Goal: Task Accomplishment & Management: Use online tool/utility

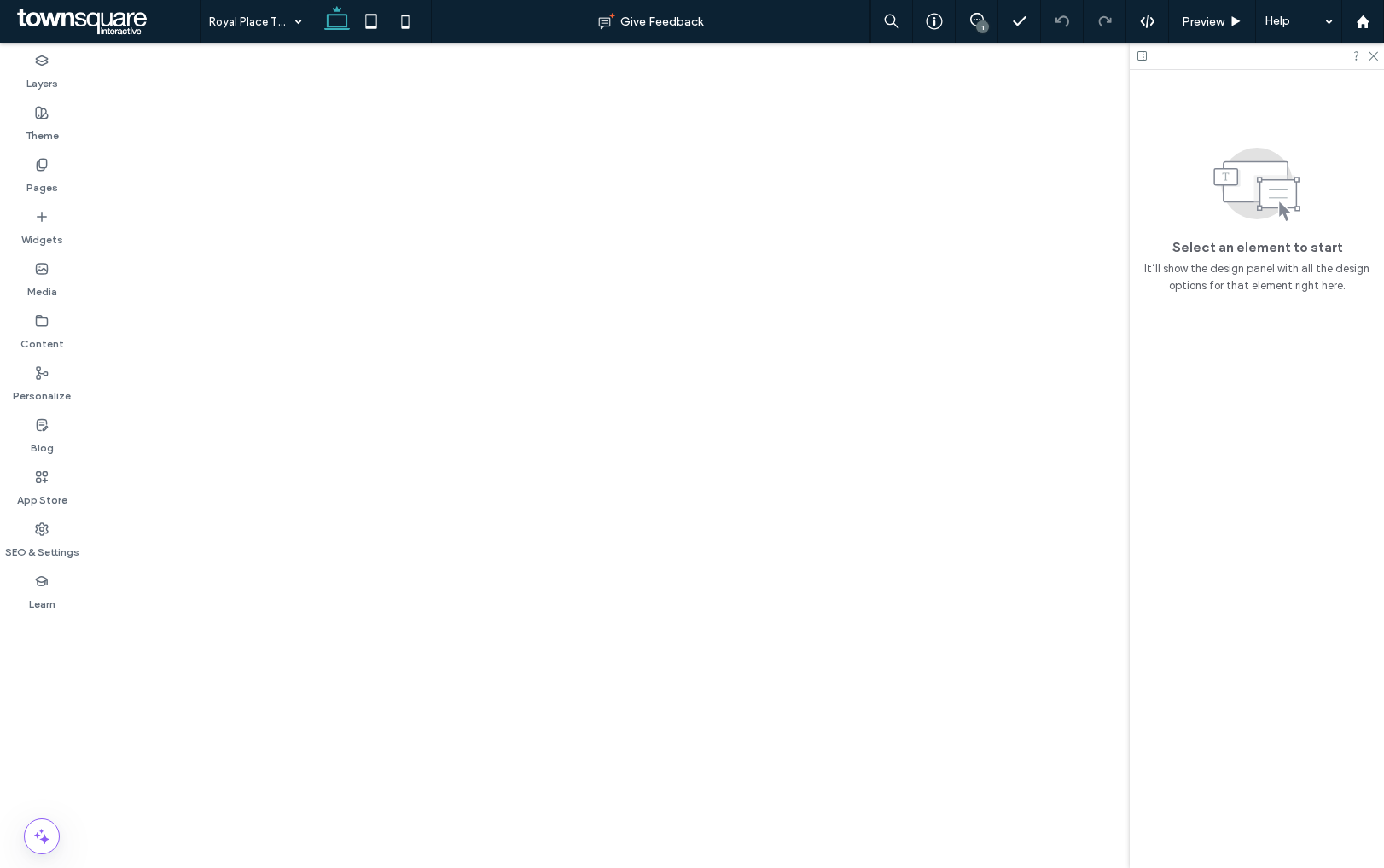
click at [981, 27] on div "1" at bounding box center [983, 27] width 13 height 13
click at [981, 27] on div "1" at bounding box center [983, 27] width 13 height 13
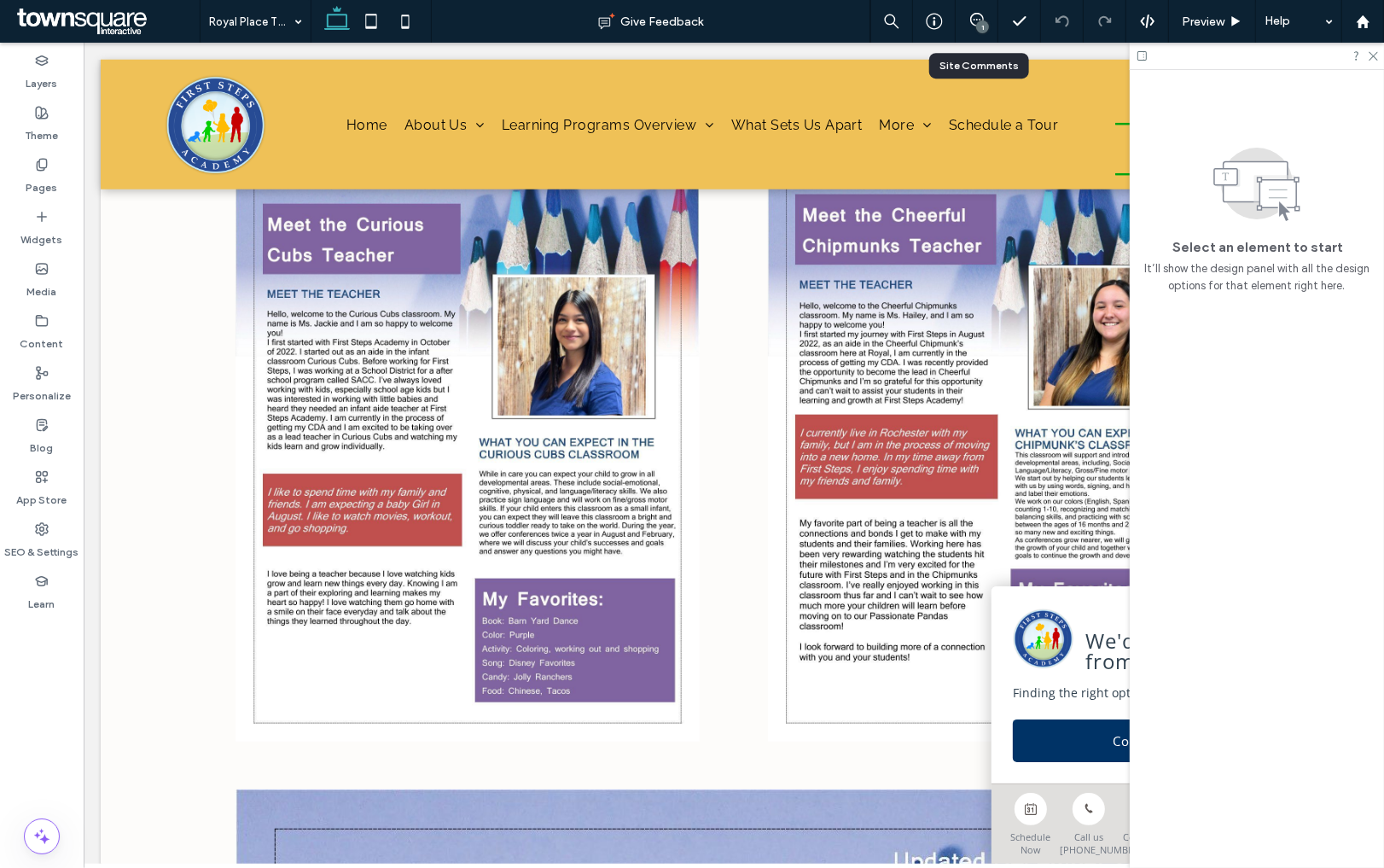
scroll to position [0, 80]
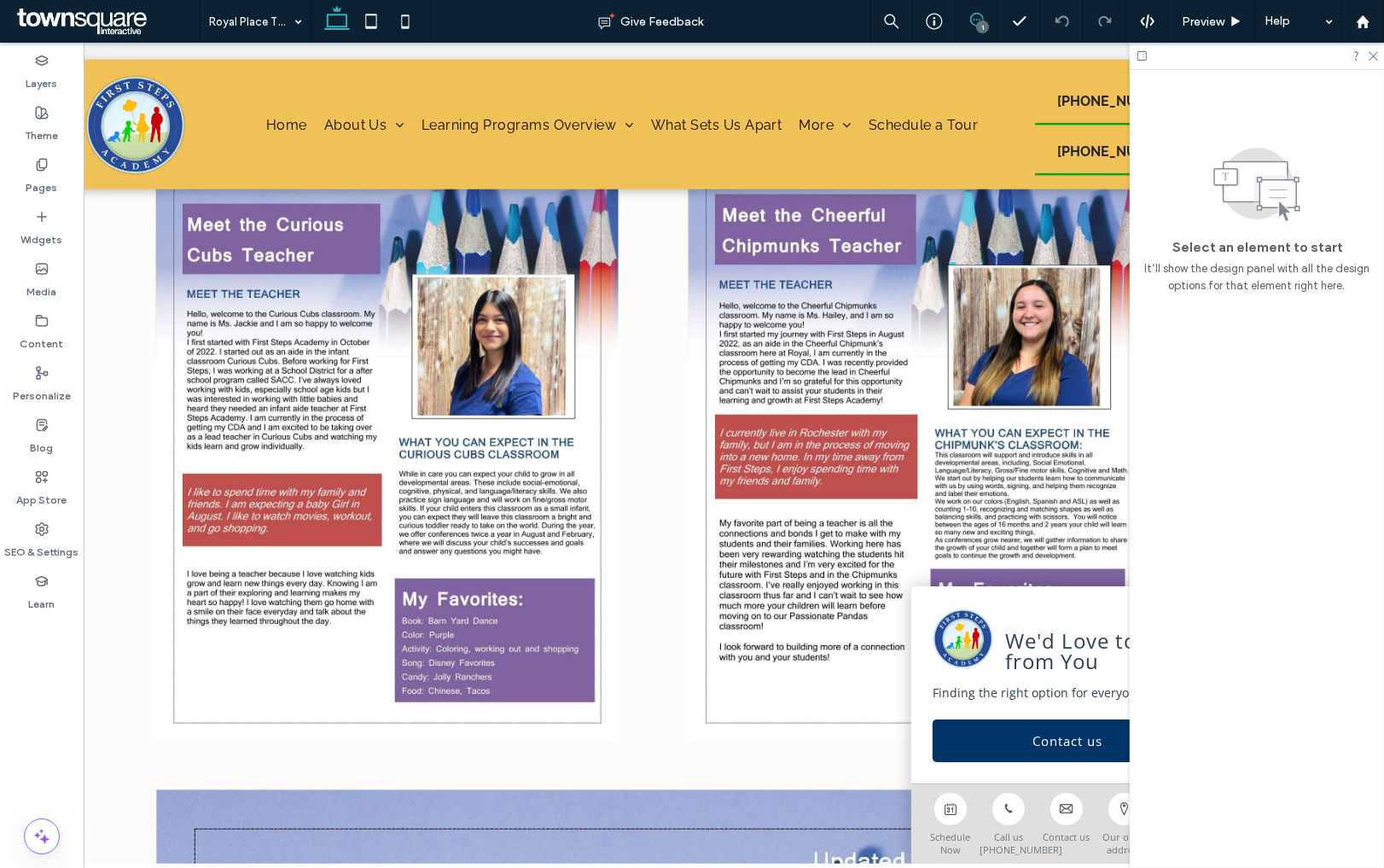
click at [981, 16] on icon at bounding box center [977, 20] width 13 height 13
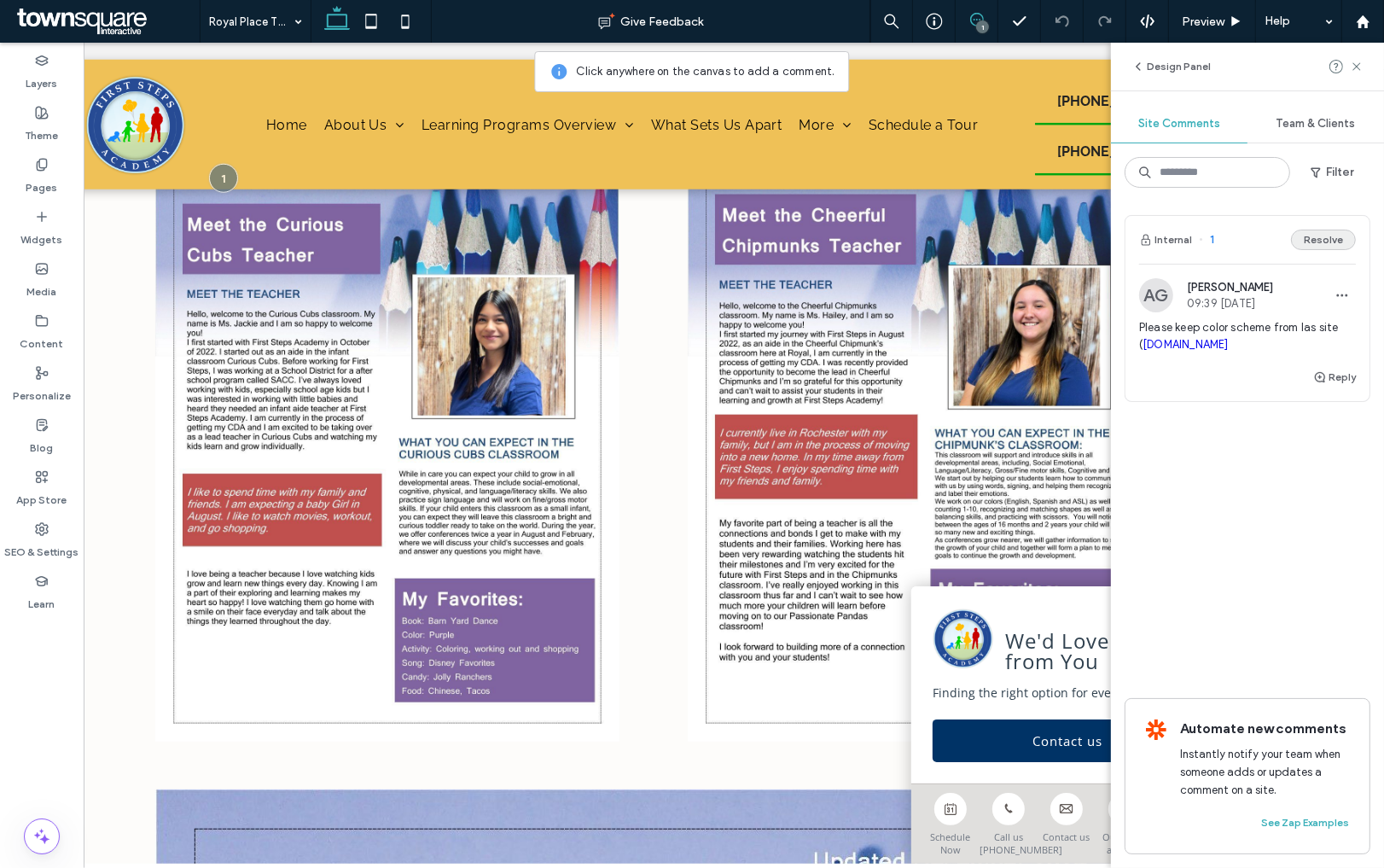
click at [1315, 243] on button "Resolve" at bounding box center [1323, 239] width 65 height 21
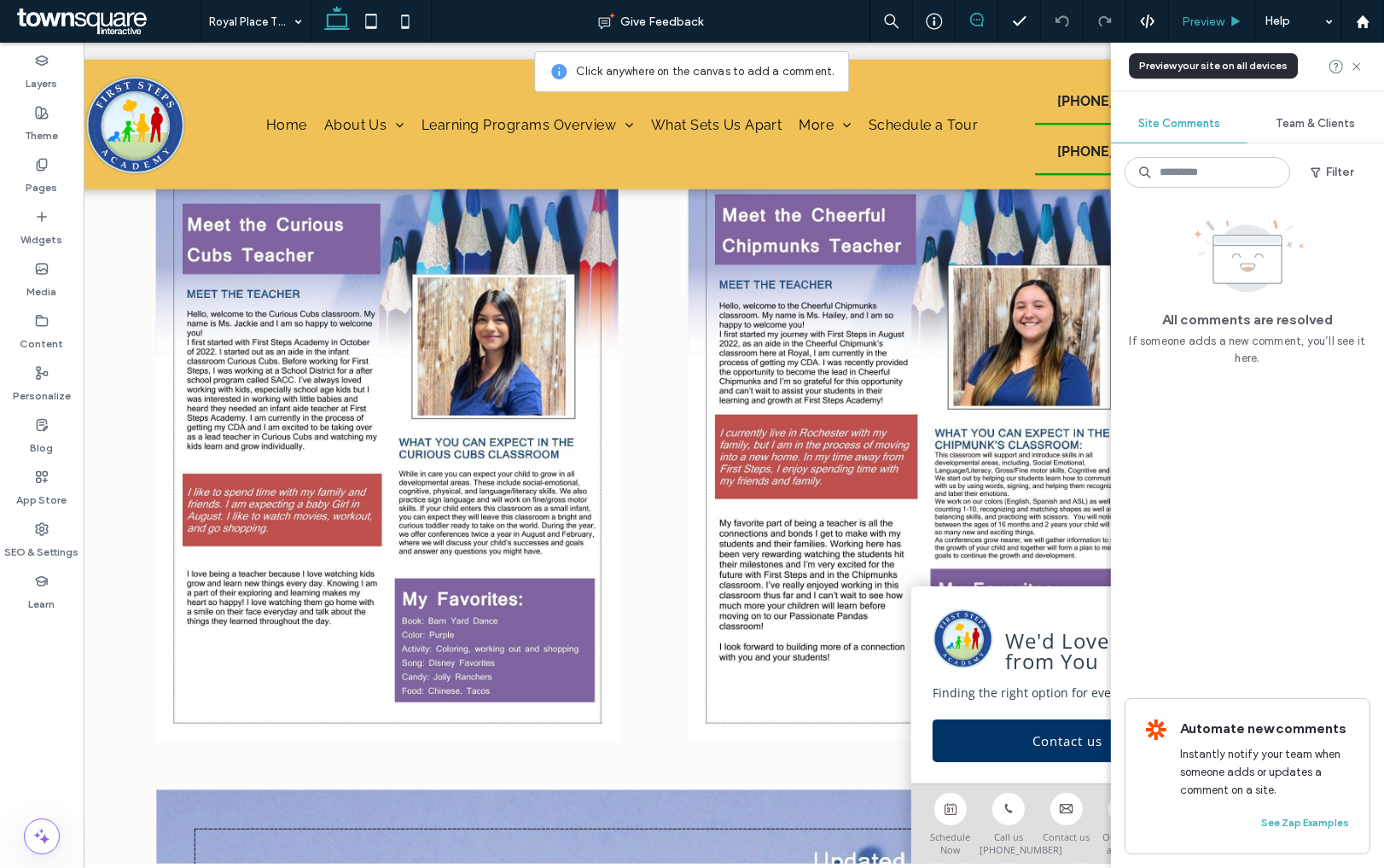
click at [1210, 16] on span "Preview" at bounding box center [1202, 21] width 43 height 14
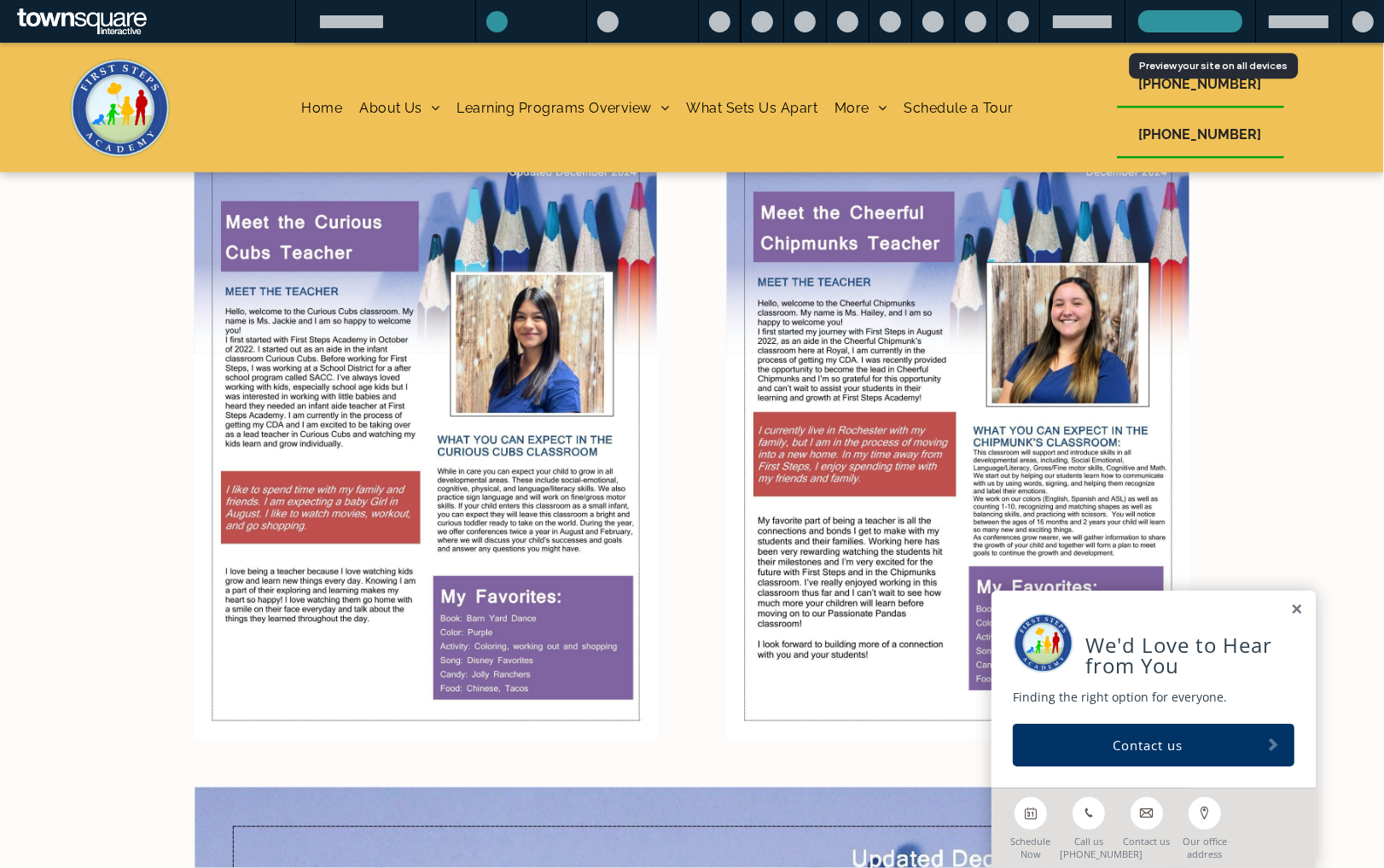
scroll to position [1577, 0]
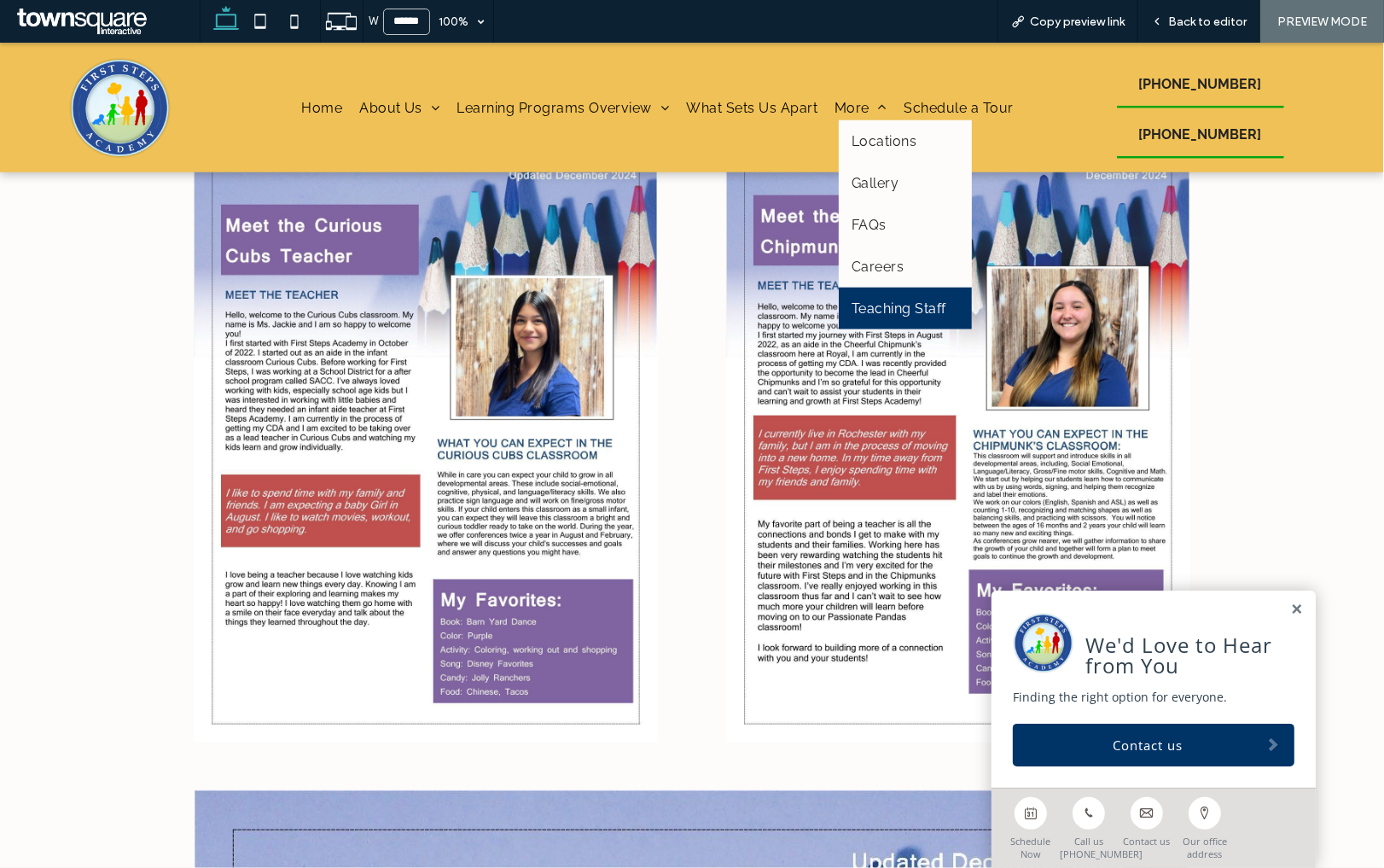
click at [882, 306] on span "Teaching Staff" at bounding box center [899, 308] width 95 height 16
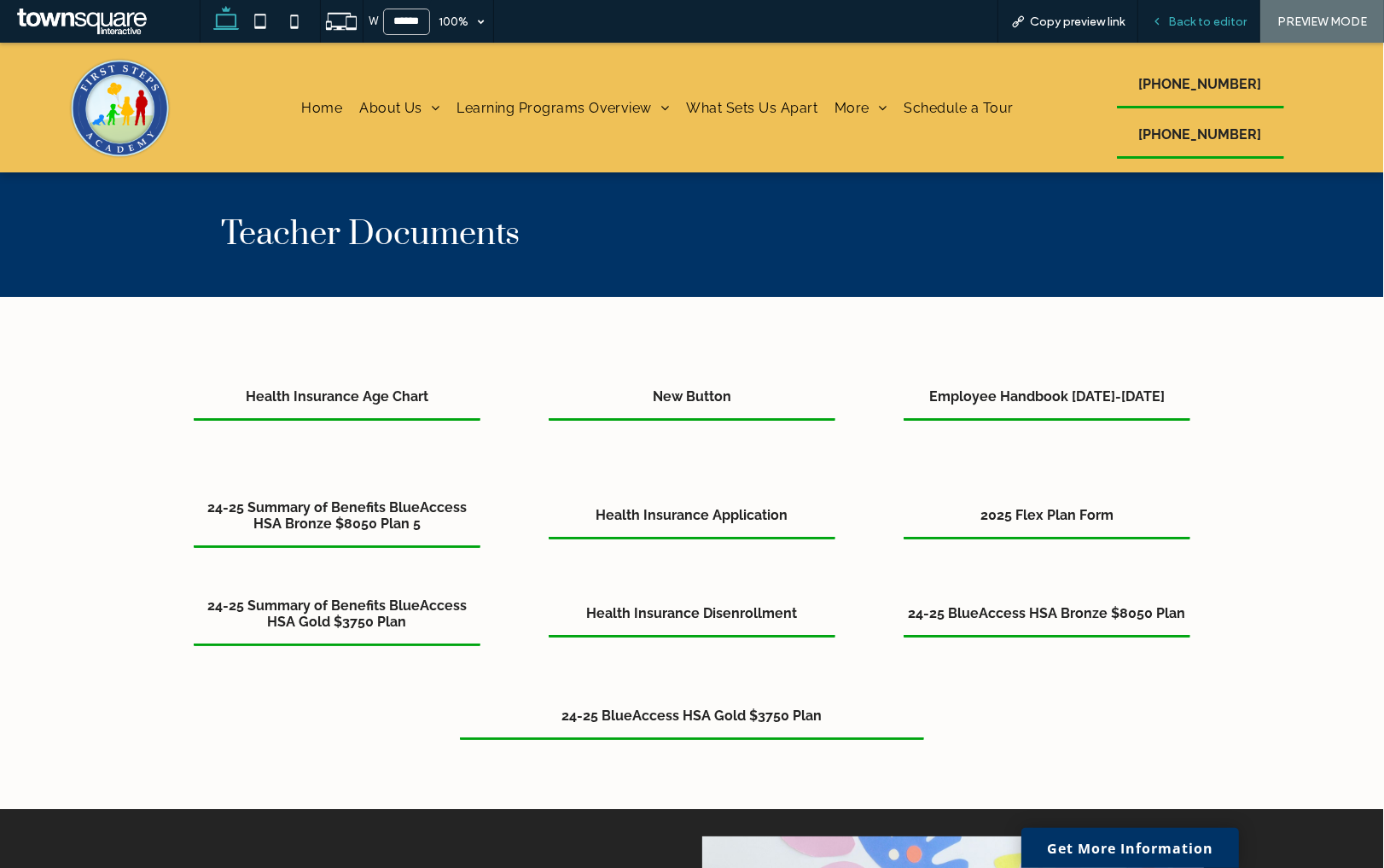
click at [1209, 28] on span "Back to editor" at bounding box center [1207, 21] width 79 height 14
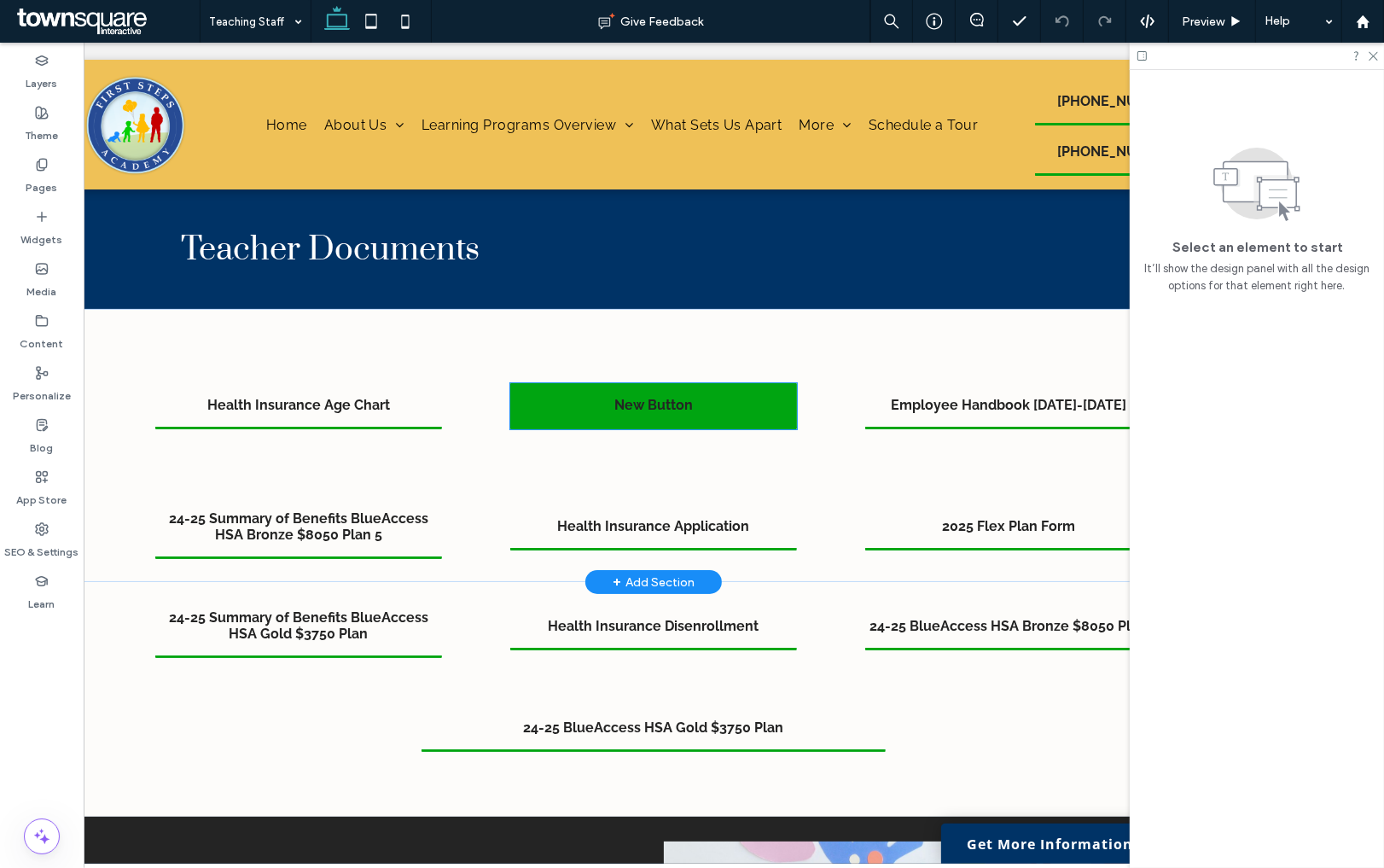
click at [636, 423] on link "New Button" at bounding box center [653, 406] width 287 height 46
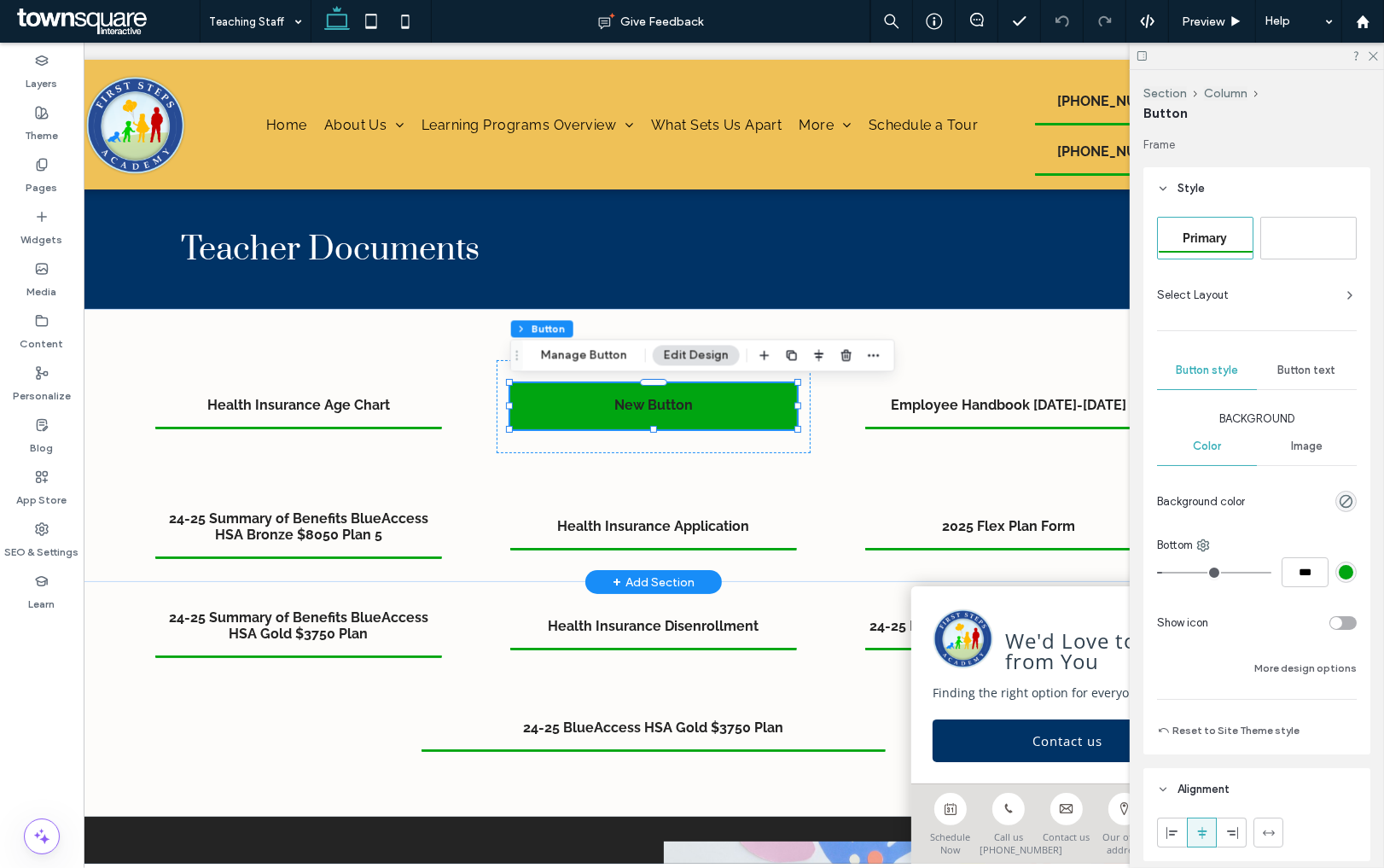
type input "**"
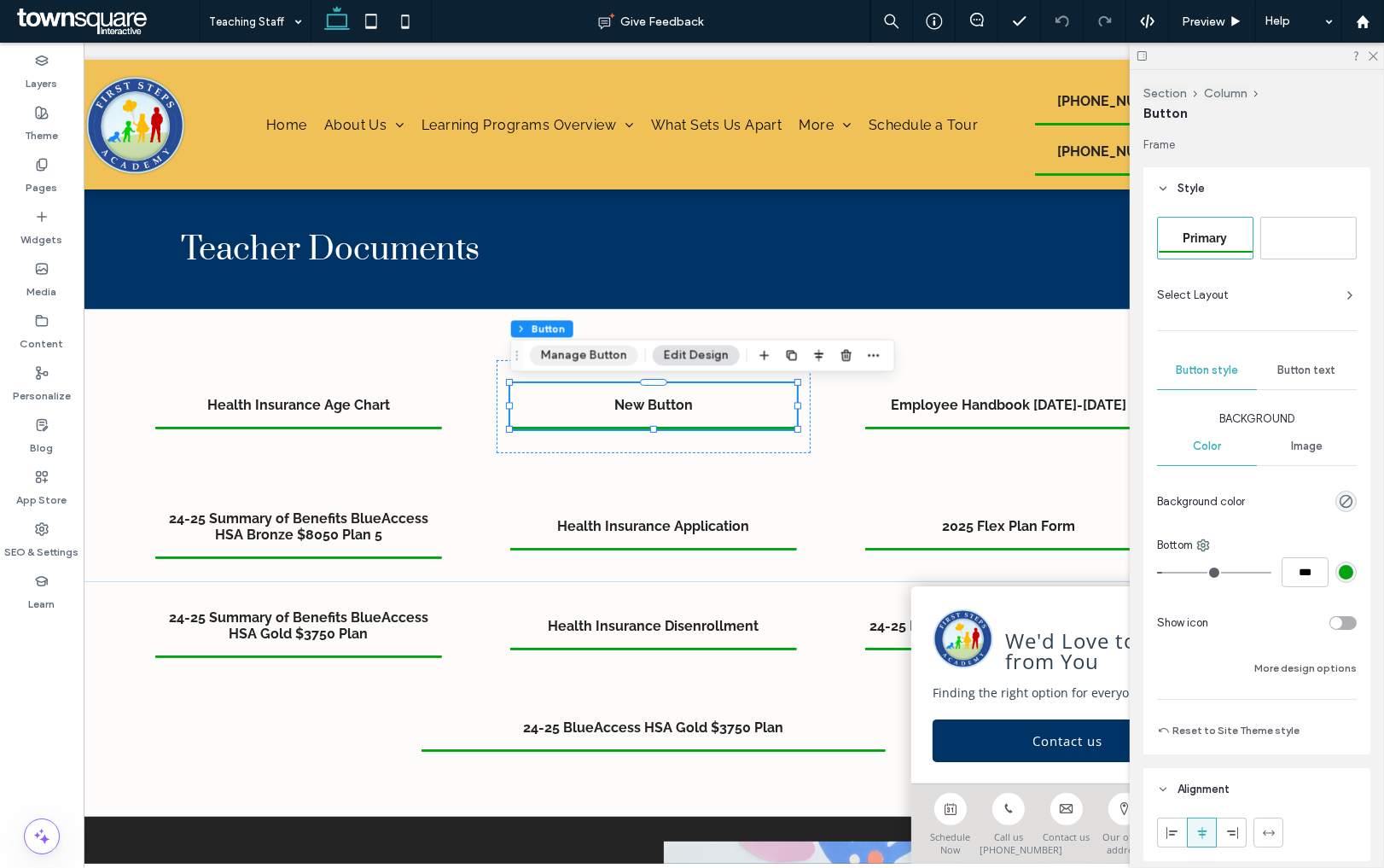
click at [584, 352] on button "Manage Button" at bounding box center [584, 355] width 108 height 21
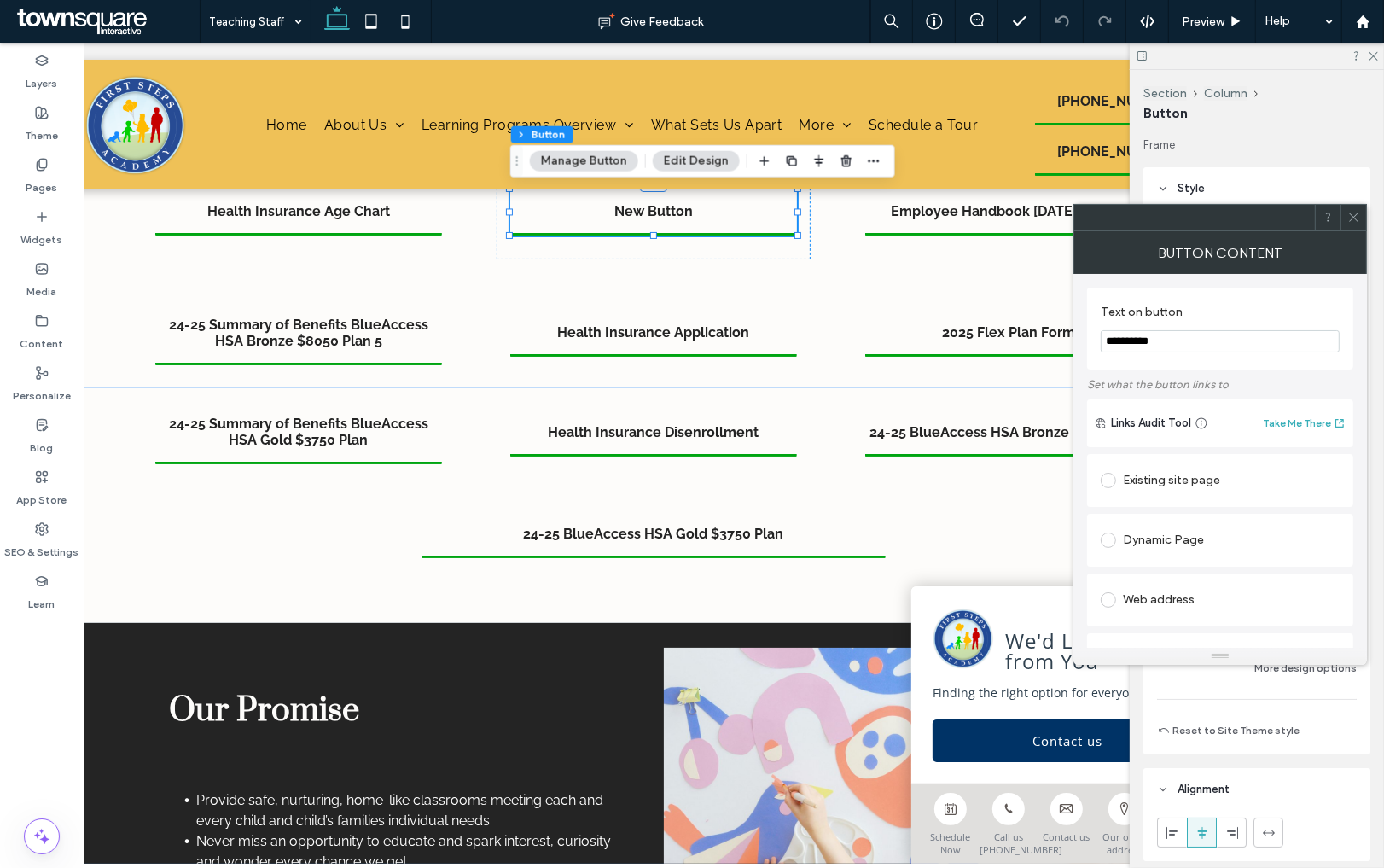
click at [1172, 349] on input "**********" at bounding box center [1220, 341] width 239 height 22
type input "**********"
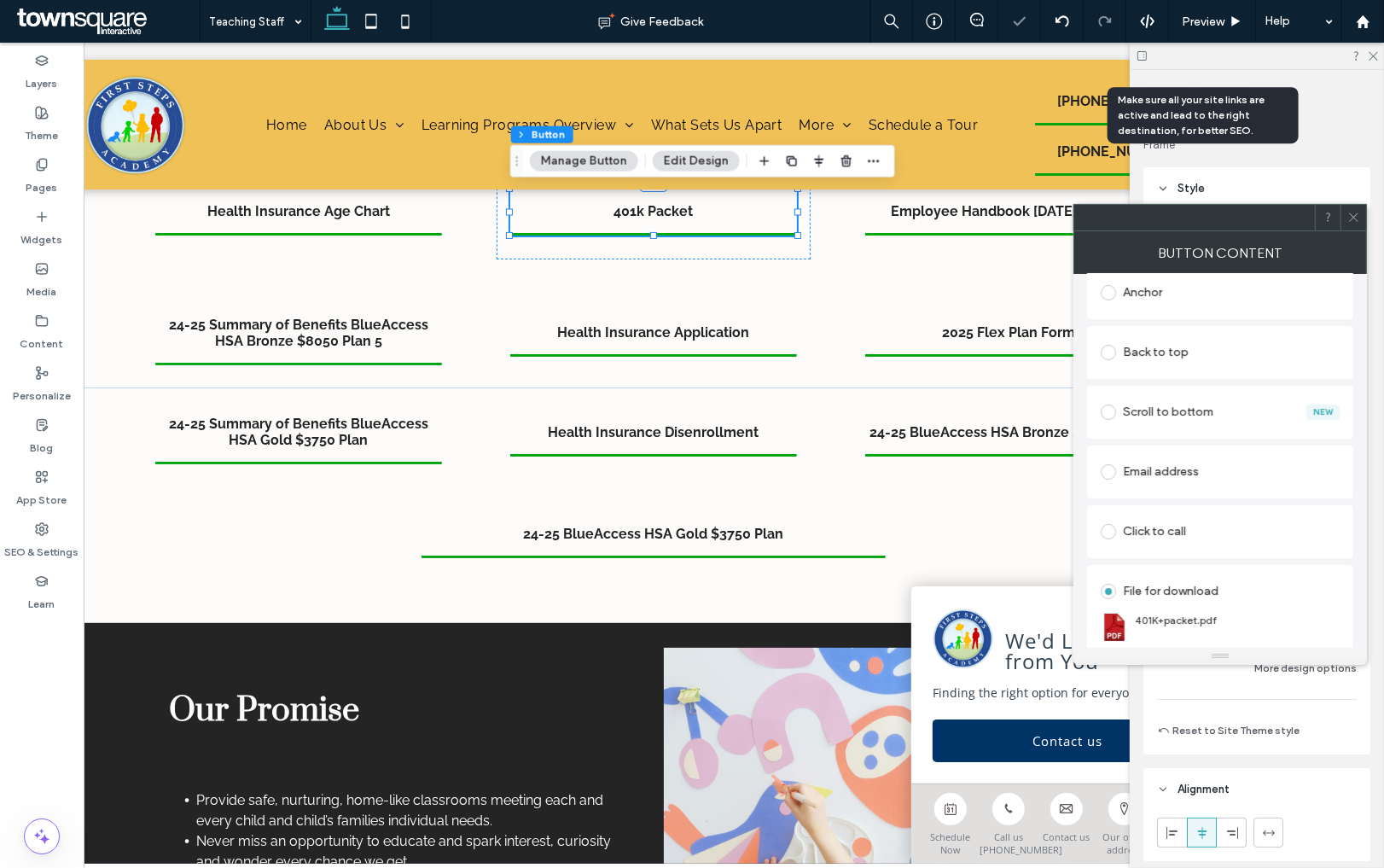
scroll to position [450, 0]
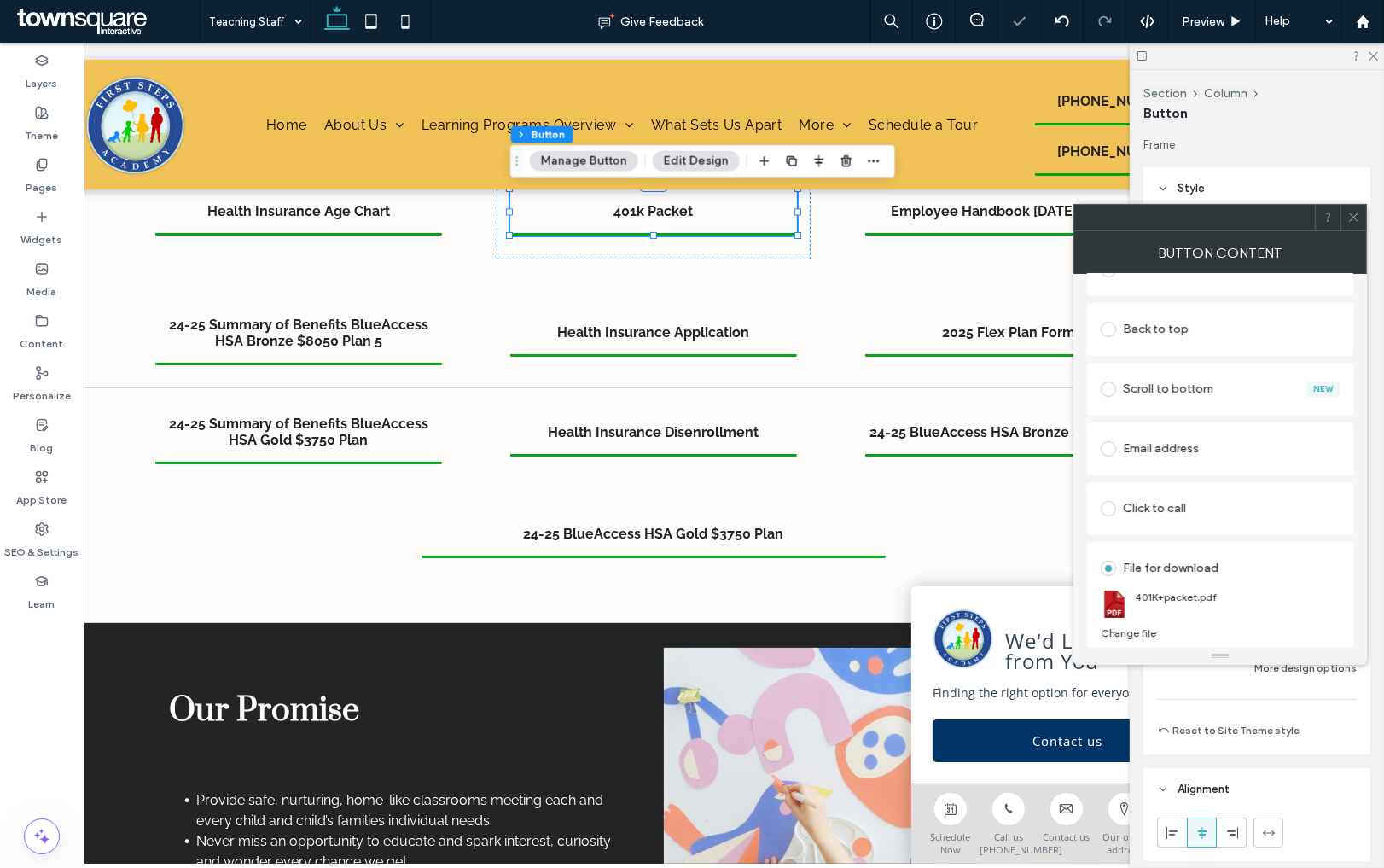
click at [1355, 212] on icon at bounding box center [1354, 218] width 13 height 13
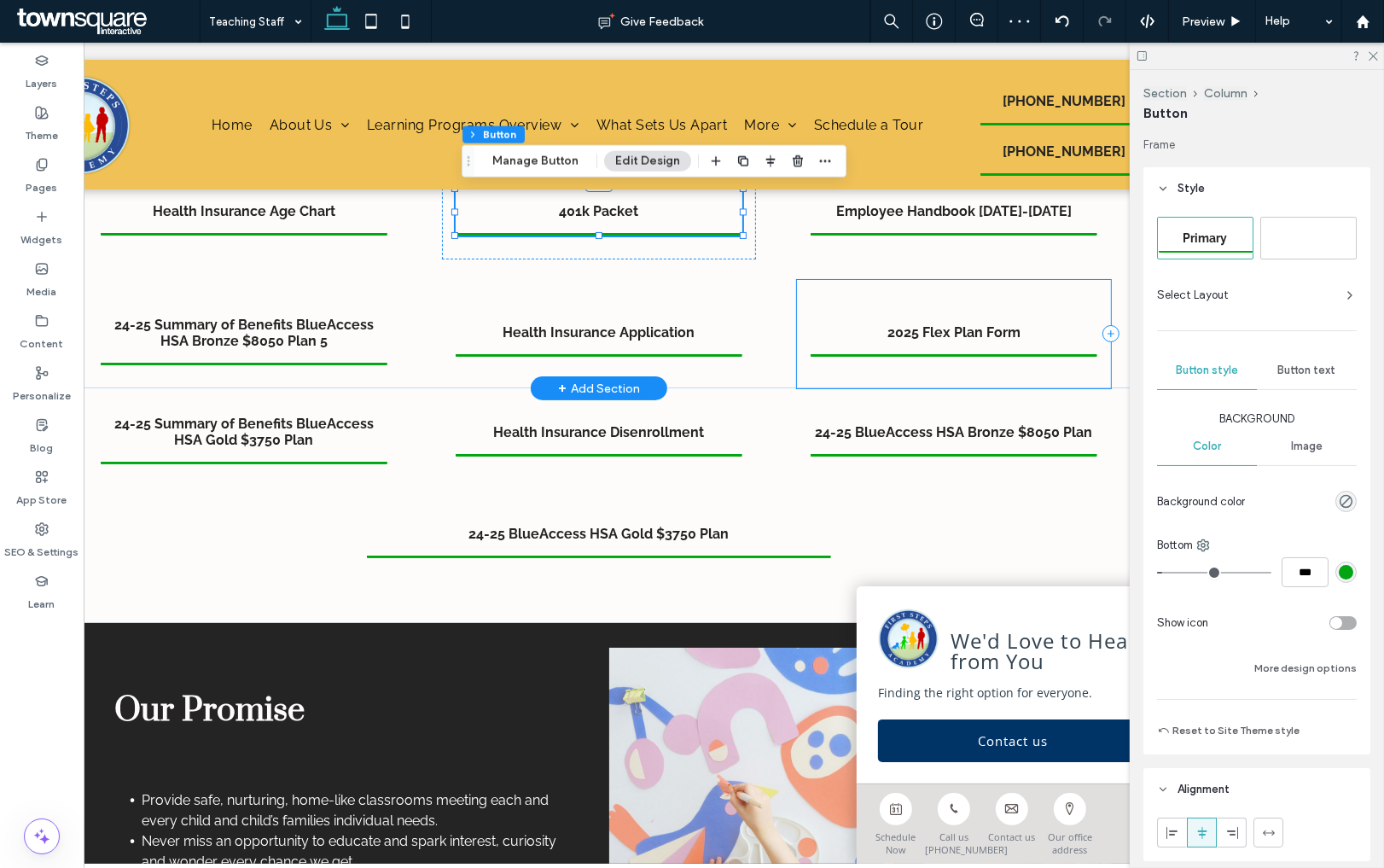
scroll to position [0, 154]
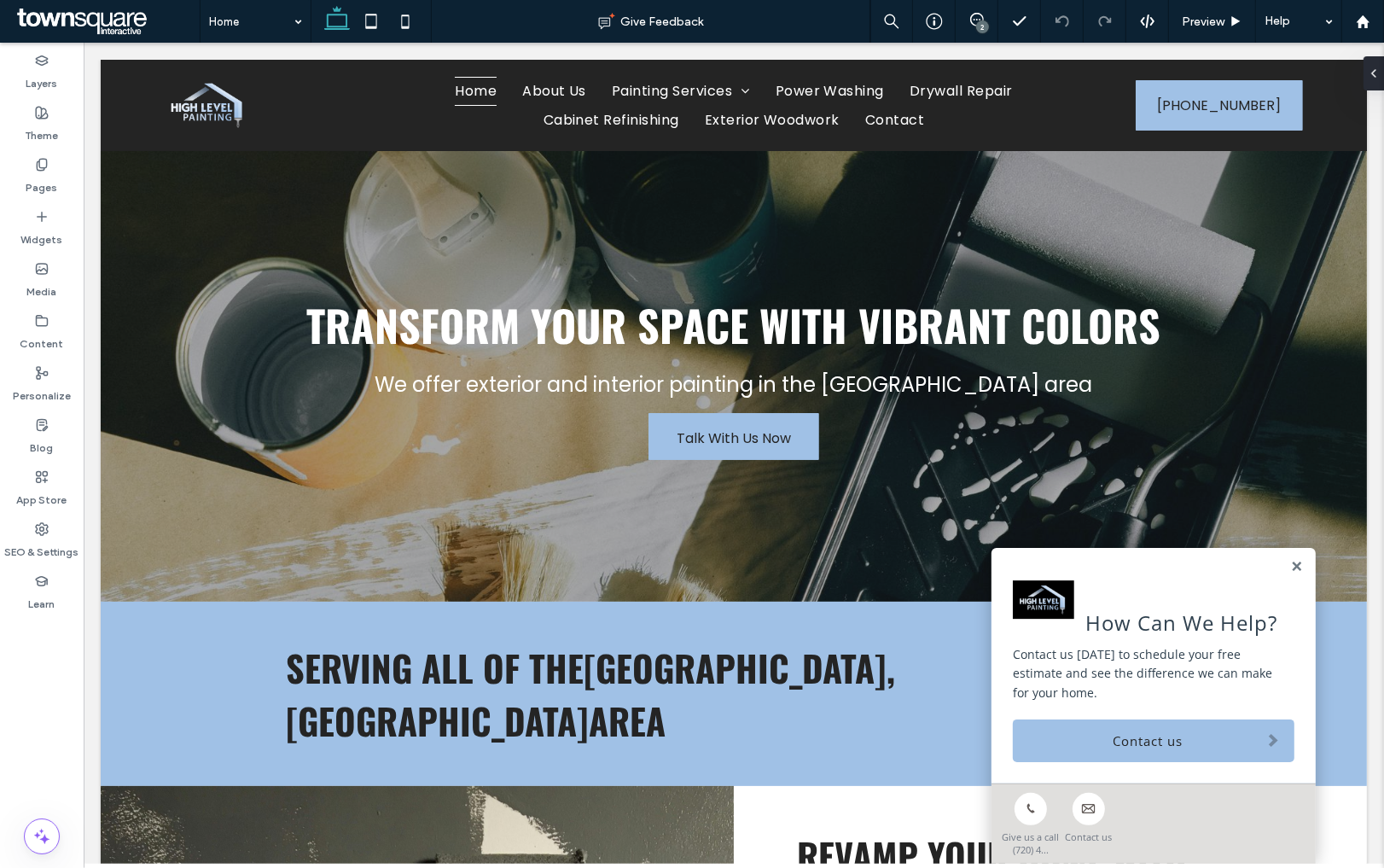
click at [984, 21] on div "2" at bounding box center [983, 27] width 13 height 13
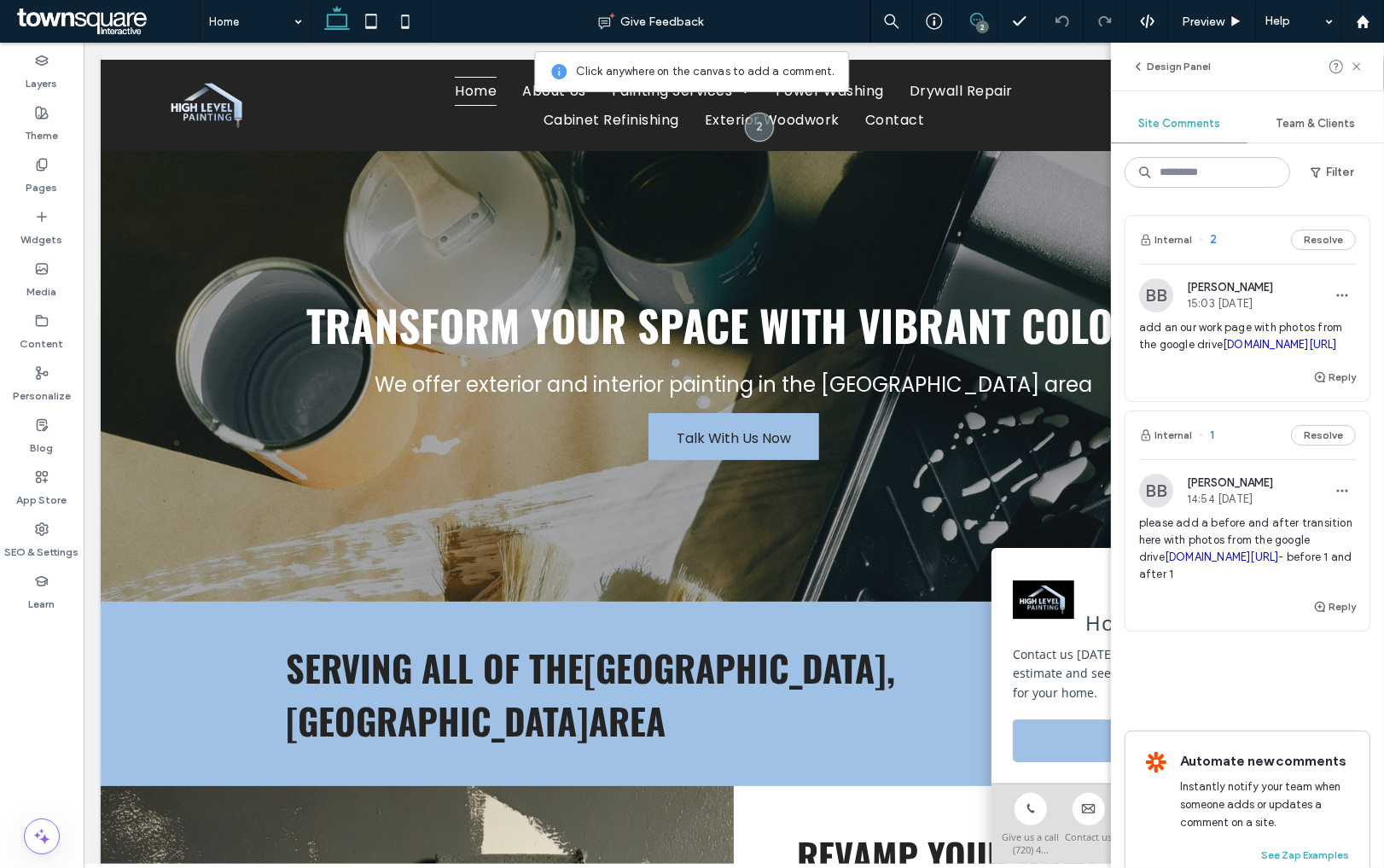
click at [1228, 583] on span "please add a before and after transition here with photos from the google drive…" at bounding box center [1247, 549] width 217 height 68
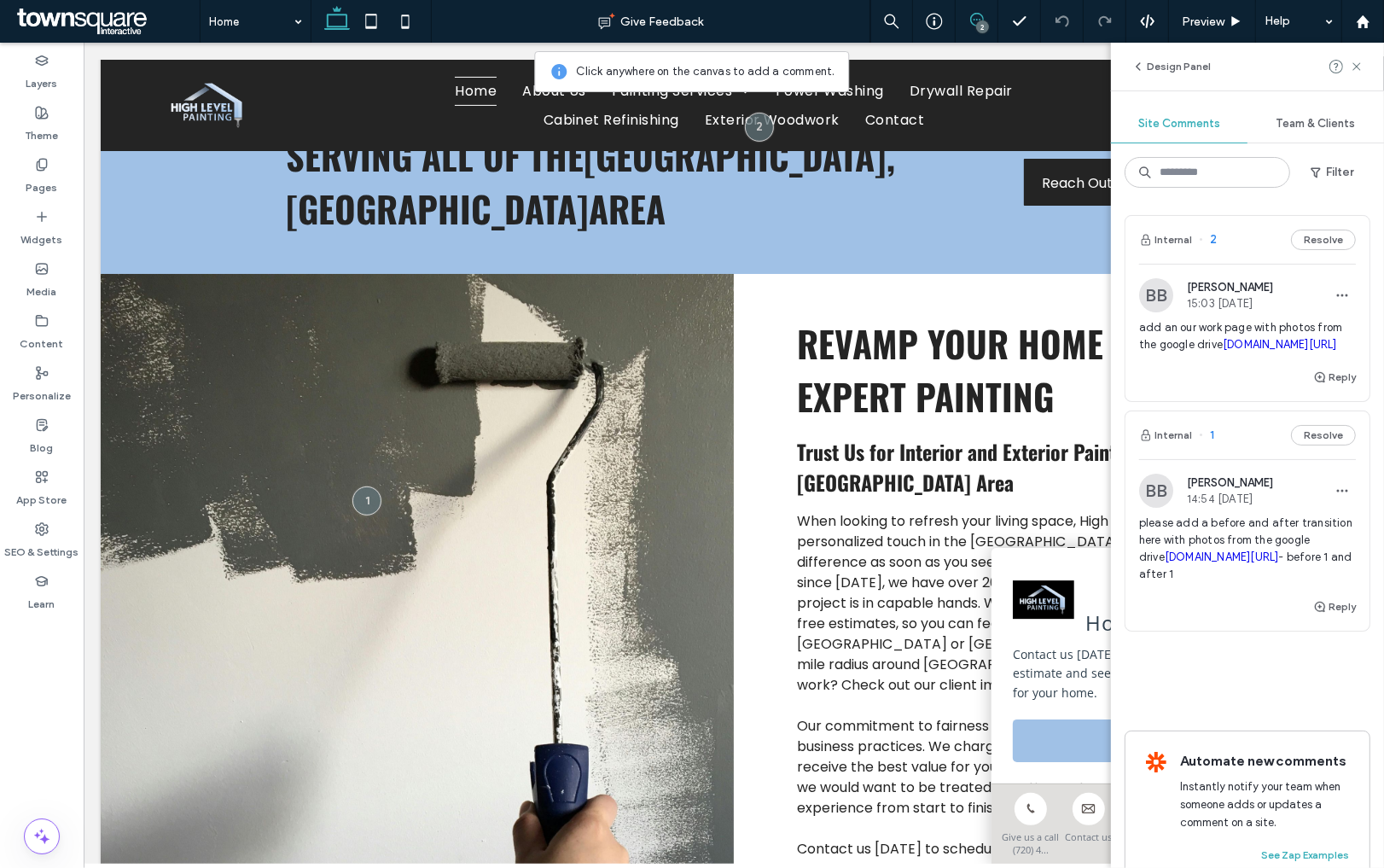
scroll to position [563, 0]
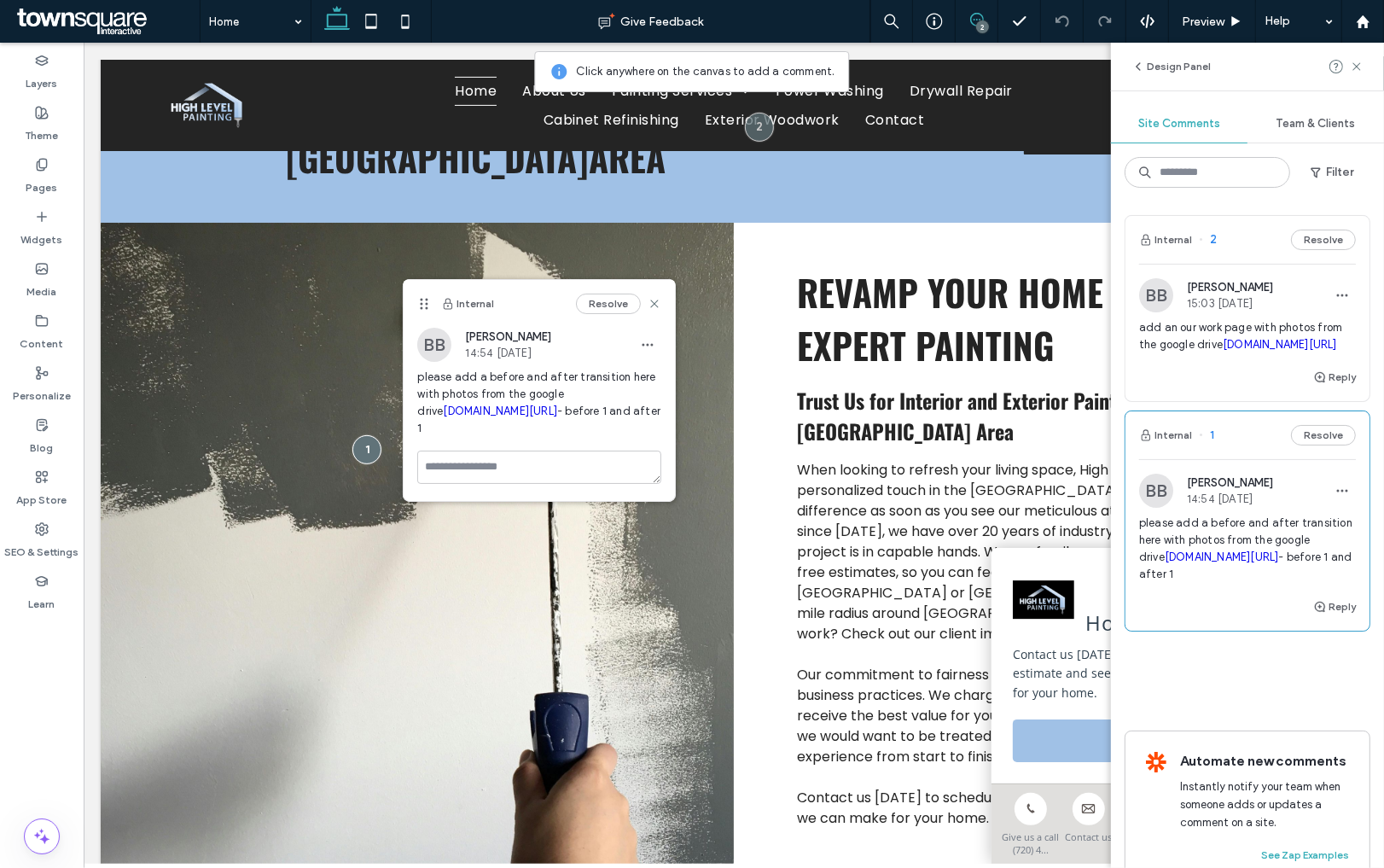
click at [608, 418] on span "please add a before and after transition here with photos from the google drive…" at bounding box center [540, 402] width 244 height 68
click at [558, 411] on link "drive.google.com/drive/folders/1bKPS2wLcwuBX7x_UD_m--2V8iNxTh9kQ?usp=sharing" at bounding box center [500, 411] width 115 height 13
click at [651, 302] on icon at bounding box center [654, 304] width 13 height 13
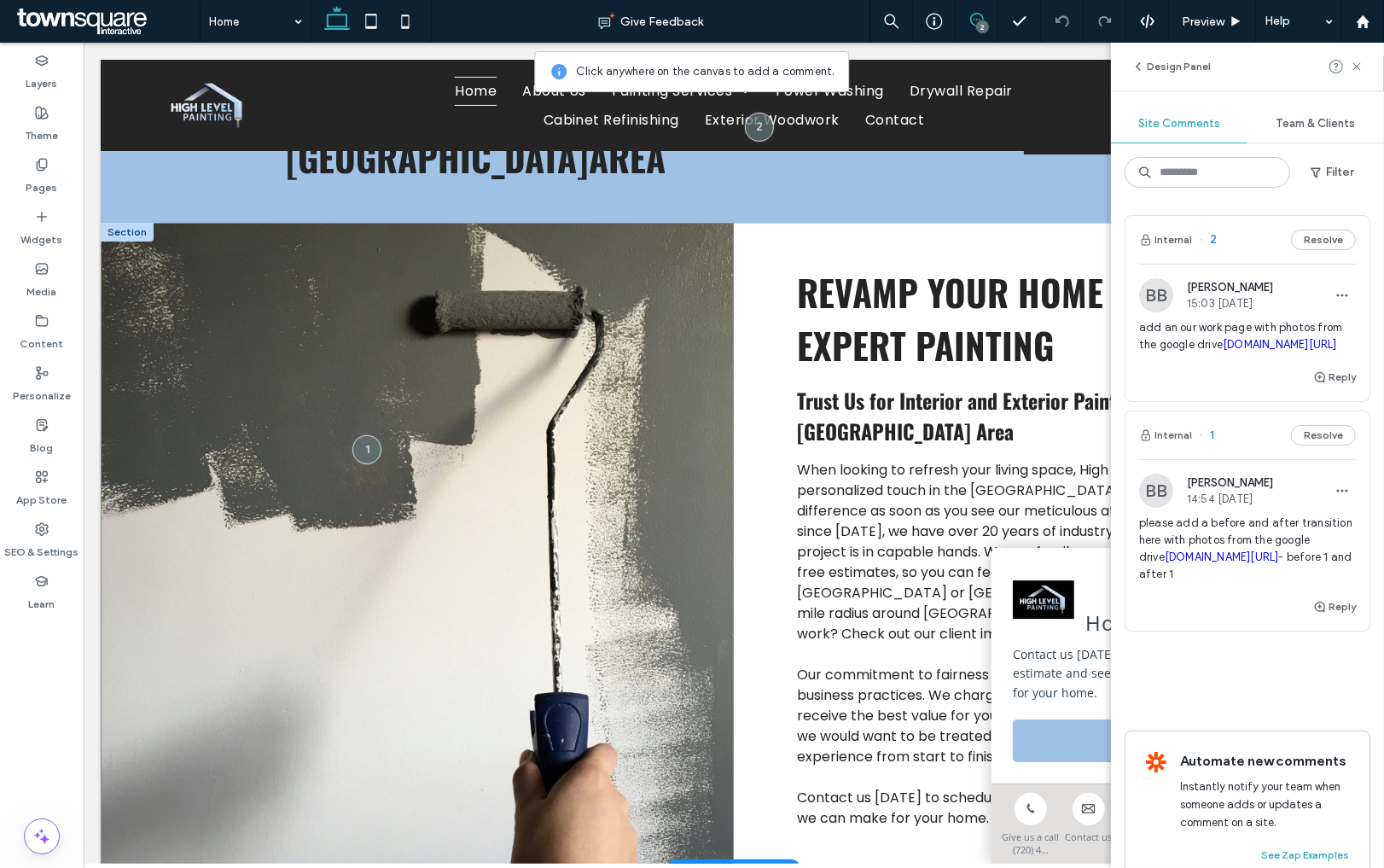
click at [545, 263] on span at bounding box center [416, 546] width 633 height 648
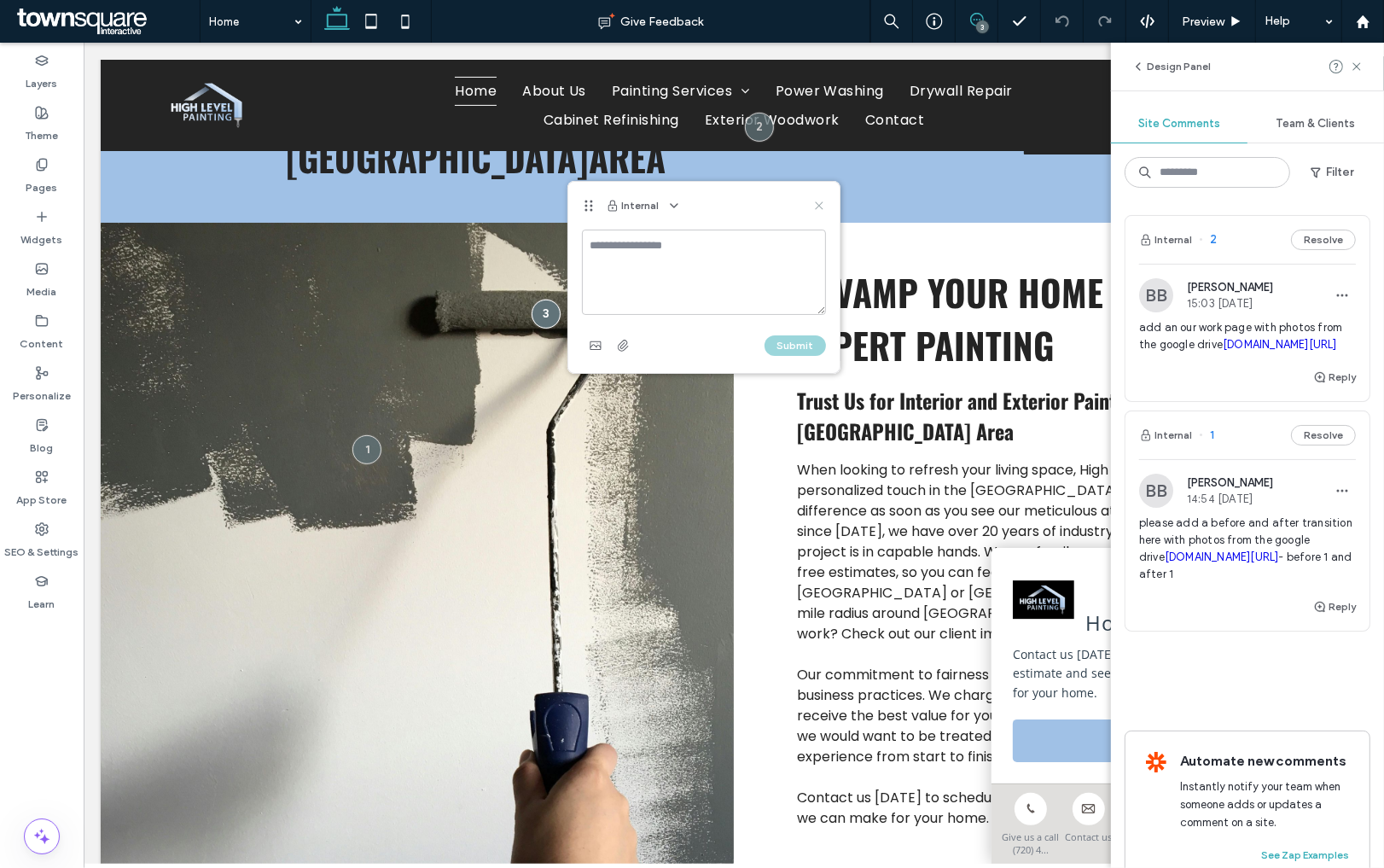
click at [818, 202] on icon at bounding box center [819, 205] width 13 height 13
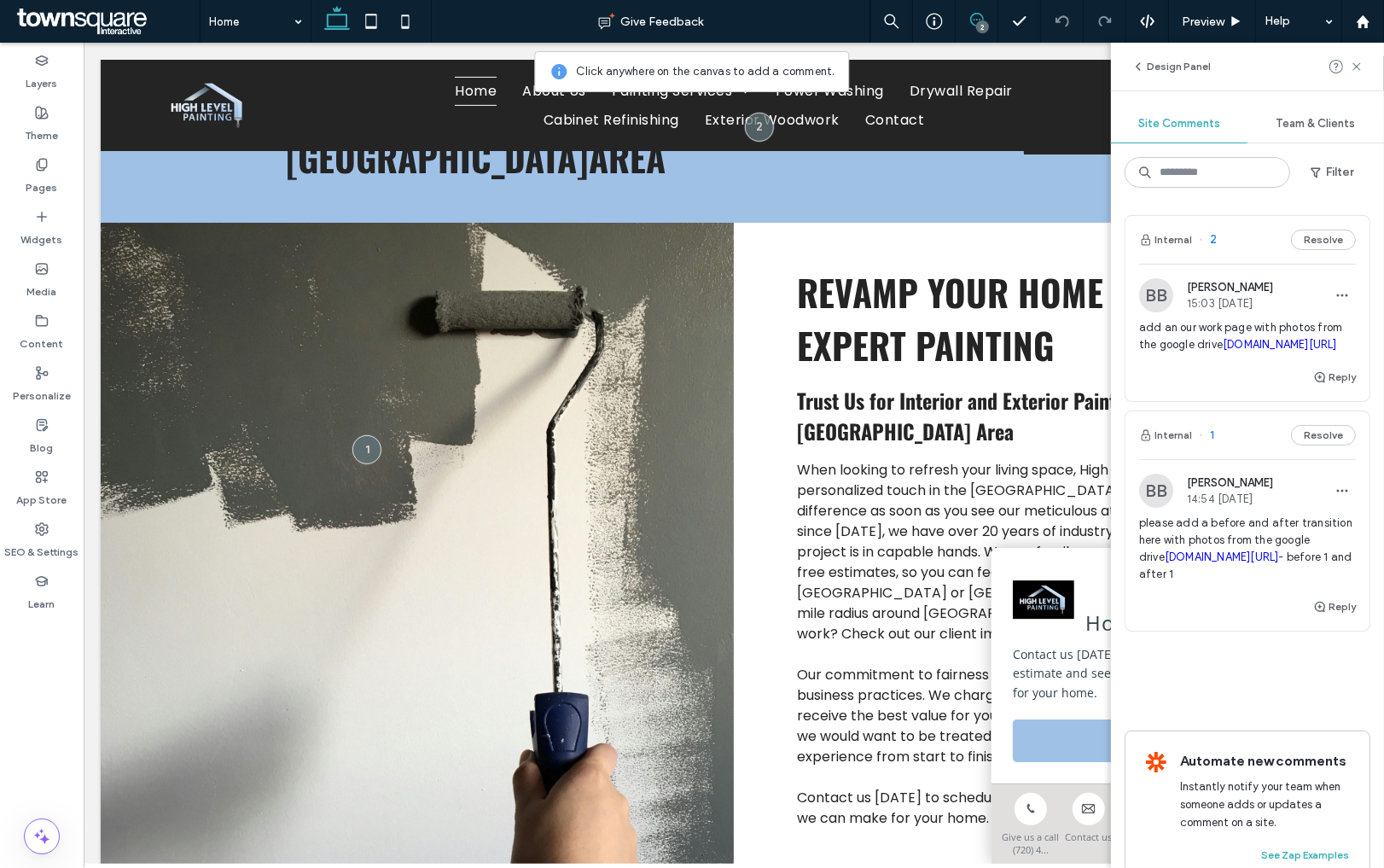
click at [1206, 563] on link "drive.google.com/drive/folders/1bKPS2wLcwuBX7x_UD_m--2V8iNxTh9kQ?usp=sharing" at bounding box center [1221, 557] width 115 height 13
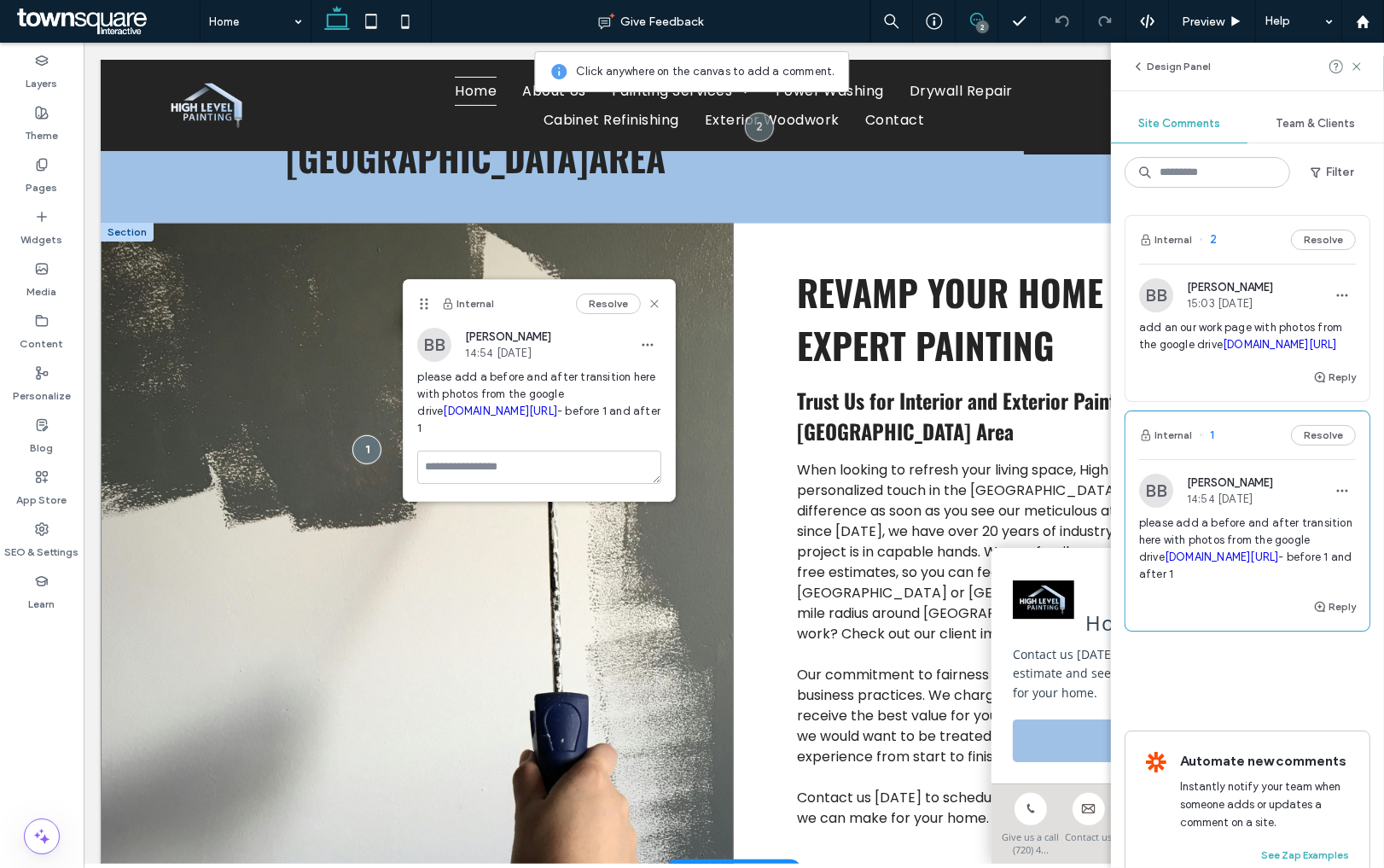
click at [202, 247] on span at bounding box center [416, 546] width 633 height 648
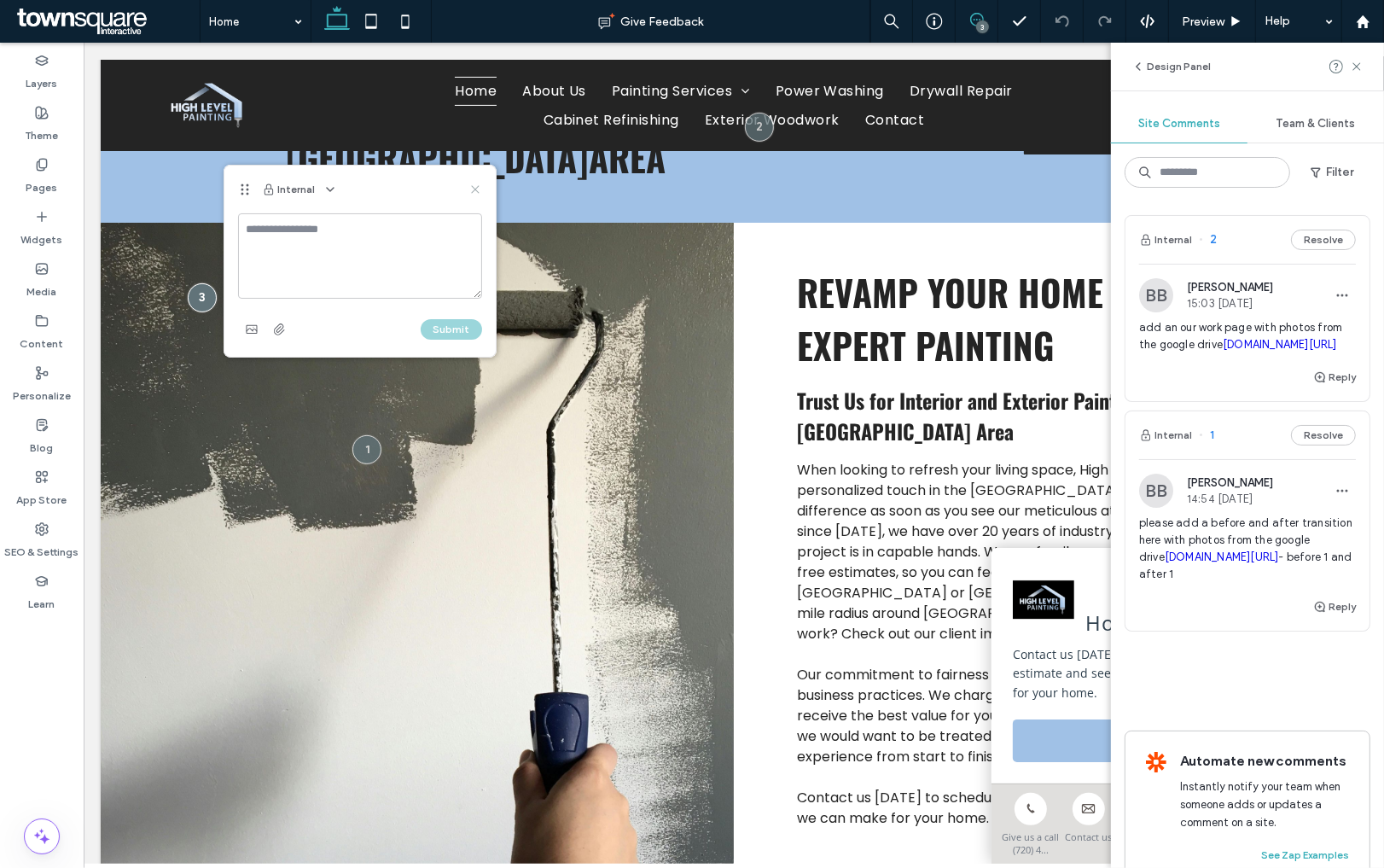
click at [479, 190] on icon at bounding box center [475, 189] width 13 height 13
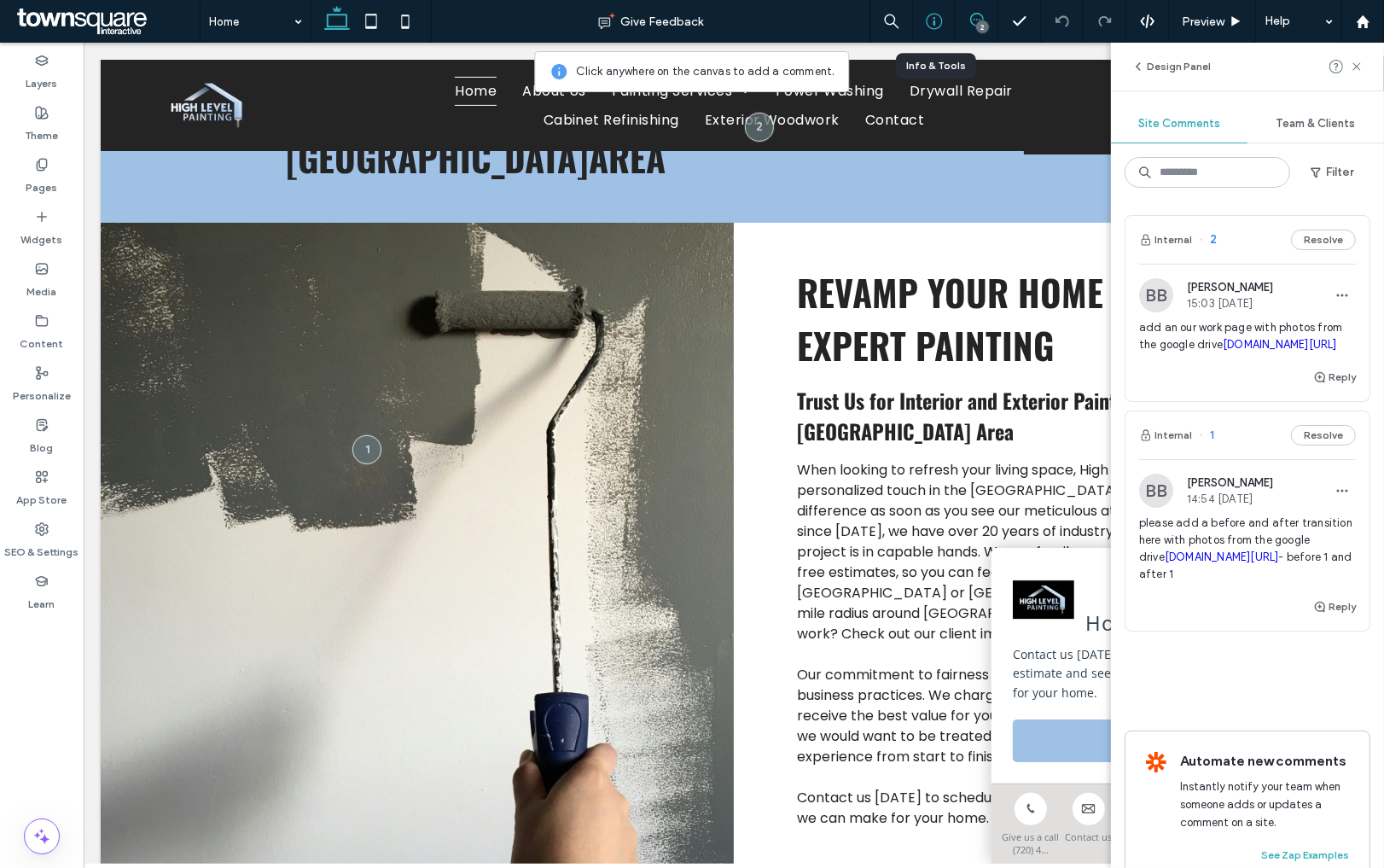
click at [934, 19] on icon at bounding box center [934, 22] width 17 height 17
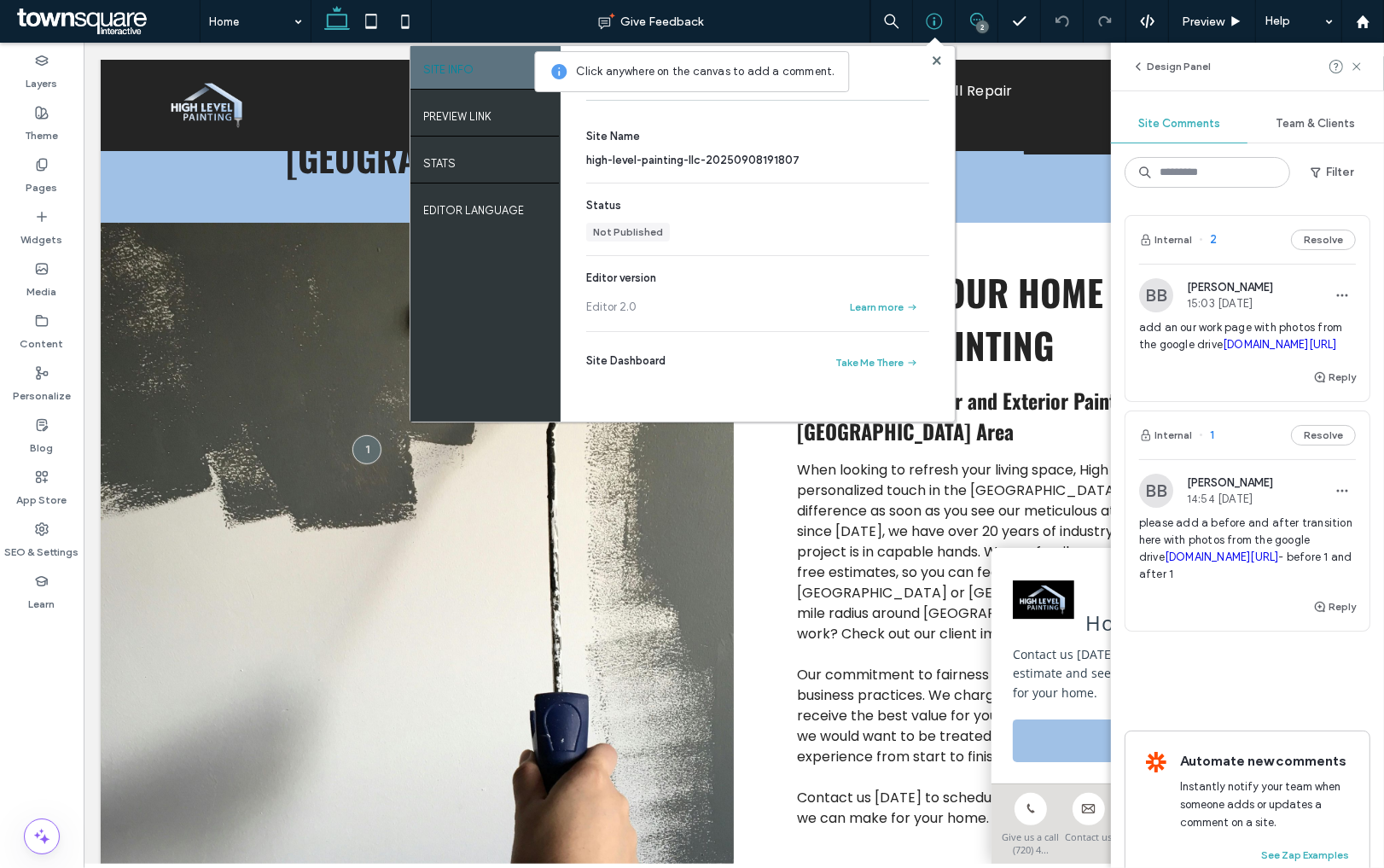
click at [985, 21] on div "2" at bounding box center [983, 27] width 13 height 13
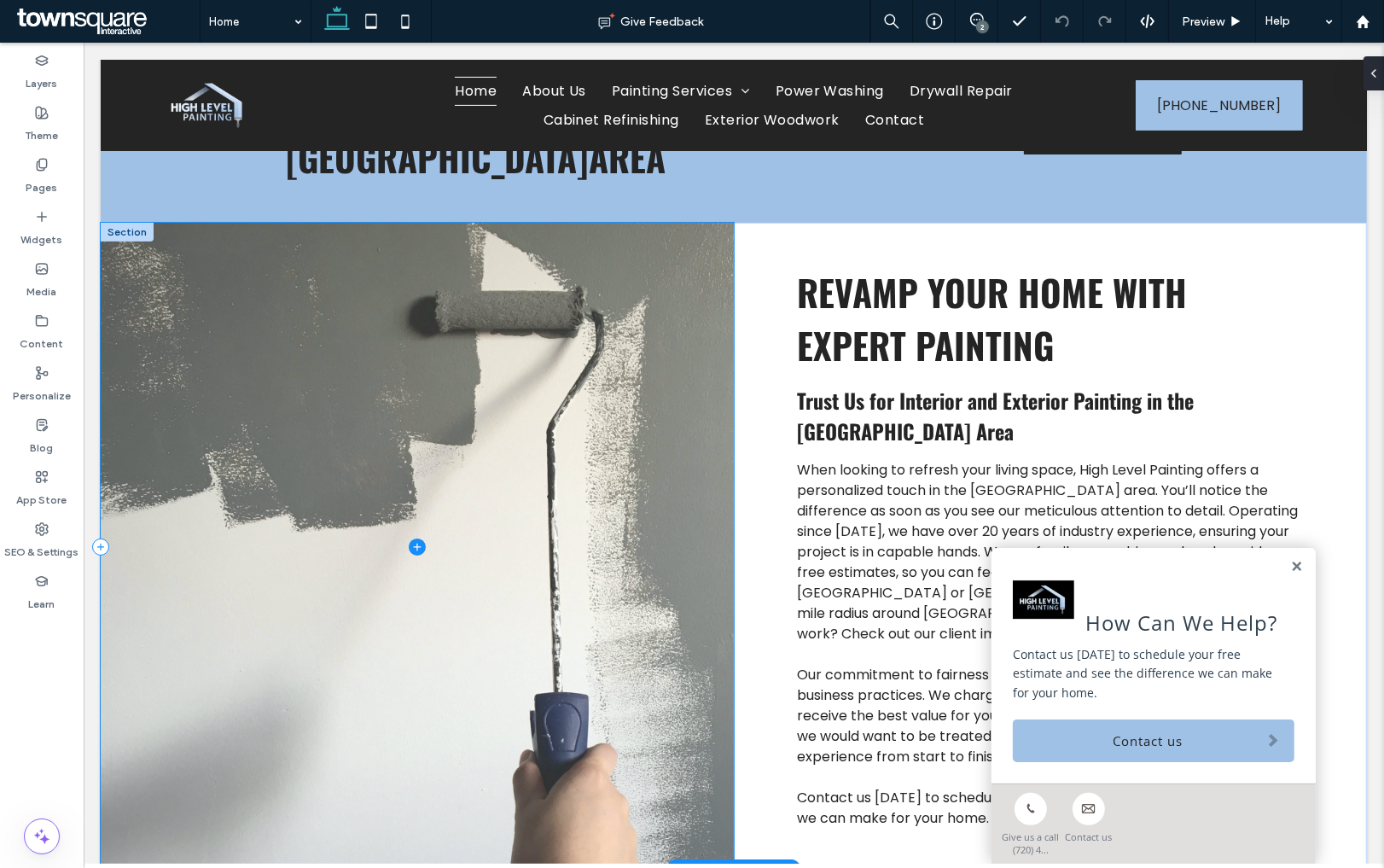
click at [492, 363] on span at bounding box center [416, 546] width 633 height 648
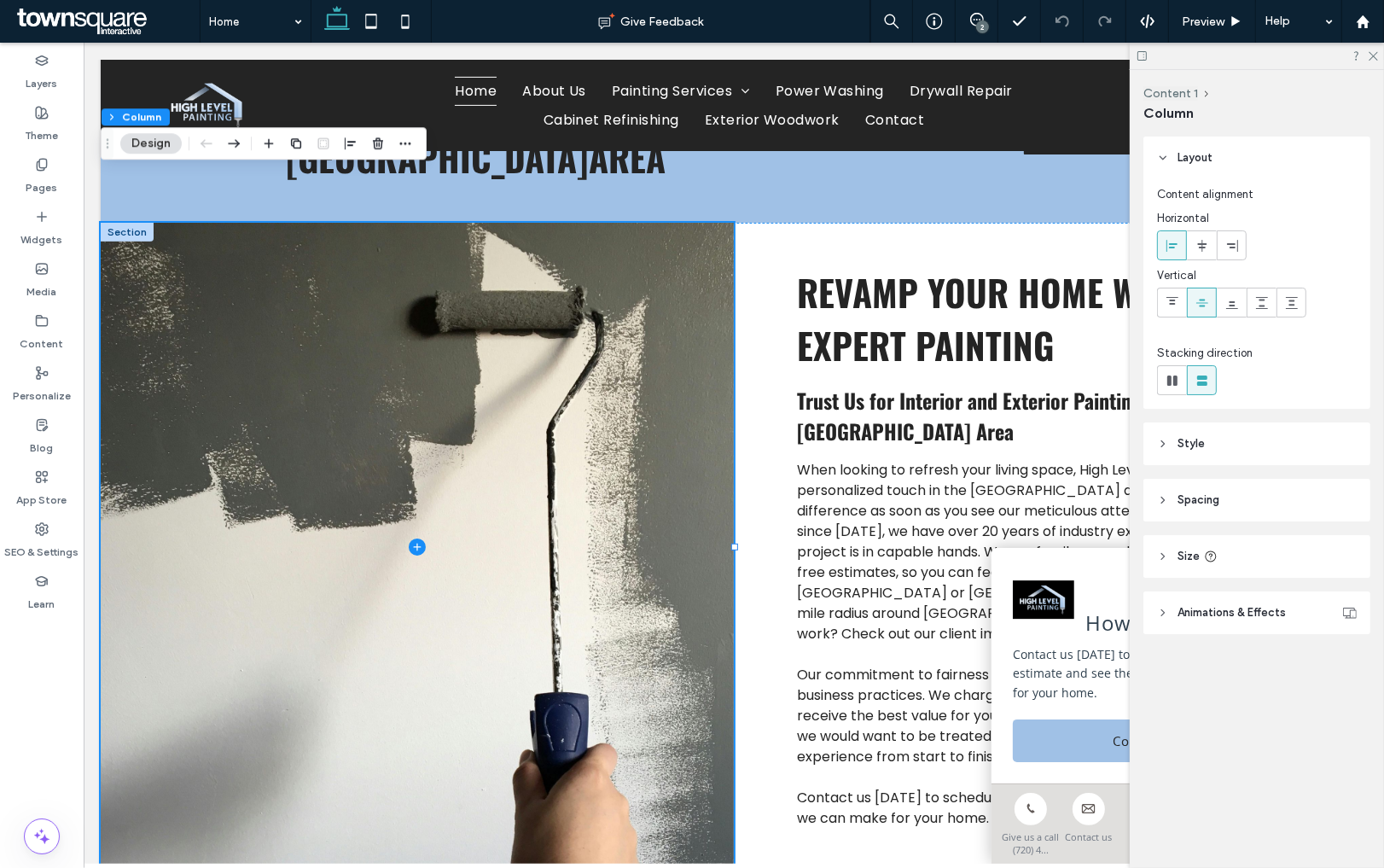
click at [1198, 447] on span "Style" at bounding box center [1191, 444] width 27 height 17
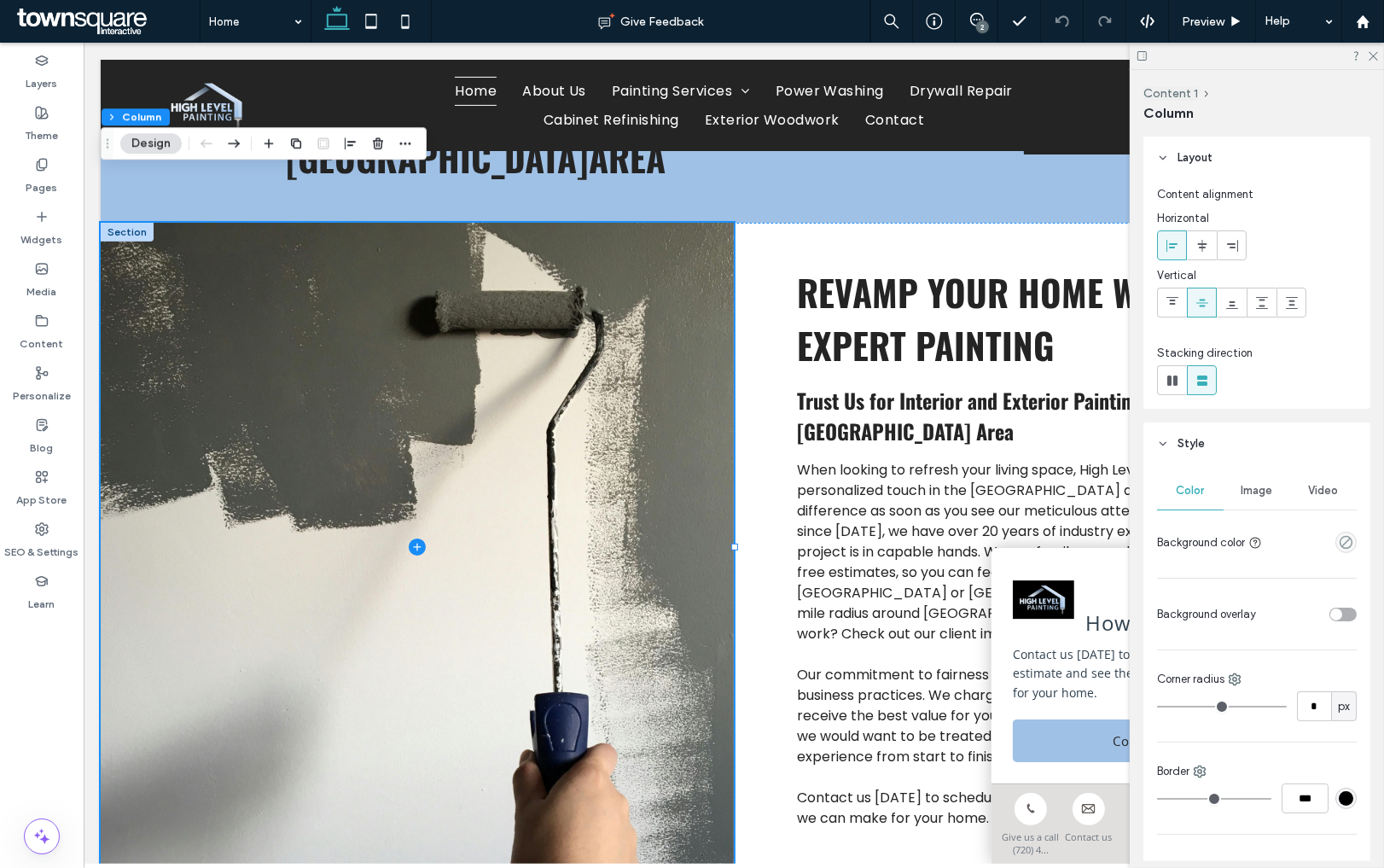
click at [1251, 481] on div "Image" at bounding box center [1257, 490] width 66 height 38
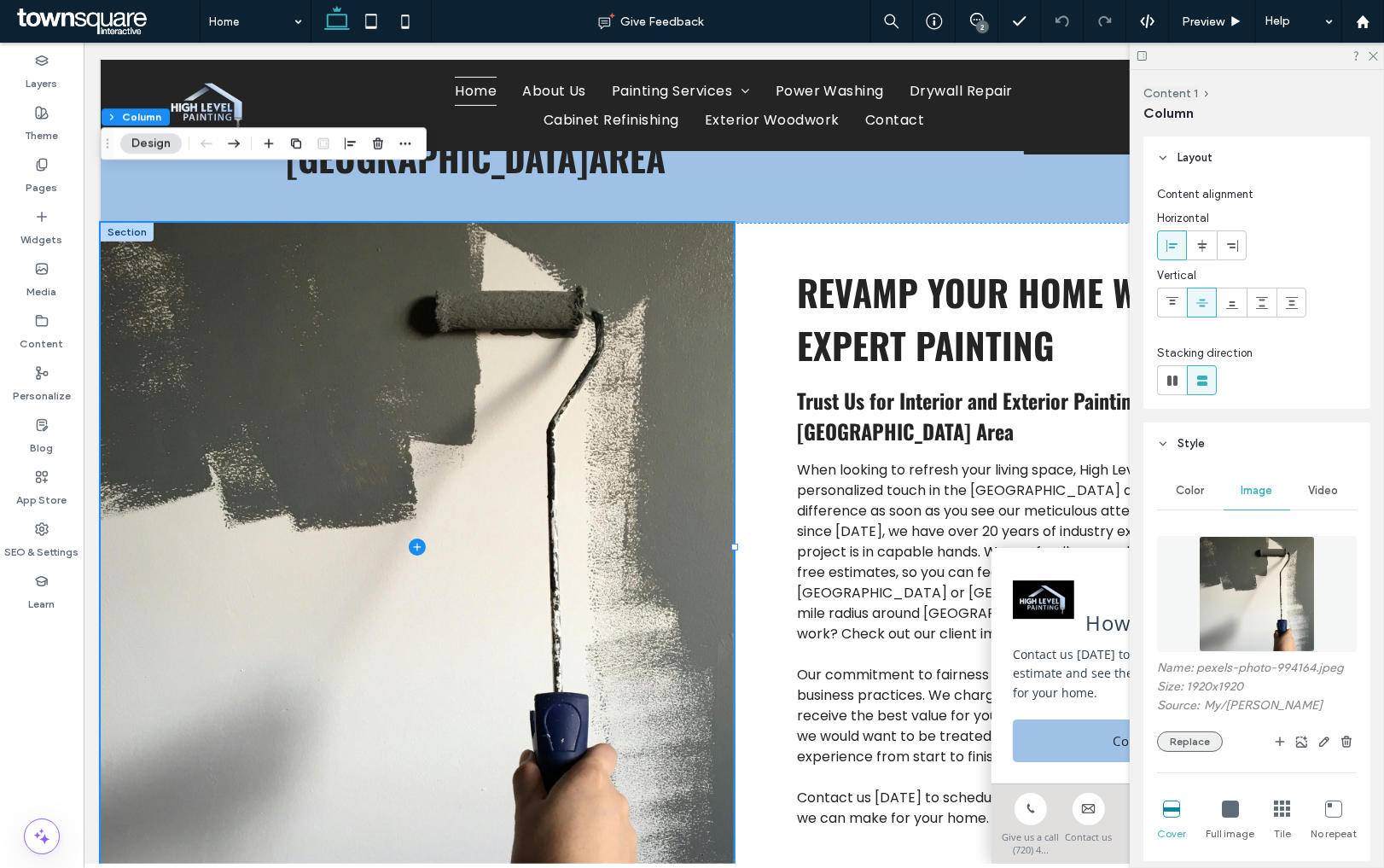
click at [1200, 740] on button "Replace" at bounding box center [1189, 742] width 65 height 21
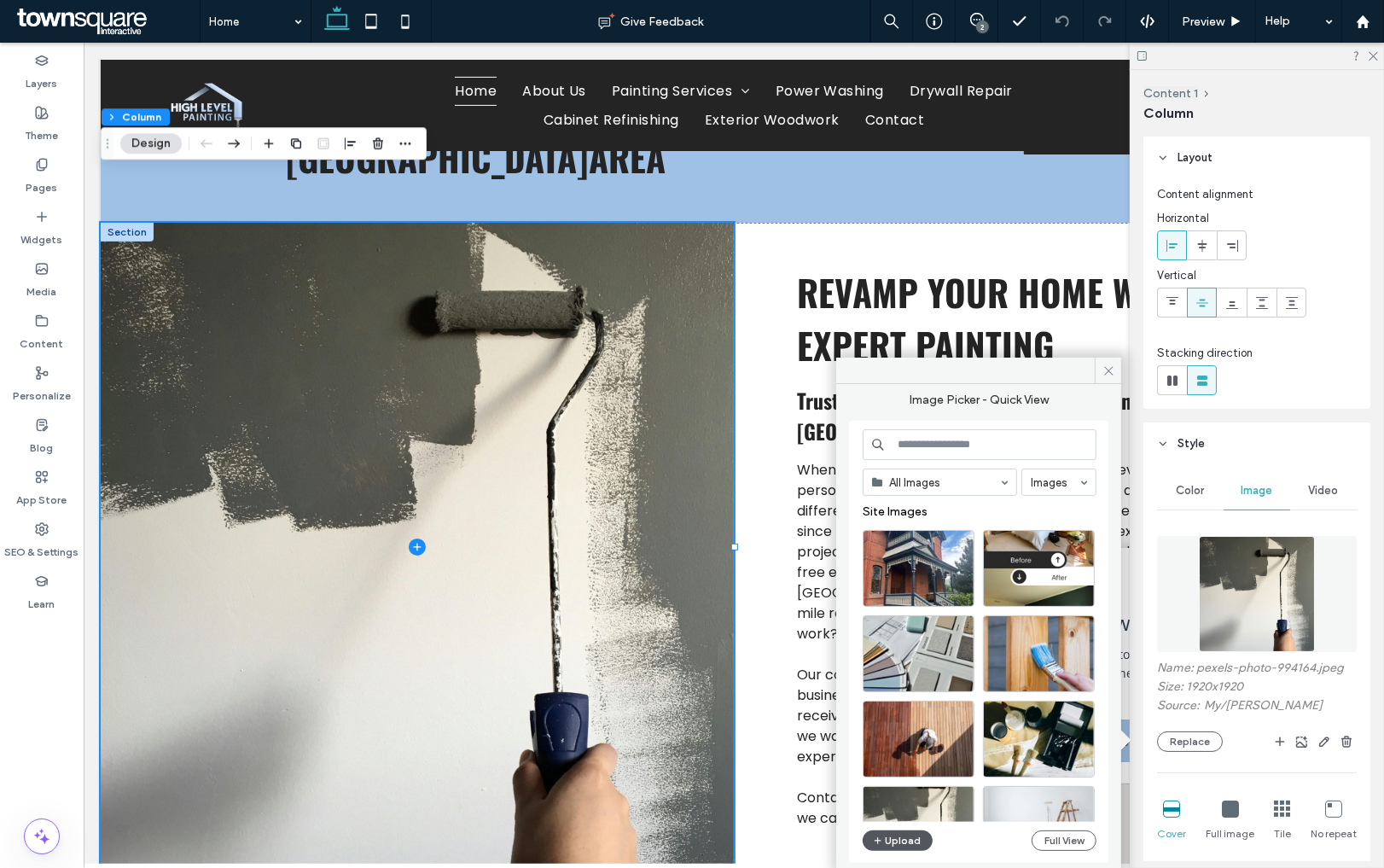
click at [917, 843] on button "Upload" at bounding box center [897, 841] width 70 height 21
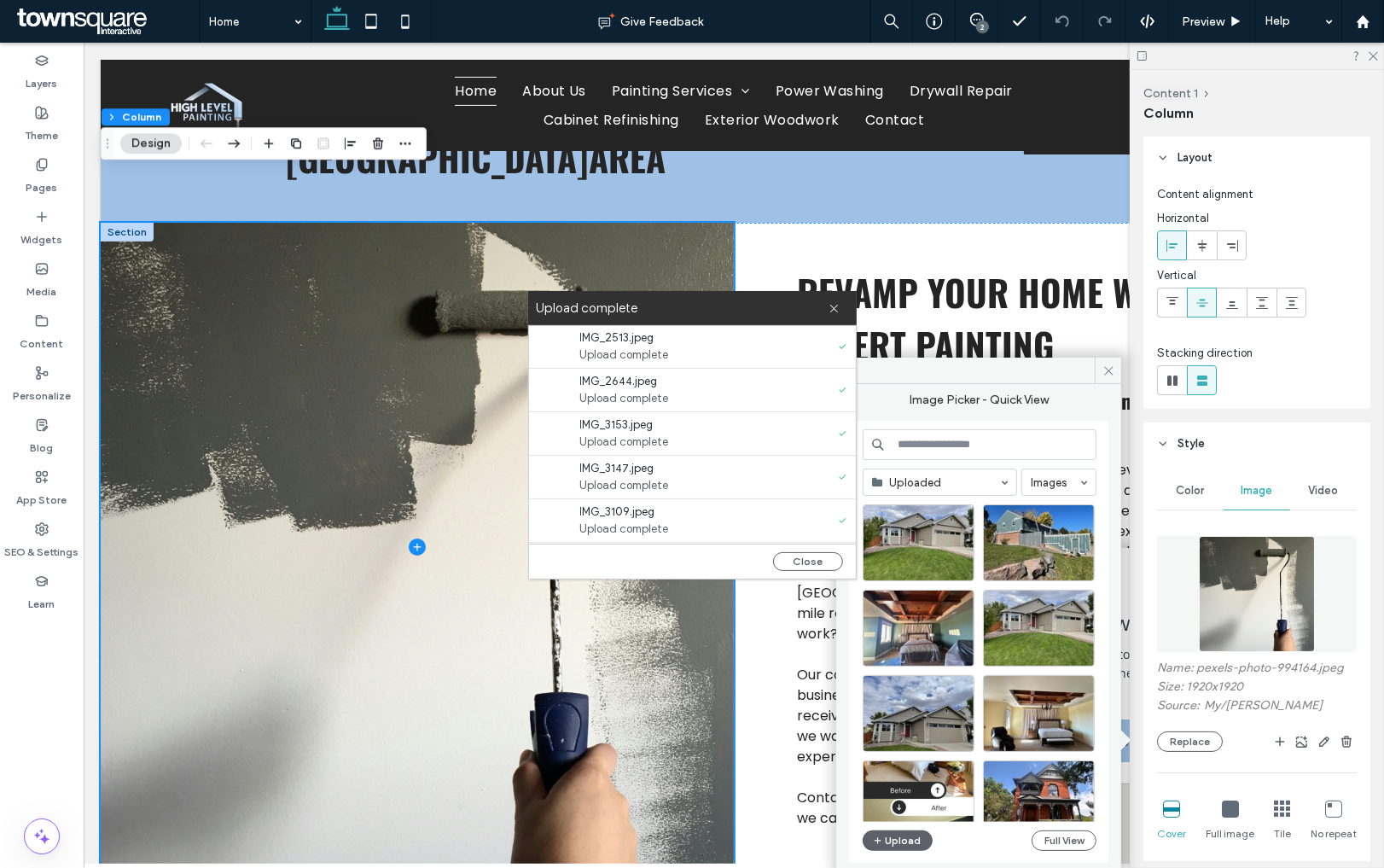
scroll to position [0, 0]
click at [801, 558] on button "Close" at bounding box center [808, 561] width 70 height 19
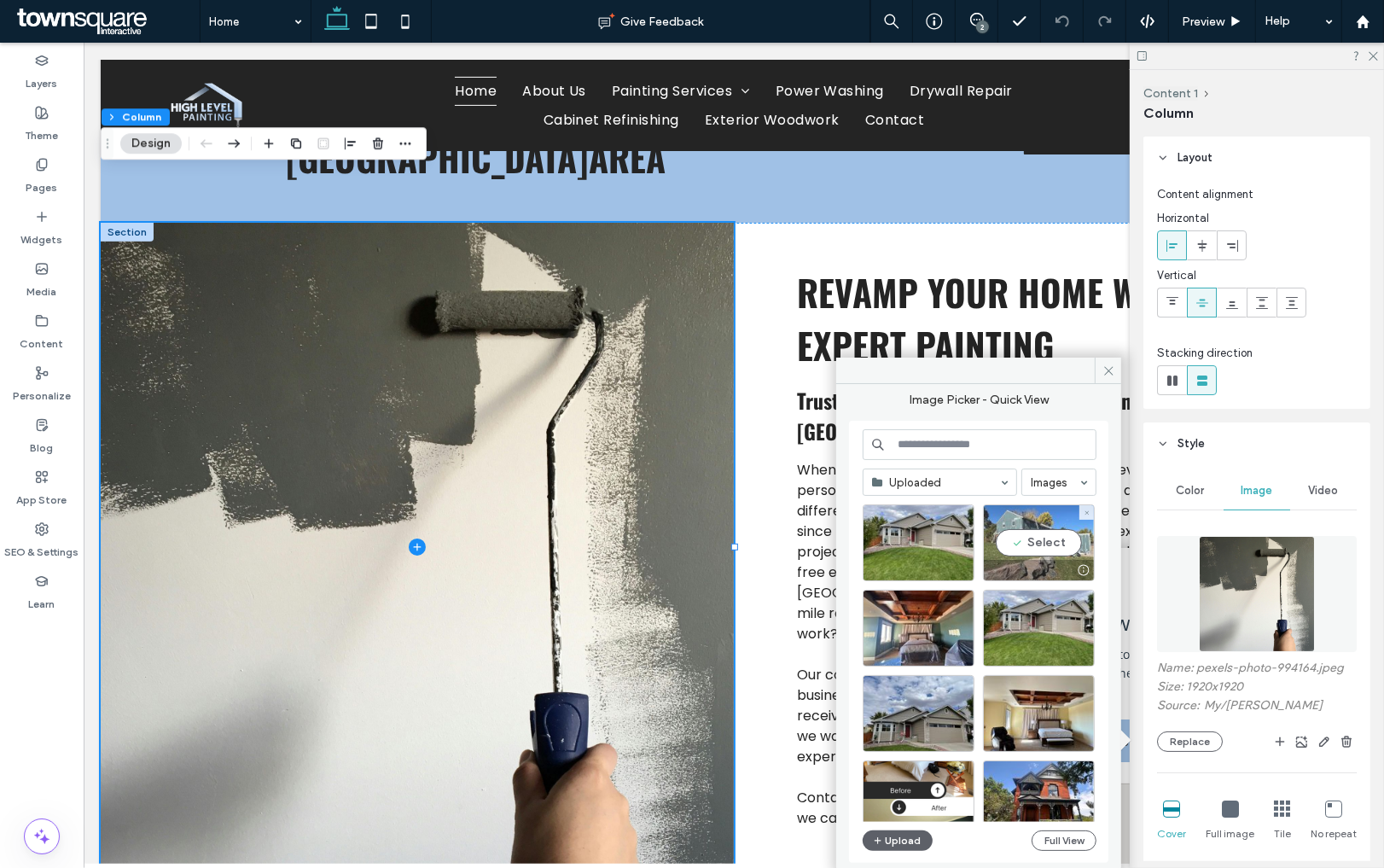
click at [1049, 546] on div "Select" at bounding box center [1038, 542] width 112 height 77
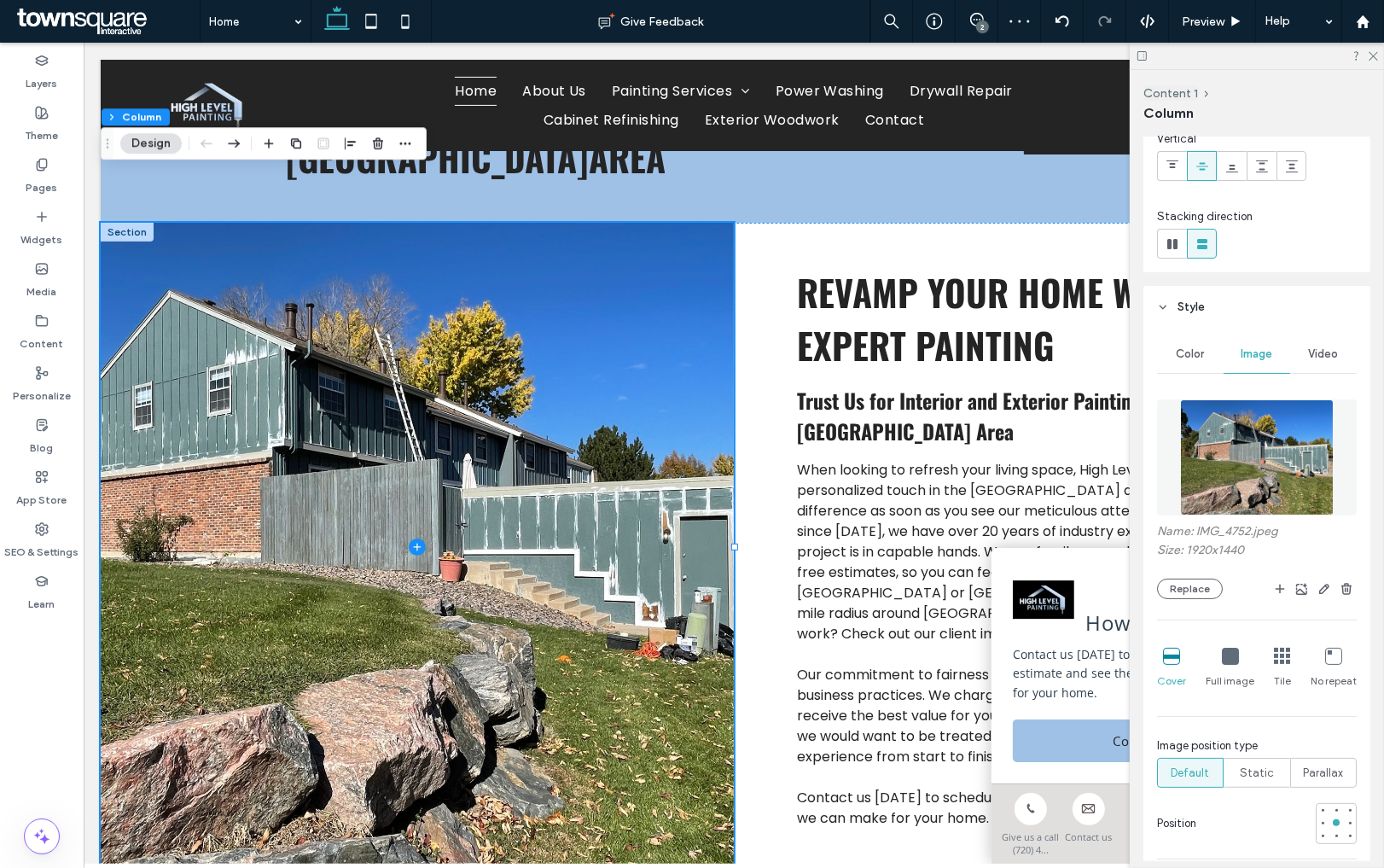
scroll to position [141, 0]
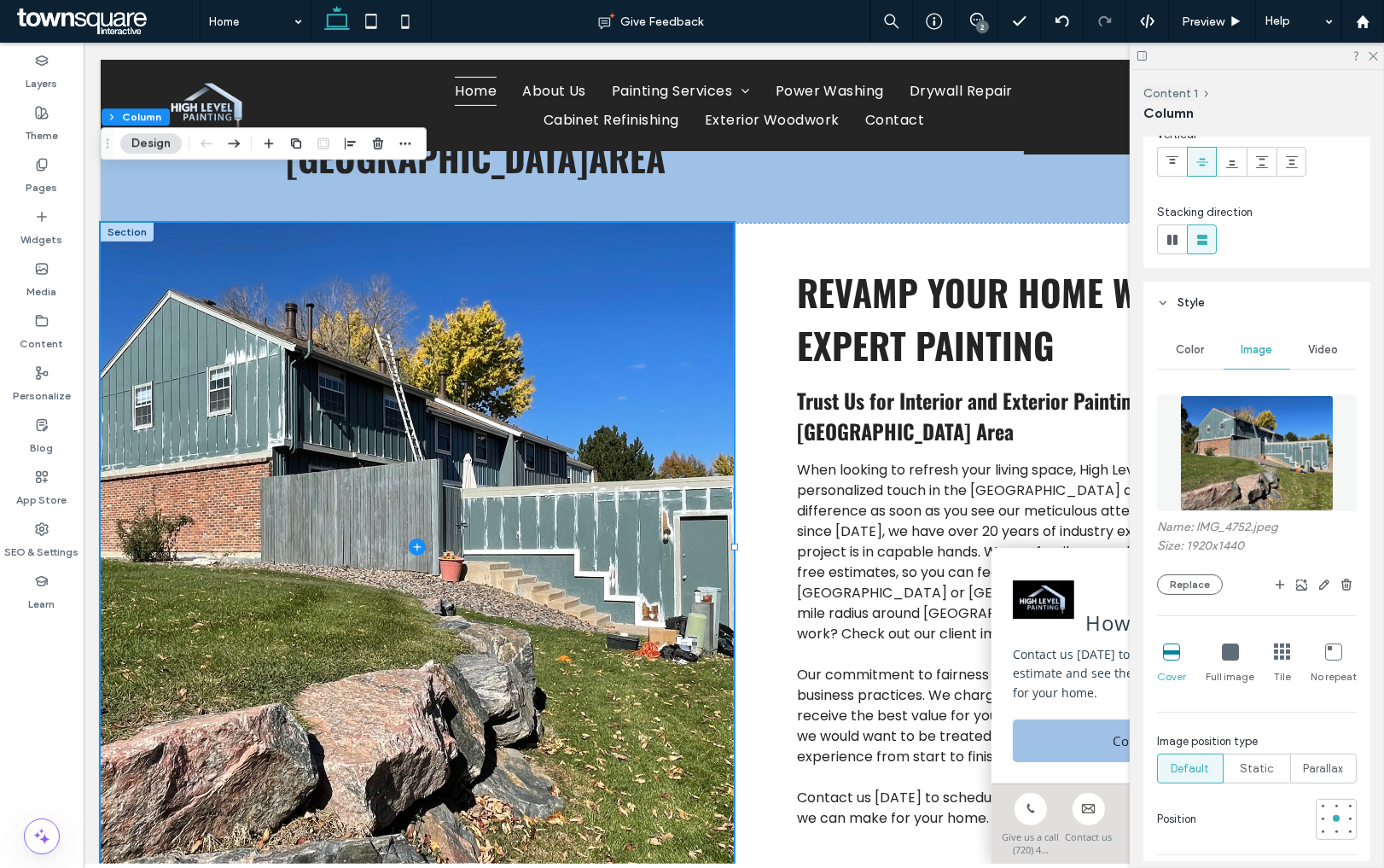
click at [1268, 425] on img at bounding box center [1257, 452] width 154 height 116
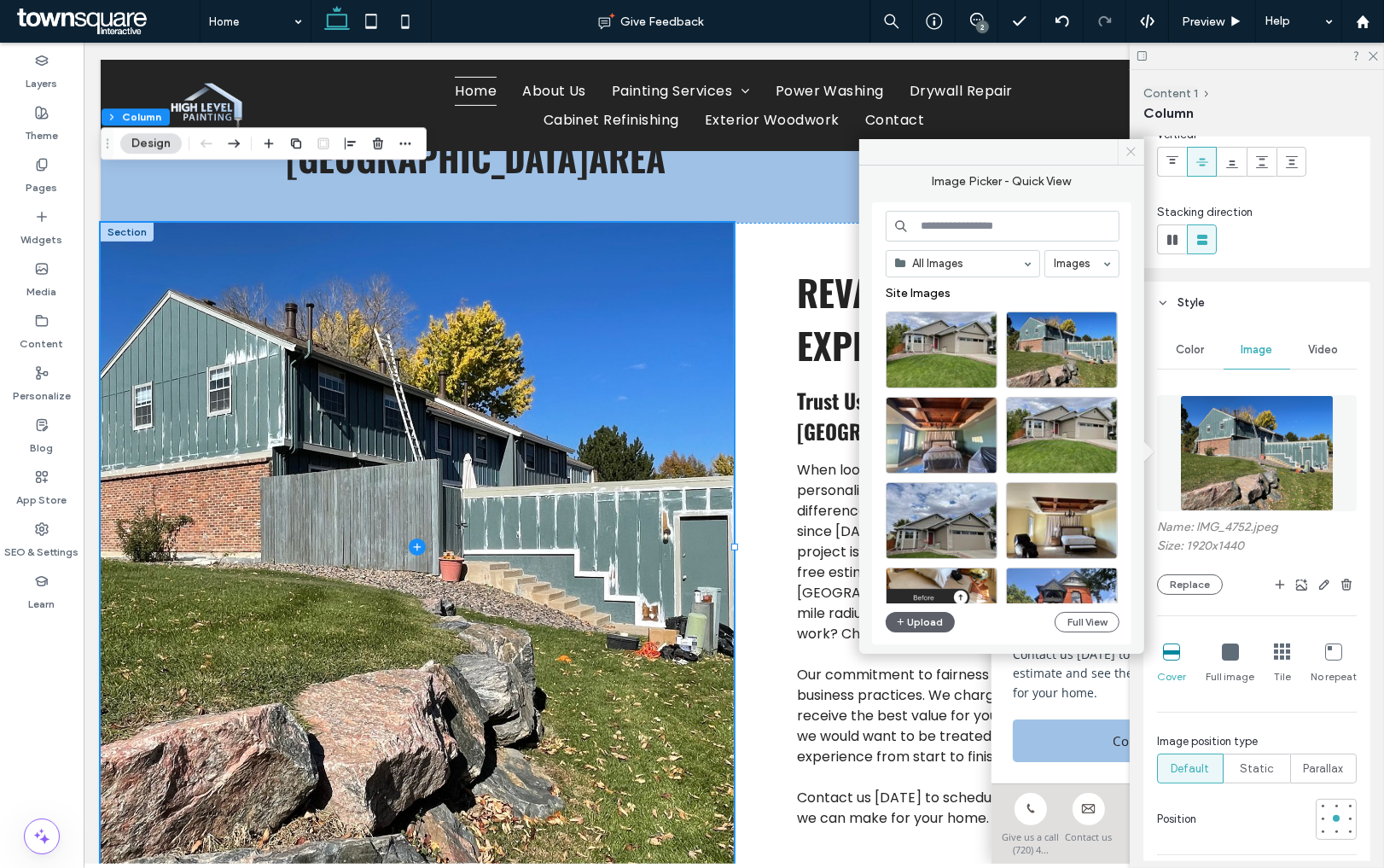
click at [1125, 150] on icon at bounding box center [1131, 151] width 13 height 13
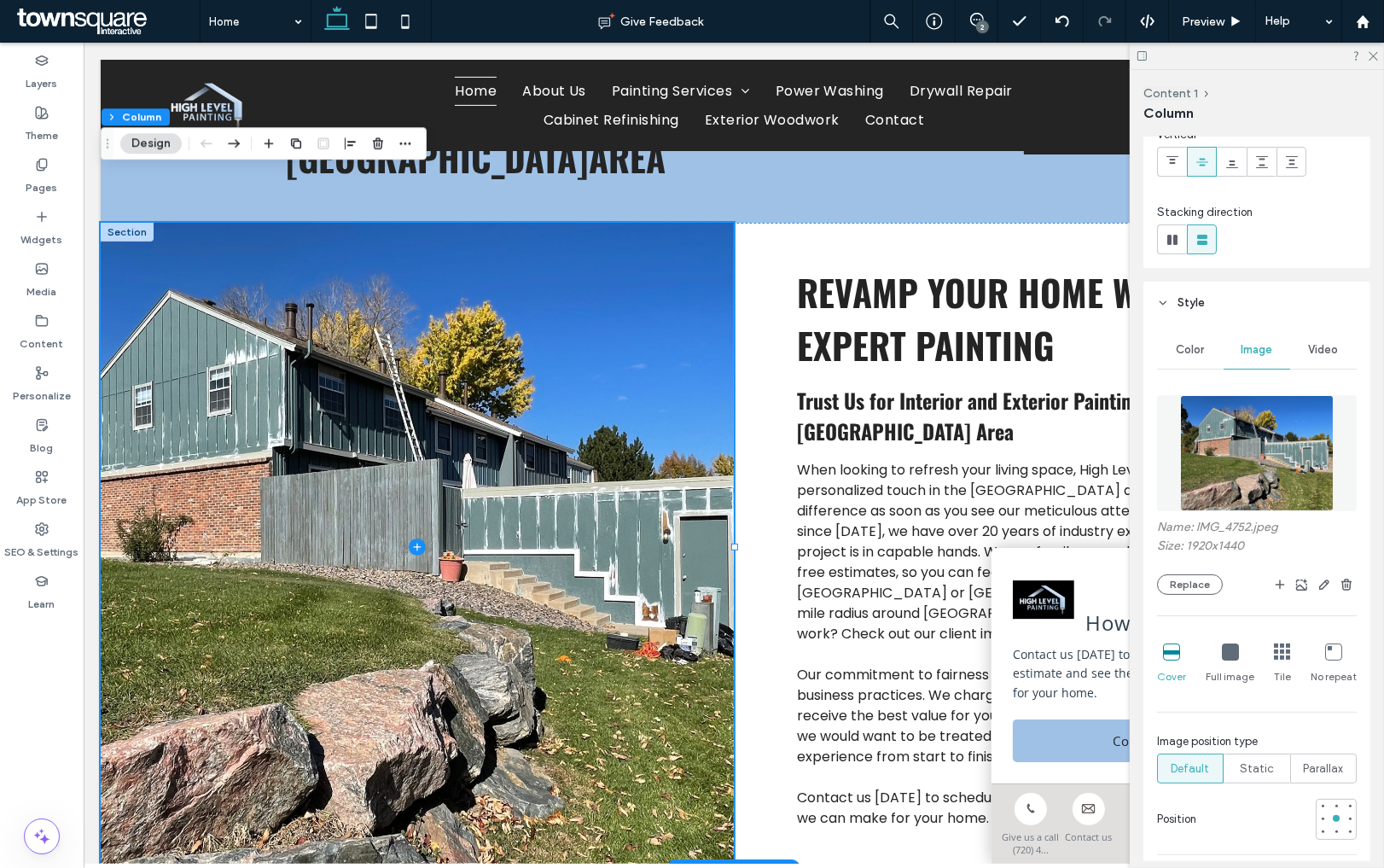
click at [133, 222] on div at bounding box center [126, 232] width 53 height 19
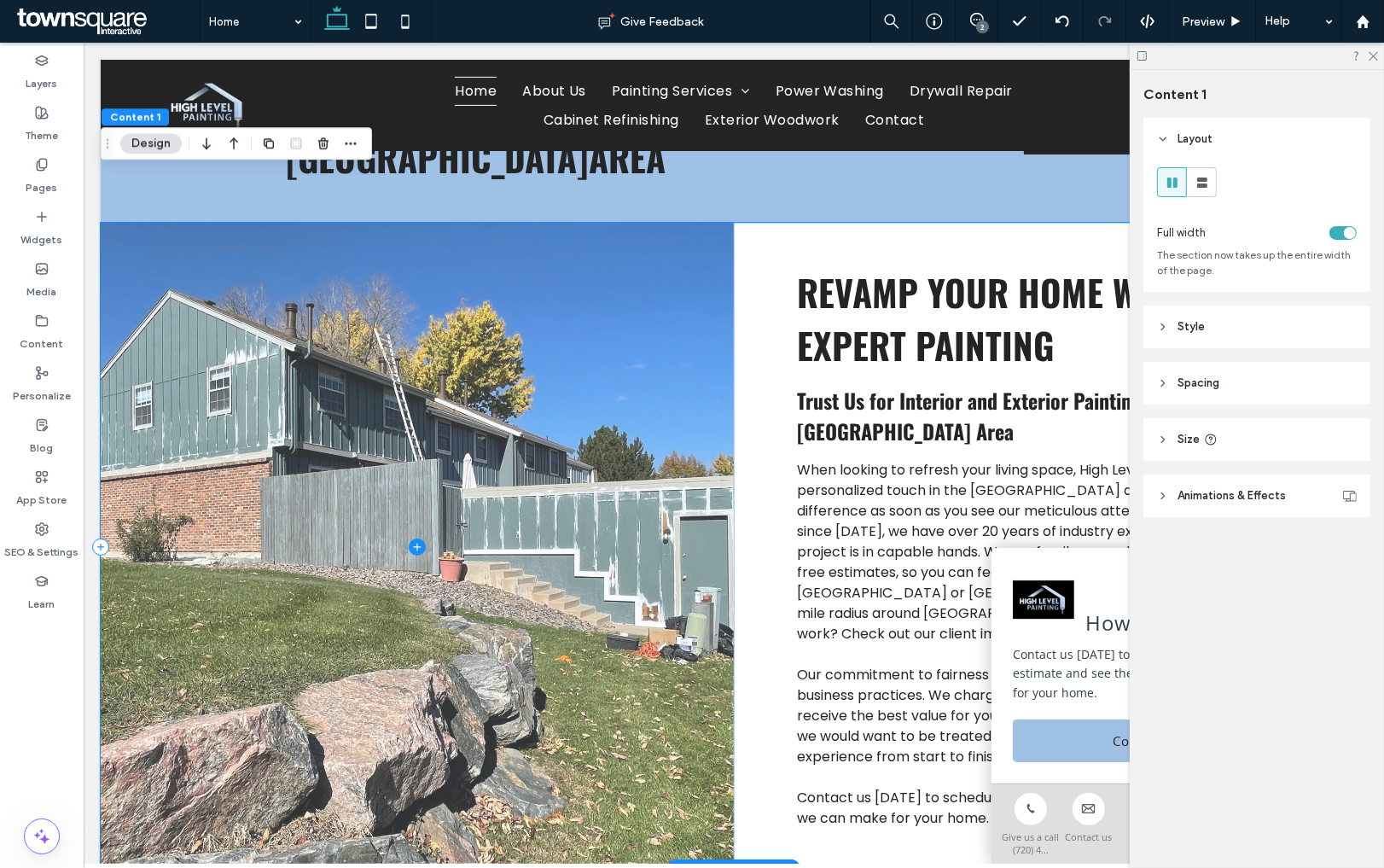
click at [190, 289] on span at bounding box center [416, 546] width 633 height 648
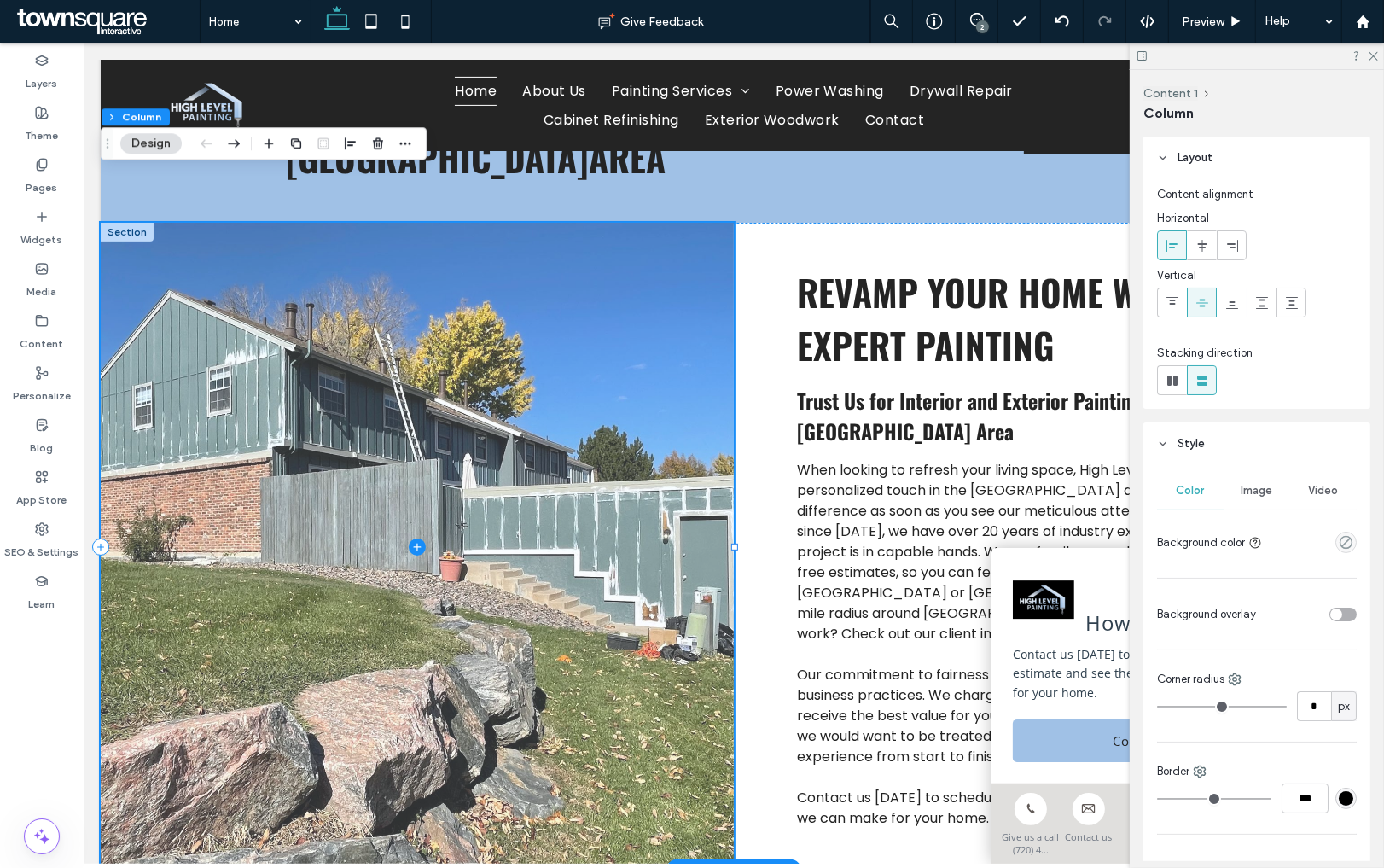
click at [148, 222] on span at bounding box center [416, 546] width 633 height 648
click at [592, 359] on span at bounding box center [416, 546] width 633 height 648
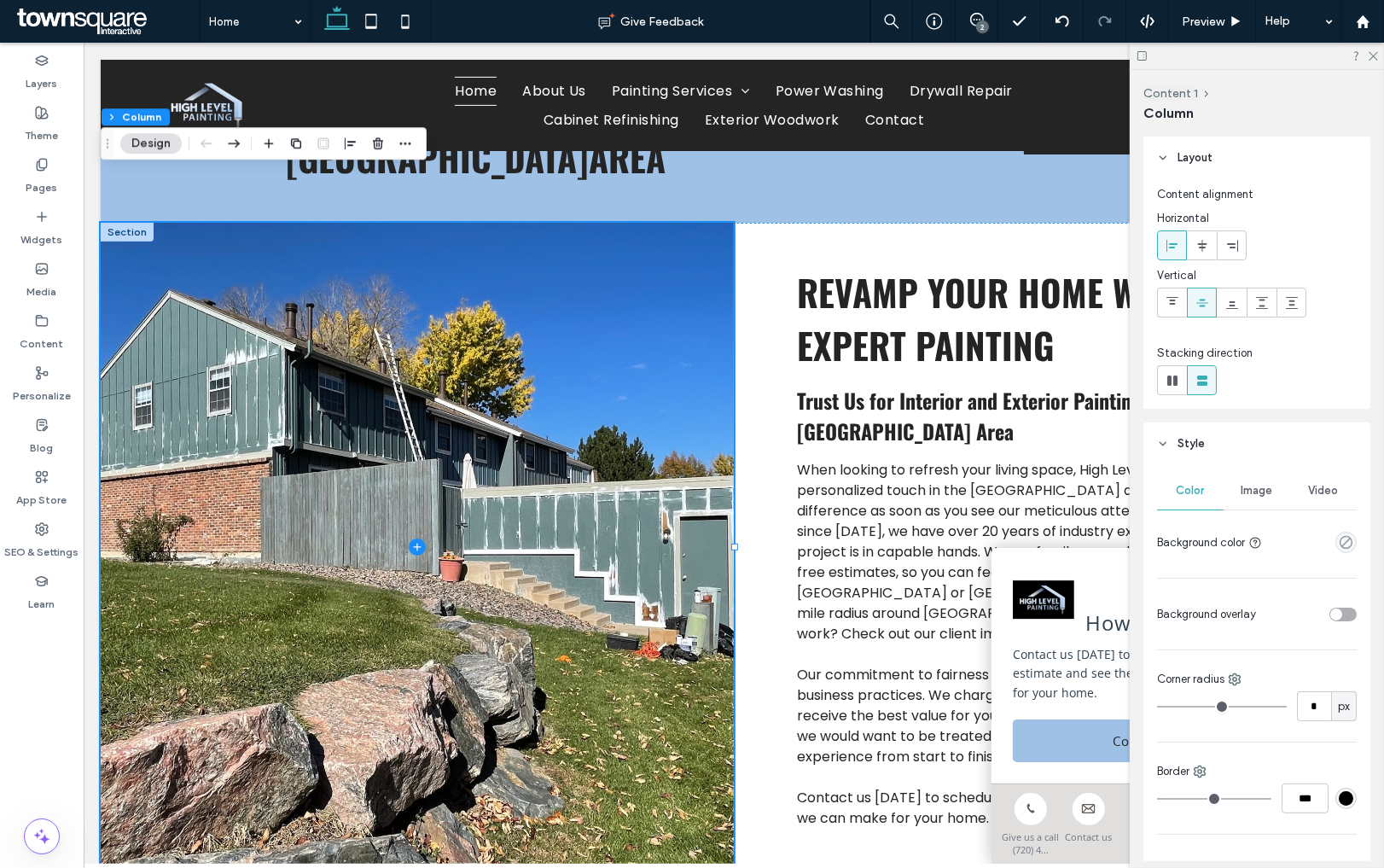
click at [1265, 487] on span "Image" at bounding box center [1257, 490] width 31 height 13
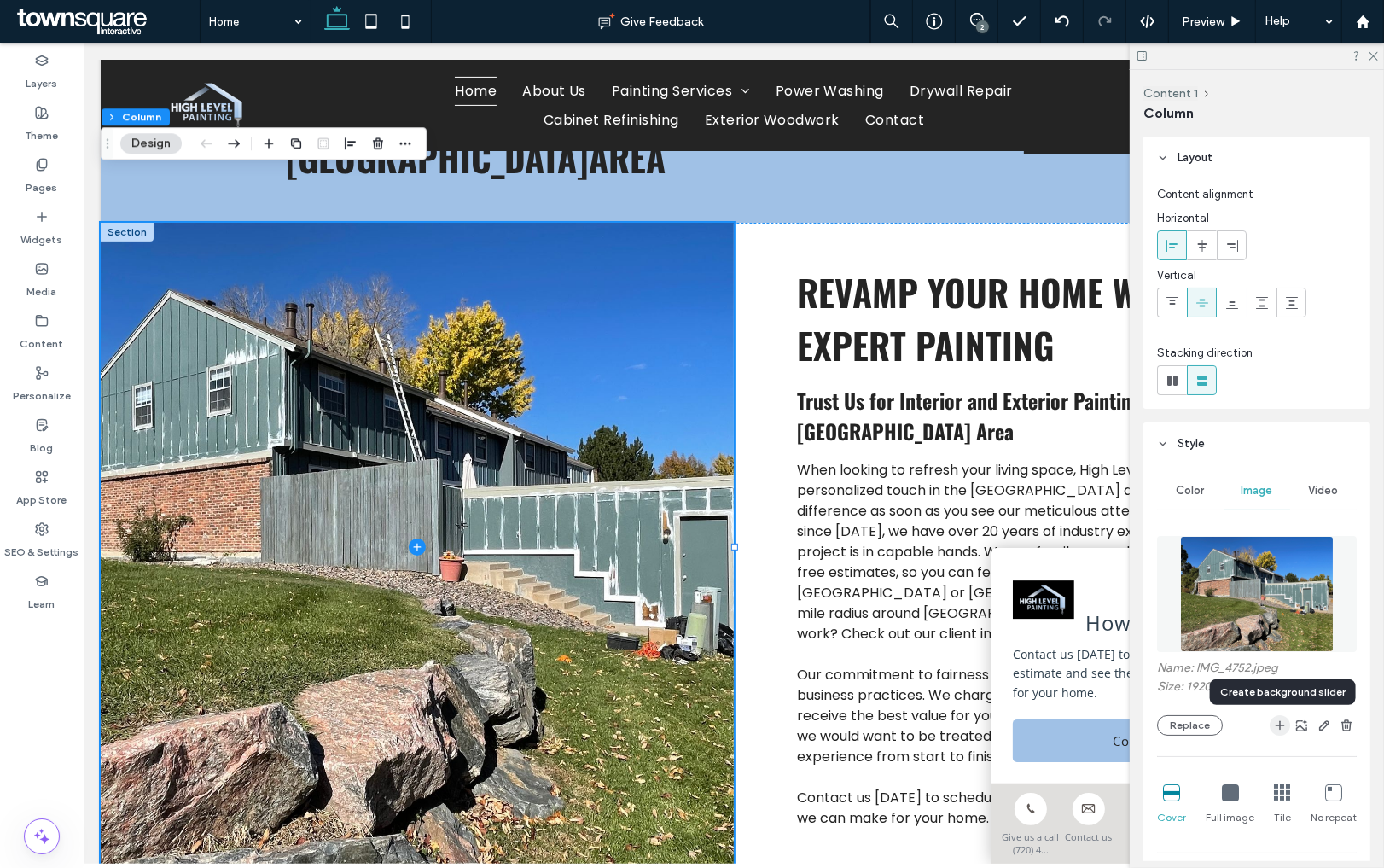
click at [1276, 723] on icon "button" at bounding box center [1280, 725] width 13 height 13
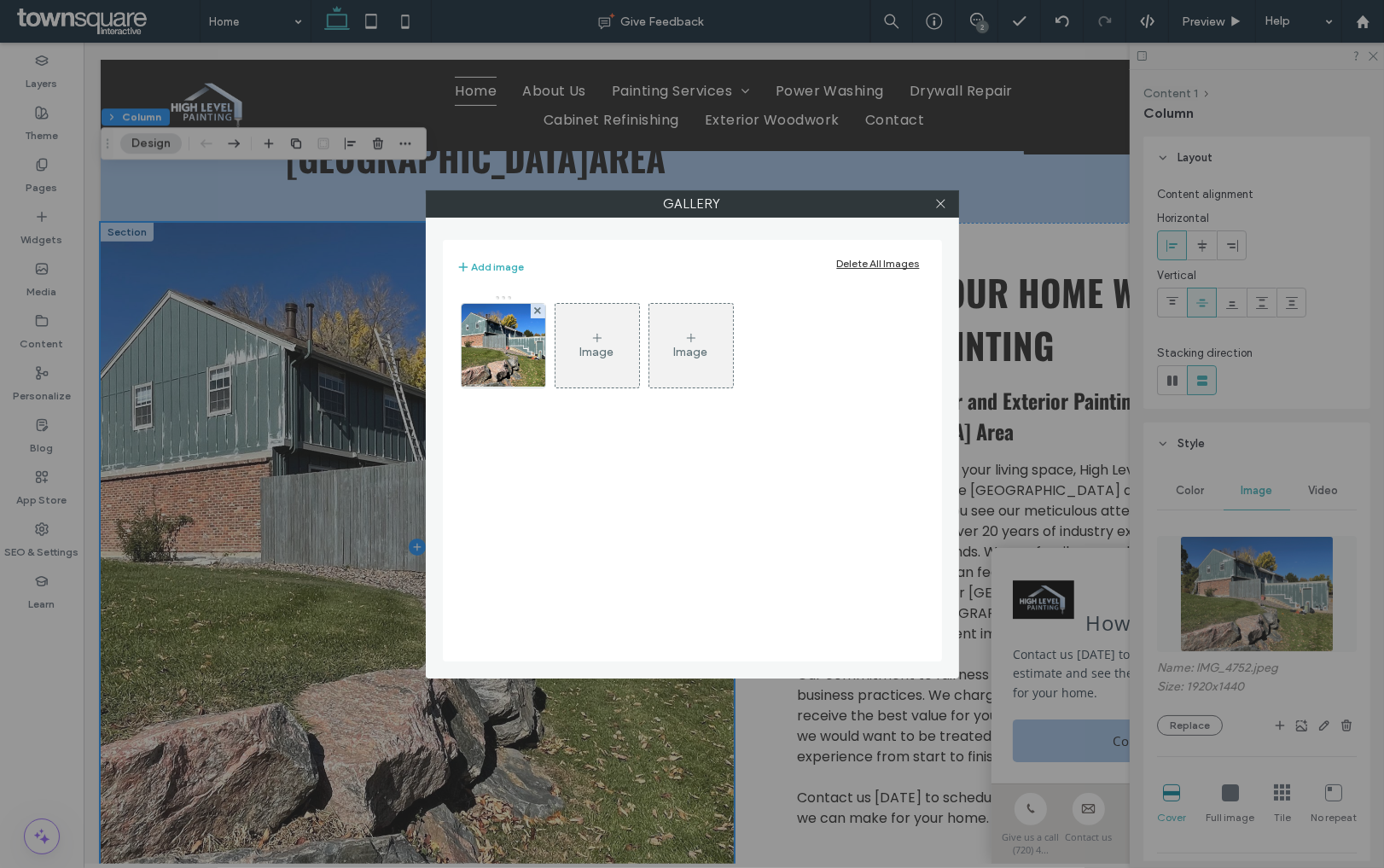
click at [608, 325] on div "Image" at bounding box center [597, 345] width 83 height 80
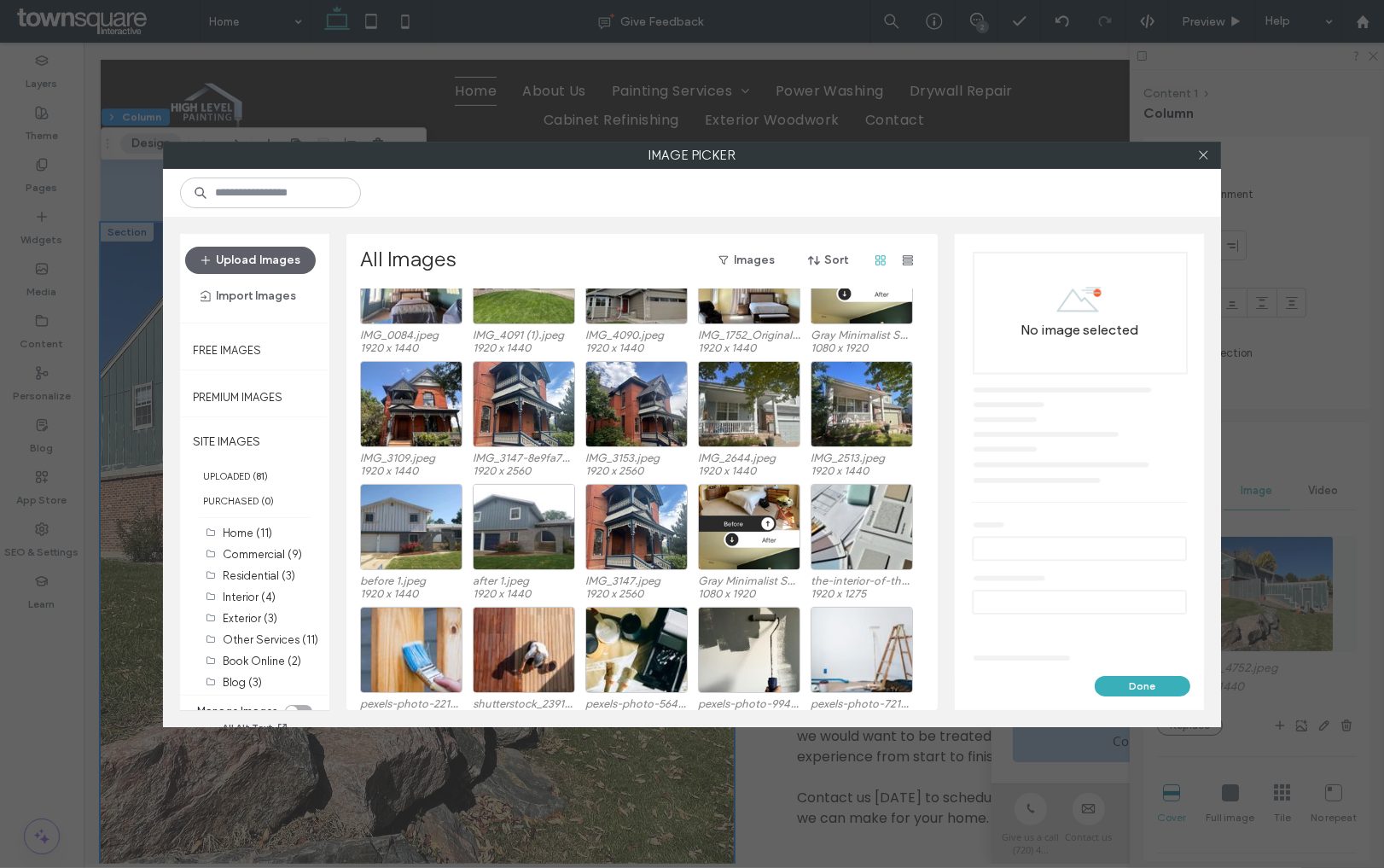
scroll to position [345, 0]
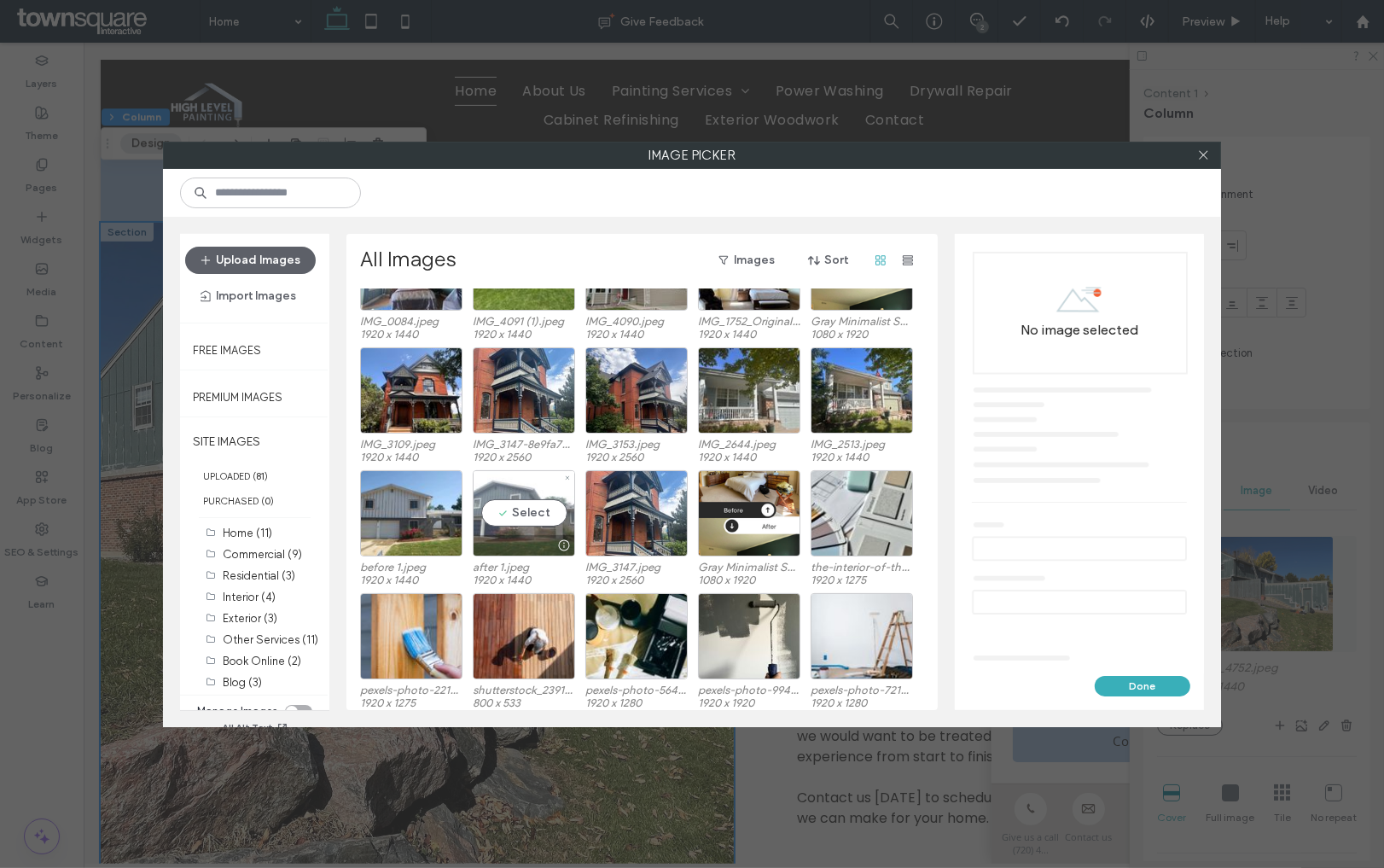
click at [529, 514] on div "Select" at bounding box center [523, 513] width 102 height 86
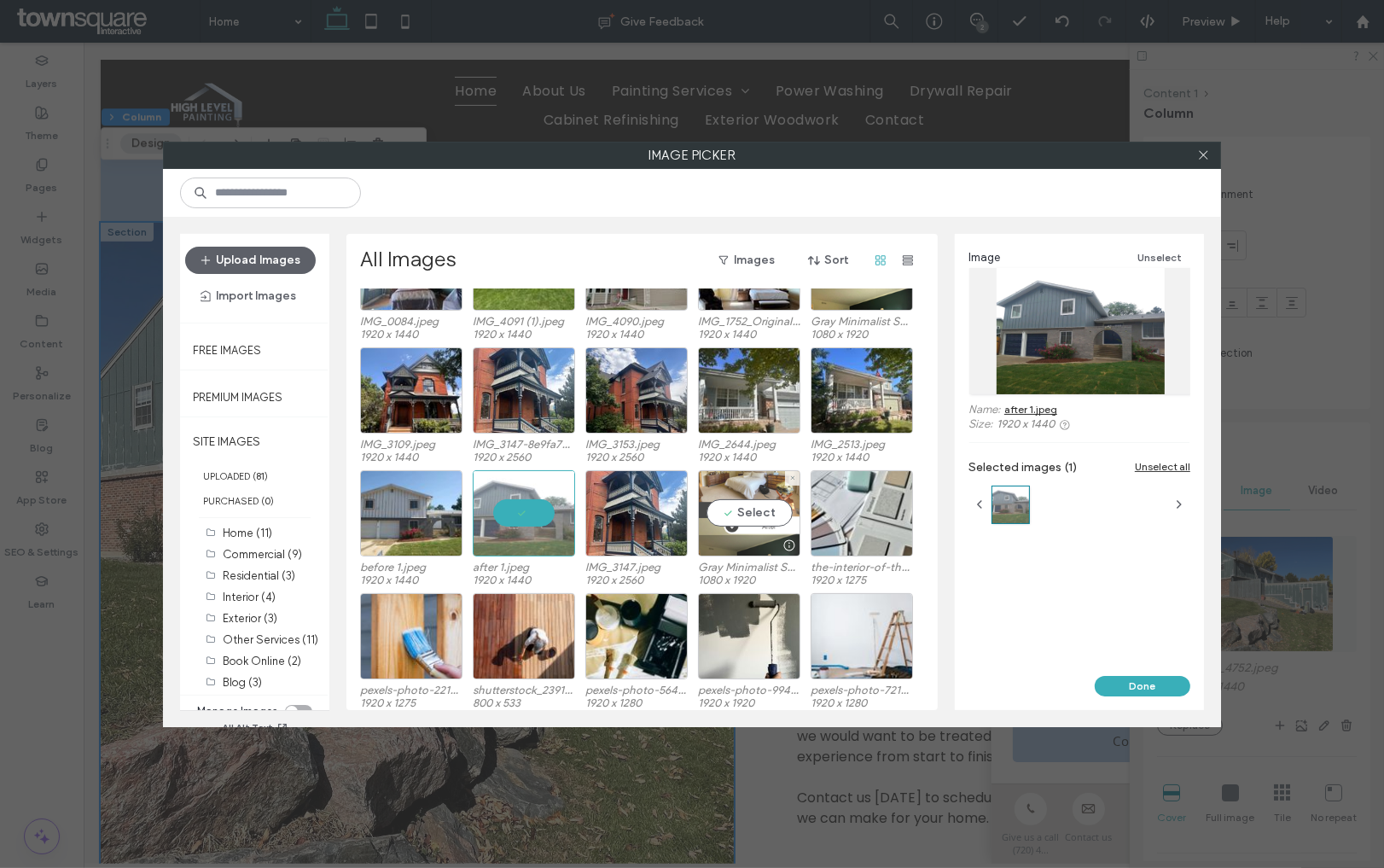
scroll to position [0, 0]
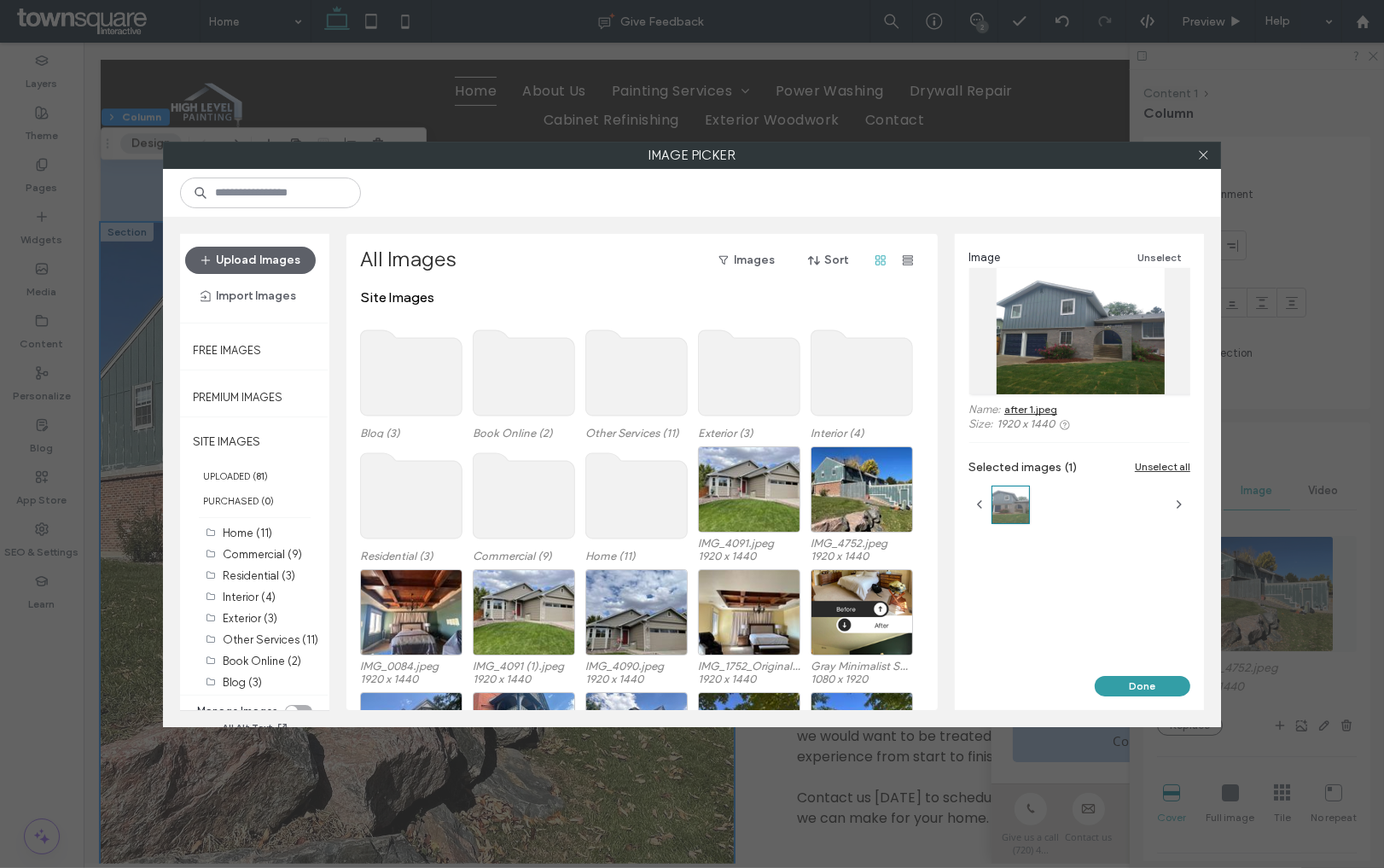
click at [1109, 678] on button "Done" at bounding box center [1142, 686] width 96 height 21
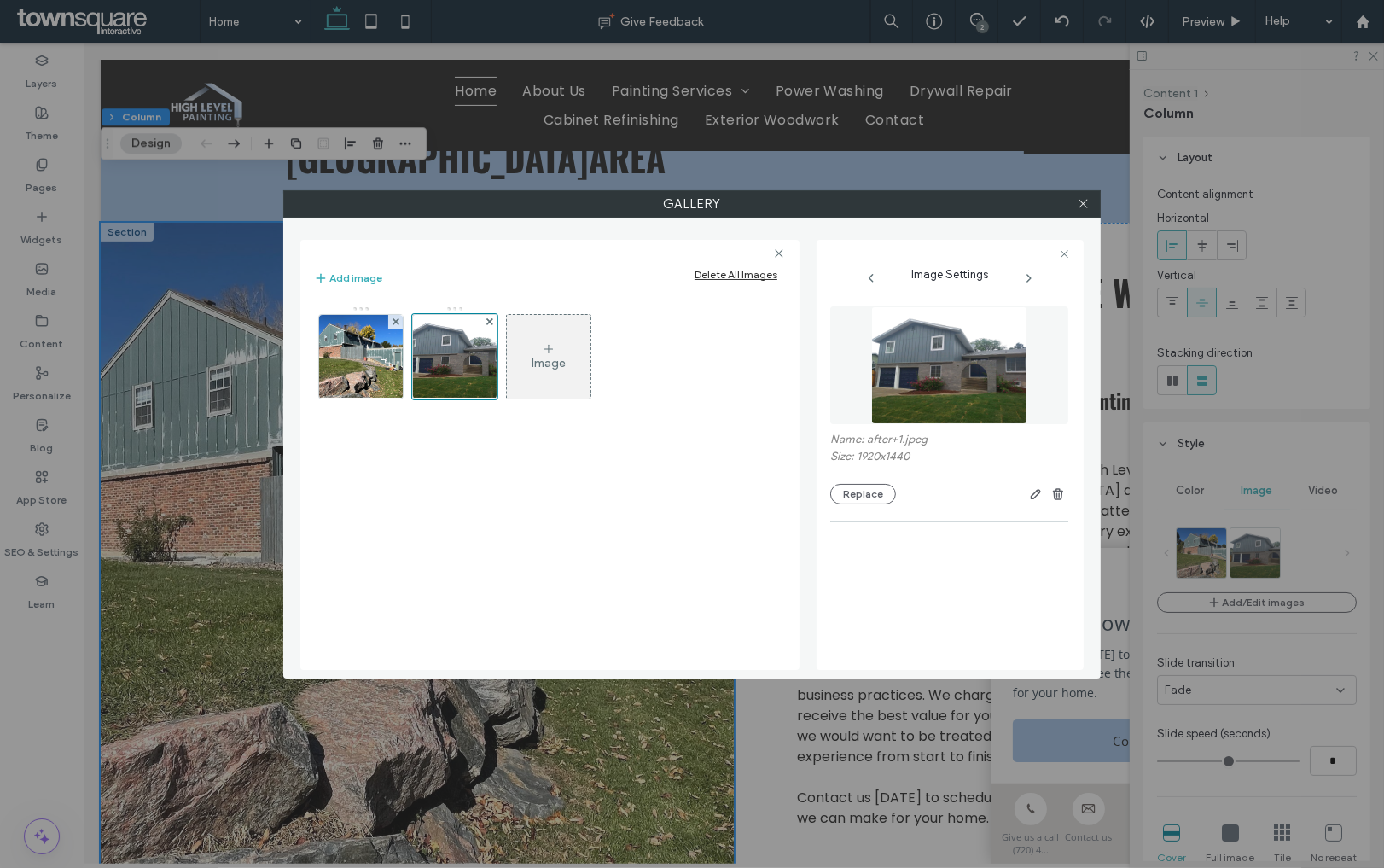
click at [970, 40] on div "Gallery Add image Delete All Images Image Image Settings Name: after+1.jpeg Siz…" at bounding box center [692, 434] width 1384 height 868
click at [980, 16] on div "Gallery Add image Delete All Images Image Image Settings Name: after+1.jpeg Siz…" at bounding box center [692, 434] width 1384 height 868
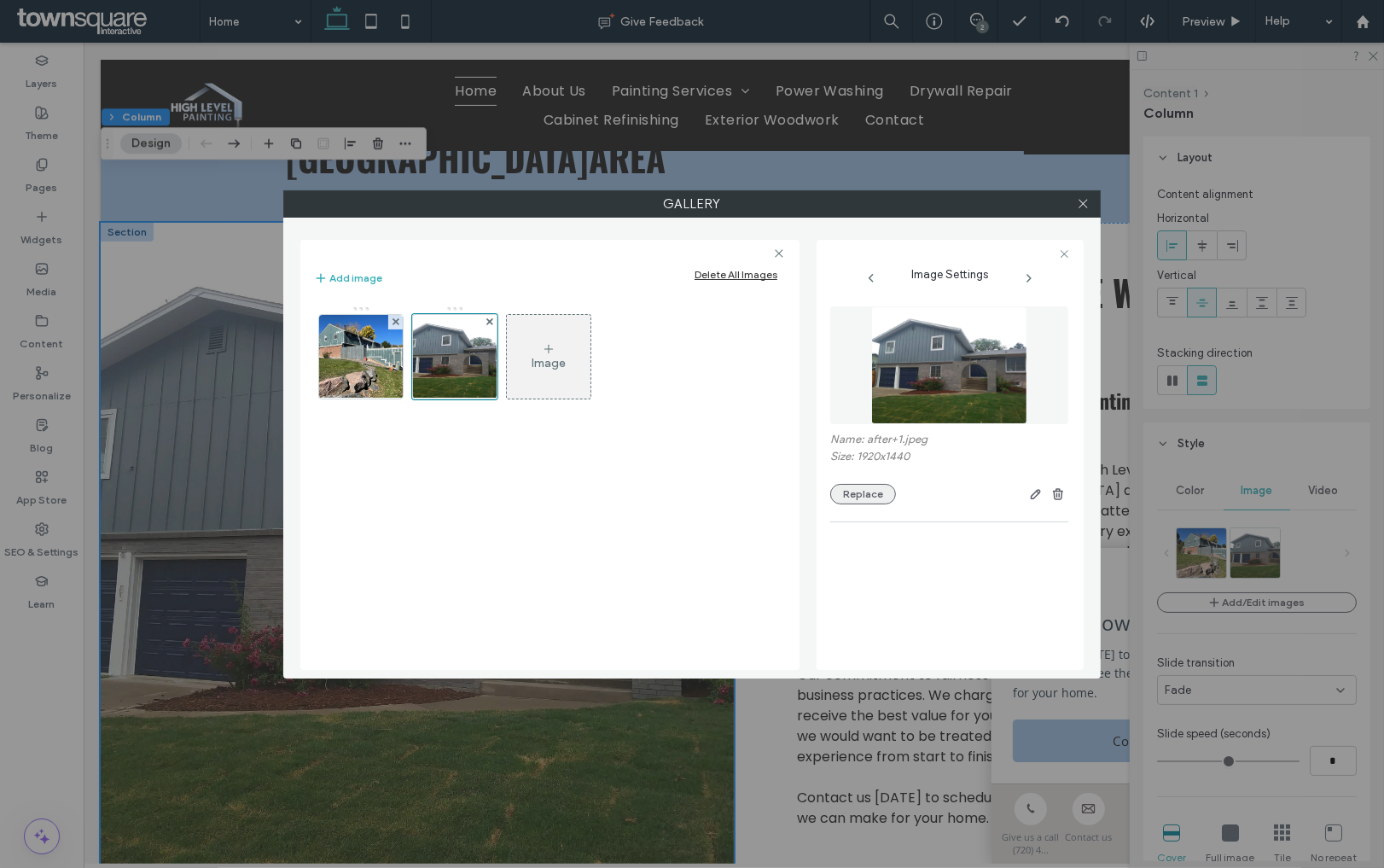
click at [858, 502] on button "Replace" at bounding box center [862, 494] width 65 height 21
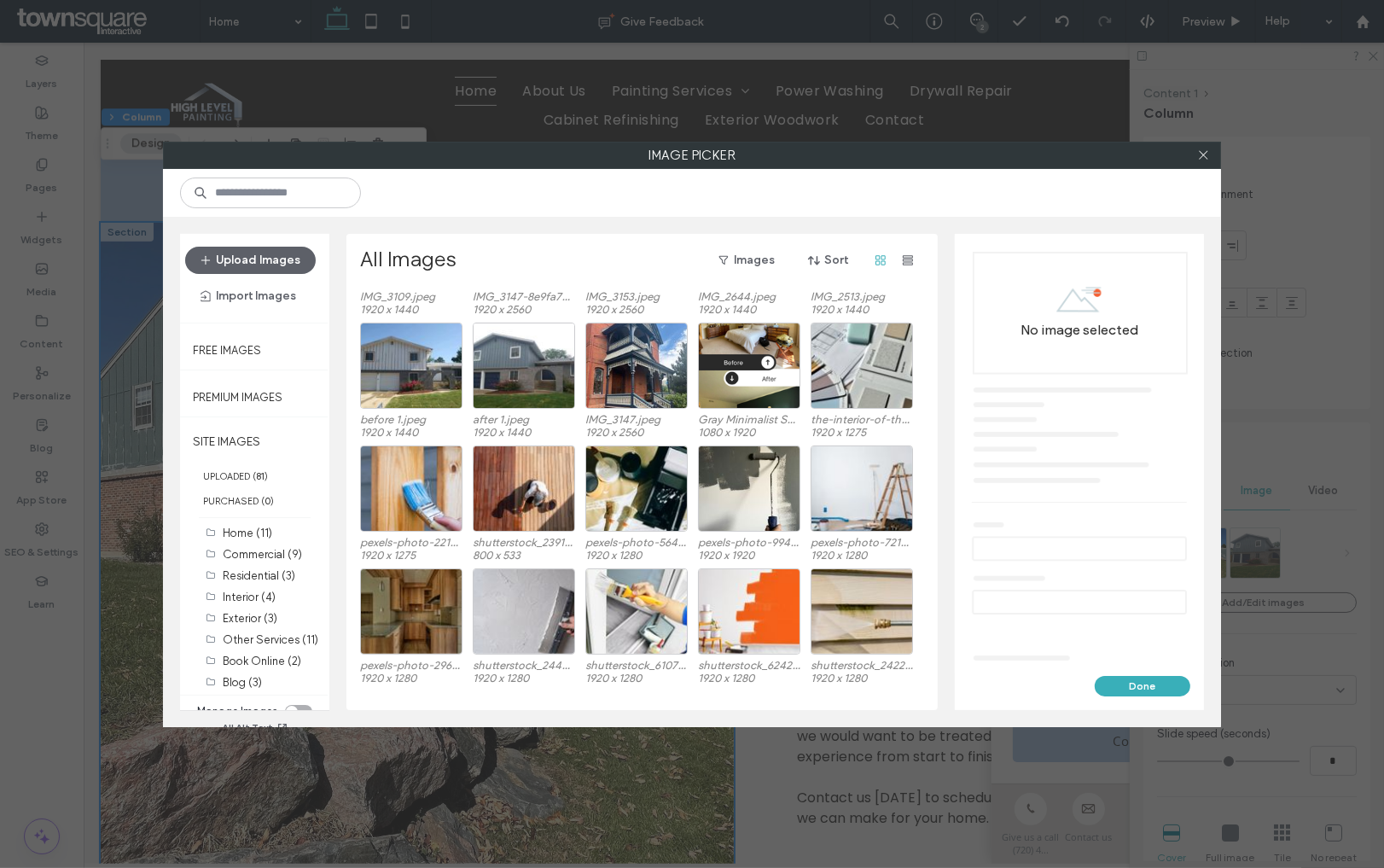
scroll to position [56, 0]
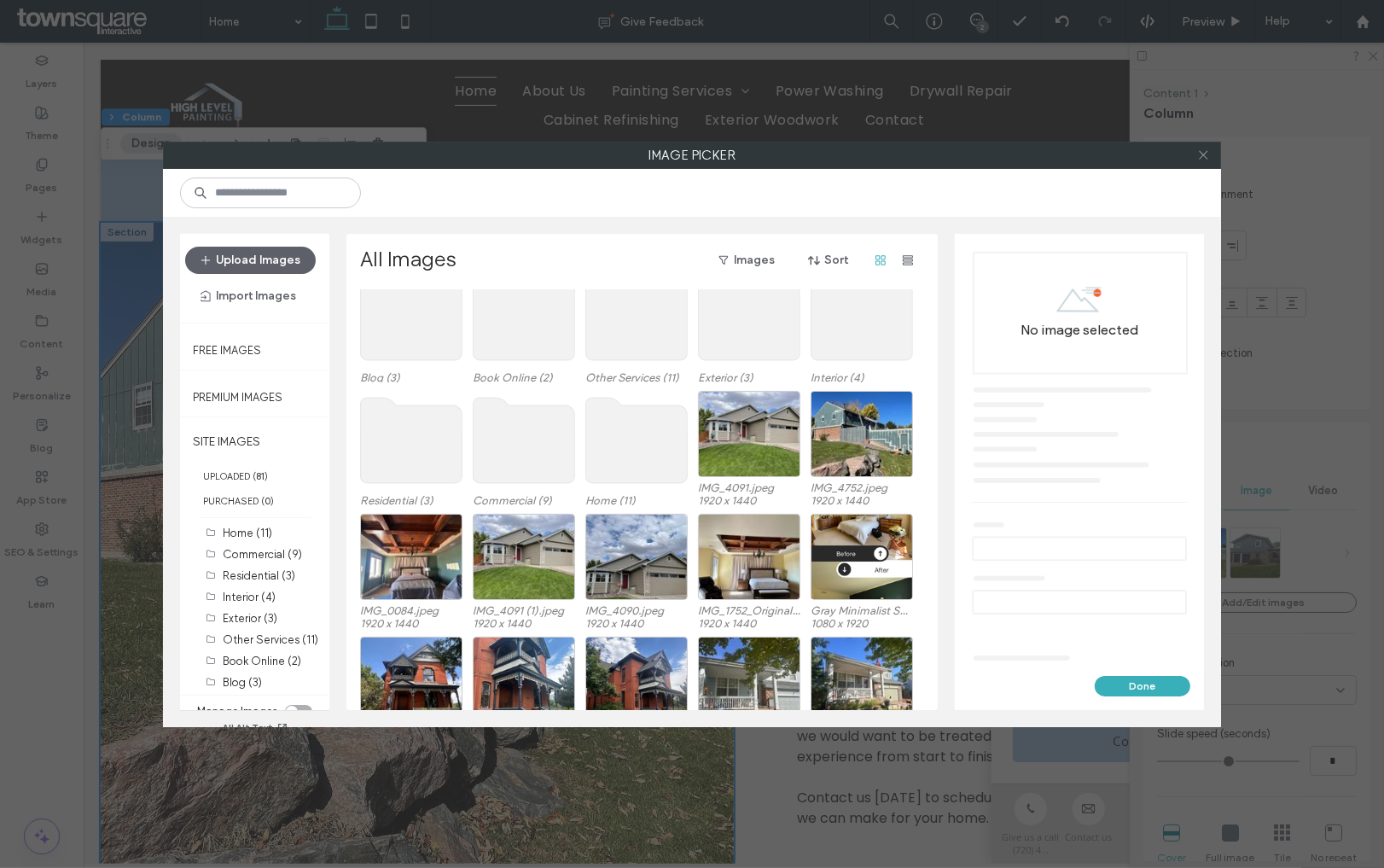
click at [1198, 157] on icon at bounding box center [1204, 155] width 13 height 13
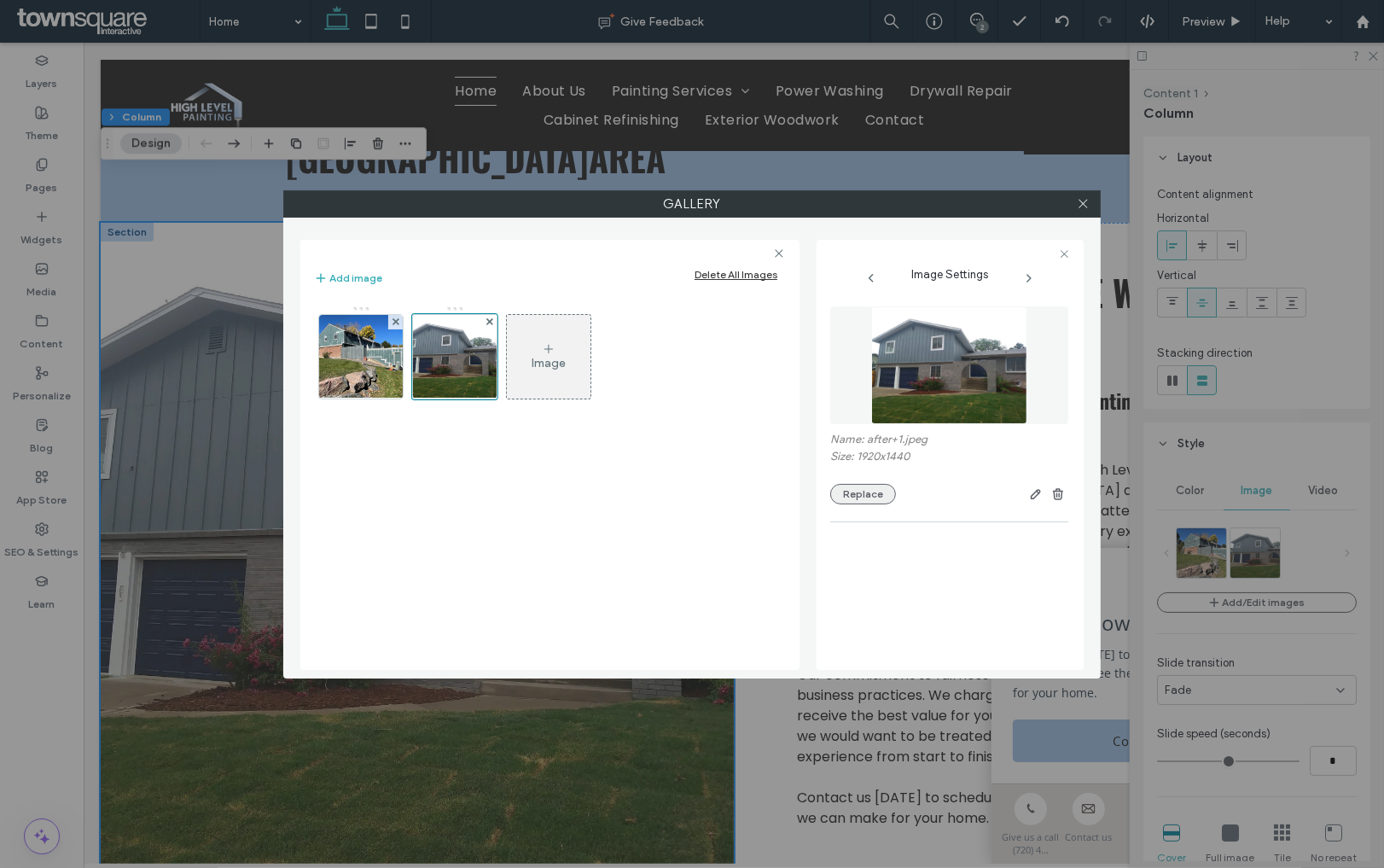
click at [869, 489] on button "Replace" at bounding box center [862, 494] width 65 height 21
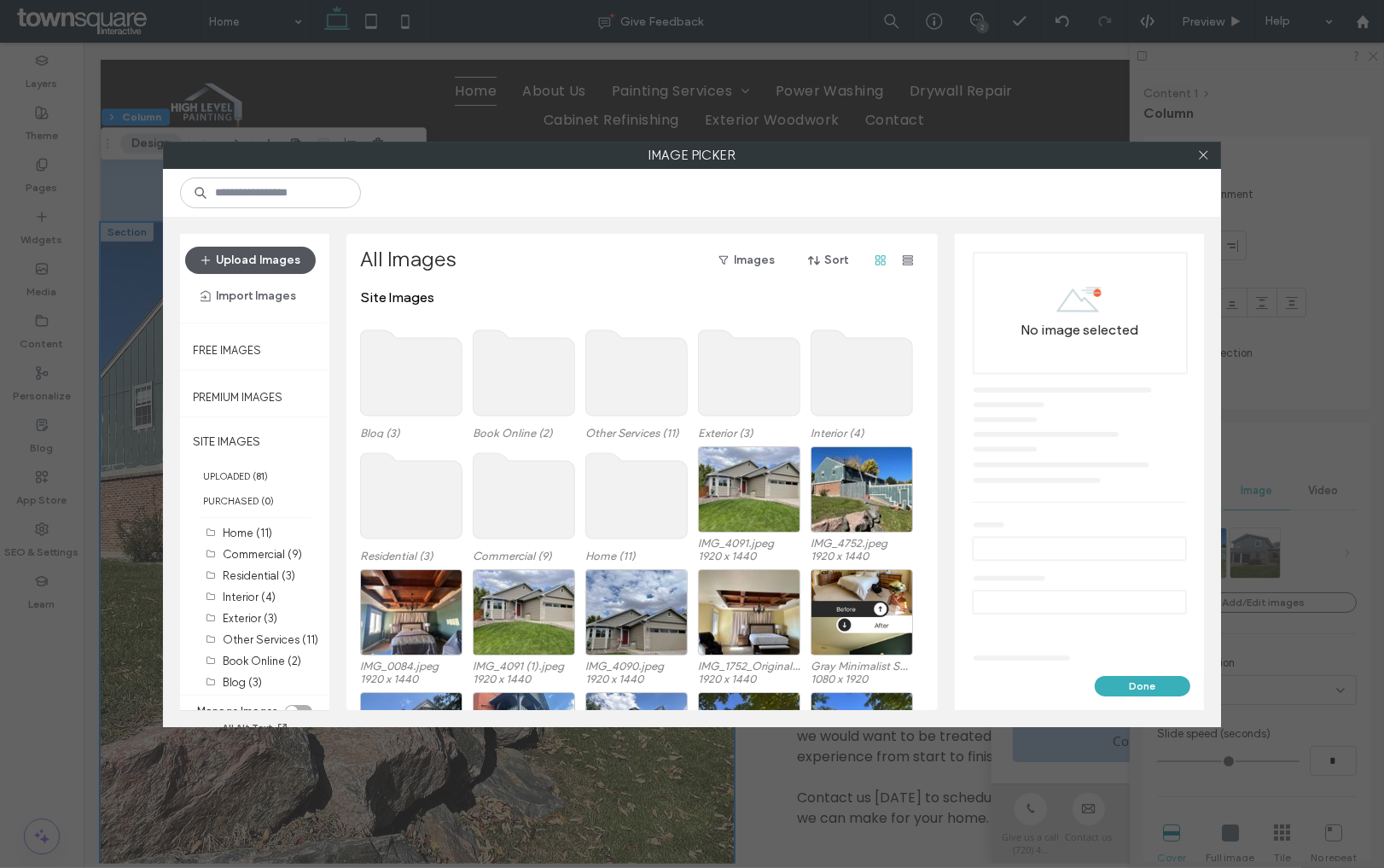
click at [245, 261] on button "Upload Images" at bounding box center [251, 260] width 131 height 27
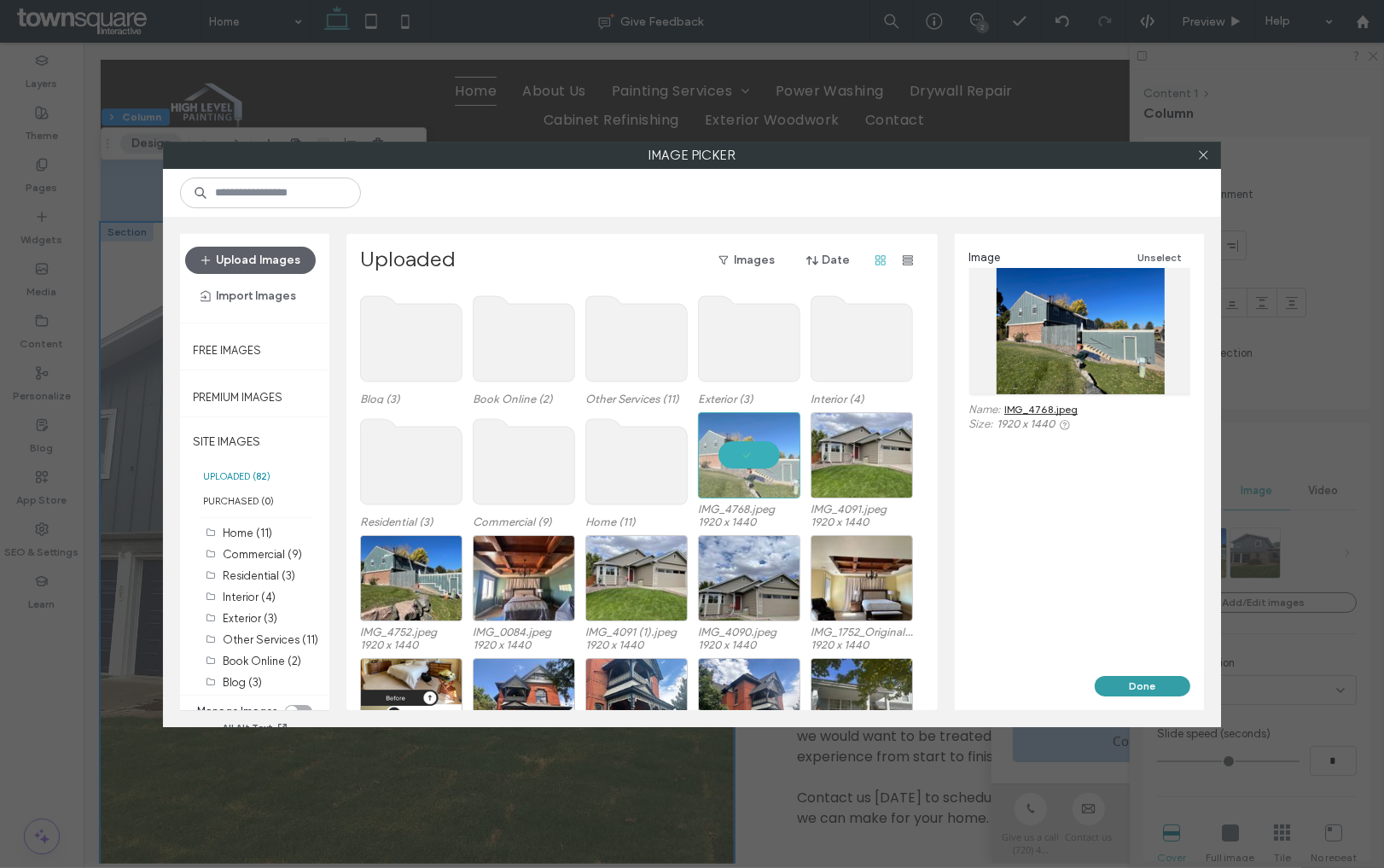
click at [1125, 680] on button "Done" at bounding box center [1142, 686] width 96 height 21
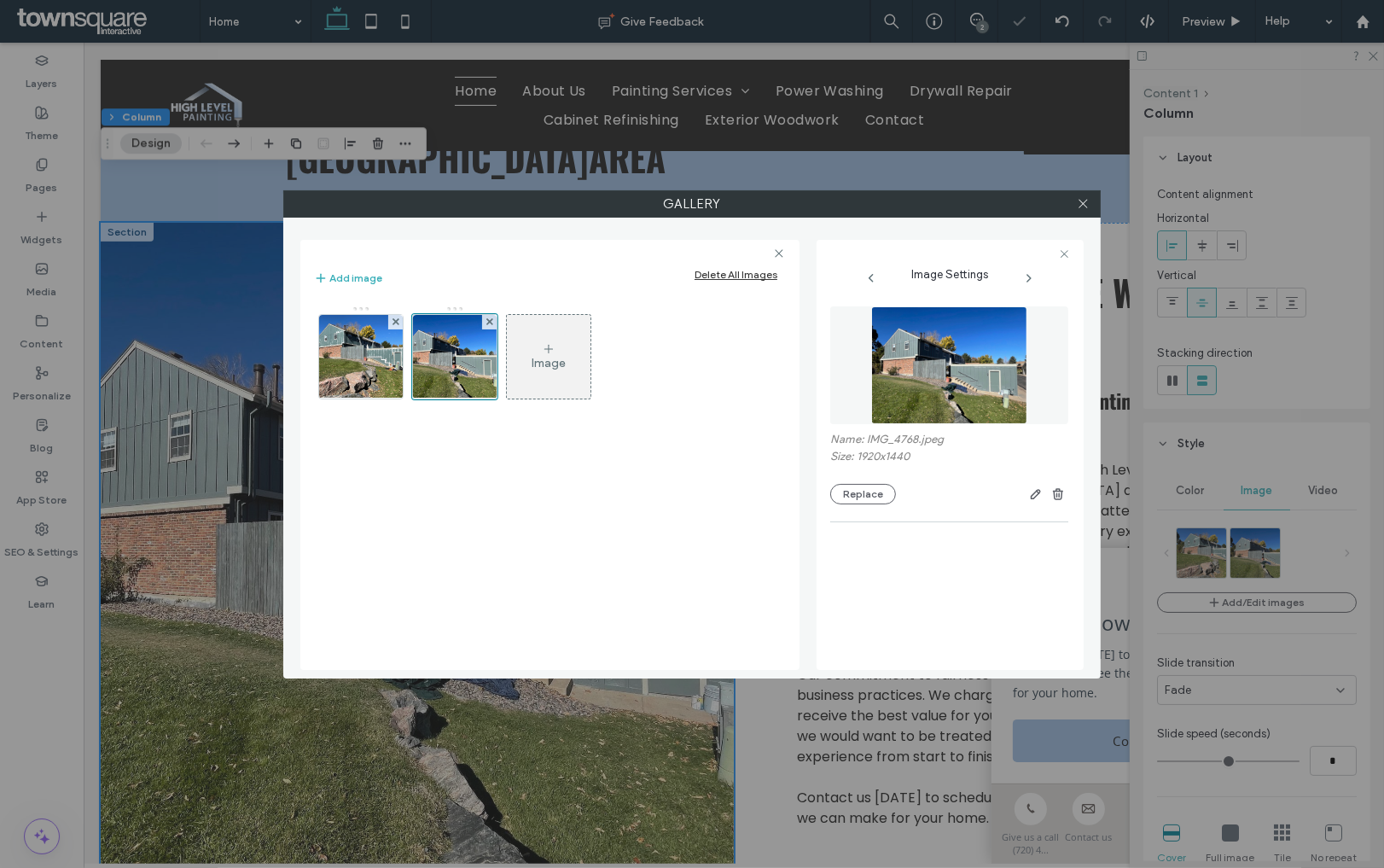
click at [565, 379] on div "Image" at bounding box center [548, 356] width 83 height 80
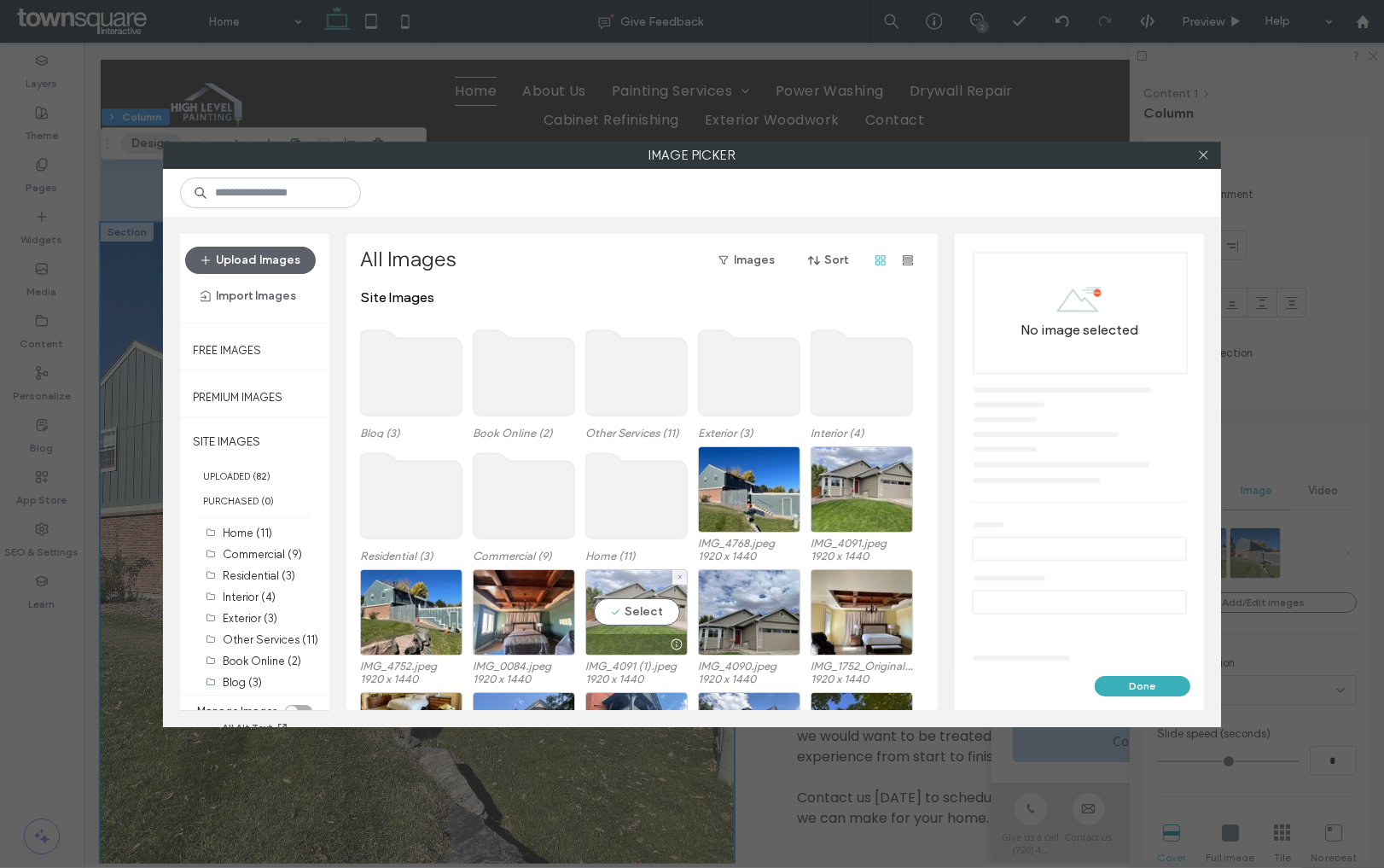
click at [645, 605] on div "Select" at bounding box center [636, 611] width 102 height 86
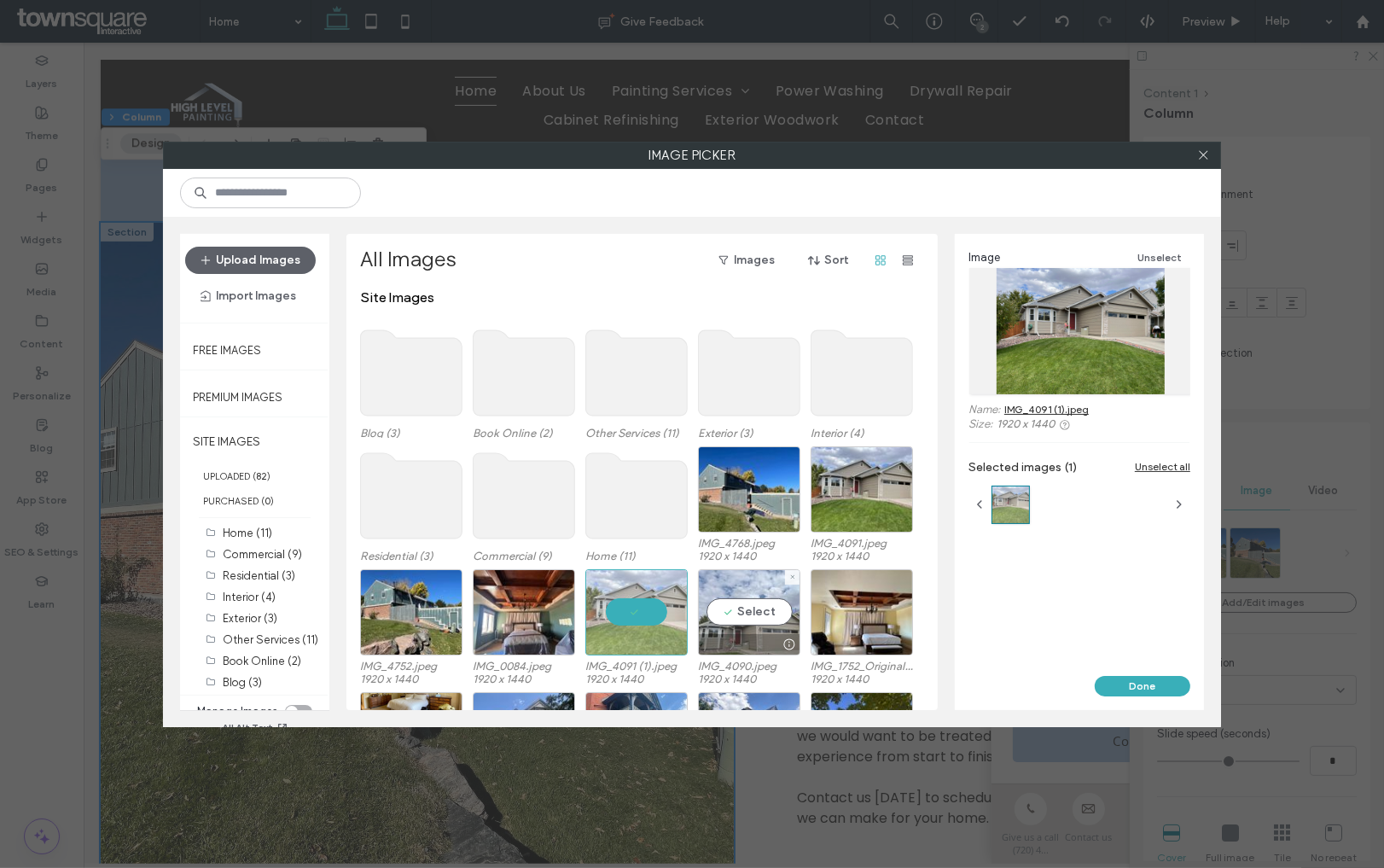
click at [739, 618] on div "Select" at bounding box center [749, 611] width 102 height 86
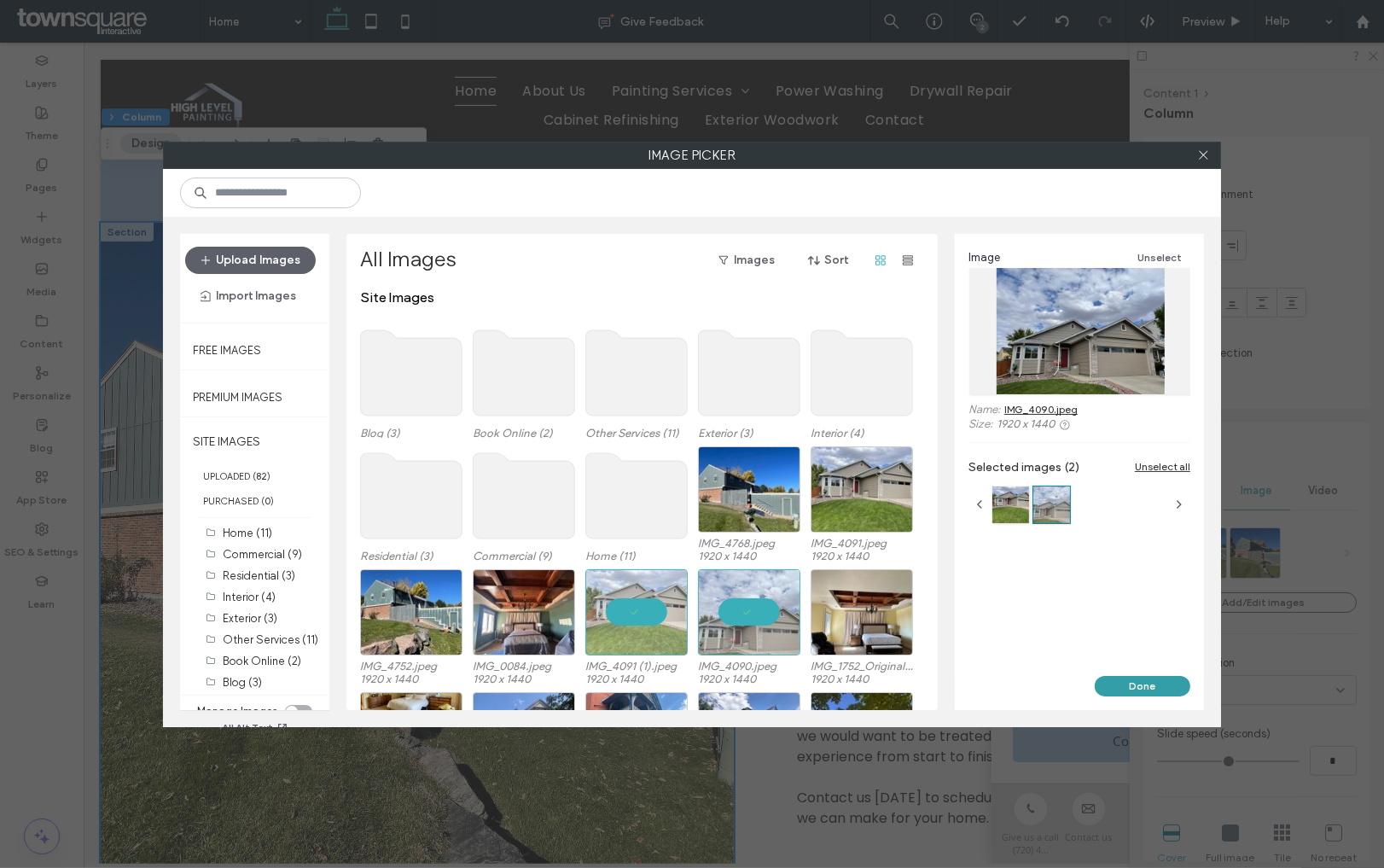
click at [1119, 689] on button "Done" at bounding box center [1142, 686] width 96 height 21
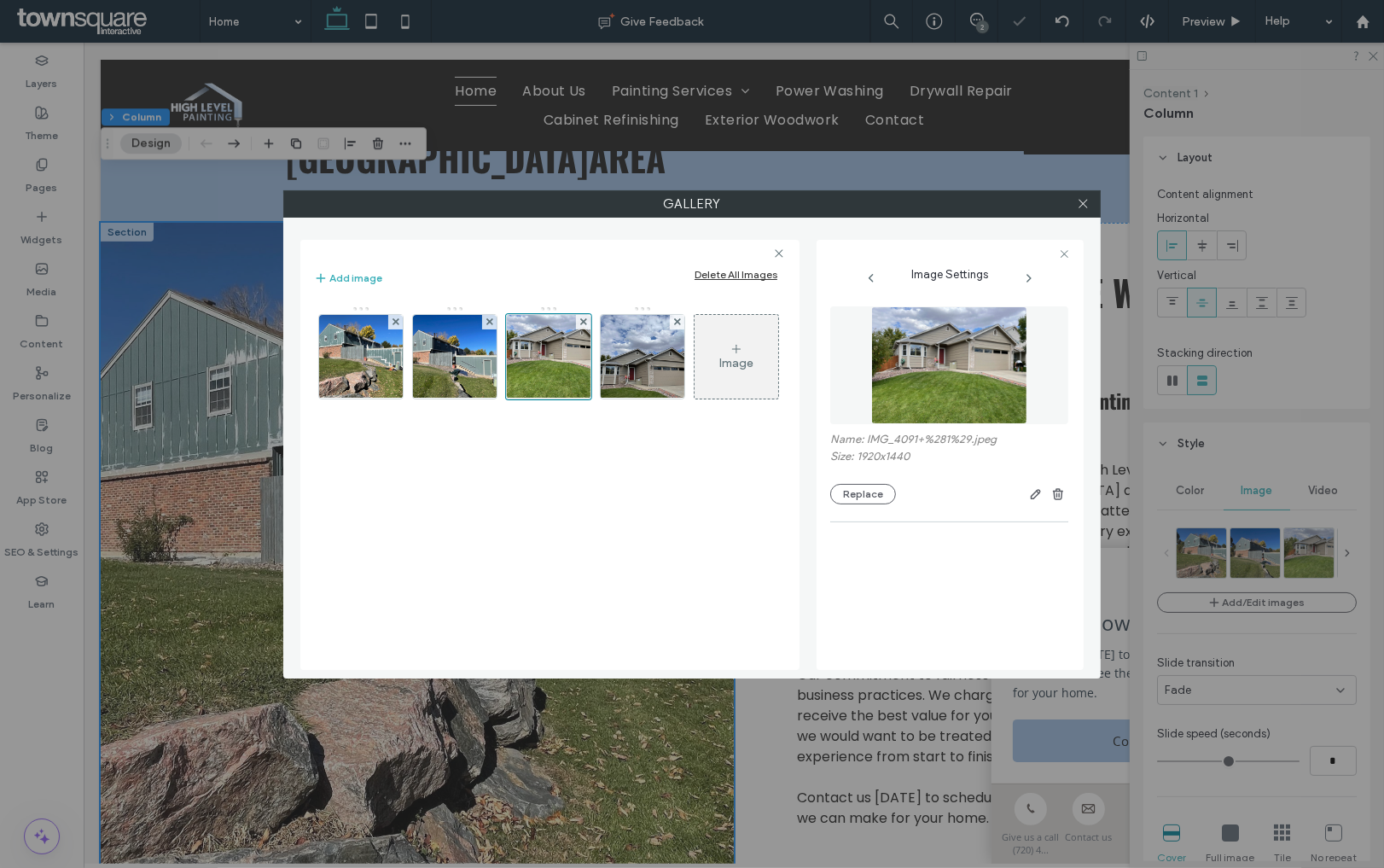
click at [749, 376] on div "Image" at bounding box center [736, 356] width 83 height 80
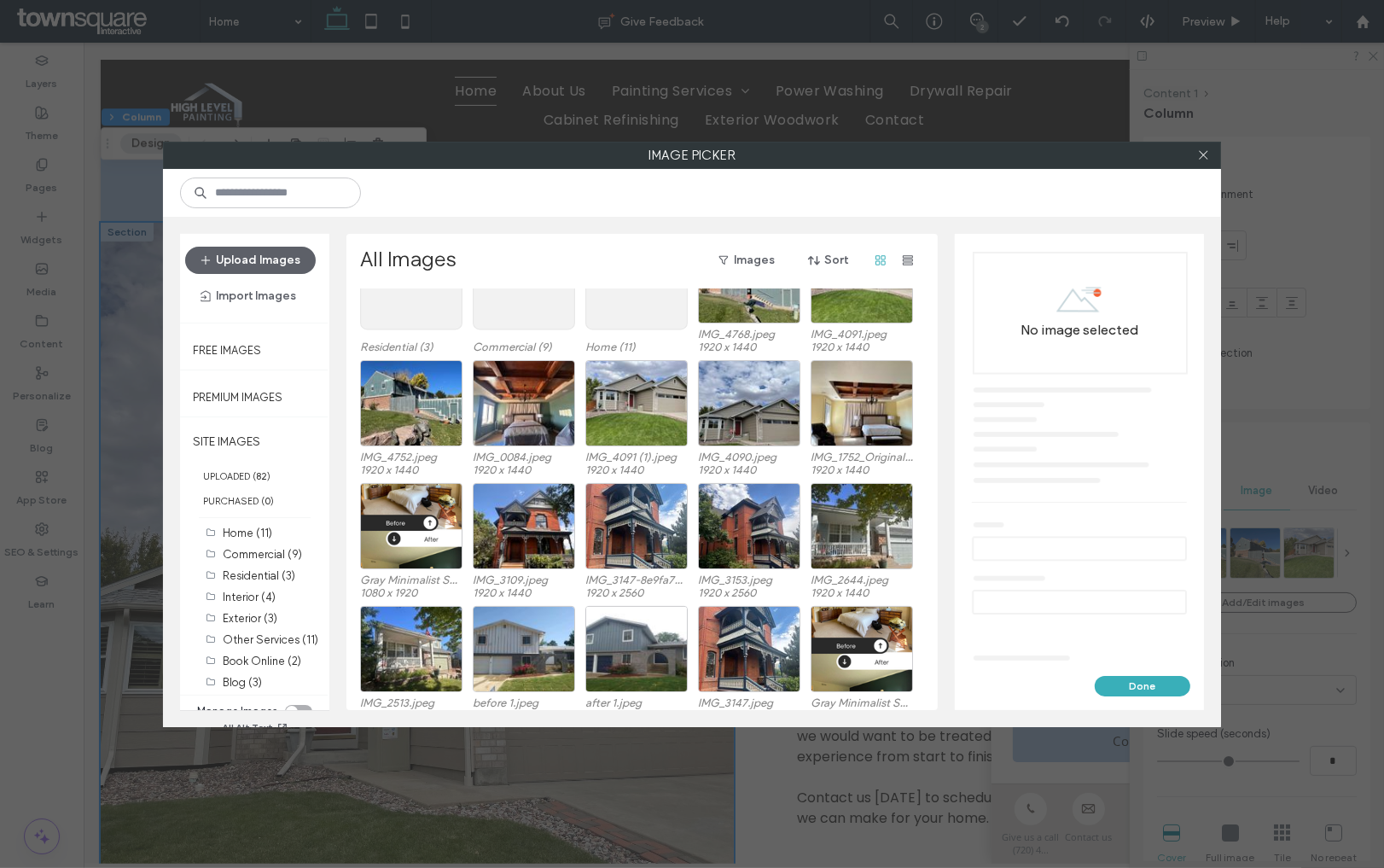
scroll to position [218, 0]
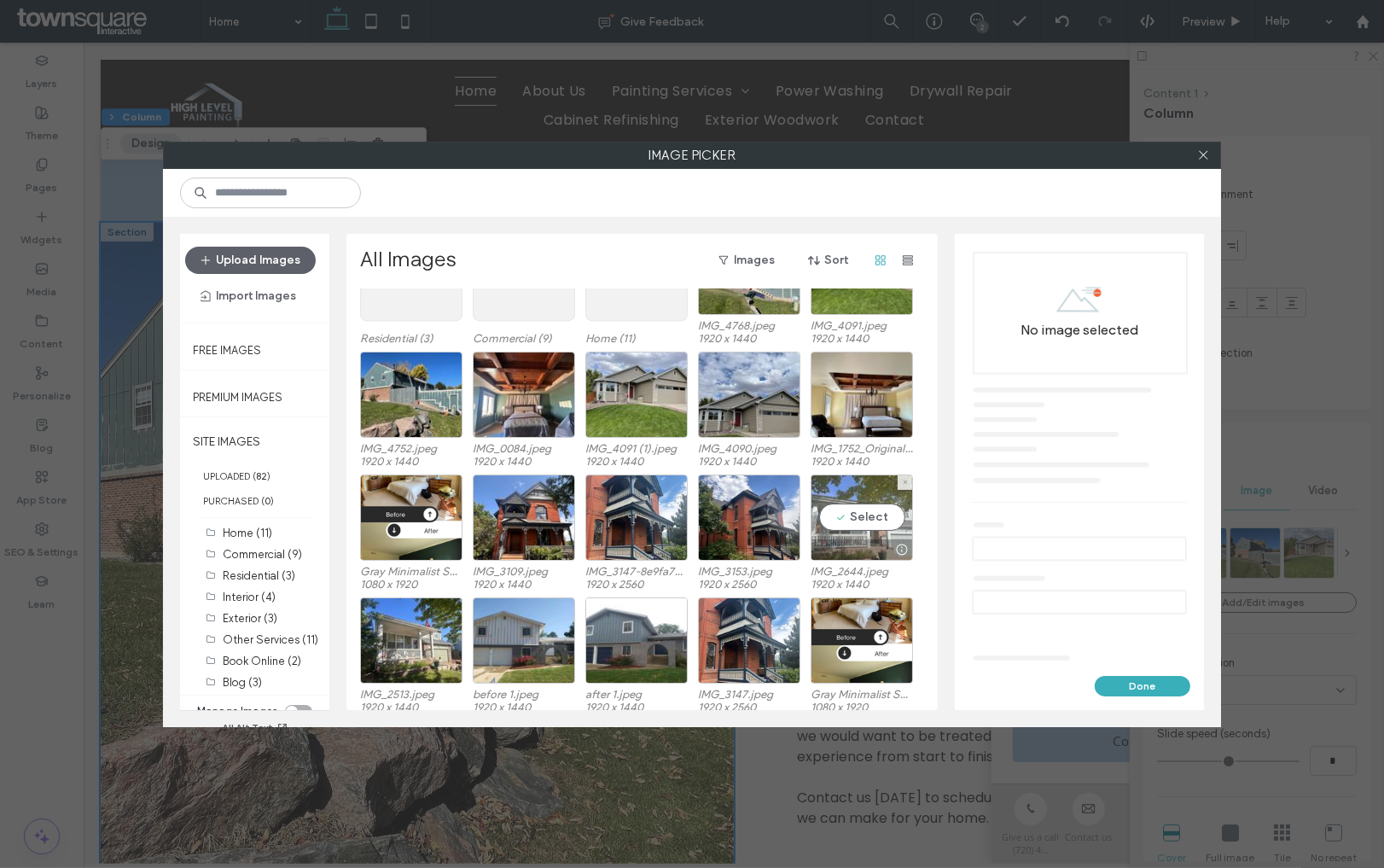
click at [857, 512] on div "Select" at bounding box center [861, 517] width 102 height 86
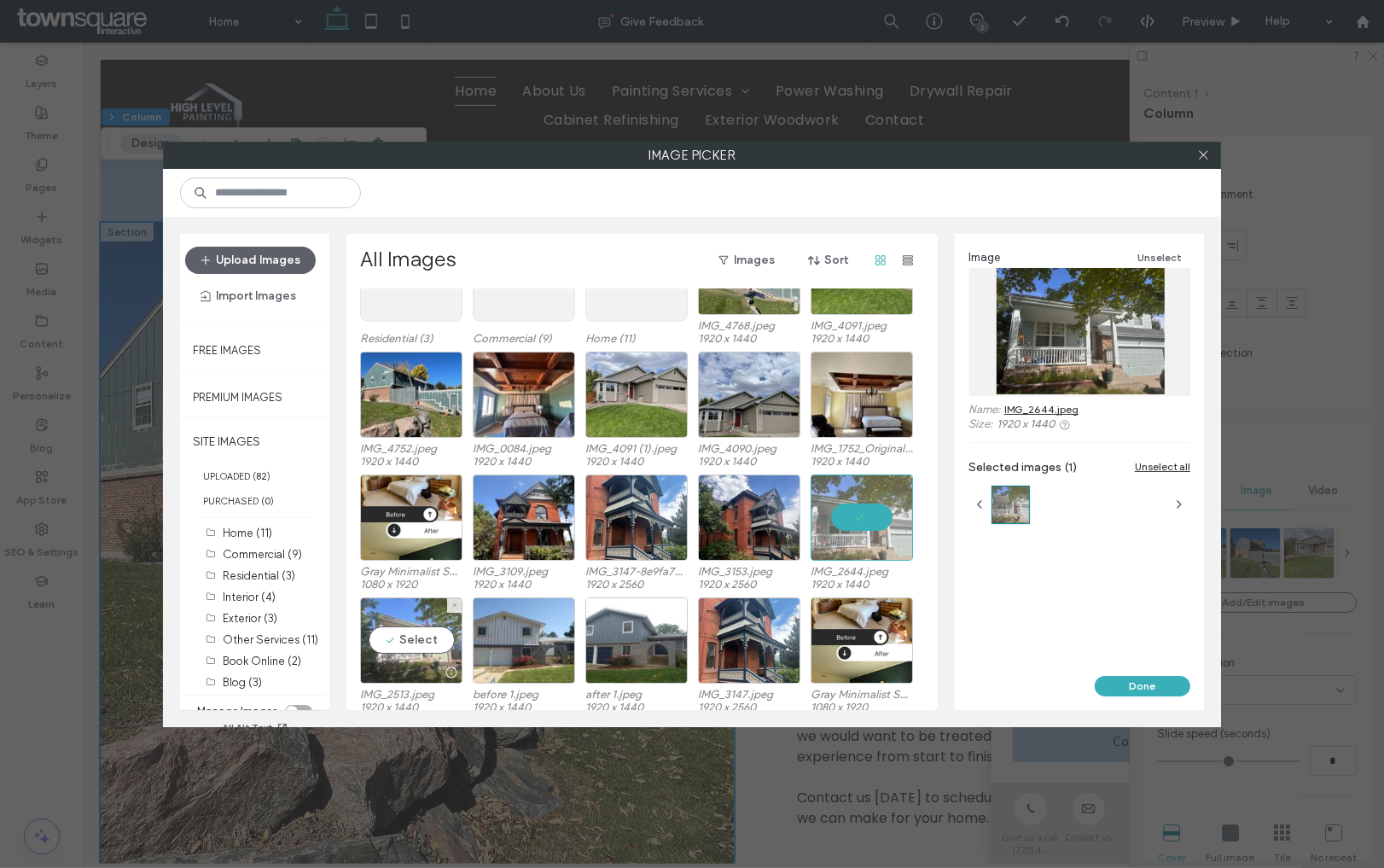
click at [418, 636] on div "Select" at bounding box center [411, 640] width 102 height 86
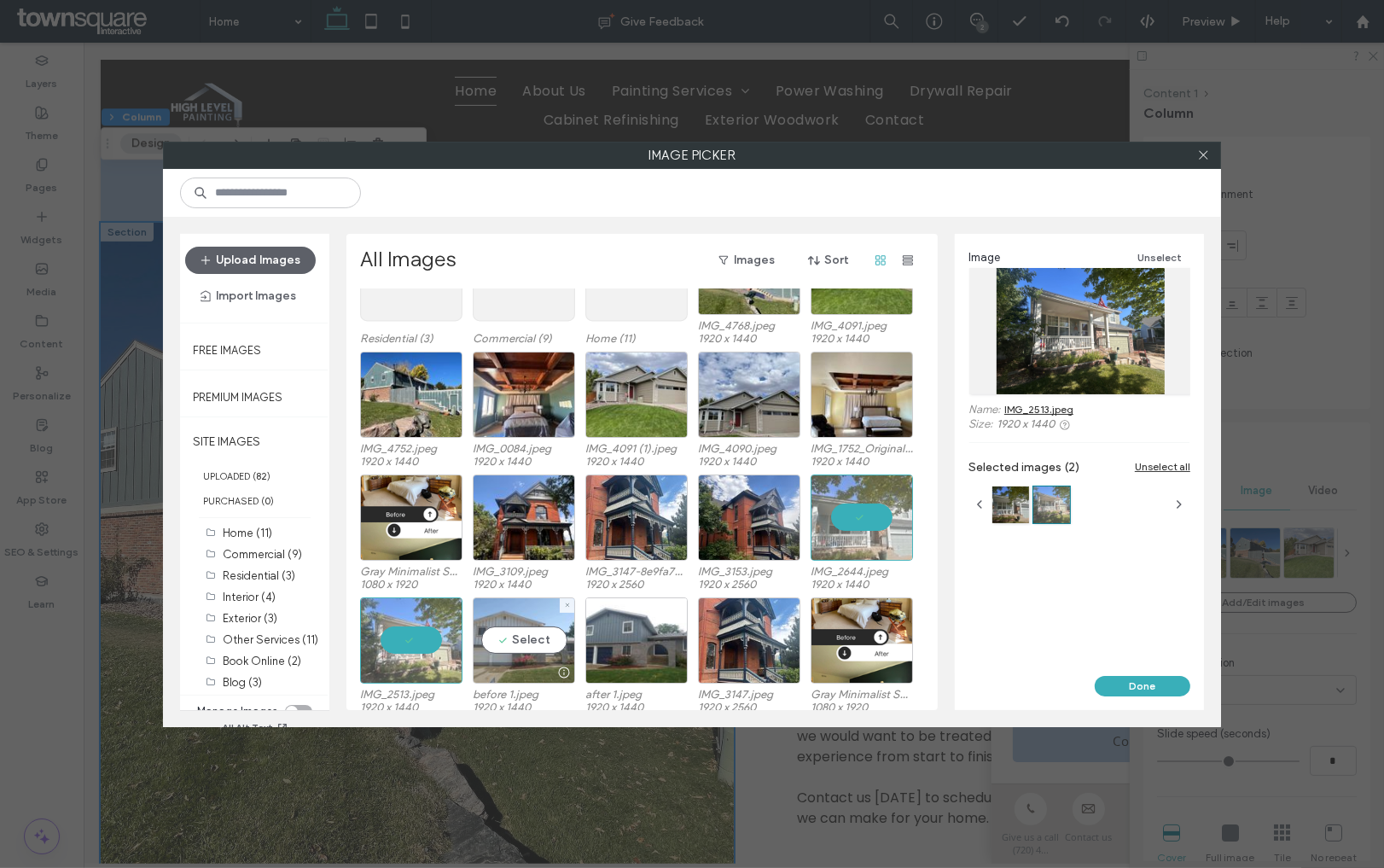
click at [506, 636] on div "Select" at bounding box center [523, 640] width 102 height 86
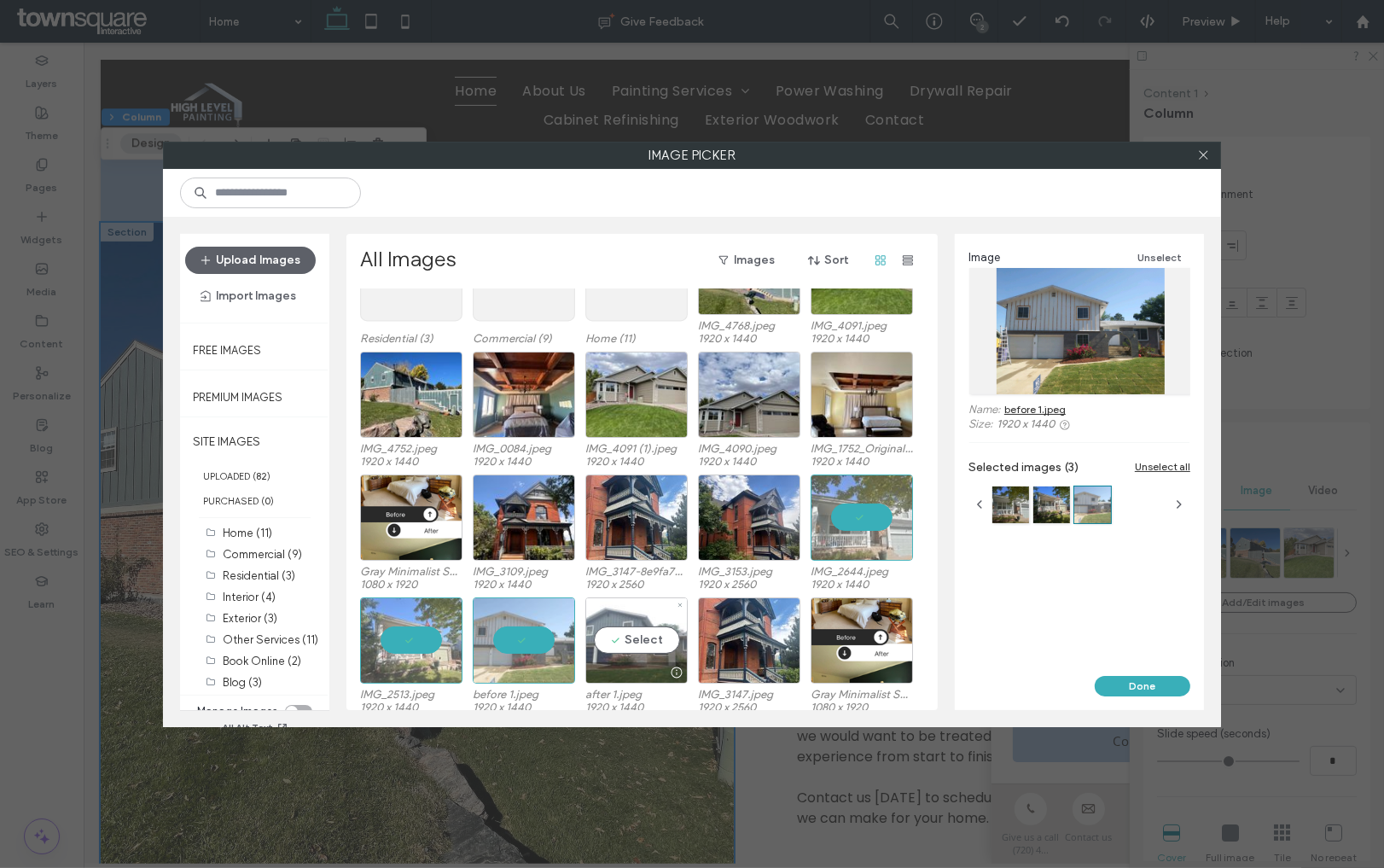
click at [619, 628] on div "Select" at bounding box center [636, 640] width 102 height 86
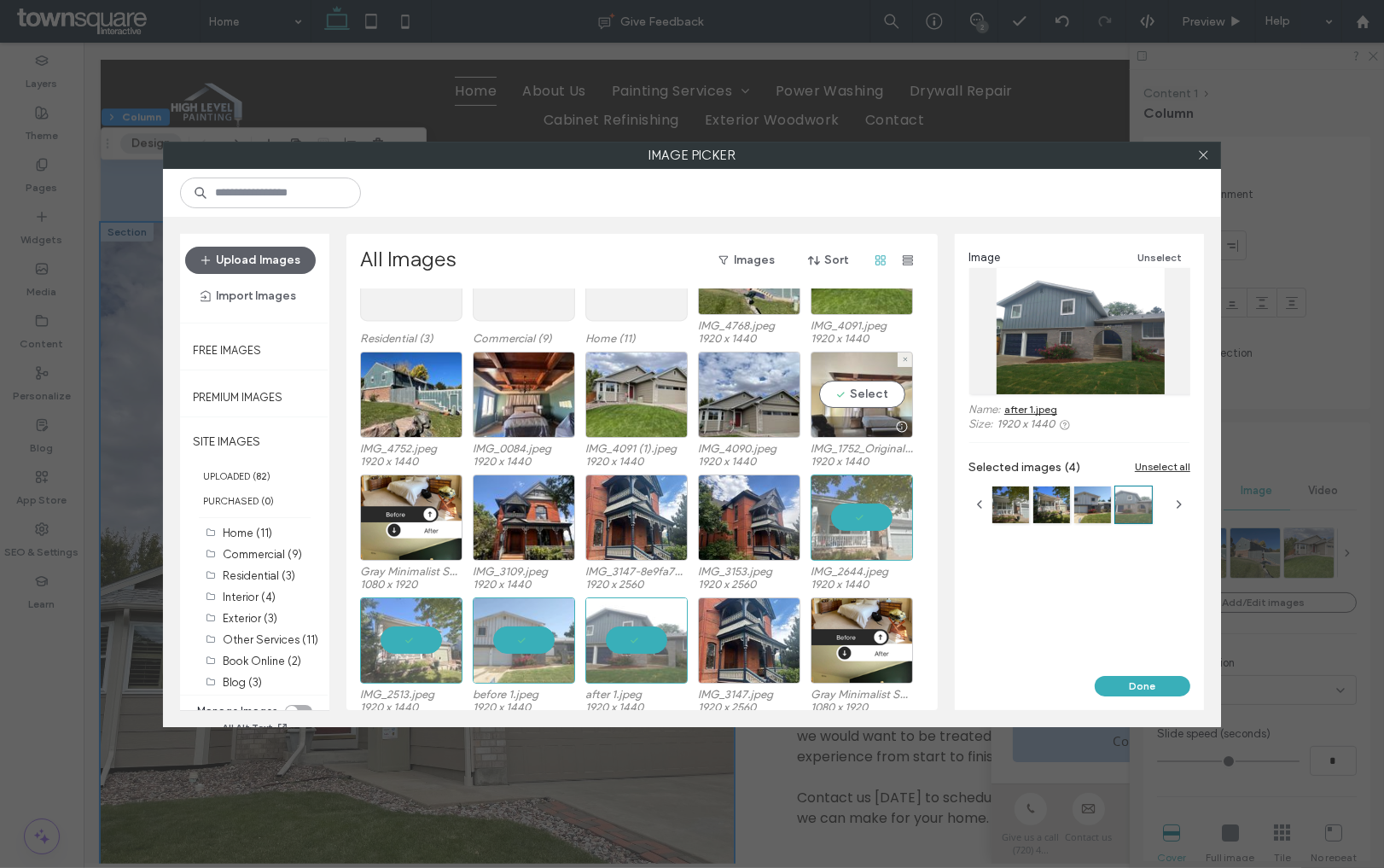
click at [866, 389] on div "Select" at bounding box center [861, 394] width 102 height 86
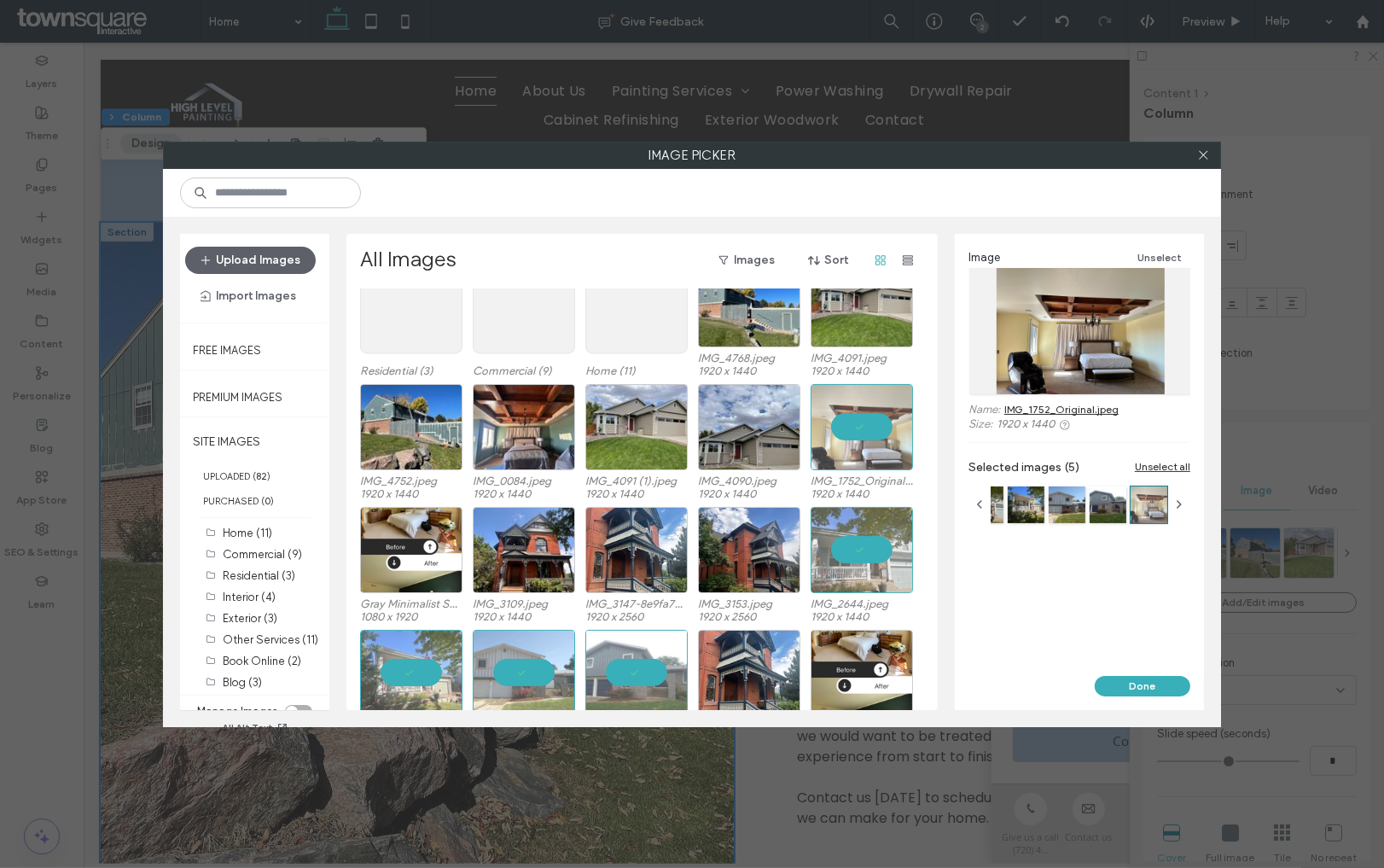
scroll to position [168, 0]
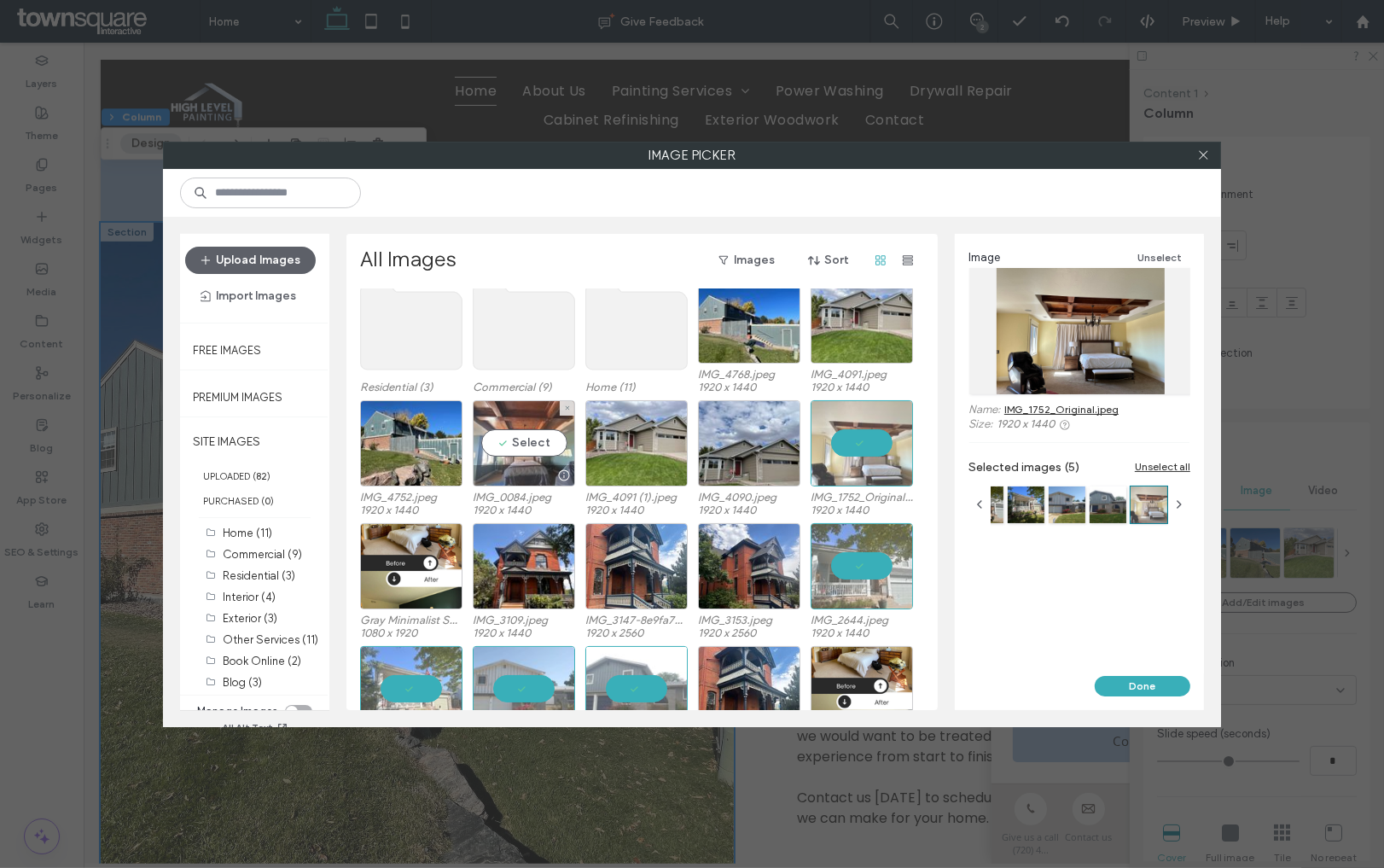
click at [536, 439] on div "Select" at bounding box center [523, 443] width 102 height 86
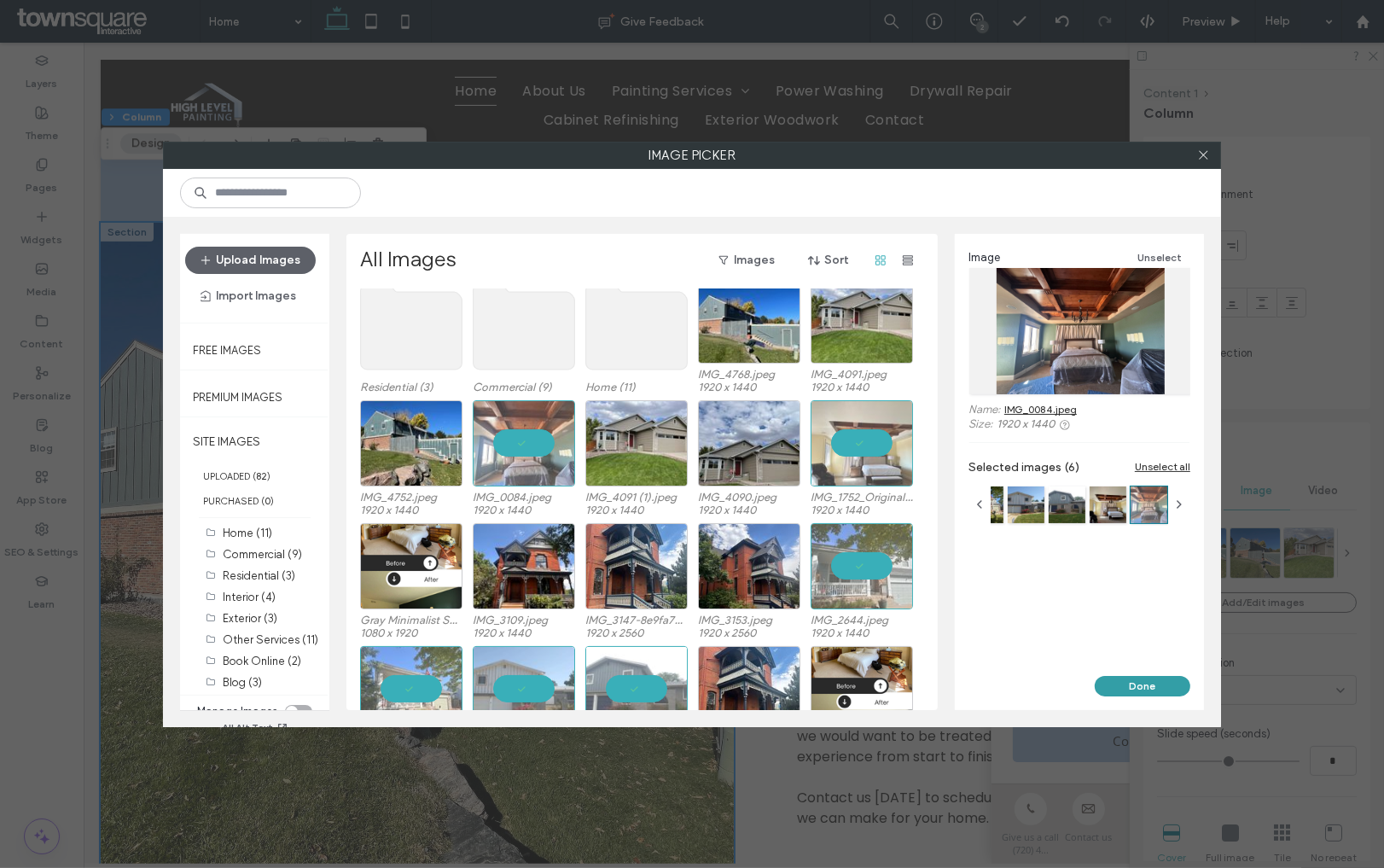
click at [1141, 688] on button "Done" at bounding box center [1142, 686] width 96 height 21
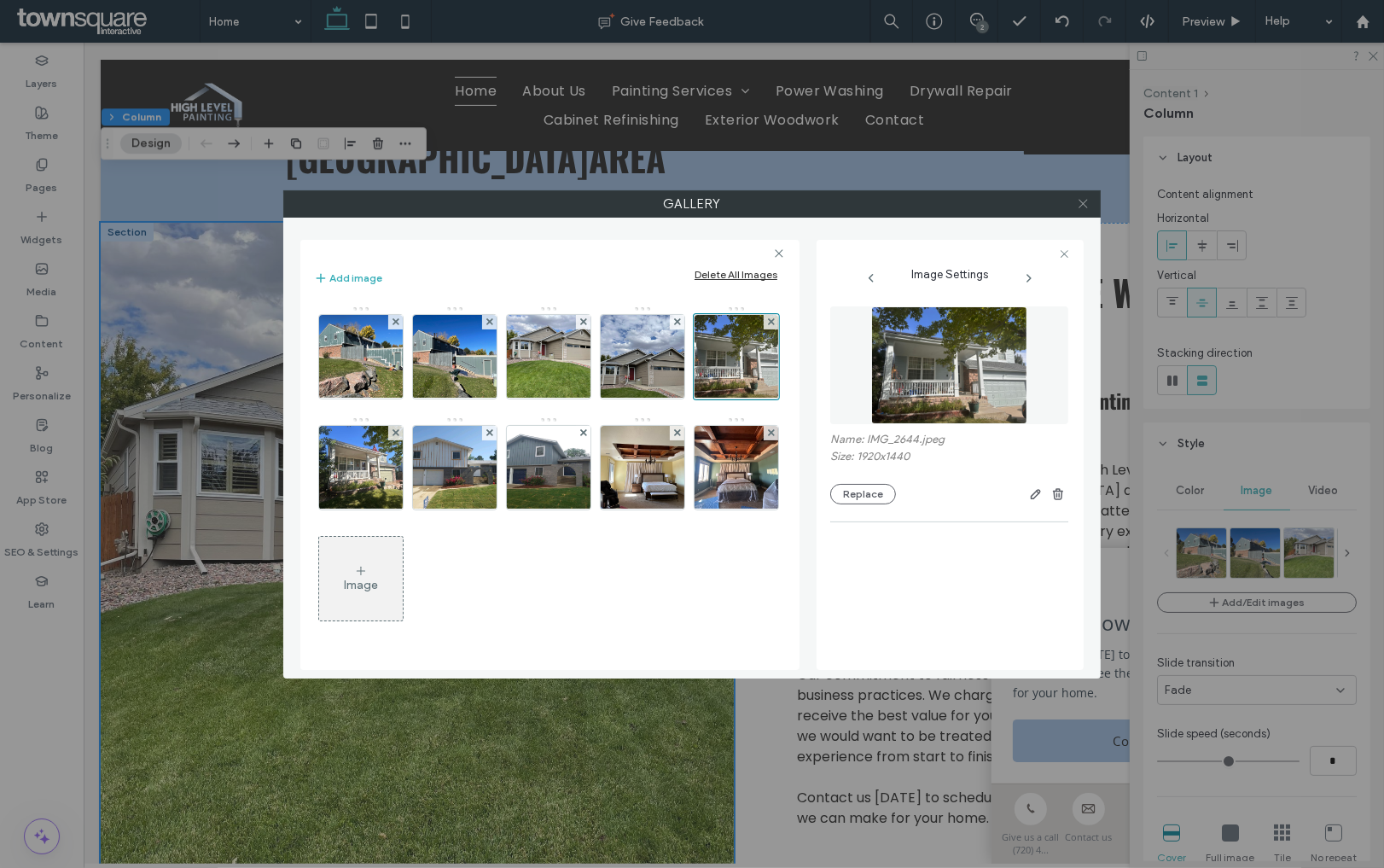
click at [1084, 204] on icon at bounding box center [1084, 204] width 13 height 13
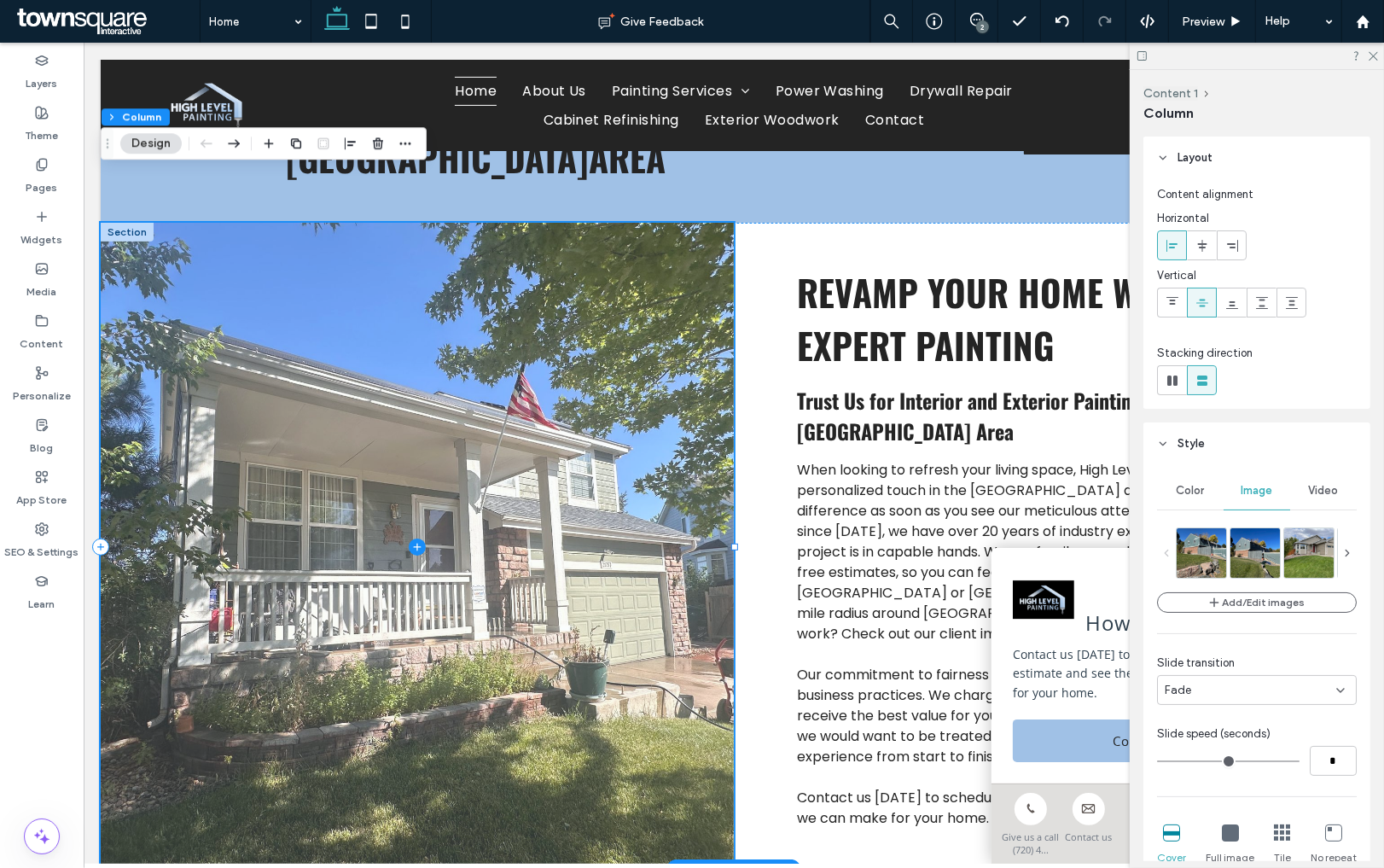
click at [279, 247] on span at bounding box center [416, 546] width 633 height 648
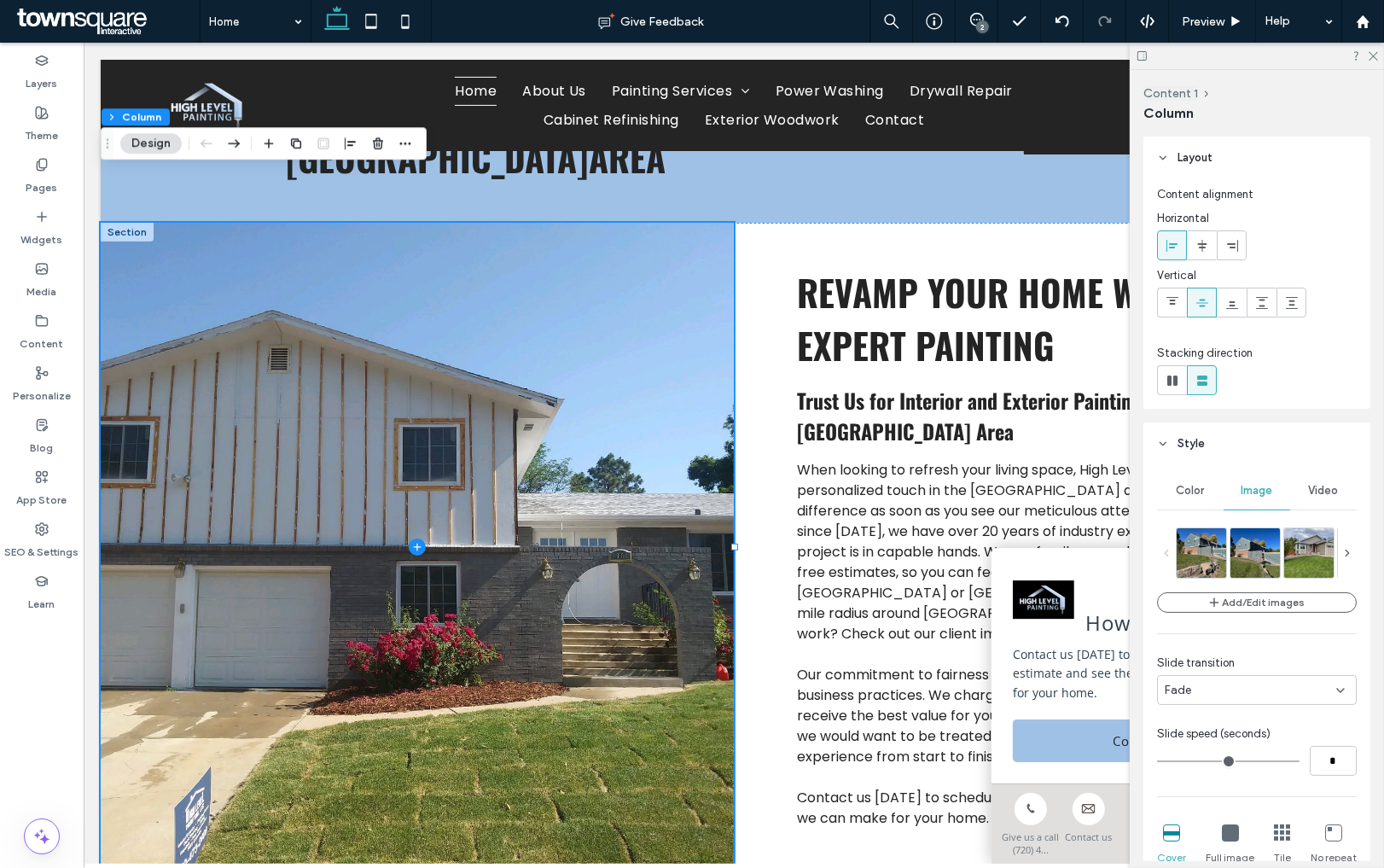
click at [165, 144] on button "Design" at bounding box center [151, 144] width 62 height 21
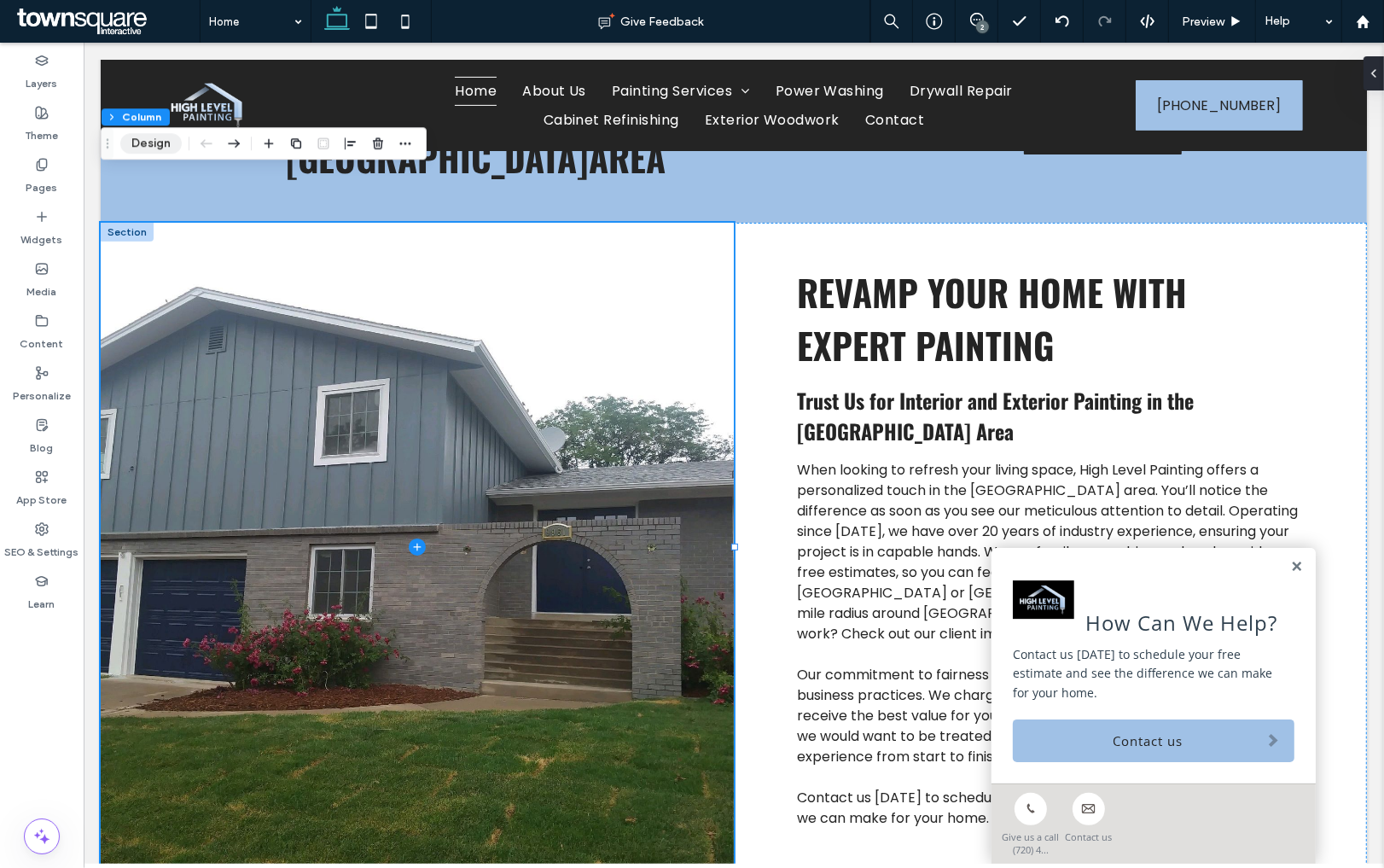
click at [165, 144] on button "Design" at bounding box center [151, 144] width 62 height 21
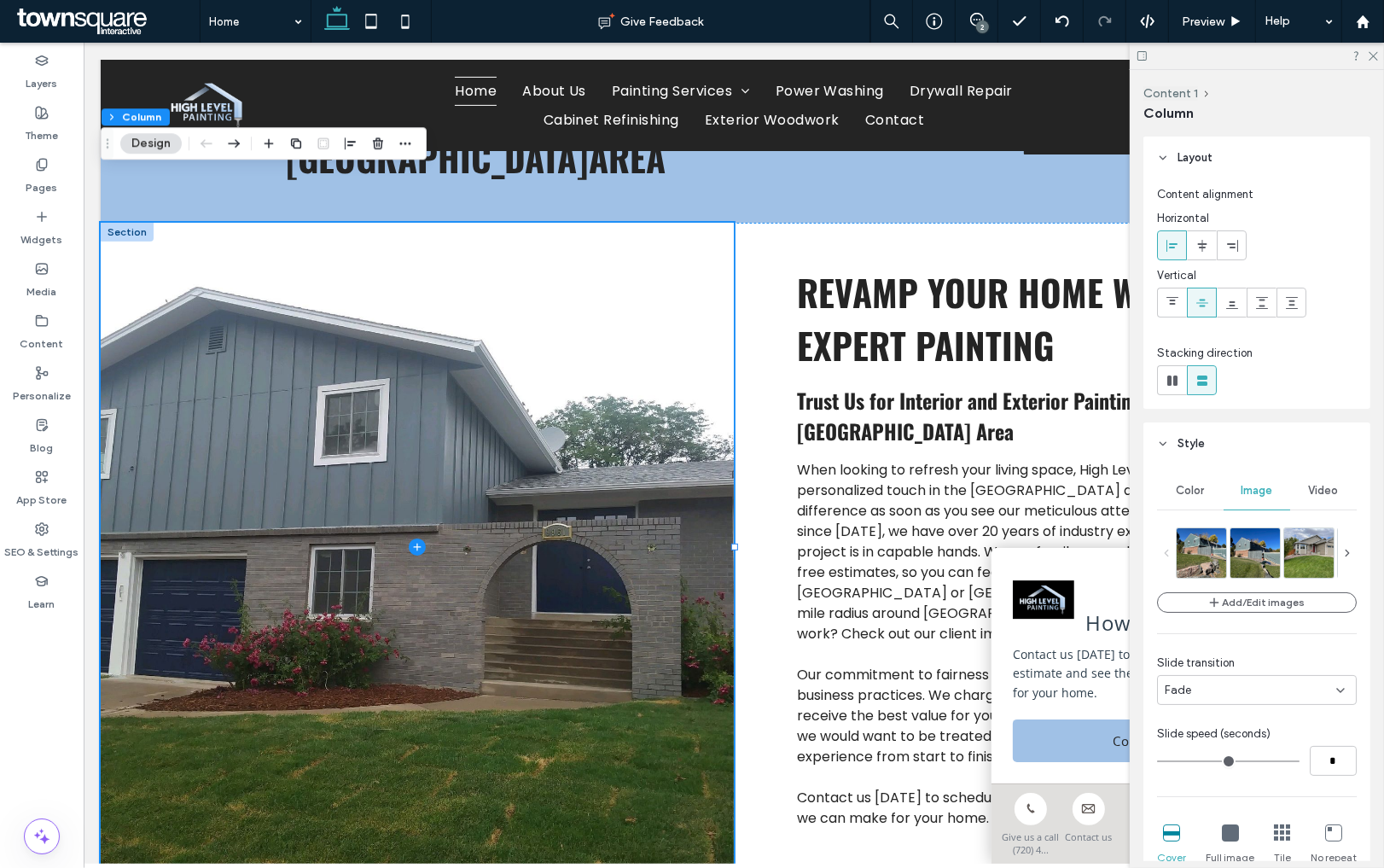
click at [165, 144] on button "Design" at bounding box center [151, 144] width 62 height 21
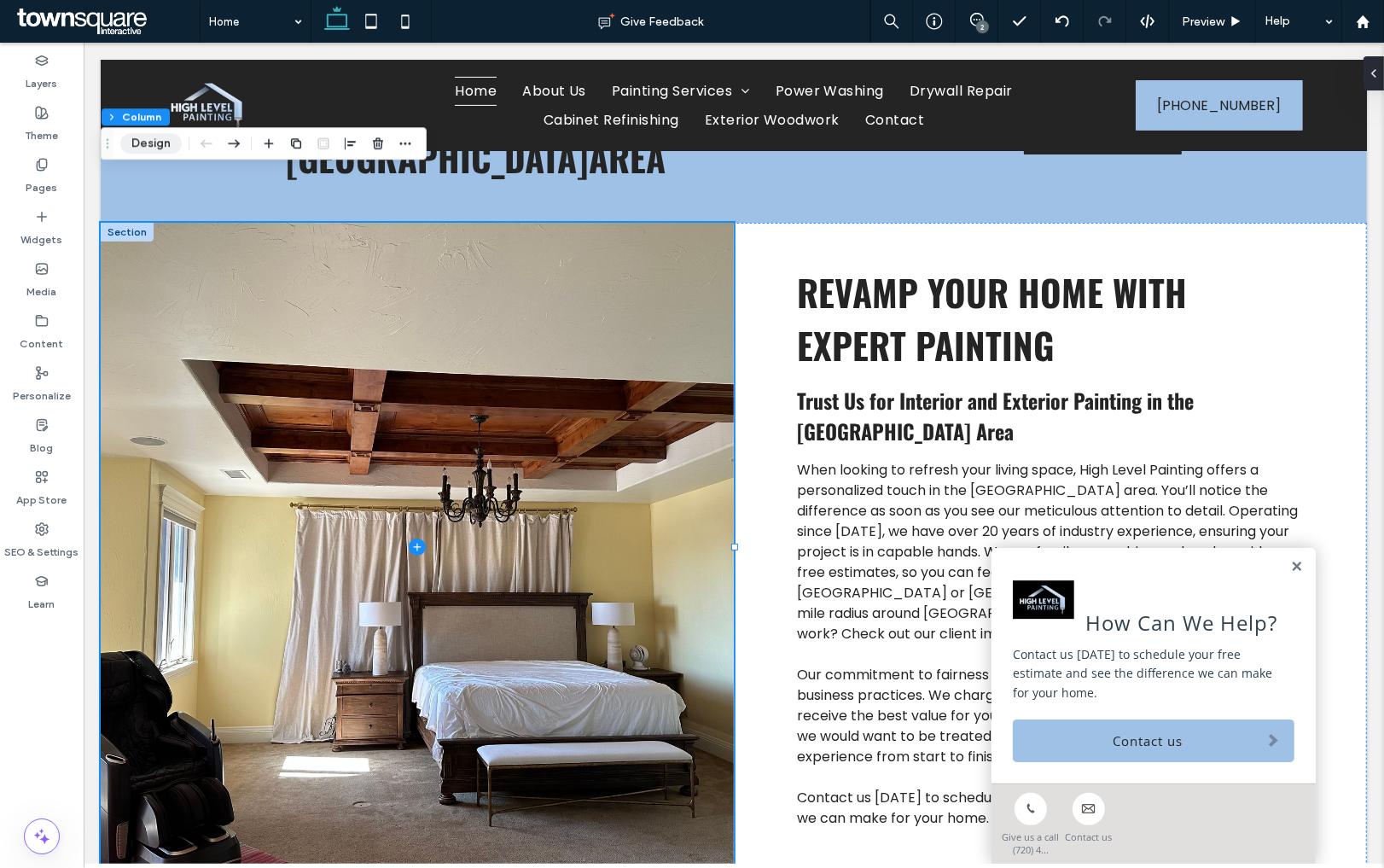
click at [165, 144] on button "Design" at bounding box center [151, 144] width 62 height 21
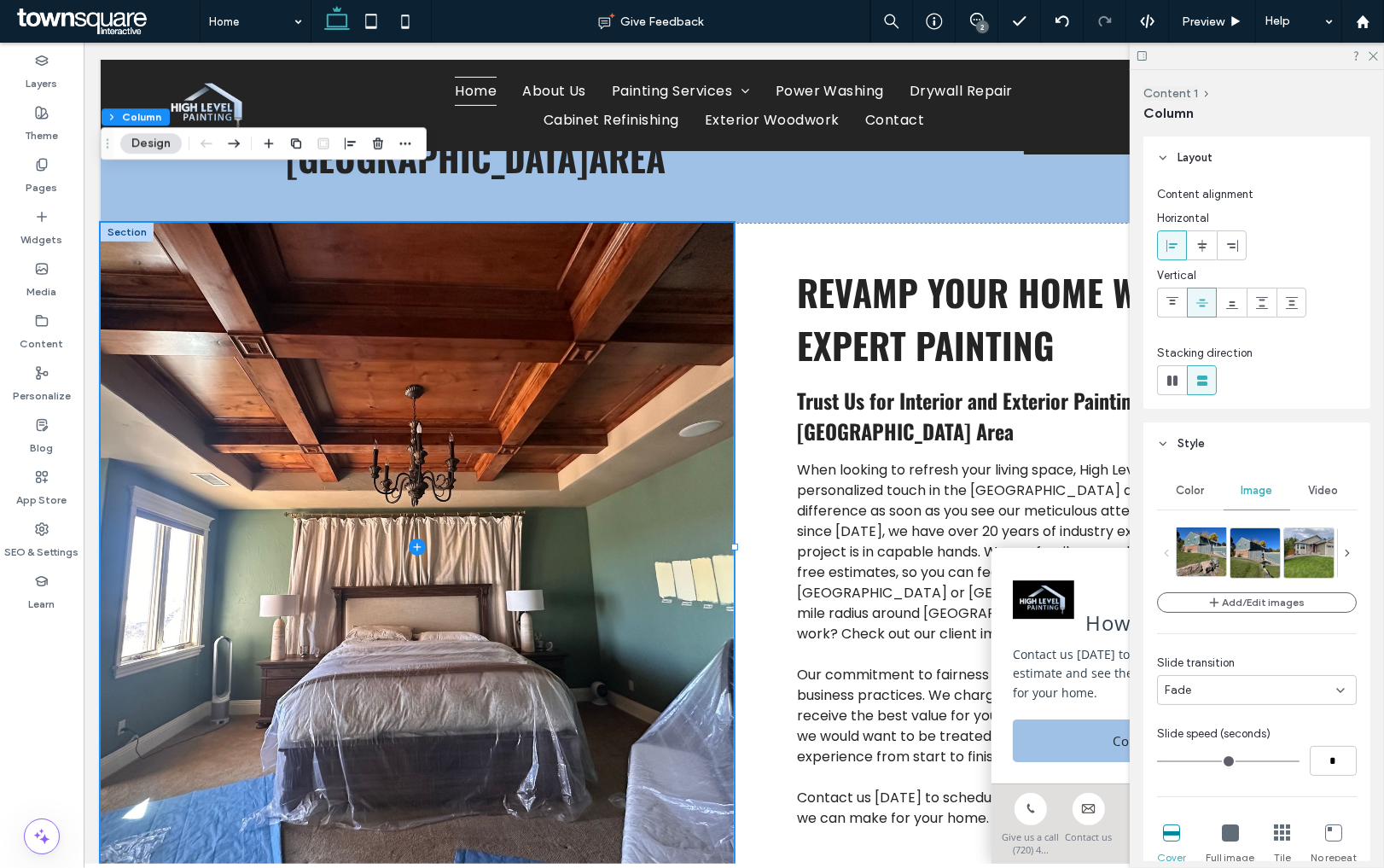
click at [1203, 556] on img at bounding box center [1209, 551] width 65 height 49
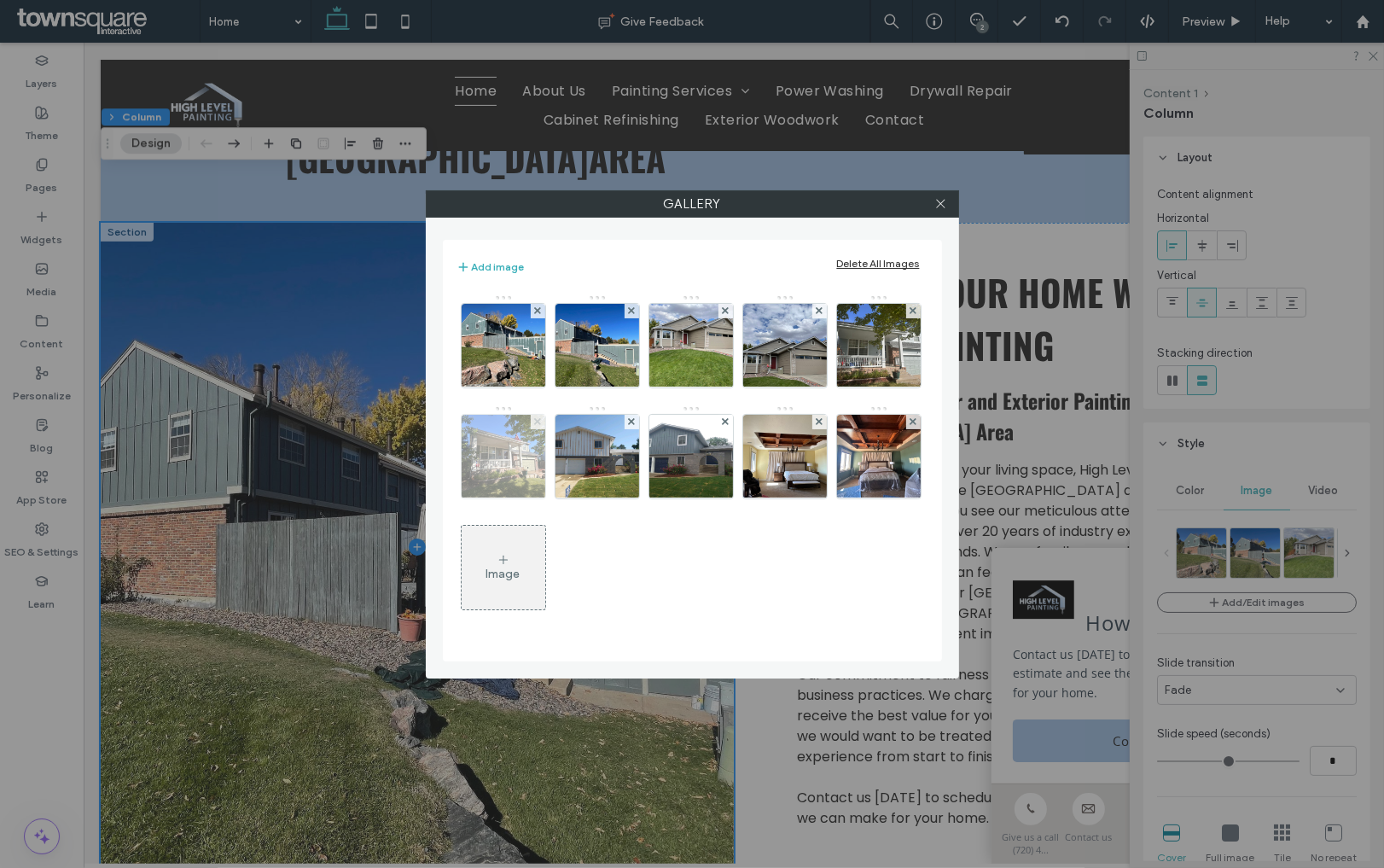
click at [541, 420] on icon at bounding box center [537, 421] width 7 height 7
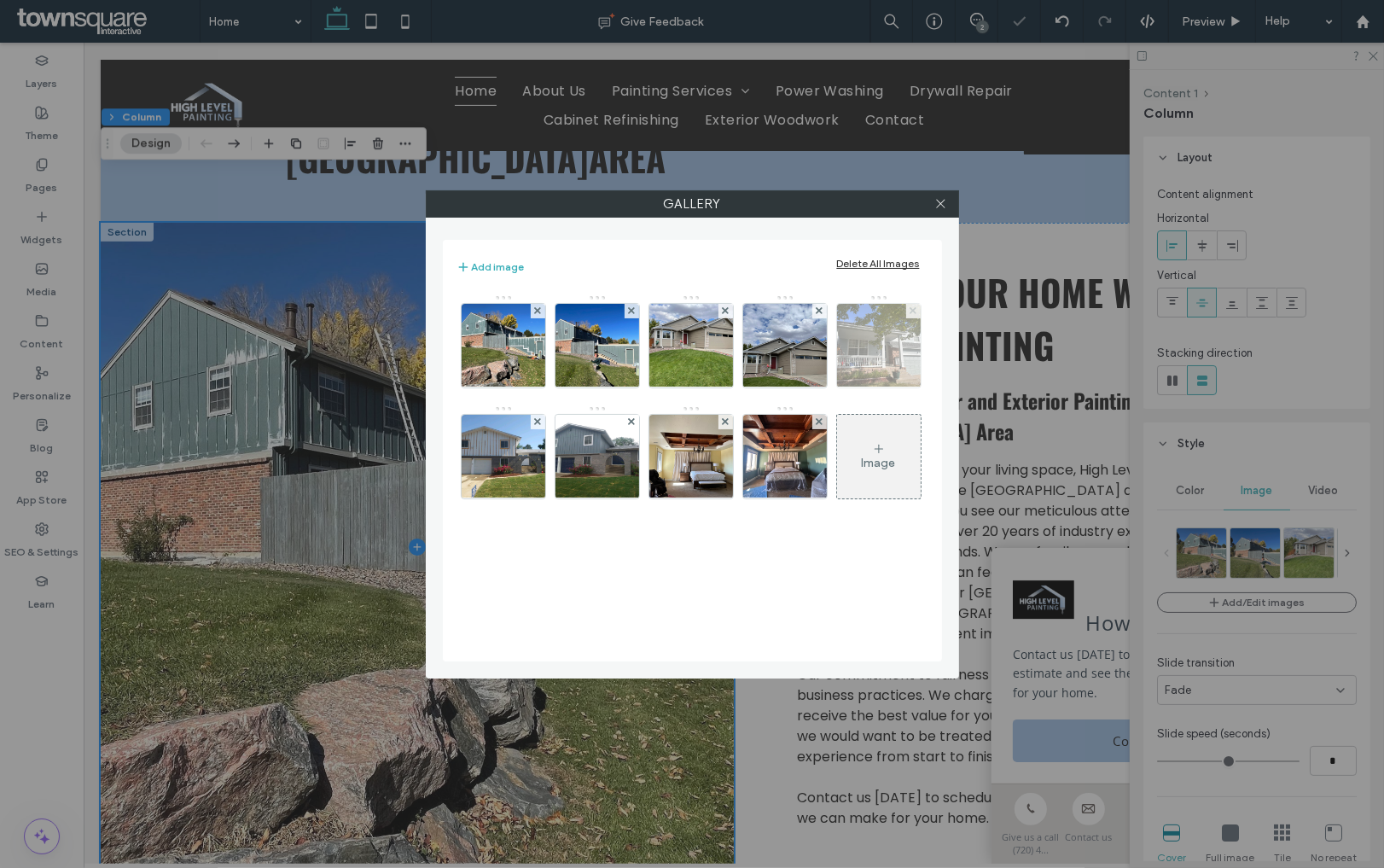
click at [910, 314] on use at bounding box center [913, 310] width 7 height 7
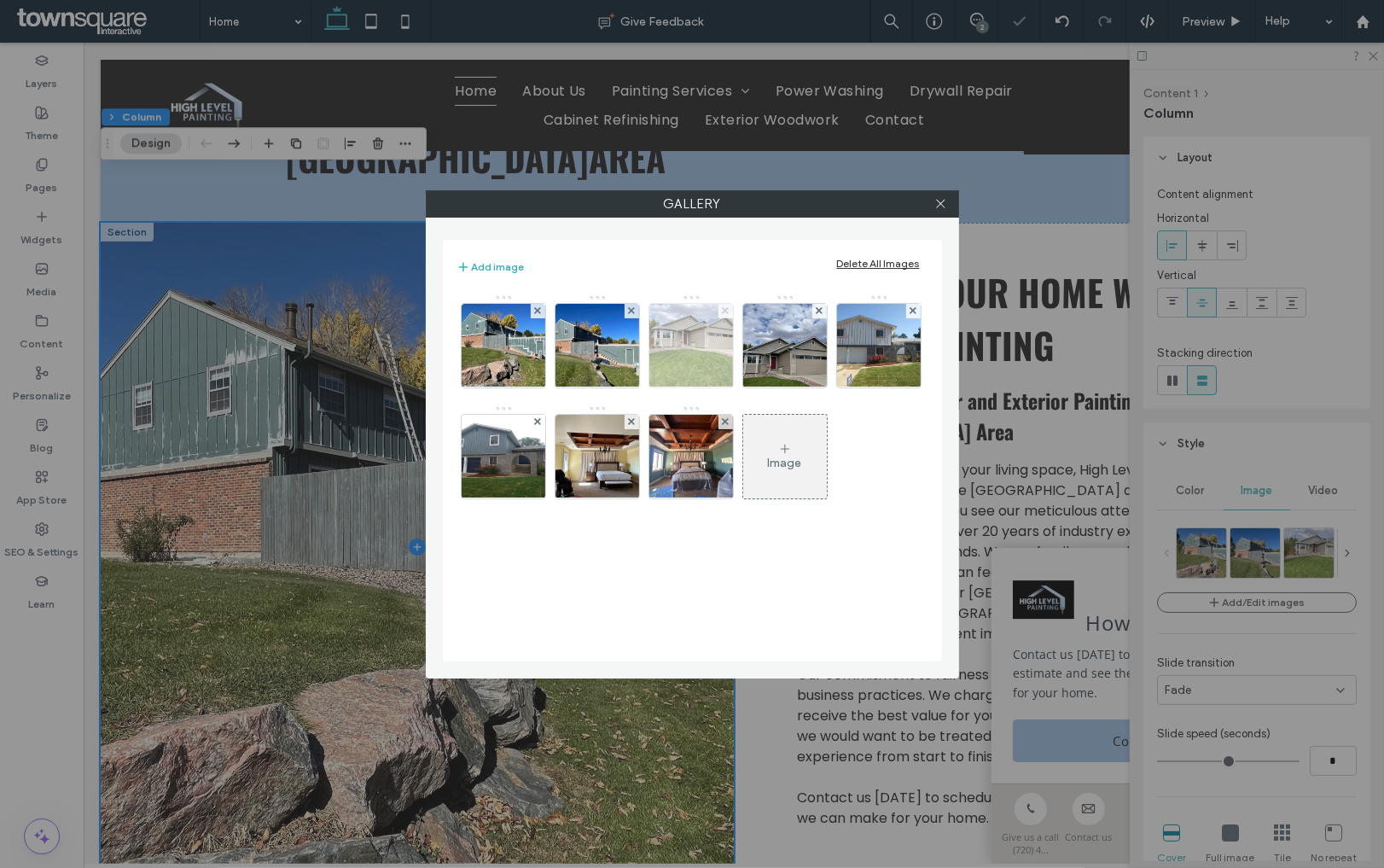
click at [722, 309] on icon at bounding box center [725, 310] width 7 height 7
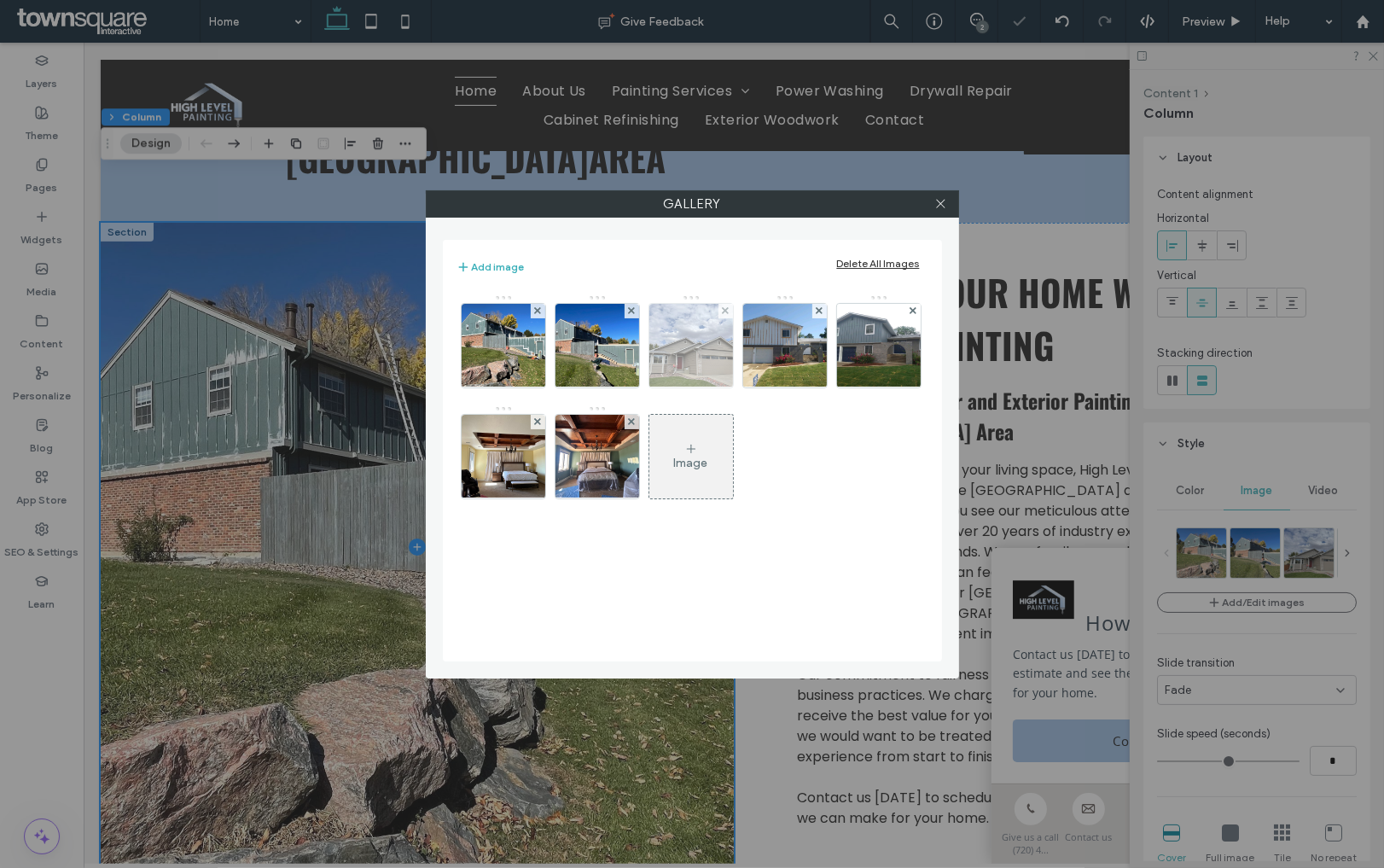
click at [720, 308] on div at bounding box center [725, 310] width 14 height 14
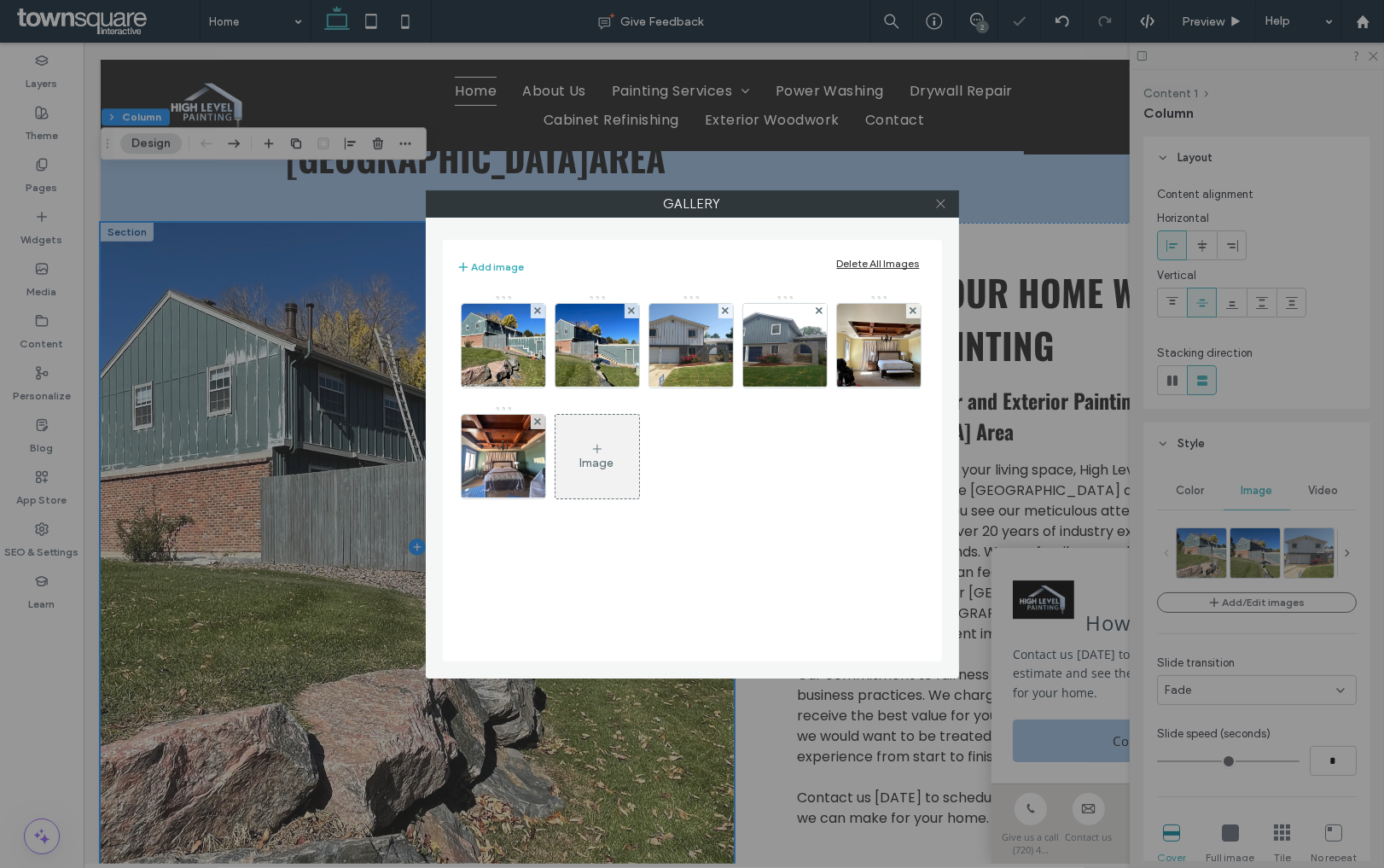
click at [941, 200] on icon at bounding box center [941, 204] width 13 height 13
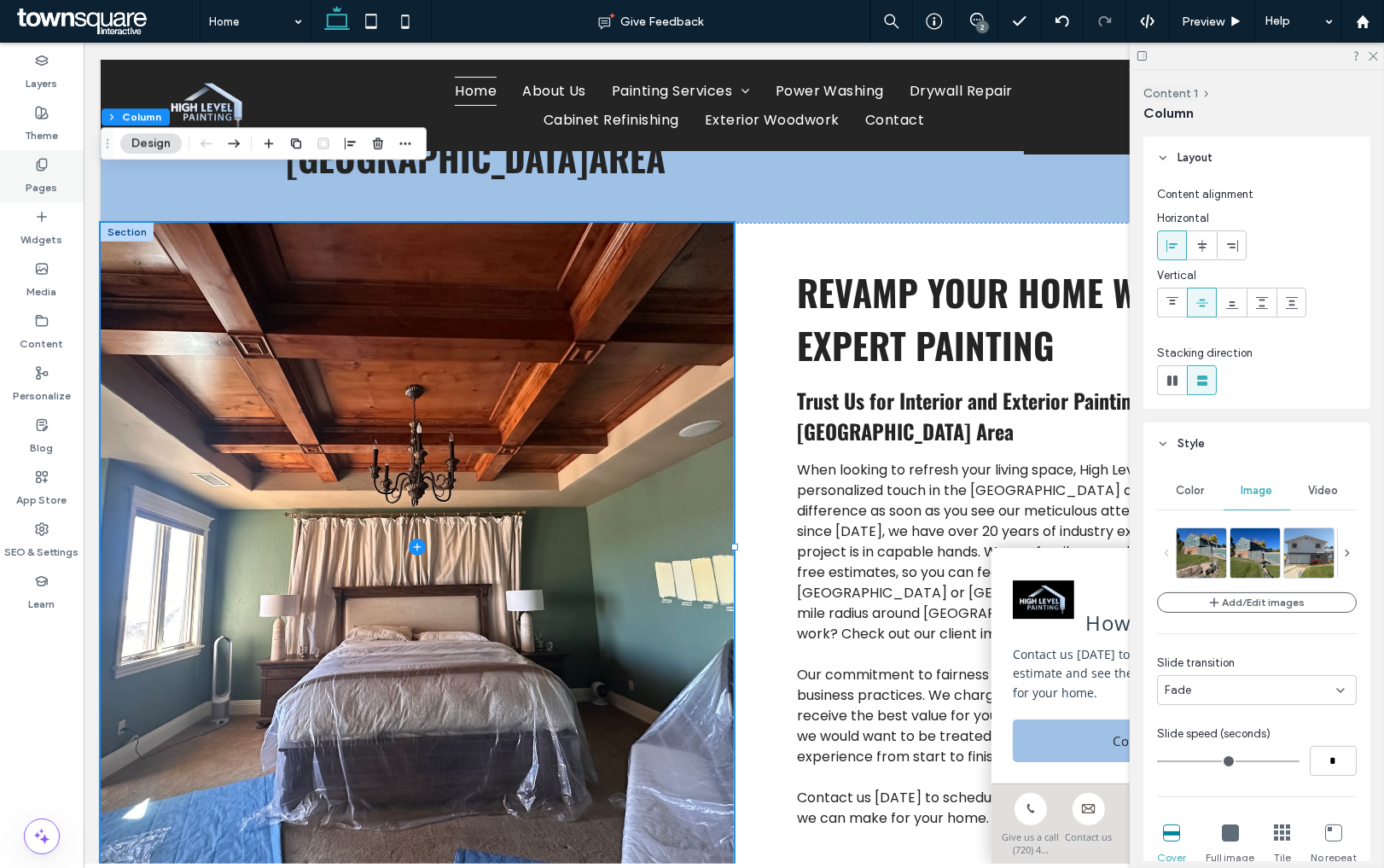
click at [35, 163] on icon at bounding box center [42, 165] width 13 height 13
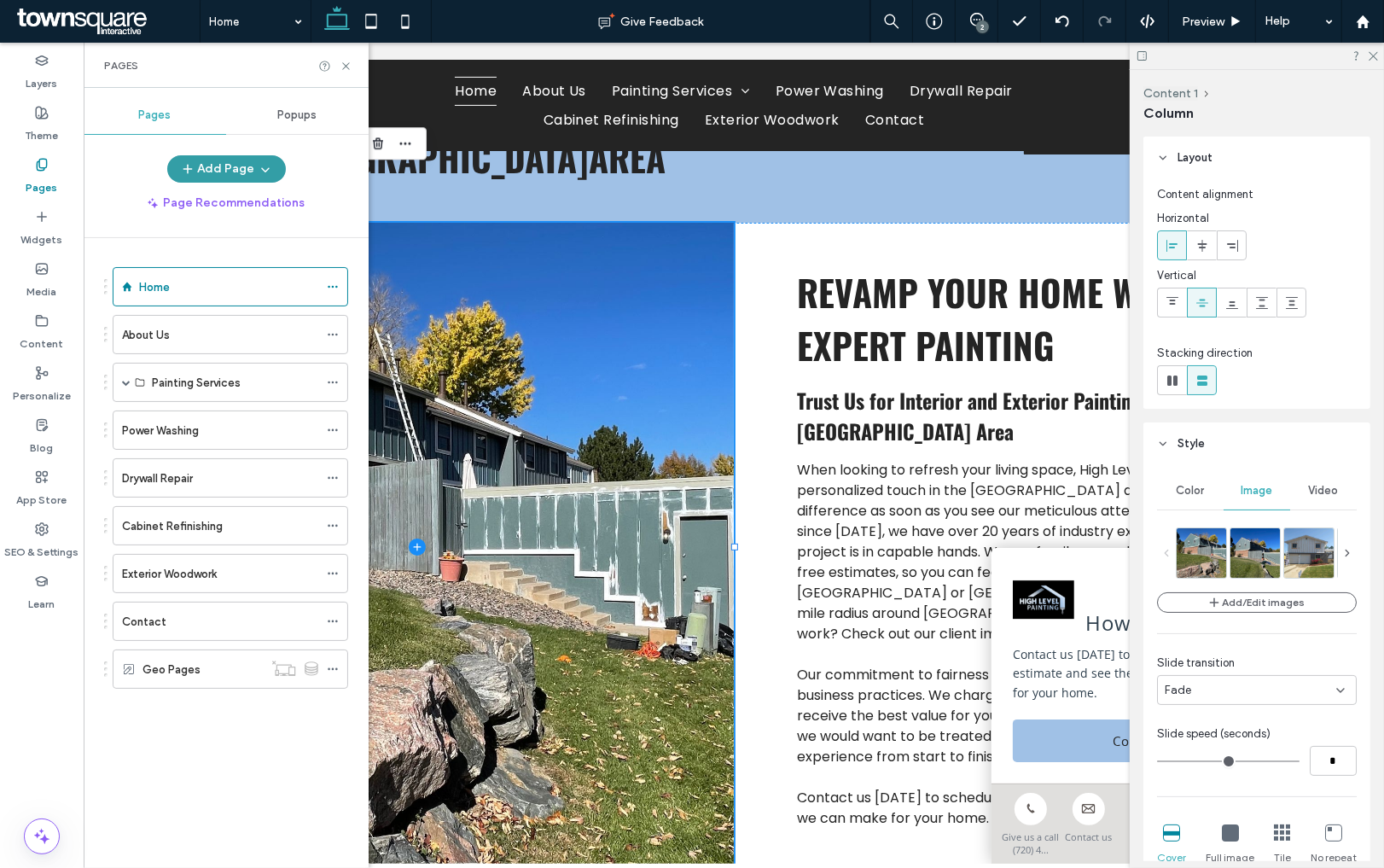
click at [221, 163] on button "Add Page" at bounding box center [226, 168] width 118 height 27
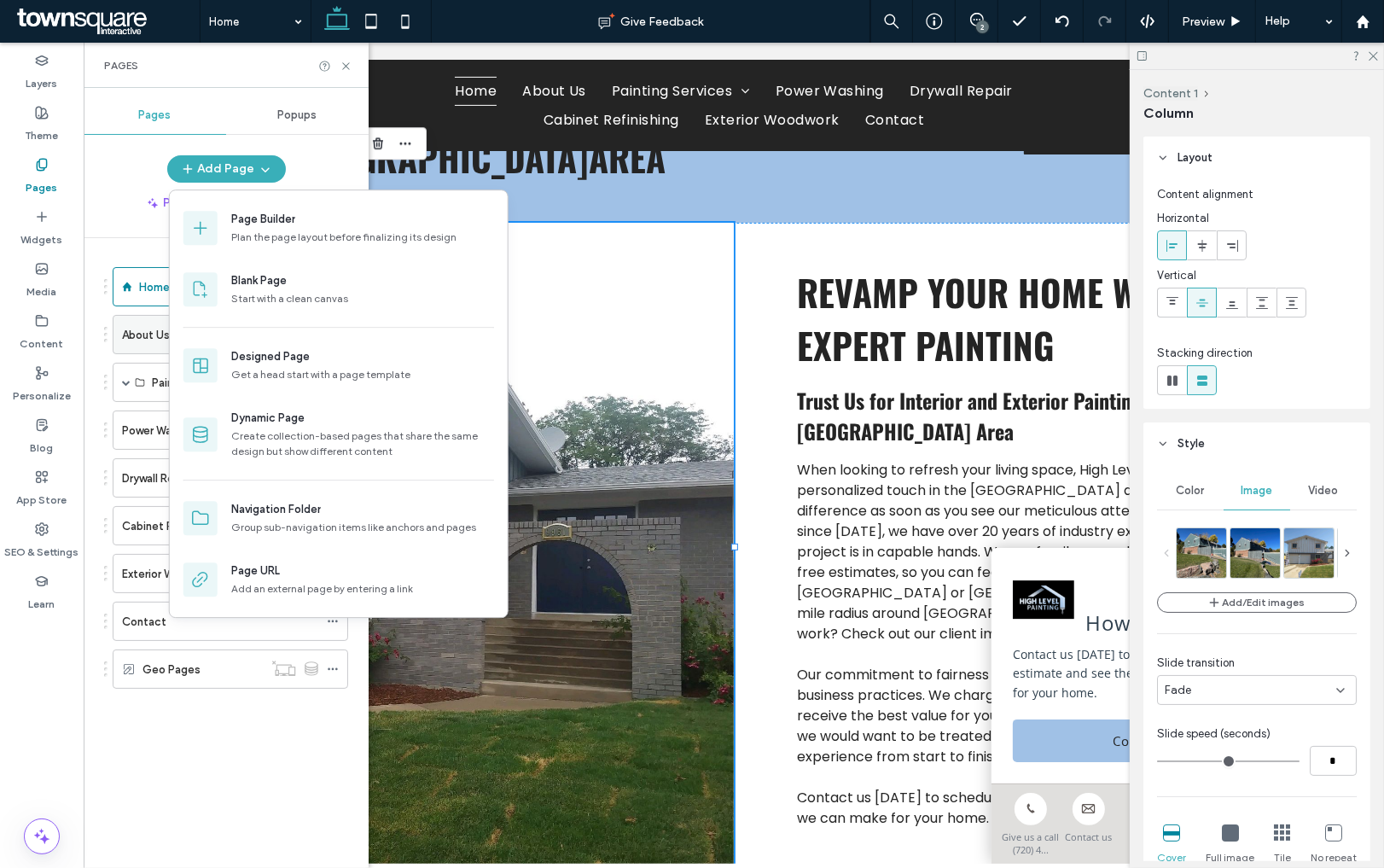
click at [127, 332] on label "About Us" at bounding box center [146, 335] width 47 height 30
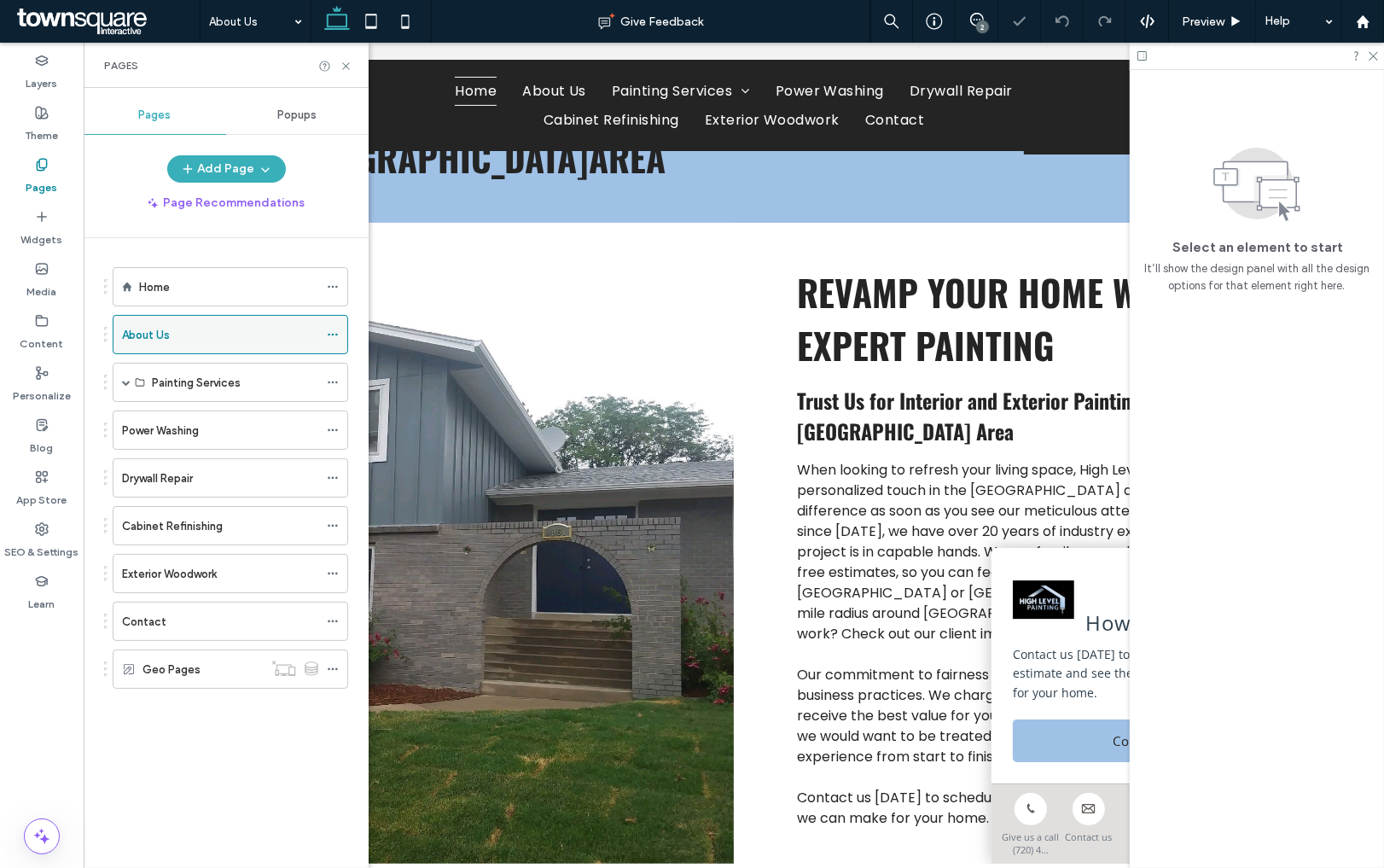
click at [332, 335] on use at bounding box center [332, 334] width 9 height 3
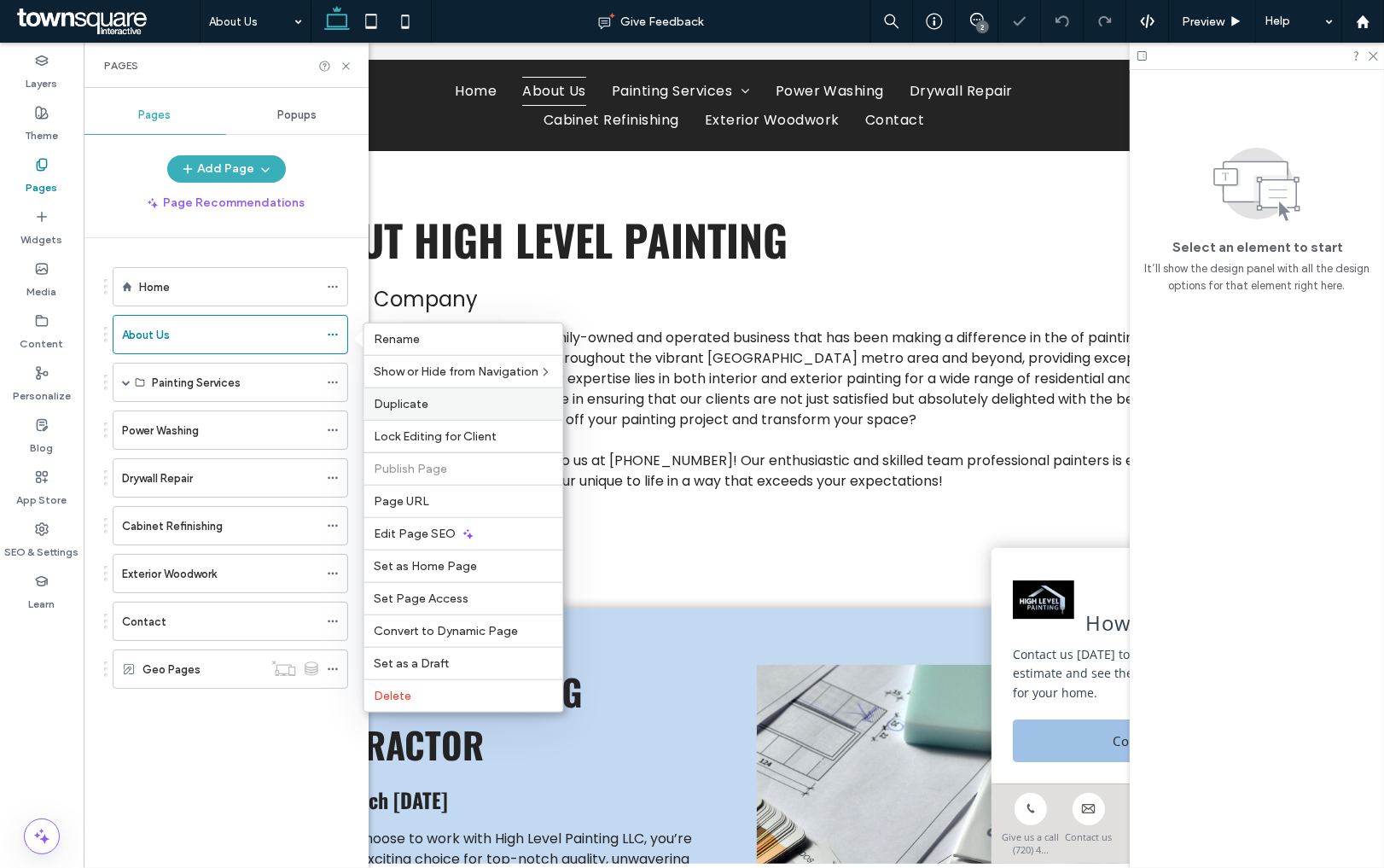
click at [383, 404] on span "Duplicate" at bounding box center [402, 403] width 55 height 14
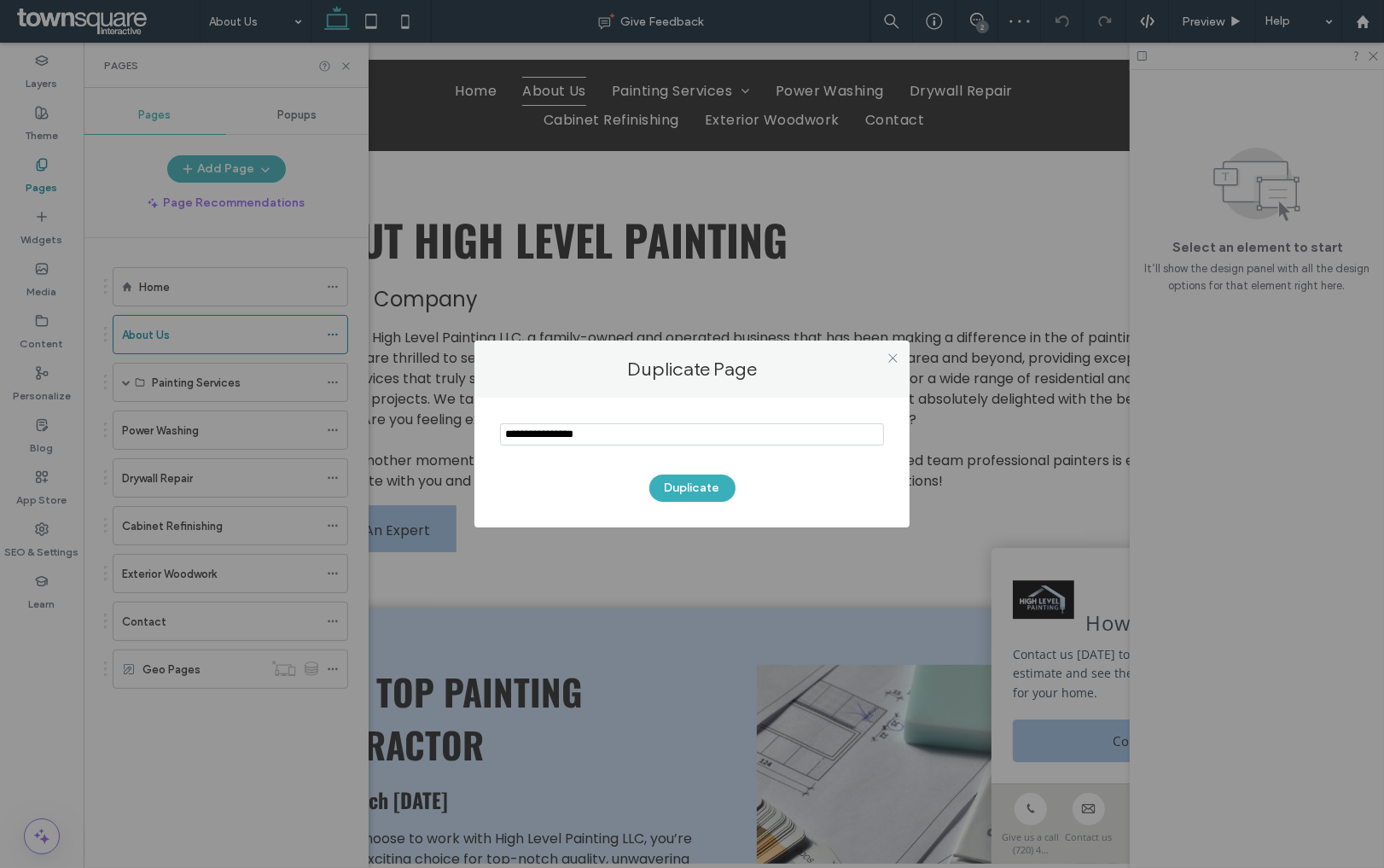
click at [601, 441] on input "notEmpty" at bounding box center [692, 434] width 384 height 22
type input "********"
click at [689, 489] on button "Duplicate" at bounding box center [692, 487] width 86 height 27
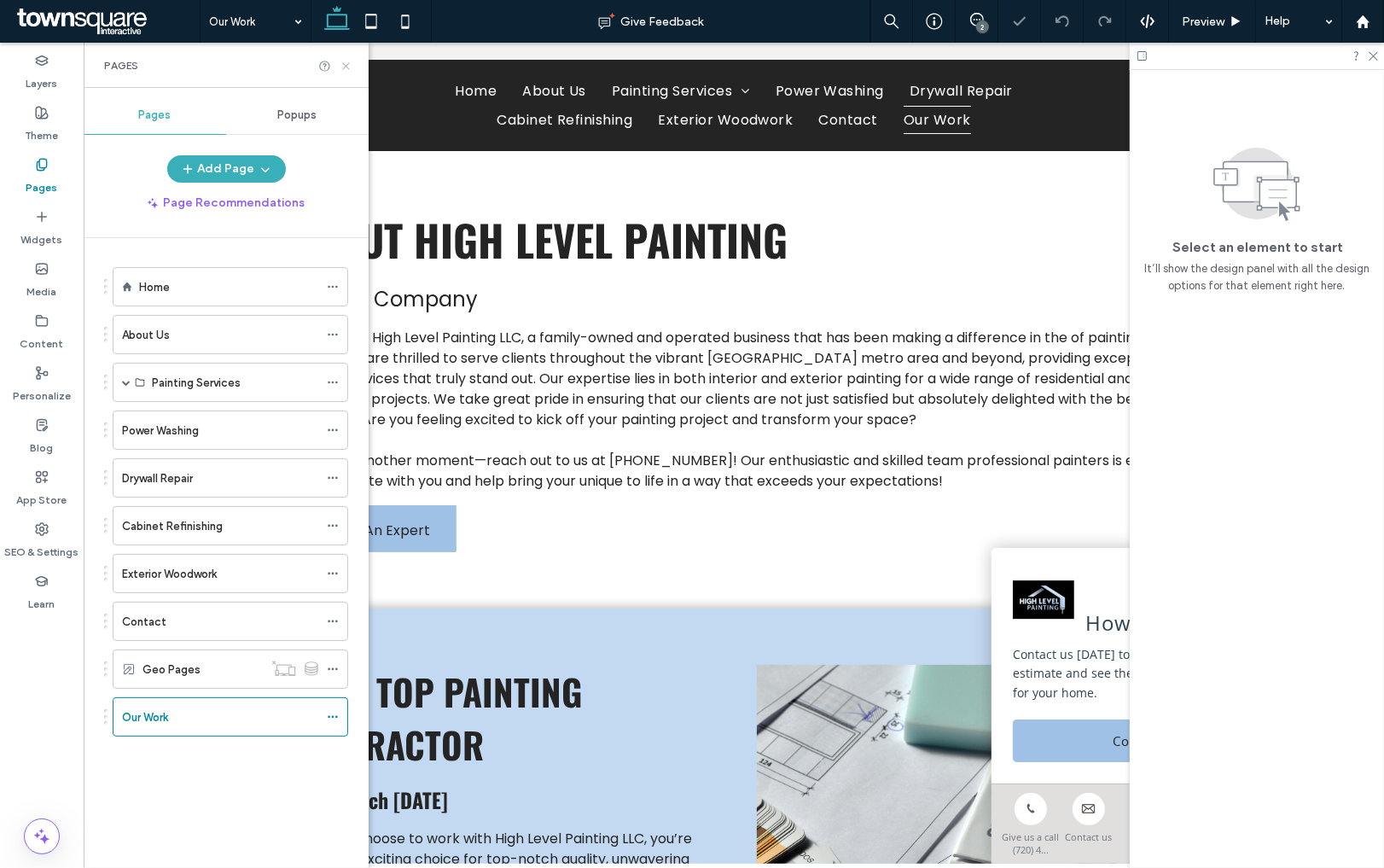
click at [347, 64] on use at bounding box center [345, 65] width 7 height 7
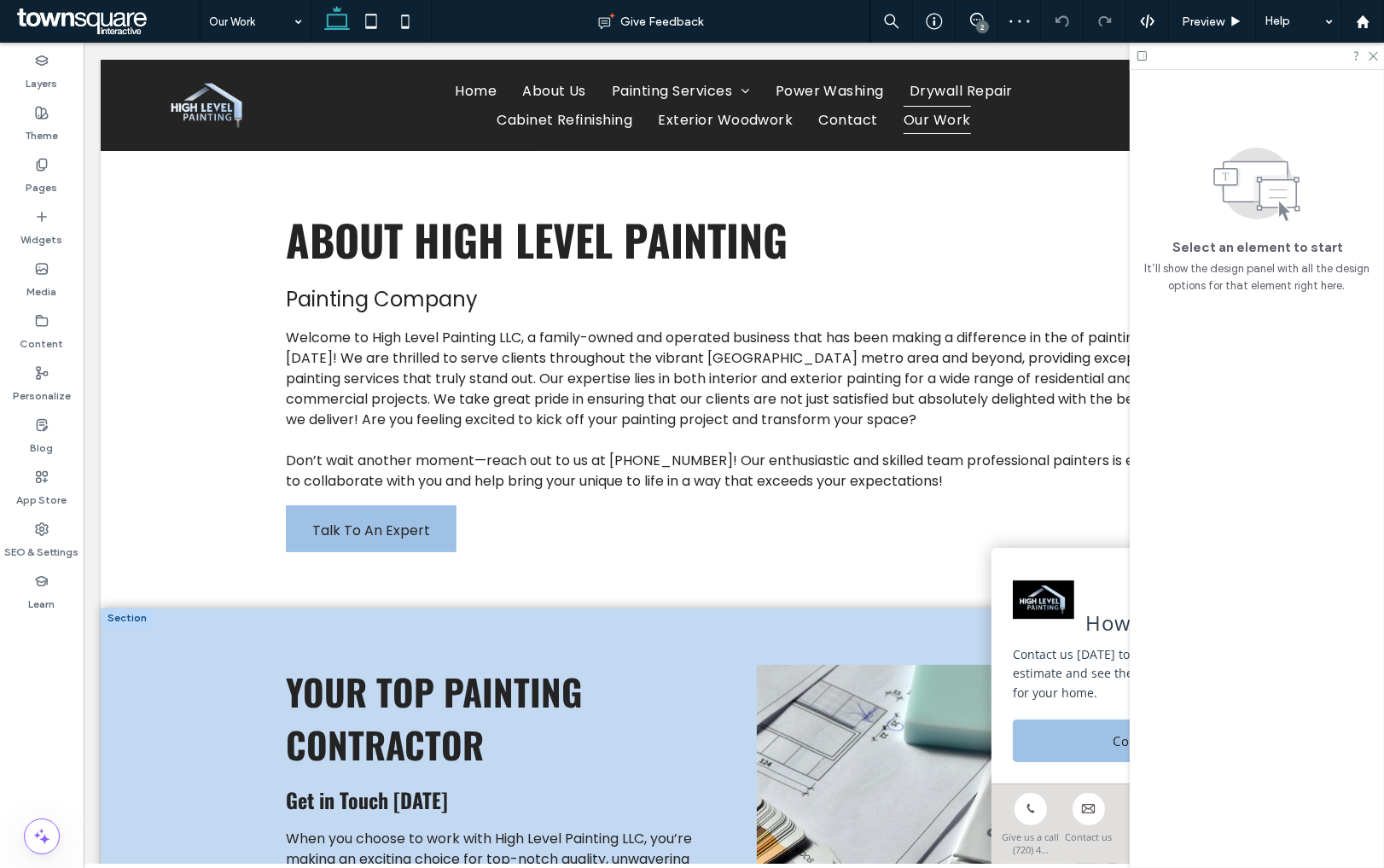
click at [124, 618] on div at bounding box center [126, 618] width 53 height 19
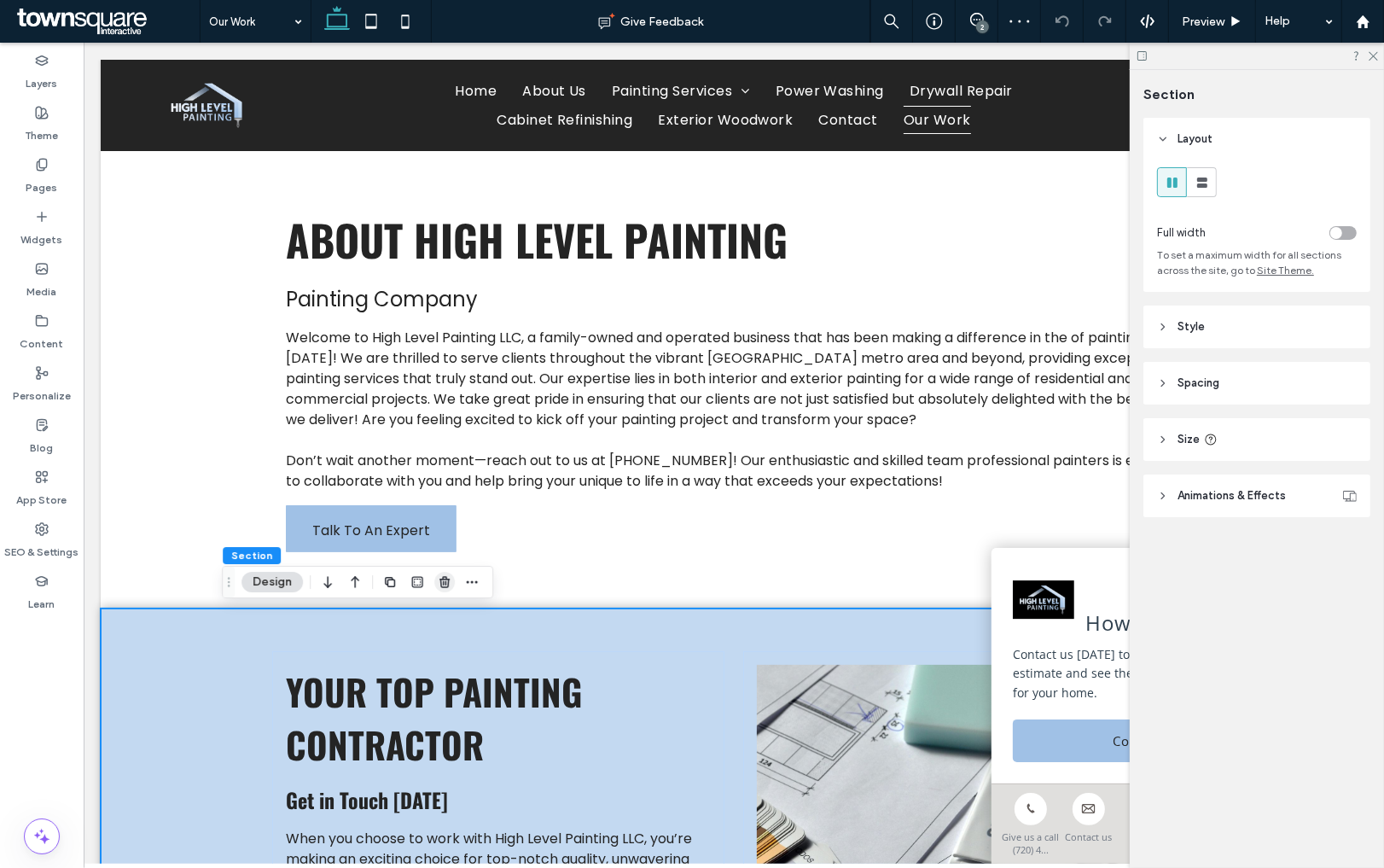
click at [442, 582] on icon "button" at bounding box center [444, 582] width 13 height 13
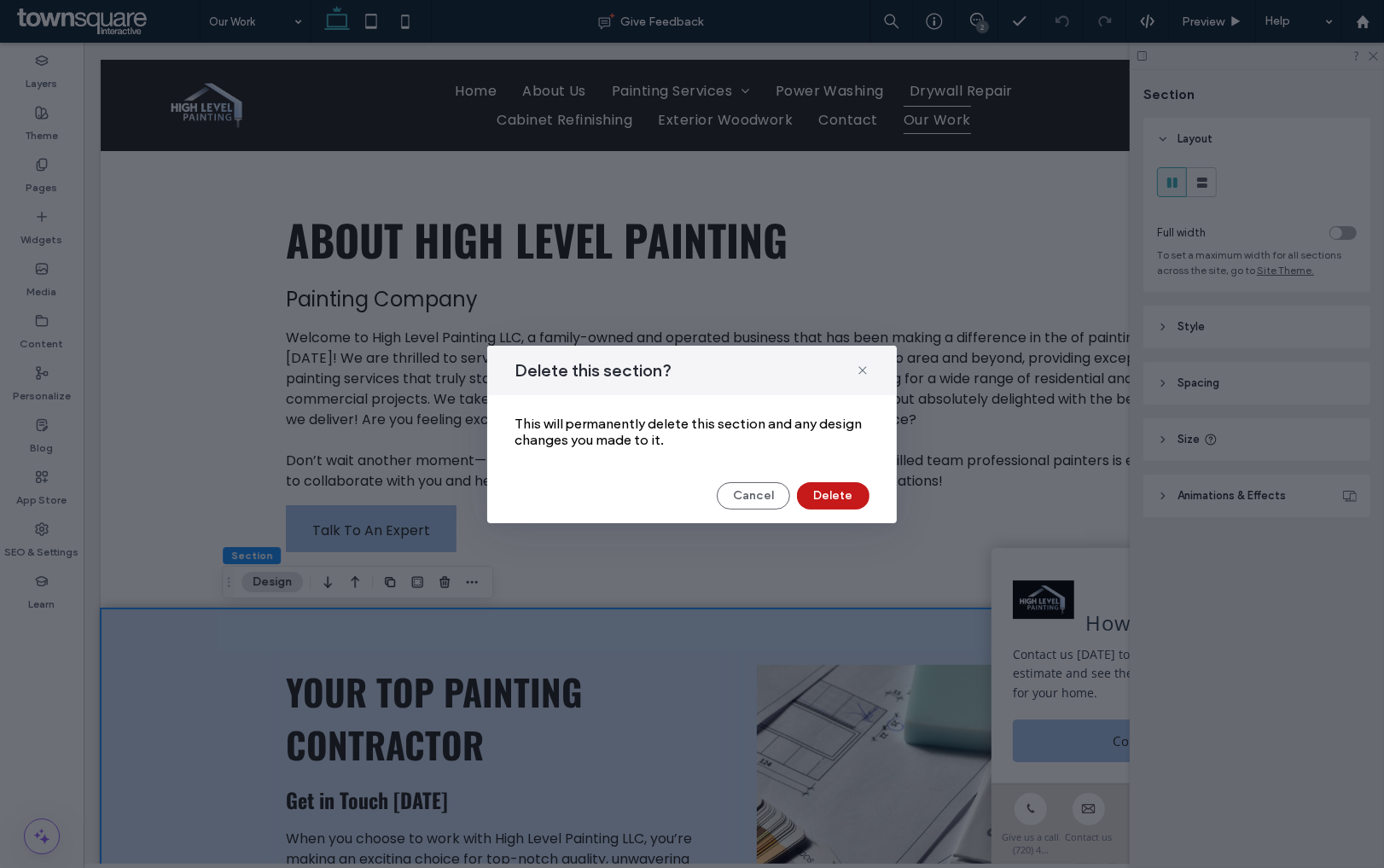
click at [826, 498] on button "Delete" at bounding box center [833, 495] width 73 height 27
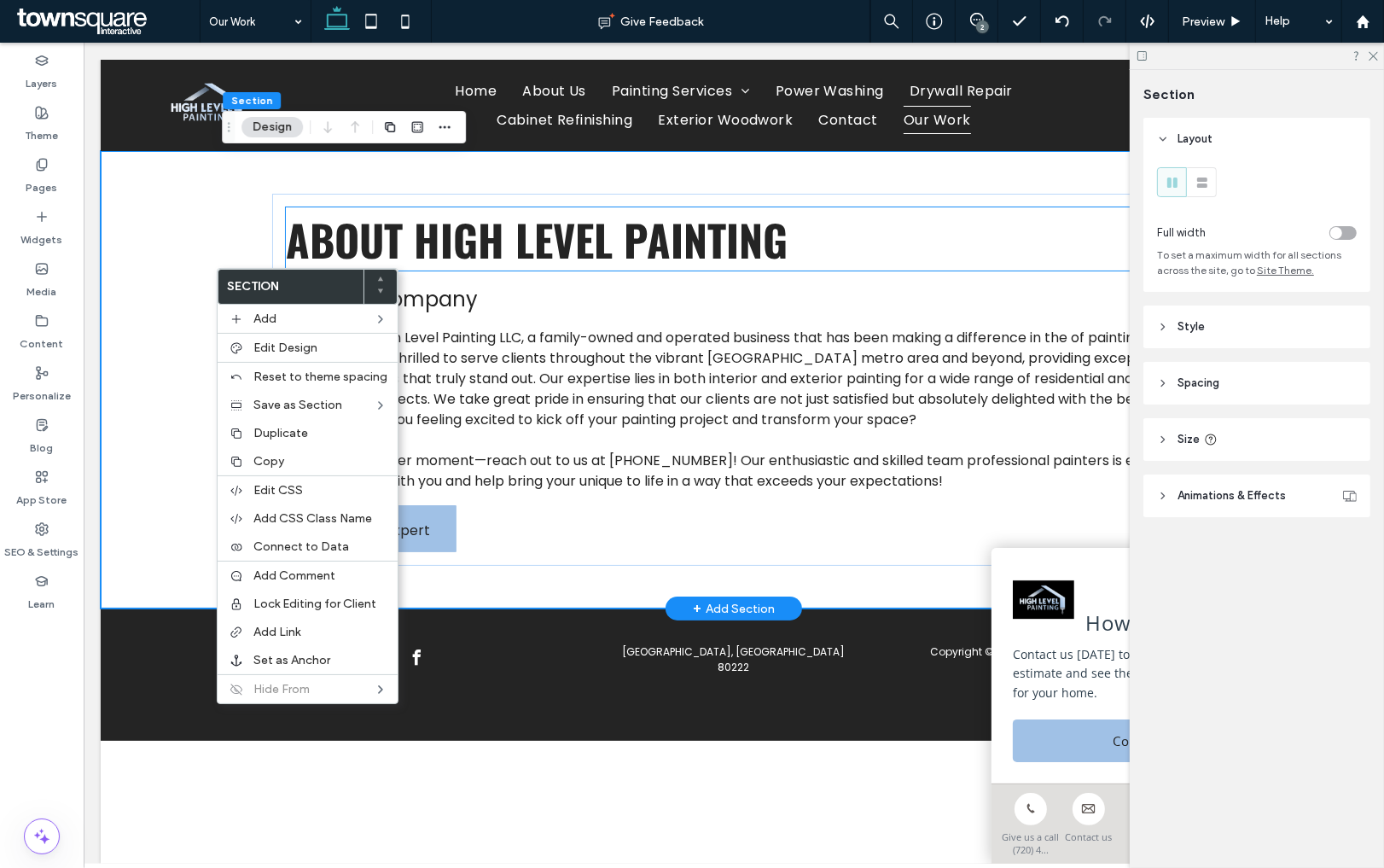
click at [399, 248] on span "About High Level Painting" at bounding box center [536, 239] width 502 height 63
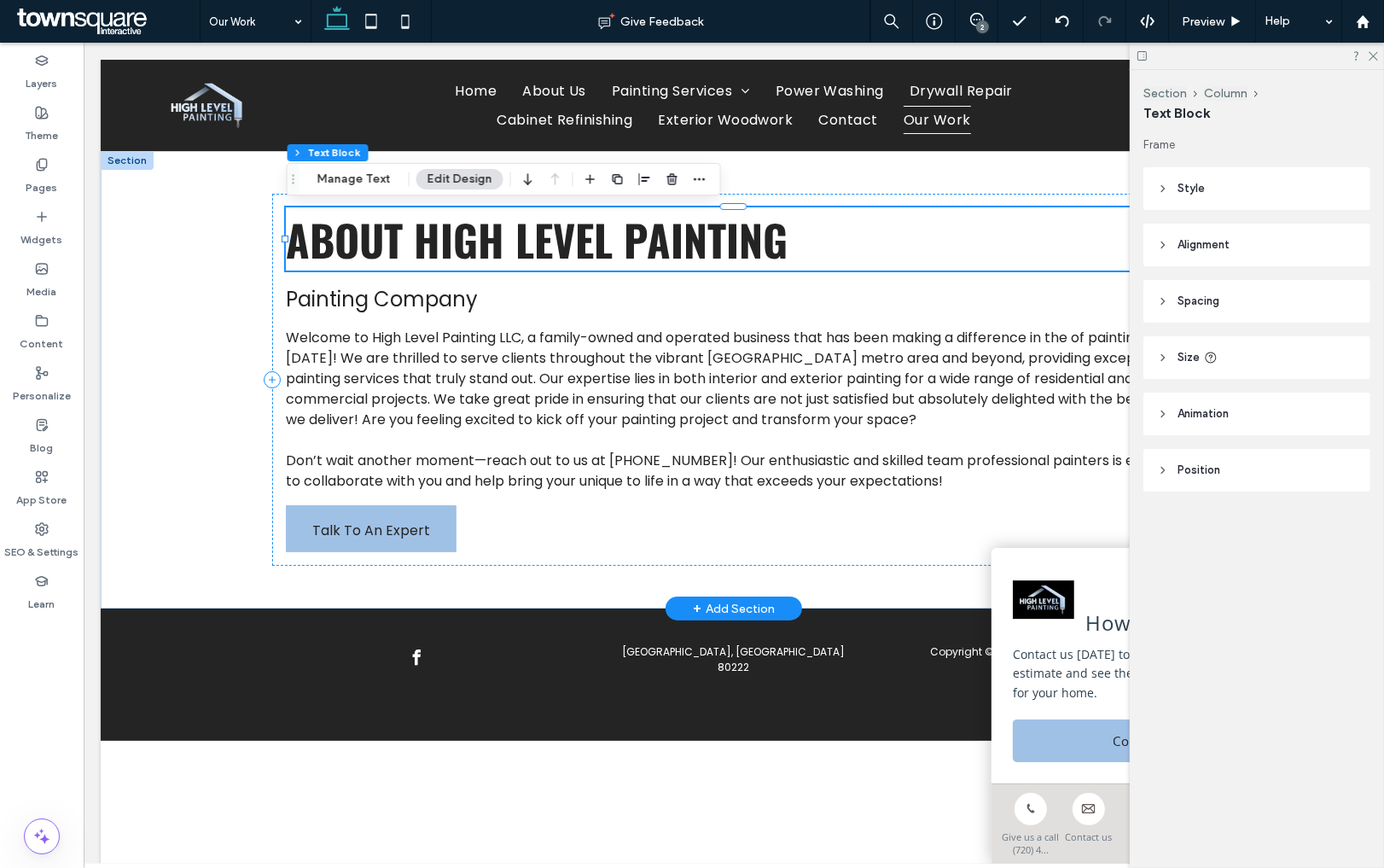
click at [399, 248] on div "About High Level Painting" at bounding box center [733, 239] width 896 height 63
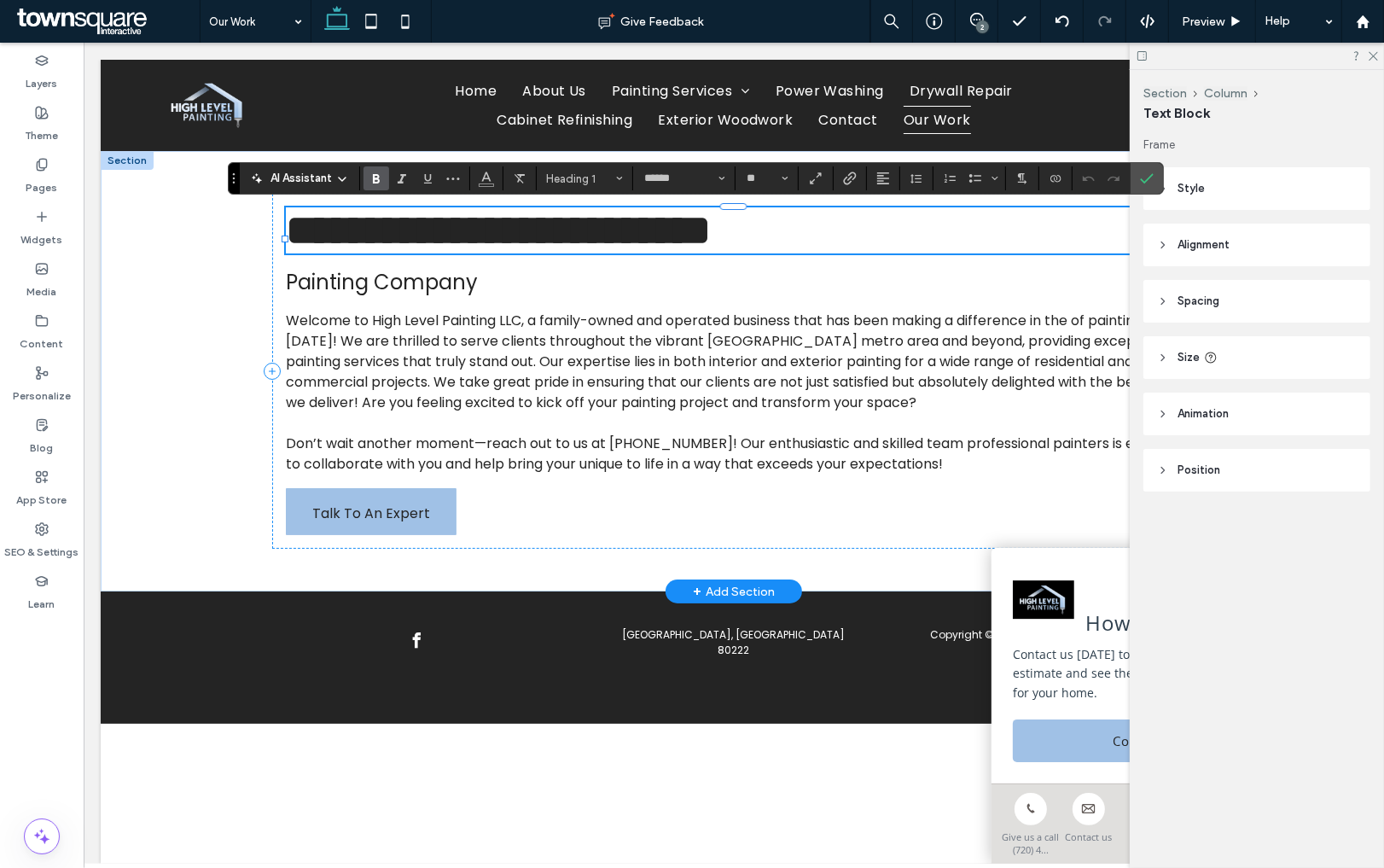
type input "******"
type input "**"
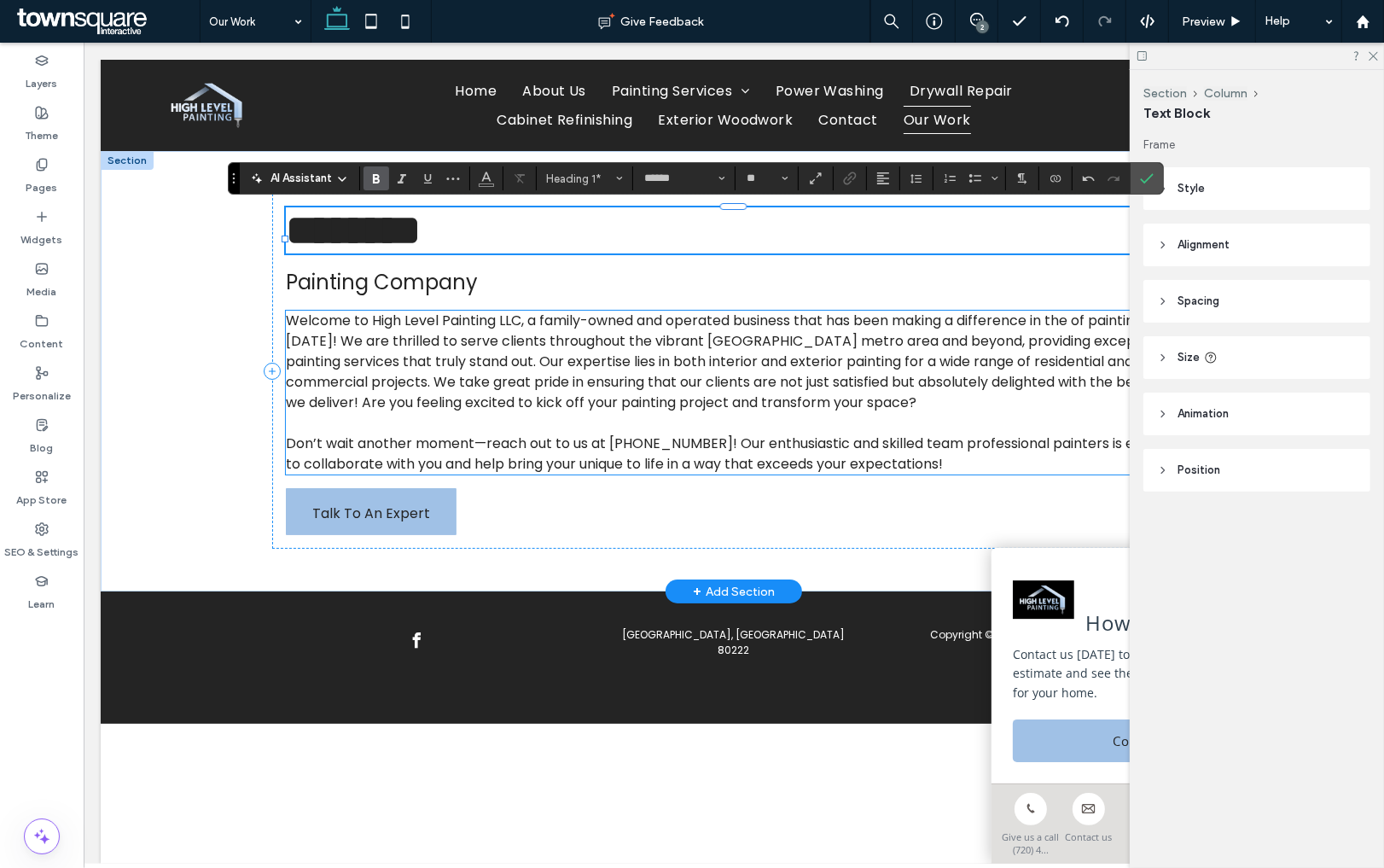
click at [410, 343] on span "Welcome to High Level Painting LLC, a family-owned and operated business that h…" at bounding box center [733, 361] width 896 height 101
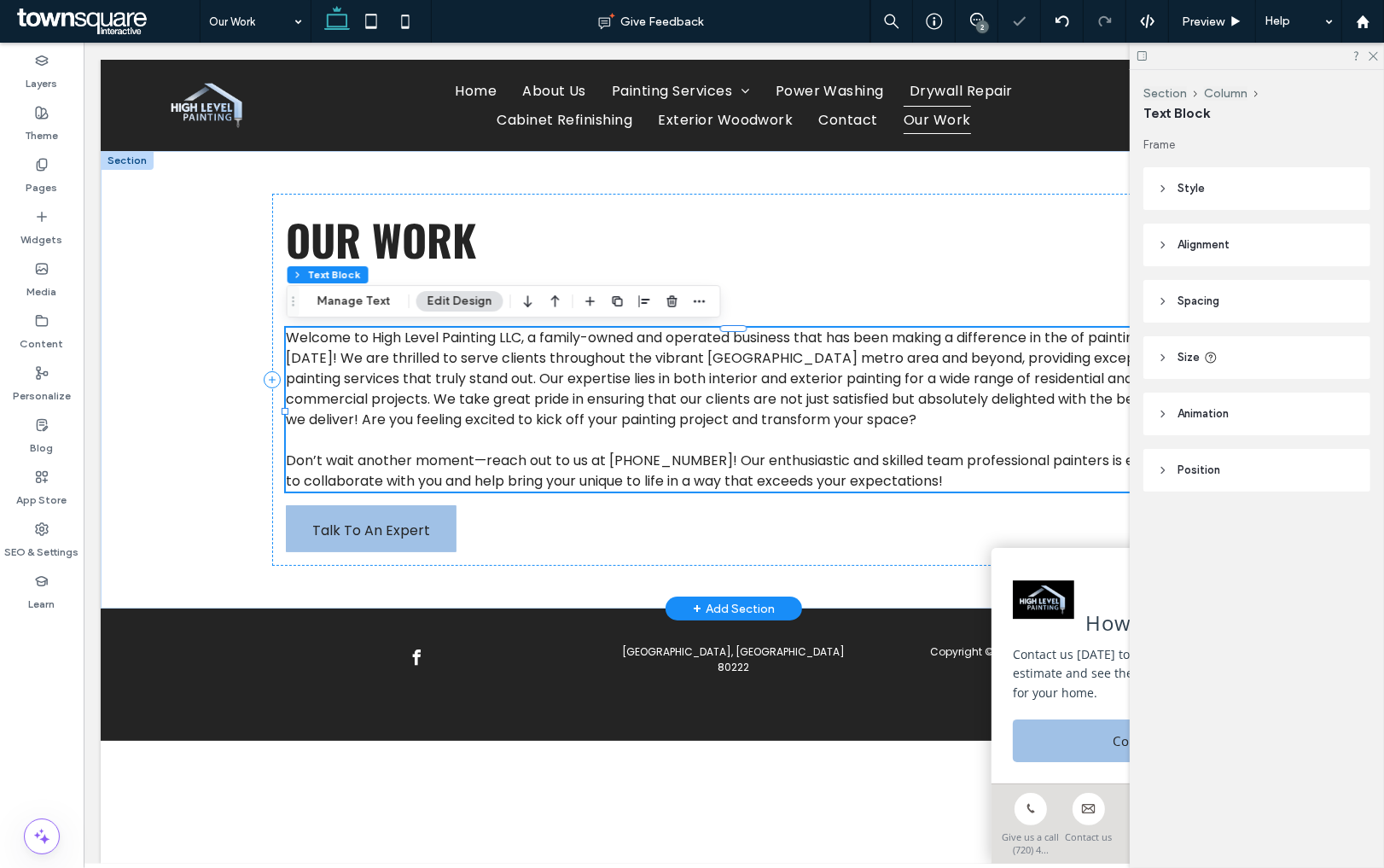
click at [413, 339] on span "Welcome to High Level Painting LLC, a family-owned and operated business that h…" at bounding box center [733, 378] width 896 height 101
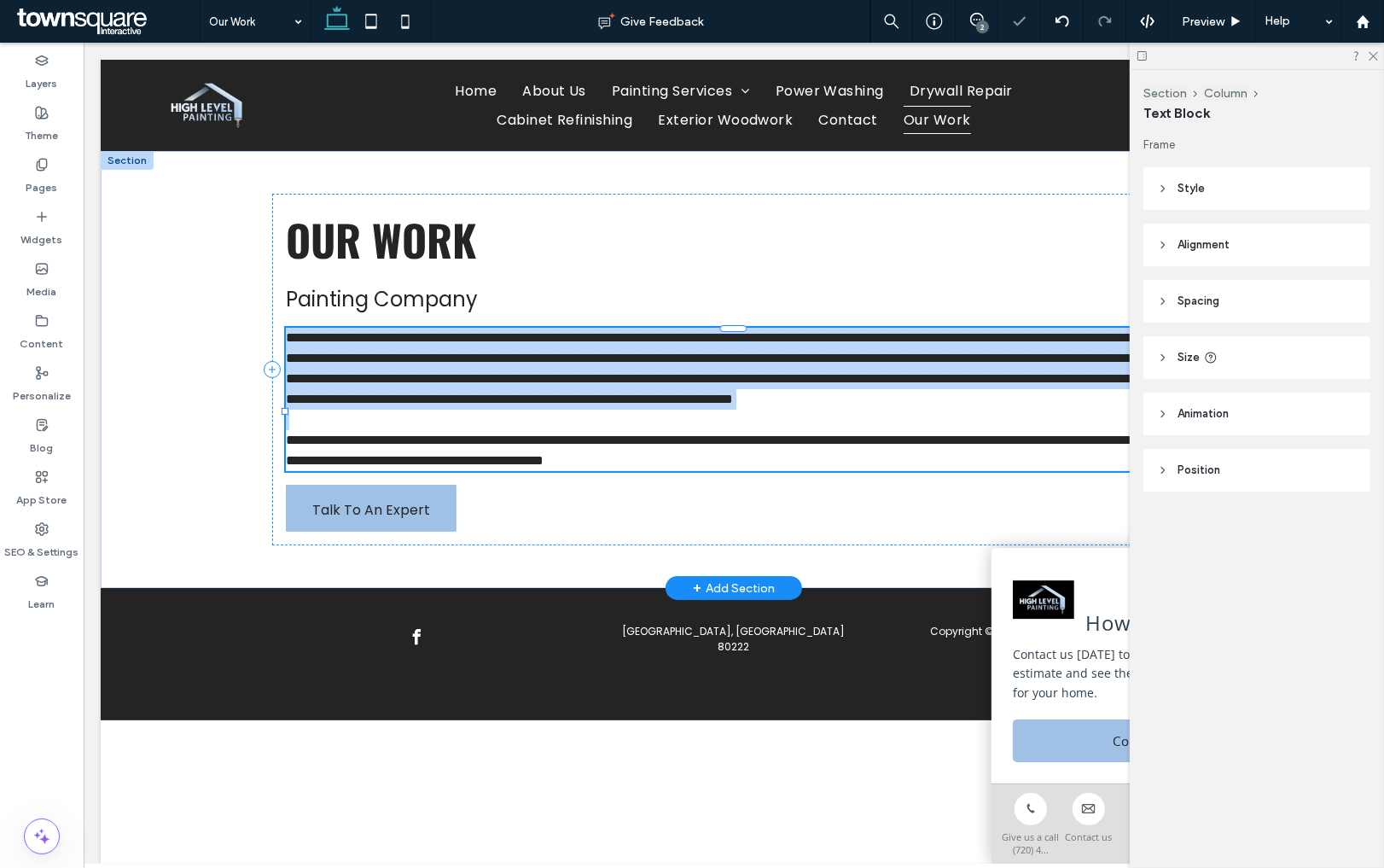
type input "*******"
type input "**"
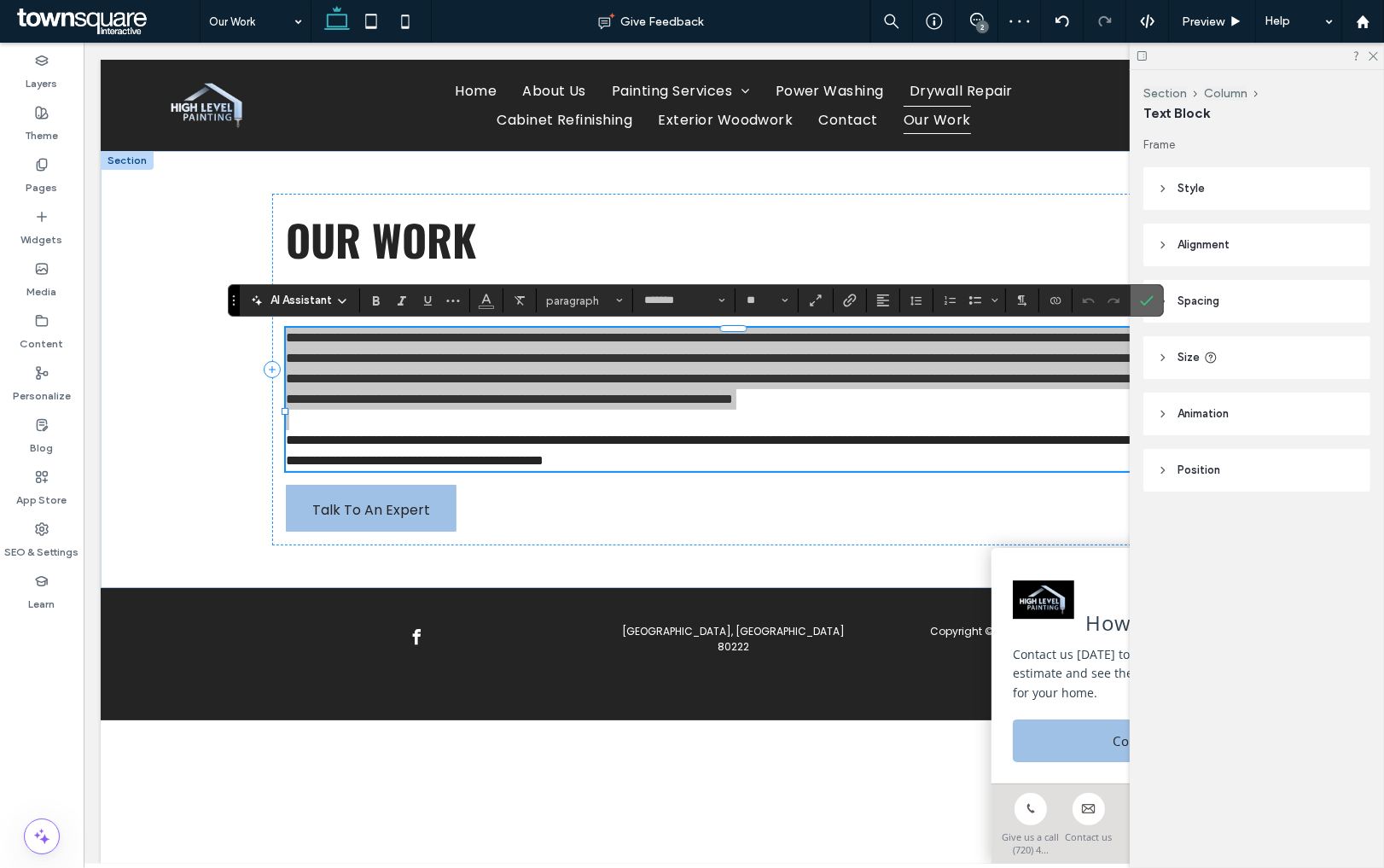
click at [1145, 306] on icon "Confirm" at bounding box center [1146, 300] width 13 height 13
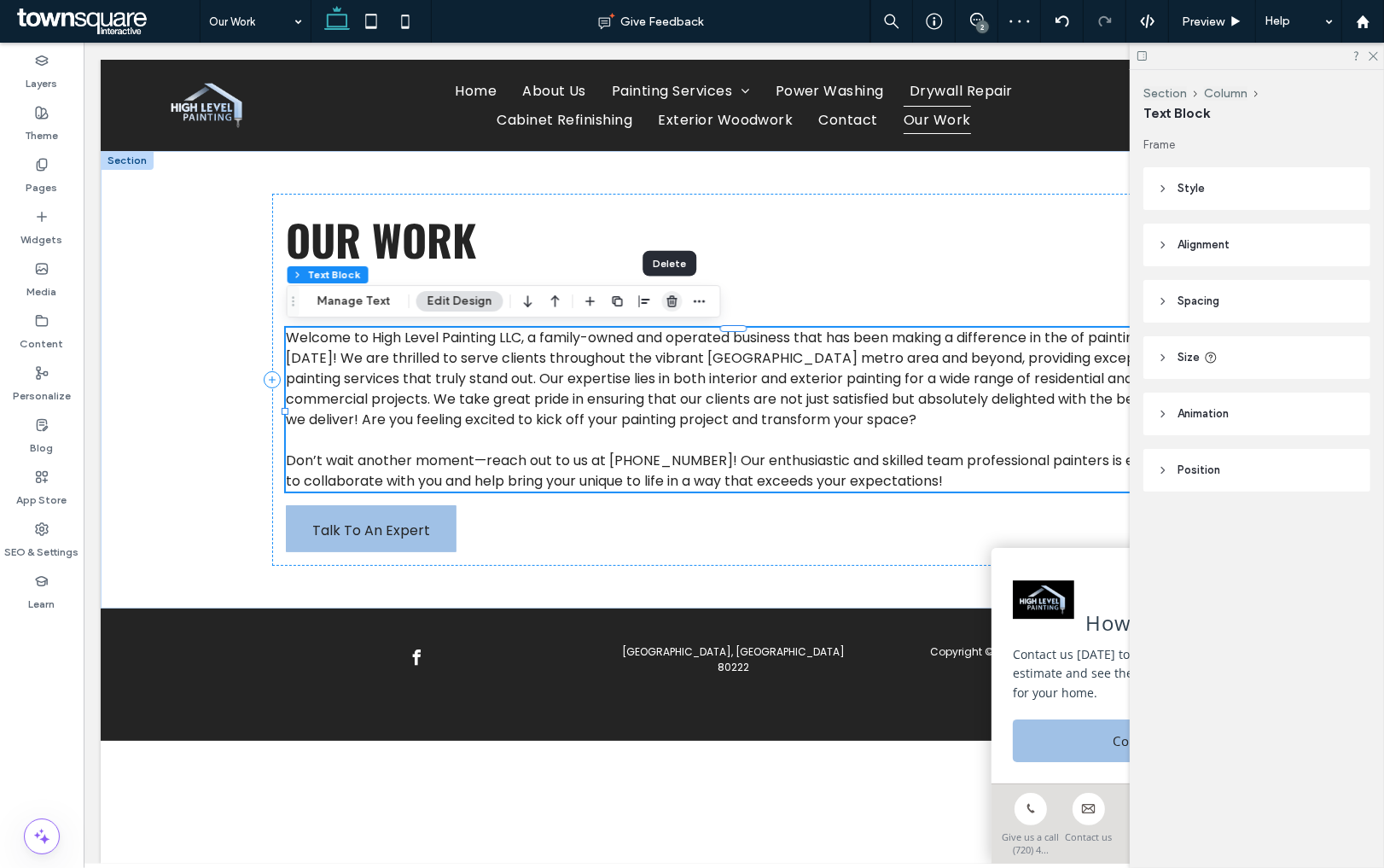
click at [669, 299] on icon "button" at bounding box center [672, 301] width 13 height 13
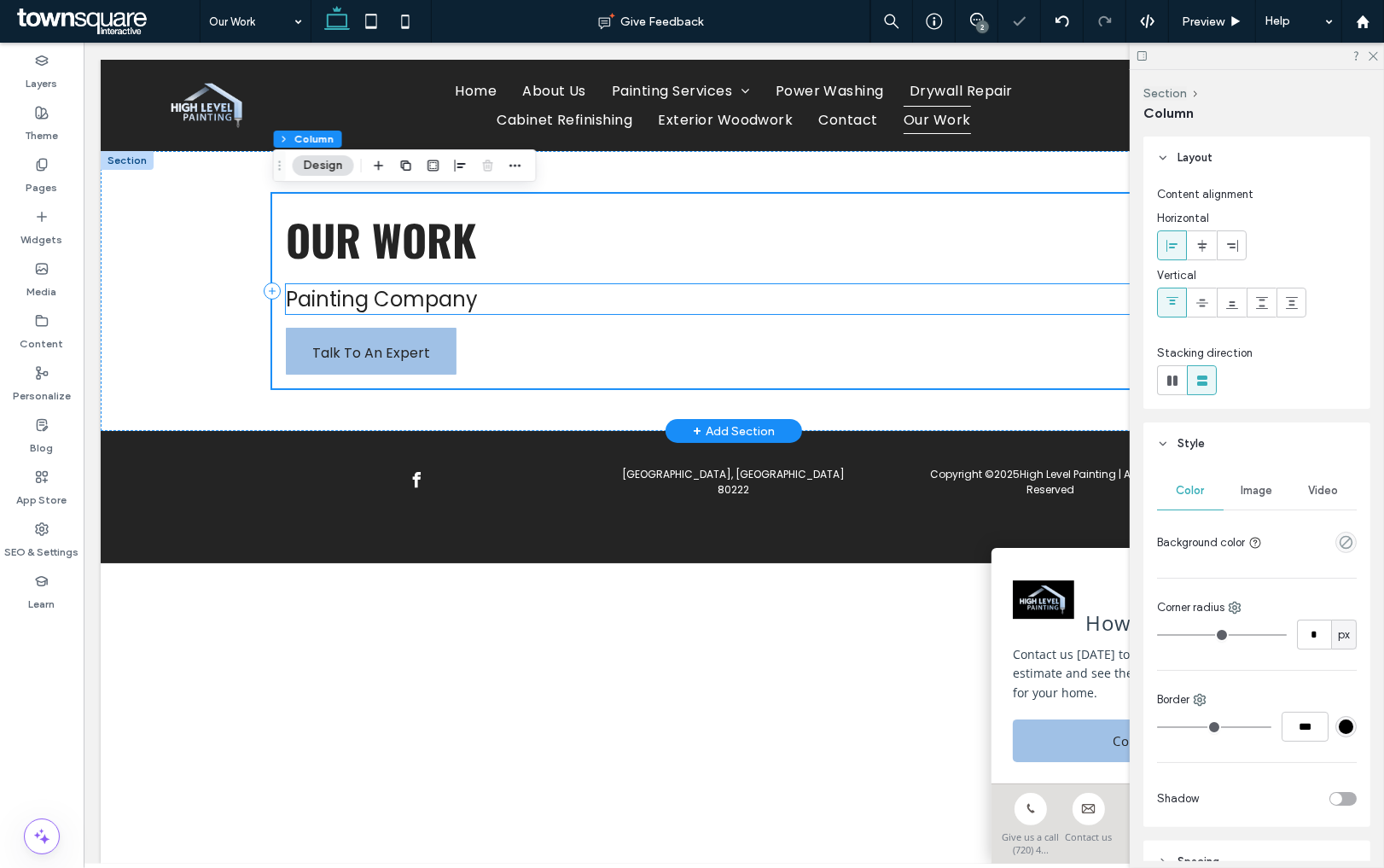
click at [649, 303] on h2 "Painting Company" at bounding box center [733, 299] width 896 height 30
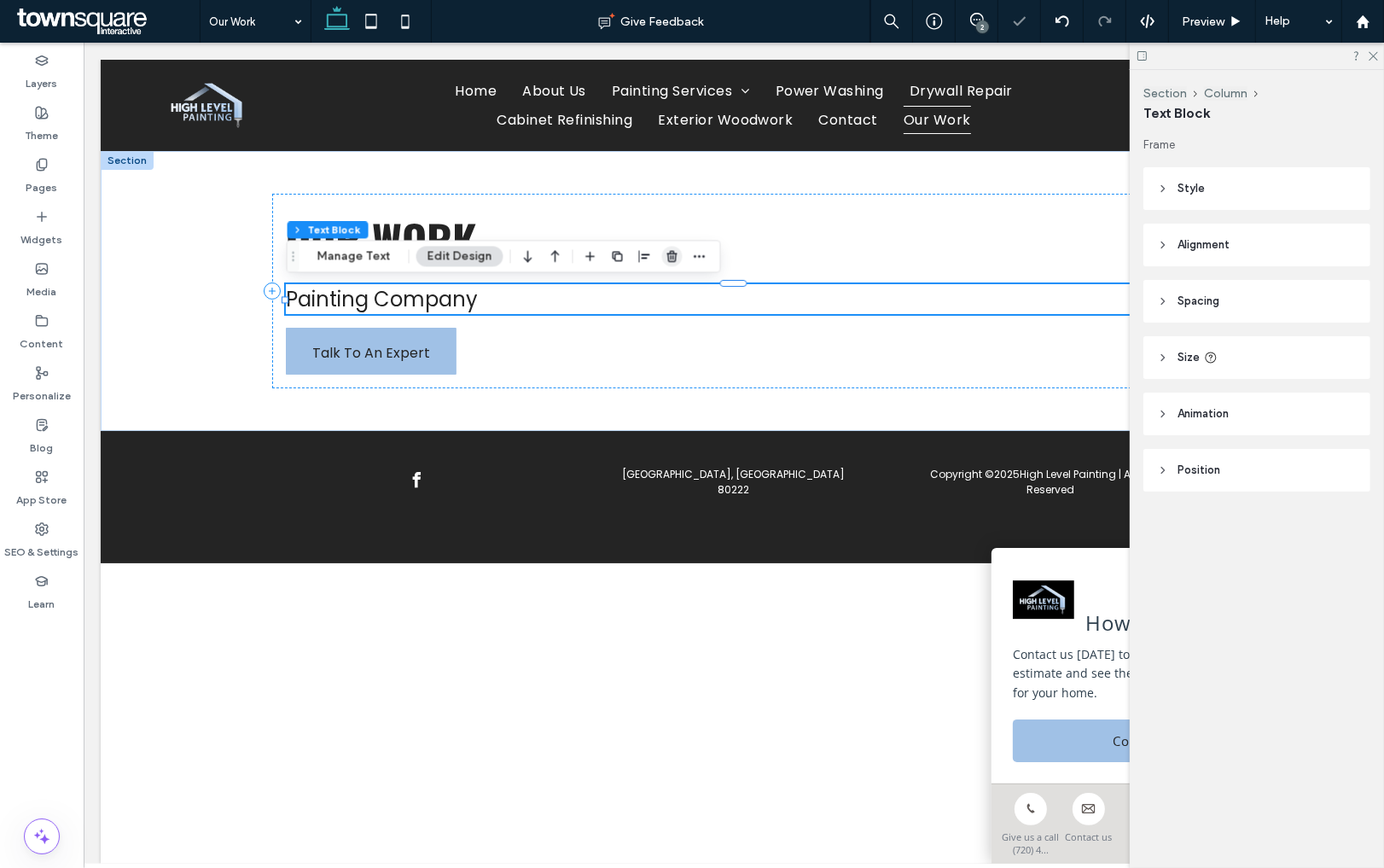
click at [664, 248] on span "button" at bounding box center [672, 257] width 21 height 21
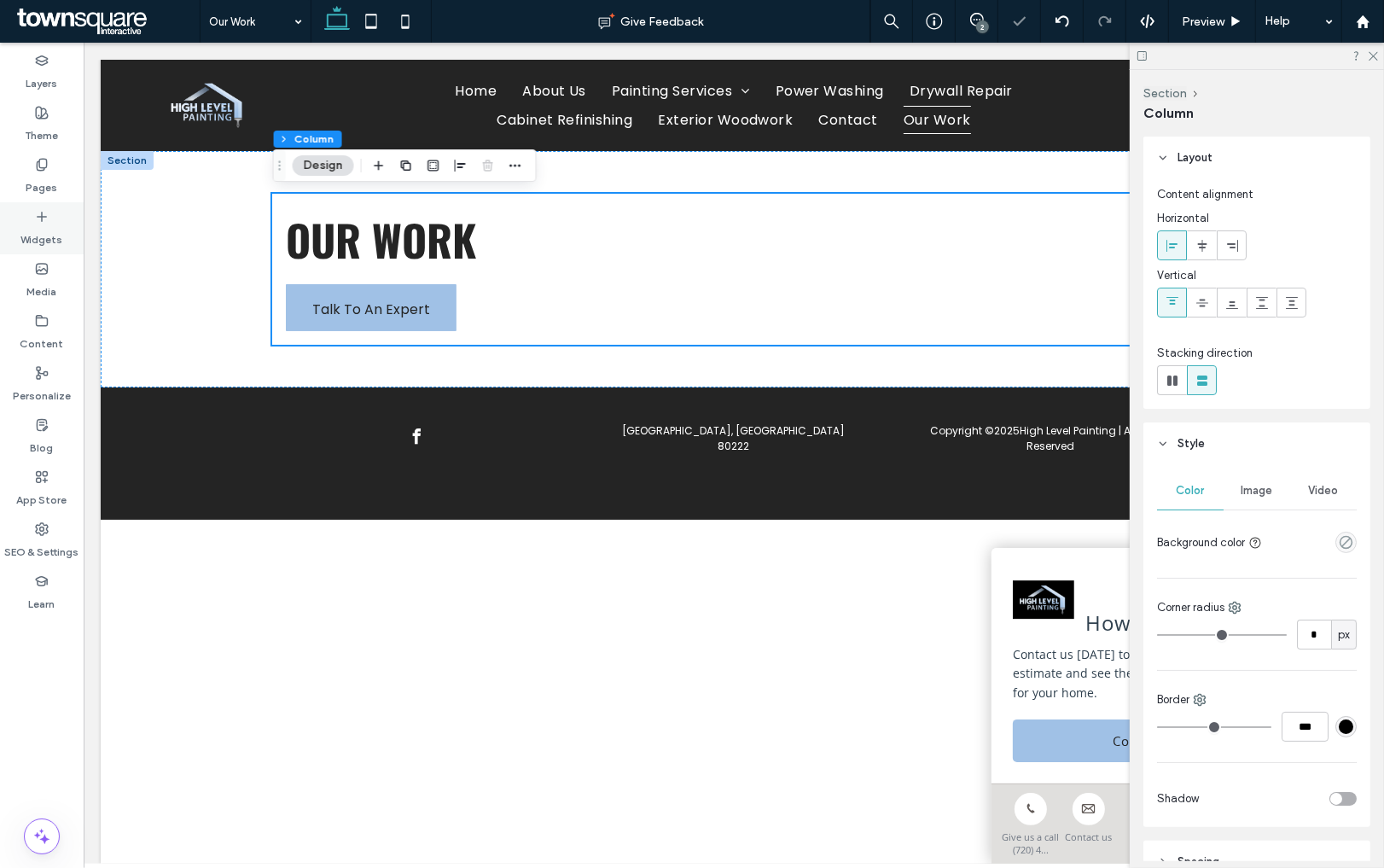
click at [37, 221] on icon at bounding box center [42, 217] width 13 height 13
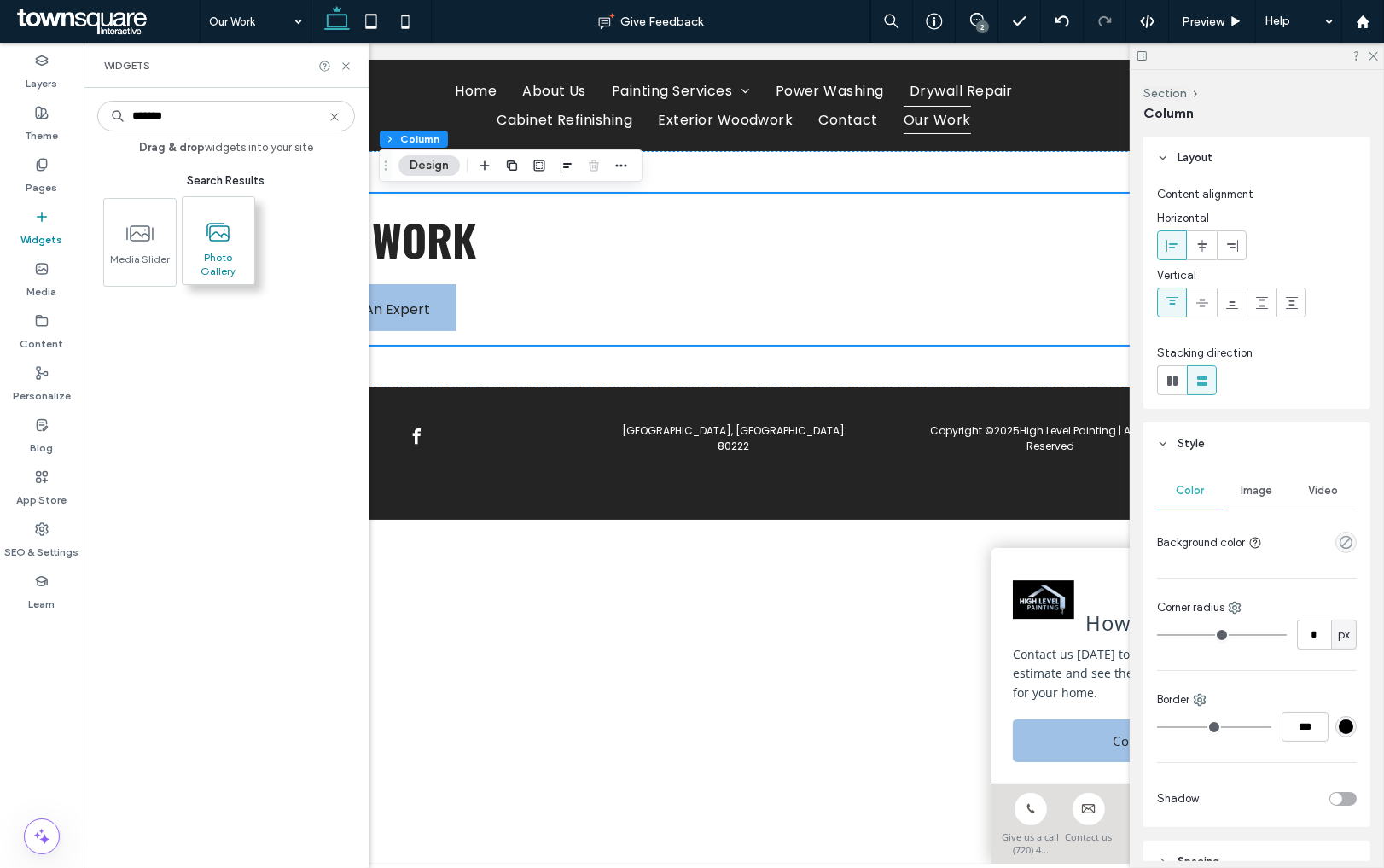
type input "*******"
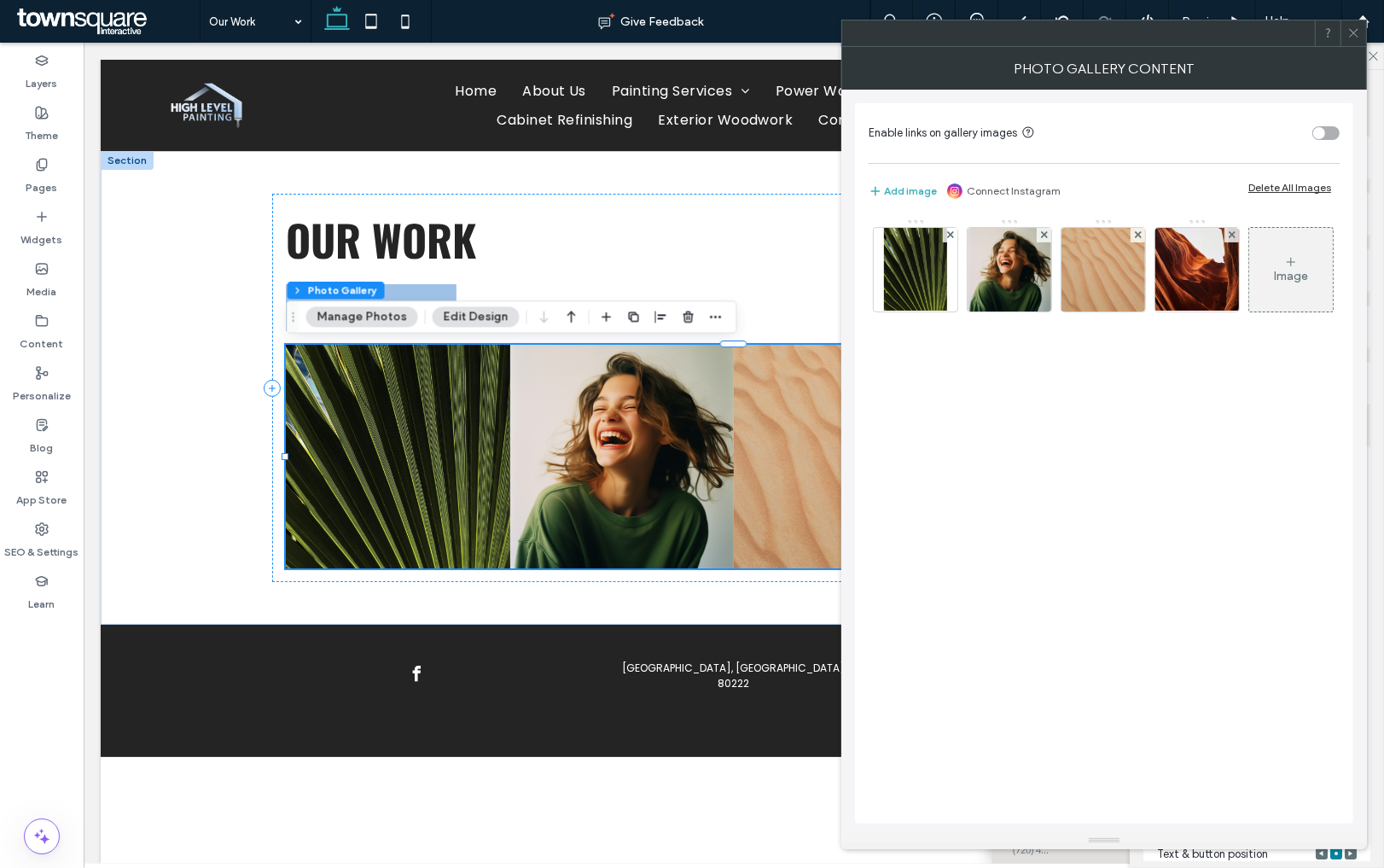
click at [1292, 185] on div "Delete All Images" at bounding box center [1289, 187] width 82 height 13
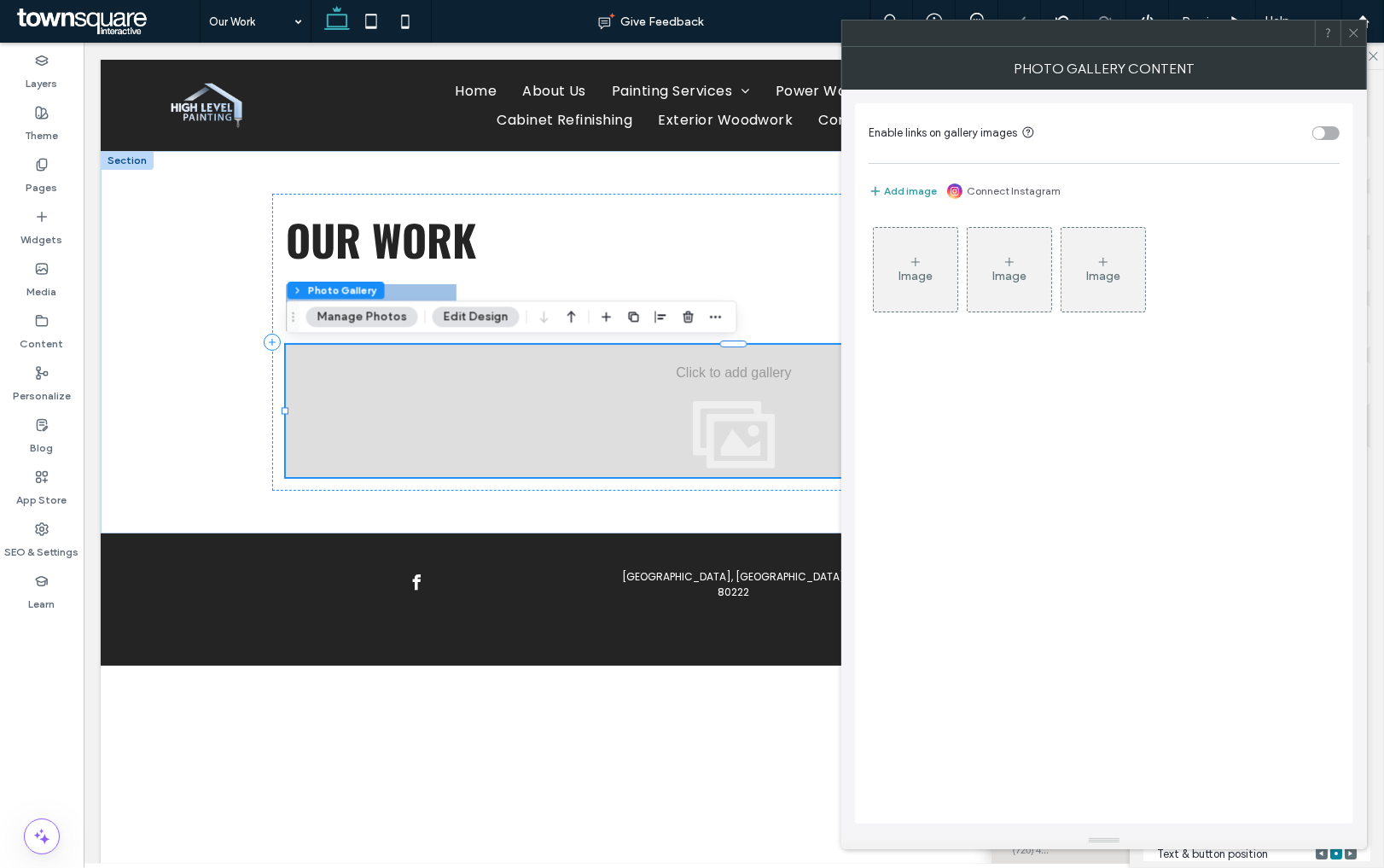
click at [912, 198] on button "Add image" at bounding box center [903, 191] width 68 height 21
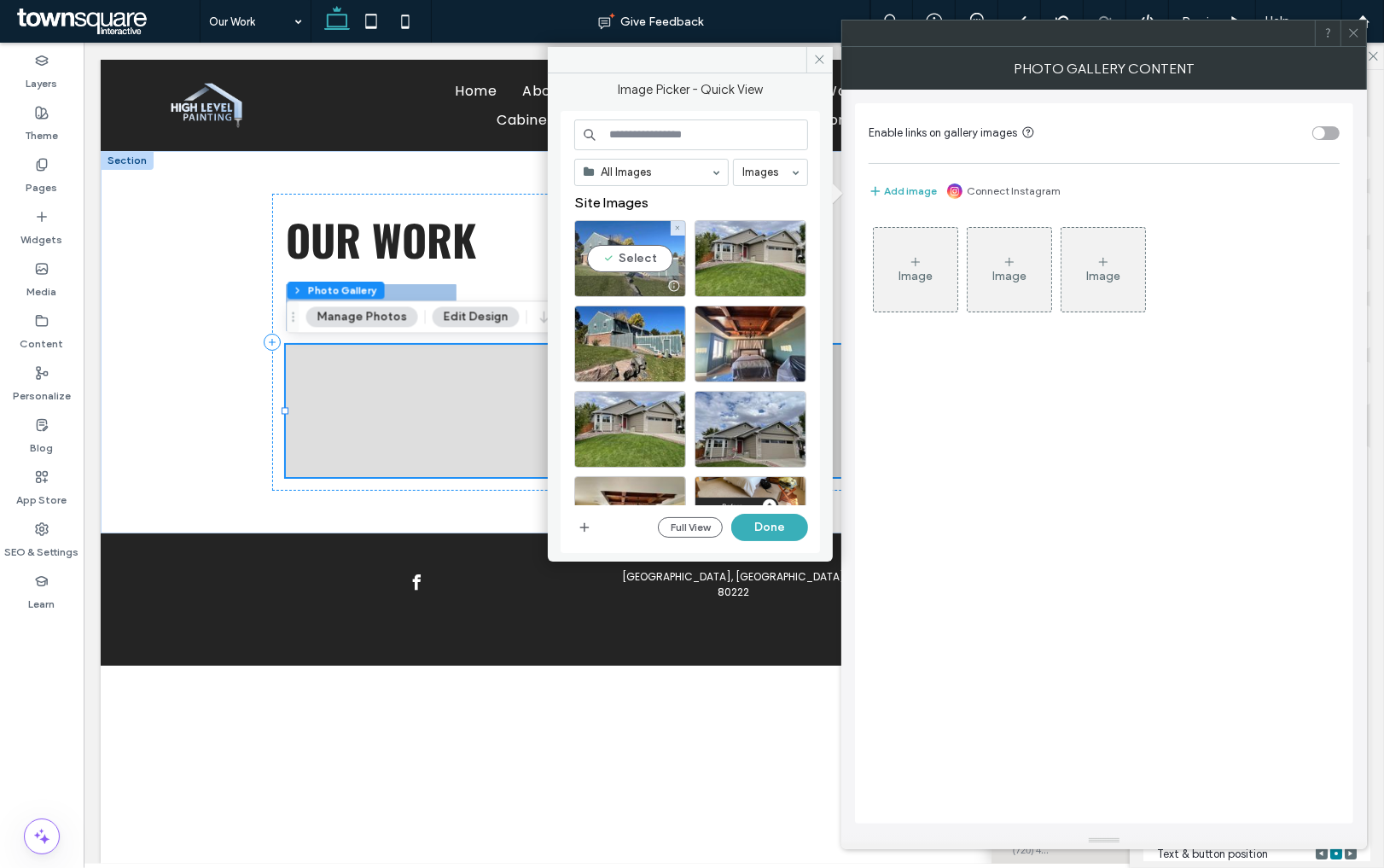
click at [661, 270] on div "Select" at bounding box center [630, 258] width 112 height 77
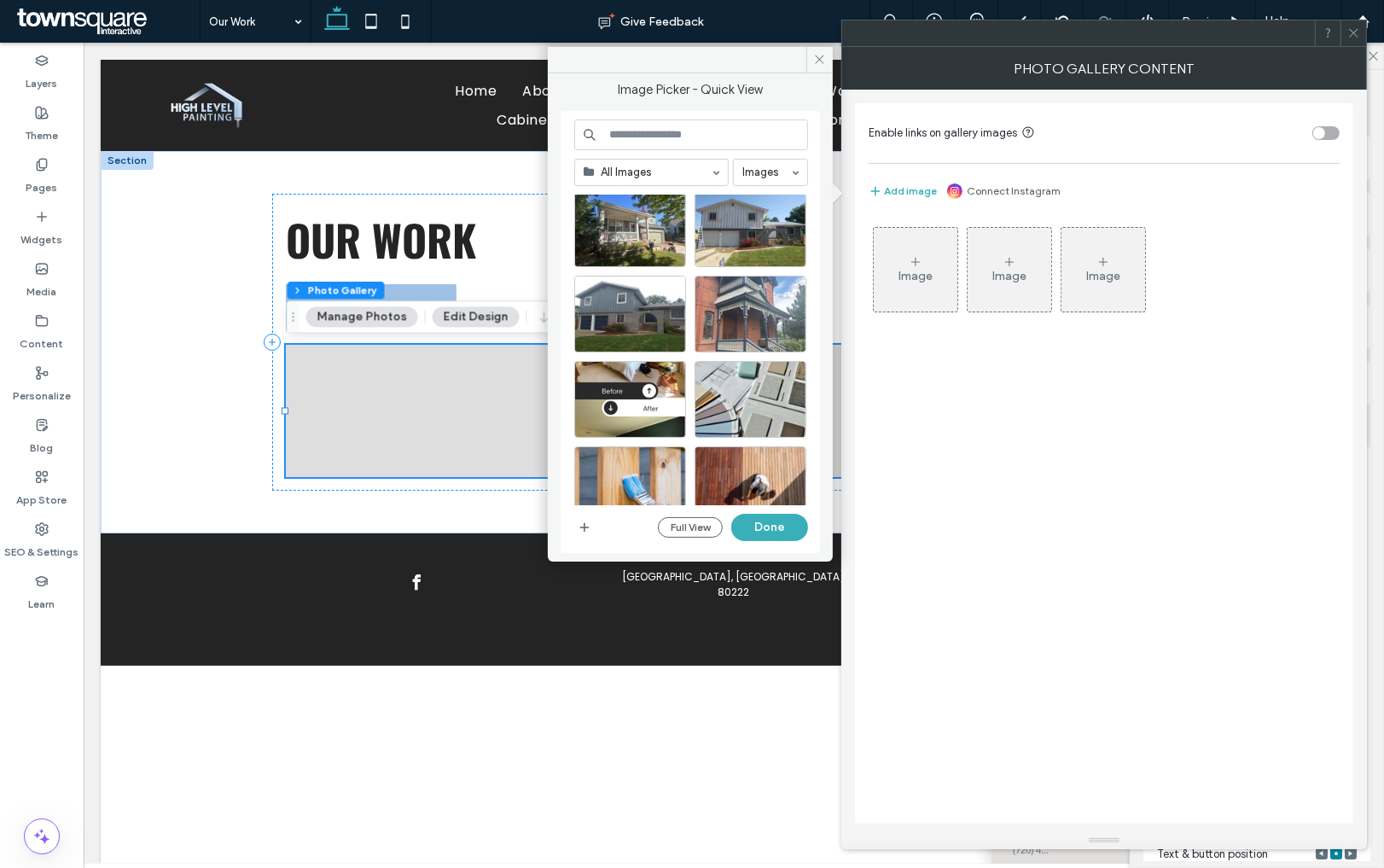
scroll to position [538, 0]
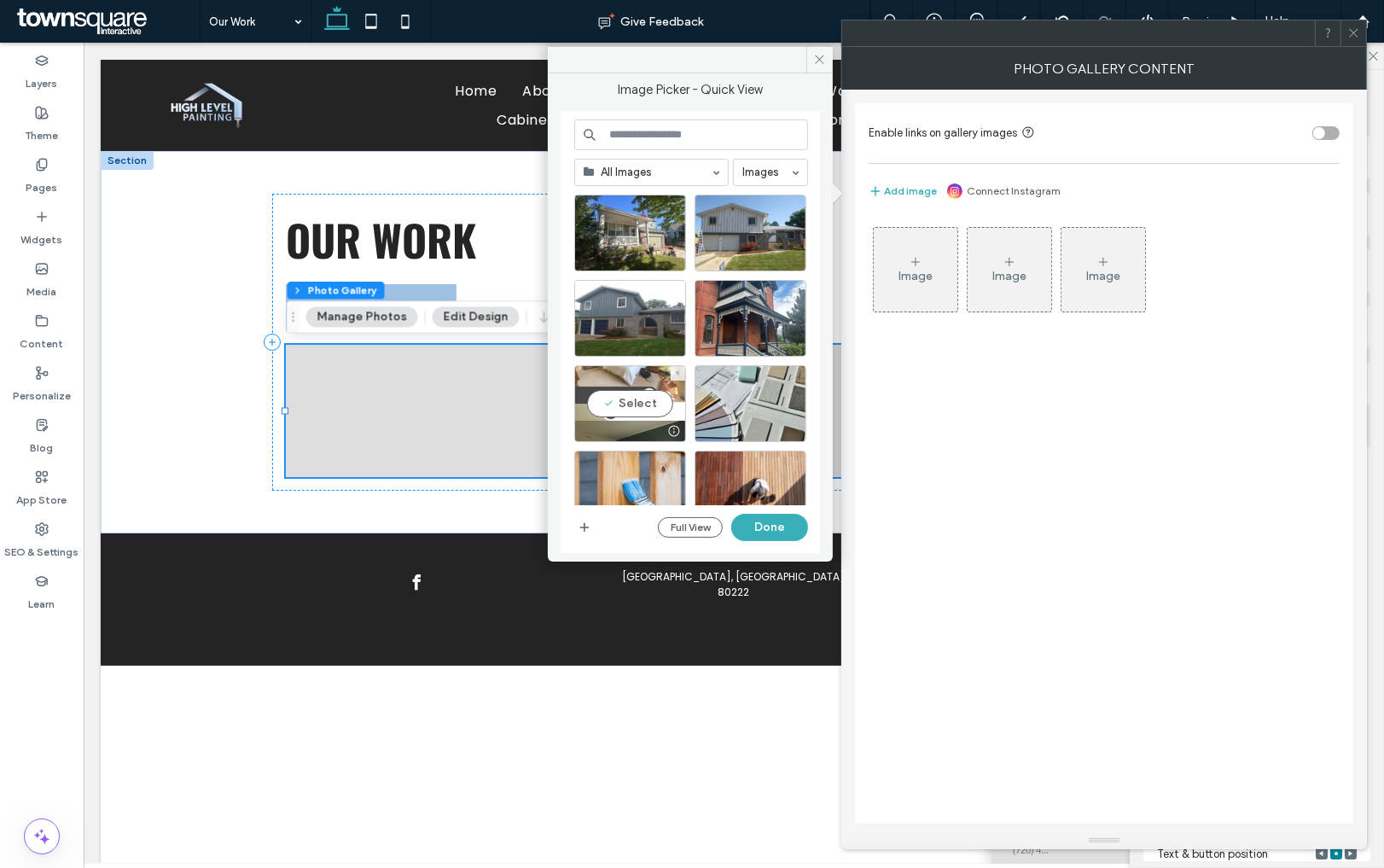
click at [640, 398] on div "Select" at bounding box center [630, 403] width 112 height 77
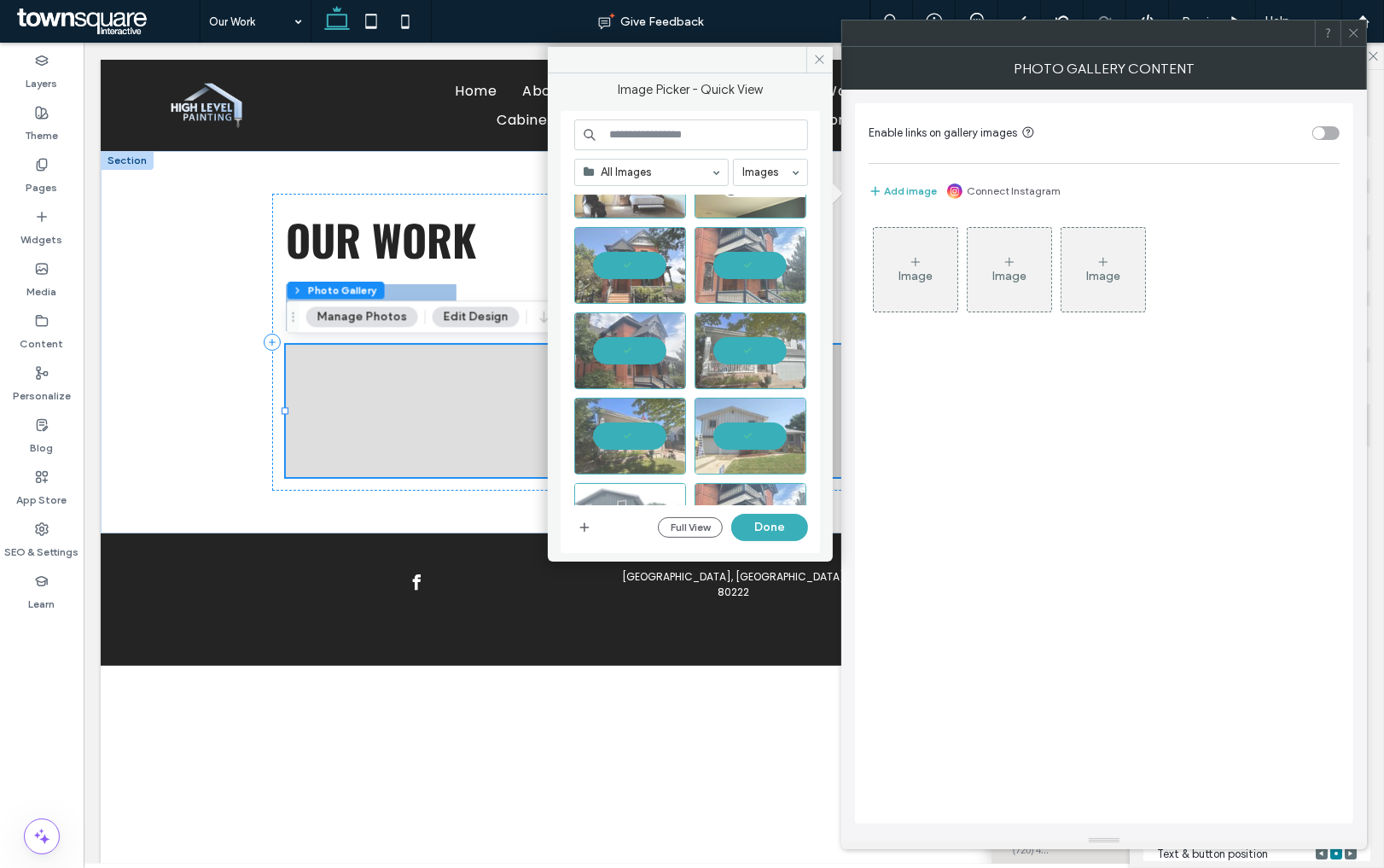
scroll to position [0, 0]
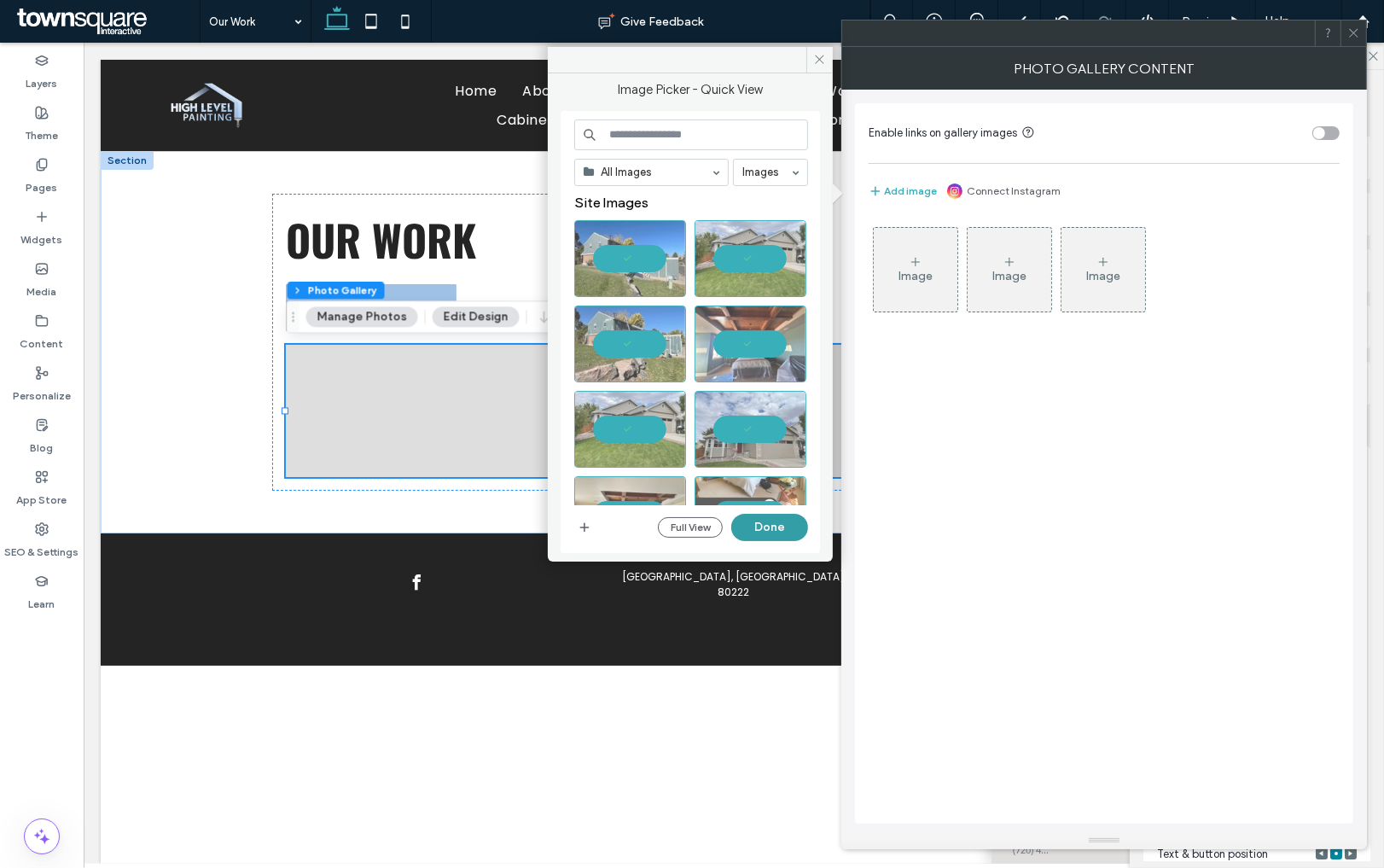
click at [766, 532] on button "Done" at bounding box center [770, 527] width 77 height 27
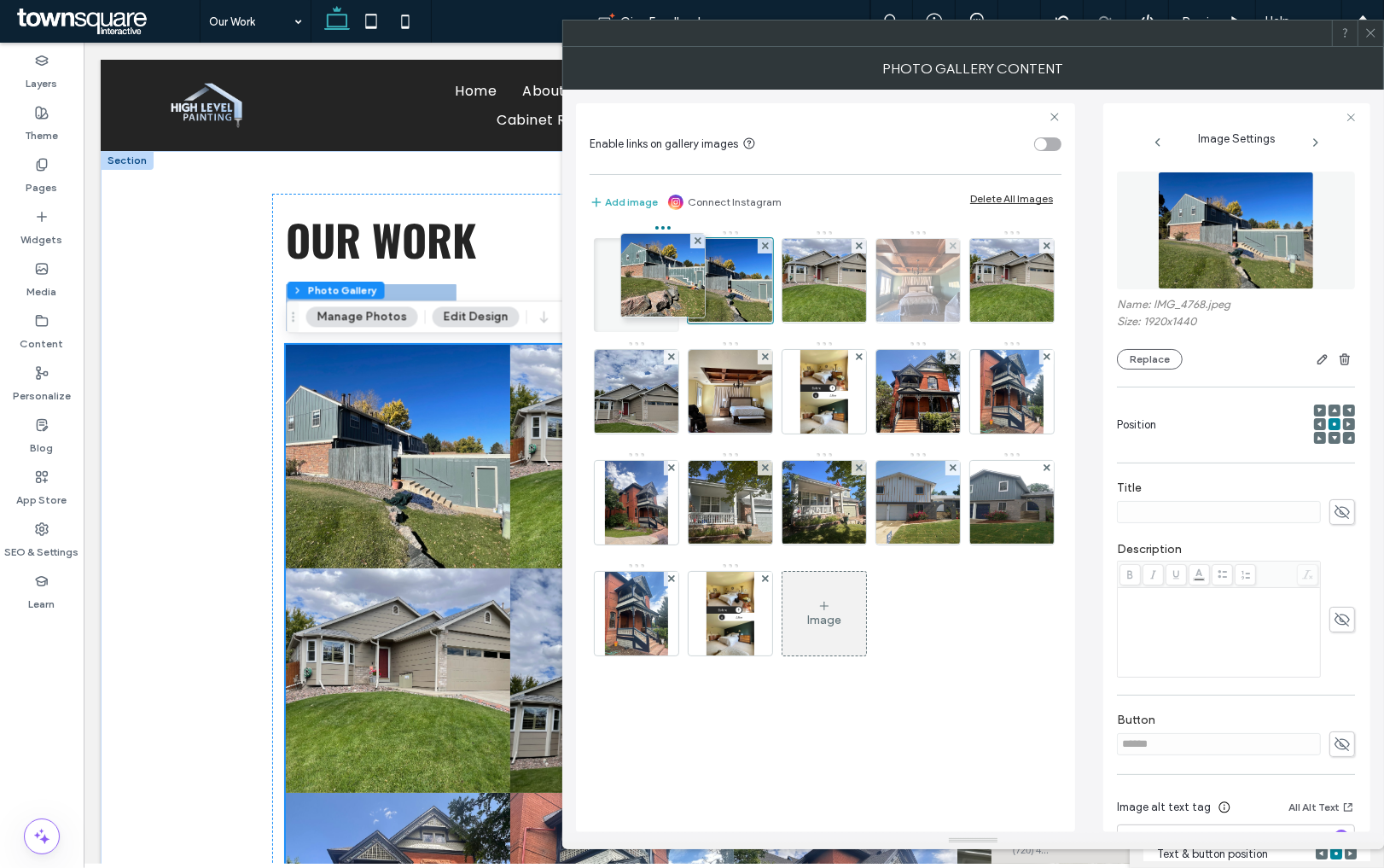
drag, startPoint x: 1109, startPoint y: 271, endPoint x: 944, endPoint y: 266, distance: 165.1
click at [944, 266] on div "Image" at bounding box center [825, 451] width 470 height 444
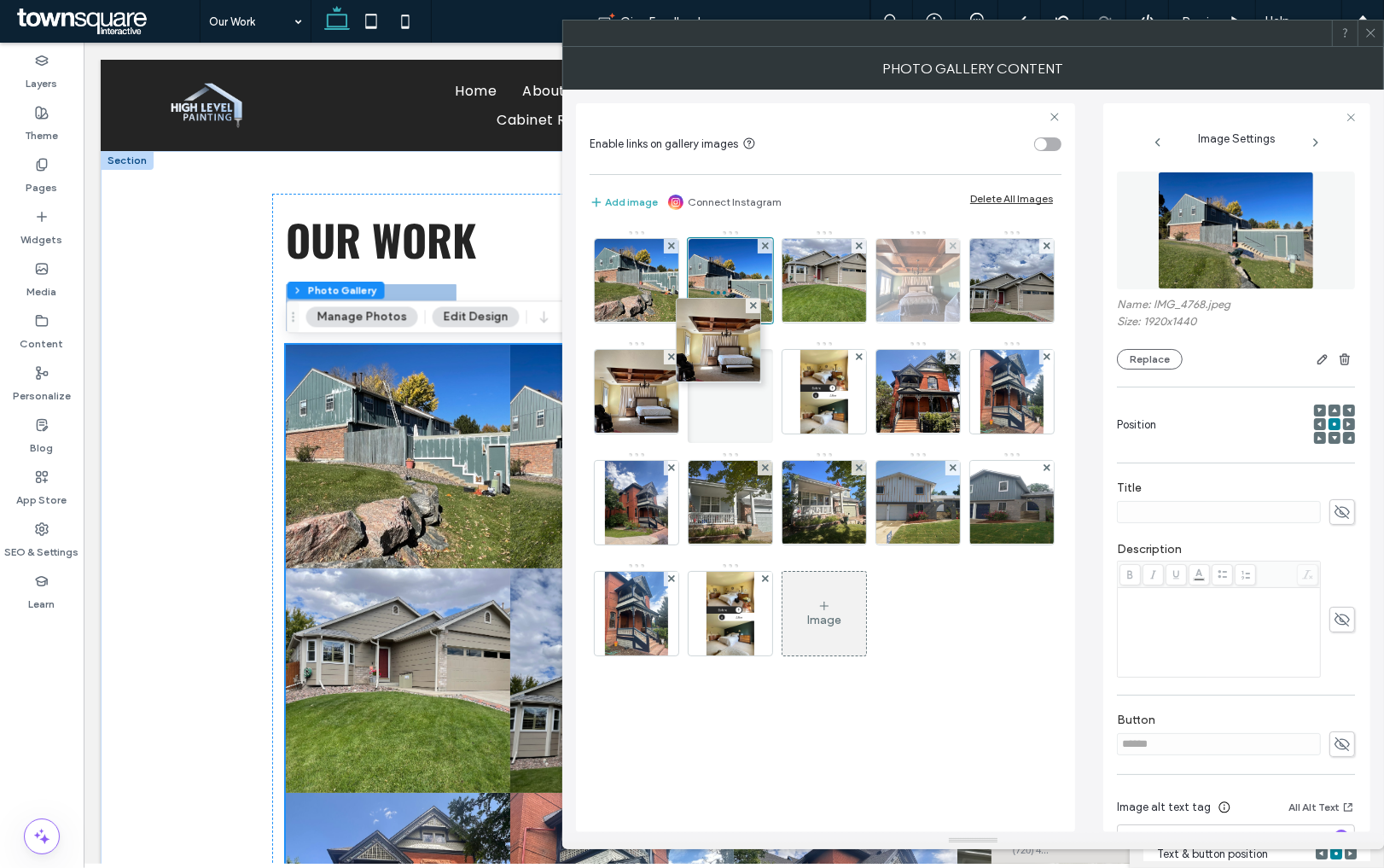
drag, startPoint x: 659, startPoint y: 389, endPoint x: 925, endPoint y: 273, distance: 290.2
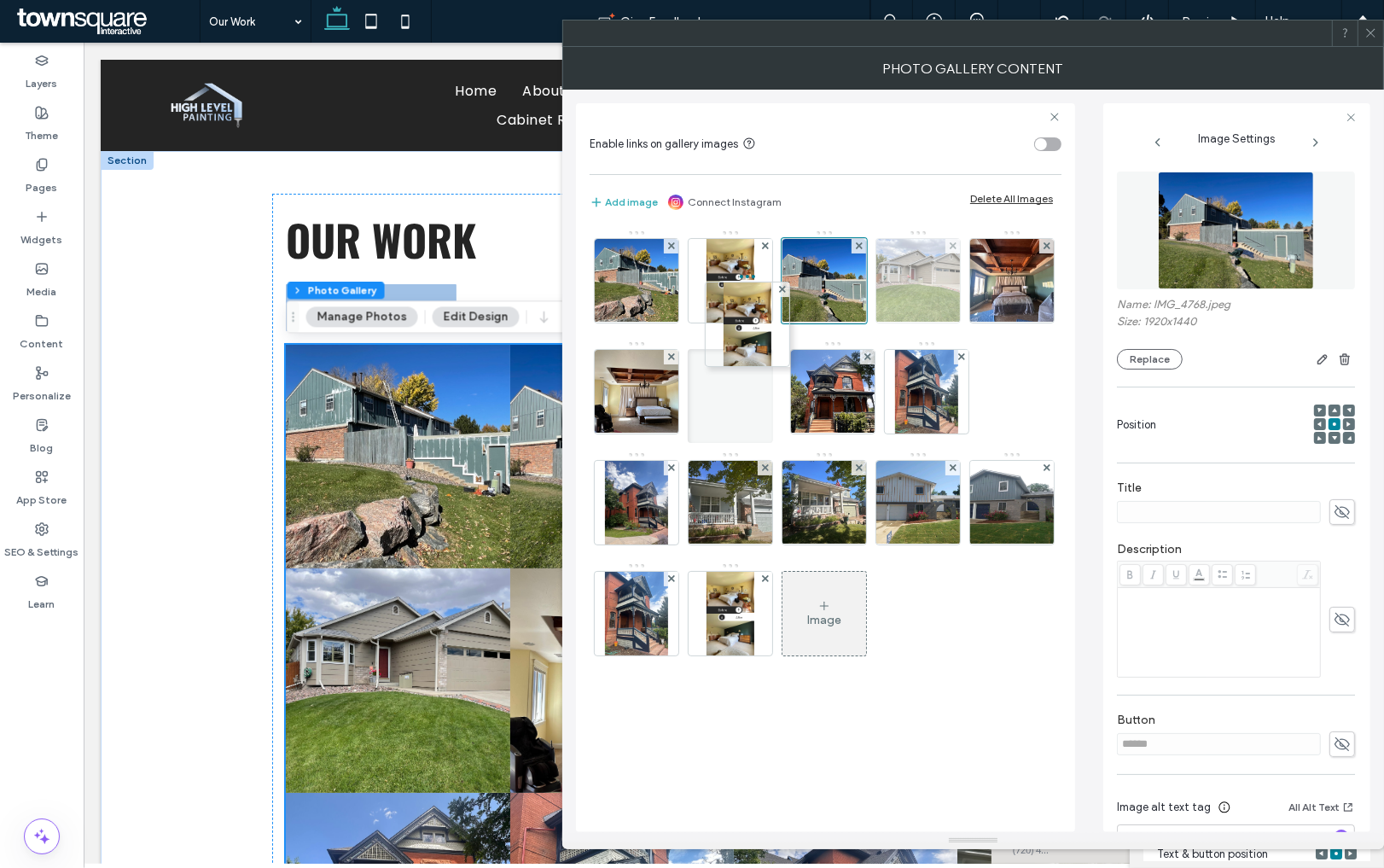
drag, startPoint x: 636, startPoint y: 391, endPoint x: 922, endPoint y: 274, distance: 309.0
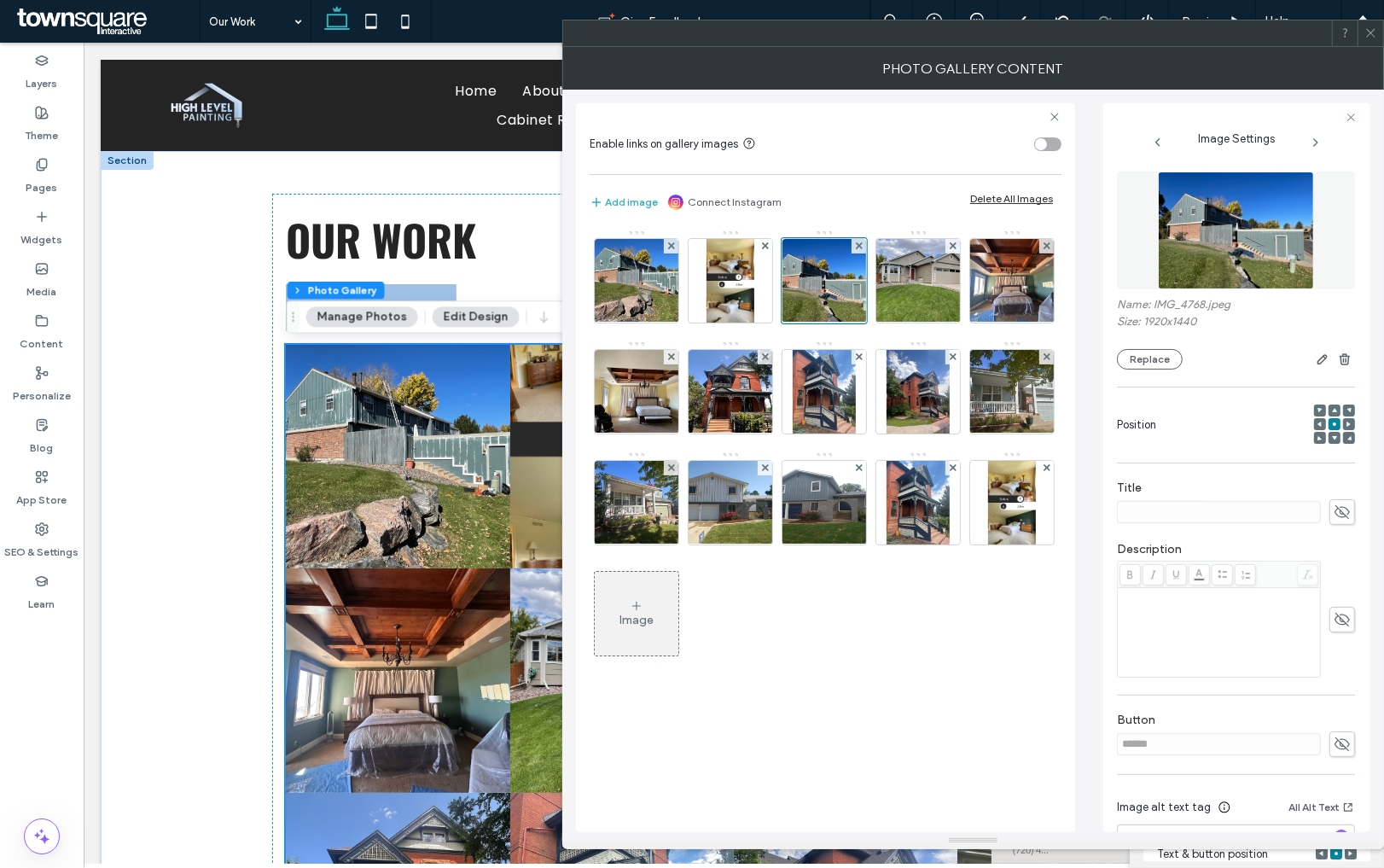
click at [1372, 39] on icon at bounding box center [1371, 33] width 13 height 13
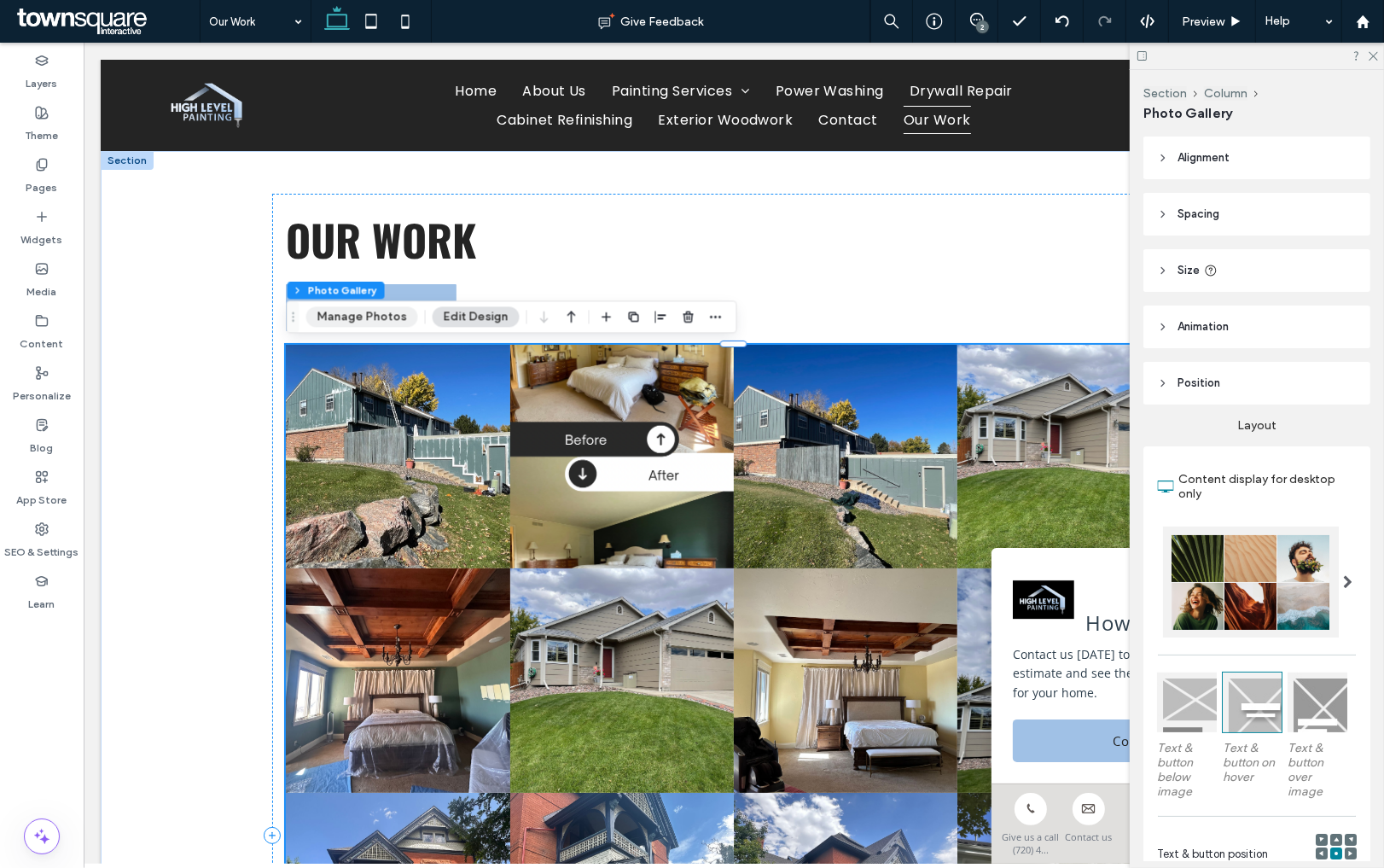
click at [396, 310] on button "Manage Photos" at bounding box center [363, 317] width 112 height 21
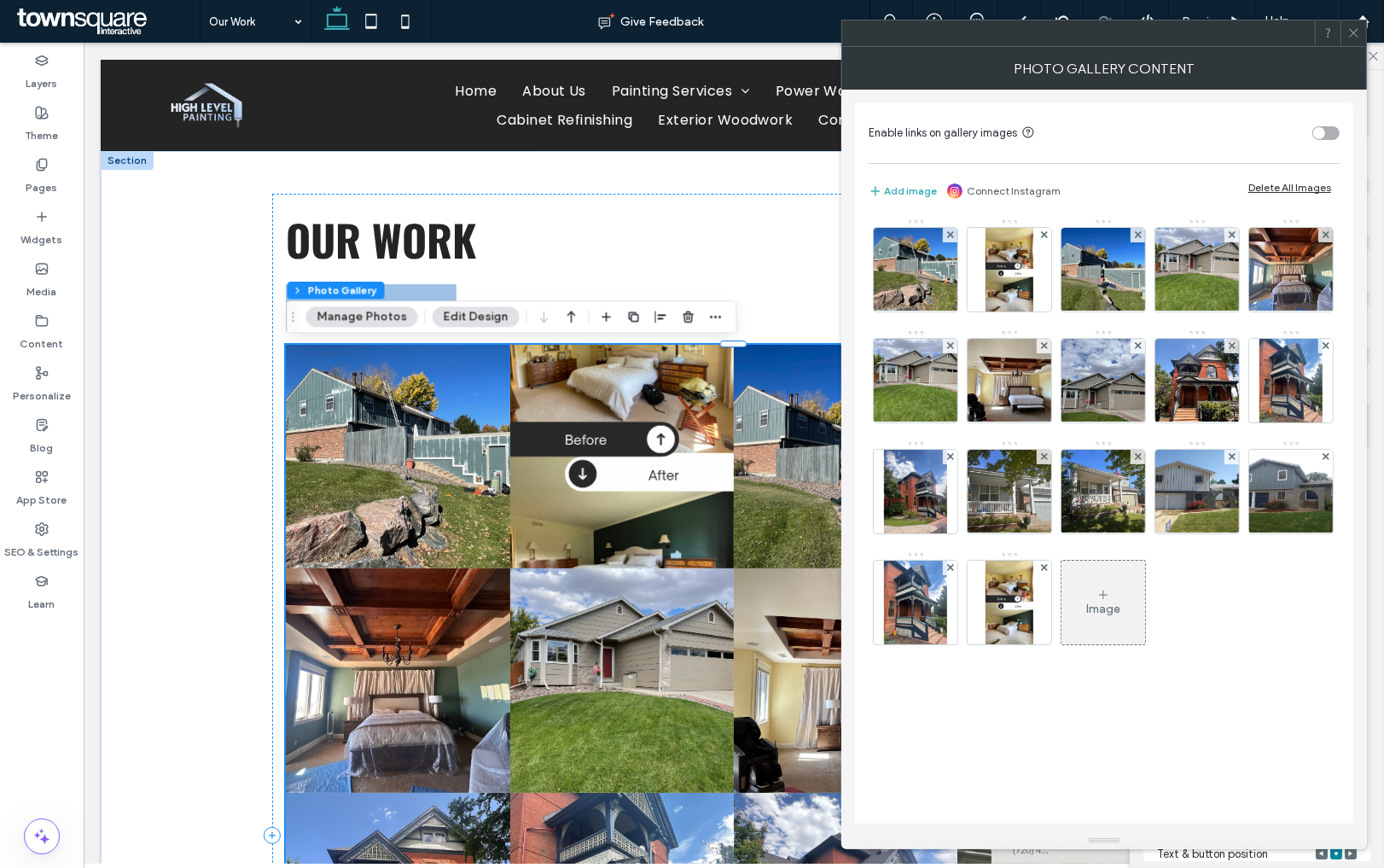
click at [1292, 190] on div "Delete All Images" at bounding box center [1289, 187] width 82 height 13
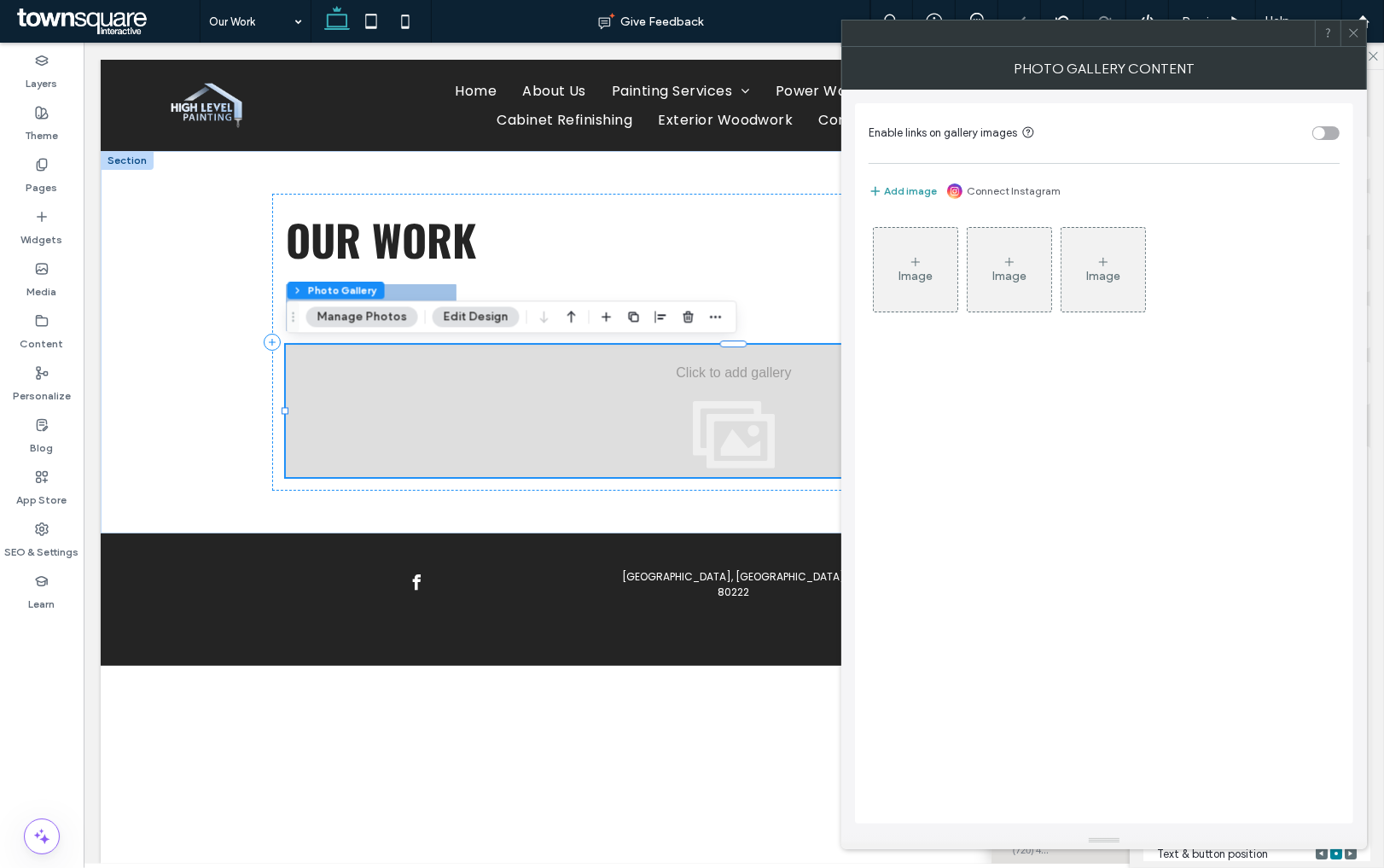
click at [919, 186] on button "Add image" at bounding box center [903, 191] width 68 height 21
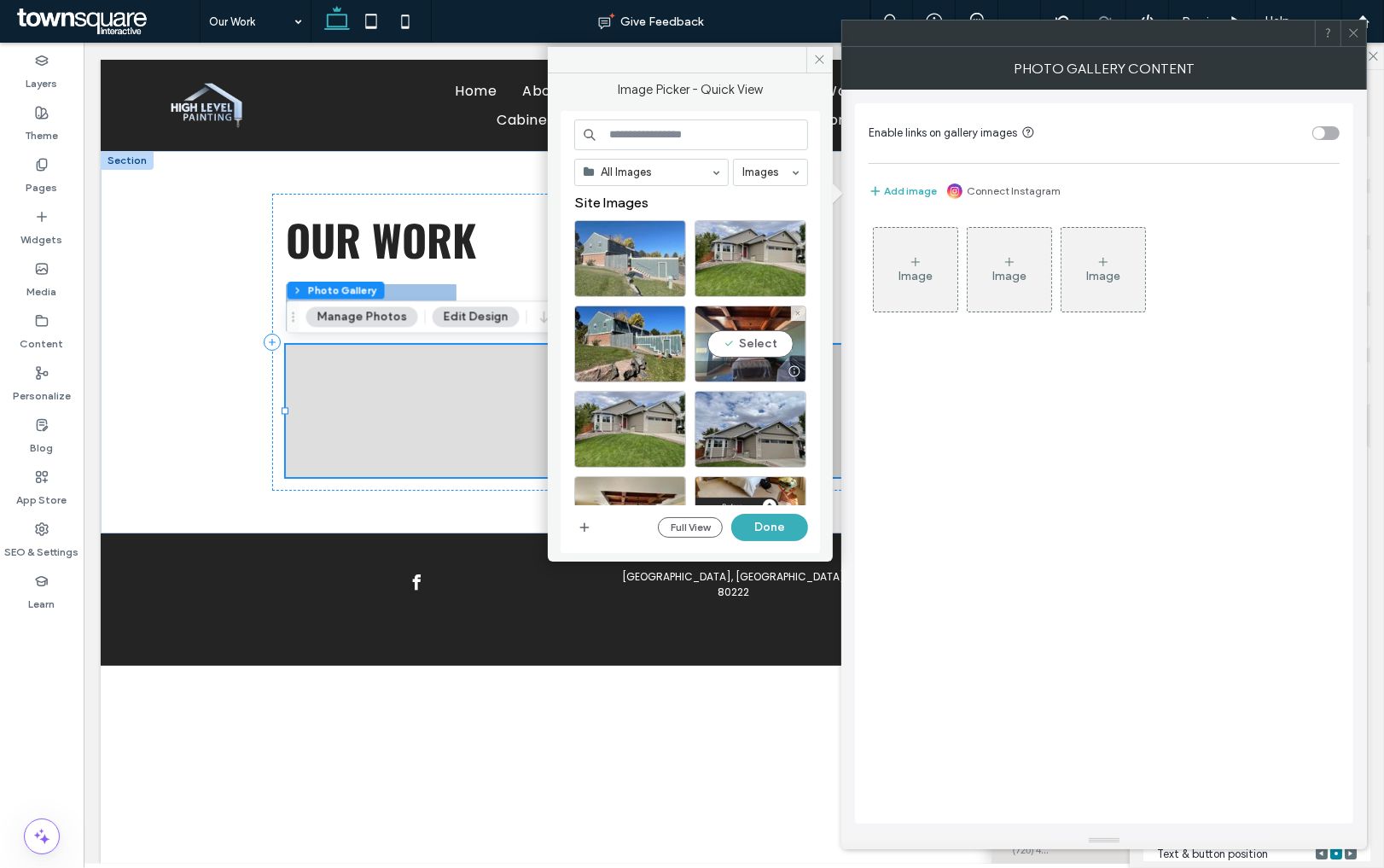
click at [628, 258] on div at bounding box center [630, 258] width 112 height 77
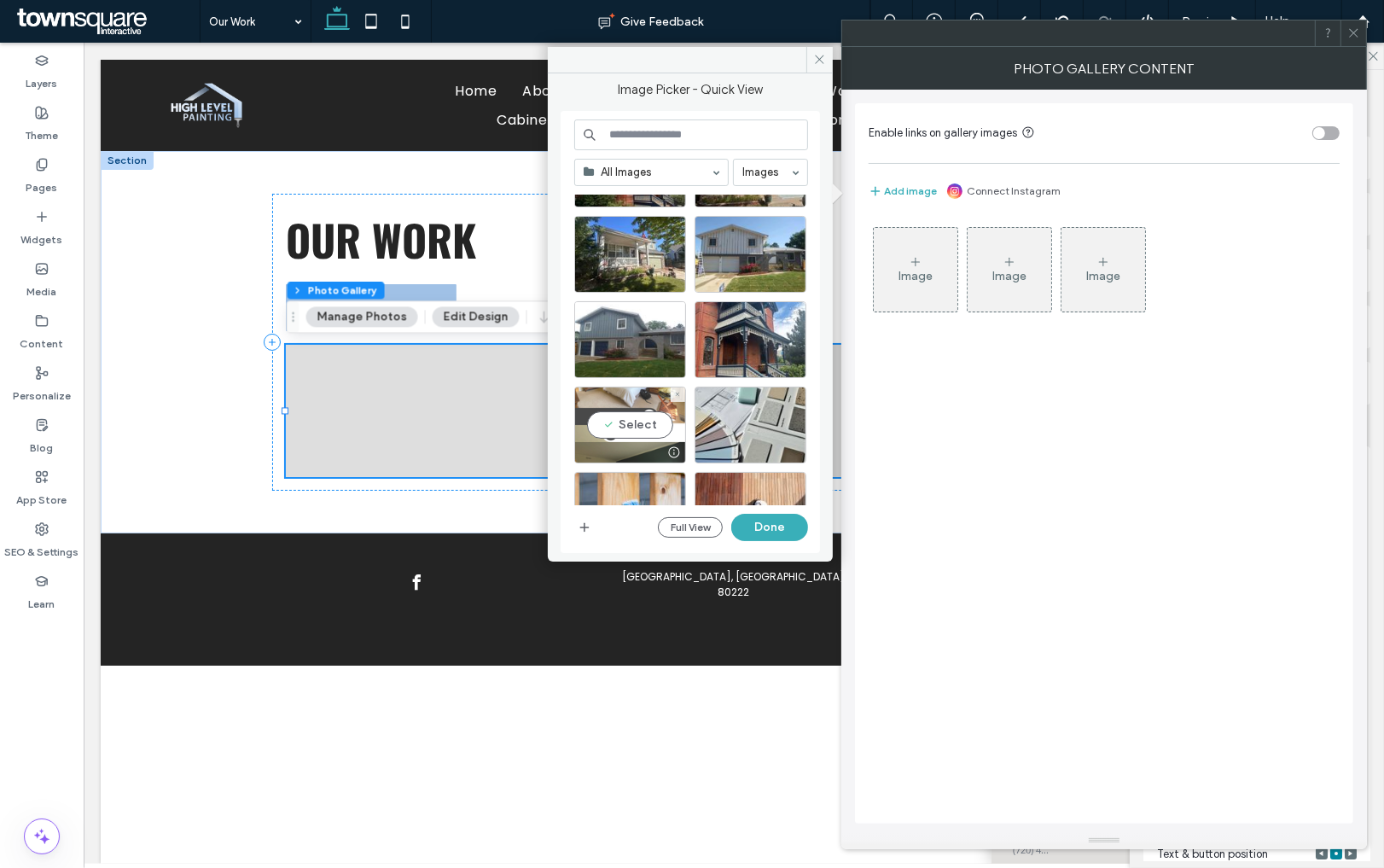
scroll to position [590, 0]
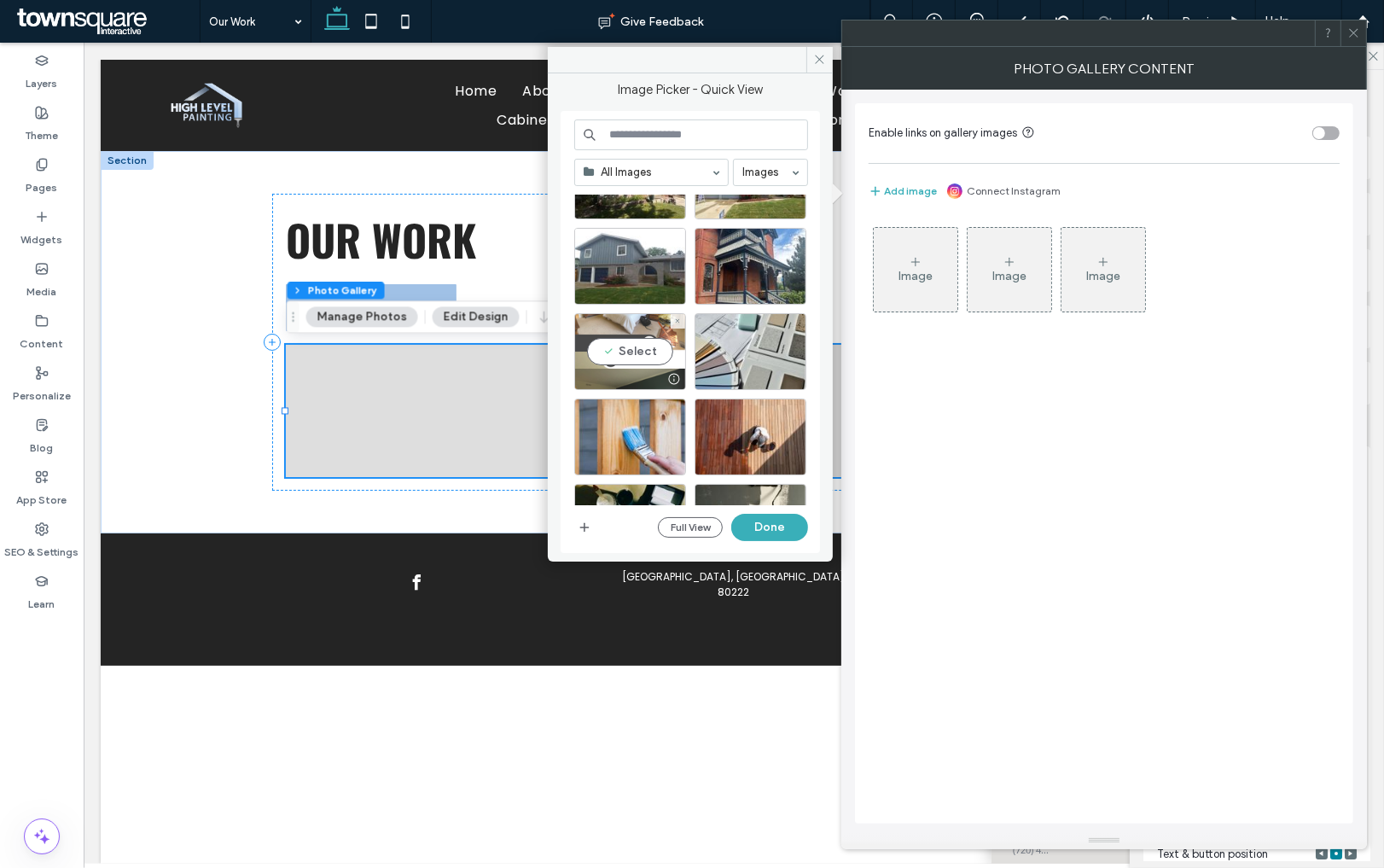
click at [658, 354] on div "Select" at bounding box center [630, 351] width 112 height 77
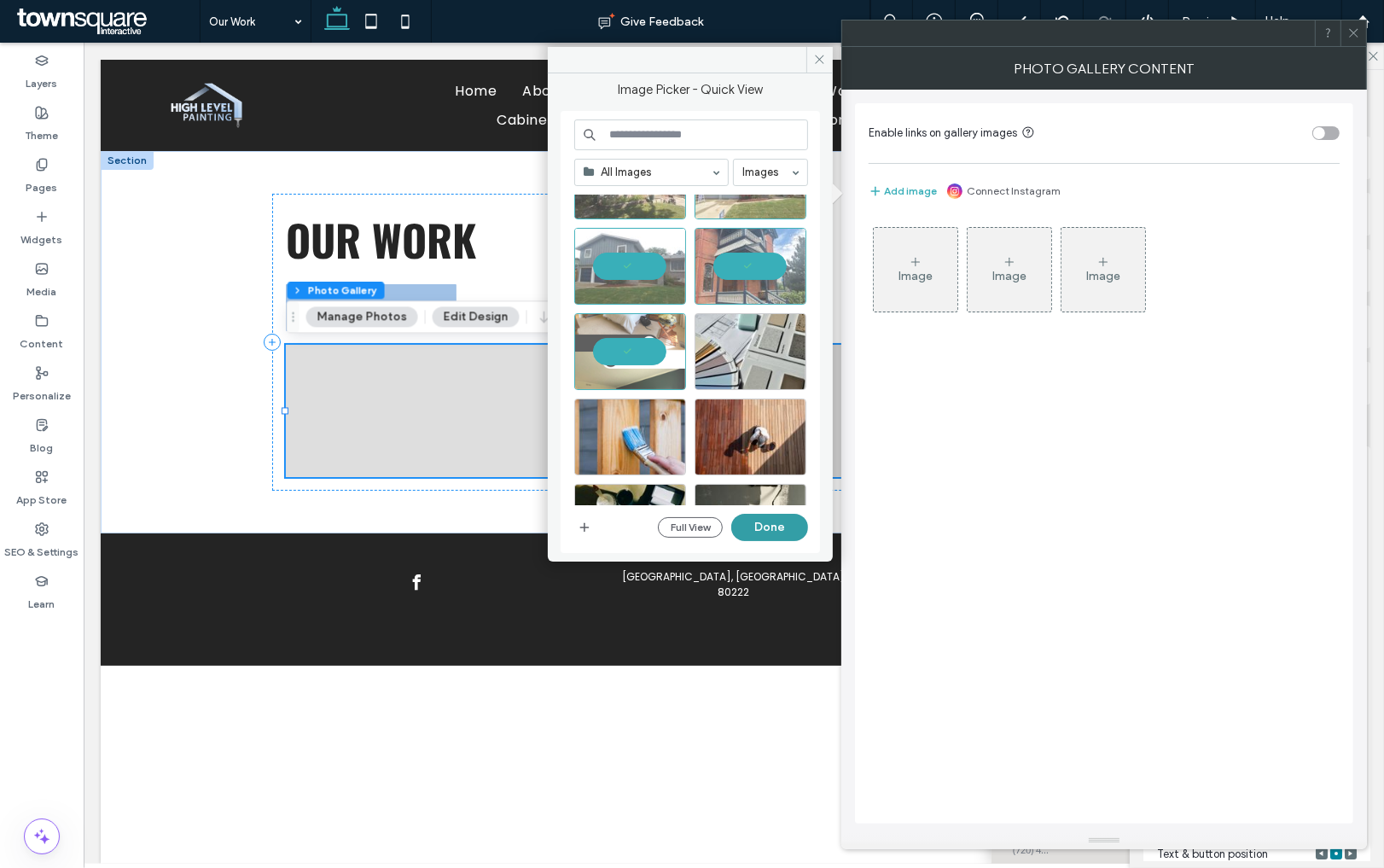
click at [757, 531] on button "Done" at bounding box center [770, 527] width 77 height 27
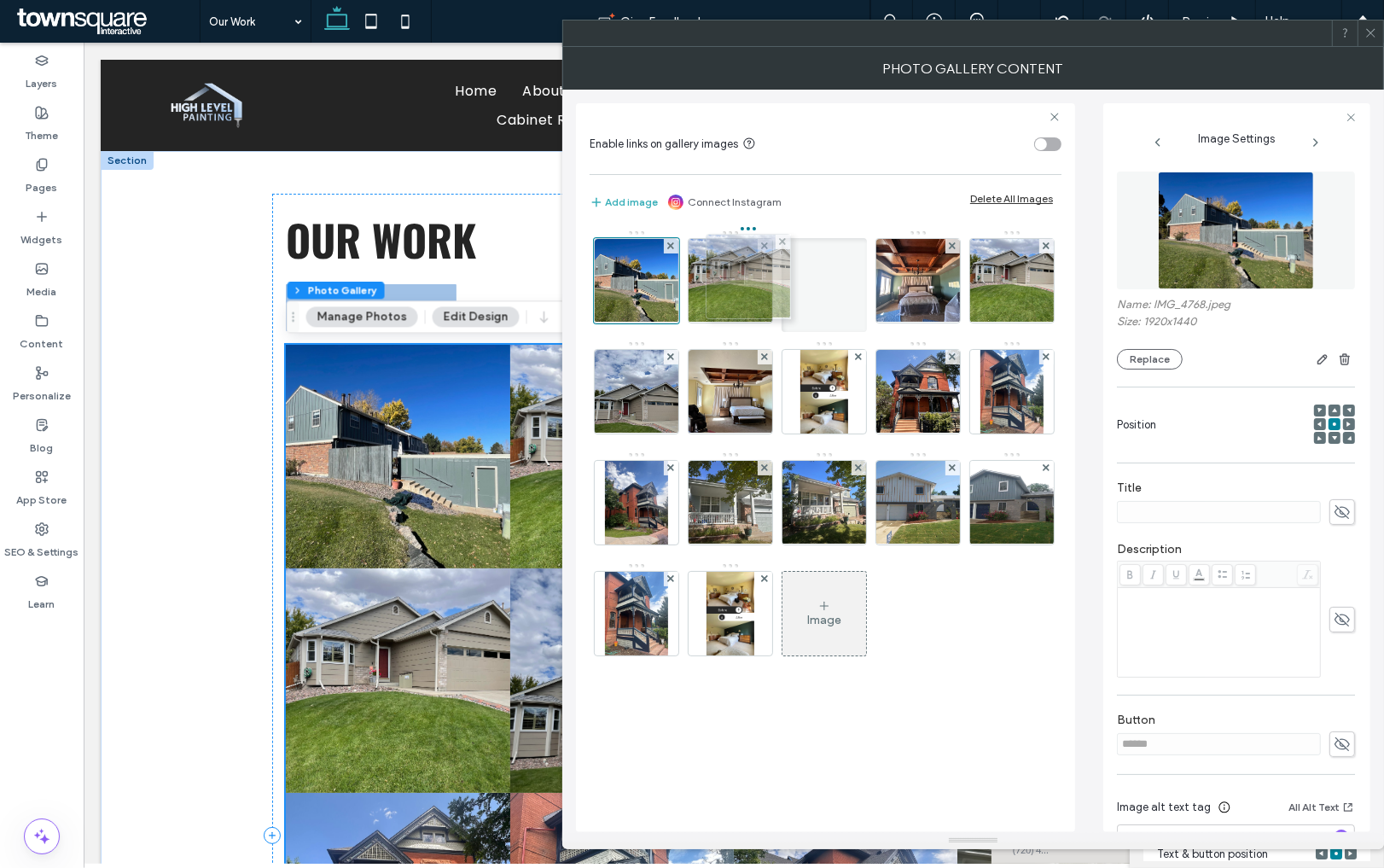
drag, startPoint x: 823, startPoint y: 277, endPoint x: 715, endPoint y: 273, distance: 108.1
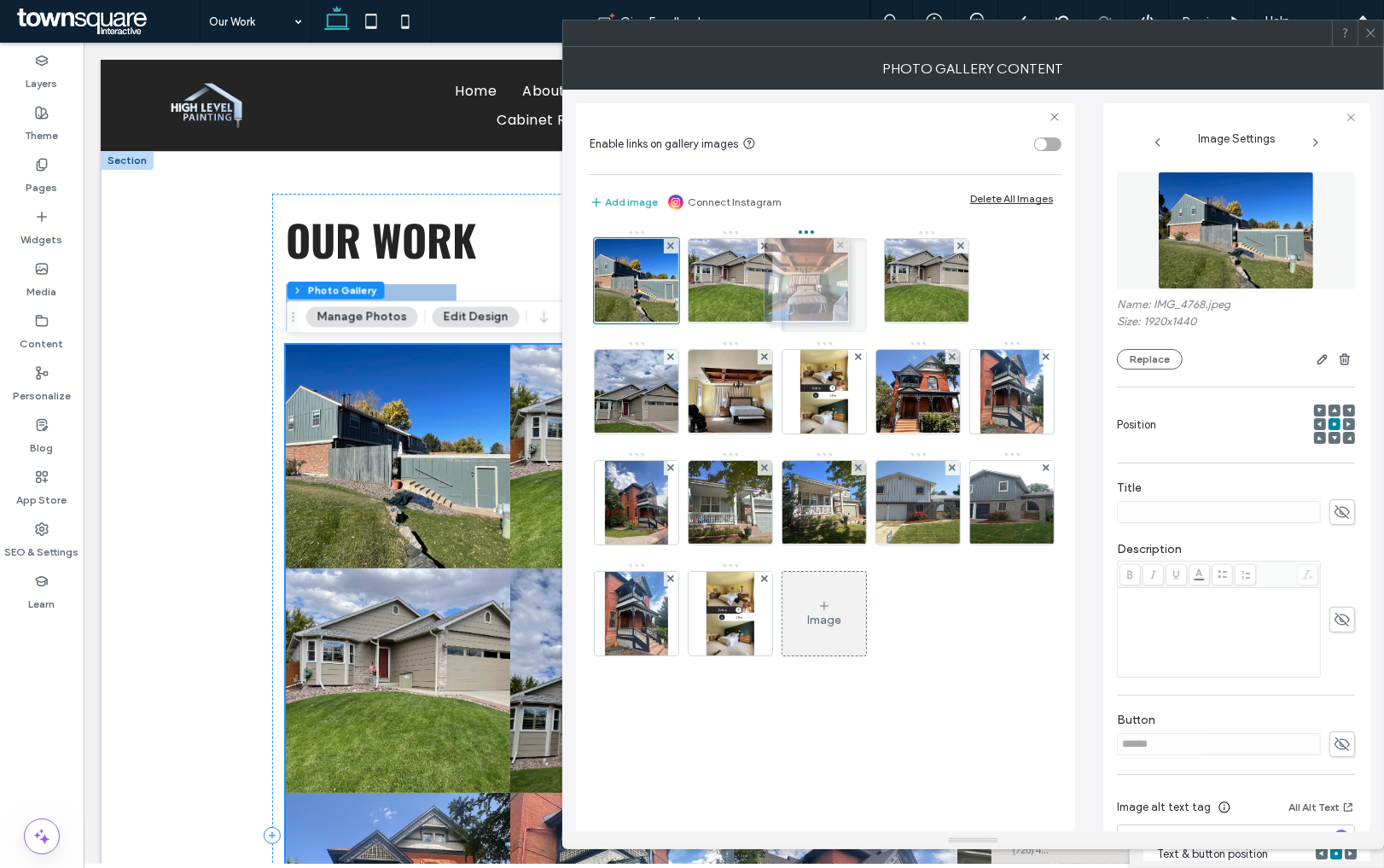
drag, startPoint x: 829, startPoint y: 286, endPoint x: 798, endPoint y: 284, distance: 31.1
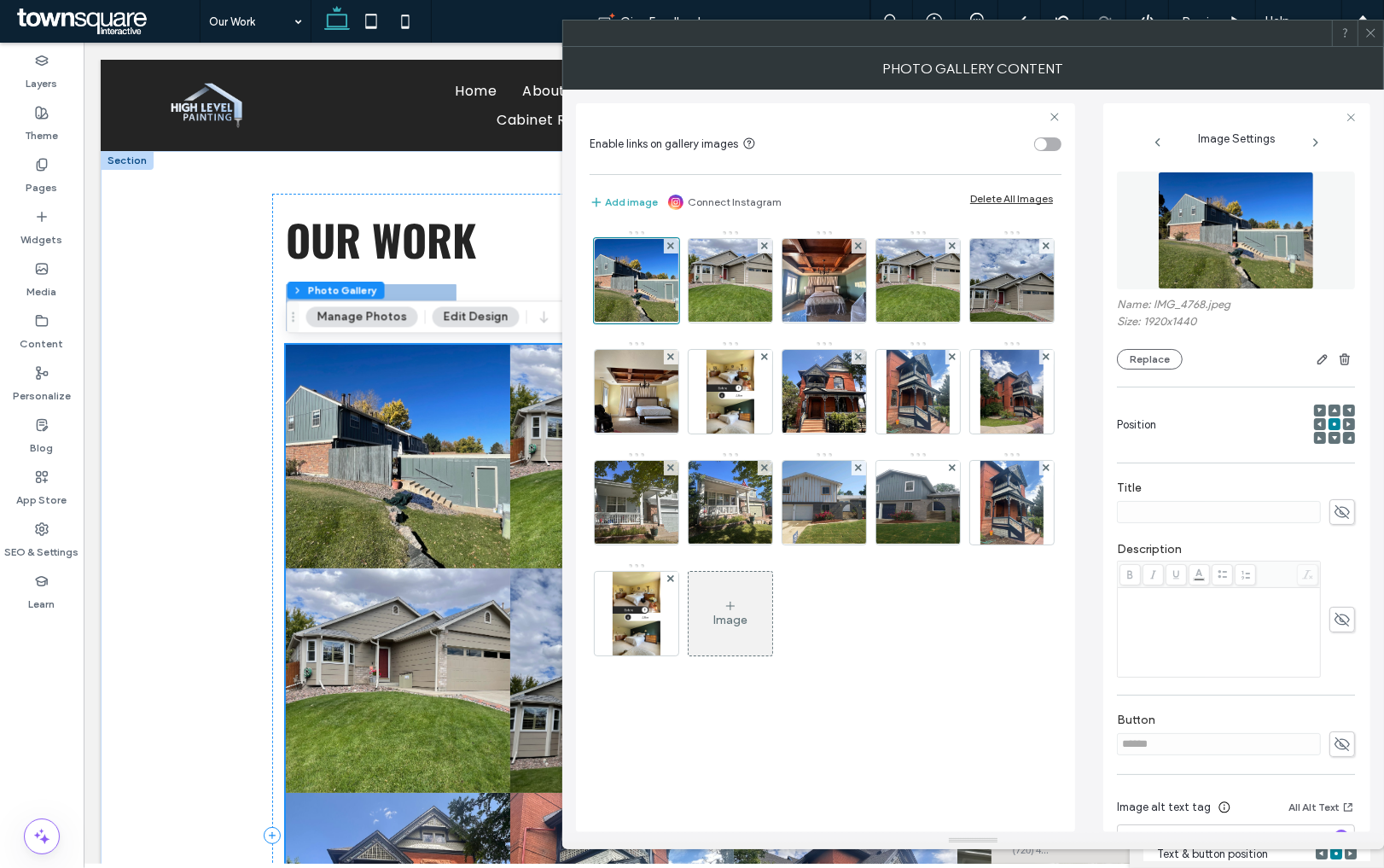
click at [1365, 30] on icon at bounding box center [1371, 33] width 13 height 13
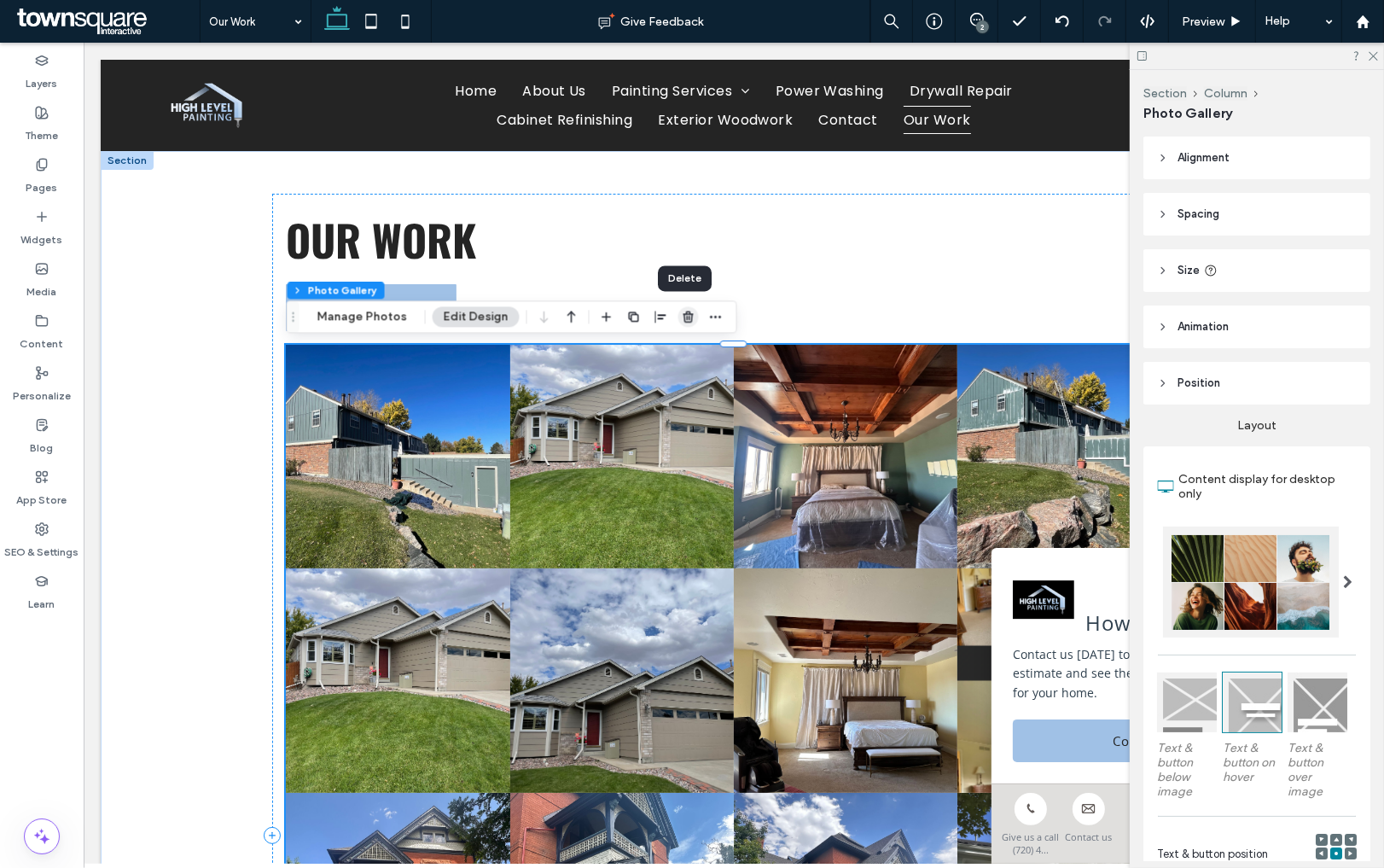
click at [683, 314] on use "button" at bounding box center [687, 317] width 10 height 11
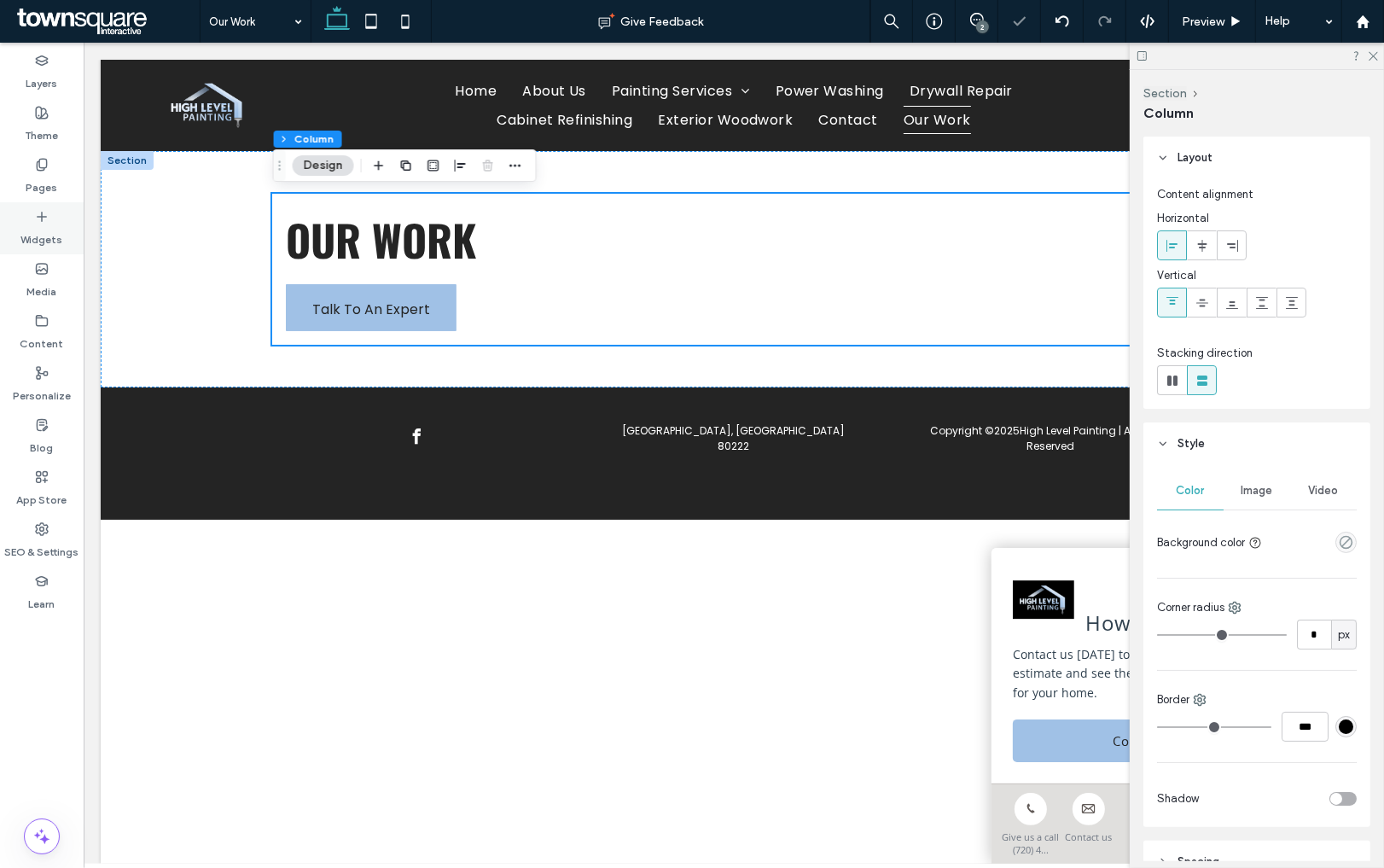
click at [28, 221] on div "Widgets" at bounding box center [42, 228] width 83 height 52
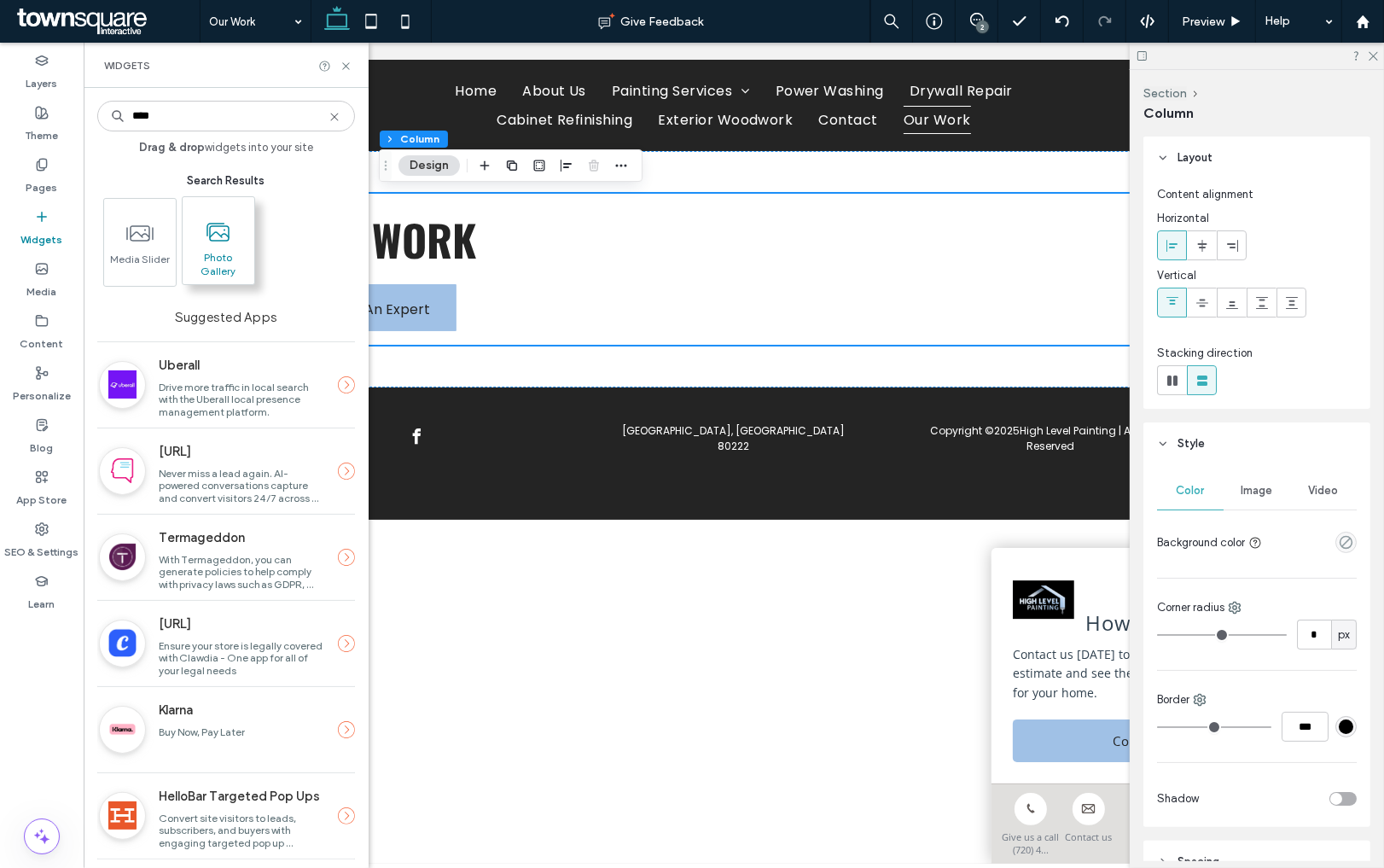
type input "****"
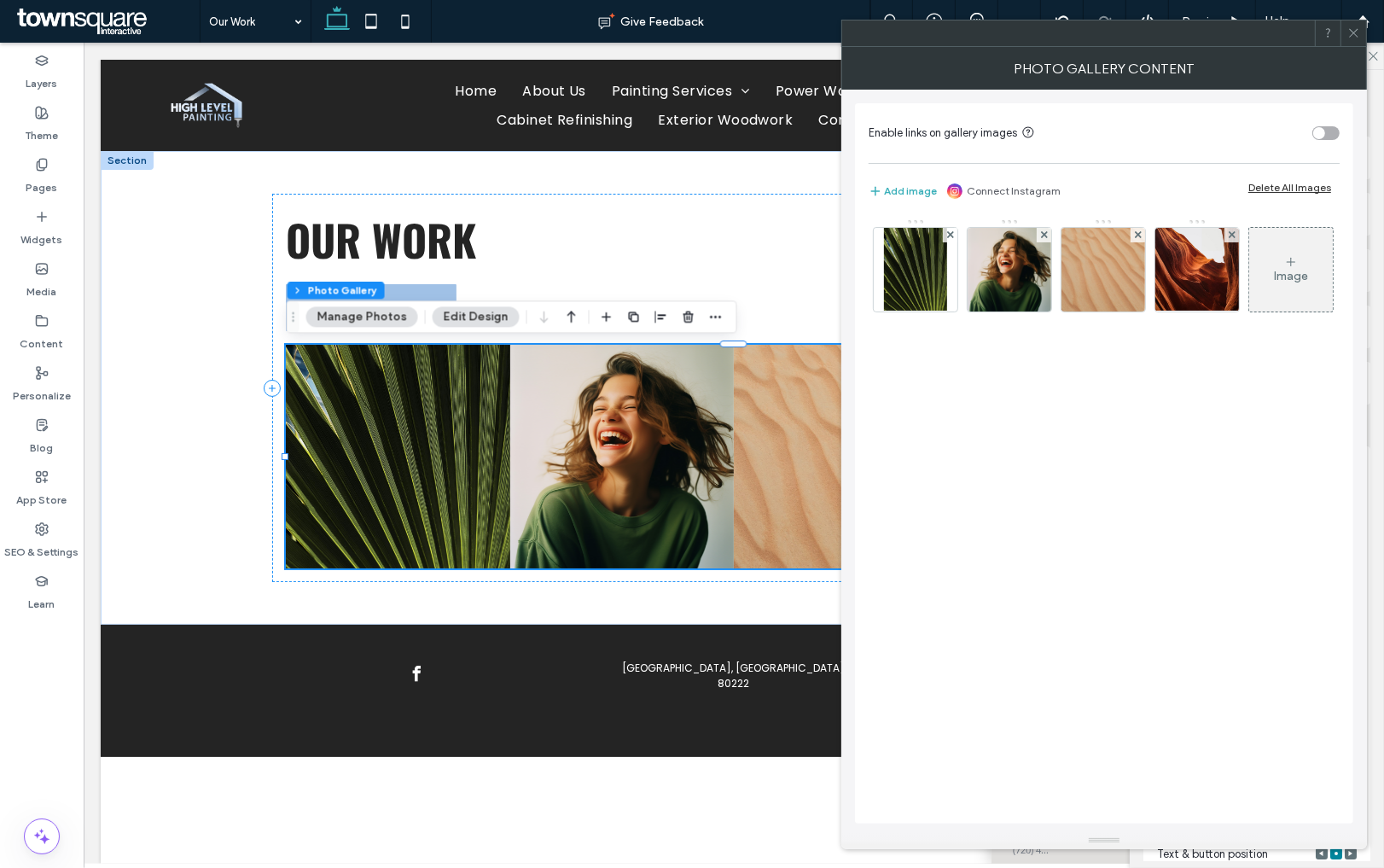
click at [1277, 191] on div "Delete All Images" at bounding box center [1289, 187] width 82 height 13
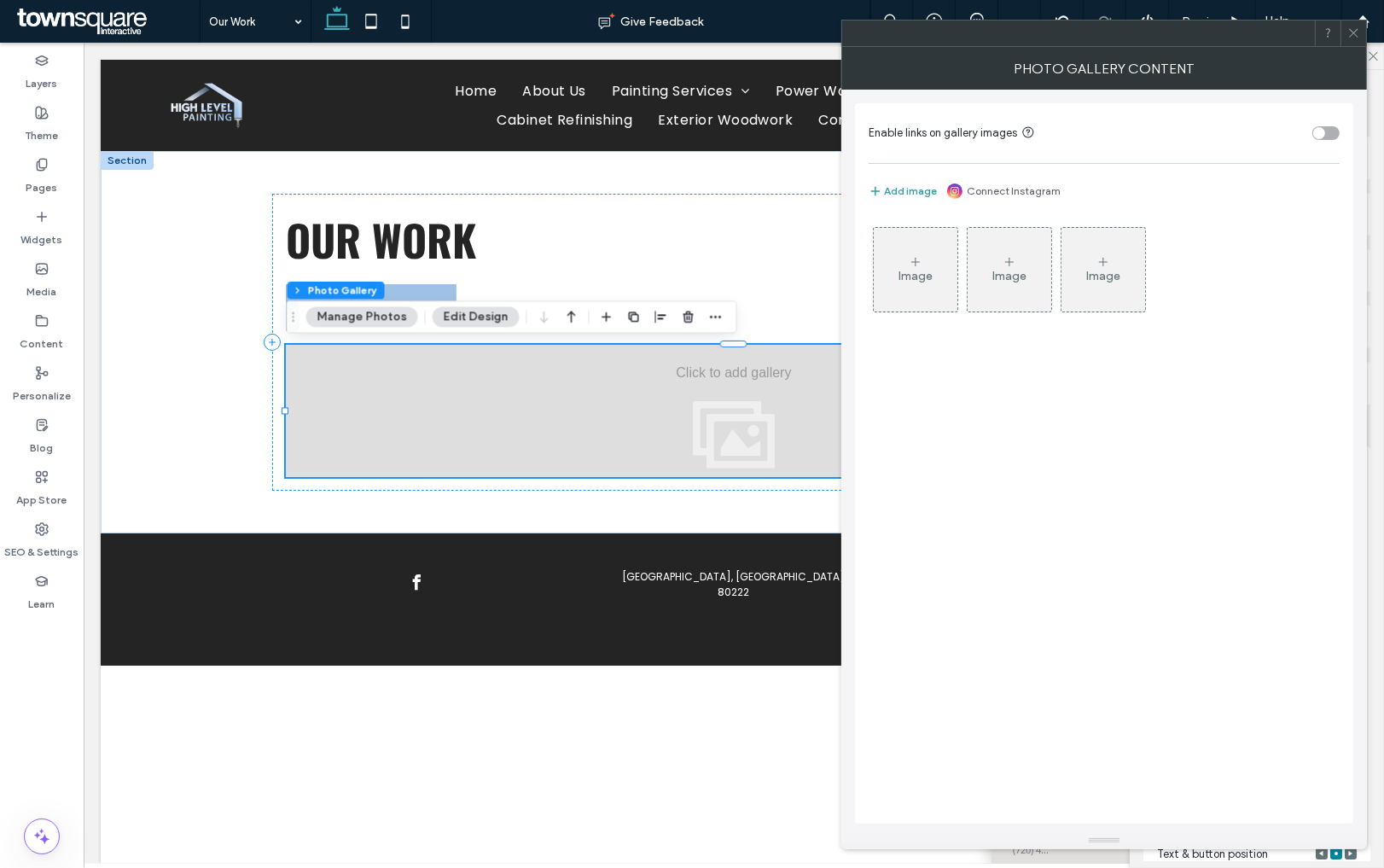
click at [904, 194] on button "Add image" at bounding box center [903, 191] width 68 height 21
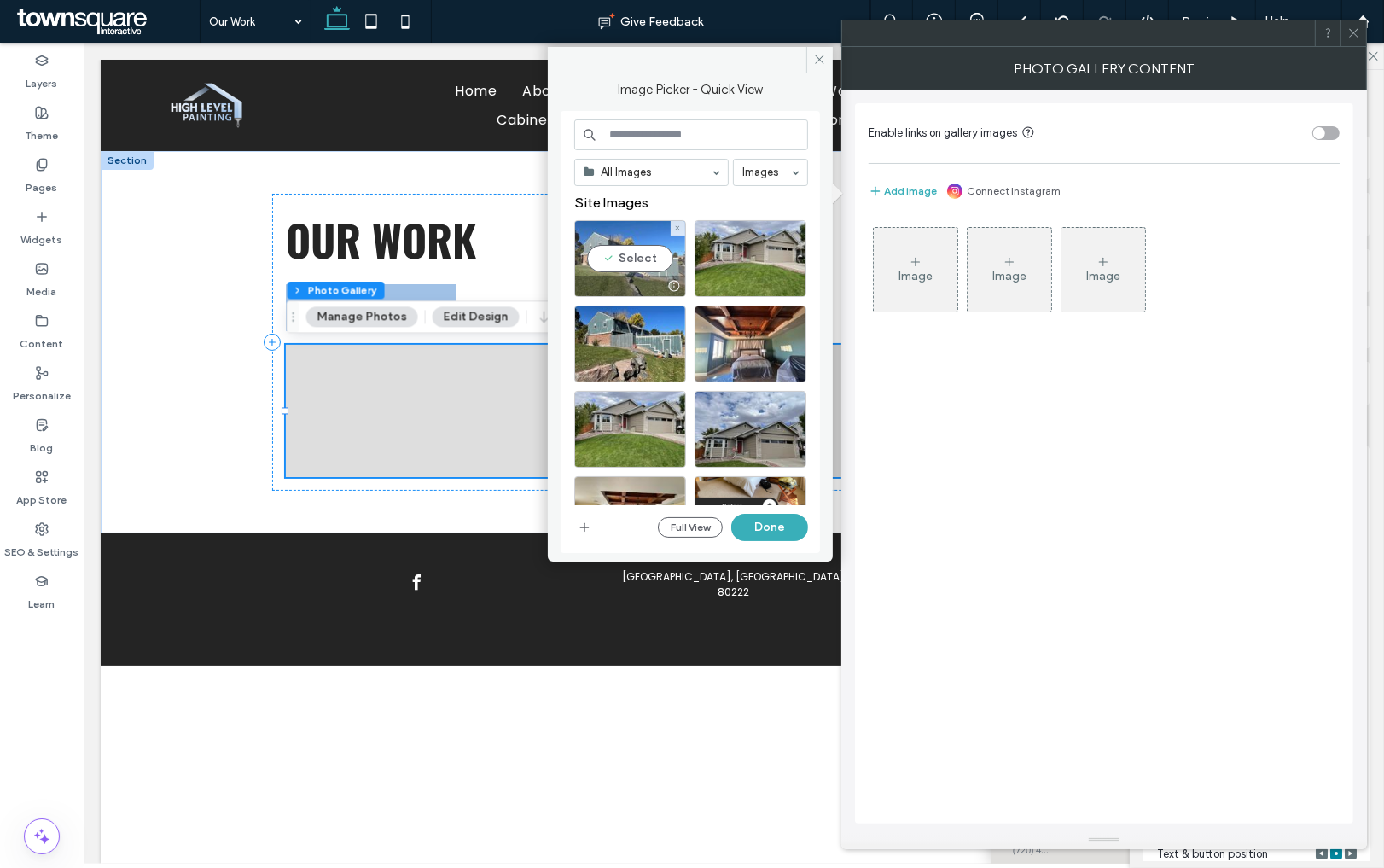
click at [623, 257] on div "Select" at bounding box center [630, 258] width 112 height 77
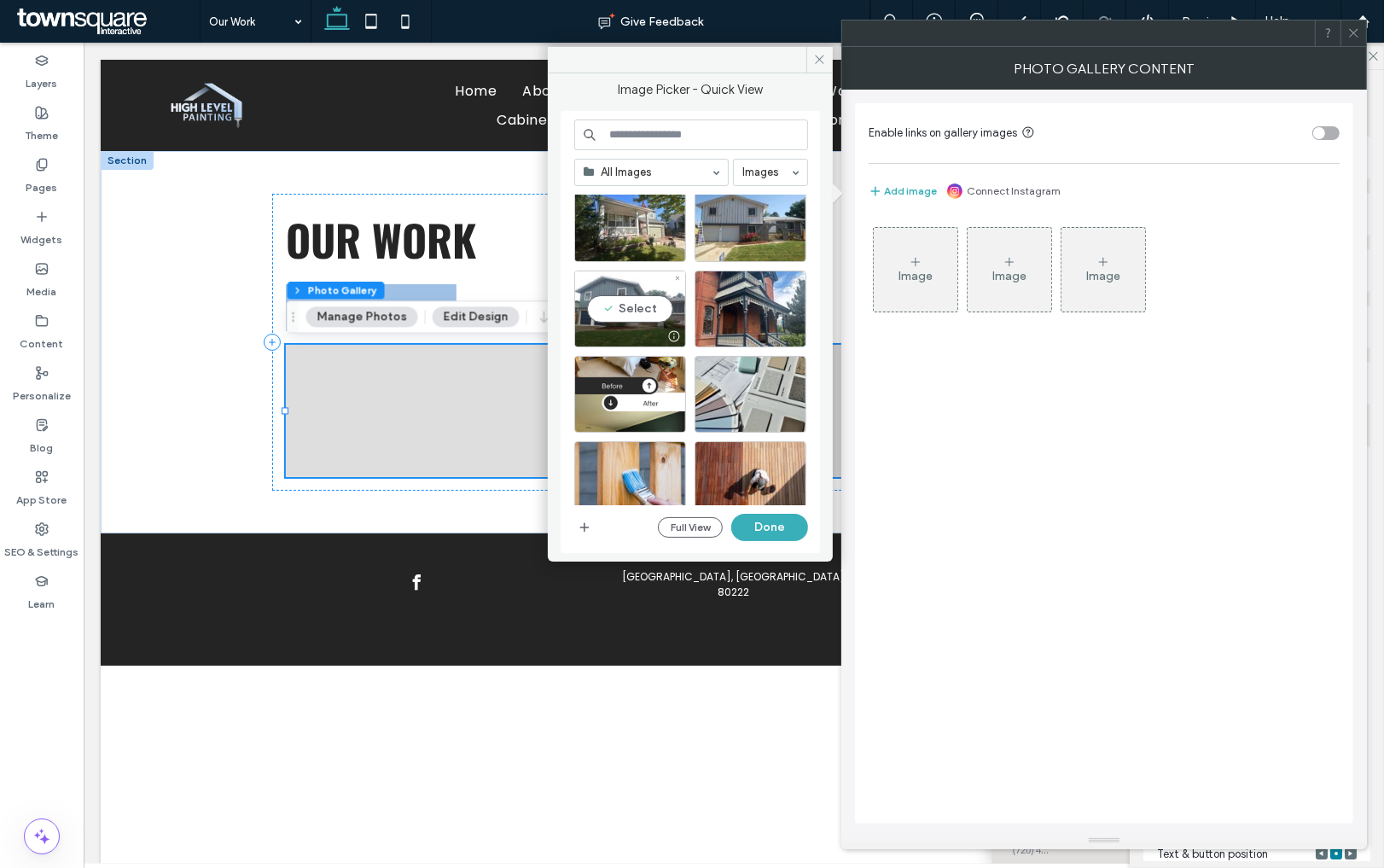
scroll to position [533, 0]
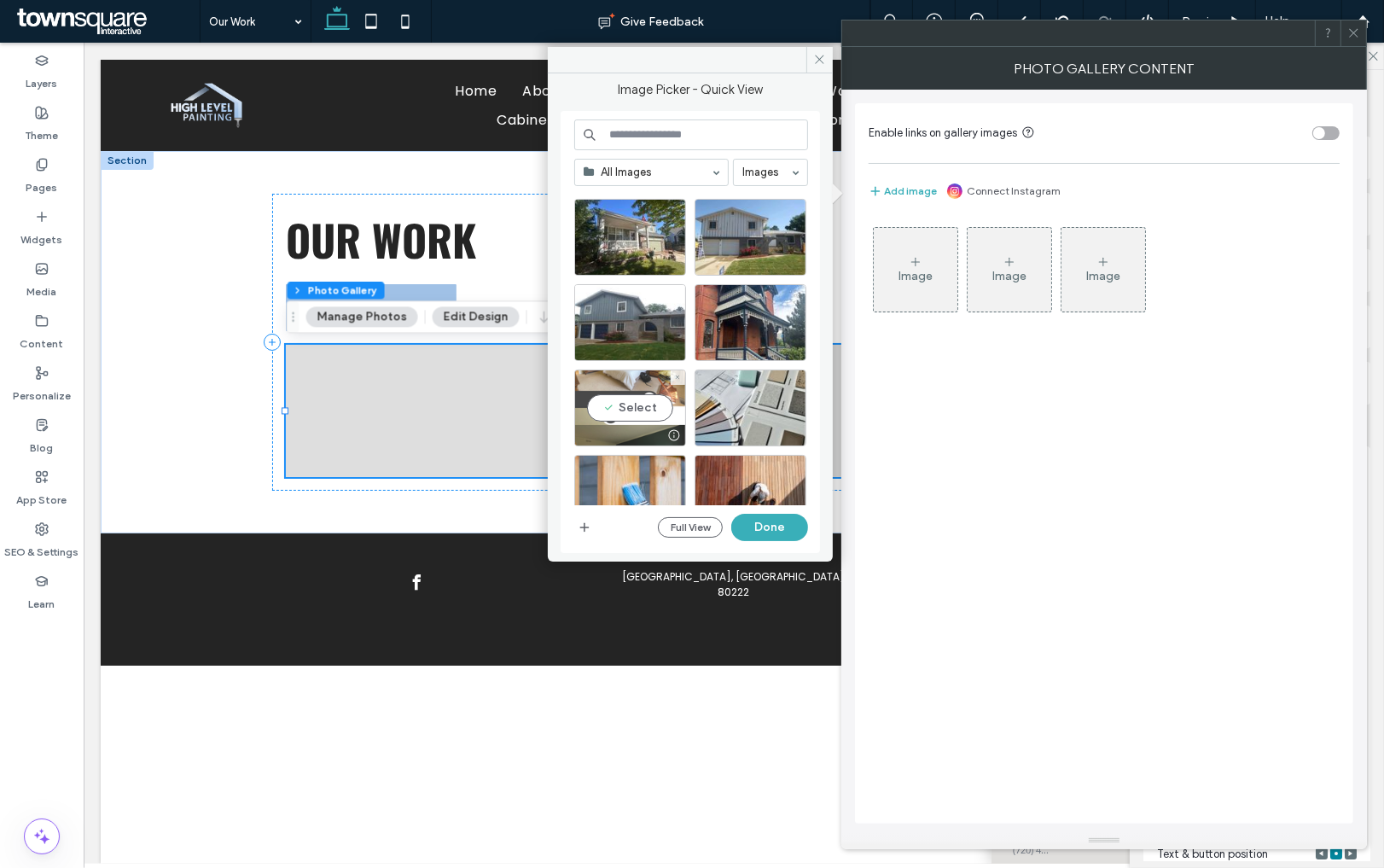
click at [615, 399] on div "Select" at bounding box center [630, 407] width 112 height 77
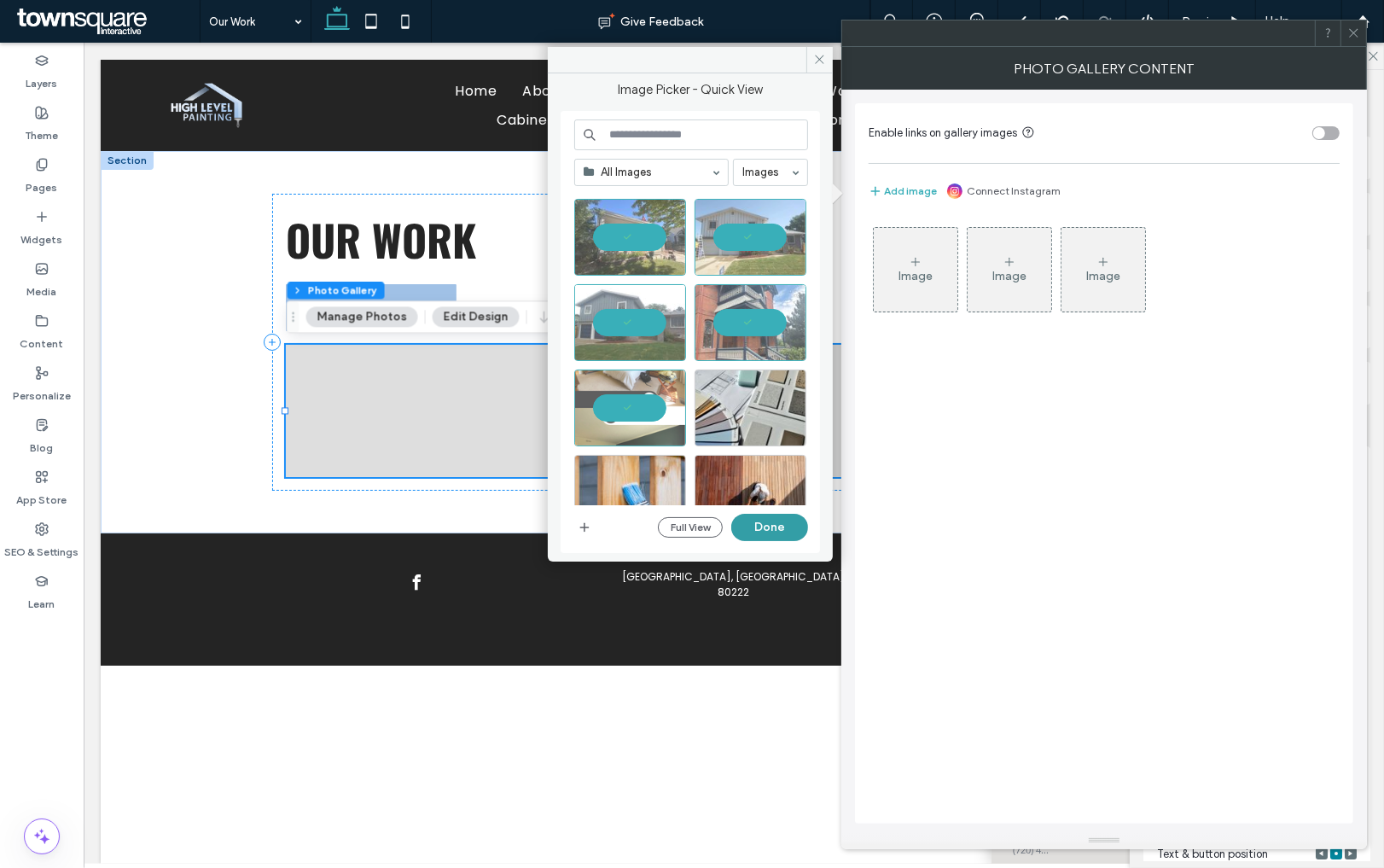
click at [784, 524] on button "Done" at bounding box center [770, 527] width 77 height 27
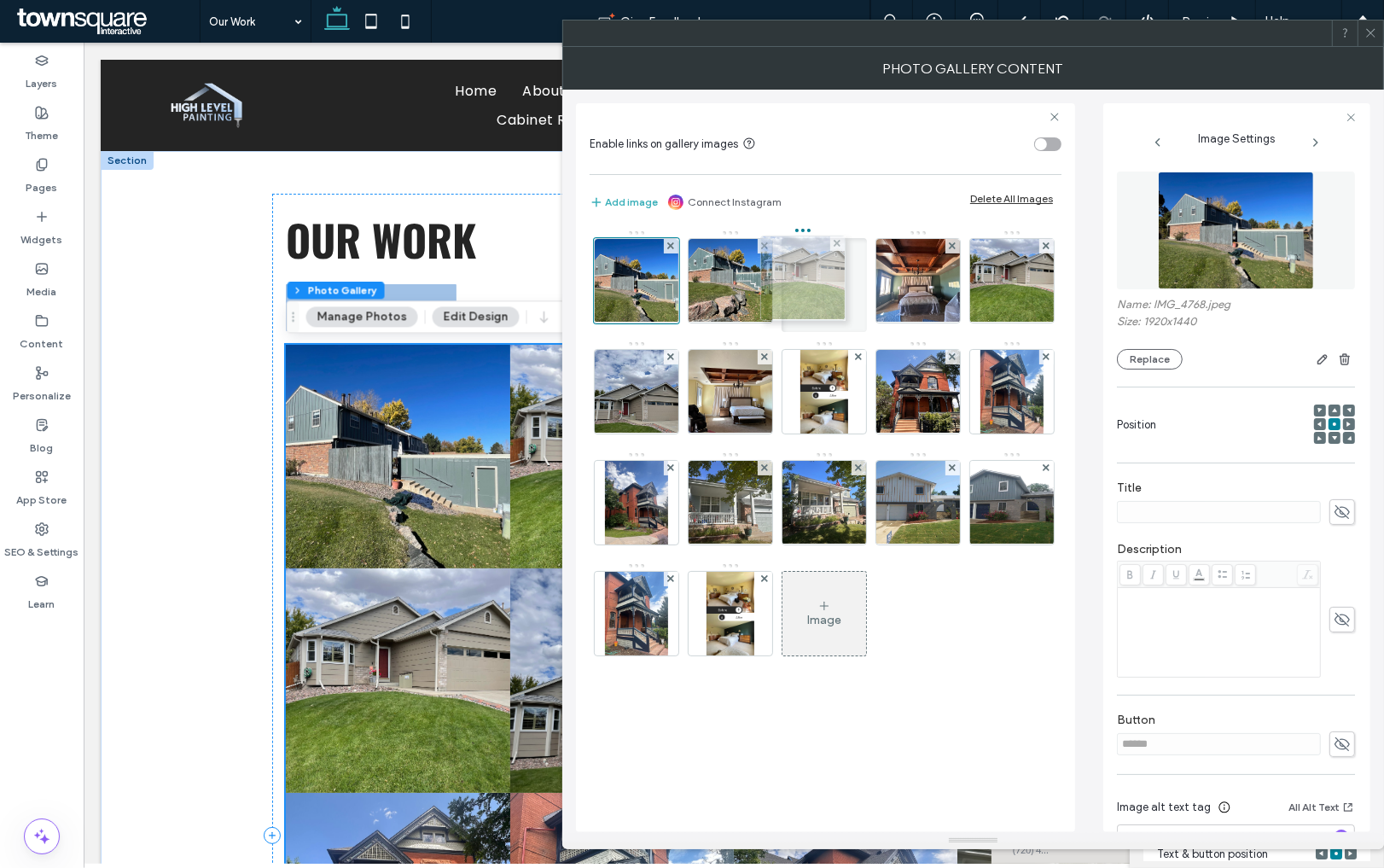
drag, startPoint x: 725, startPoint y: 292, endPoint x: 802, endPoint y: 289, distance: 77.1
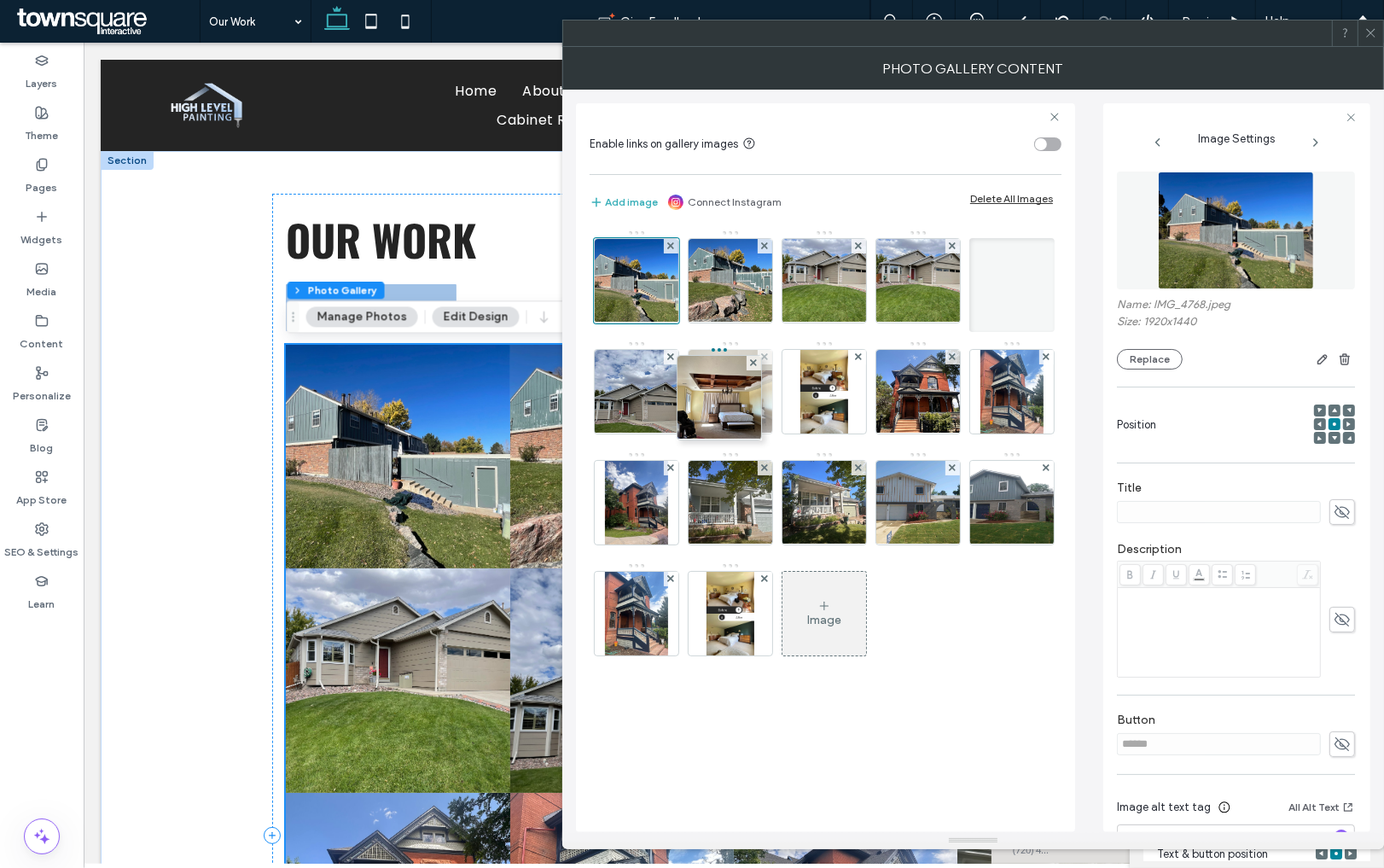
drag, startPoint x: 936, startPoint y: 273, endPoint x: 692, endPoint y: 396, distance: 273.2
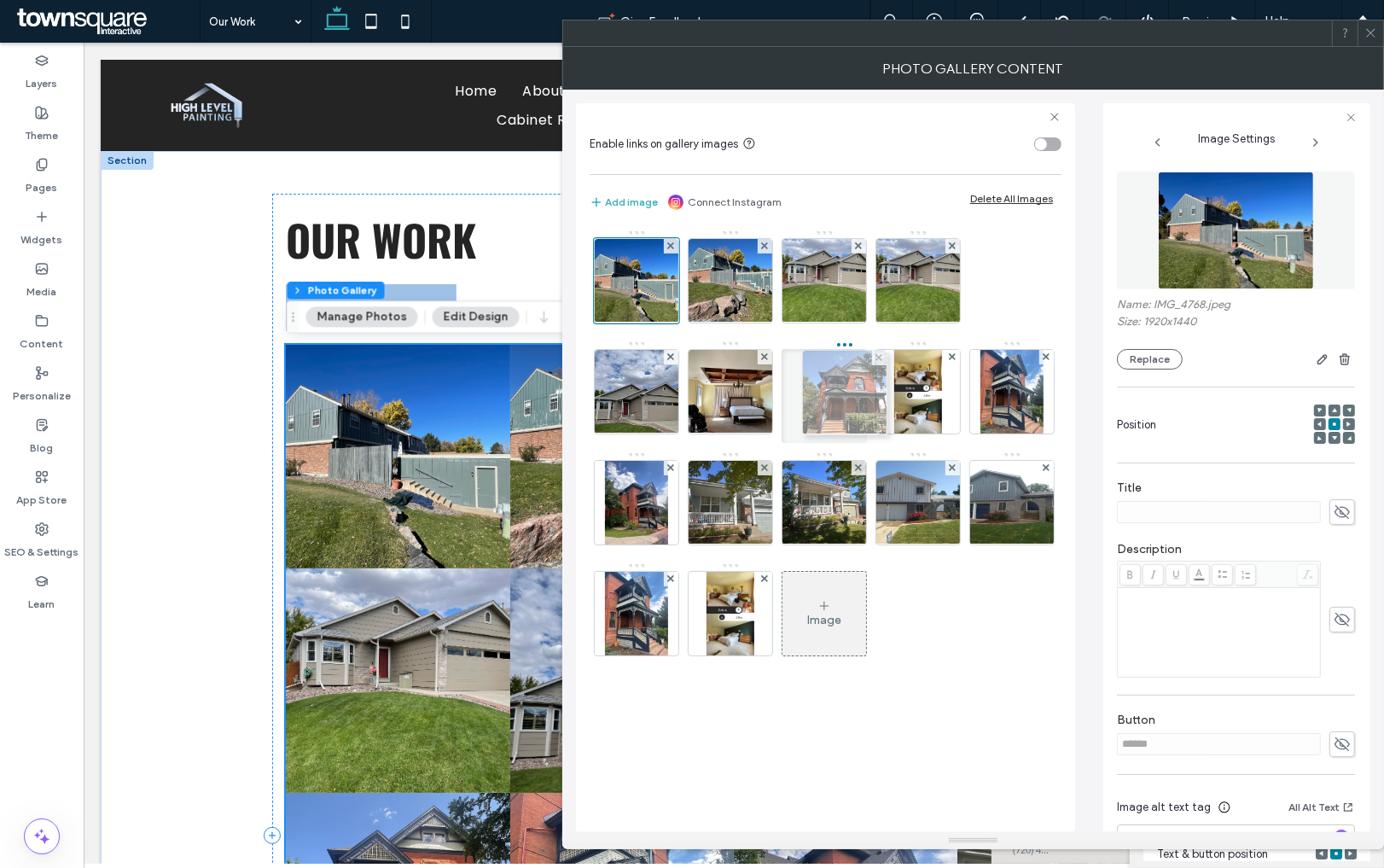
drag, startPoint x: 904, startPoint y: 399, endPoint x: 822, endPoint y: 399, distance: 82.0
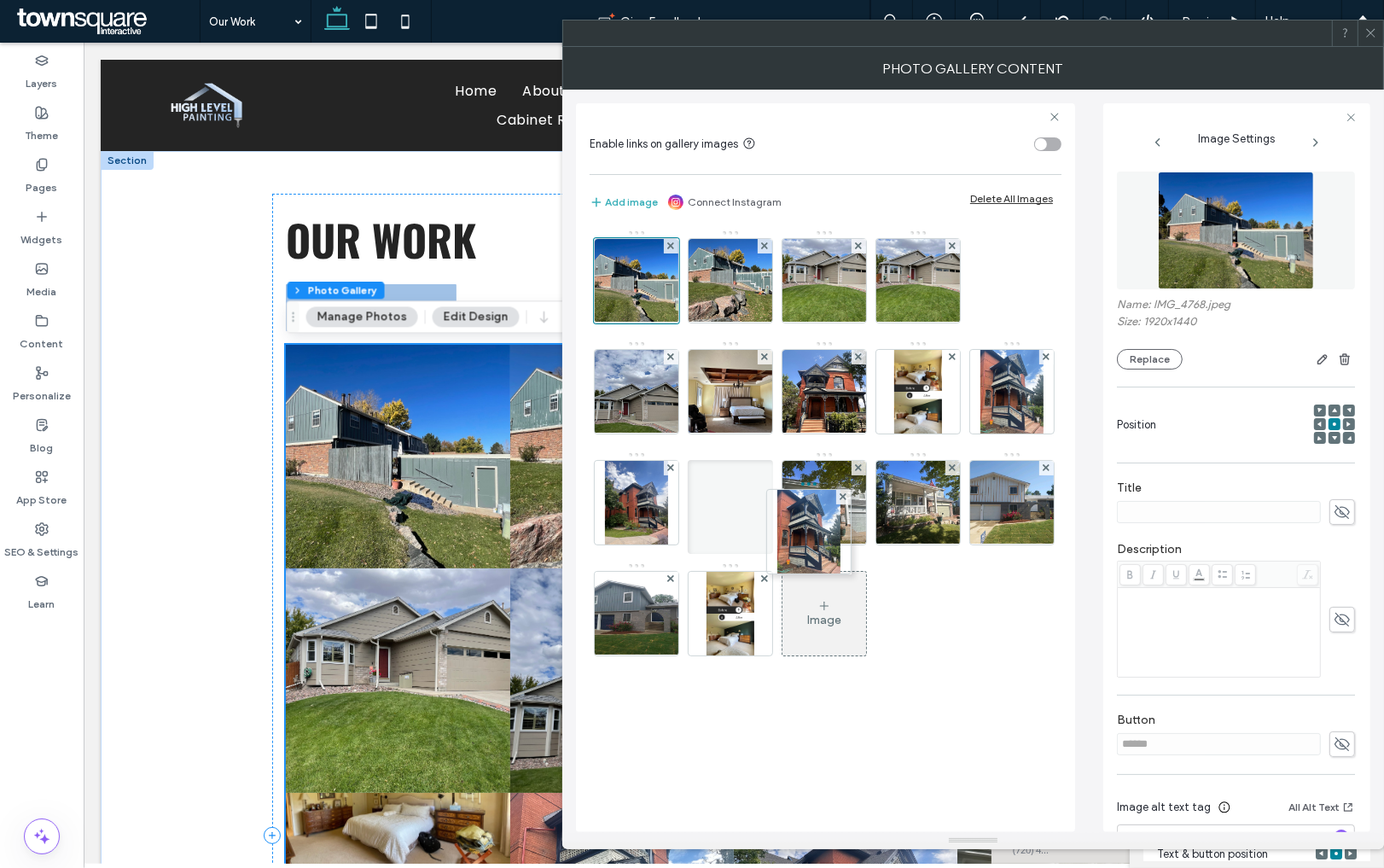
drag, startPoint x: 835, startPoint y: 594, endPoint x: 790, endPoint y: 471, distance: 131.0
click at [773, 471] on div at bounding box center [731, 506] width 85 height 94
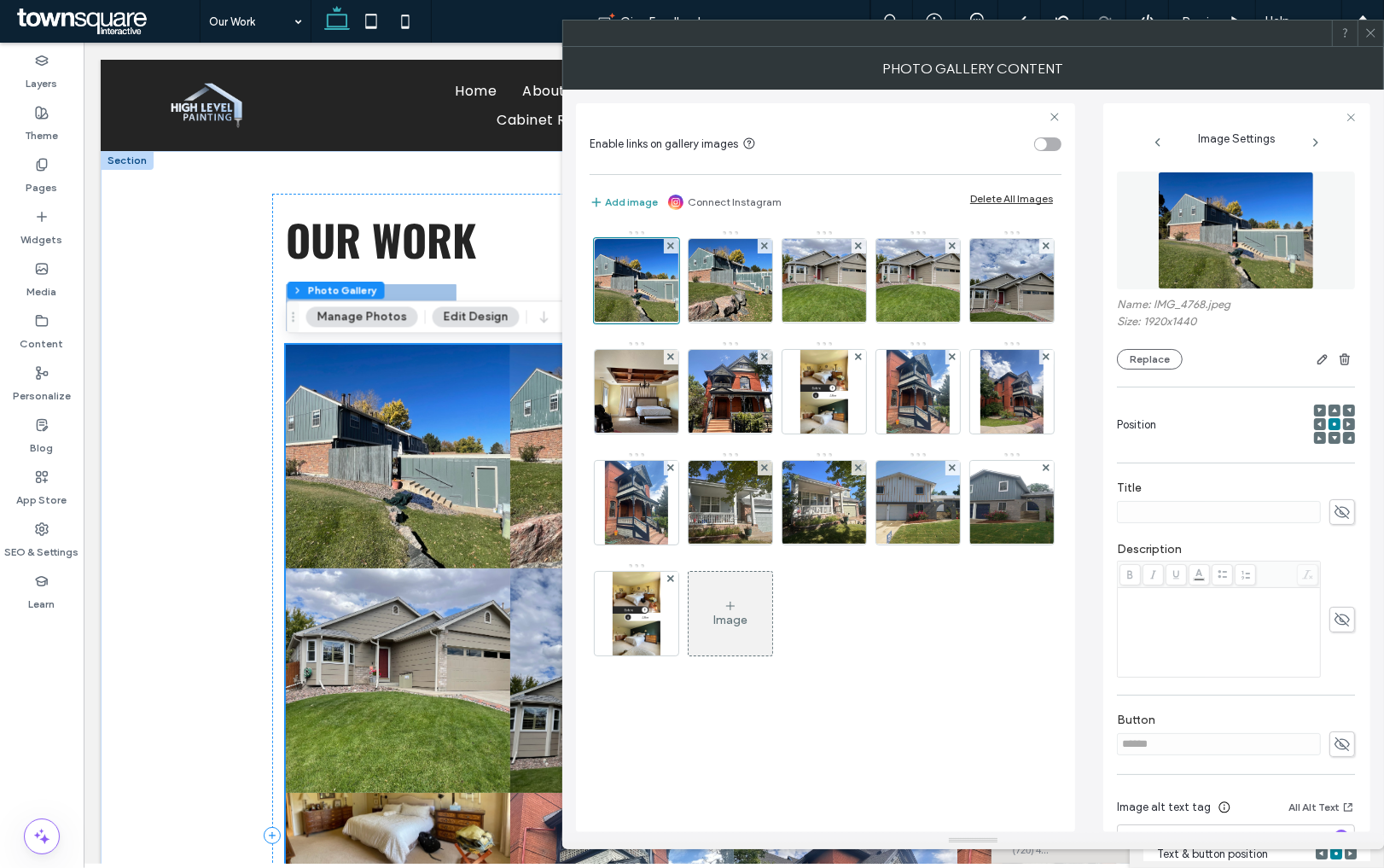
click at [639, 199] on button "Add image" at bounding box center [624, 203] width 68 height 21
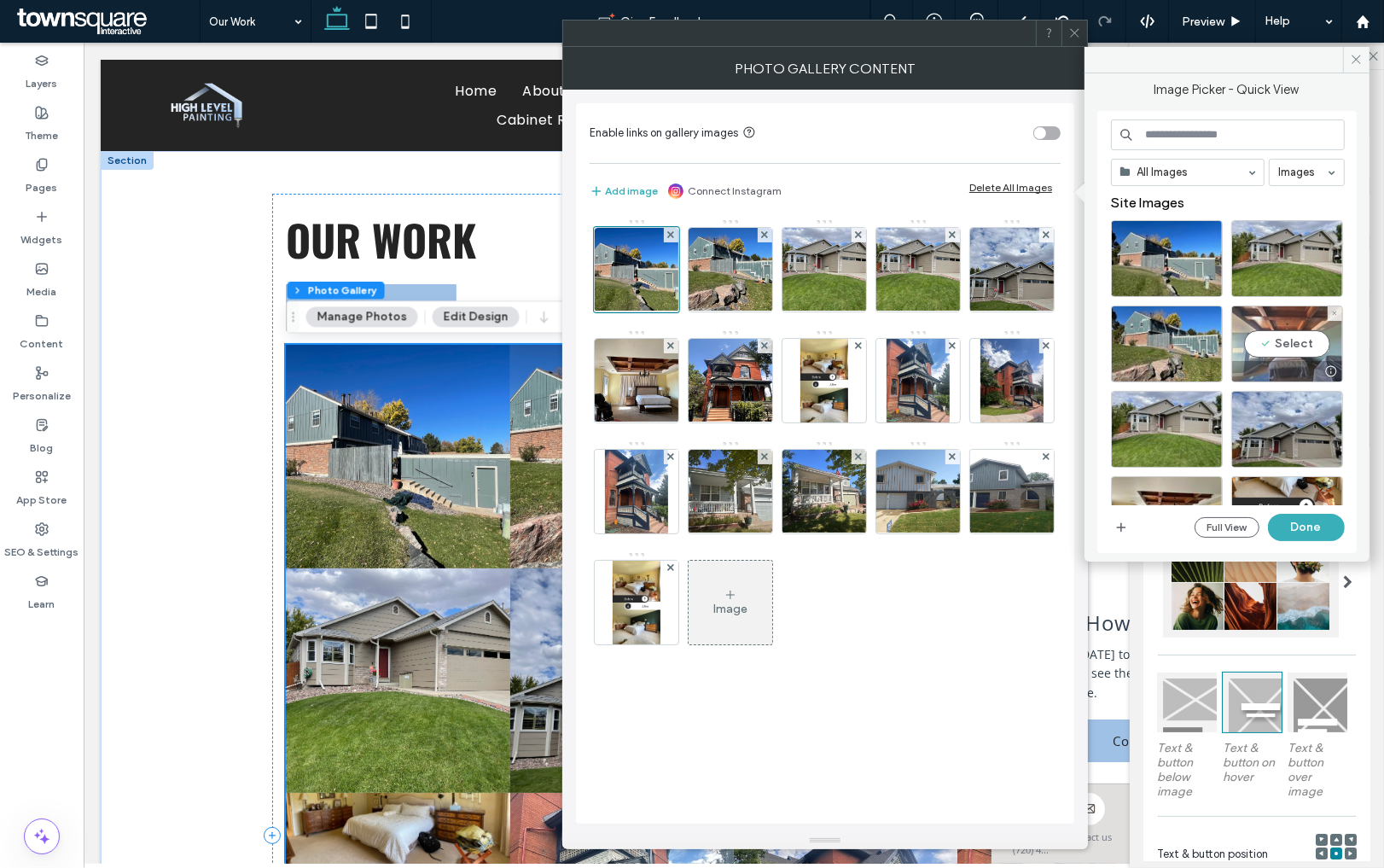
click at [1277, 338] on div "Select" at bounding box center [1287, 344] width 112 height 77
click at [1325, 521] on button "Done" at bounding box center [1305, 527] width 77 height 27
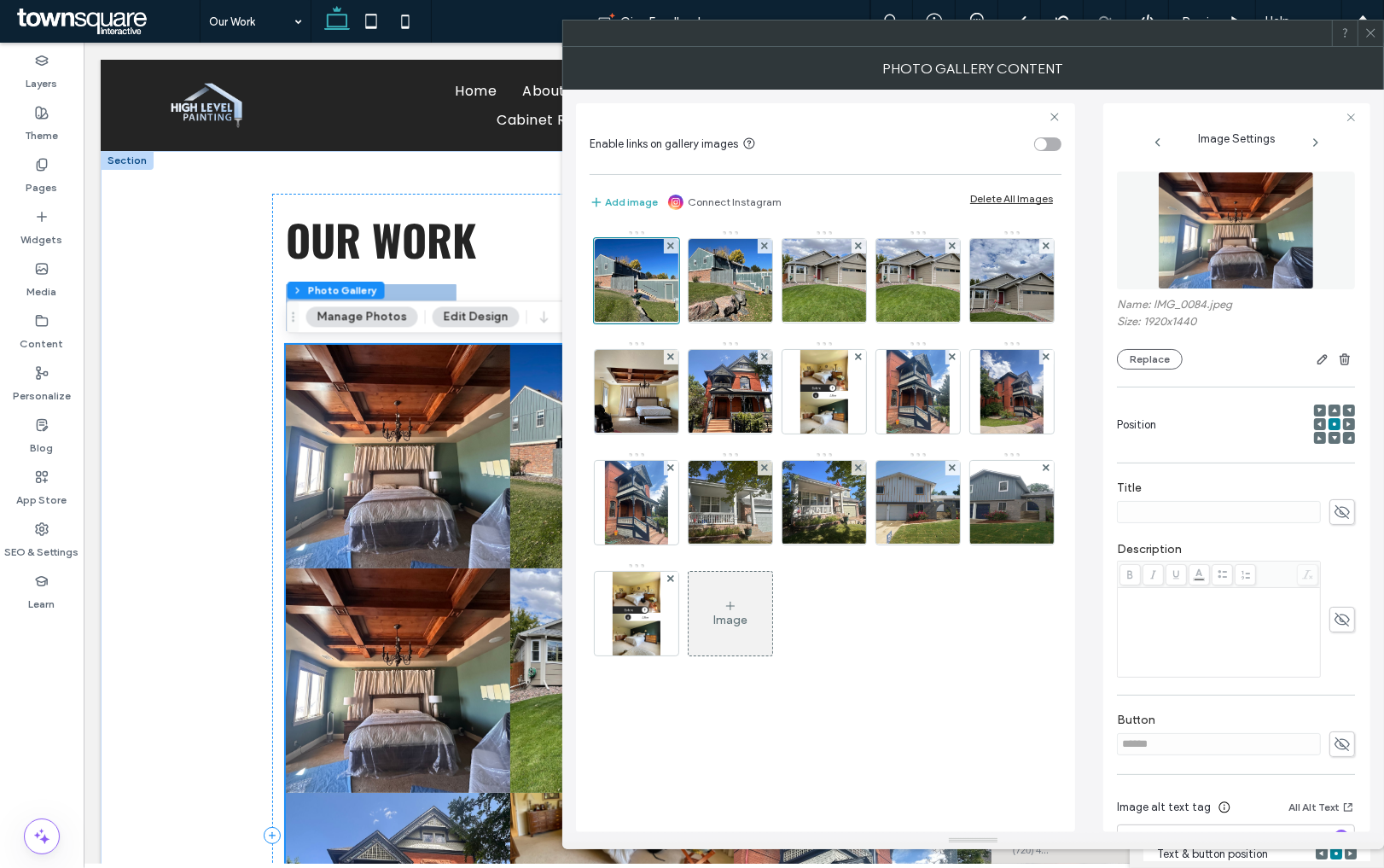
click at [1374, 39] on icon at bounding box center [1371, 33] width 13 height 13
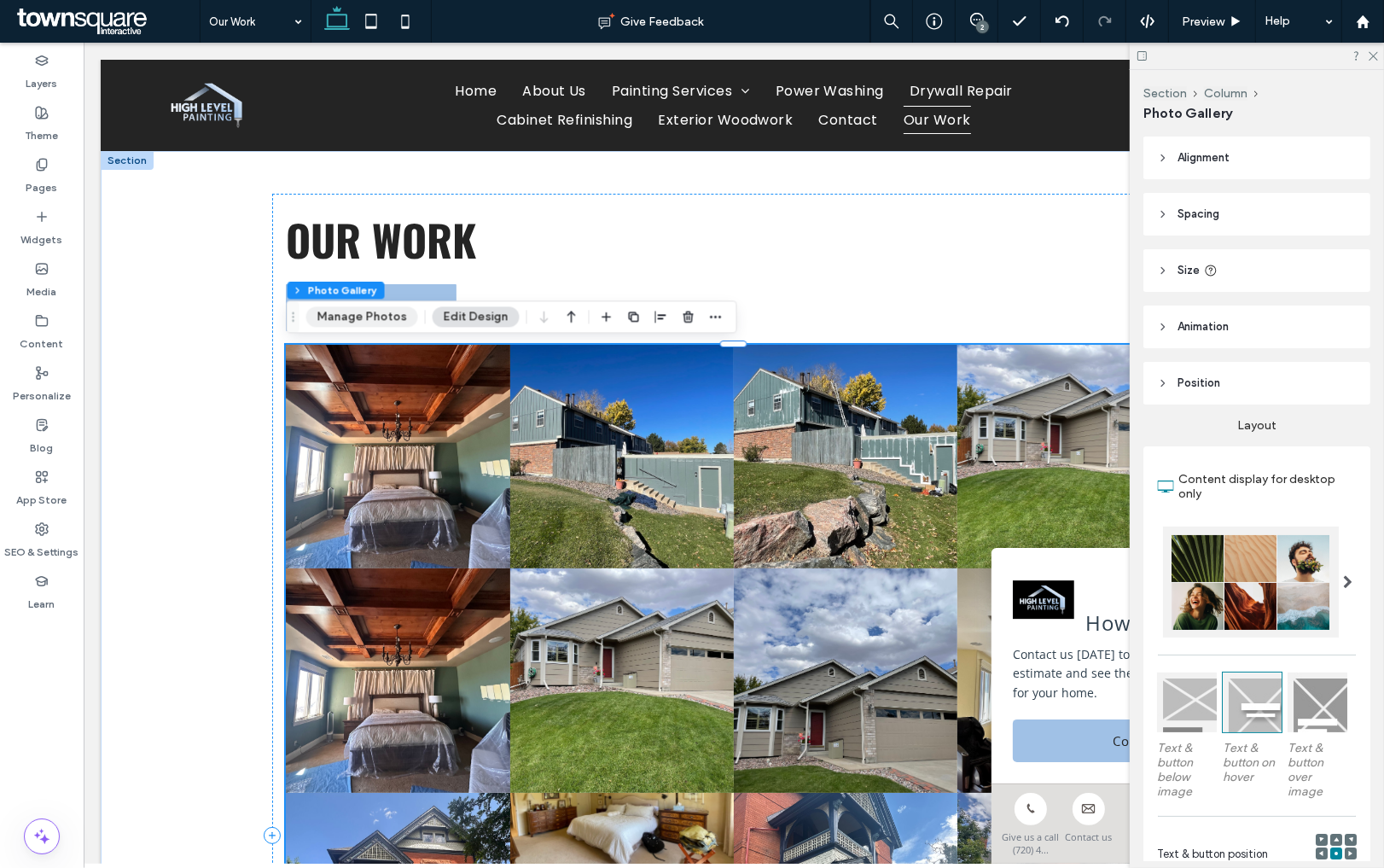
click at [388, 315] on button "Manage Photos" at bounding box center [363, 317] width 112 height 21
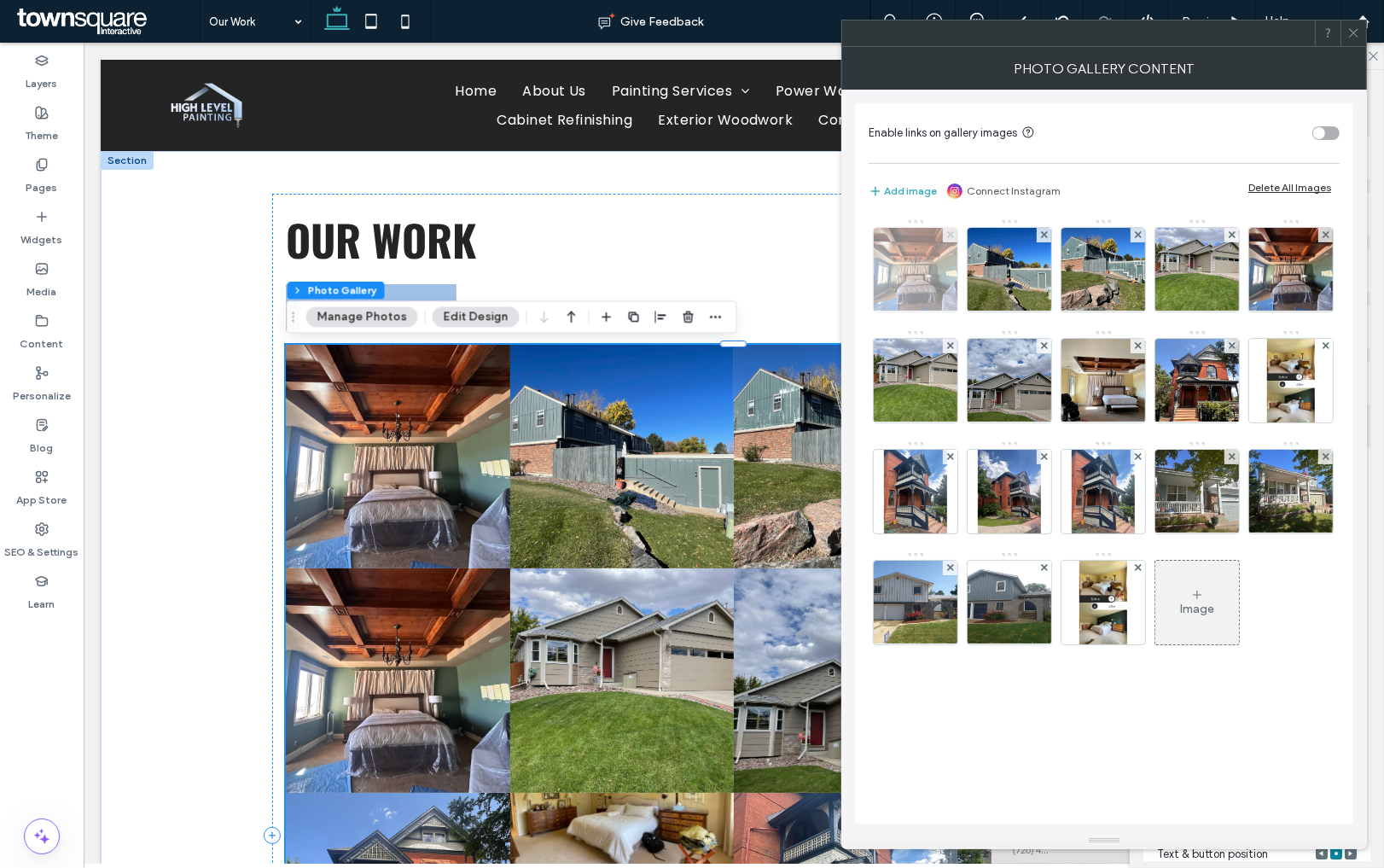
click at [948, 236] on use at bounding box center [949, 234] width 7 height 7
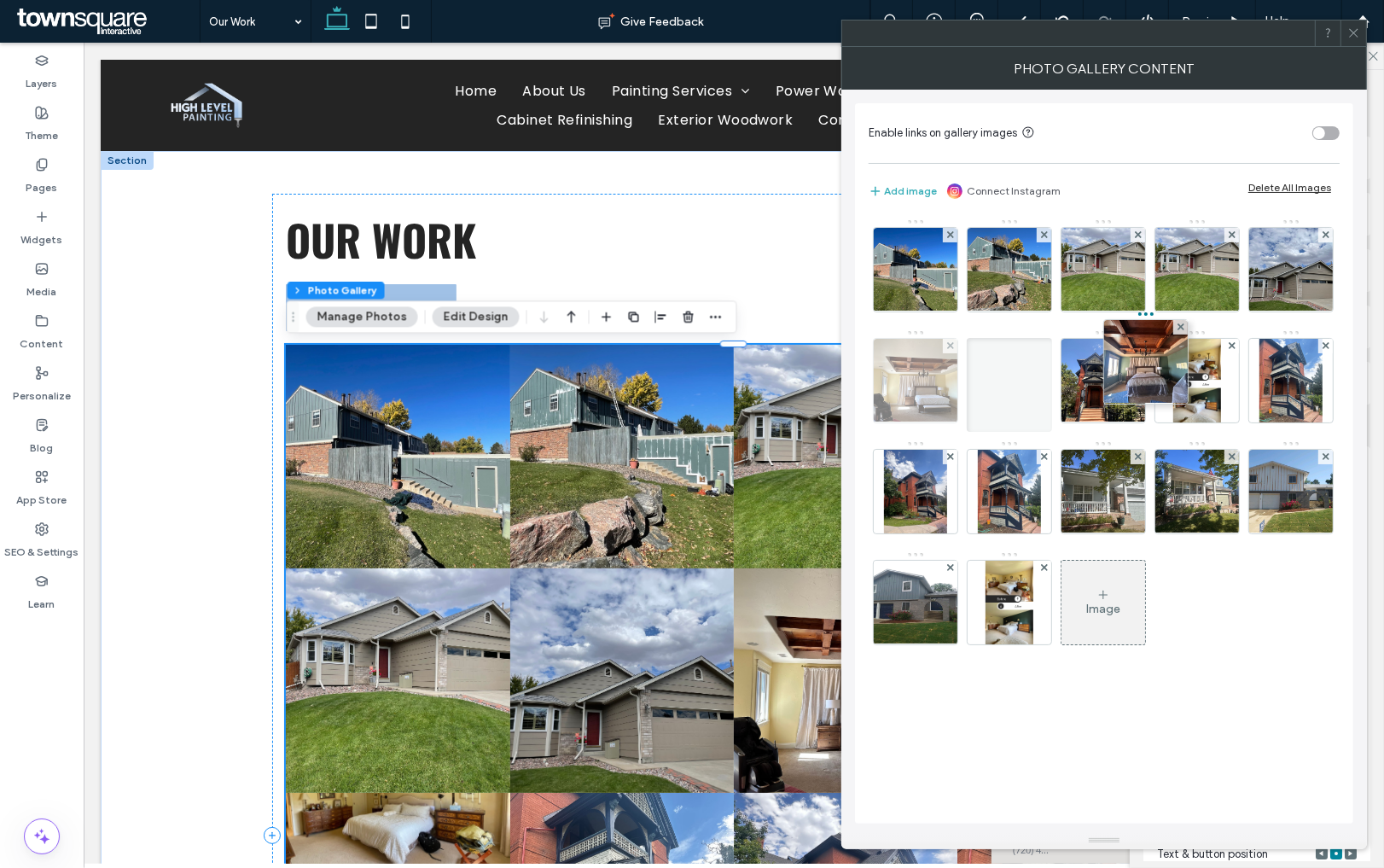
drag, startPoint x: 1194, startPoint y: 247, endPoint x: 1037, endPoint y: 367, distance: 197.6
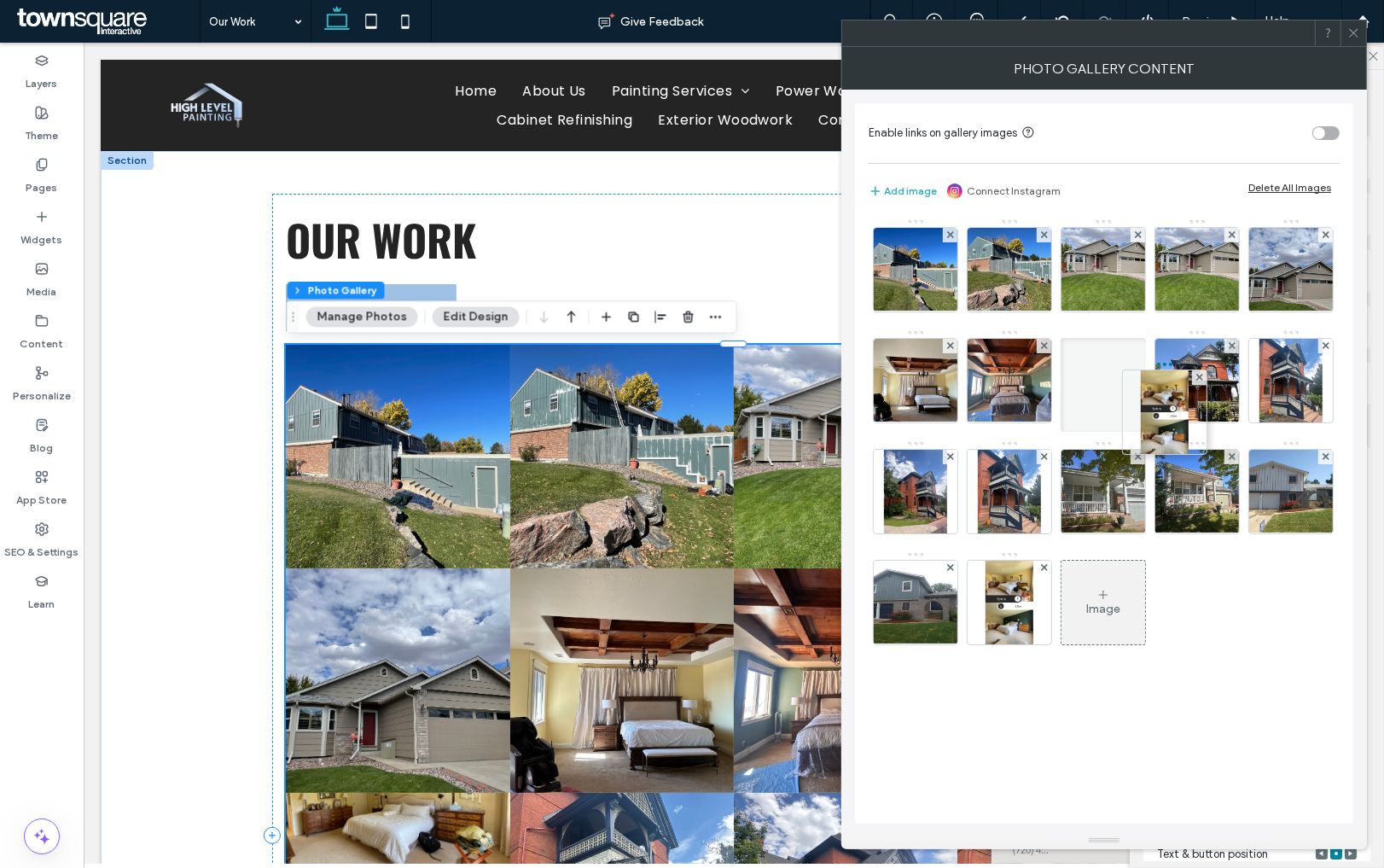
drag, startPoint x: 935, startPoint y: 483, endPoint x: 1227, endPoint y: 392, distance: 305.9
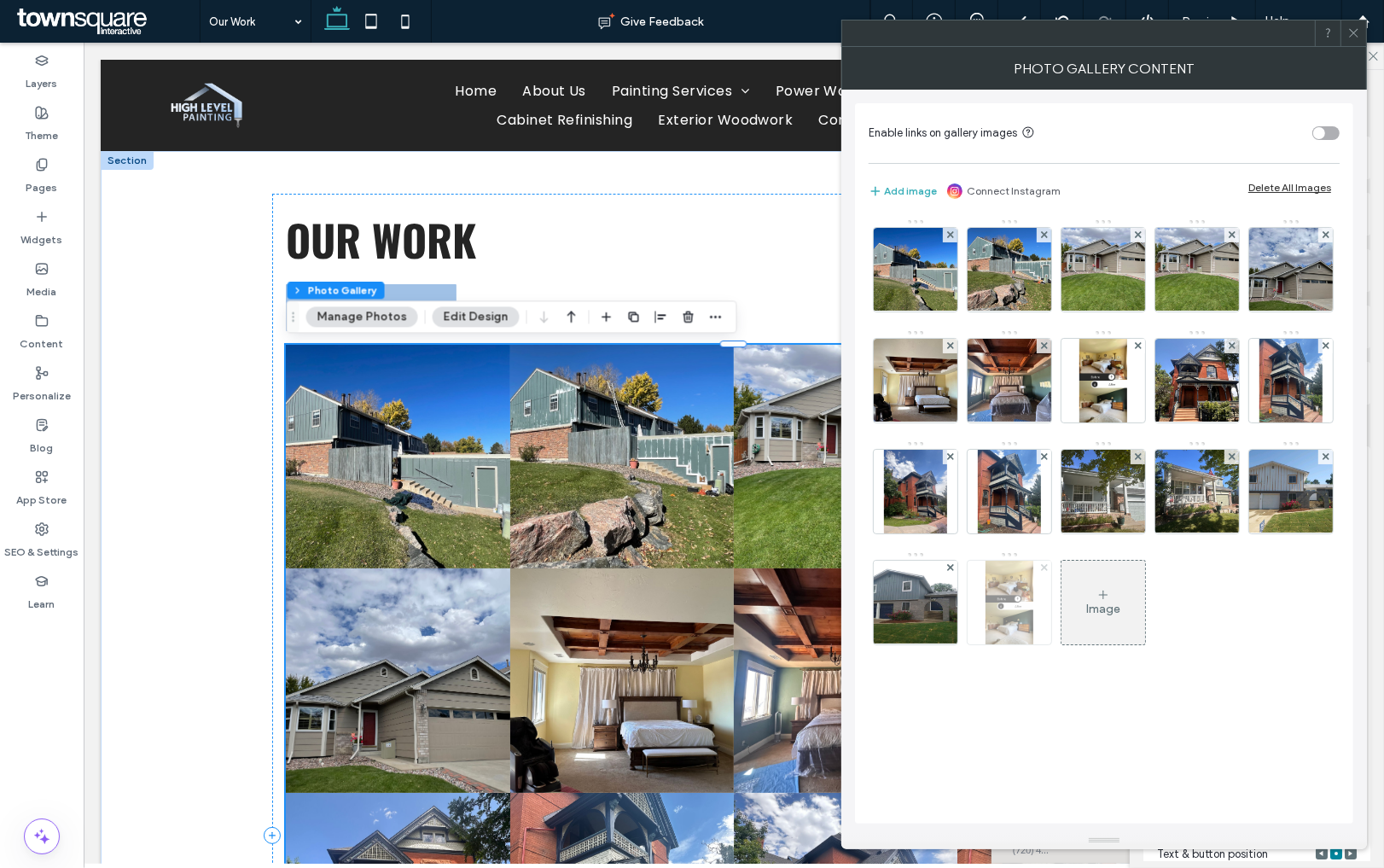
click at [1040, 571] on use at bounding box center [1043, 567] width 7 height 7
click at [1354, 39] on icon at bounding box center [1354, 33] width 13 height 13
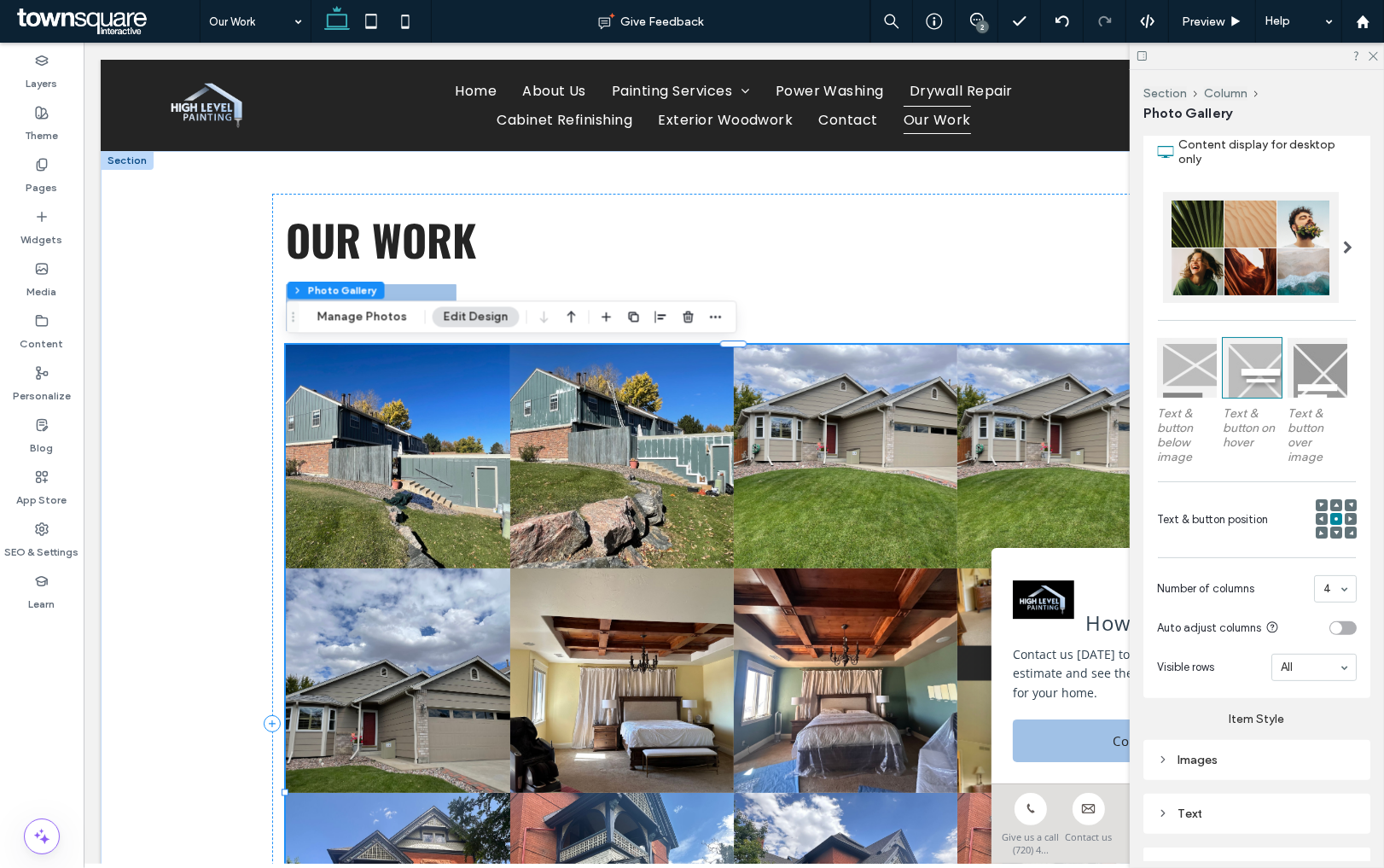
scroll to position [378, 0]
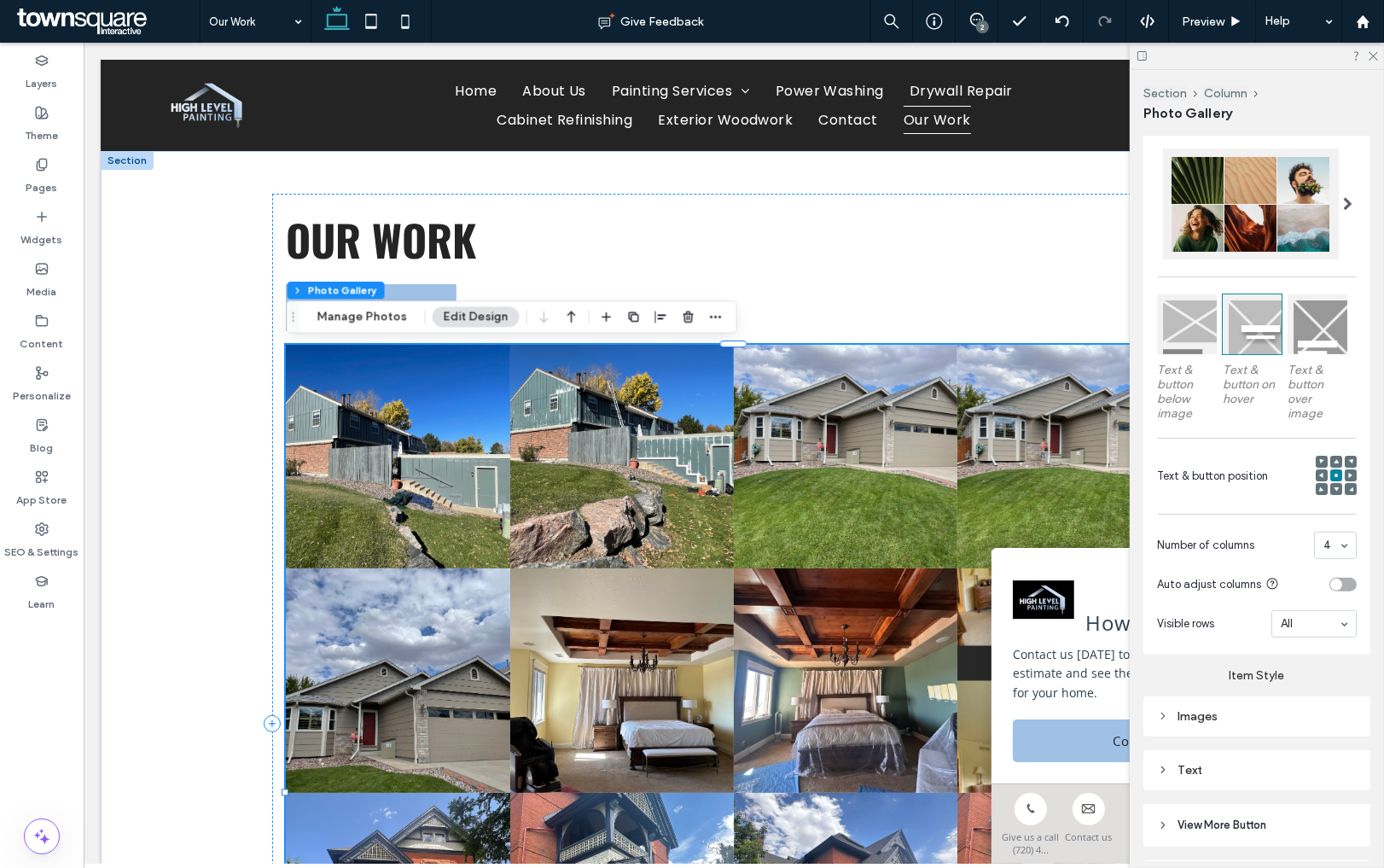
click at [1198, 709] on div "Images" at bounding box center [1256, 716] width 200 height 14
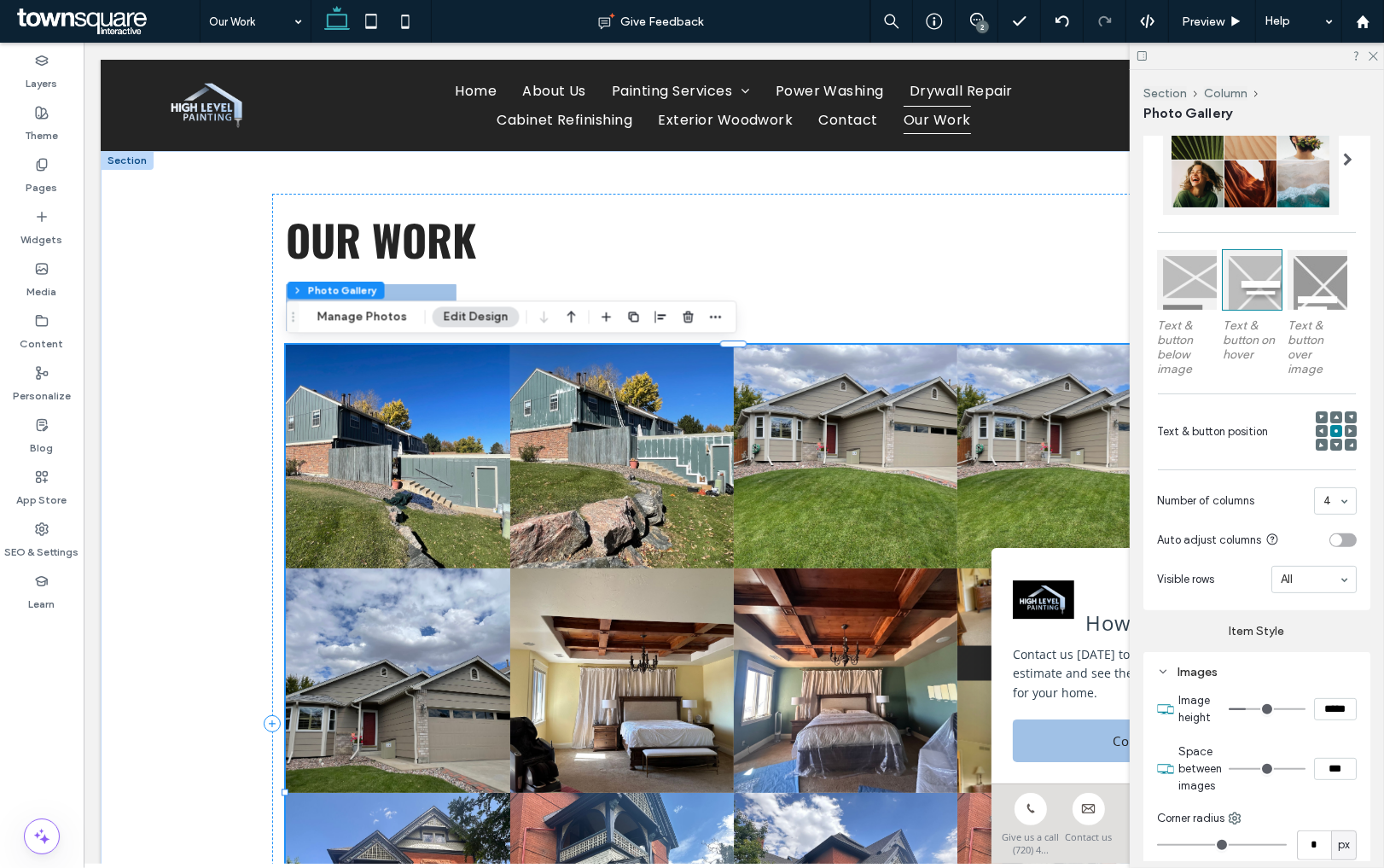
scroll to position [432, 0]
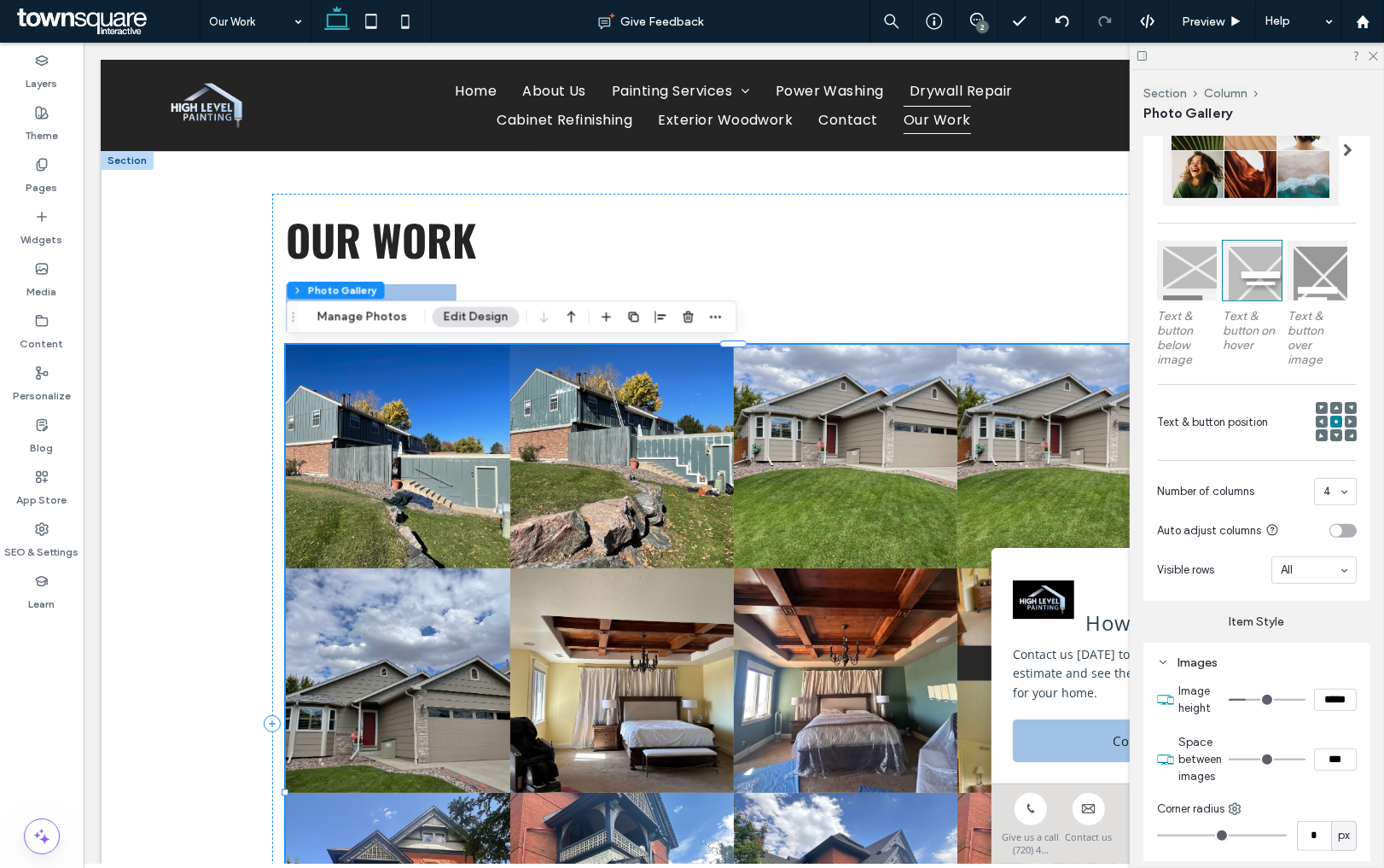
type input "*"
type input "***"
type input "*"
type input "***"
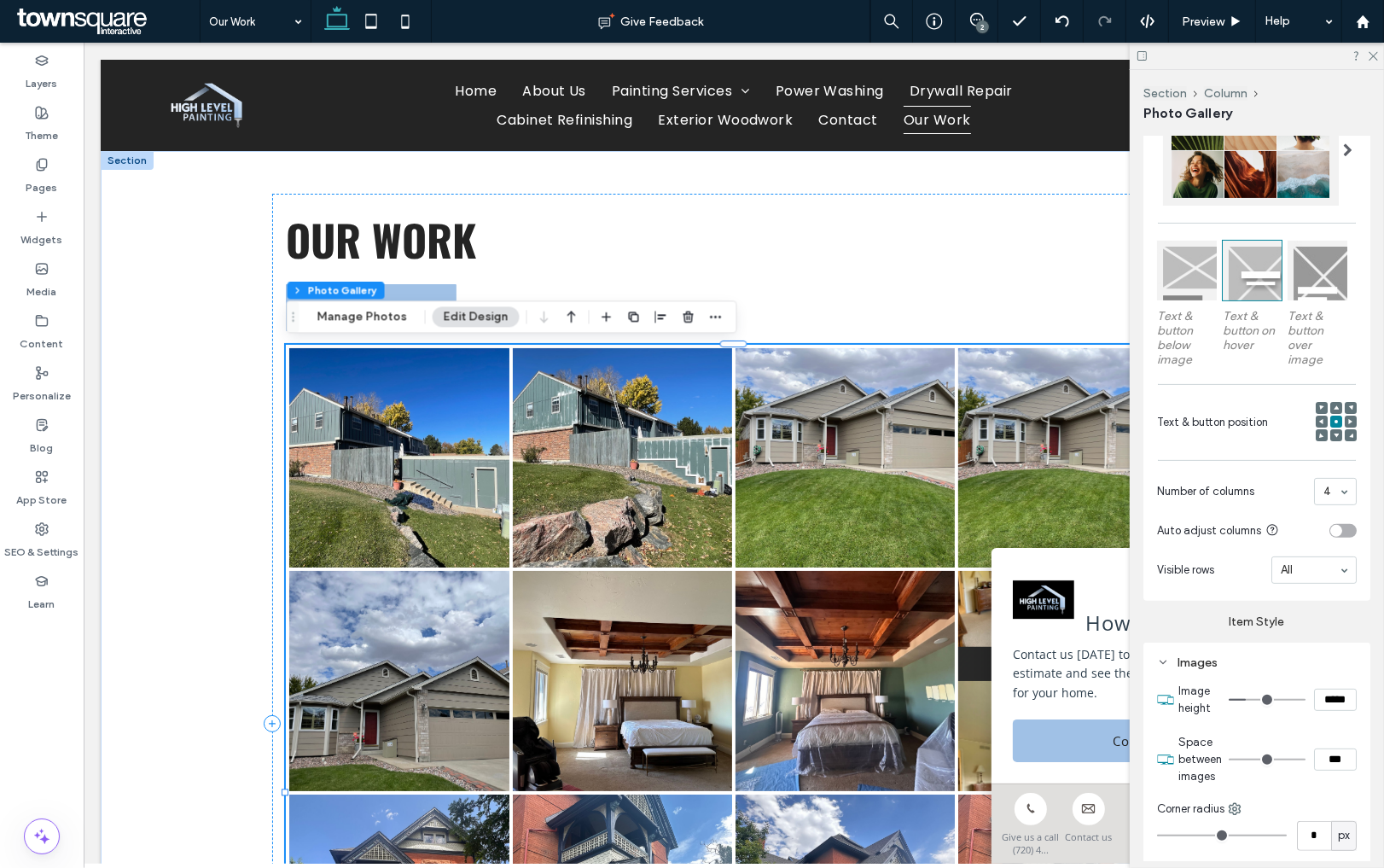
type input "*"
type input "***"
type input "*"
type input "***"
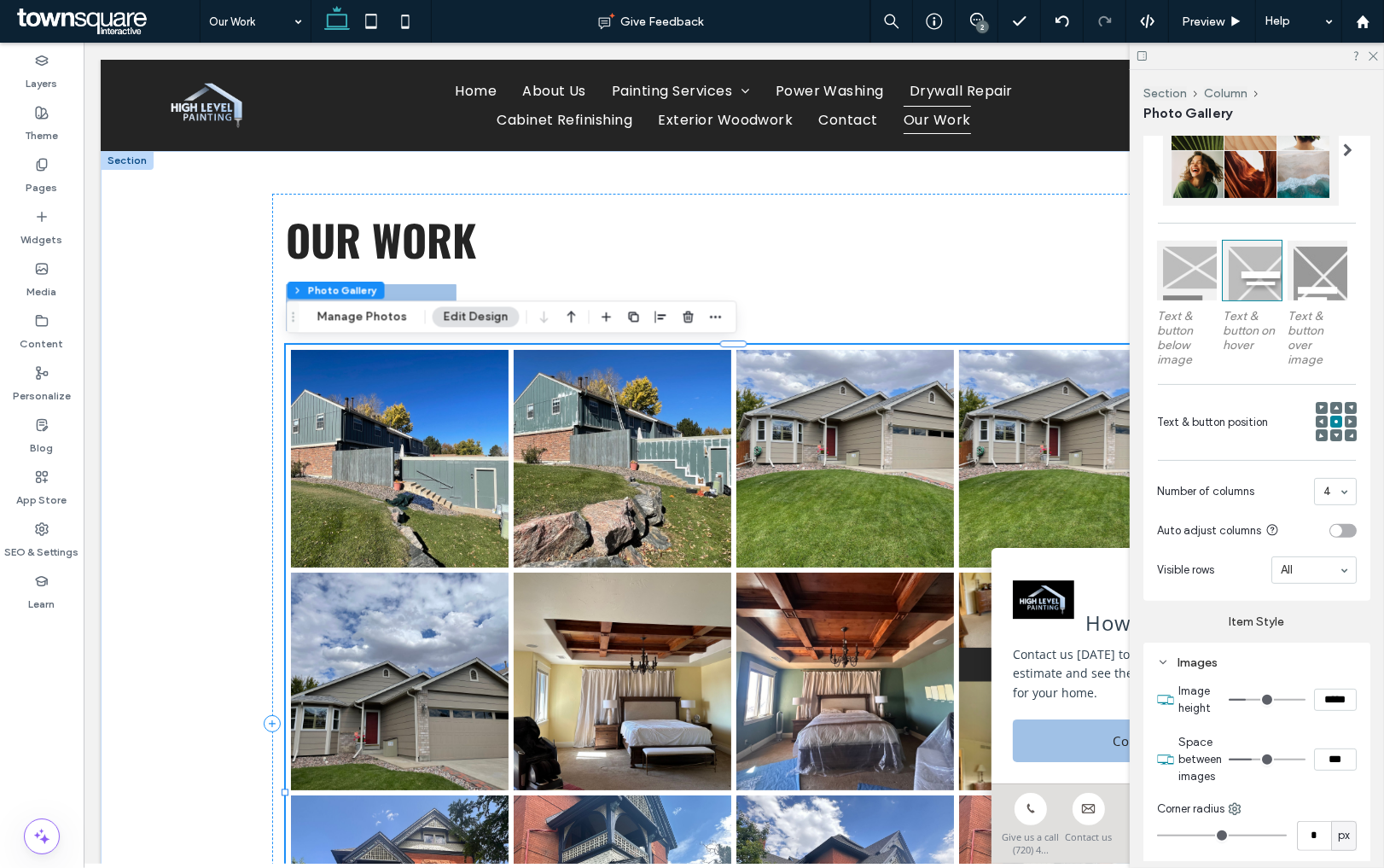
type input "*"
type input "***"
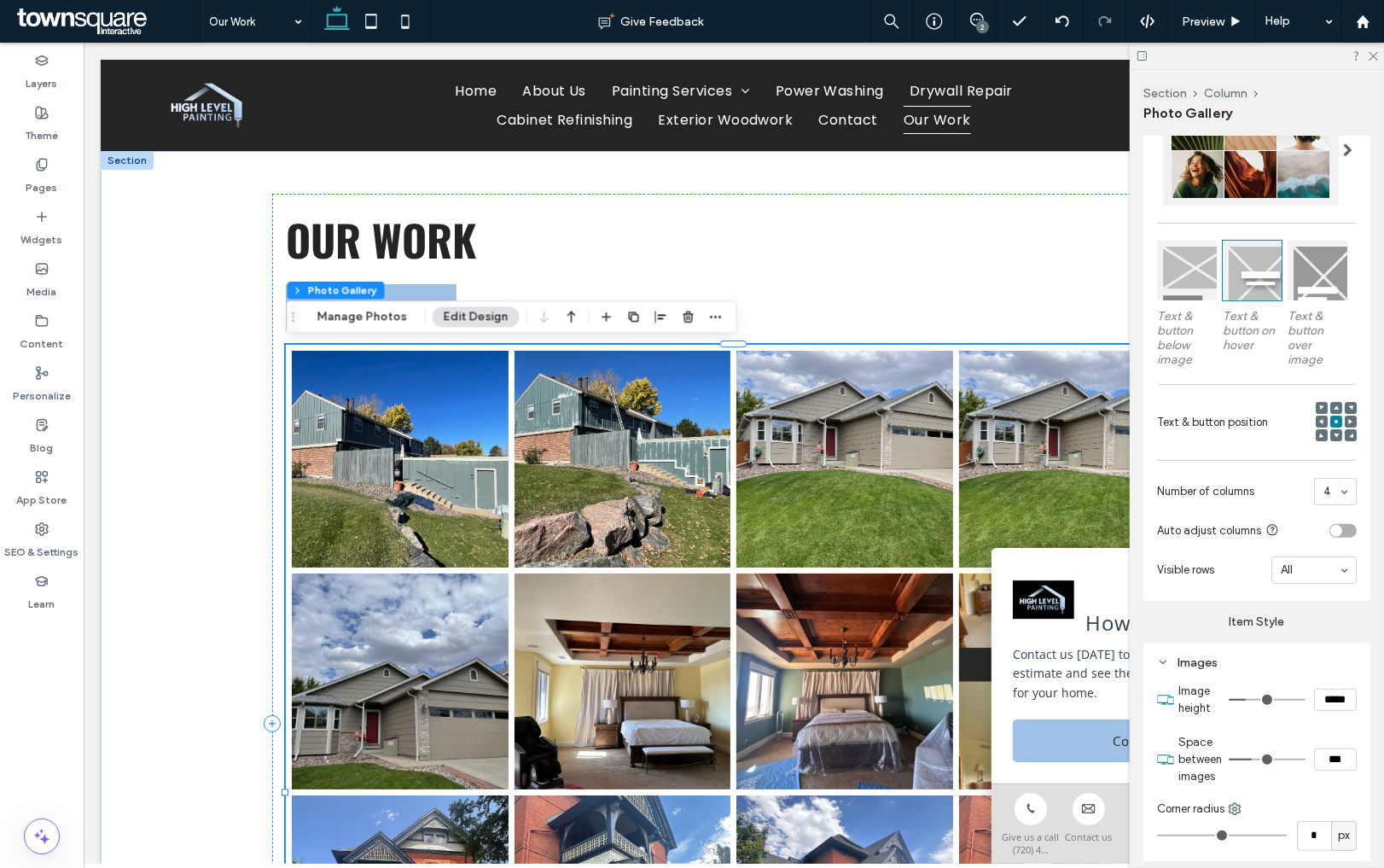
type input "*"
type input "***"
type input "*"
type input "***"
drag, startPoint x: 1234, startPoint y: 756, endPoint x: 1258, endPoint y: 757, distance: 24.0
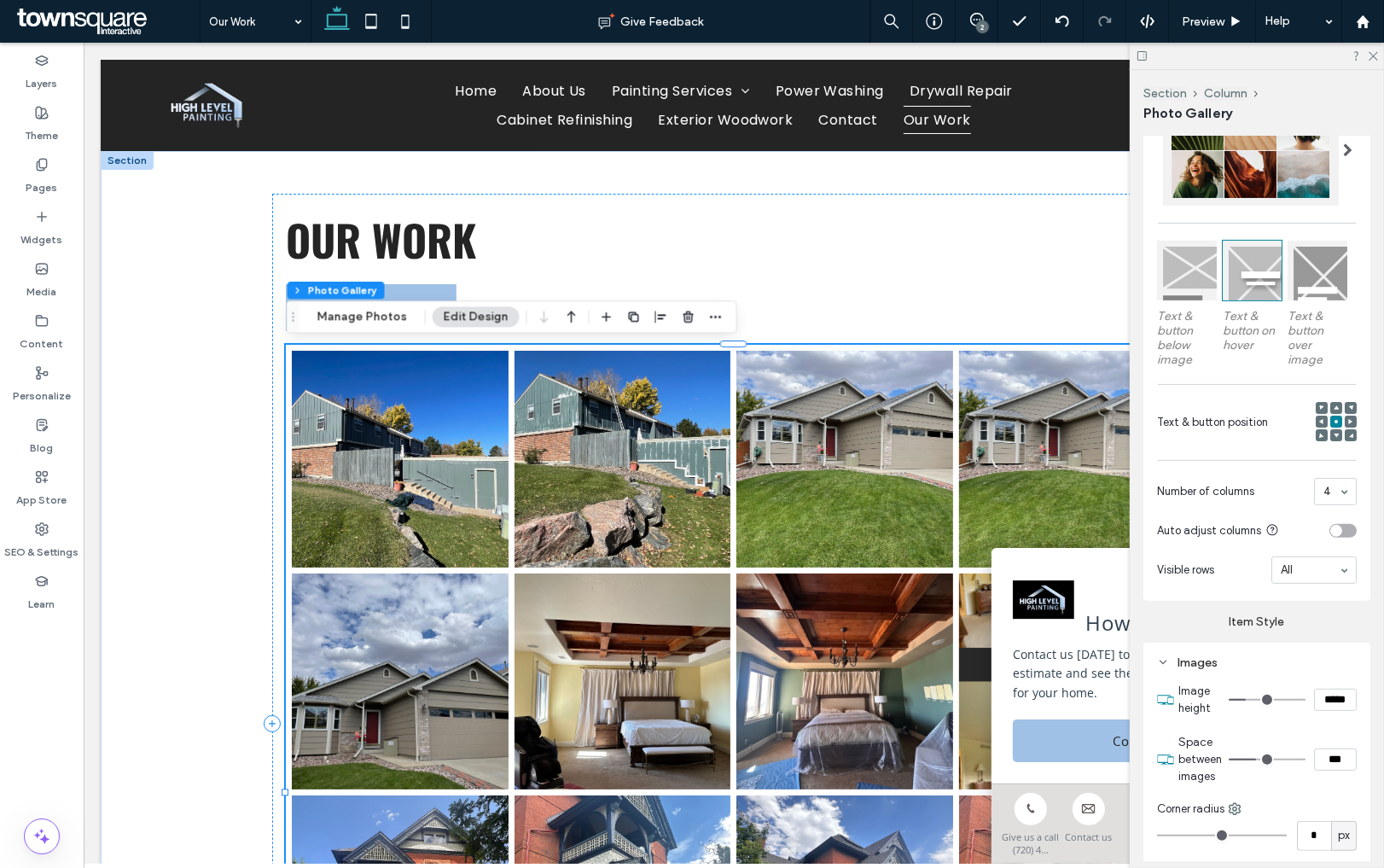
type input "*"
click at [1258, 758] on input "range" at bounding box center [1267, 759] width 77 height 2
click at [38, 172] on label "Pages" at bounding box center [42, 183] width 31 height 24
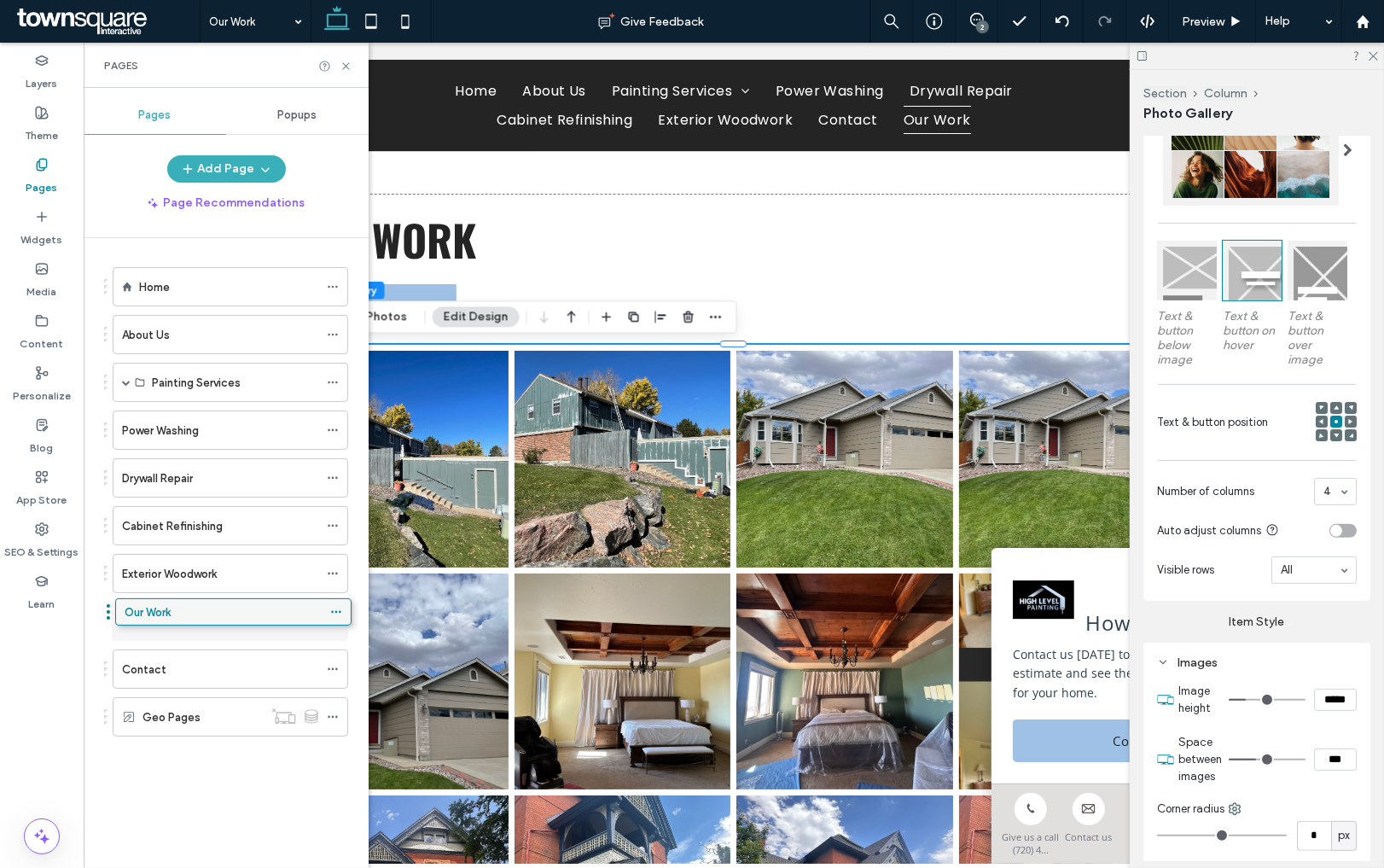
drag, startPoint x: 159, startPoint y: 708, endPoint x: 162, endPoint y: 606, distance: 102.0
click at [165, 283] on label "Home" at bounding box center [154, 288] width 30 height 30
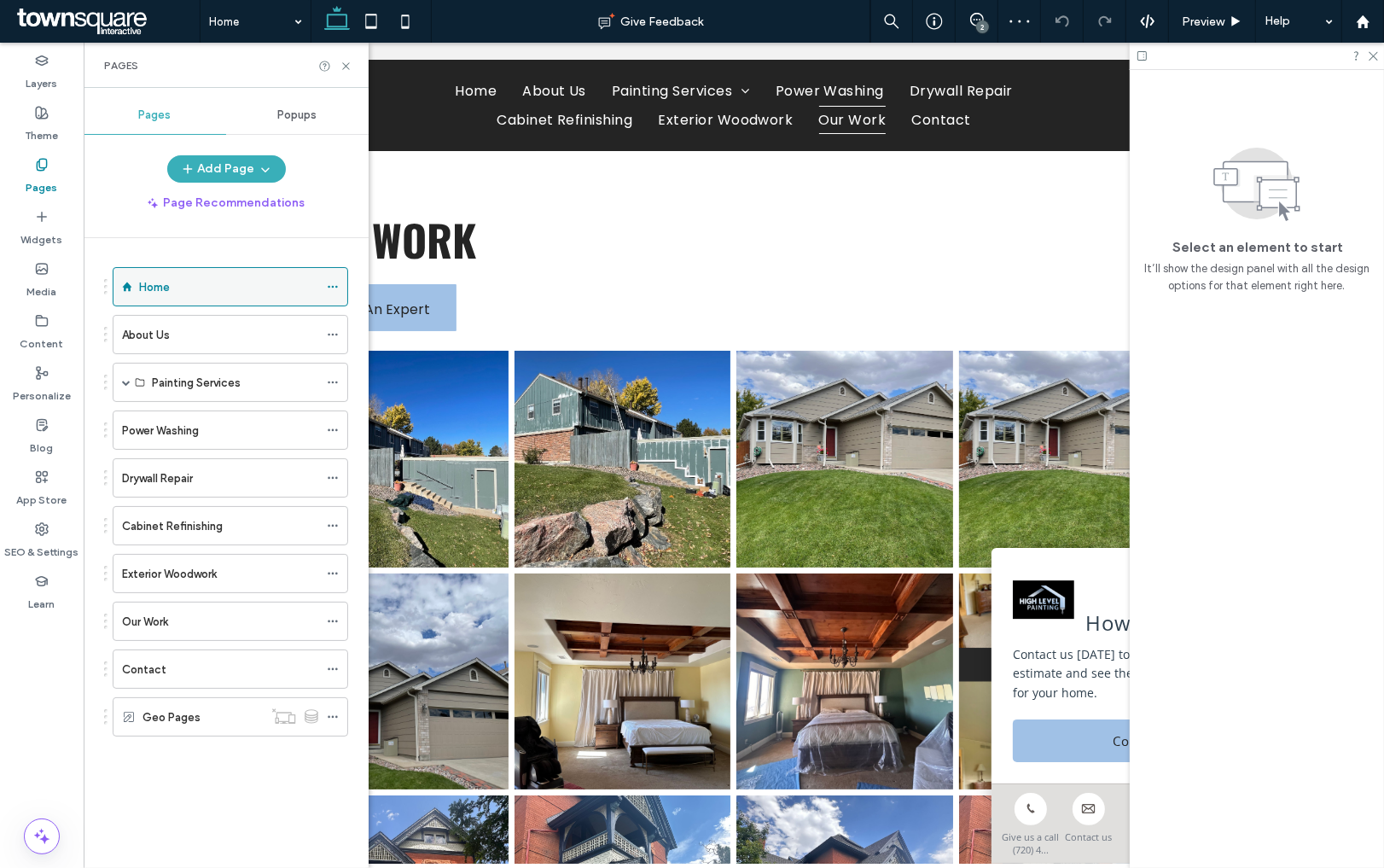
click at [165, 283] on label "Home" at bounding box center [154, 288] width 30 height 30
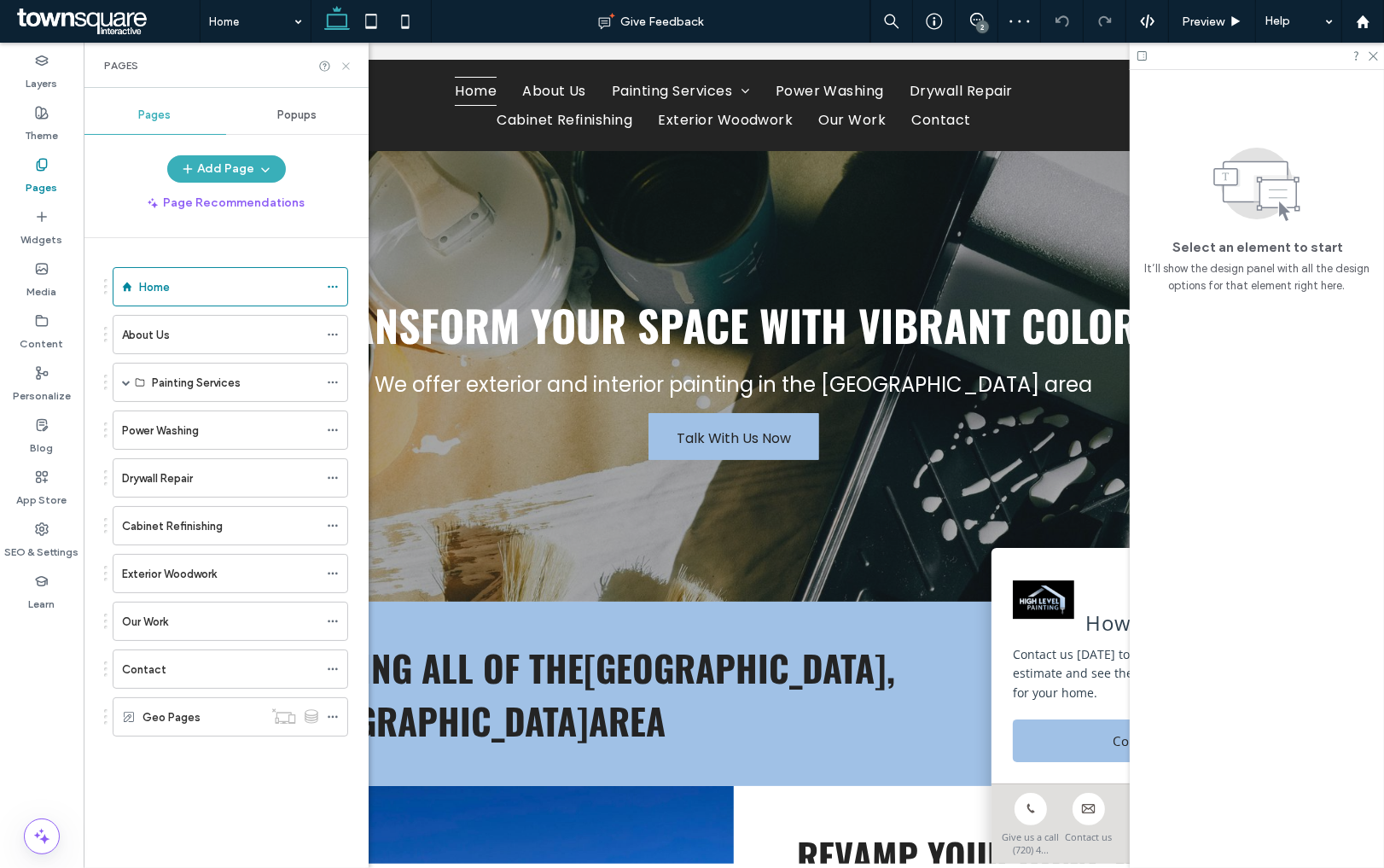
click at [348, 67] on use at bounding box center [345, 65] width 7 height 7
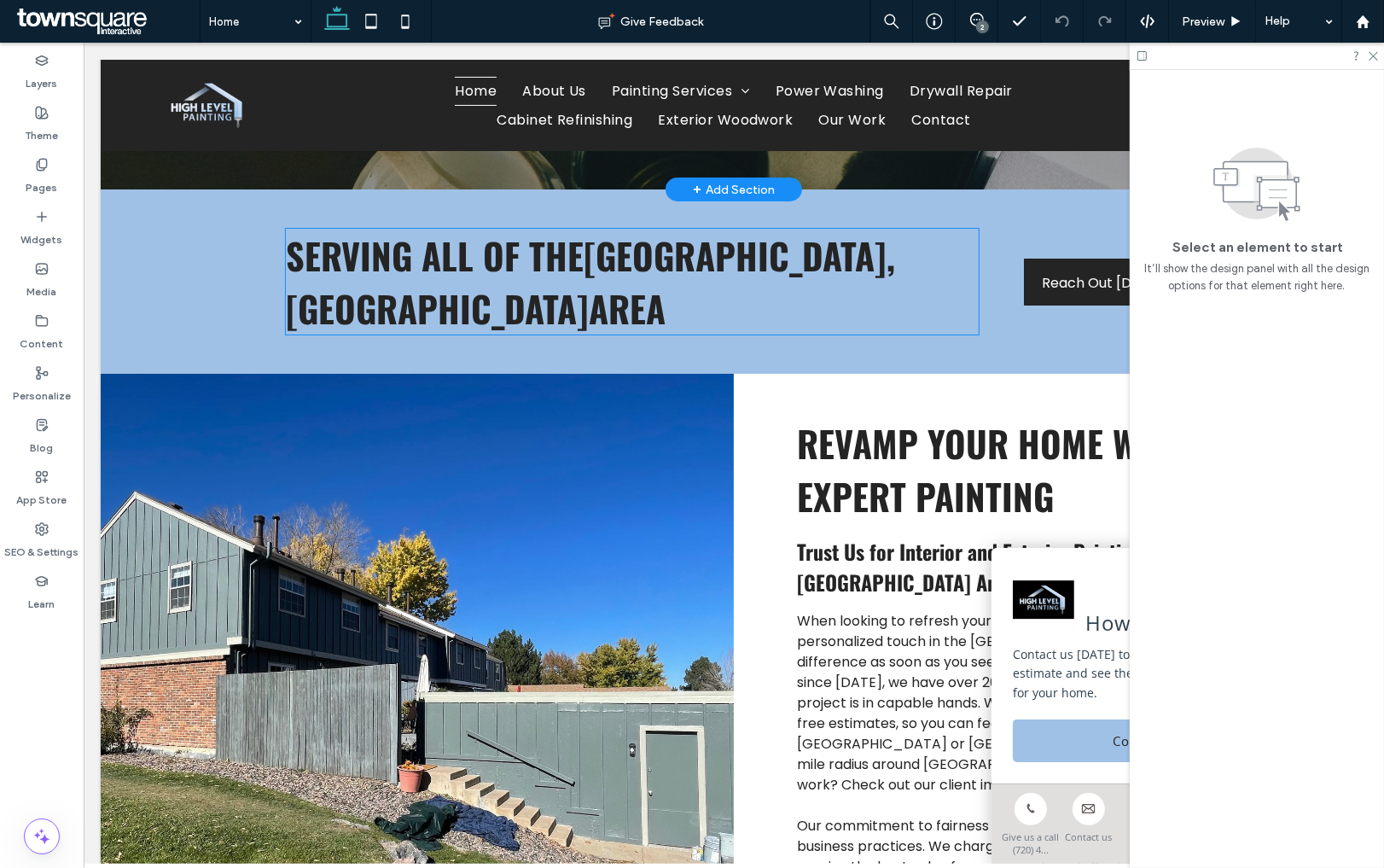
scroll to position [416, 0]
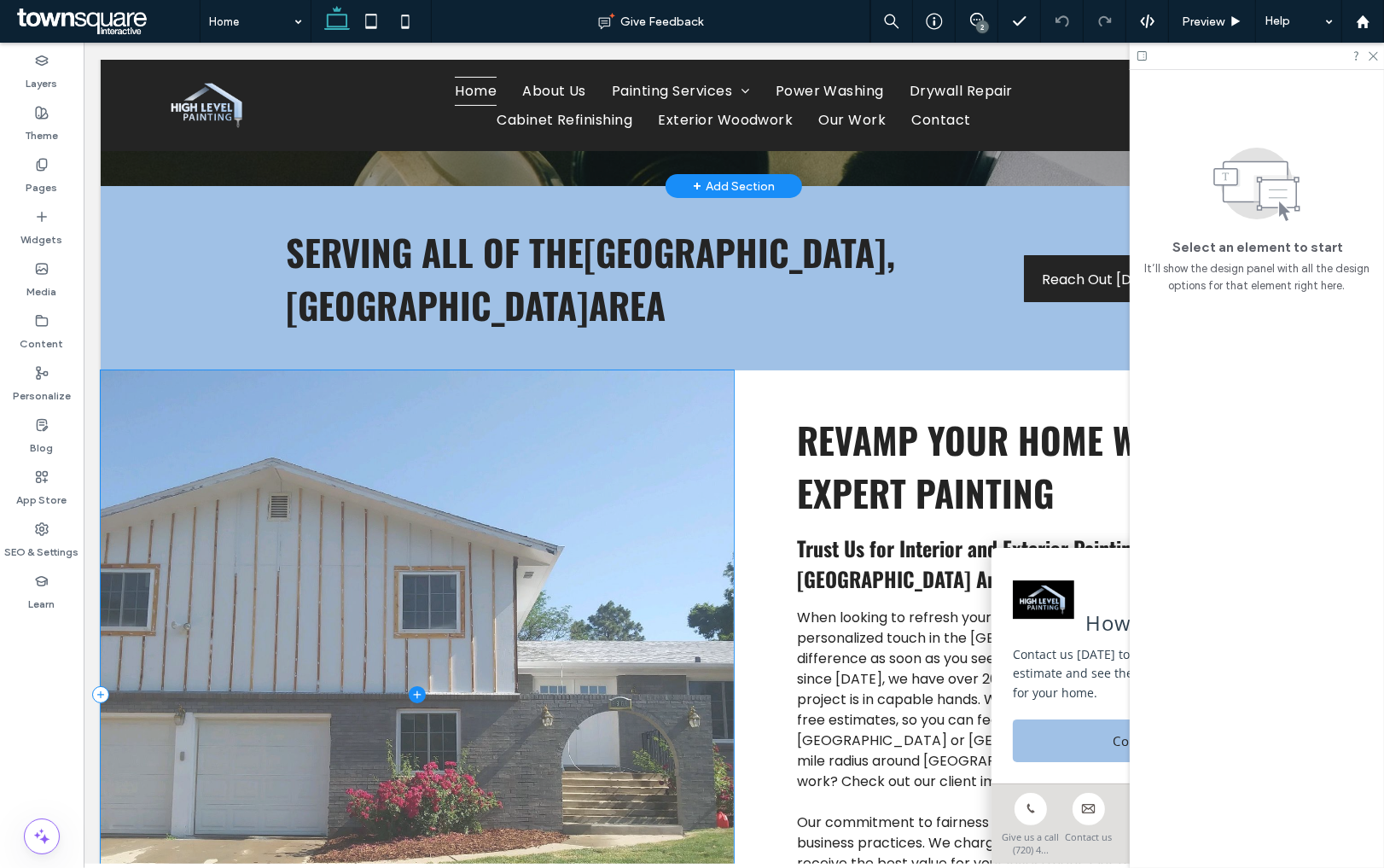
click at [376, 421] on span at bounding box center [416, 694] width 633 height 648
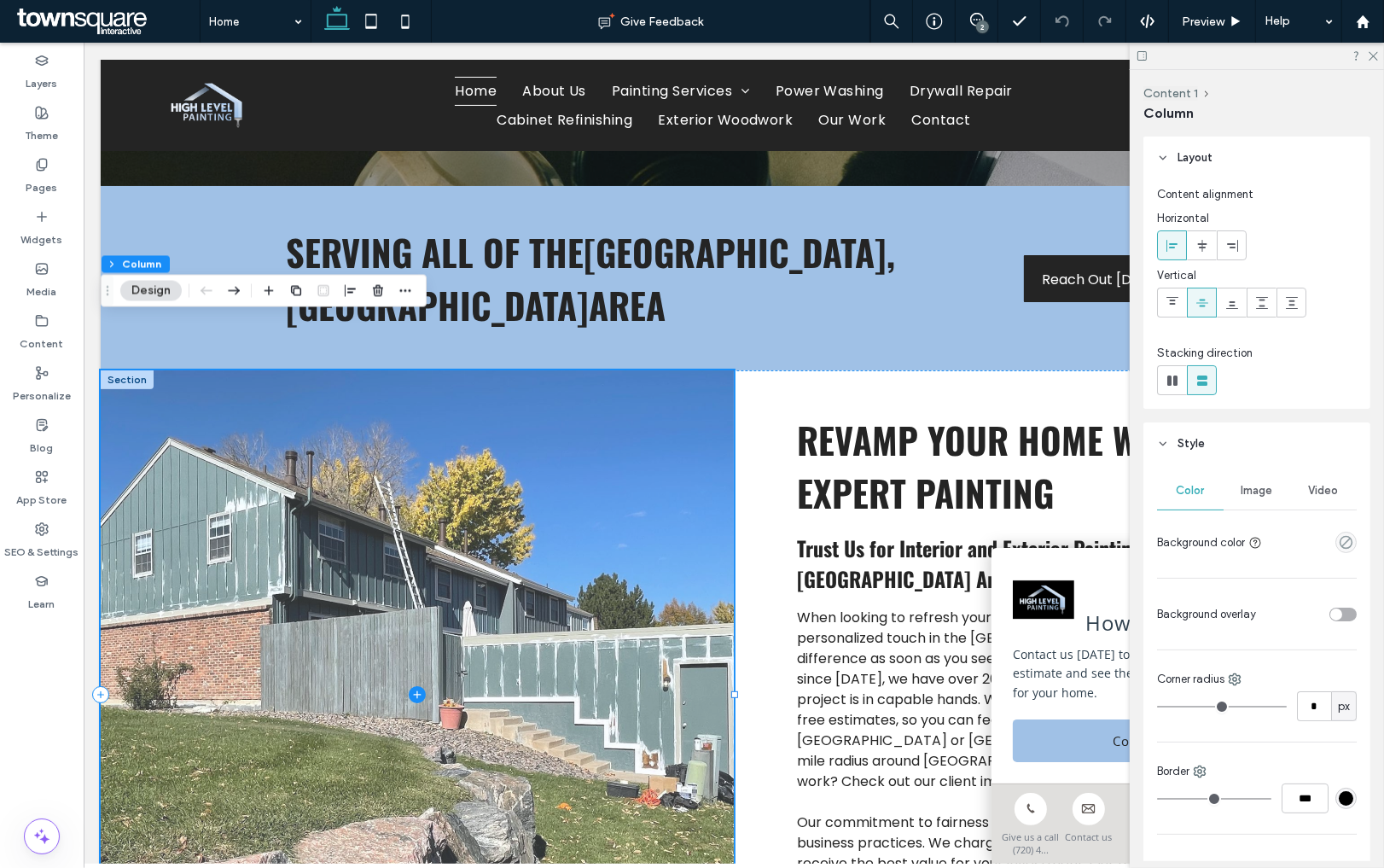
click at [177, 376] on span at bounding box center [416, 694] width 633 height 648
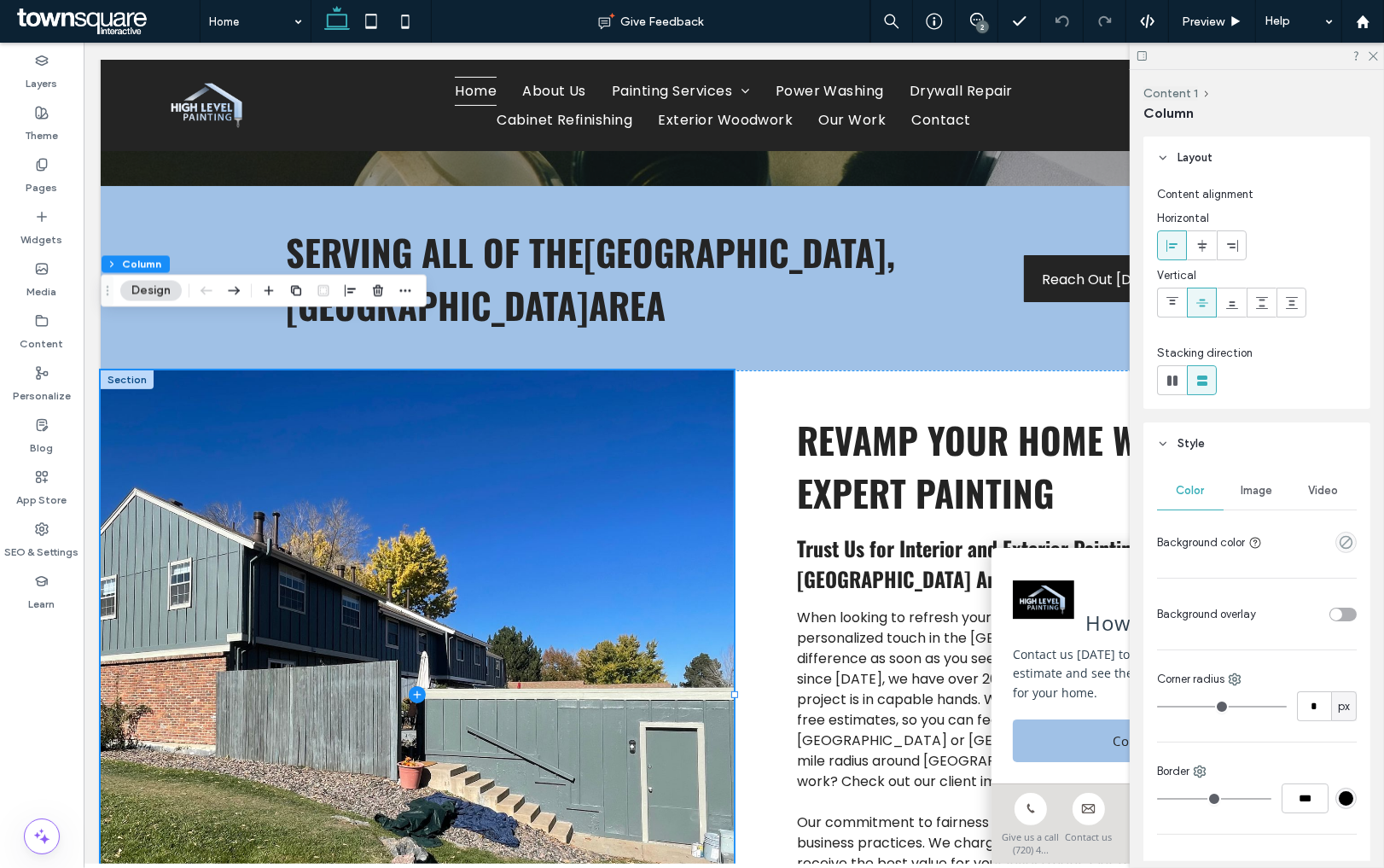
click at [1251, 489] on span "Image" at bounding box center [1257, 490] width 31 height 13
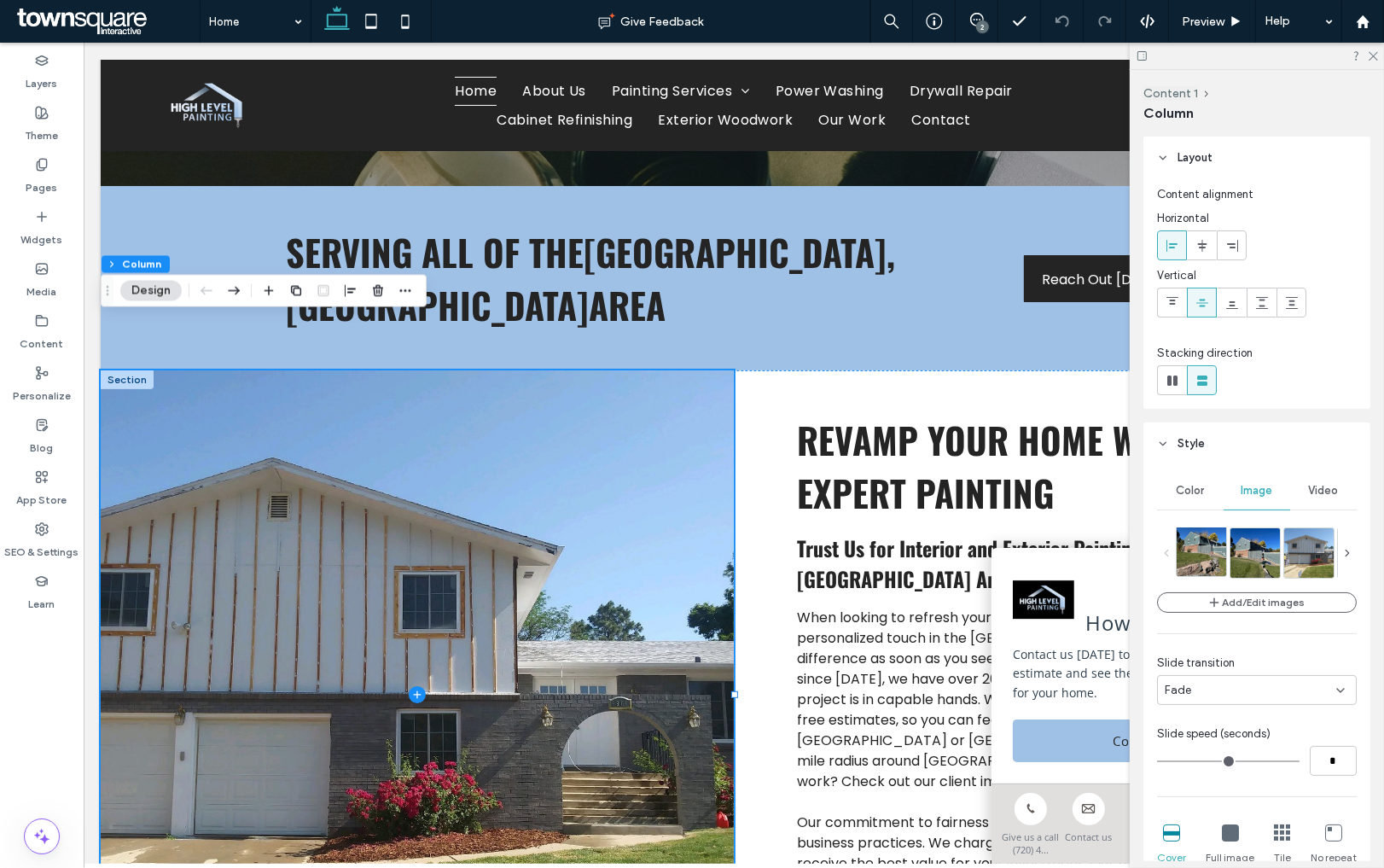
click at [1188, 550] on img at bounding box center [1209, 551] width 65 height 49
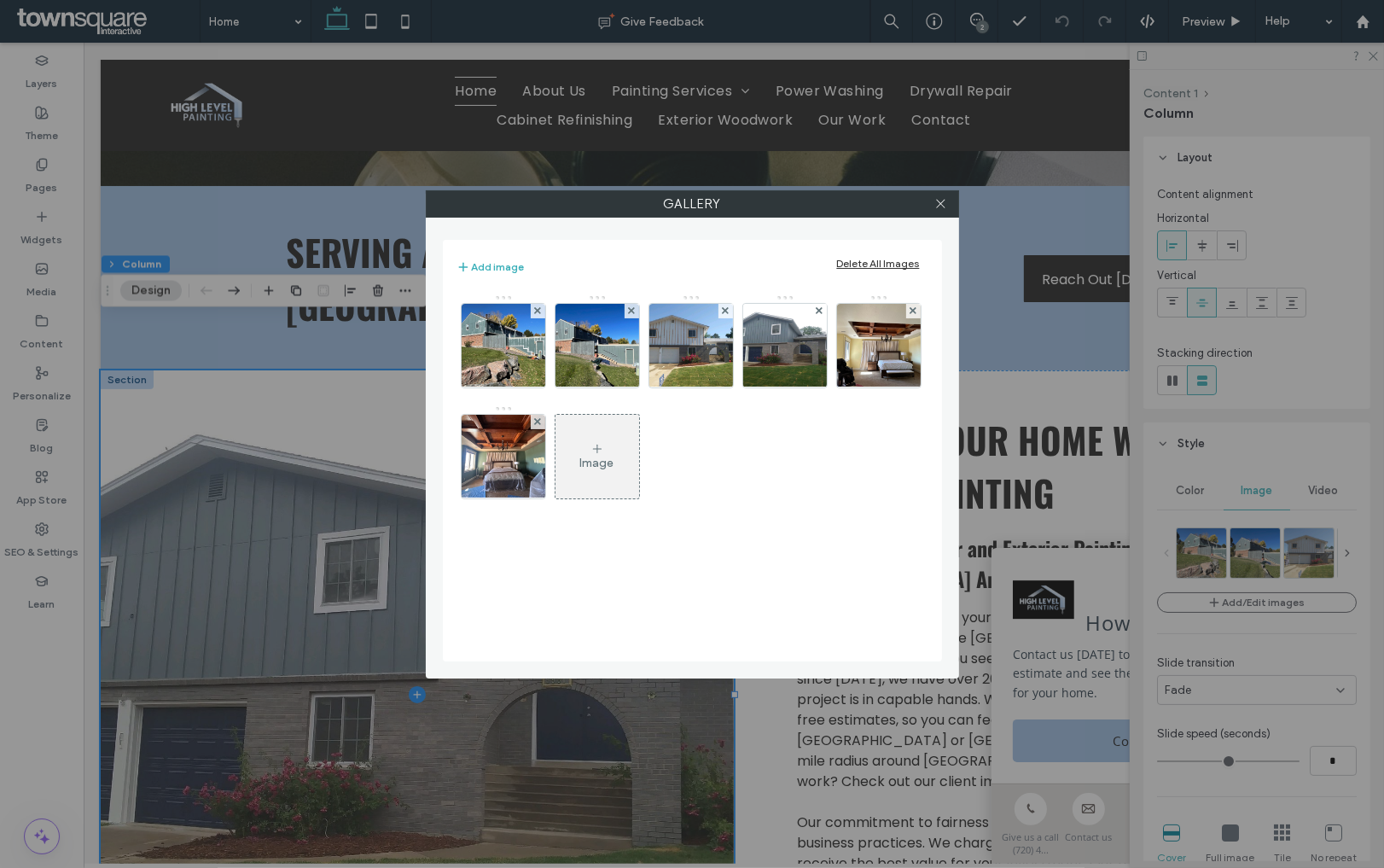
click at [639, 469] on div "Image" at bounding box center [597, 456] width 83 height 80
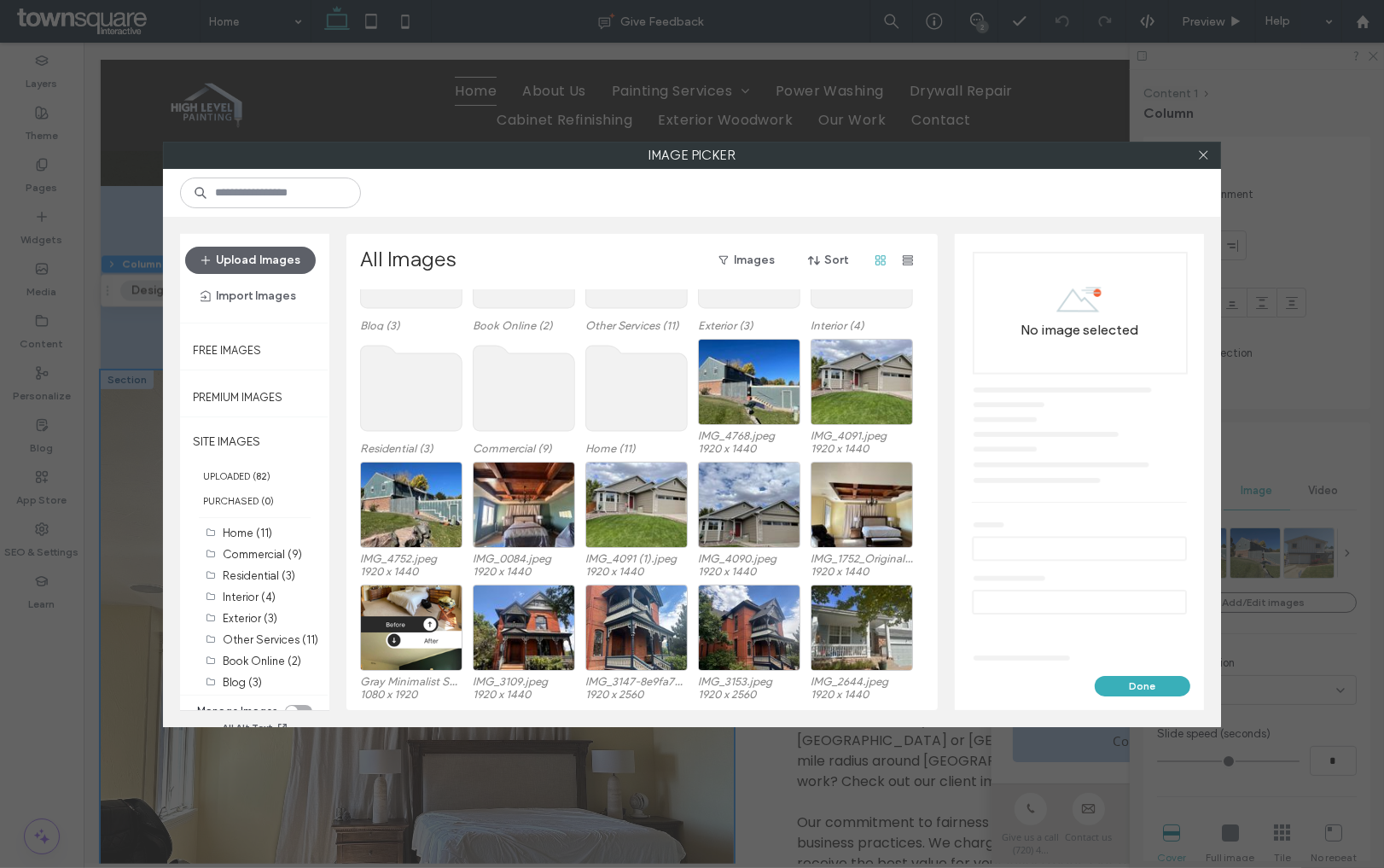
scroll to position [121, 0]
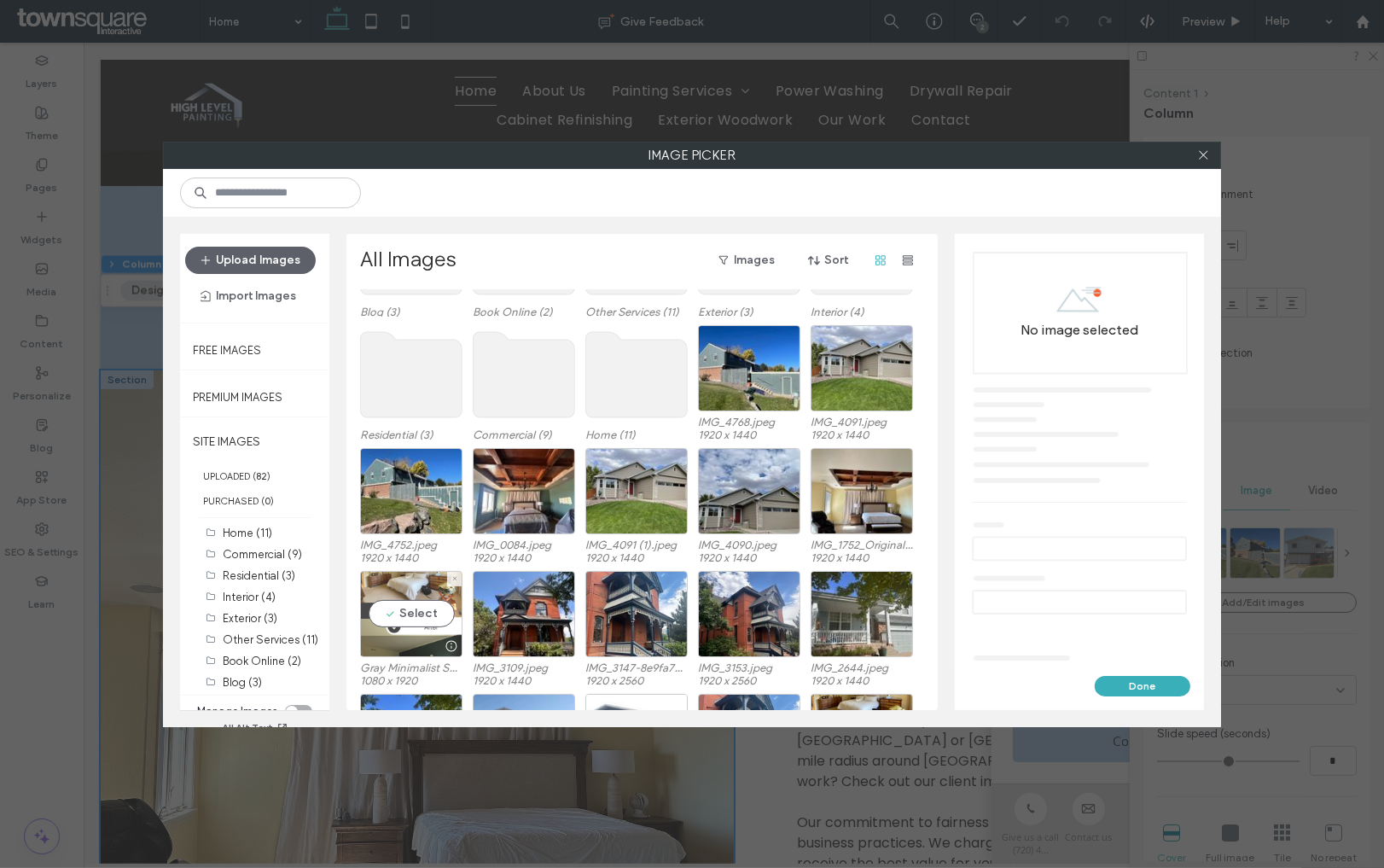
click at [430, 608] on div "Select" at bounding box center [411, 613] width 102 height 86
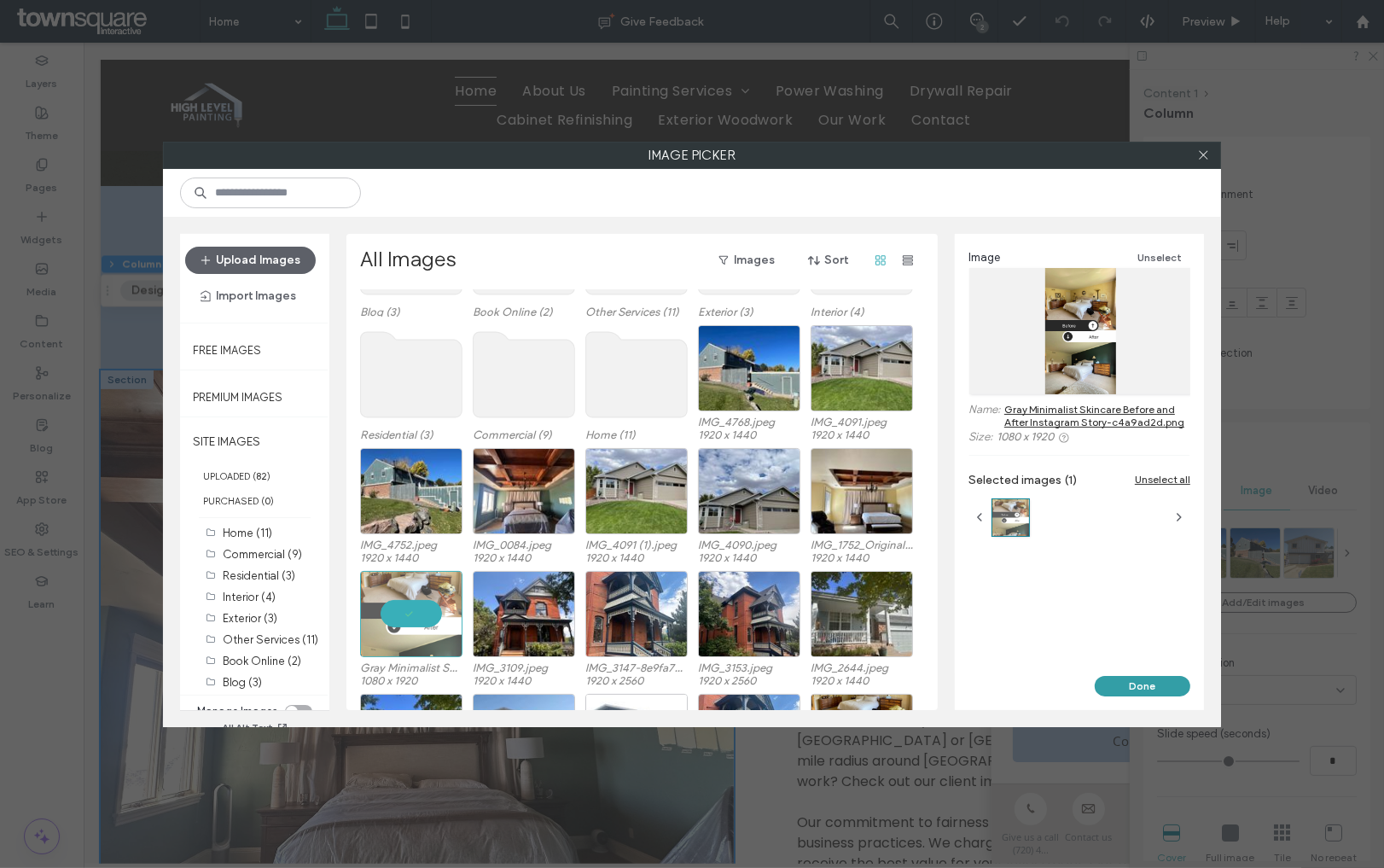
click at [1147, 684] on button "Done" at bounding box center [1142, 686] width 96 height 21
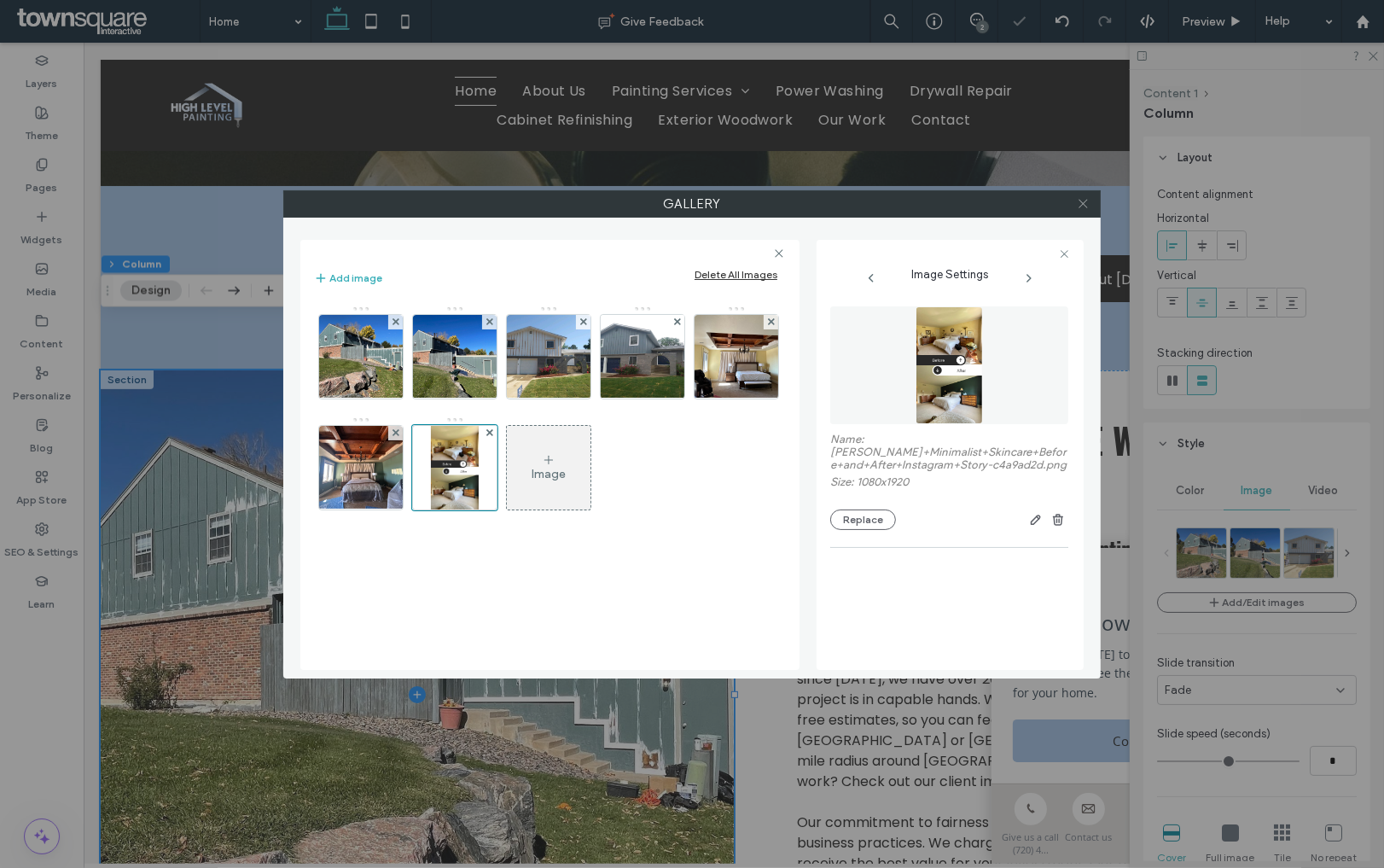
click at [1086, 204] on icon at bounding box center [1084, 204] width 13 height 13
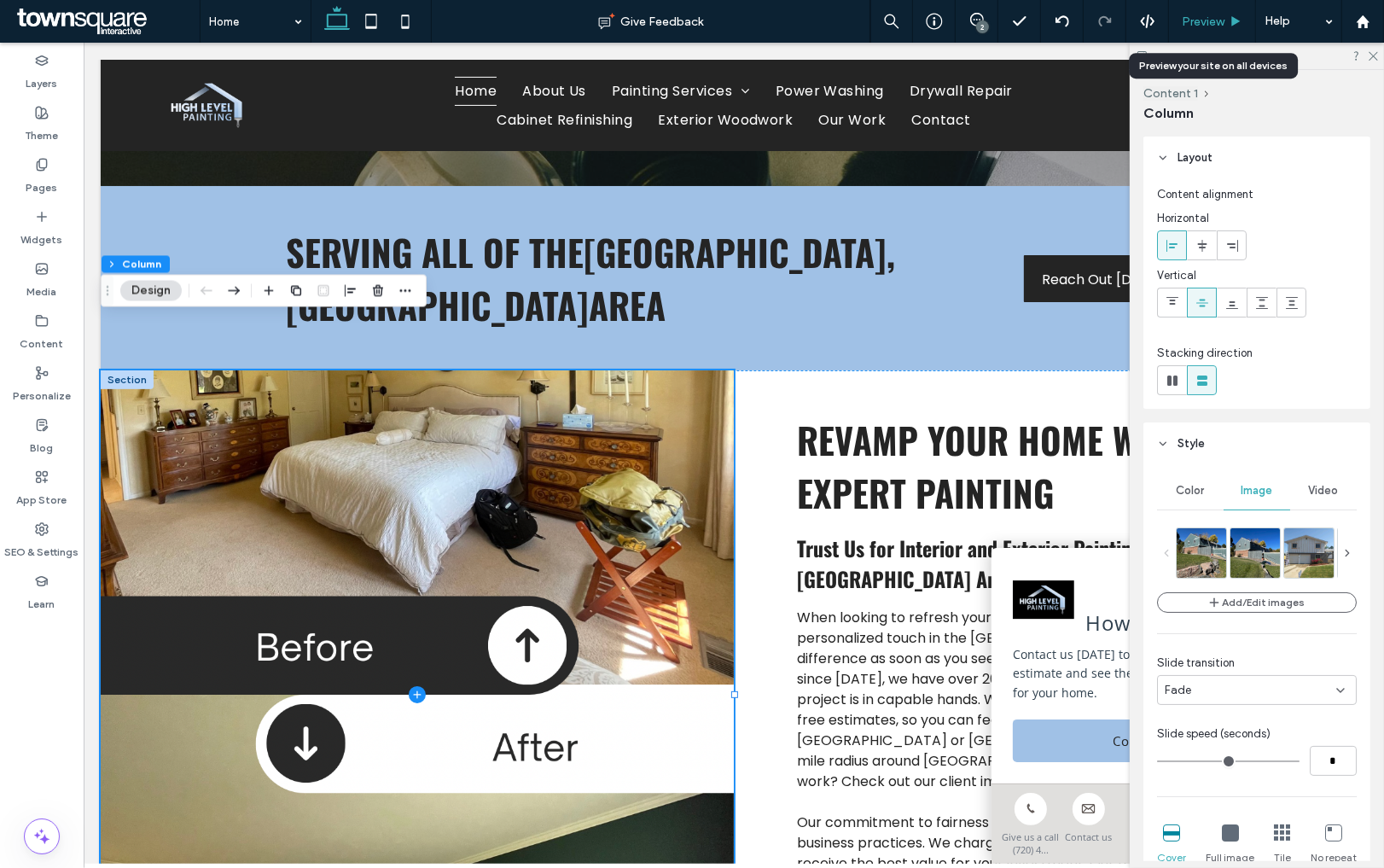
click at [1195, 30] on div "Preview" at bounding box center [1213, 21] width 87 height 43
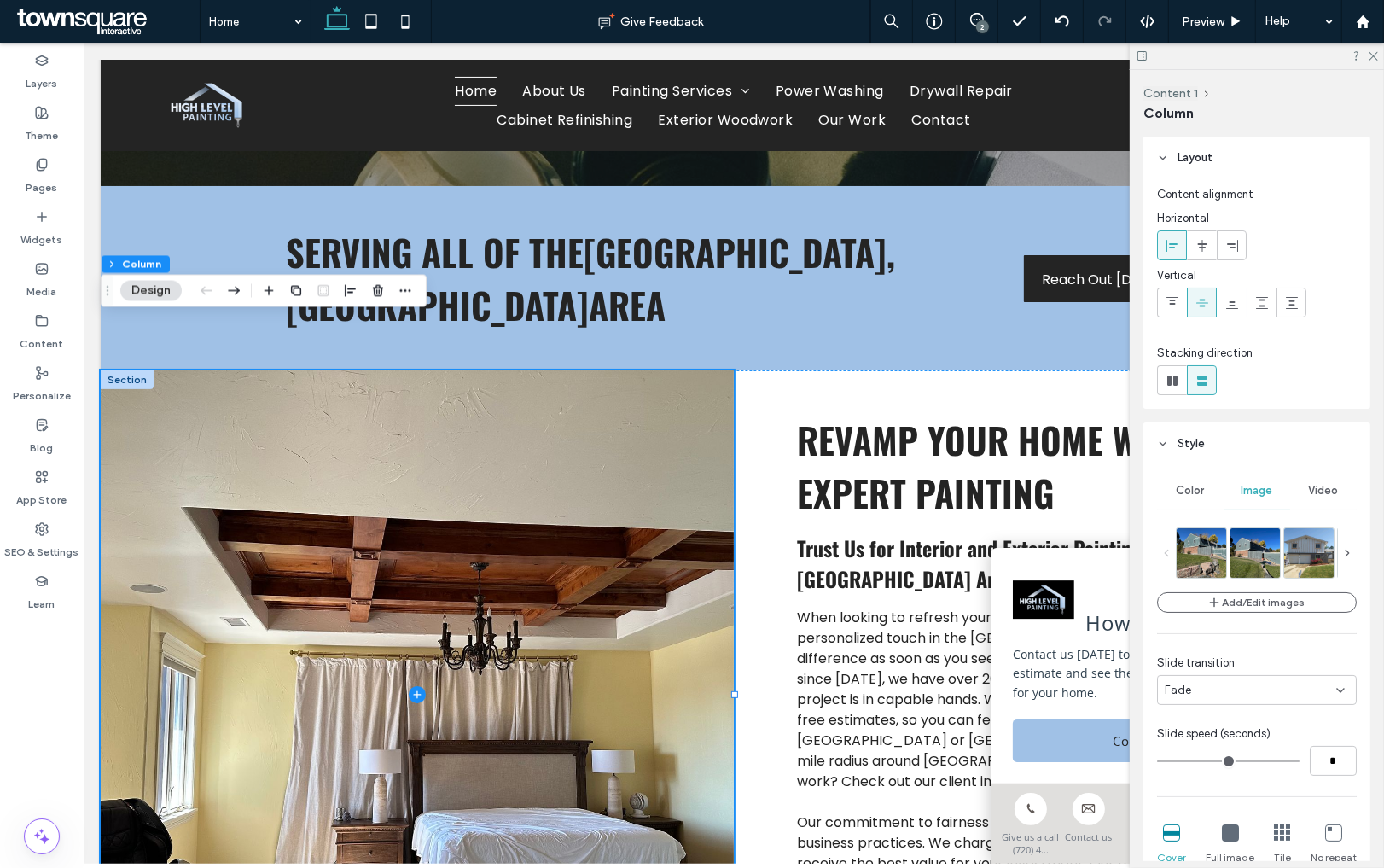
click at [987, 22] on div "2" at bounding box center [983, 27] width 13 height 13
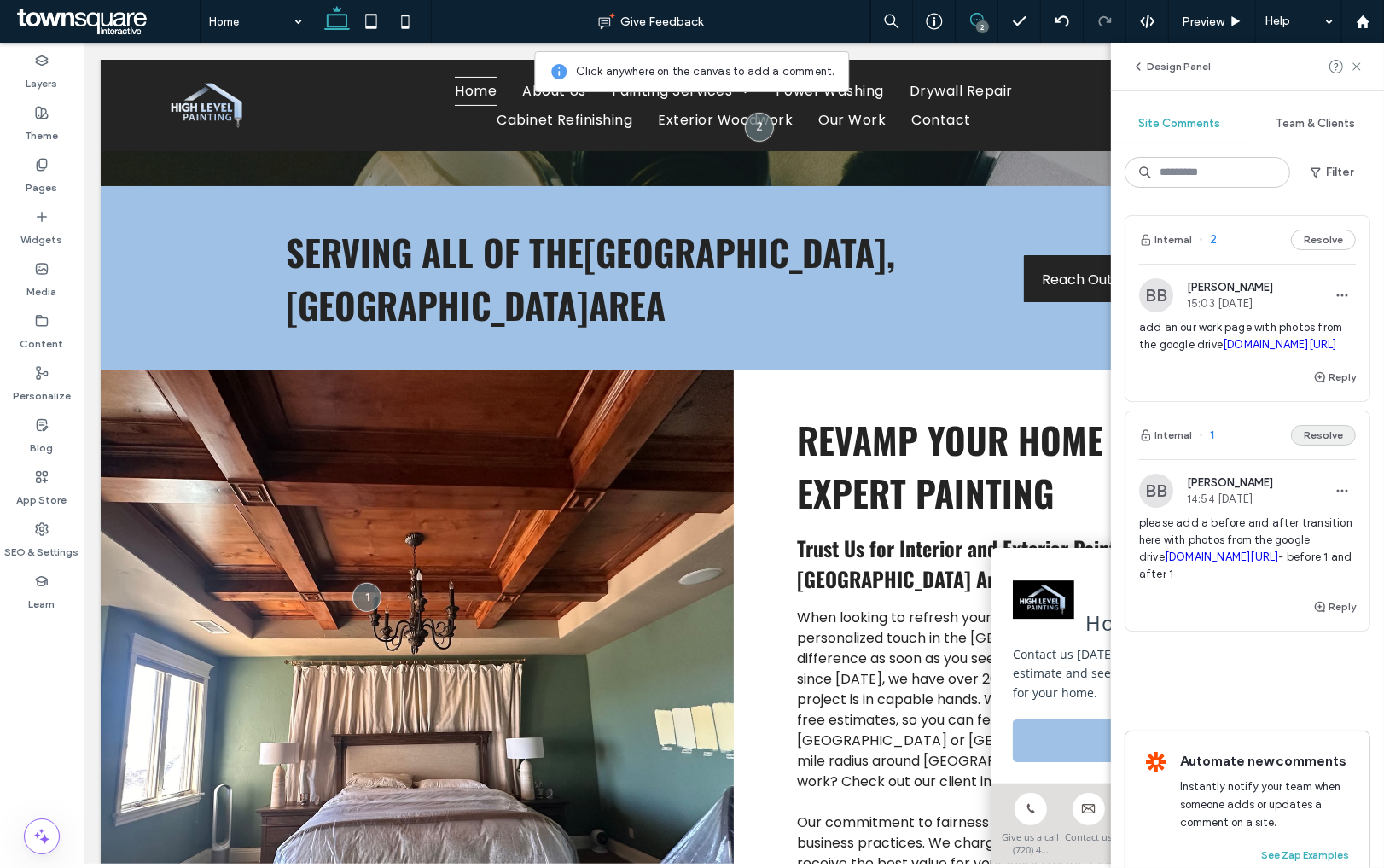
click at [1331, 446] on button "Resolve" at bounding box center [1323, 435] width 65 height 21
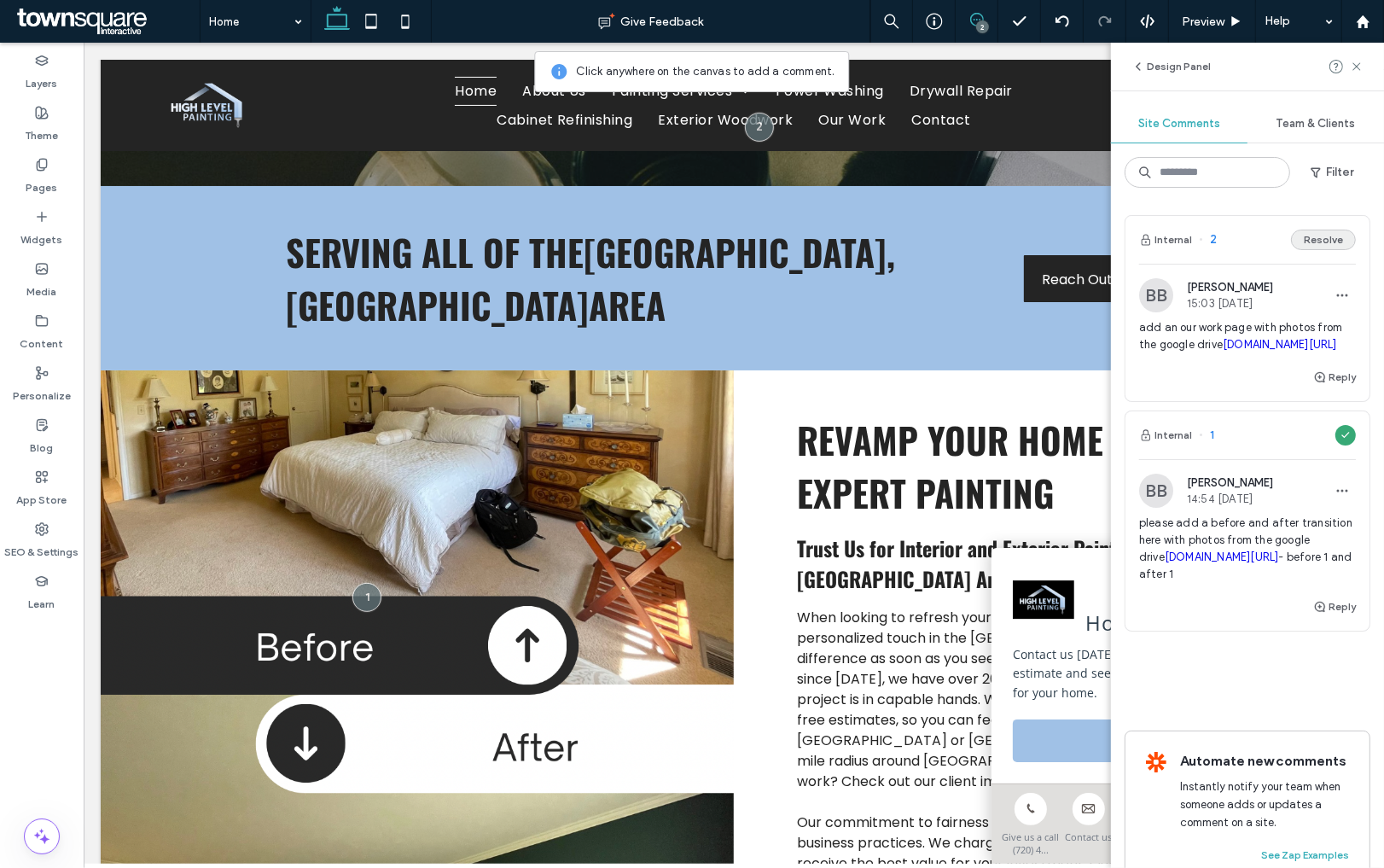
click at [1330, 231] on button "Resolve" at bounding box center [1323, 239] width 65 height 21
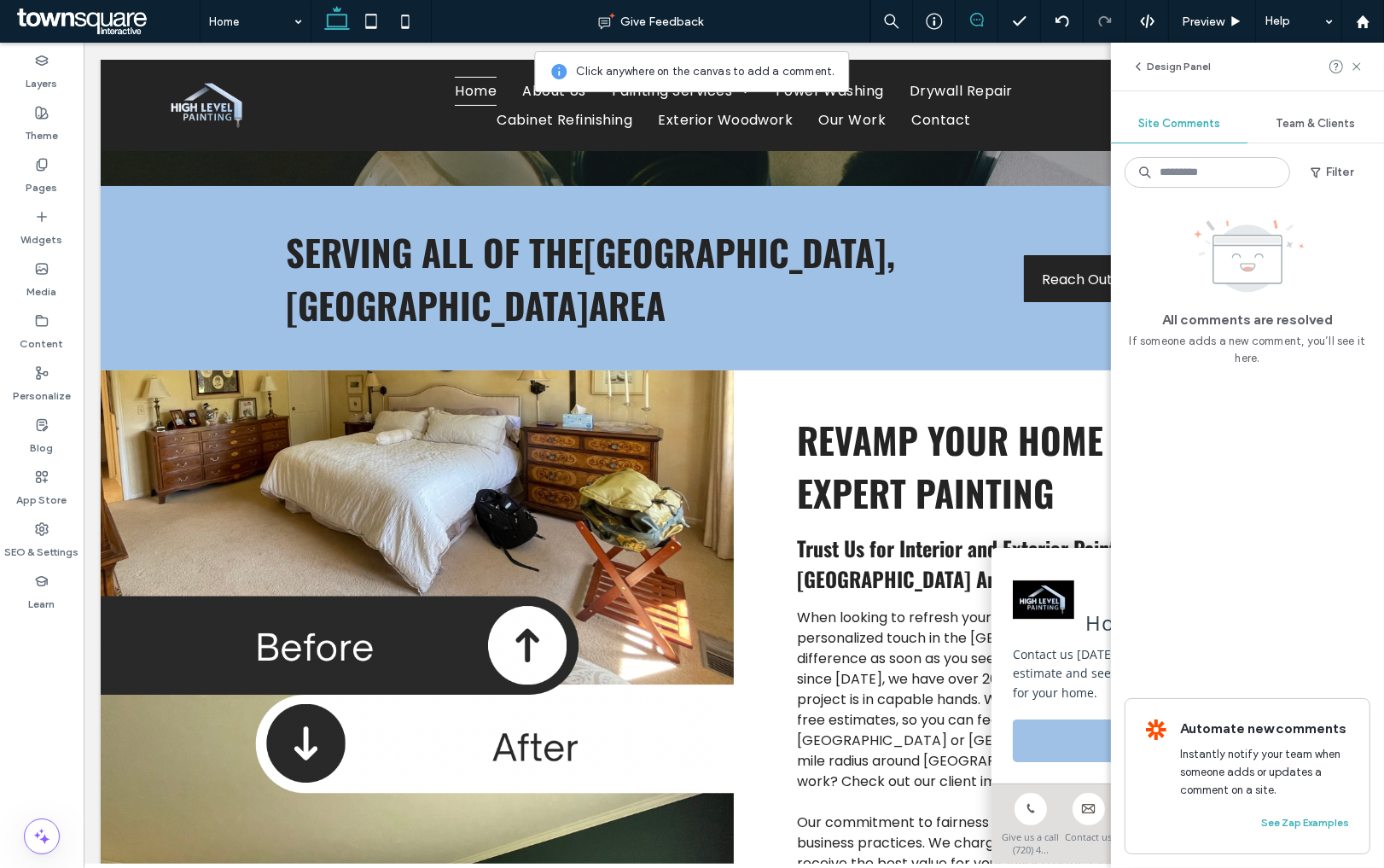
click at [1327, 239] on div "All comments are resolved If someone adds a new comment, you’ll see it here." at bounding box center [1248, 291] width 246 height 151
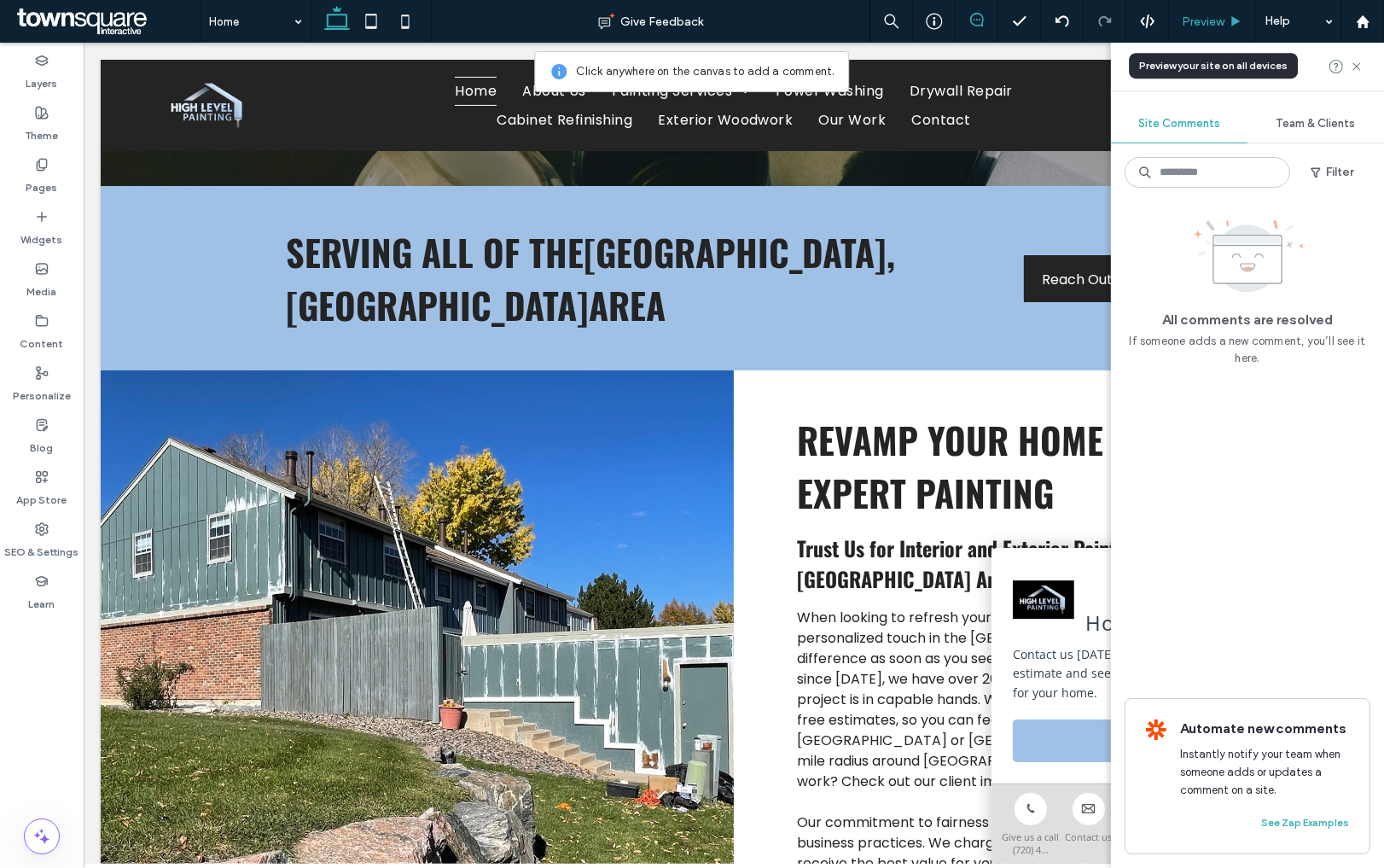
click at [1206, 37] on div "Preview" at bounding box center [1213, 21] width 87 height 43
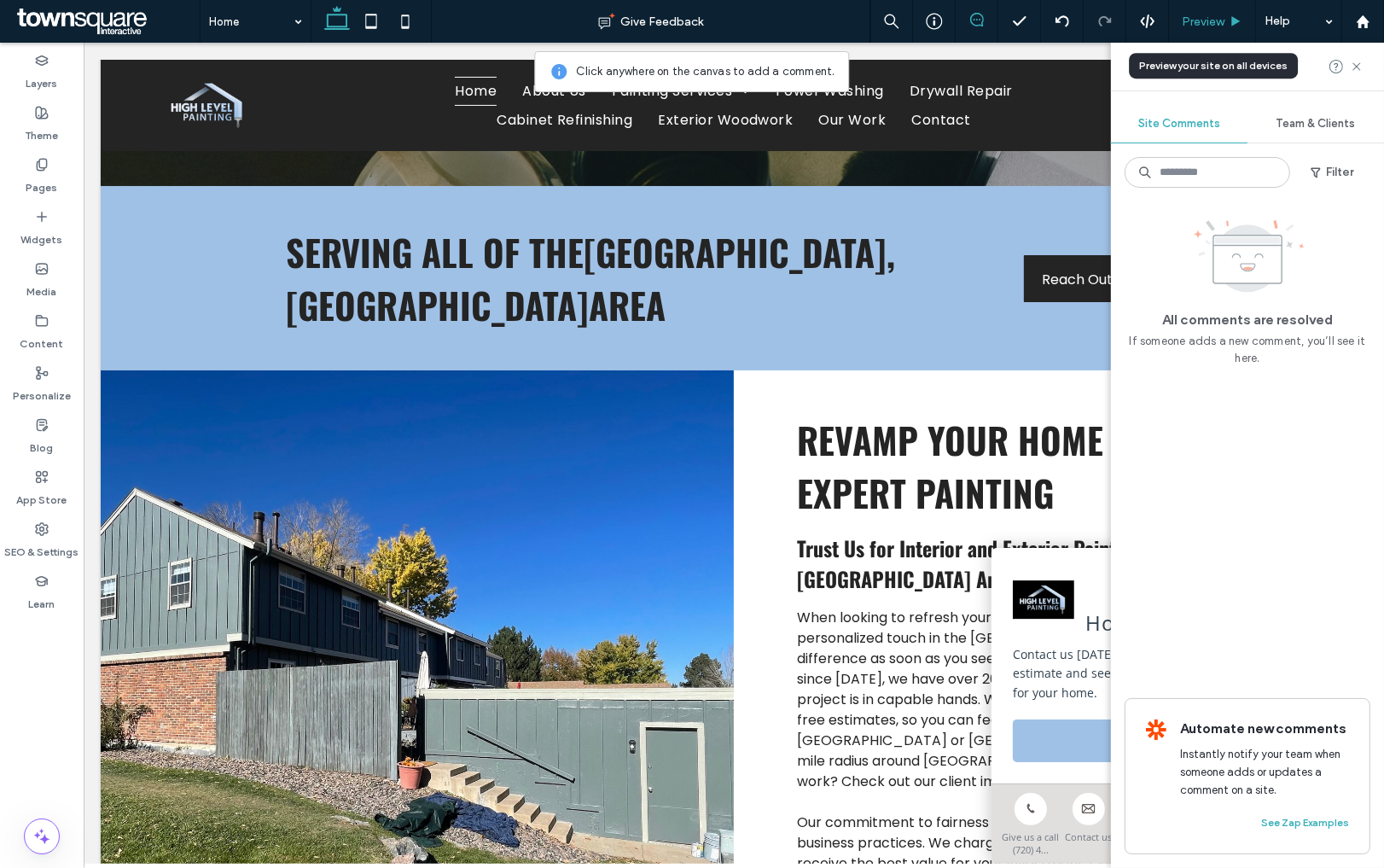
click at [1206, 37] on div "Preview" at bounding box center [1213, 21] width 87 height 43
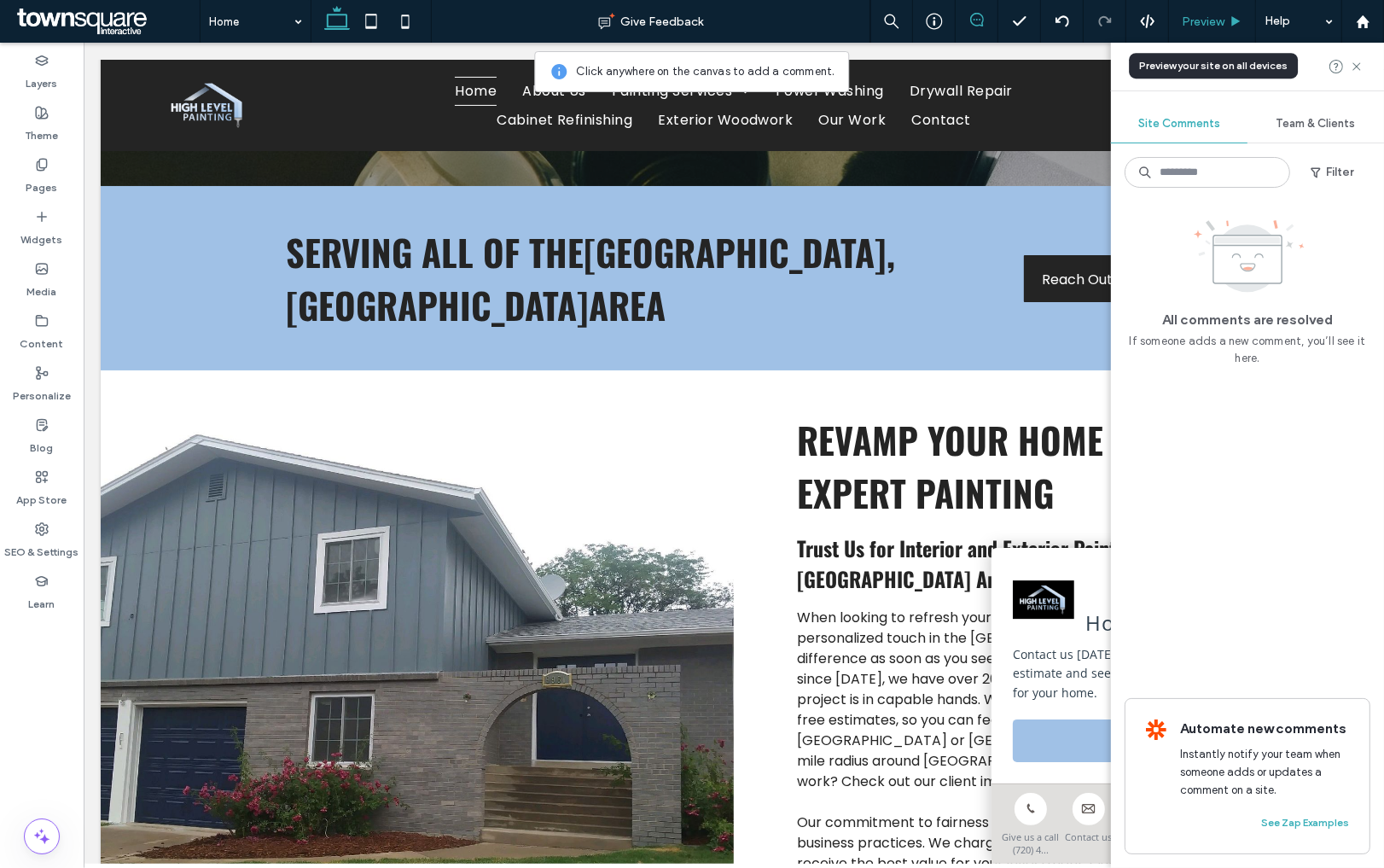
click at [1203, 28] on div "Preview" at bounding box center [1213, 21] width 87 height 43
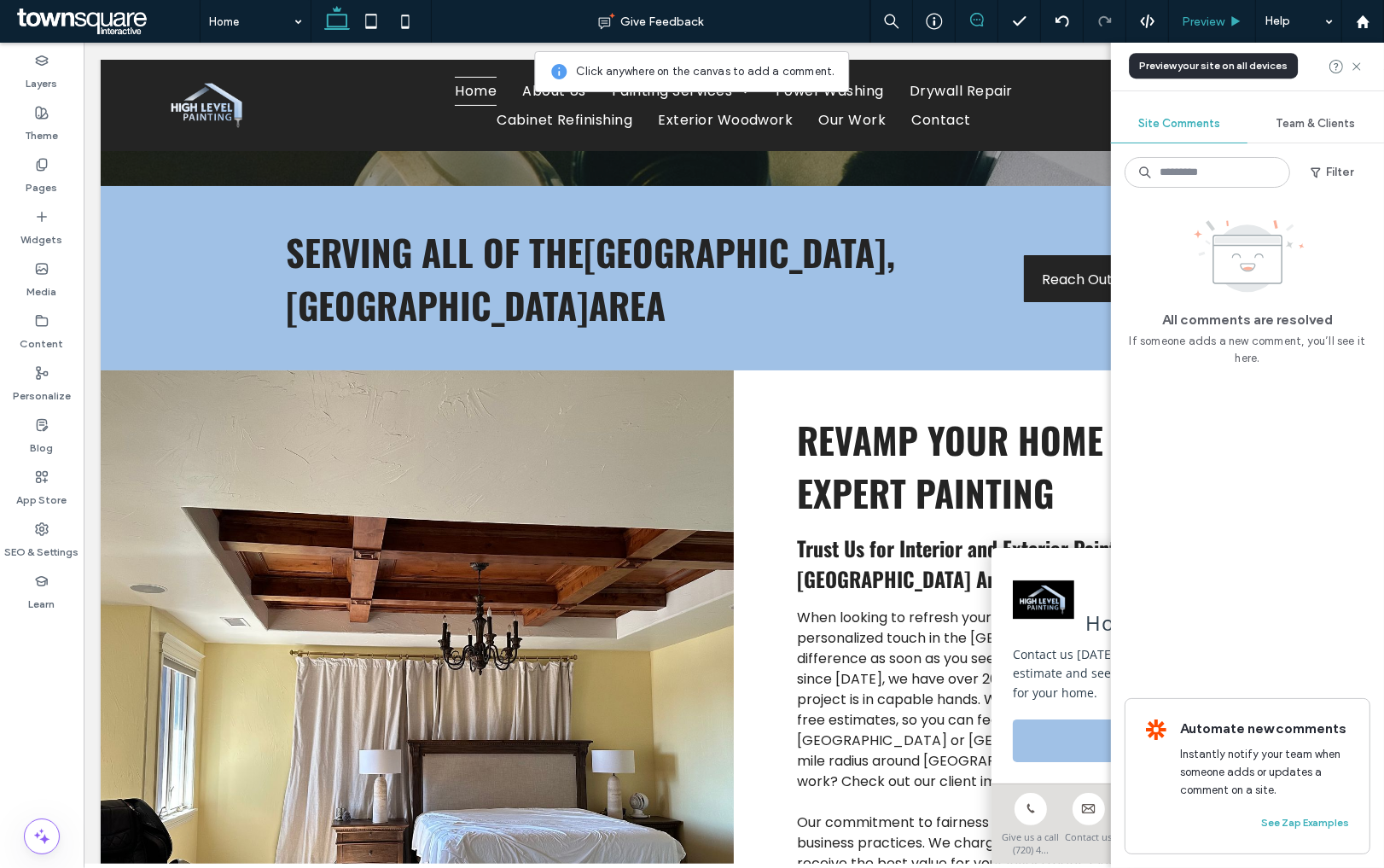
click at [1199, 14] on span "Preview" at bounding box center [1202, 21] width 43 height 14
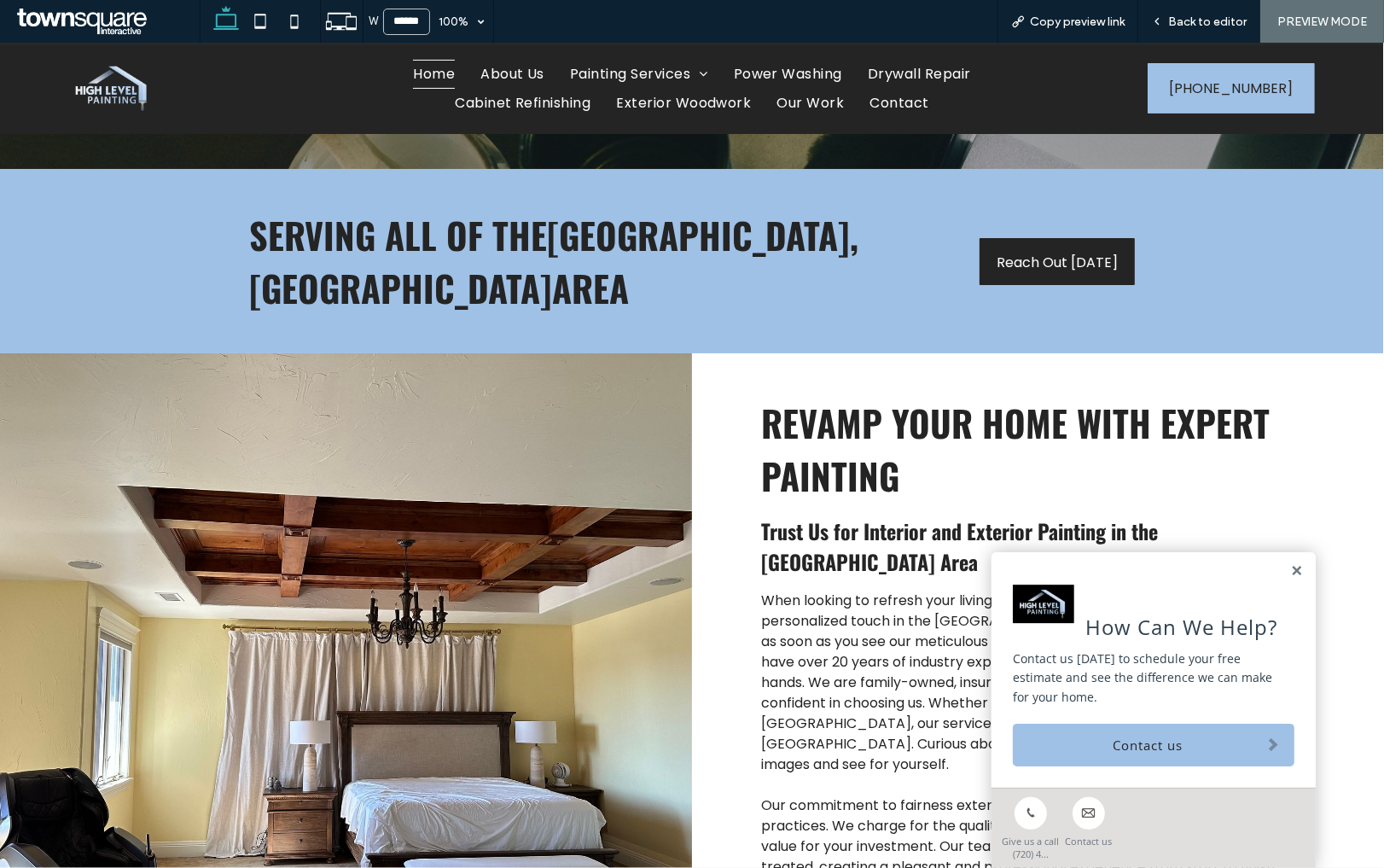
scroll to position [399, 0]
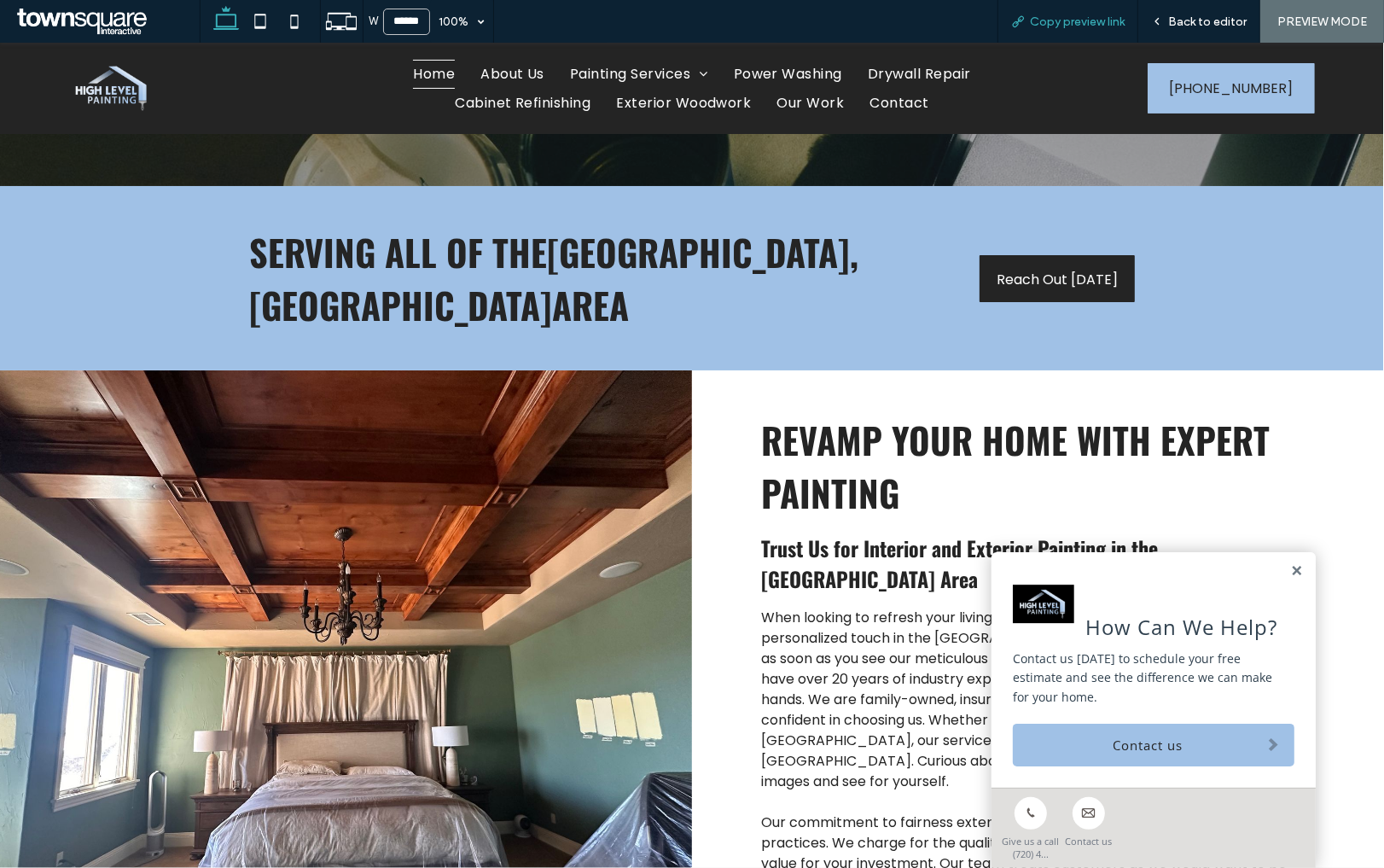
click at [1103, 19] on span "Copy preview link" at bounding box center [1077, 21] width 95 height 14
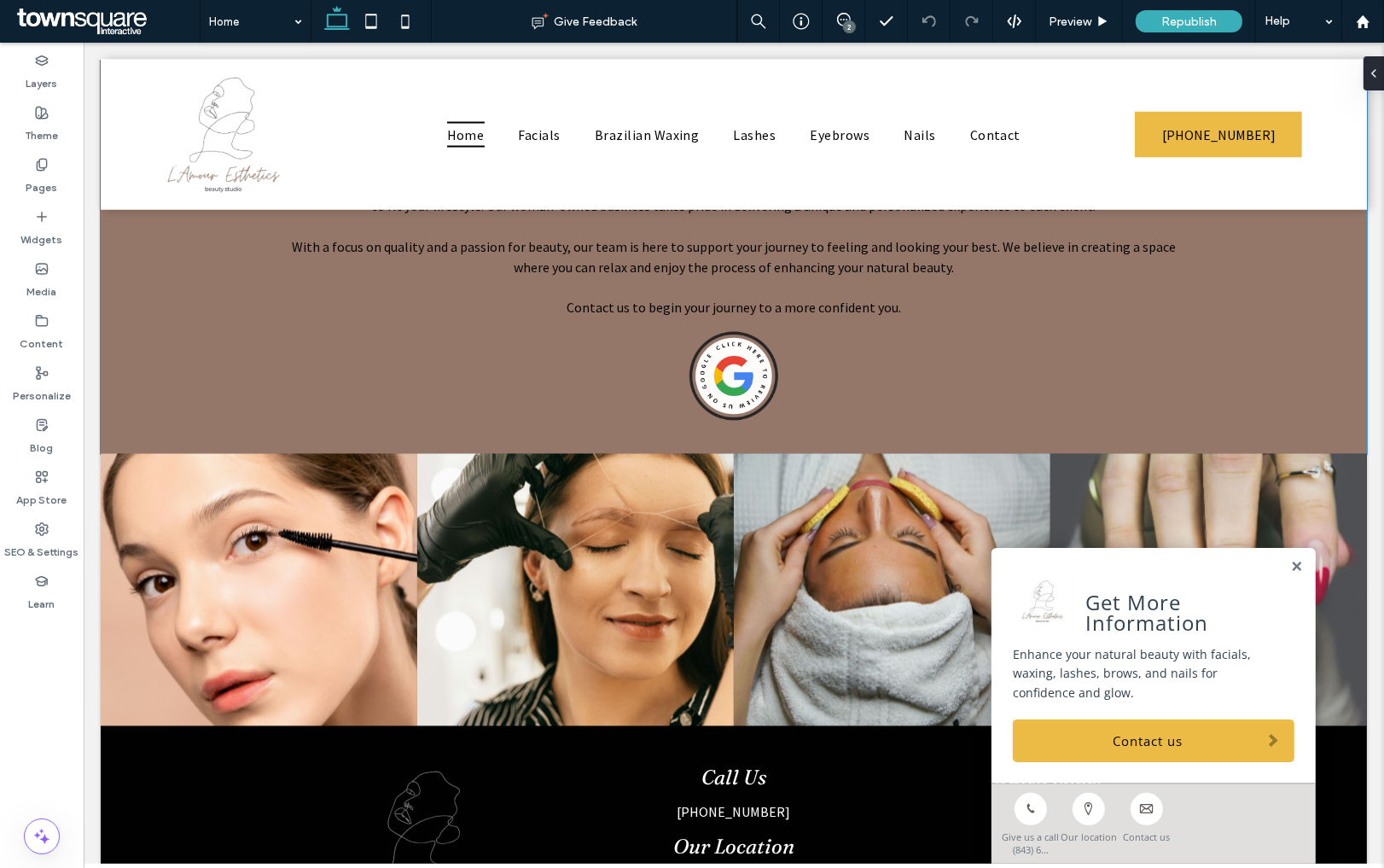
scroll to position [2861, 0]
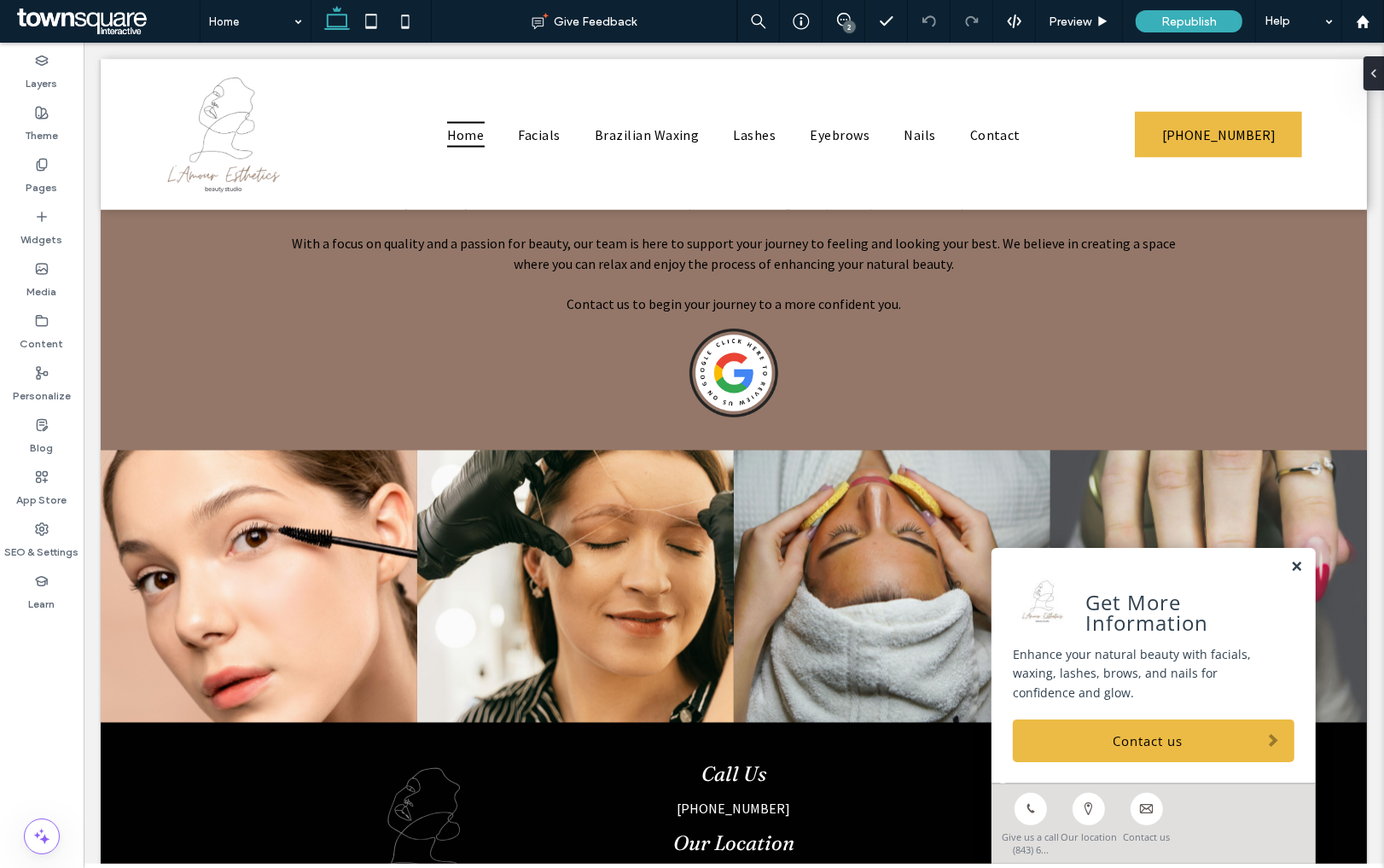
click at [1300, 566] on link at bounding box center [1296, 566] width 13 height 14
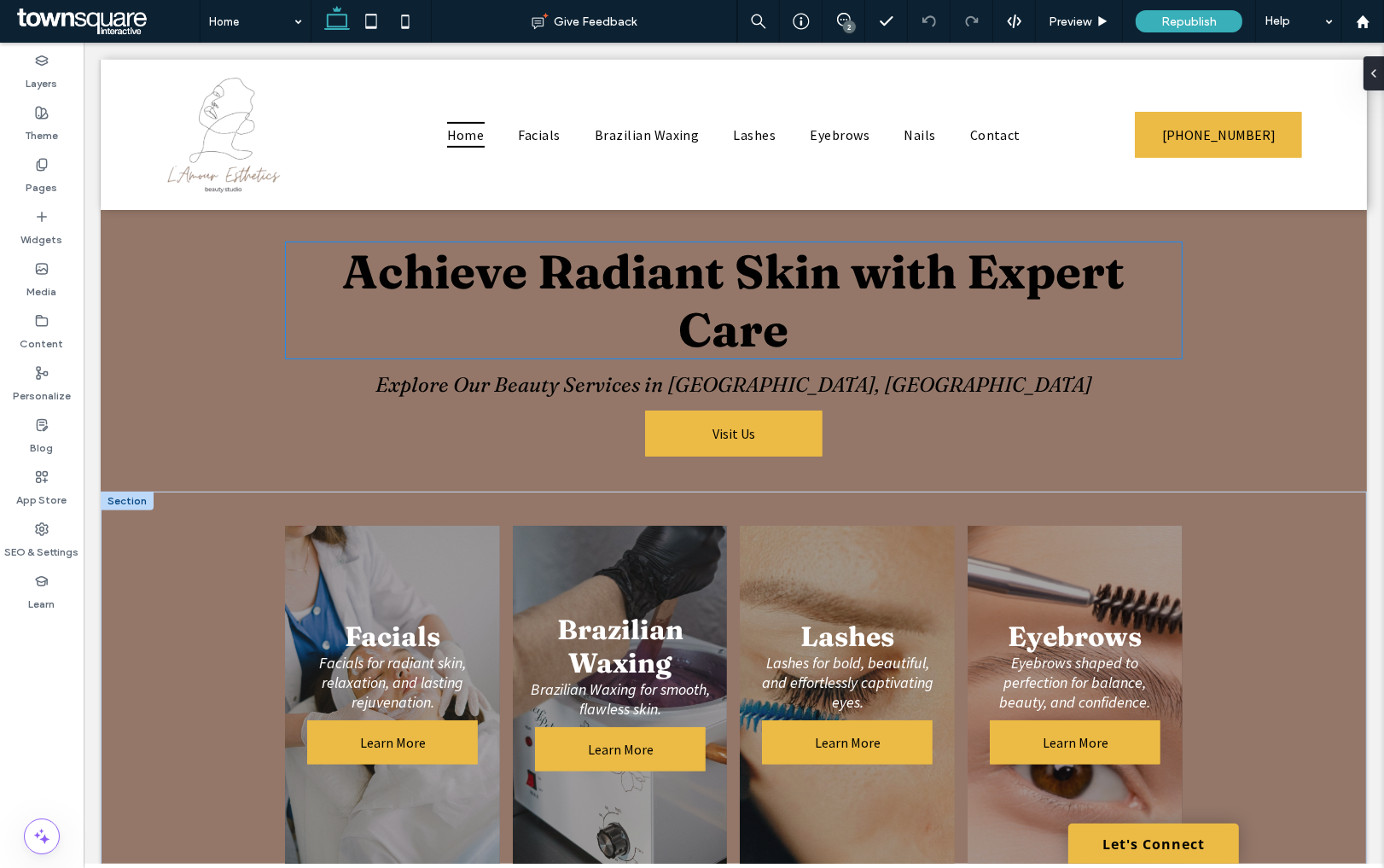
scroll to position [496, 0]
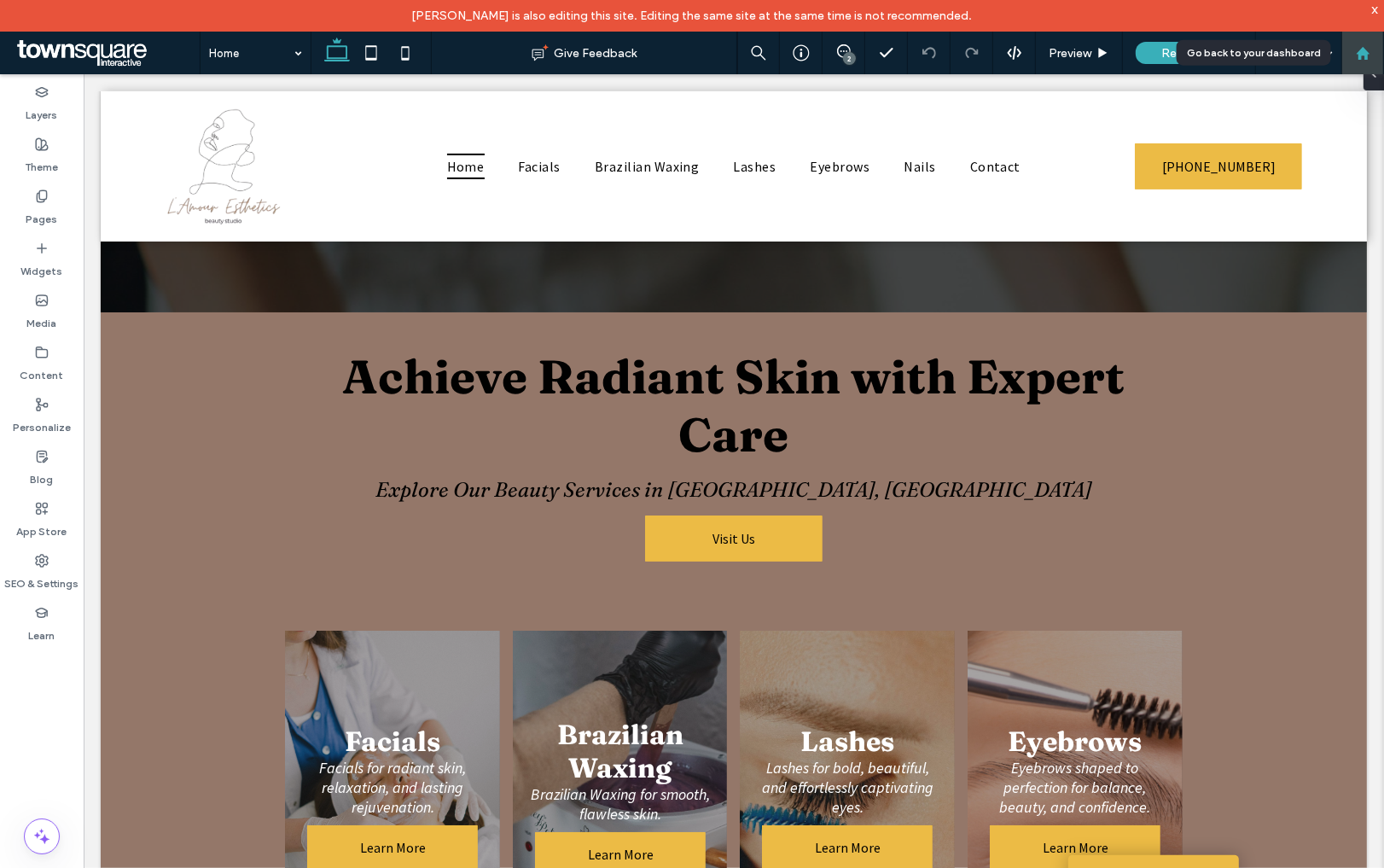
click at [1352, 42] on div at bounding box center [1362, 52] width 43 height 43
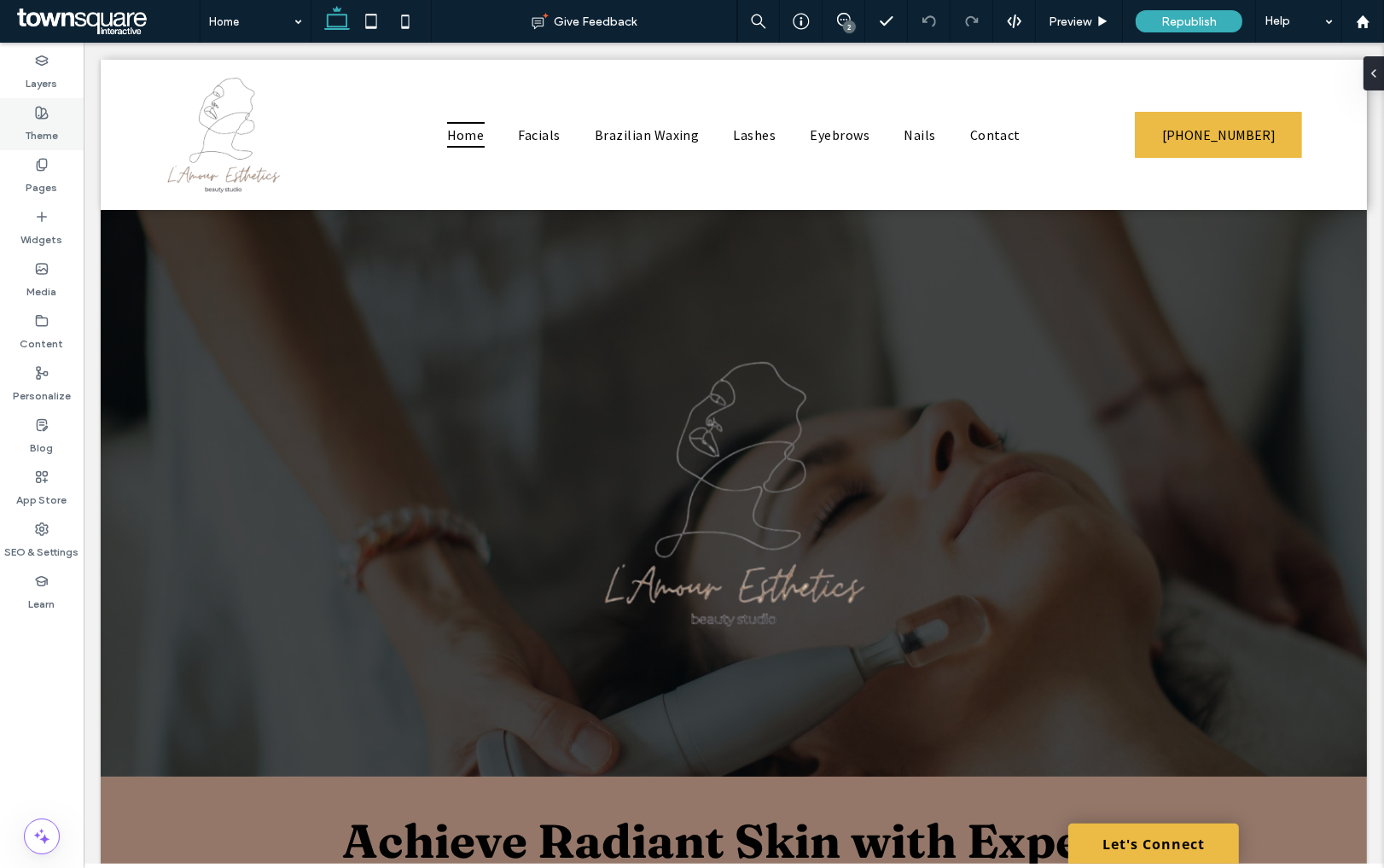
click at [38, 126] on label "Theme" at bounding box center [42, 131] width 33 height 24
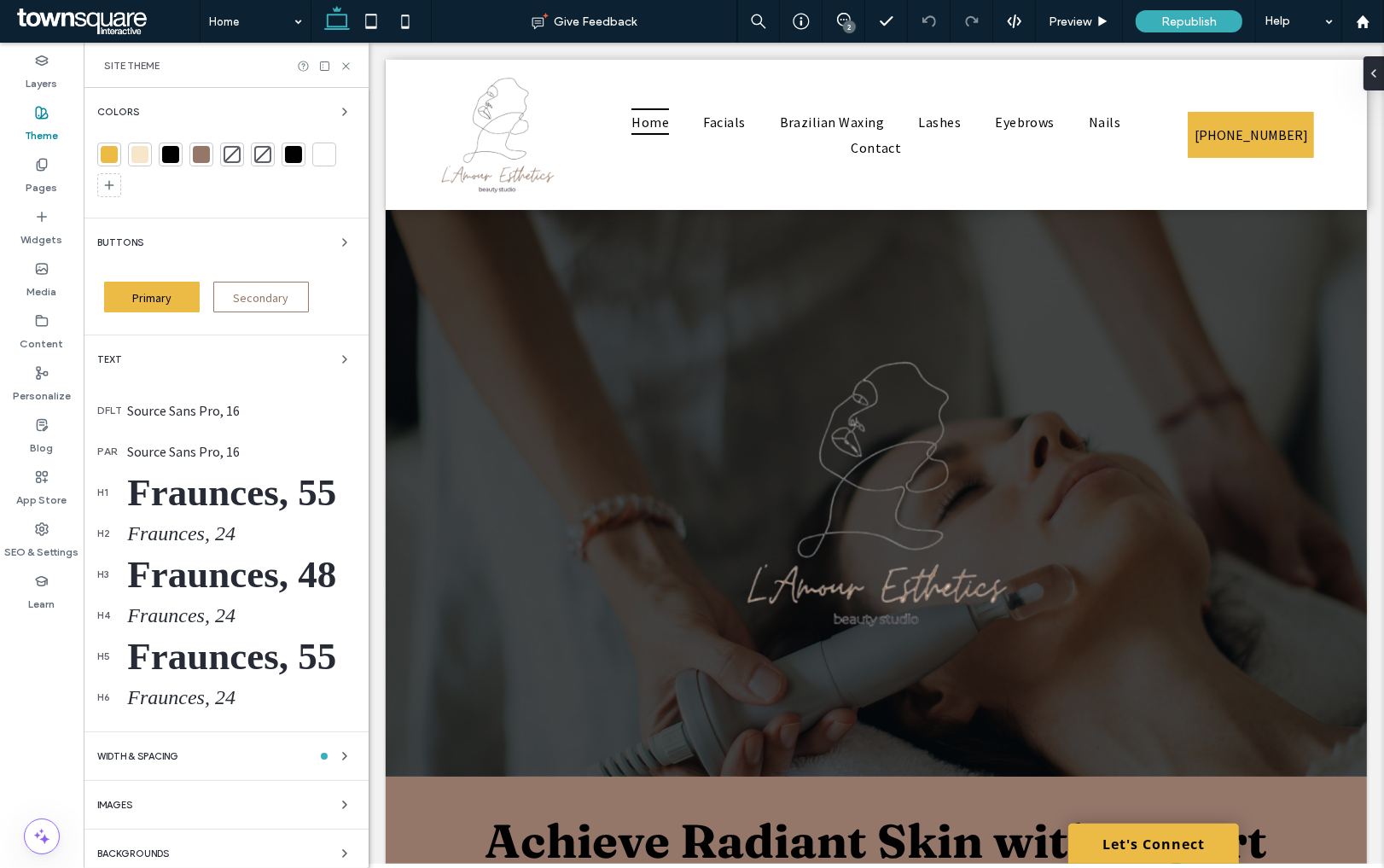
click at [190, 149] on div at bounding box center [201, 154] width 24 height 24
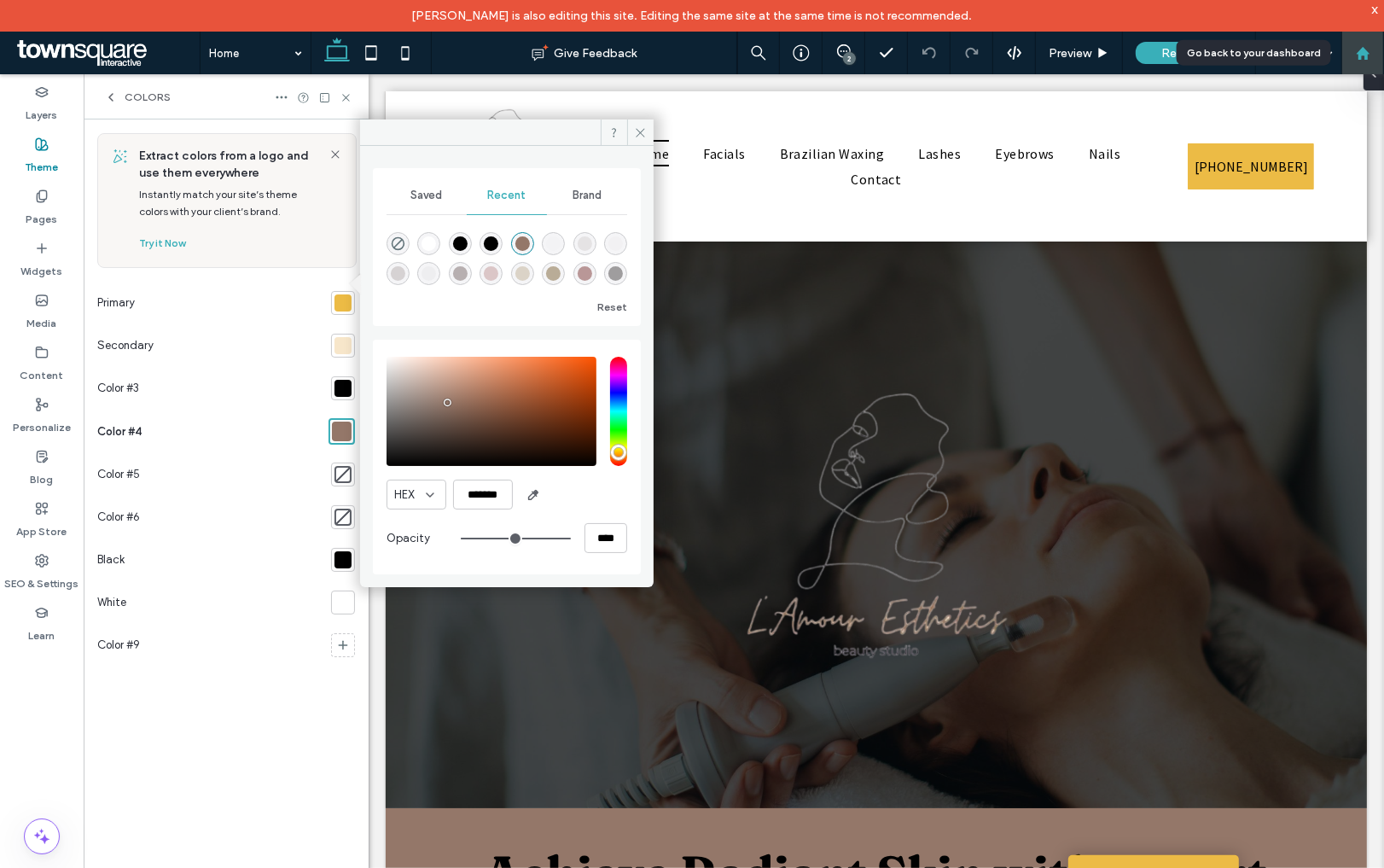
click at [1356, 47] on icon at bounding box center [1362, 53] width 14 height 14
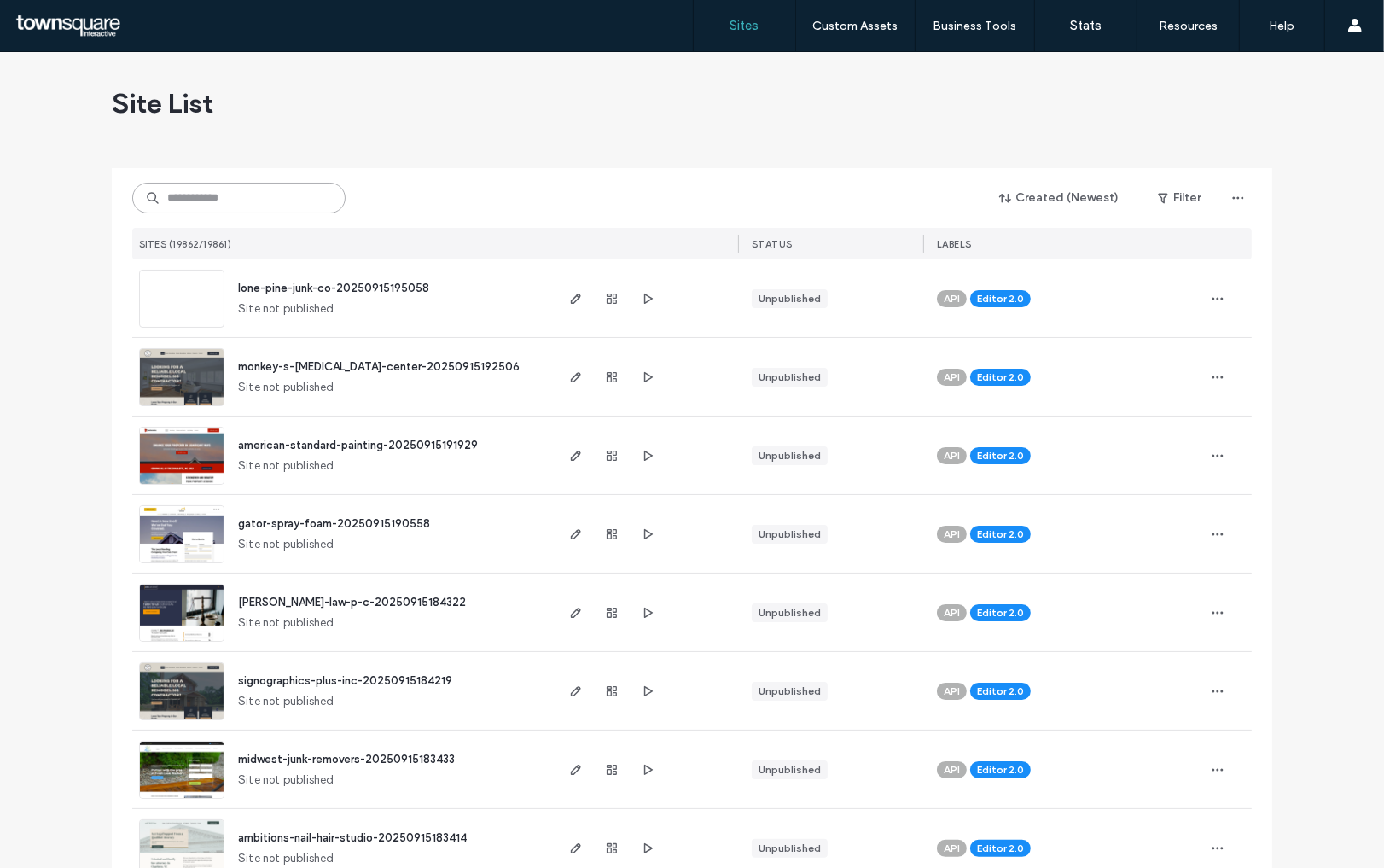
click at [286, 208] on input at bounding box center [239, 198] width 213 height 30
paste input "**********"
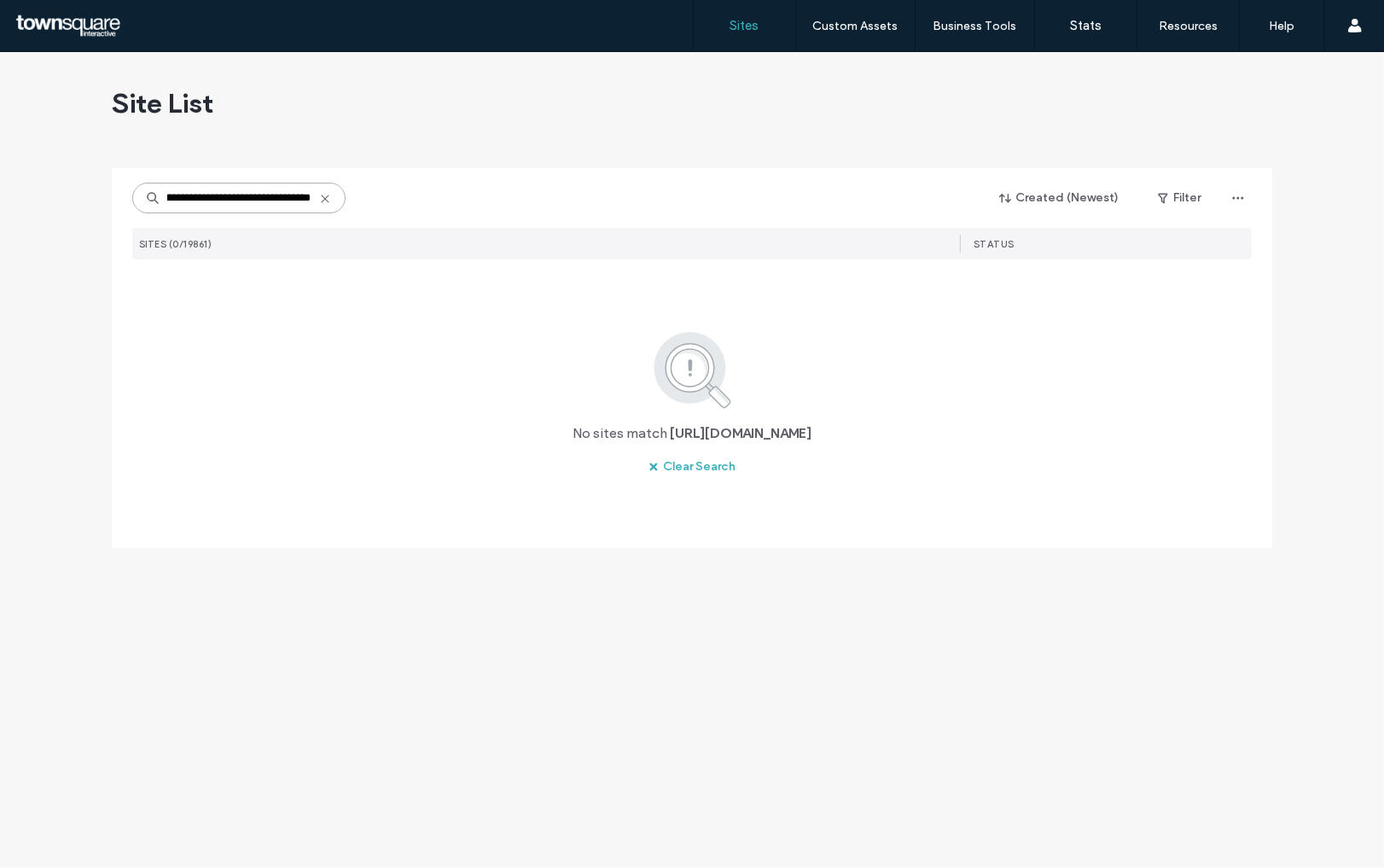
type input "**********"
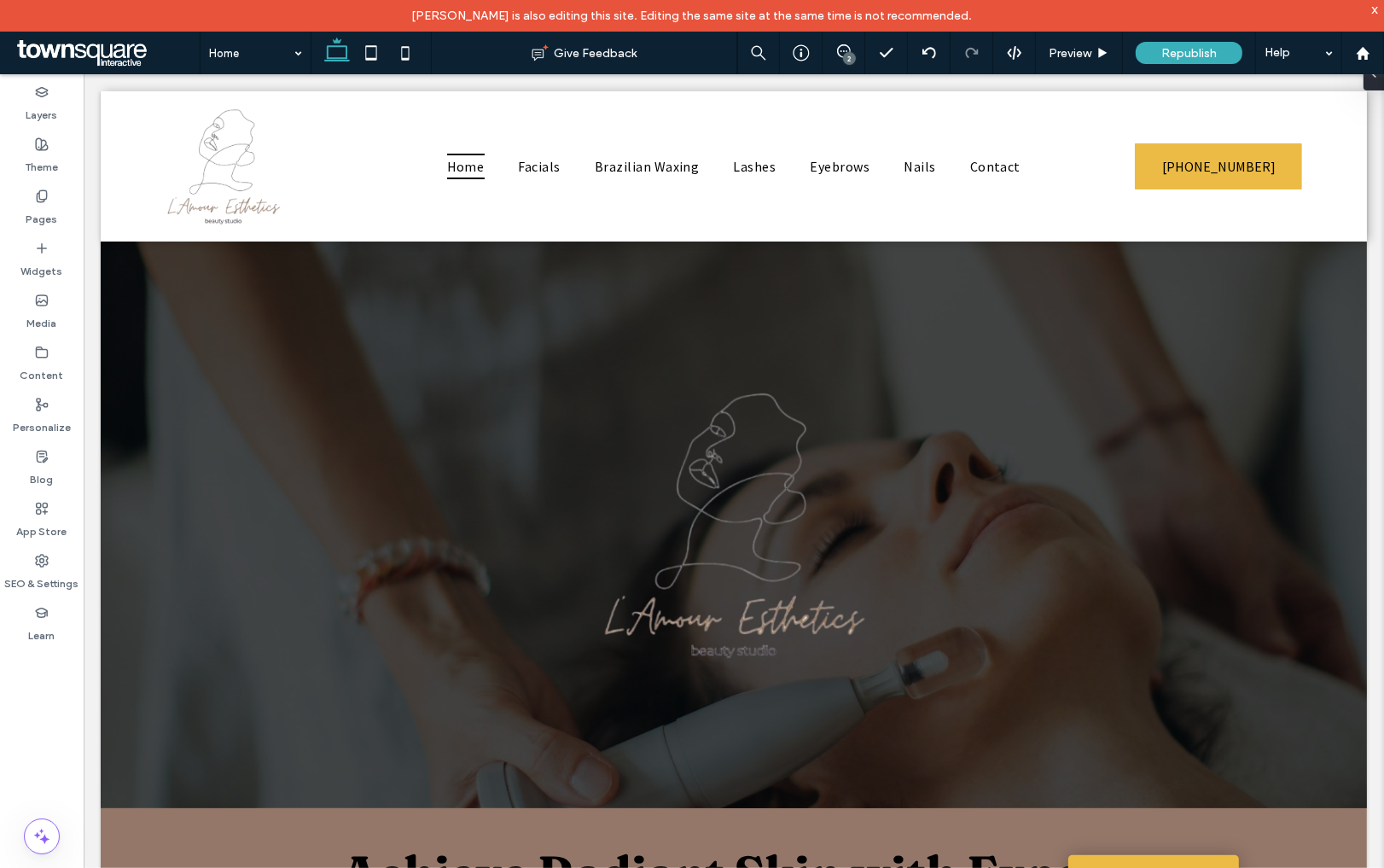
click at [253, 240] on div at bounding box center [733, 240] width 1267 height 0
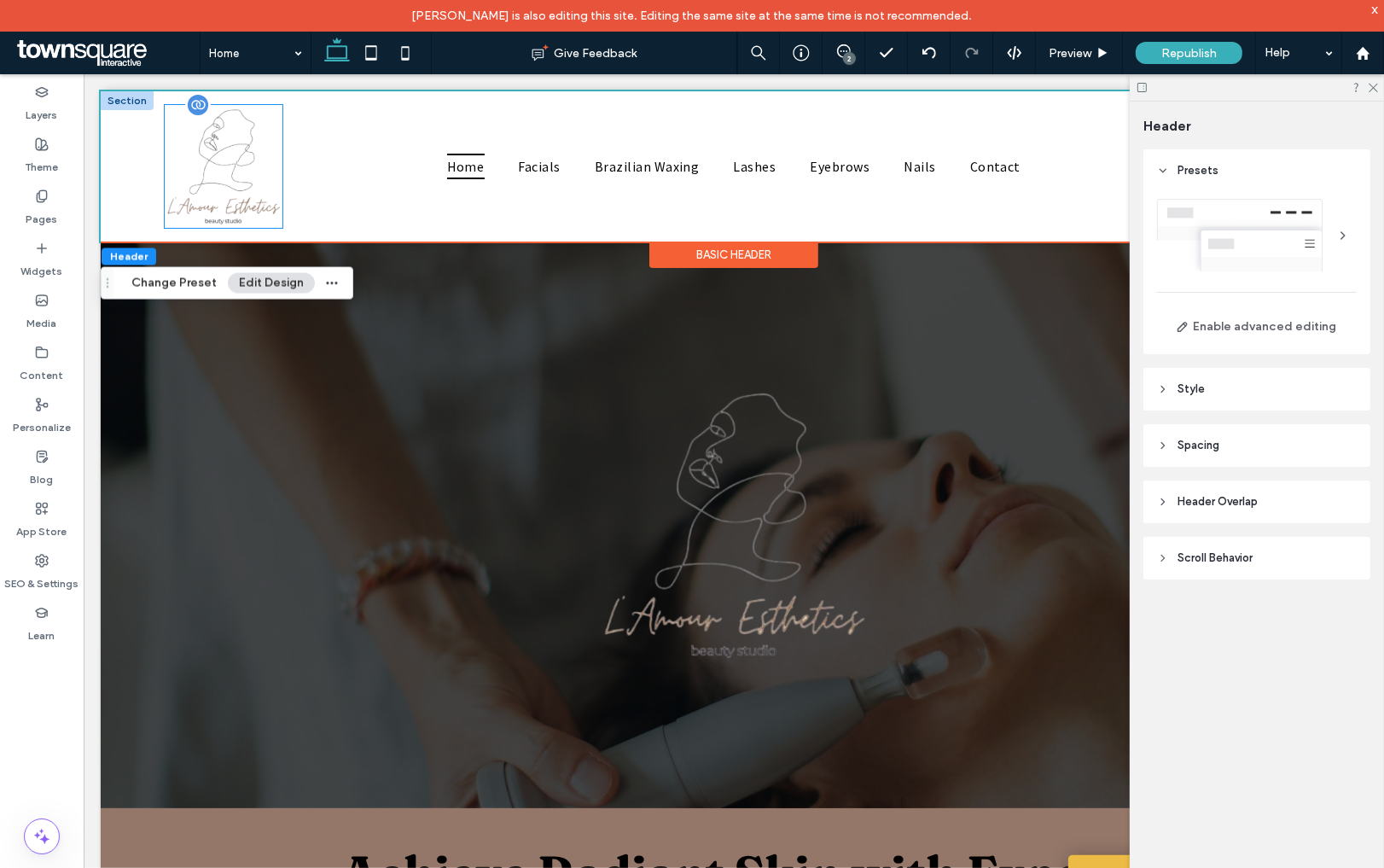
click at [247, 212] on img at bounding box center [222, 166] width 117 height 123
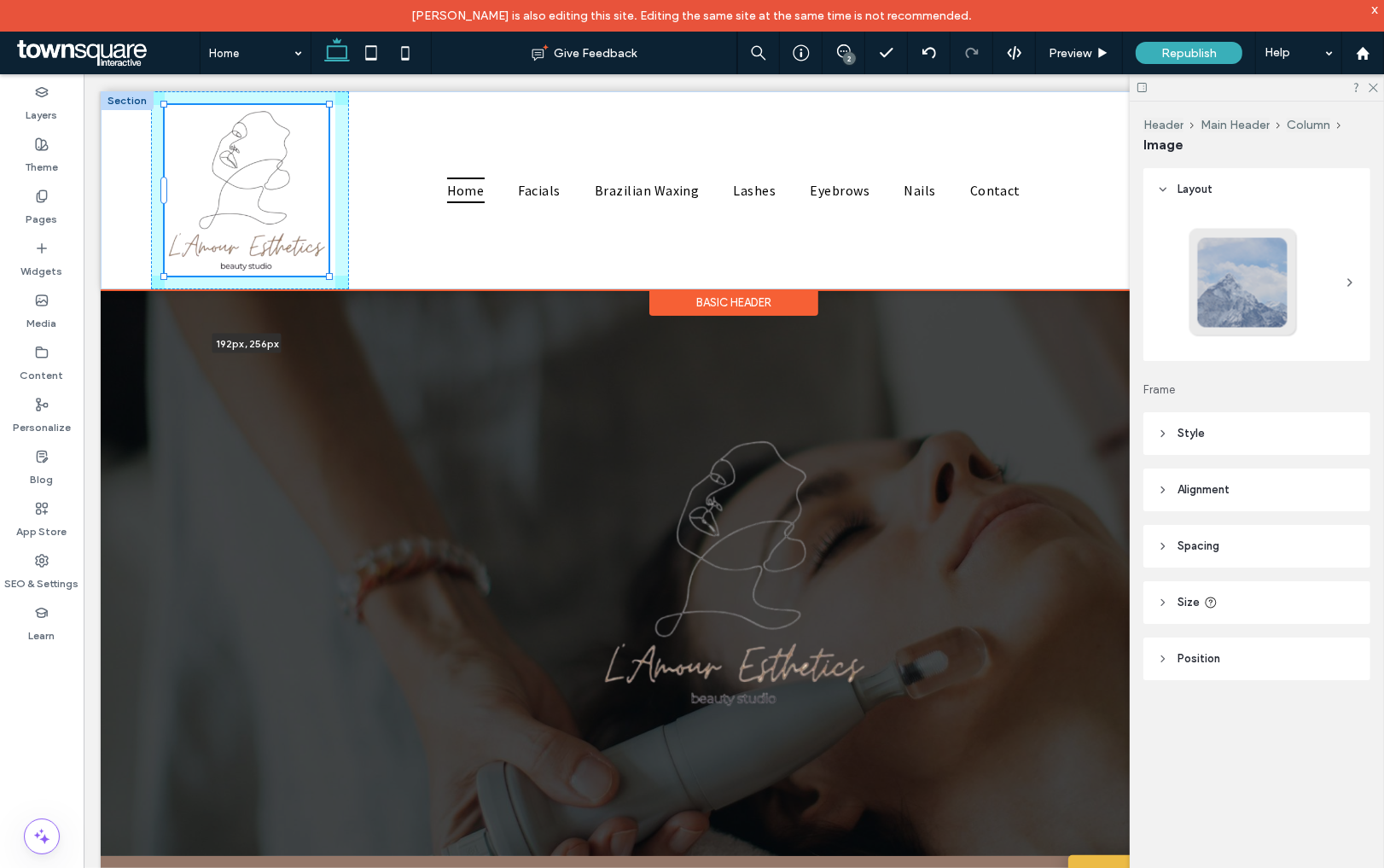
drag, startPoint x: 282, startPoint y: 226, endPoint x: 336, endPoint y: 267, distance: 67.8
click at [336, 267] on div "192px , 256px Home Facials Brazilian Waxing [GEOGRAPHIC_DATA] Eyebrows Nails Co…" at bounding box center [733, 189] width 1267 height 198
type input "***"
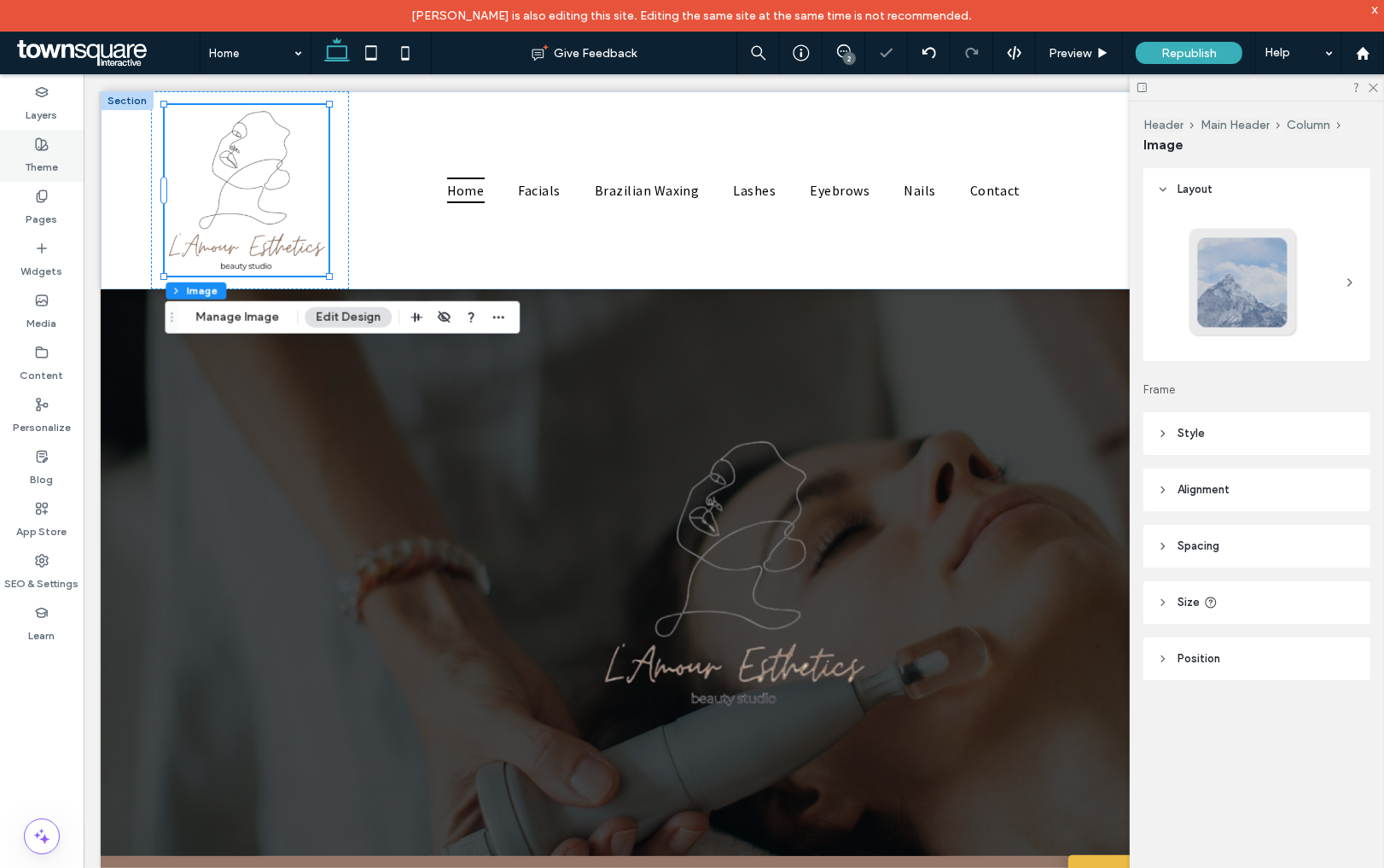
click at [42, 156] on label "Theme" at bounding box center [42, 163] width 33 height 24
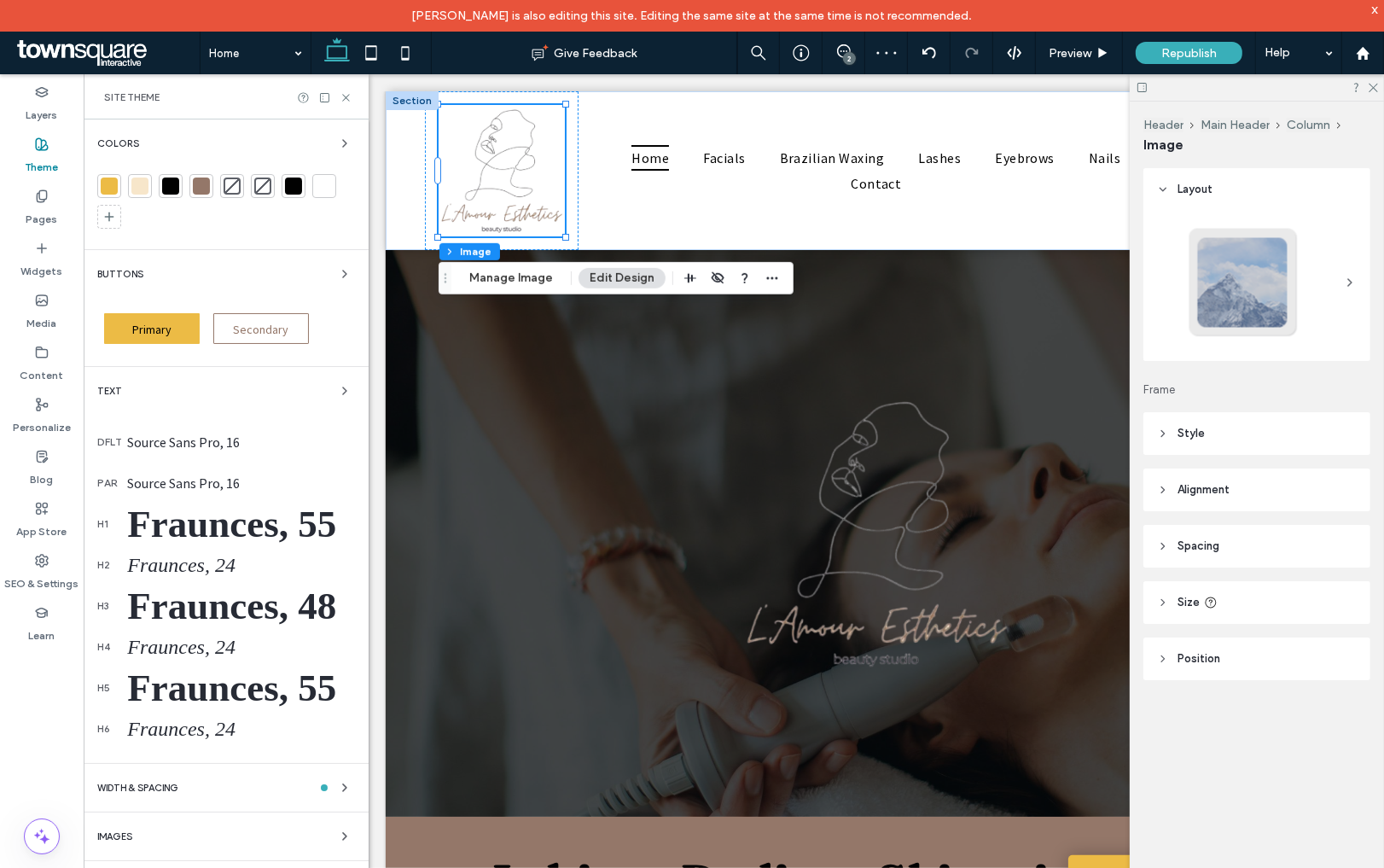
click at [195, 186] on div at bounding box center [202, 186] width 17 height 17
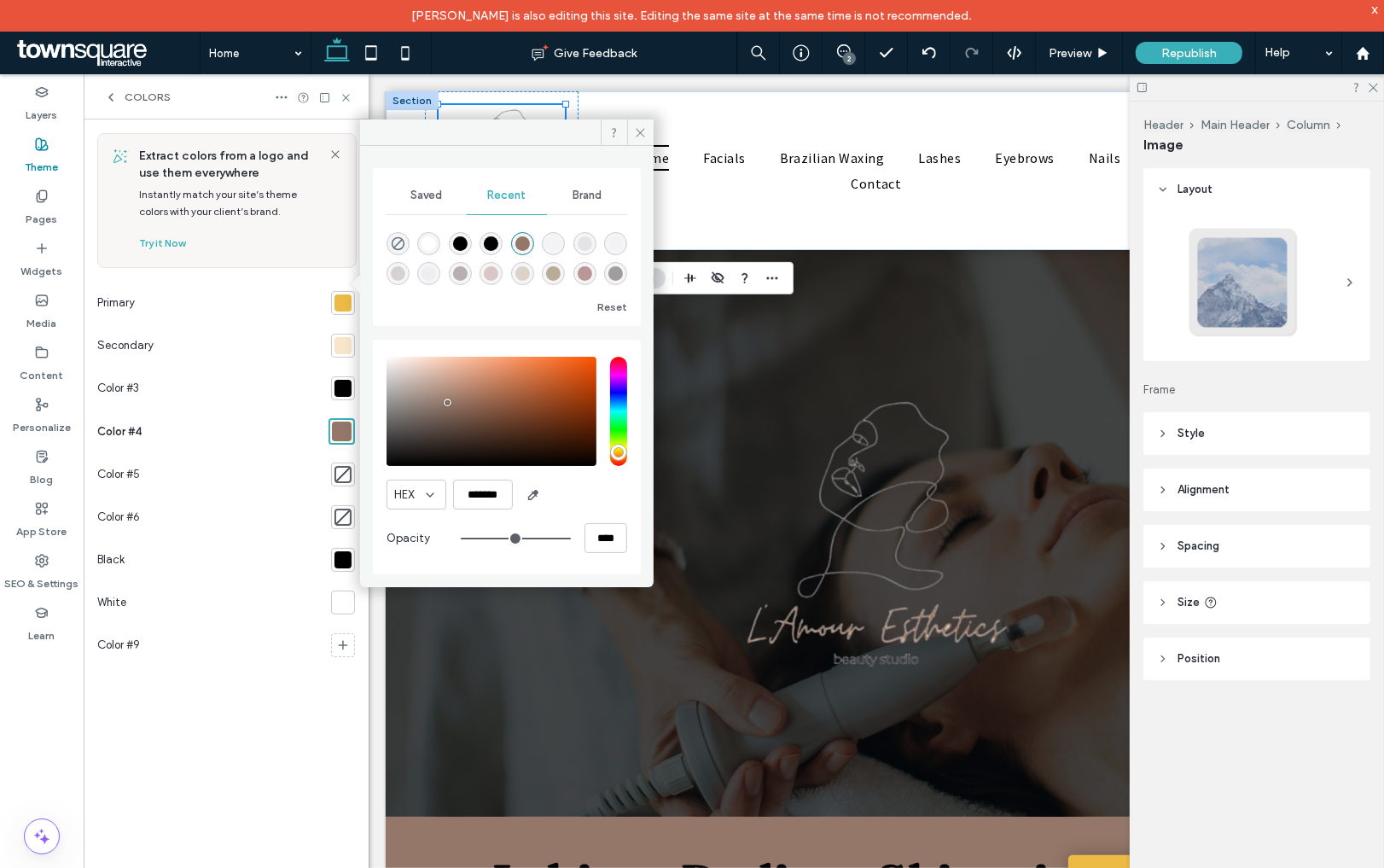
click at [446, 390] on div "saturation and value" at bounding box center [491, 411] width 210 height 109
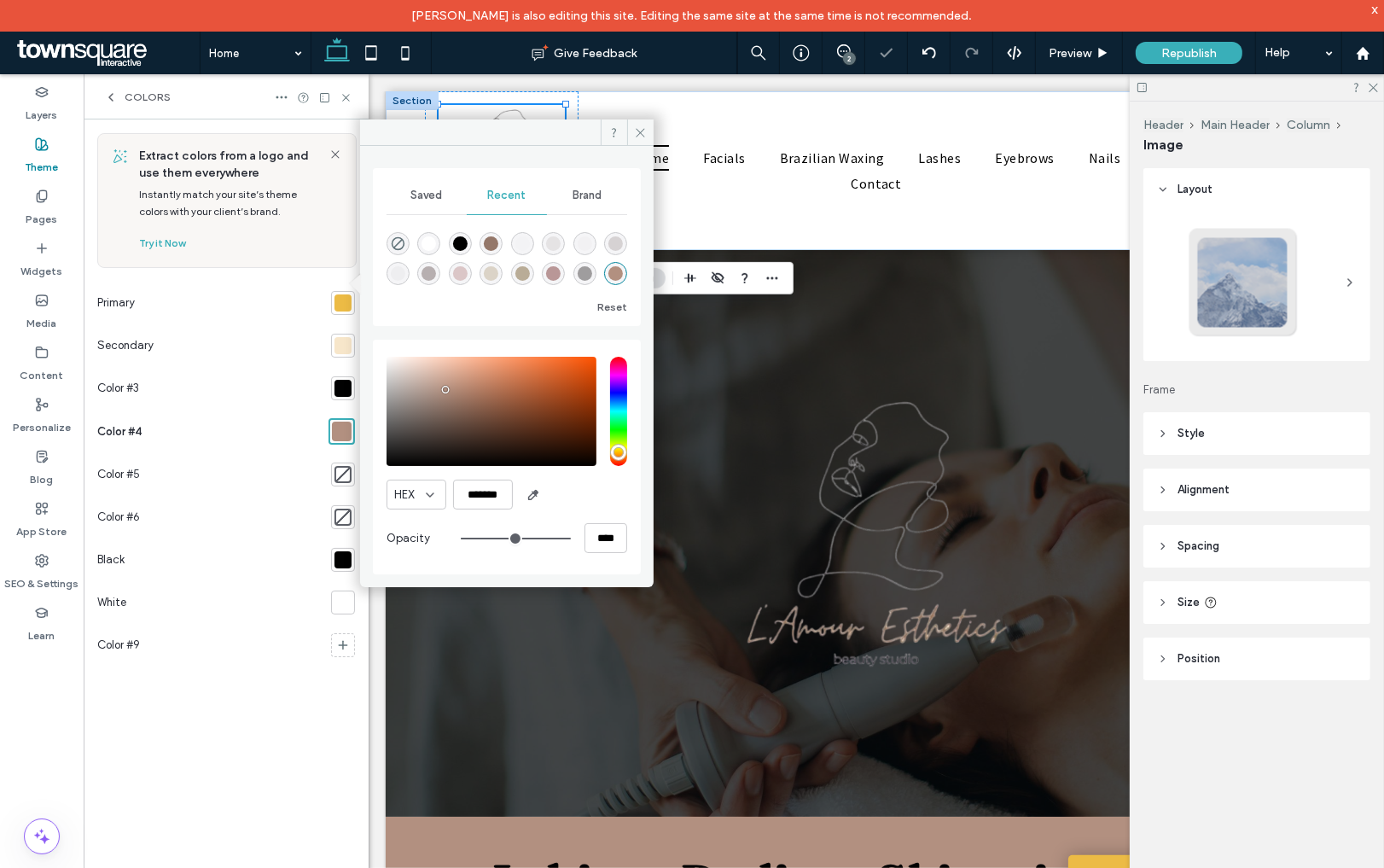
click at [446, 383] on div "saturation and value" at bounding box center [491, 411] width 210 height 109
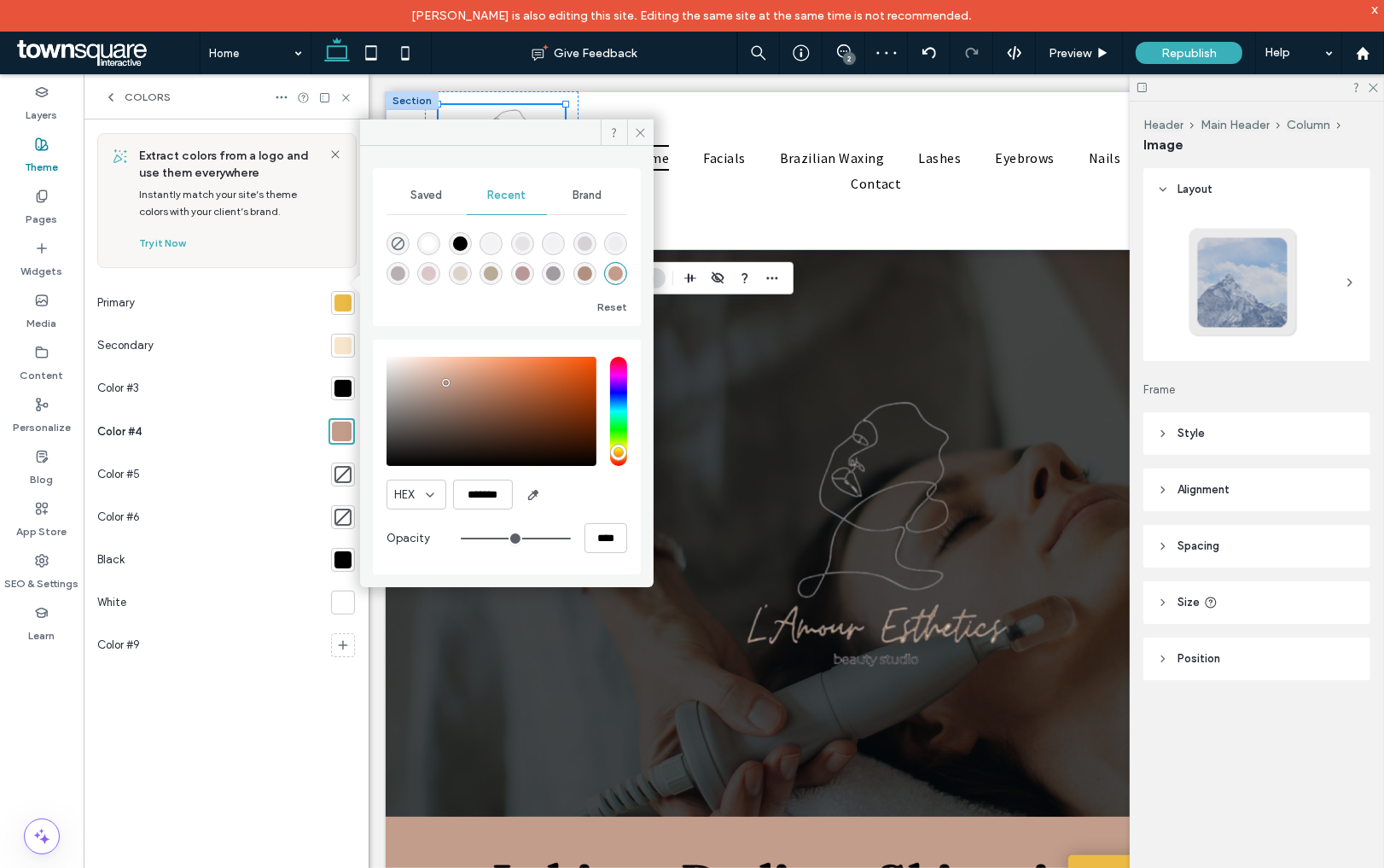
click at [445, 378] on div "saturation and value" at bounding box center [491, 411] width 210 height 109
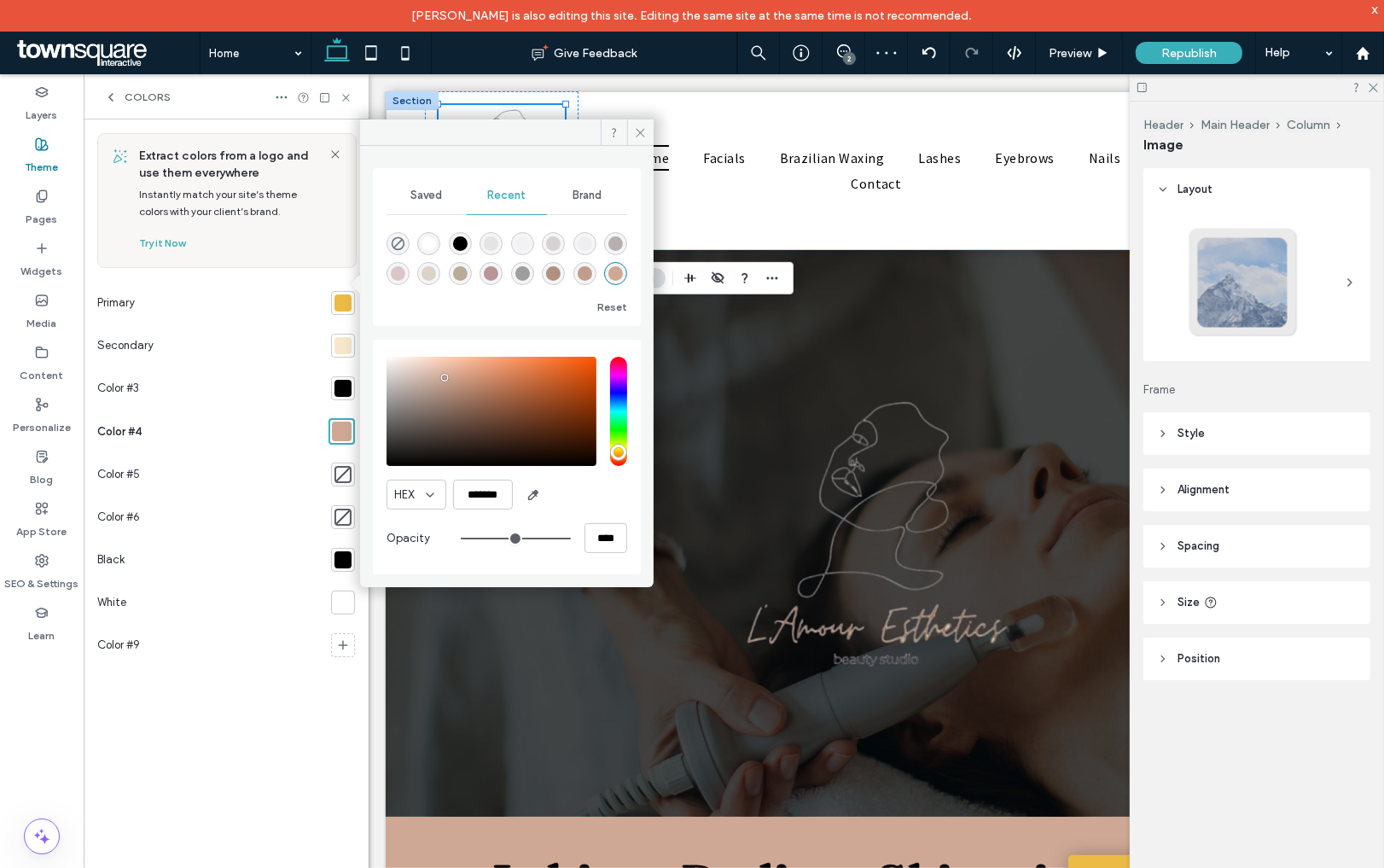
click at [445, 374] on div "saturation and value" at bounding box center [491, 411] width 210 height 109
type input "*******"
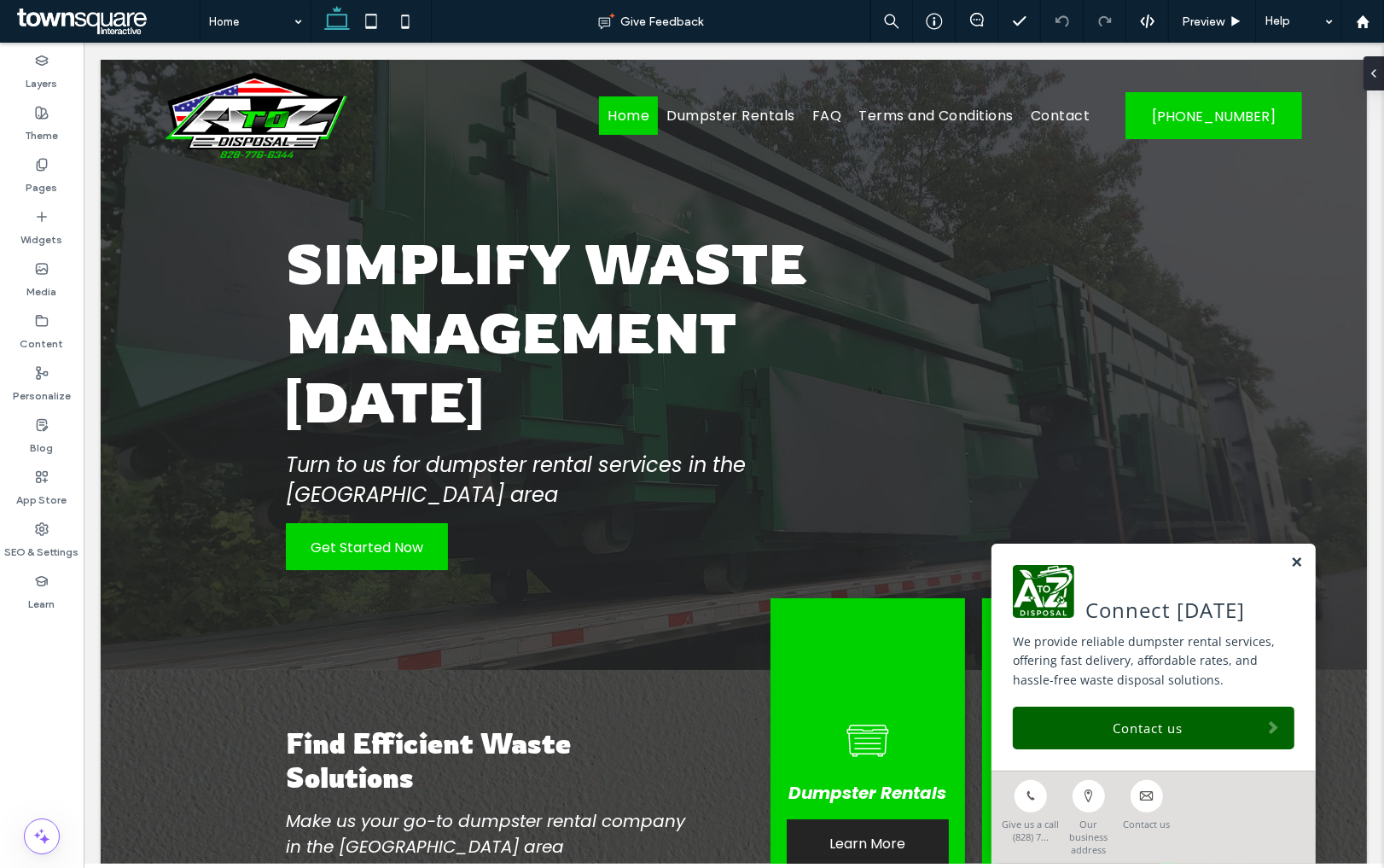
click at [1294, 570] on link at bounding box center [1296, 562] width 13 height 14
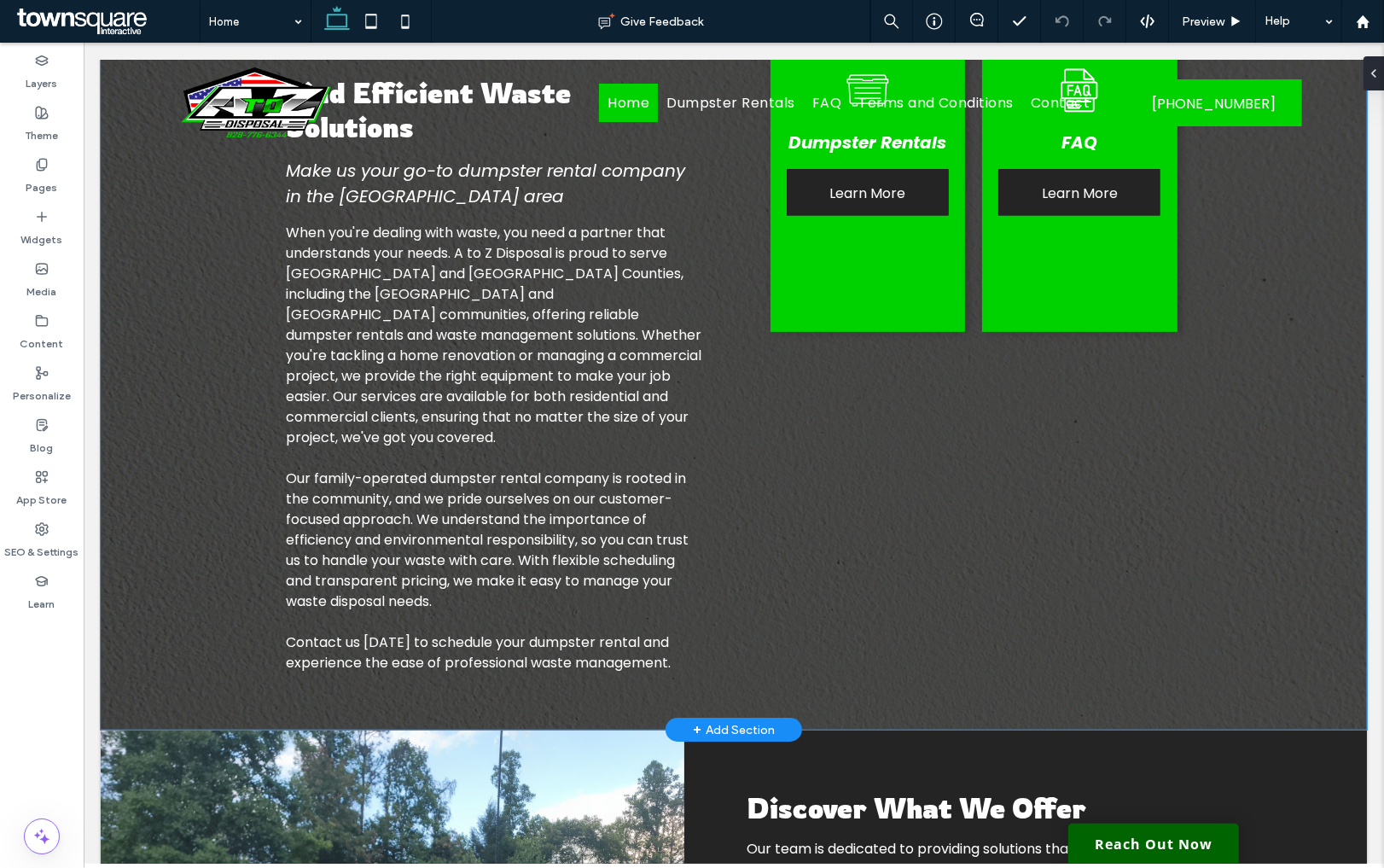
scroll to position [641, 0]
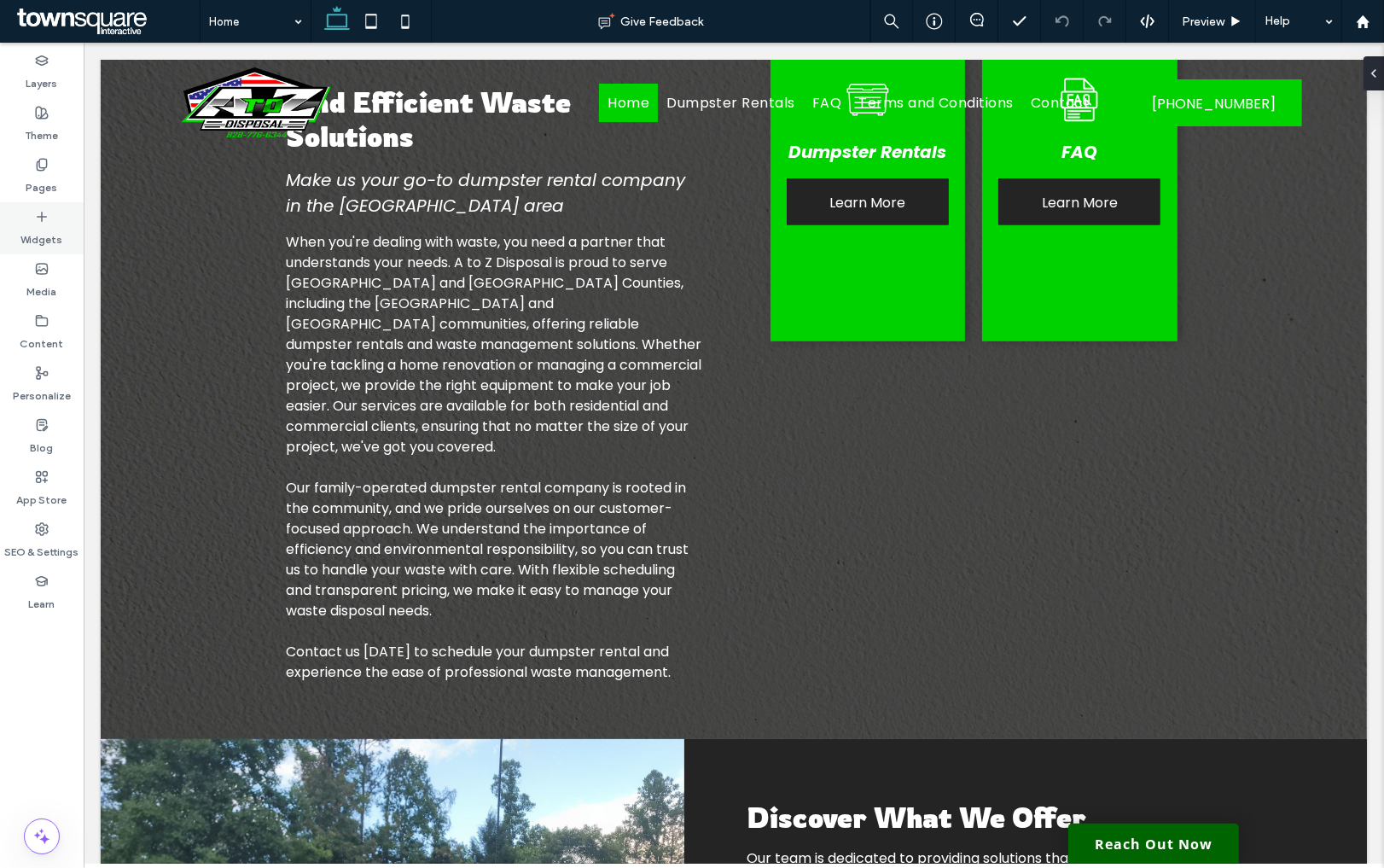
click at [40, 234] on label "Widgets" at bounding box center [43, 235] width 42 height 24
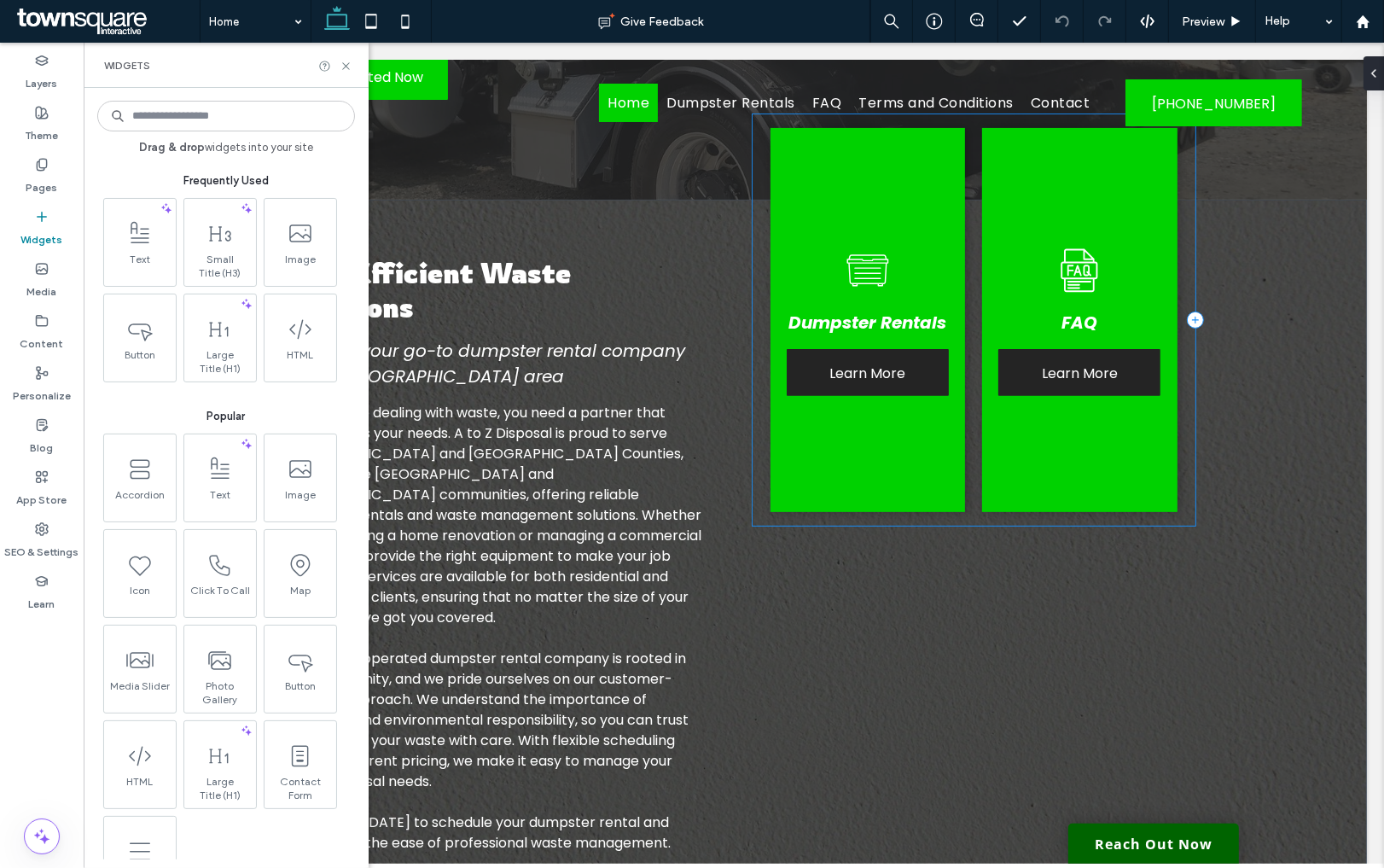
scroll to position [454, 0]
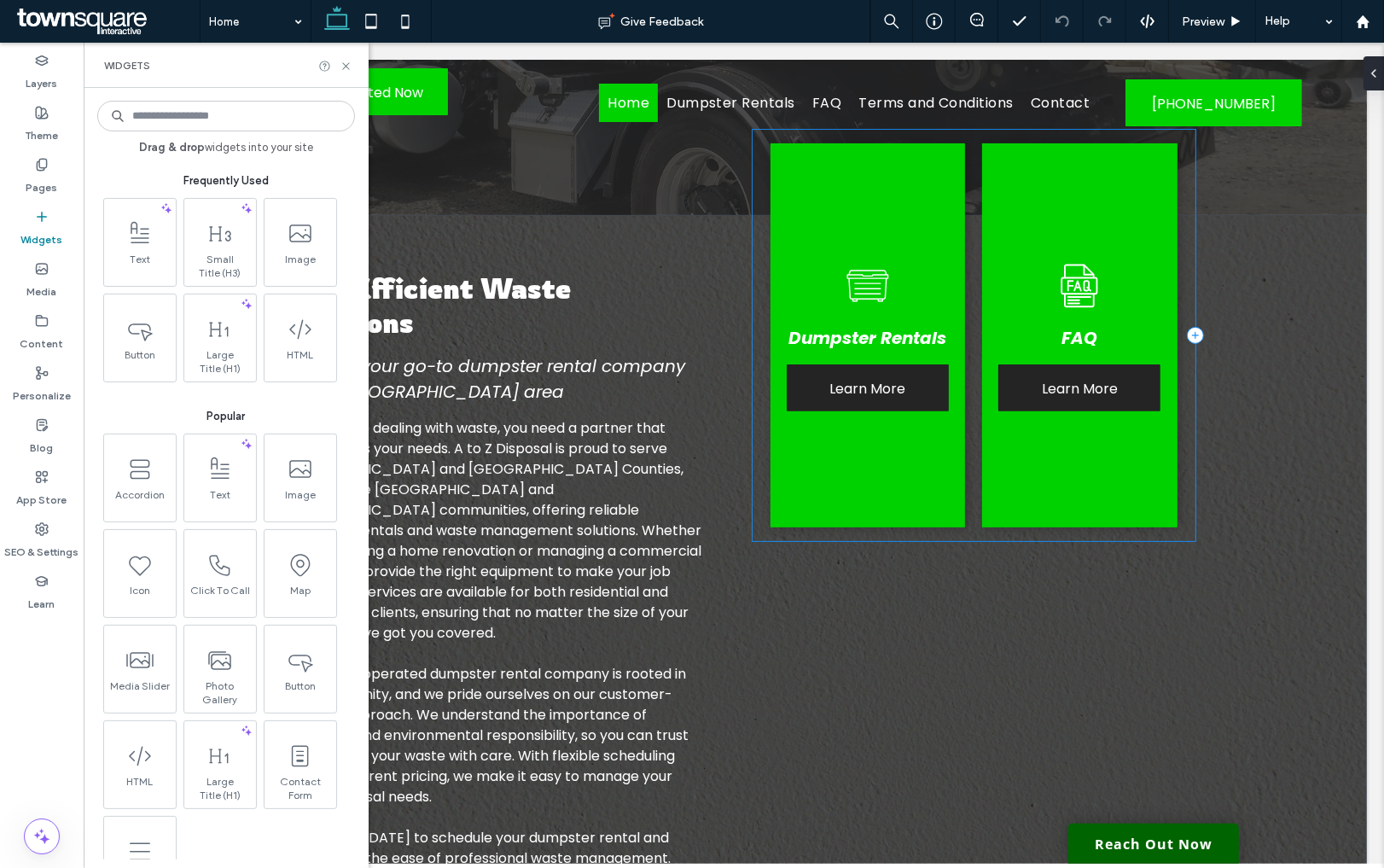
click at [755, 381] on div "Dumpster Rentals Learn More FAQ Learn More" at bounding box center [973, 335] width 443 height 411
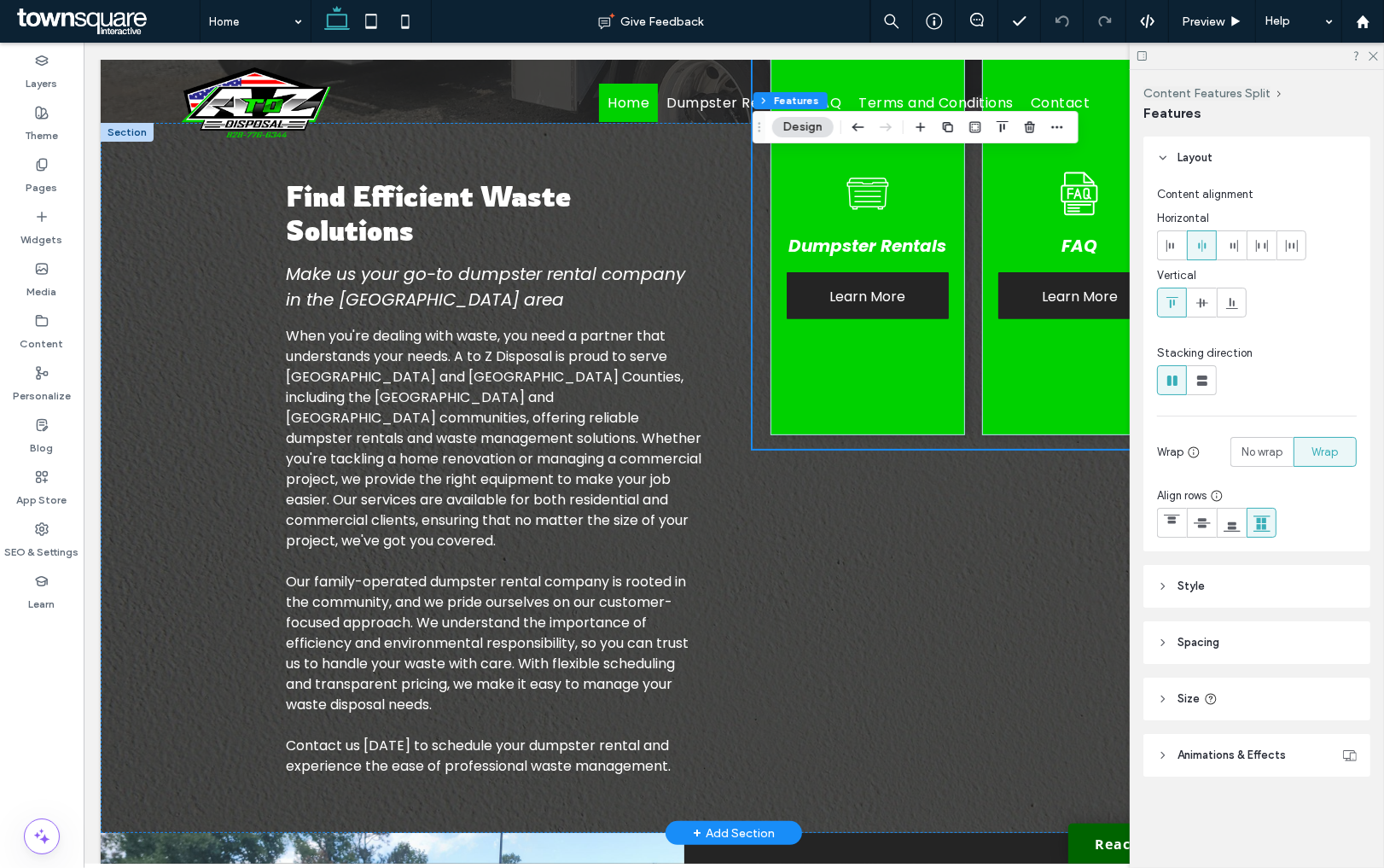
scroll to position [552, 0]
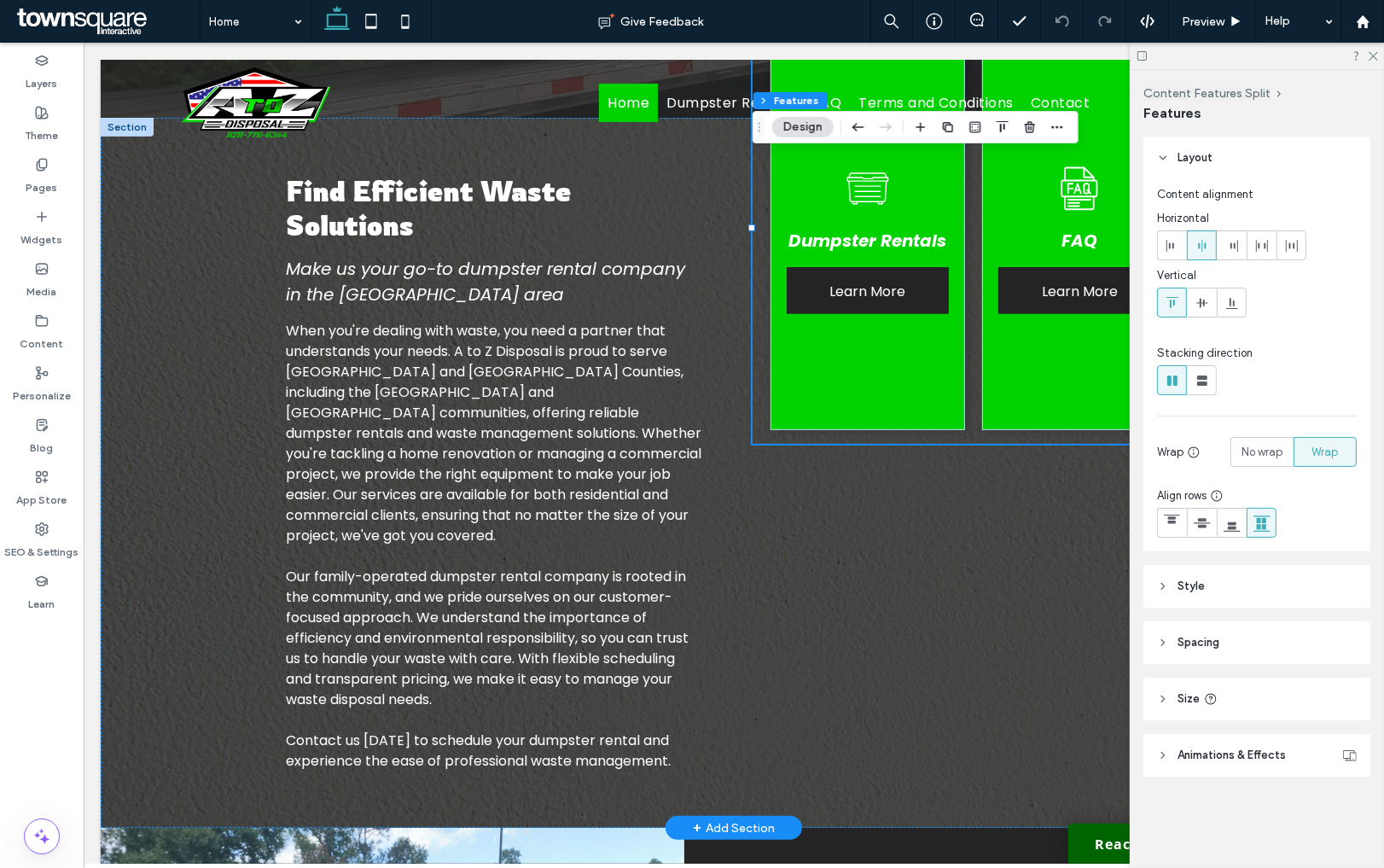
click at [754, 399] on div "Dumpster Rentals Learn More FAQ Learn More" at bounding box center [973, 238] width 443 height 411
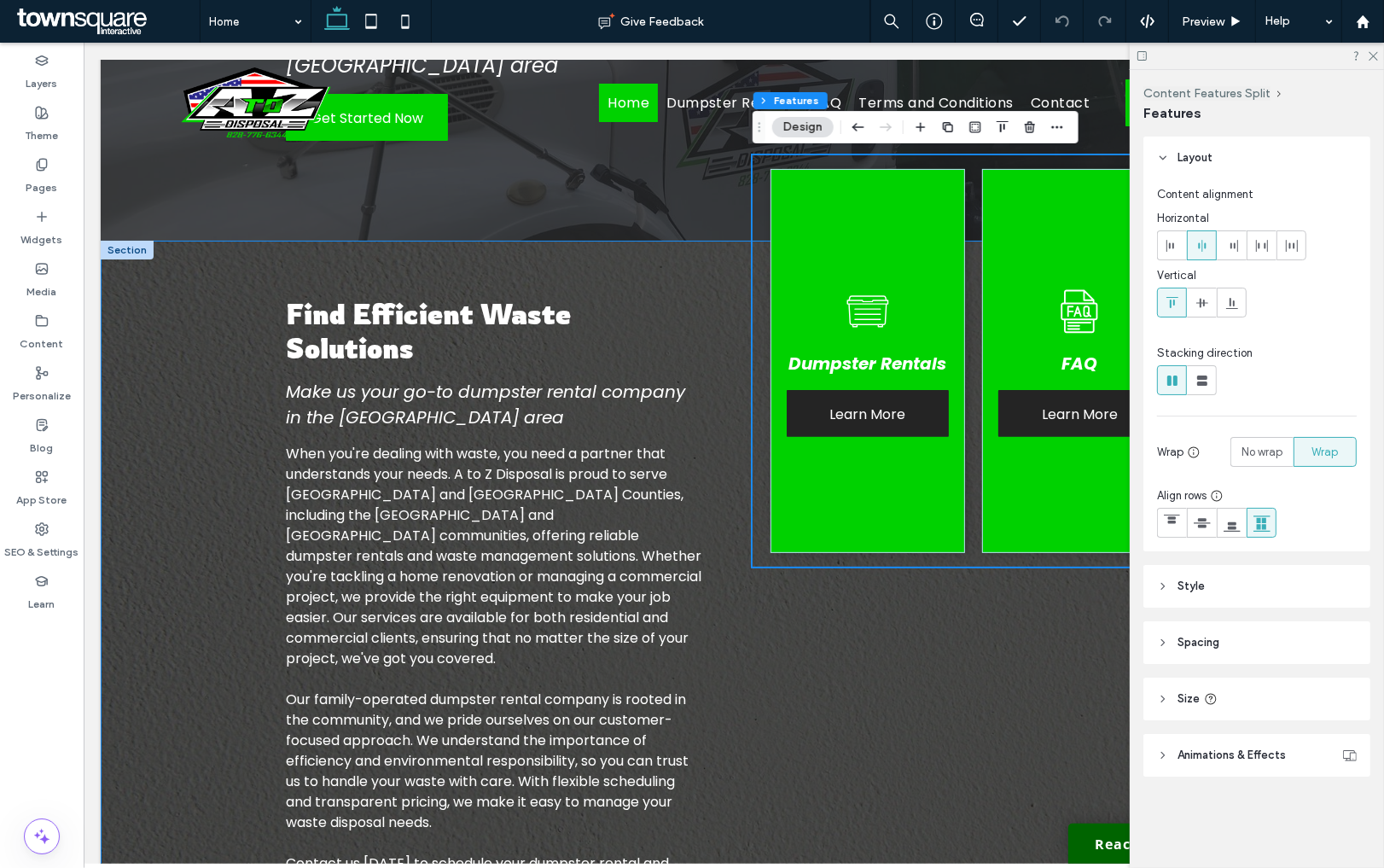
scroll to position [380, 0]
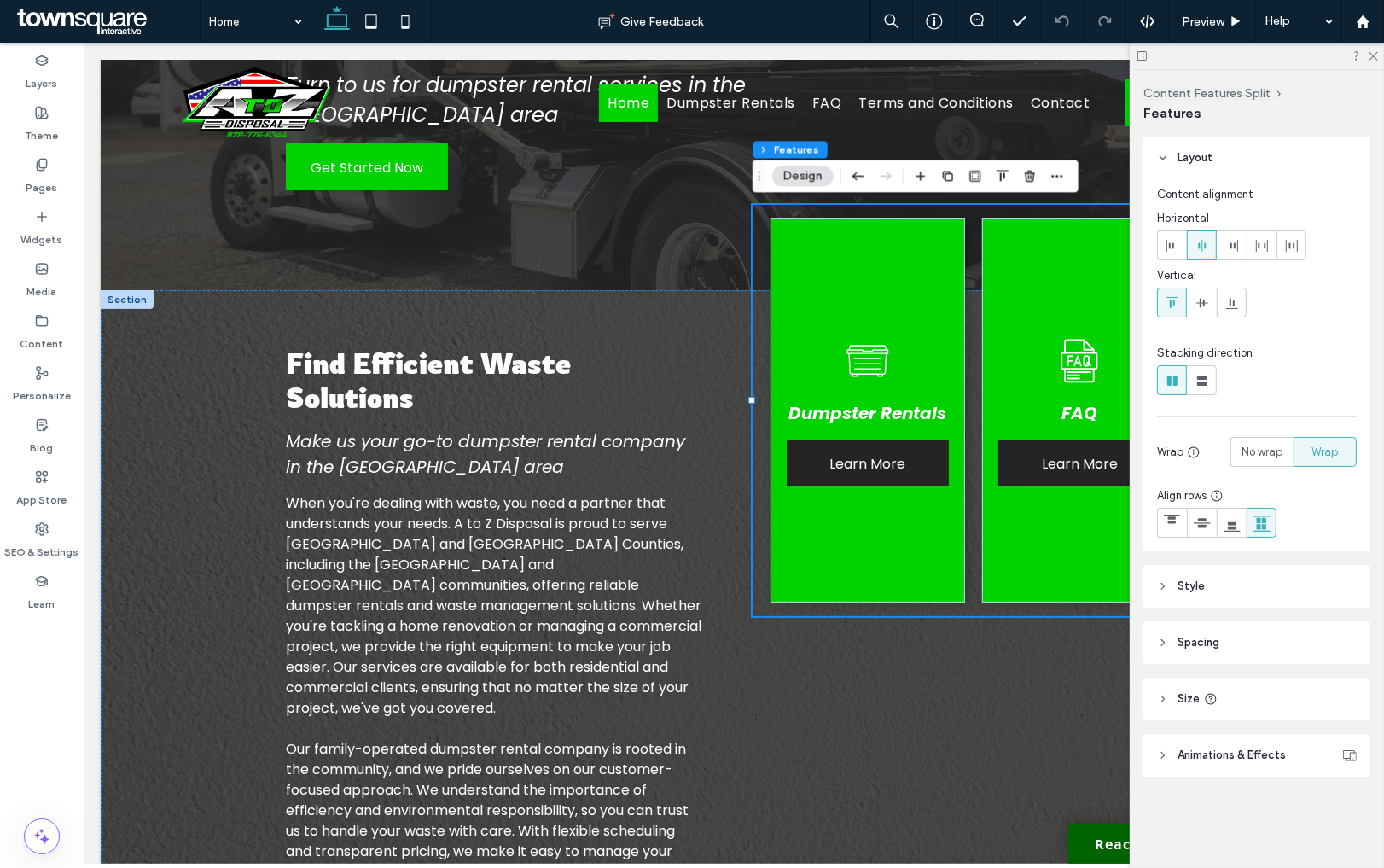
click at [761, 216] on div "Dumpster Rentals Learn More FAQ Learn More" at bounding box center [973, 410] width 443 height 411
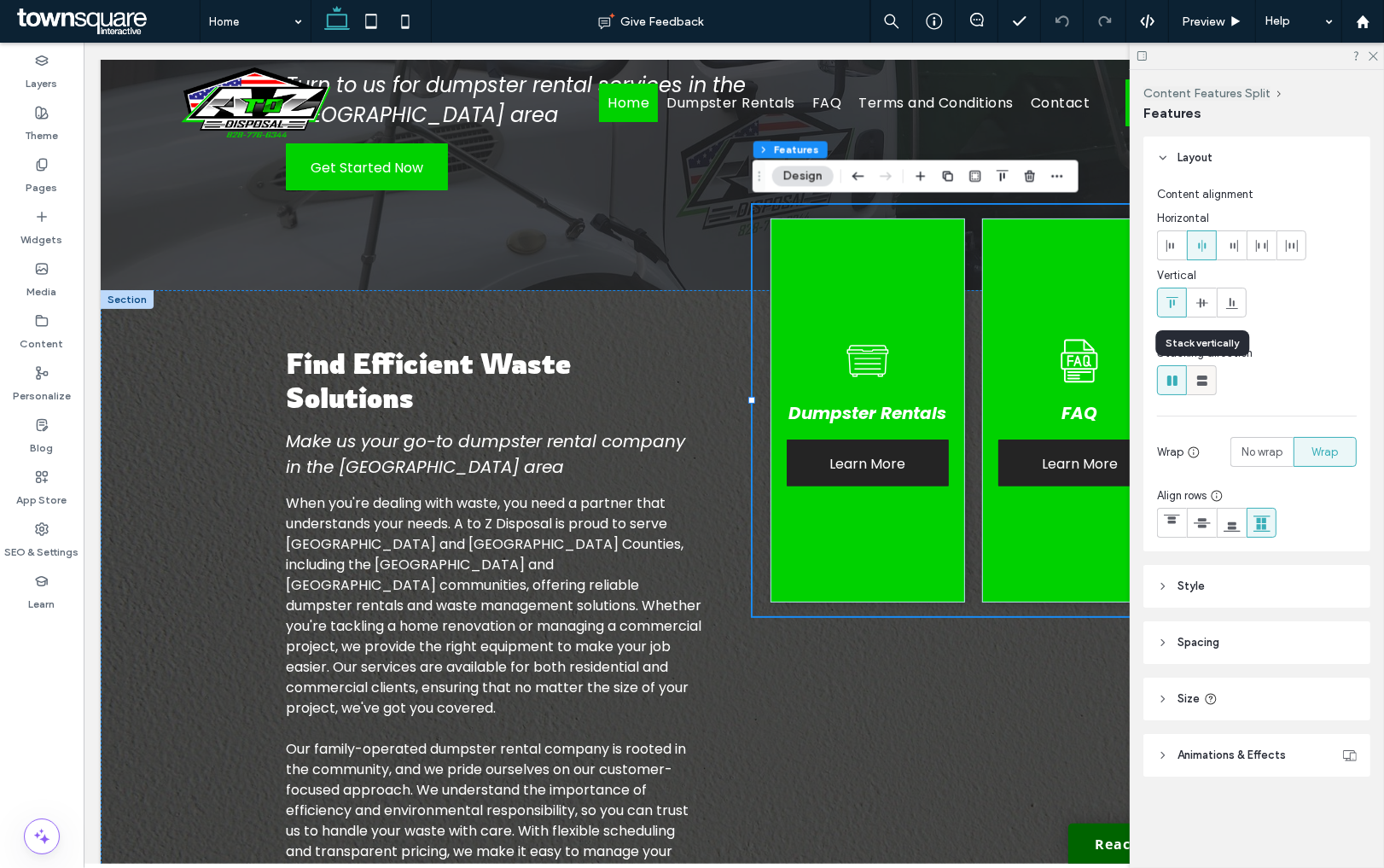
click at [1199, 381] on icon at bounding box center [1202, 381] width 17 height 17
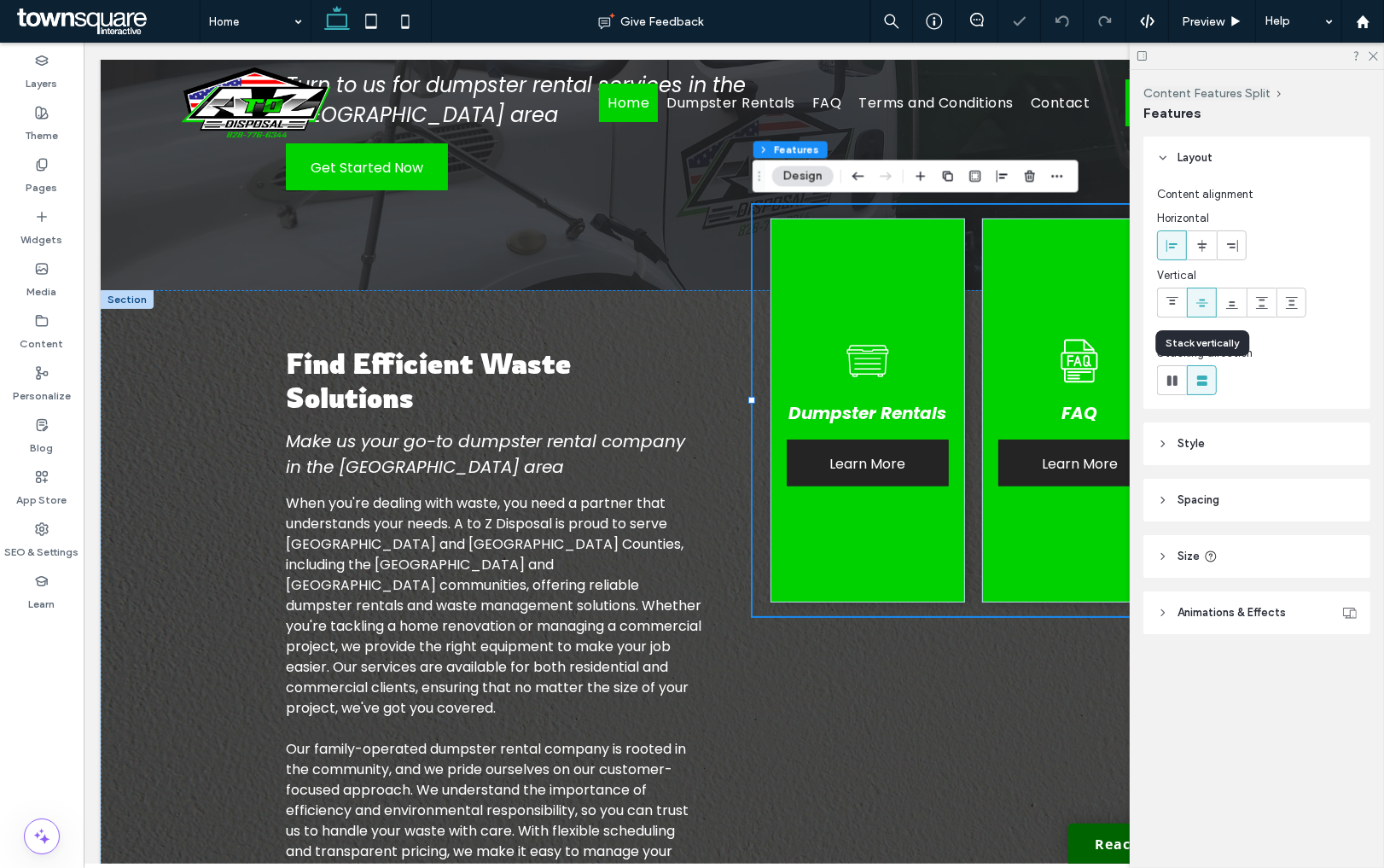
type input "**"
type input "****"
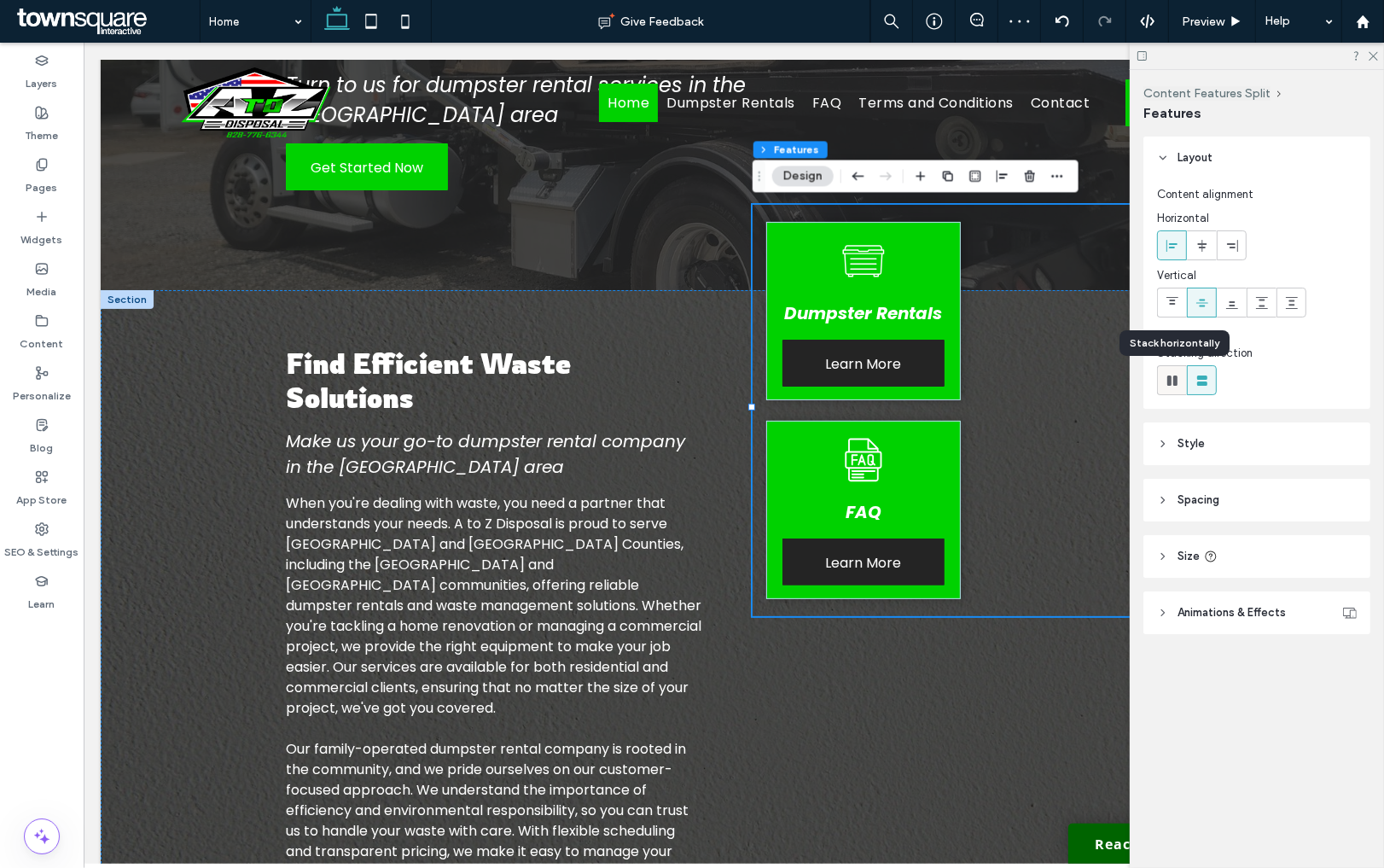
click at [1164, 383] on icon at bounding box center [1173, 381] width 17 height 17
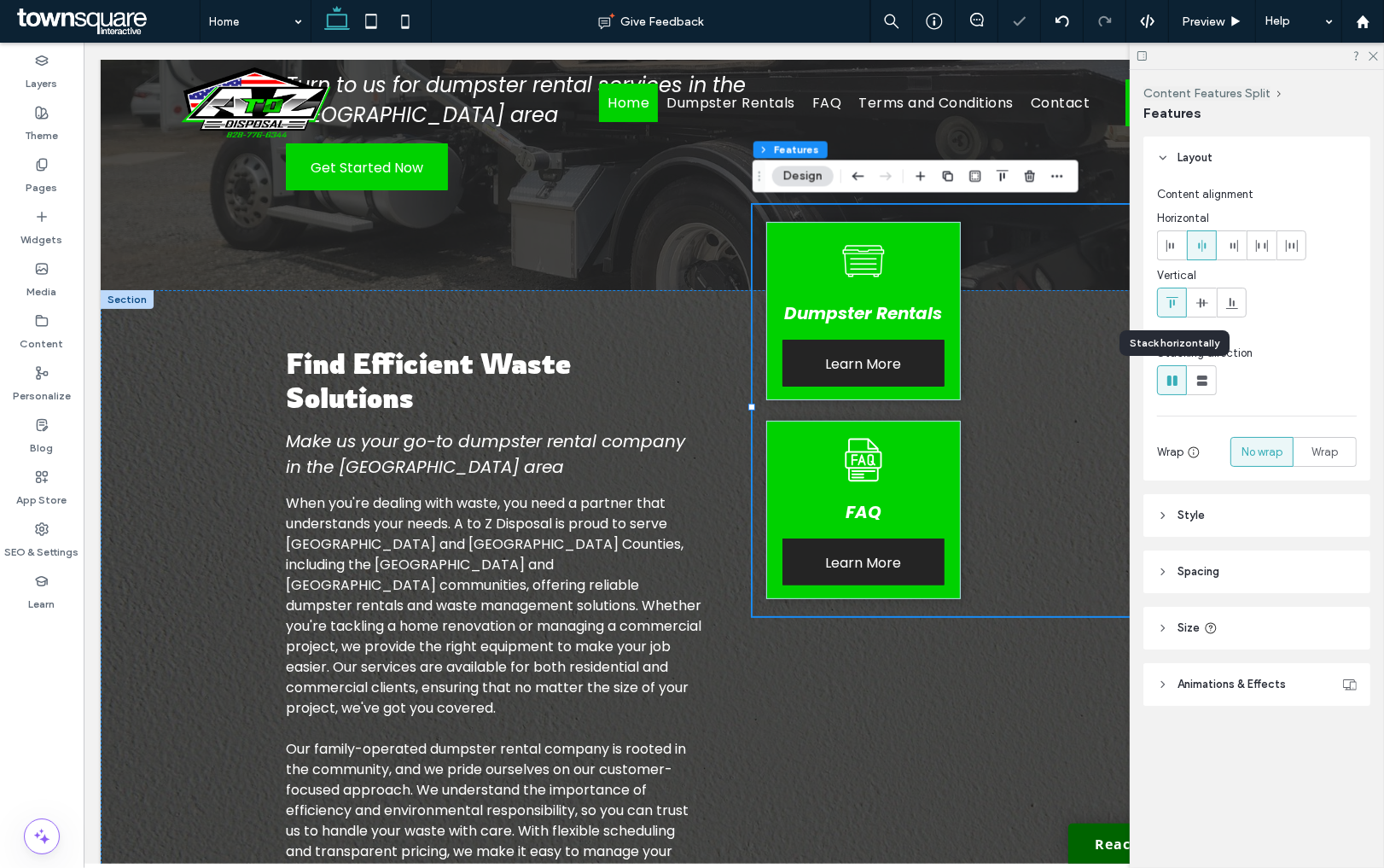
type input "*"
type input "**"
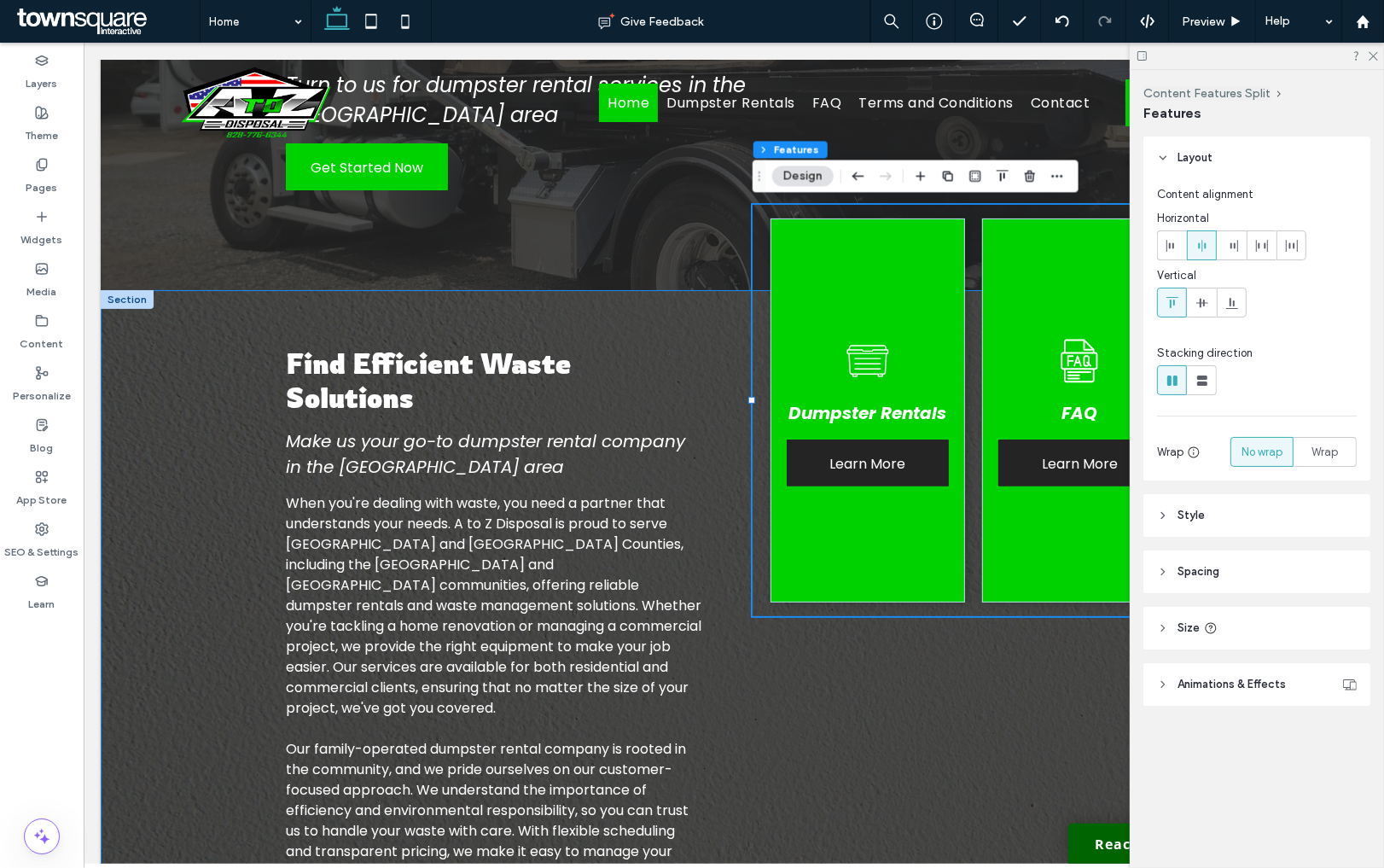
click at [203, 338] on div "Find Efficient Waste Solutions Make us your go-to dumpster rental company in th…" at bounding box center [733, 645] width 1267 height 710
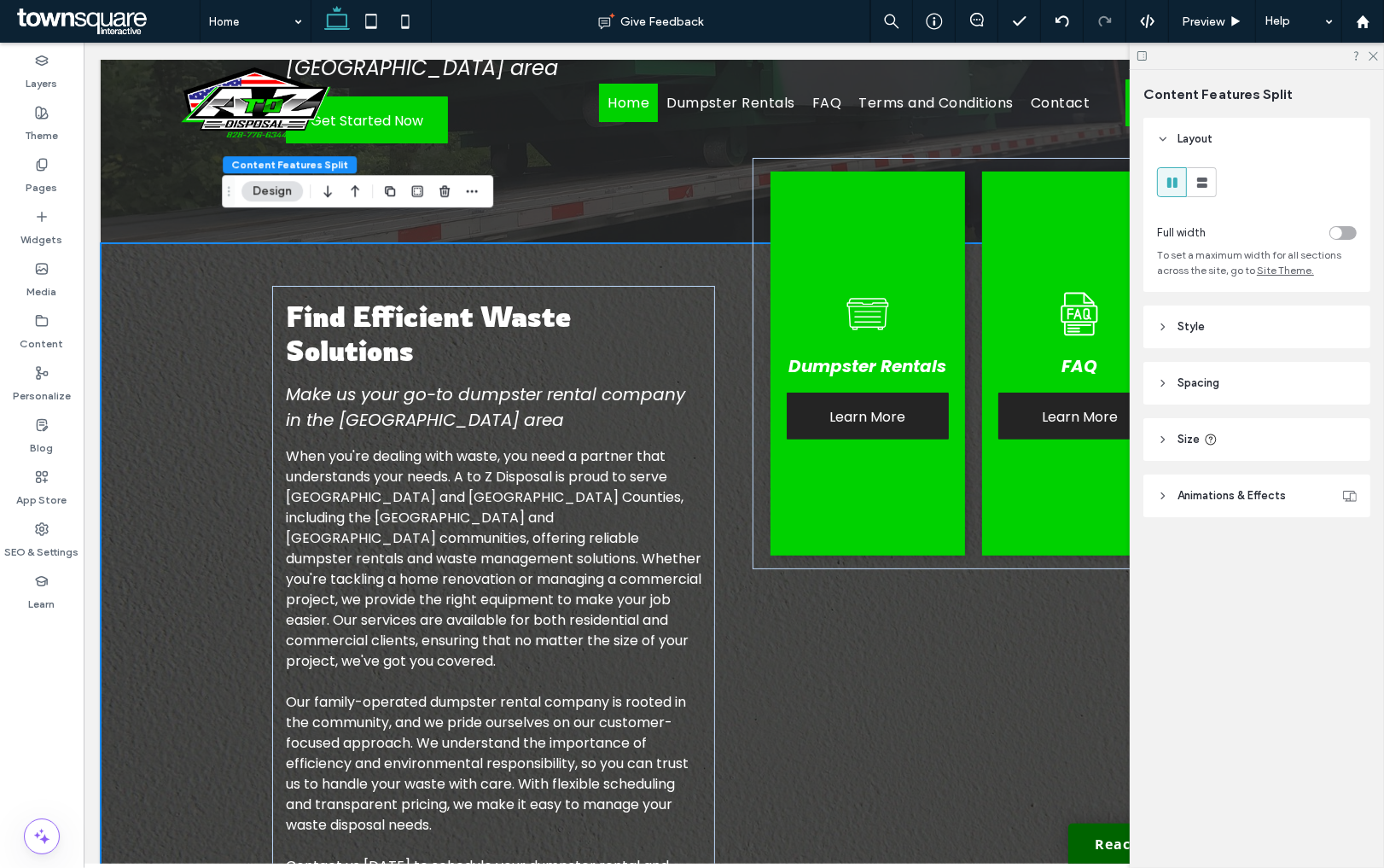
scroll to position [333, 0]
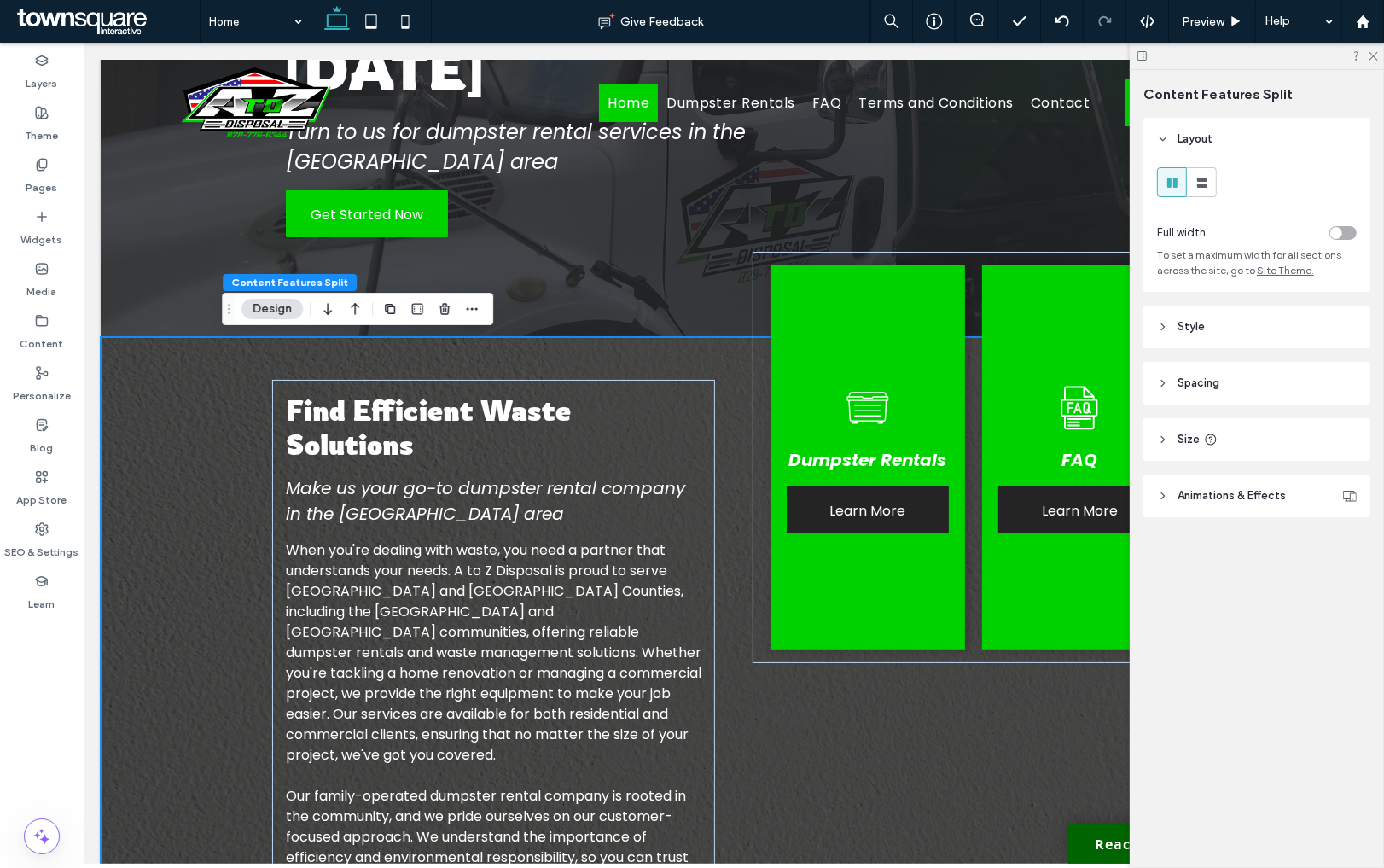
click at [212, 414] on div "Find Efficient Waste Solutions Make us your go-to dumpster rental company in th…" at bounding box center [733, 692] width 1267 height 710
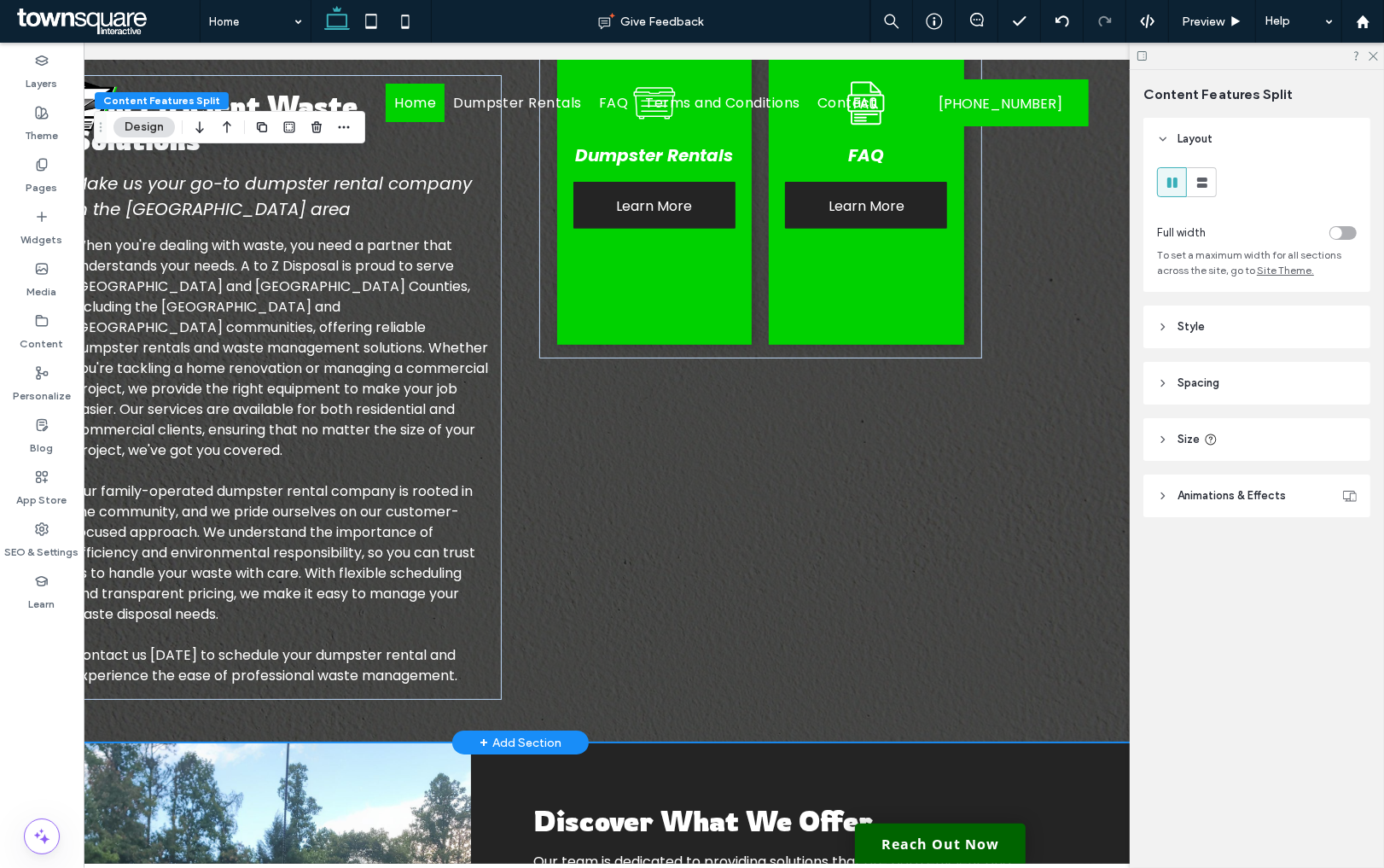
scroll to position [0, 254]
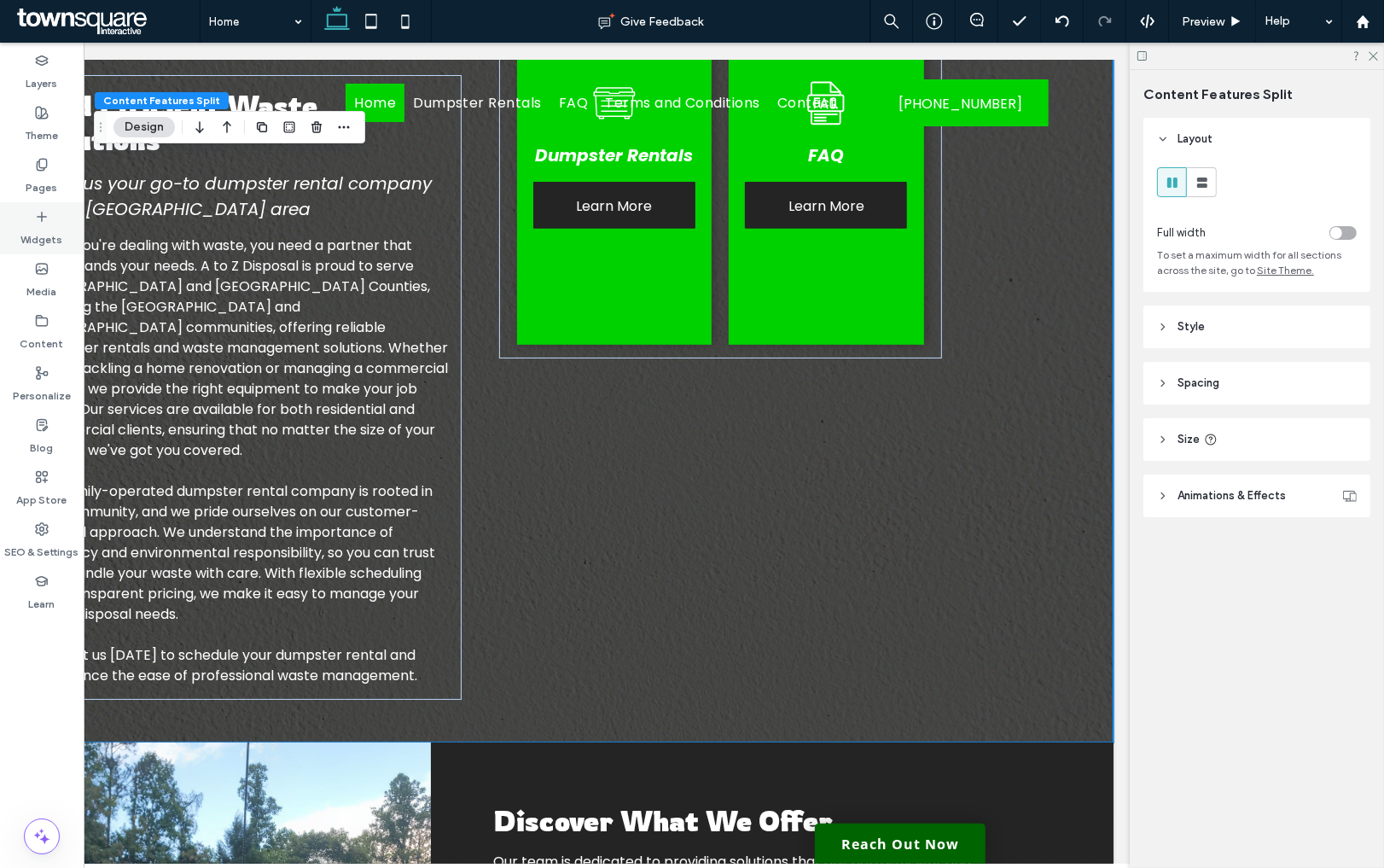
click at [39, 215] on icon at bounding box center [42, 217] width 13 height 13
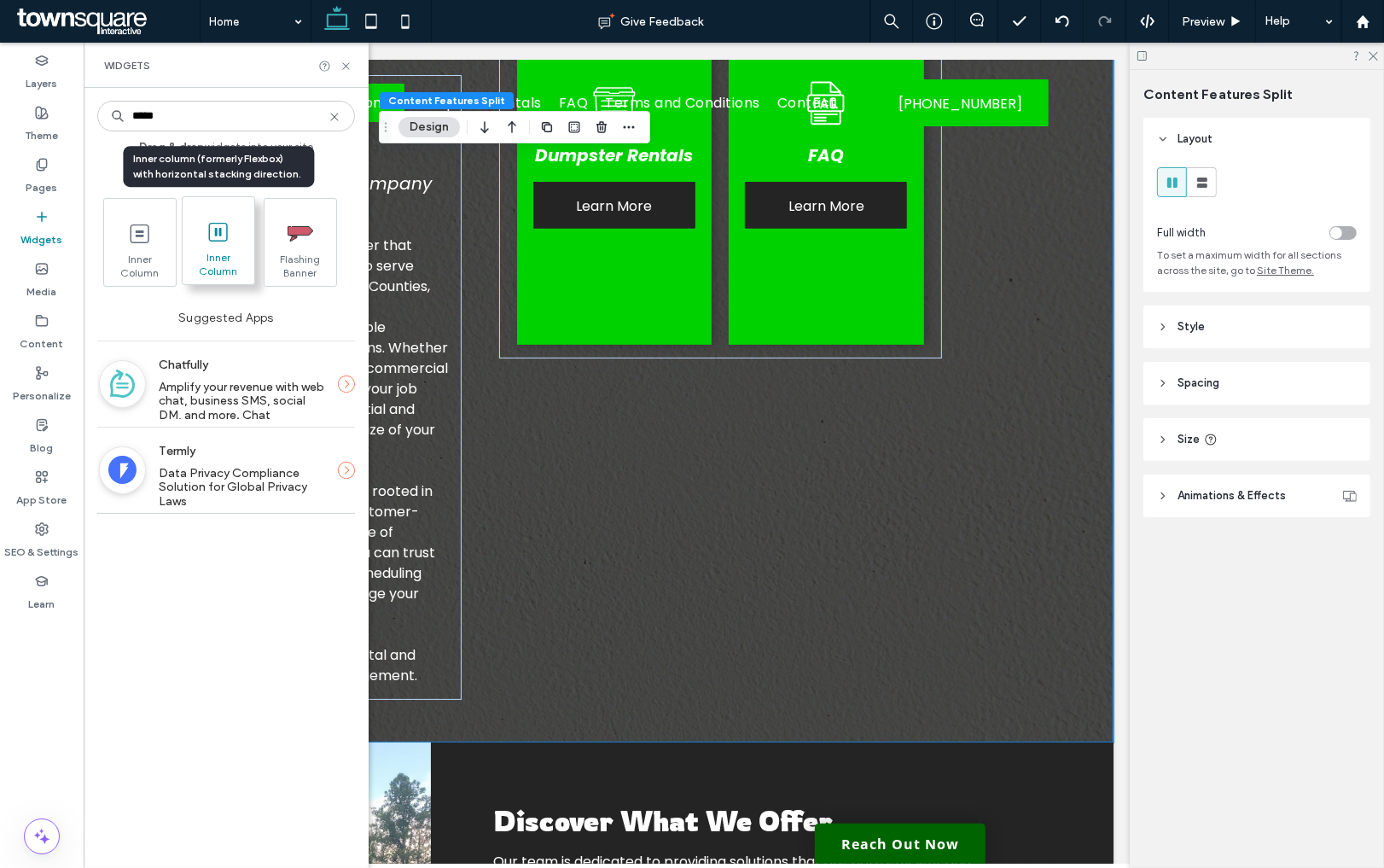
type input "*****"
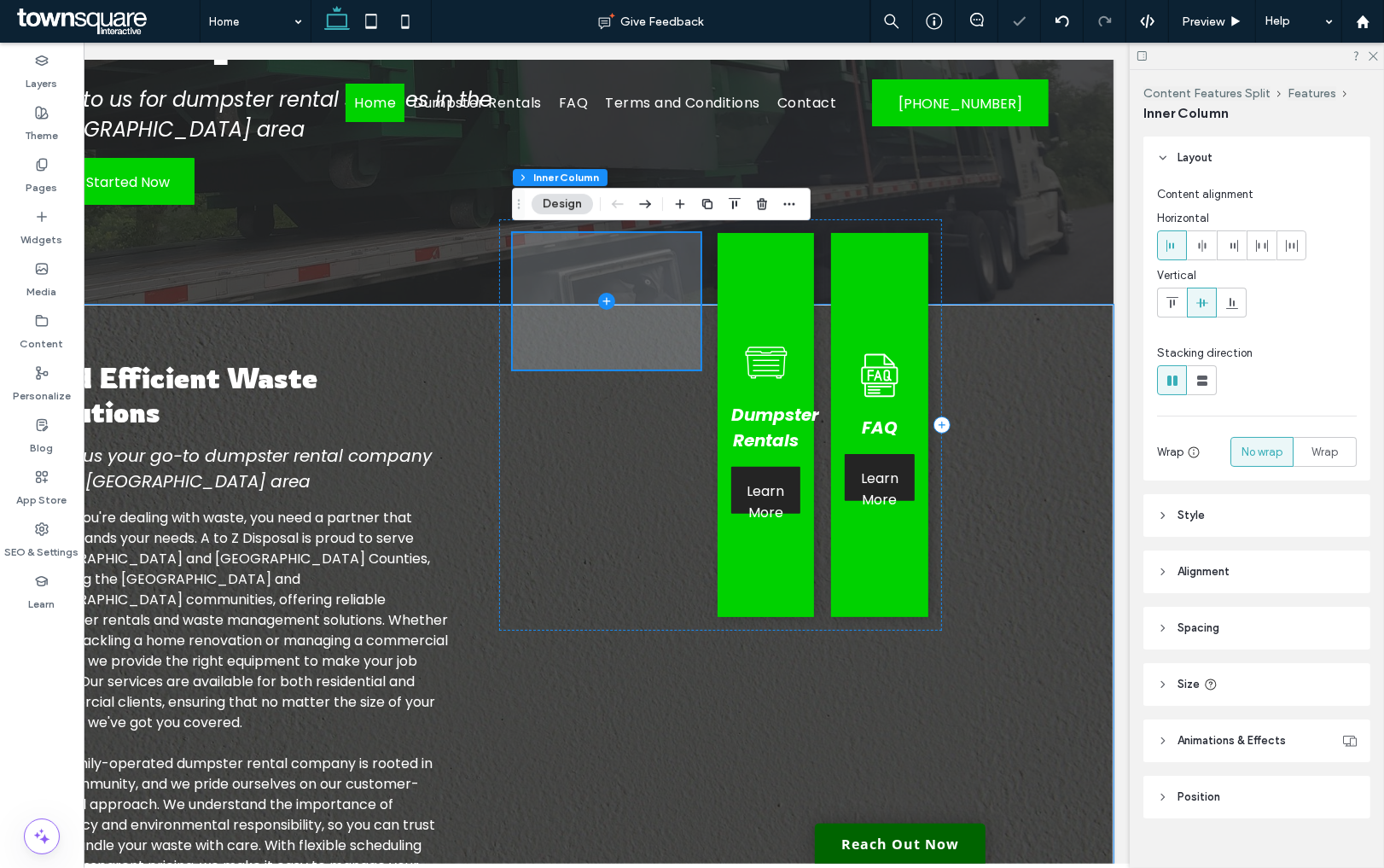
scroll to position [316, 0]
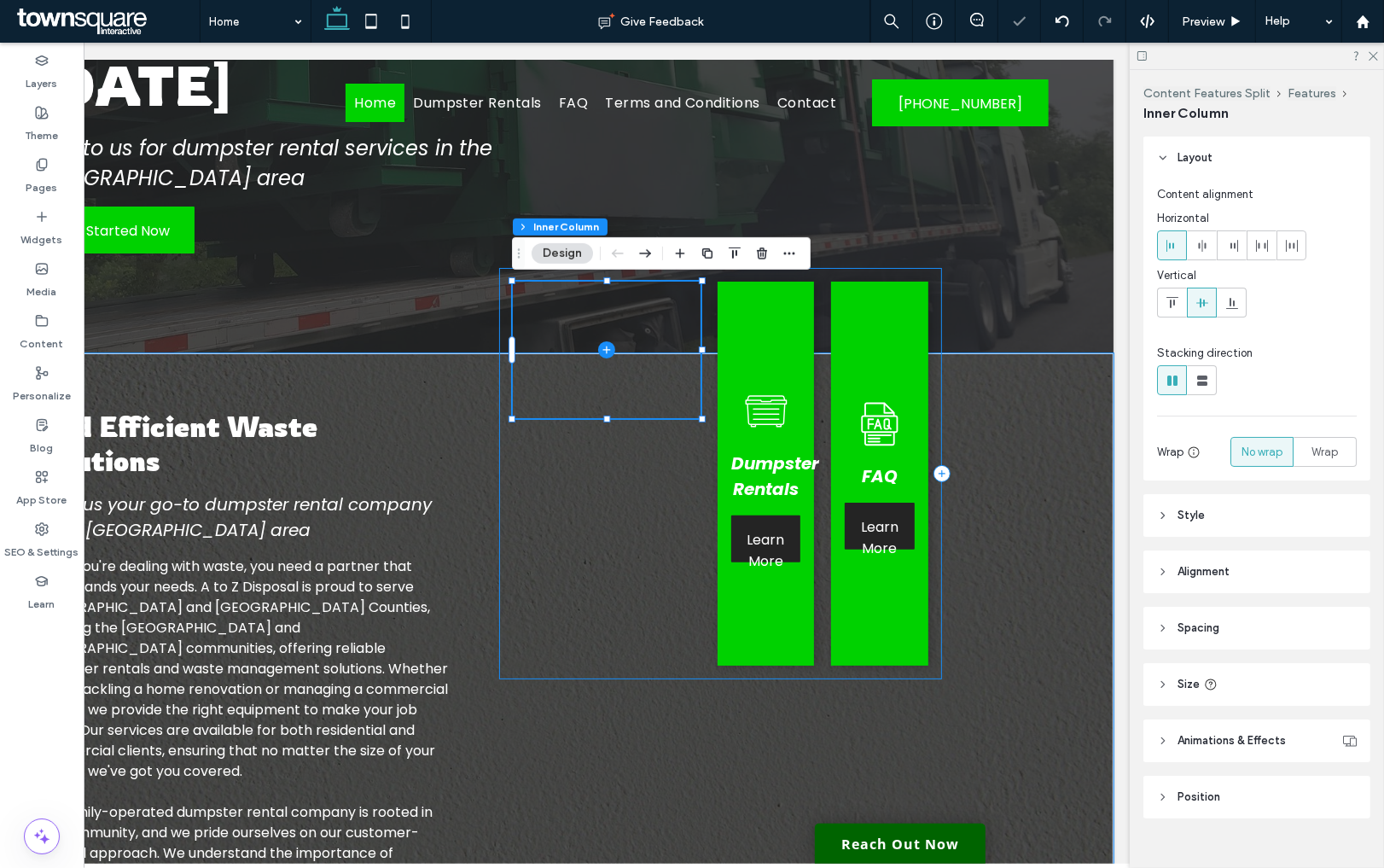
click at [637, 506] on div "Dumpster Rentals Learn More FAQ Learn More" at bounding box center [721, 473] width 443 height 411
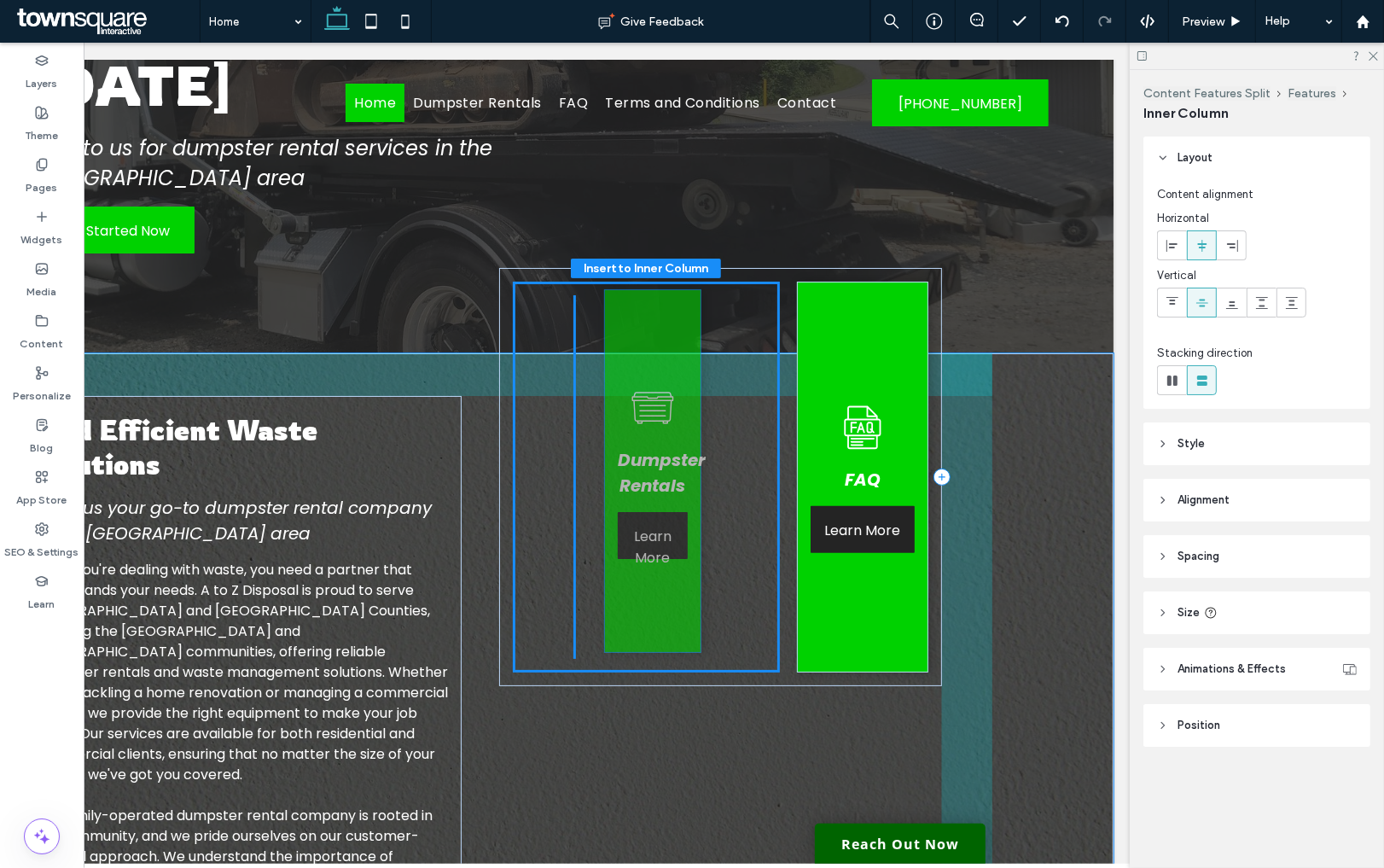
drag, startPoint x: 751, startPoint y: 351, endPoint x: 637, endPoint y: 359, distance: 114.3
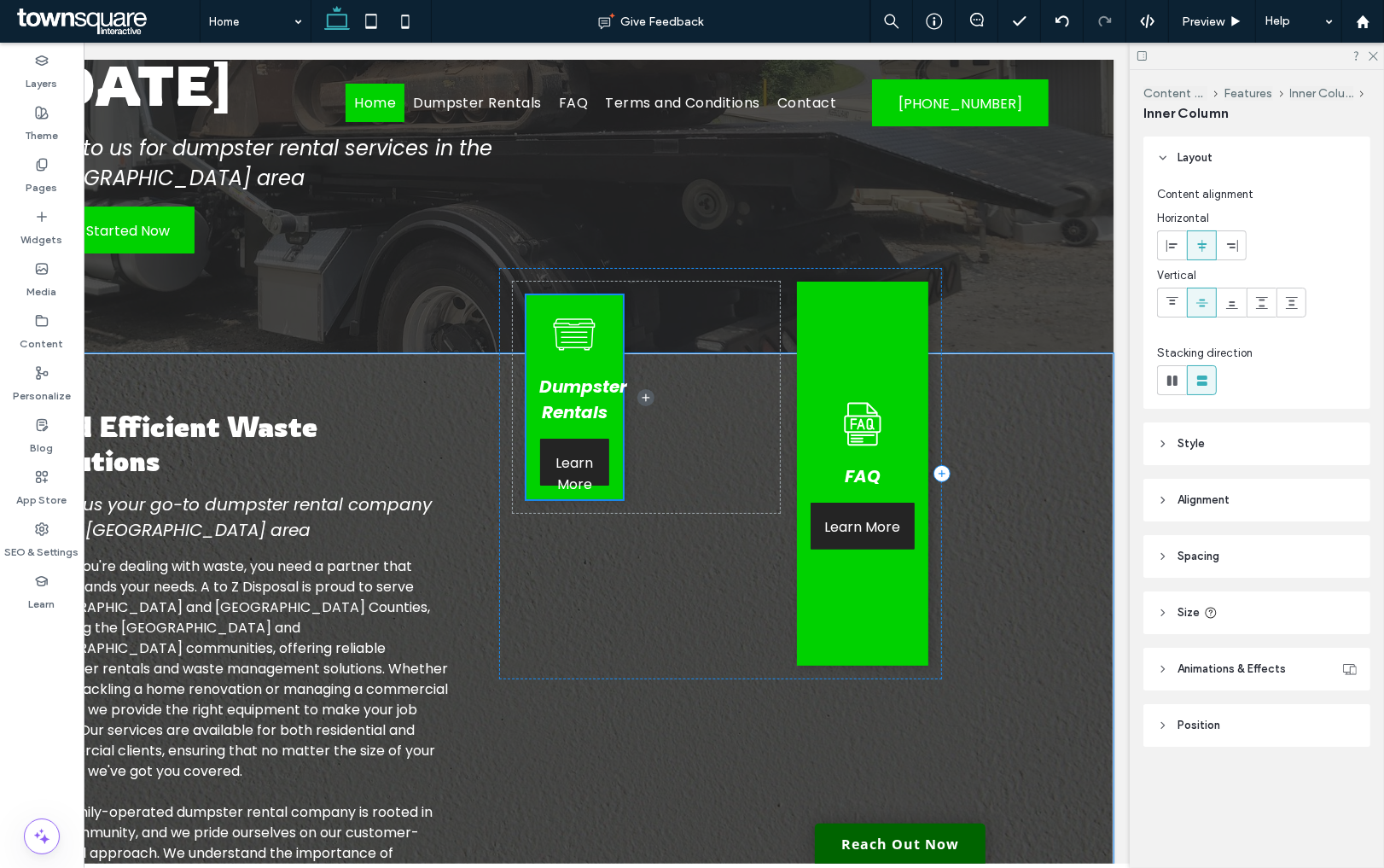
type input "**"
type input "****"
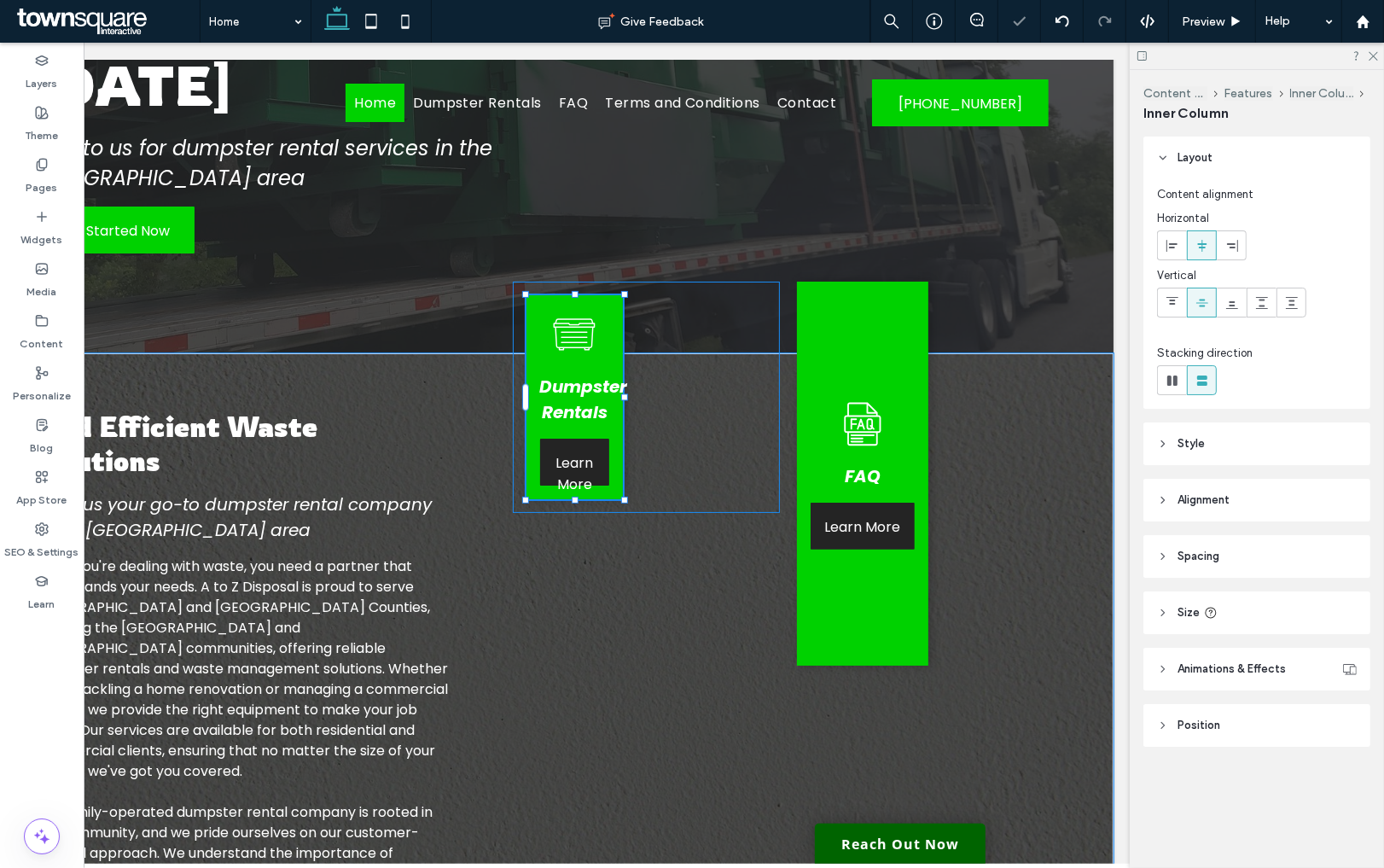
type input "**"
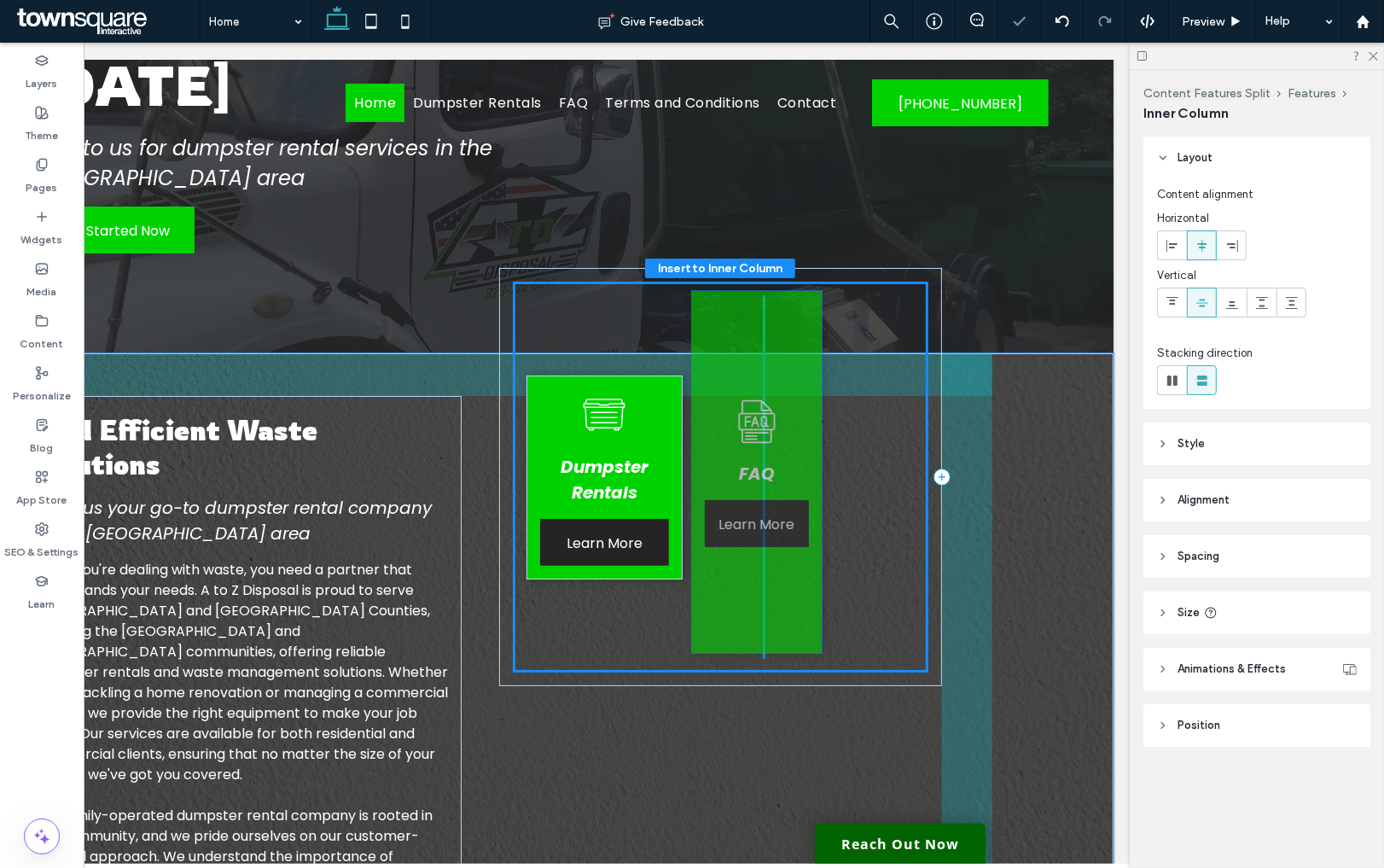
drag, startPoint x: 839, startPoint y: 360, endPoint x: 733, endPoint y: 368, distance: 106.3
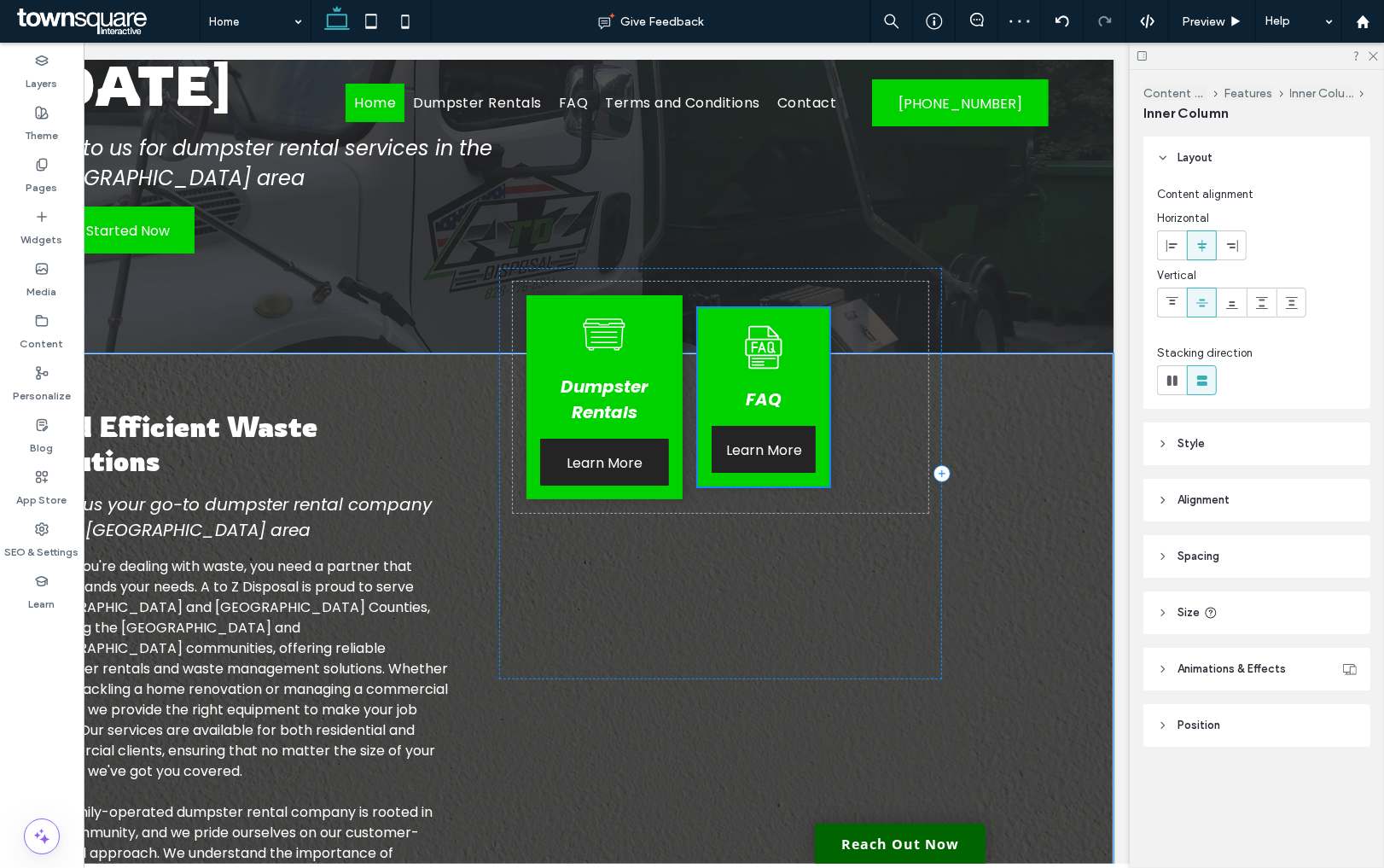
type input "**"
type input "****"
type input "**"
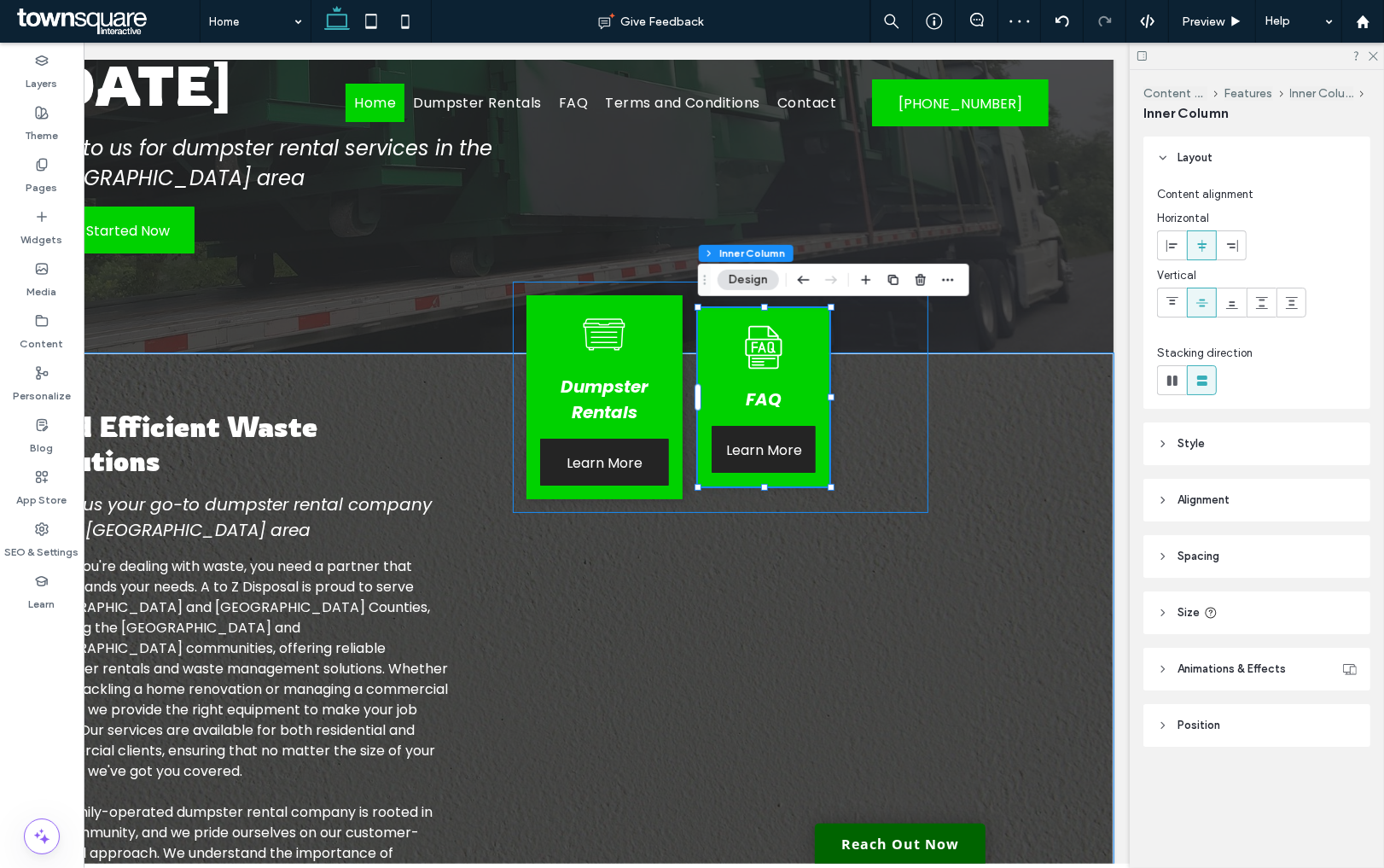
click at [868, 374] on div "Dumpster Rentals Learn More FAQ Learn More" at bounding box center [721, 397] width 416 height 231
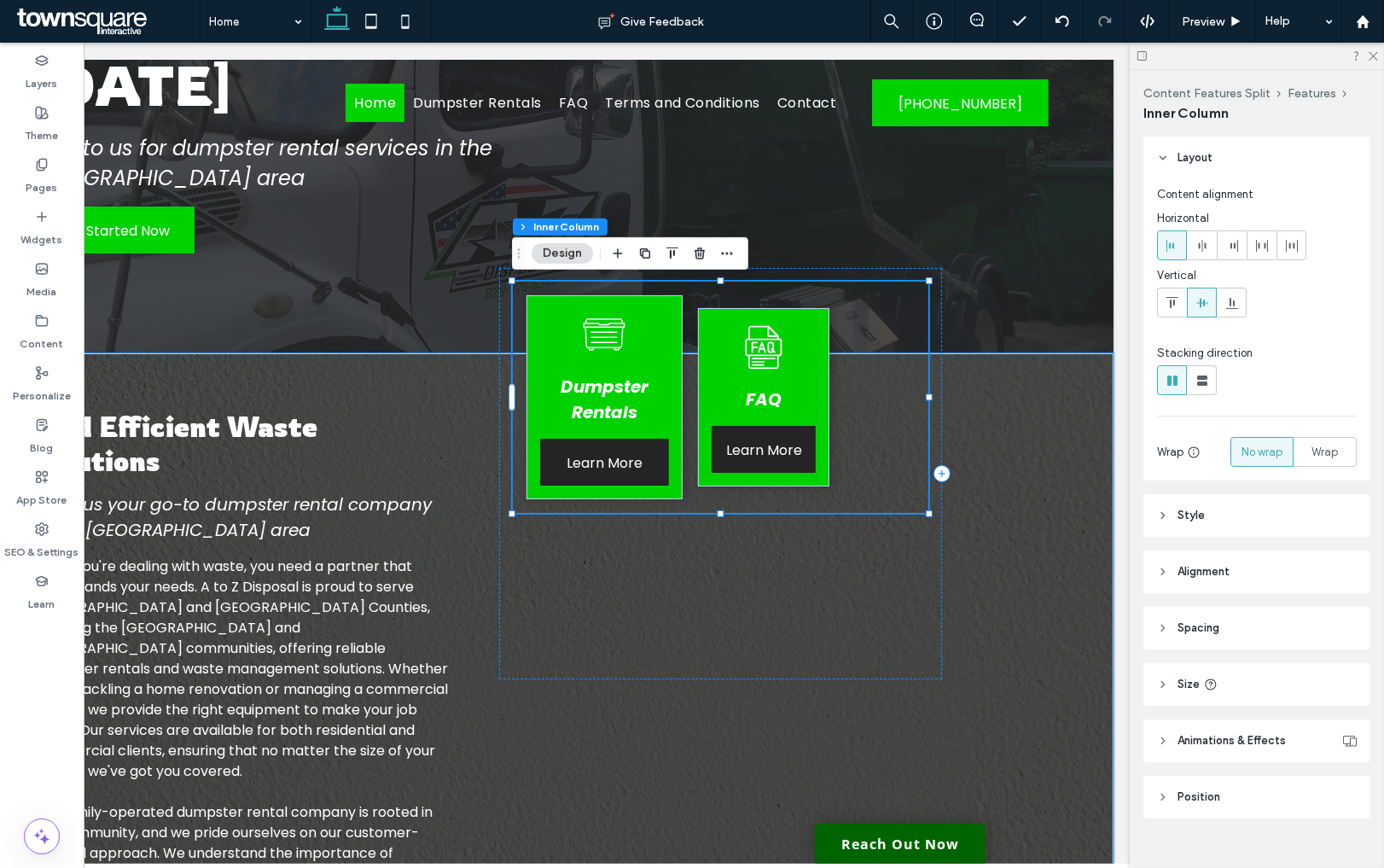
click at [854, 346] on div "Dumpster Rentals Learn More FAQ Learn More" at bounding box center [721, 397] width 416 height 231
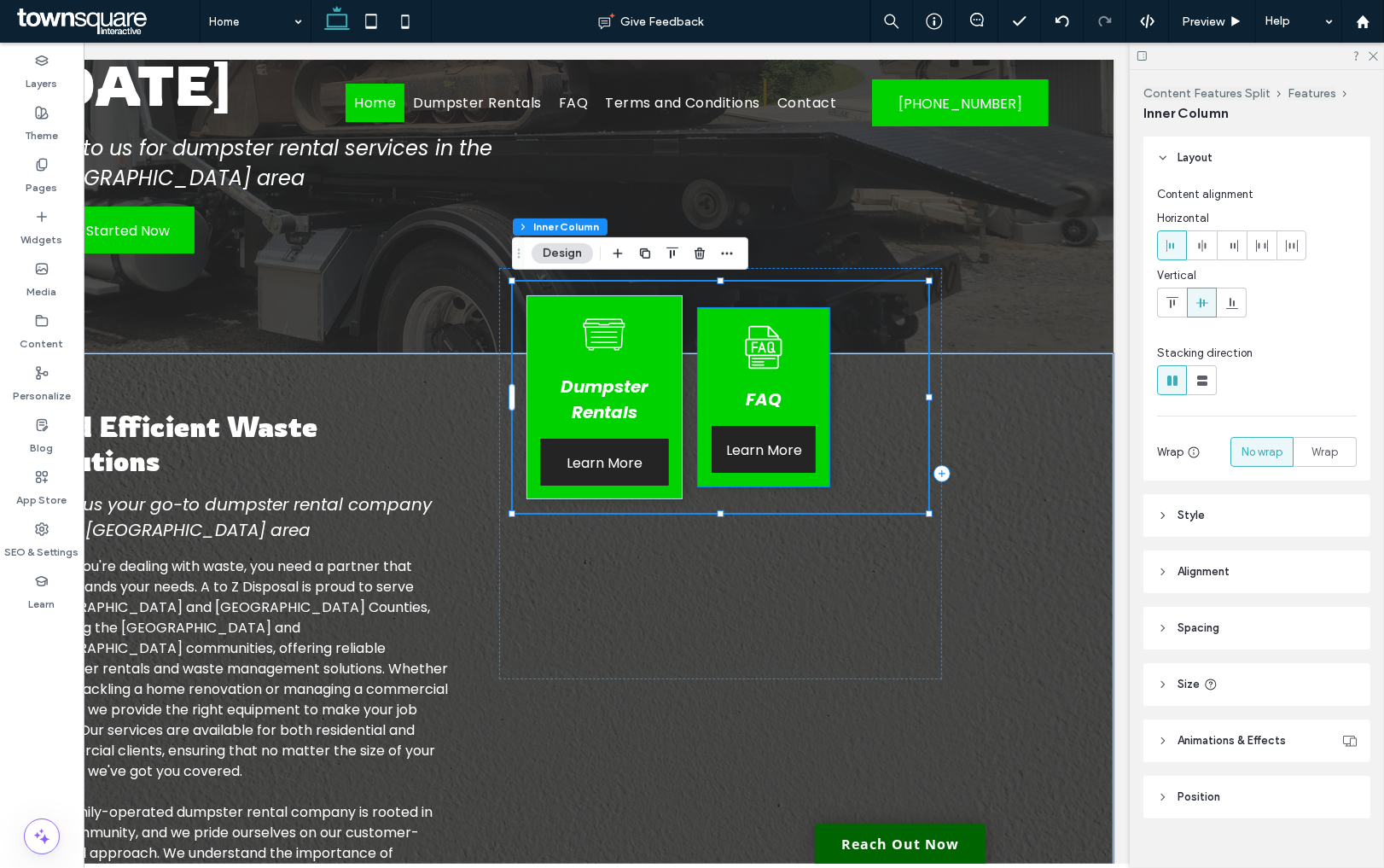
click at [744, 333] on icon at bounding box center [765, 347] width 51 height 51
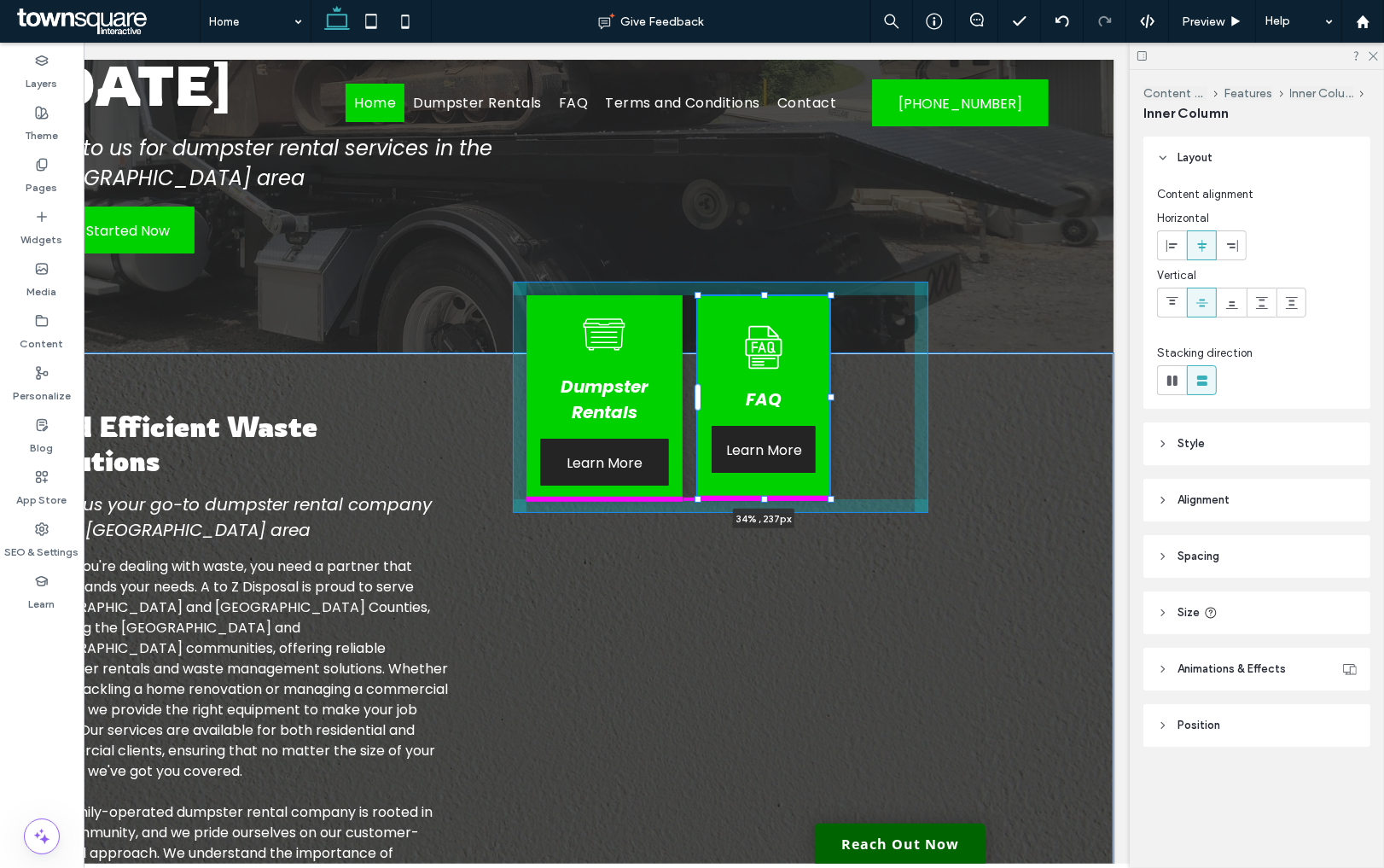
drag, startPoint x: 766, startPoint y: 487, endPoint x: 766, endPoint y: 499, distance: 12.0
click at [766, 499] on div at bounding box center [765, 499] width 7 height 7
type input "**"
type input "***"
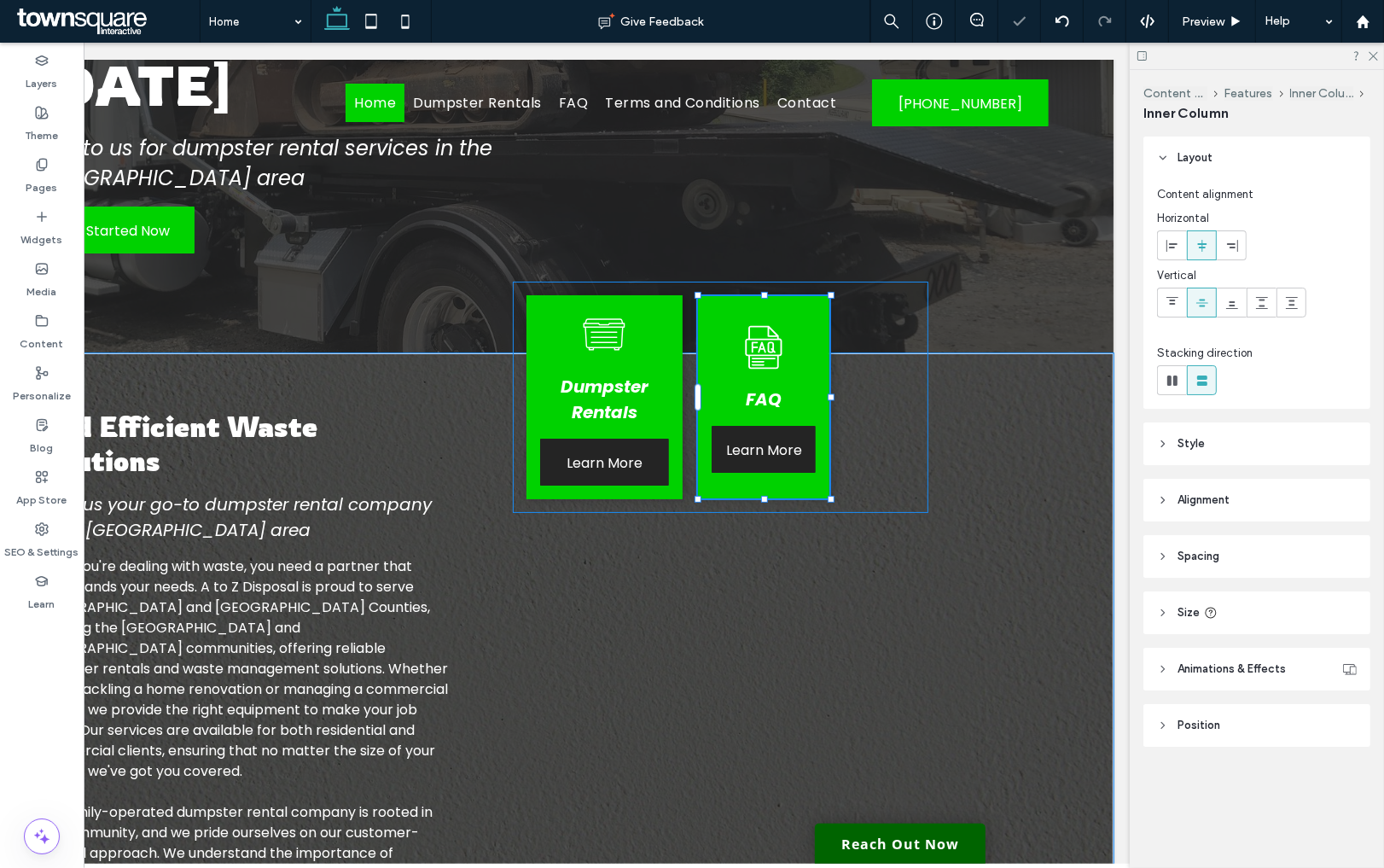
type input "**"
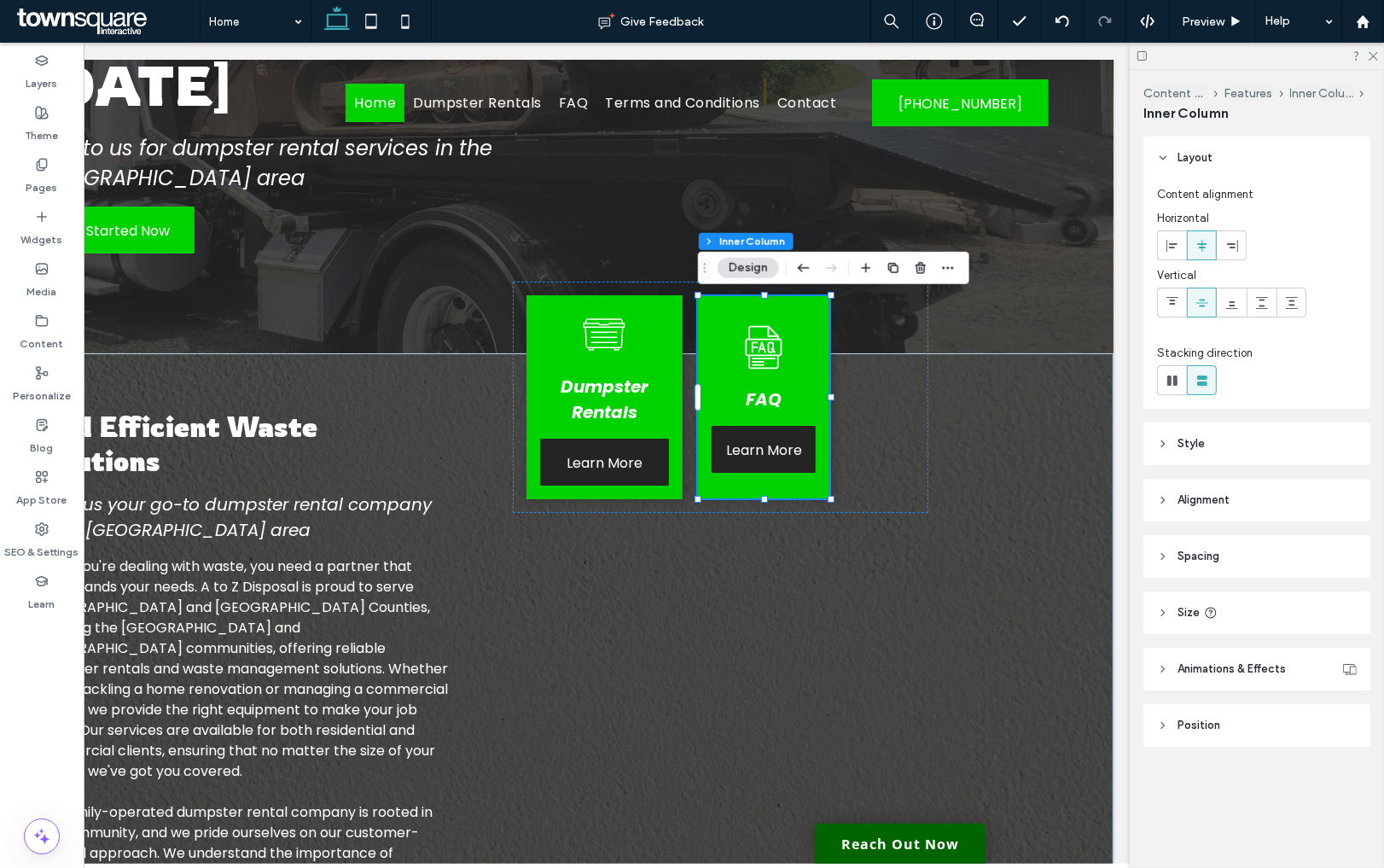
click at [1178, 436] on span "Style" at bounding box center [1191, 444] width 27 height 17
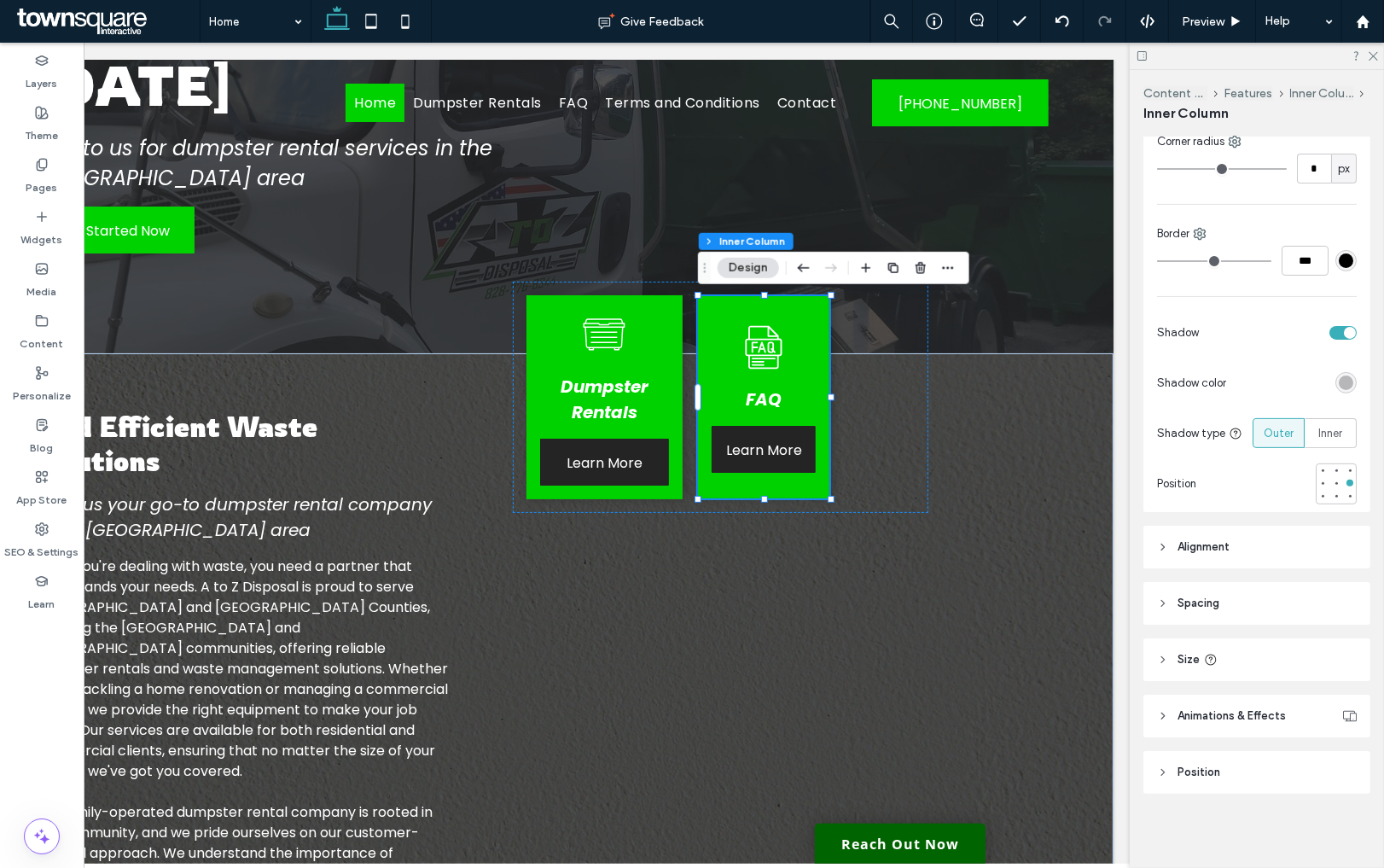
scroll to position [0, 0]
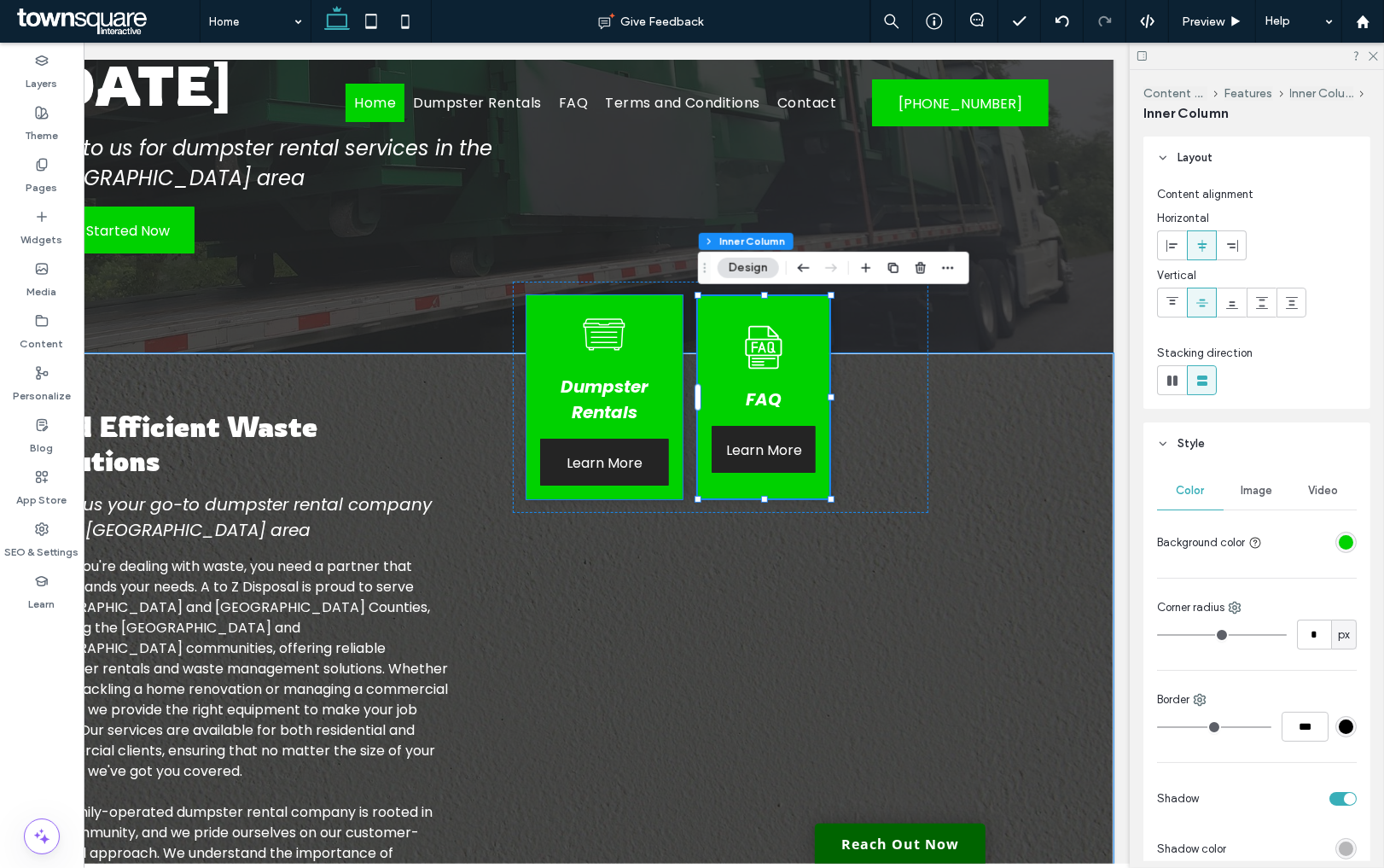
click at [674, 415] on div "Dumpster Rentals Learn More" at bounding box center [606, 397] width 157 height 204
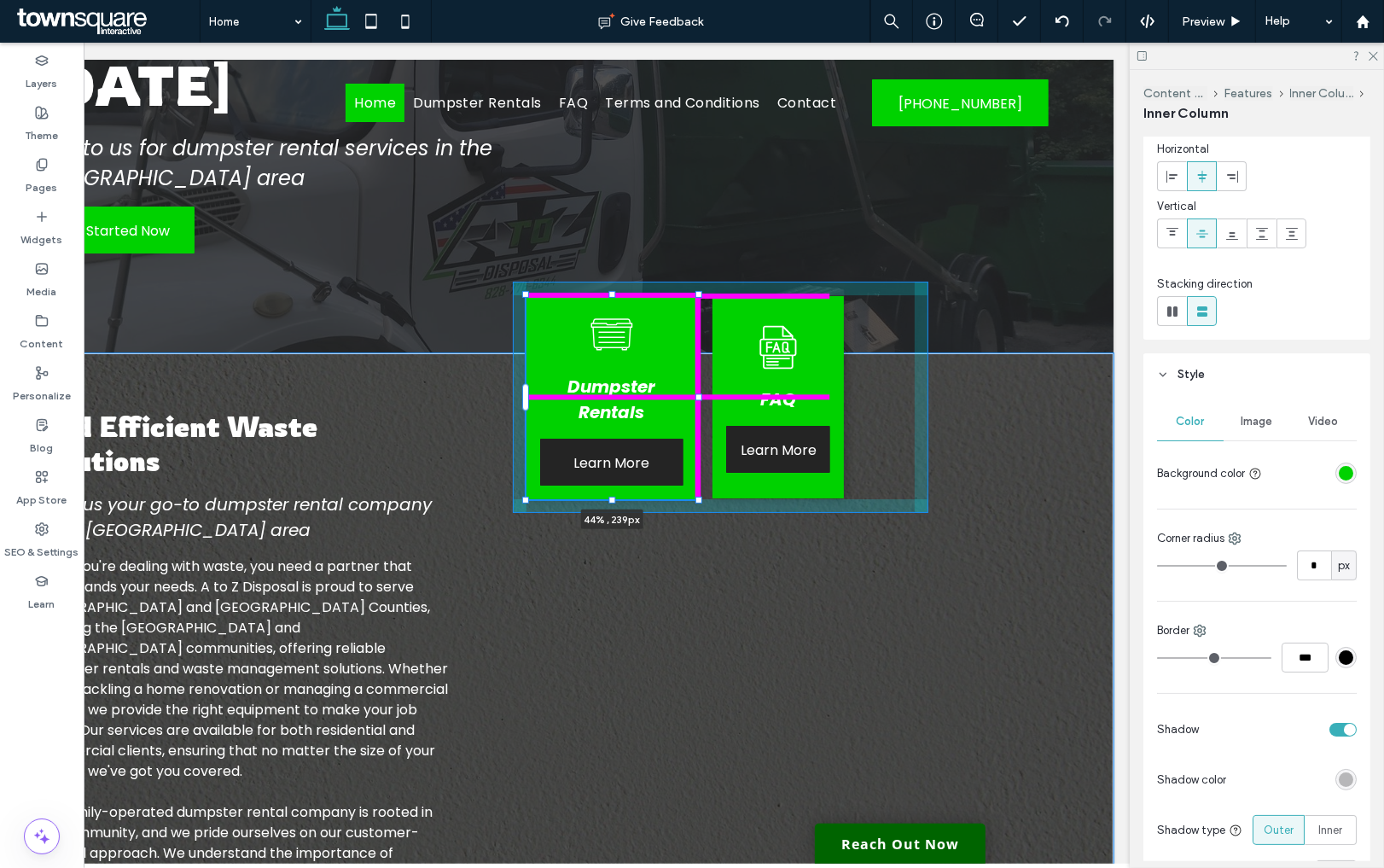
scroll to position [466, 0]
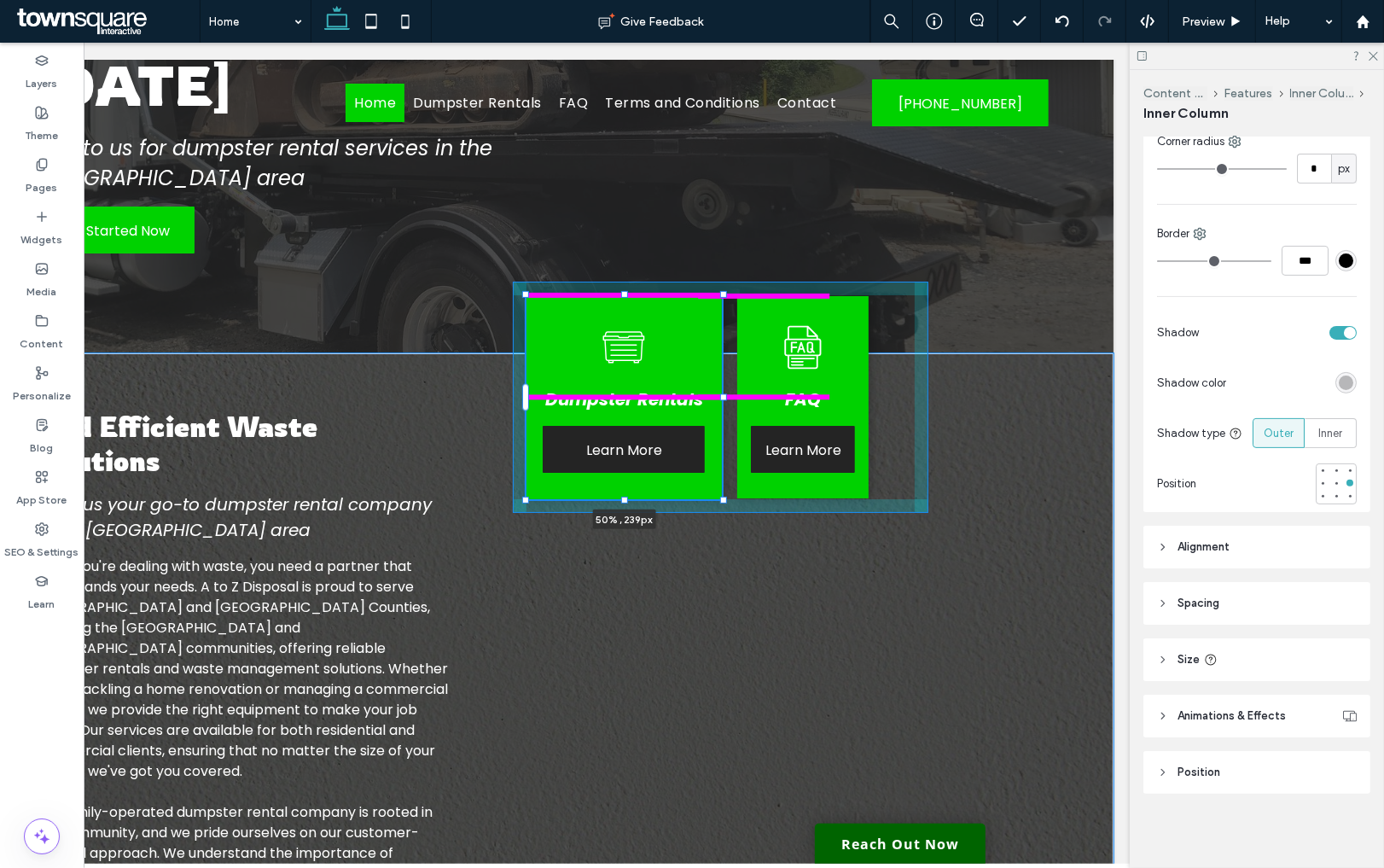
drag, startPoint x: 687, startPoint y: 394, endPoint x: 726, endPoint y: 399, distance: 39.3
click at [726, 399] on div at bounding box center [724, 397] width 7 height 7
type input "**"
type input "****"
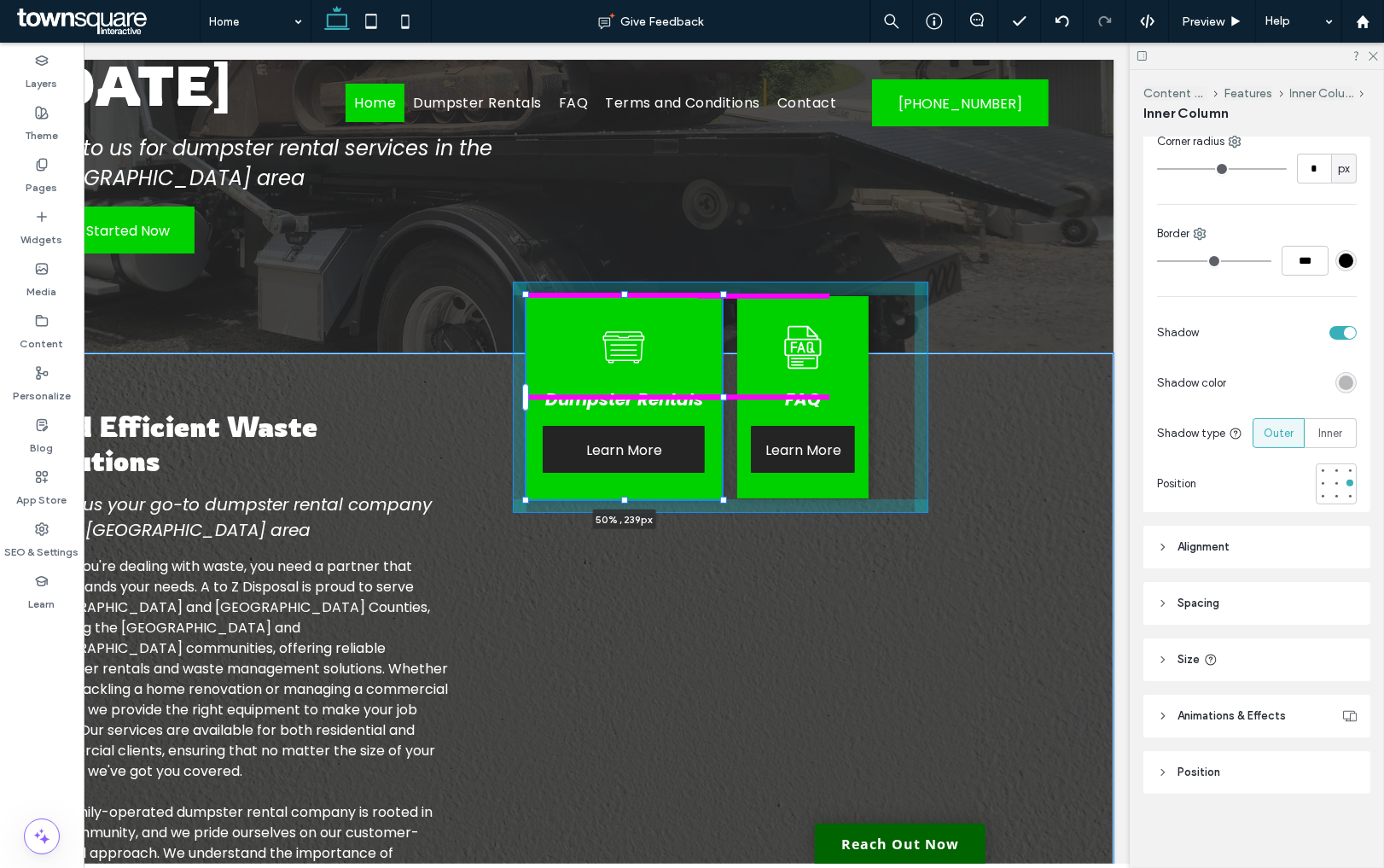
type input "**"
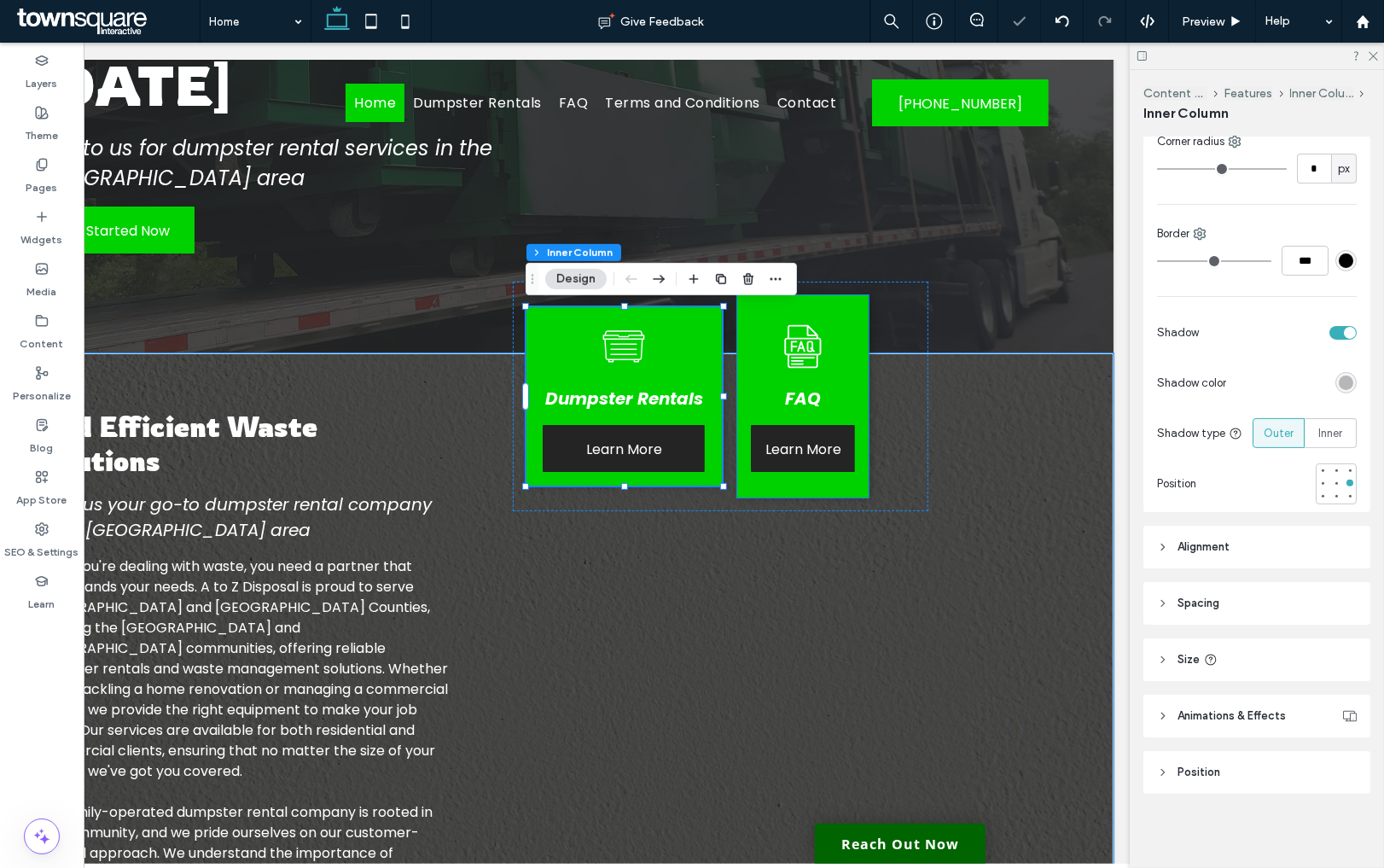
click at [858, 380] on div "FAQ Learn More" at bounding box center [804, 397] width 132 height 203
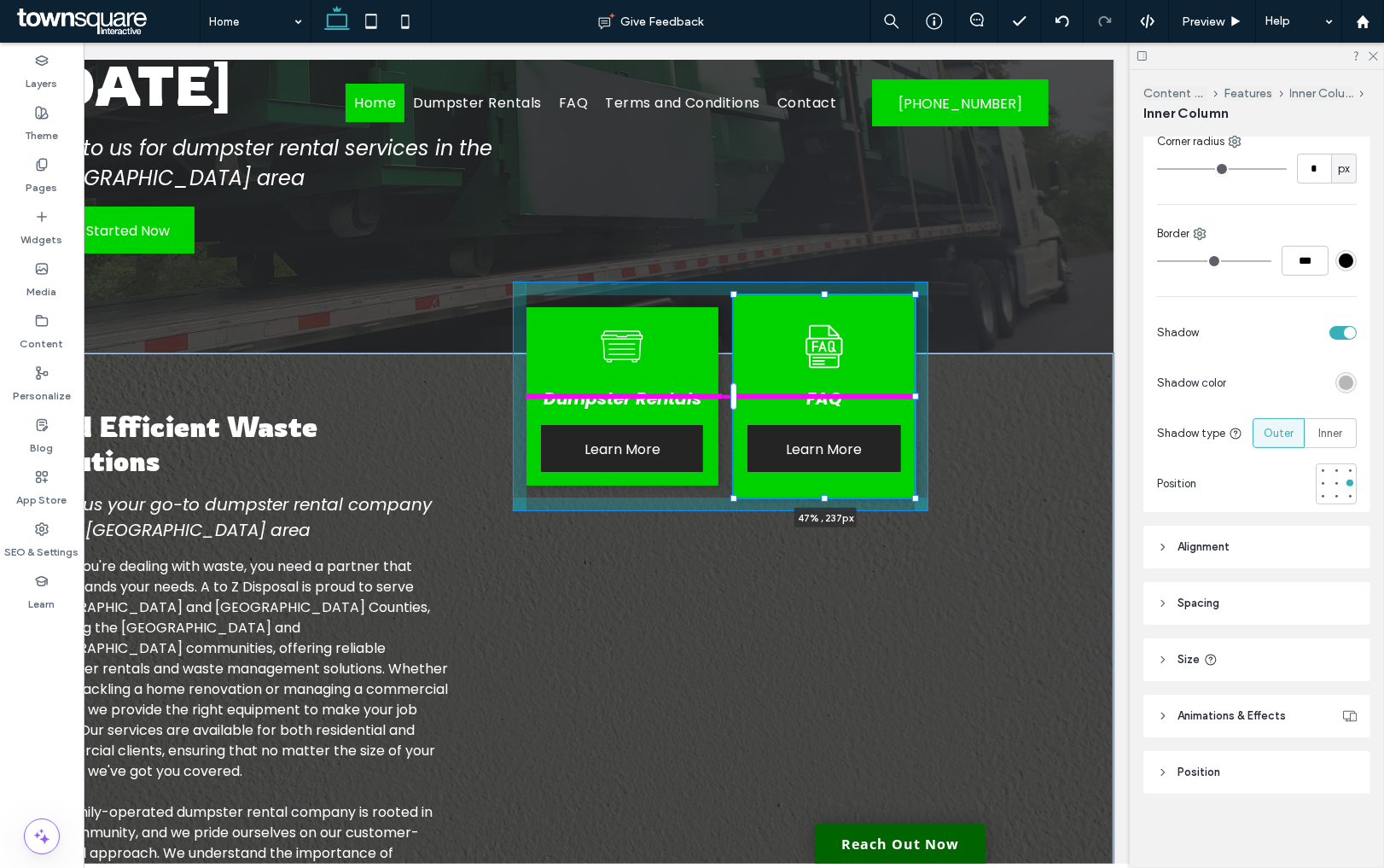
drag, startPoint x: 873, startPoint y: 395, endPoint x: 925, endPoint y: 399, distance: 52.2
click at [925, 399] on div "Find Efficient Waste Solutions Make us your go-to dumpster rental company in th…" at bounding box center [482, 708] width 1024 height 710
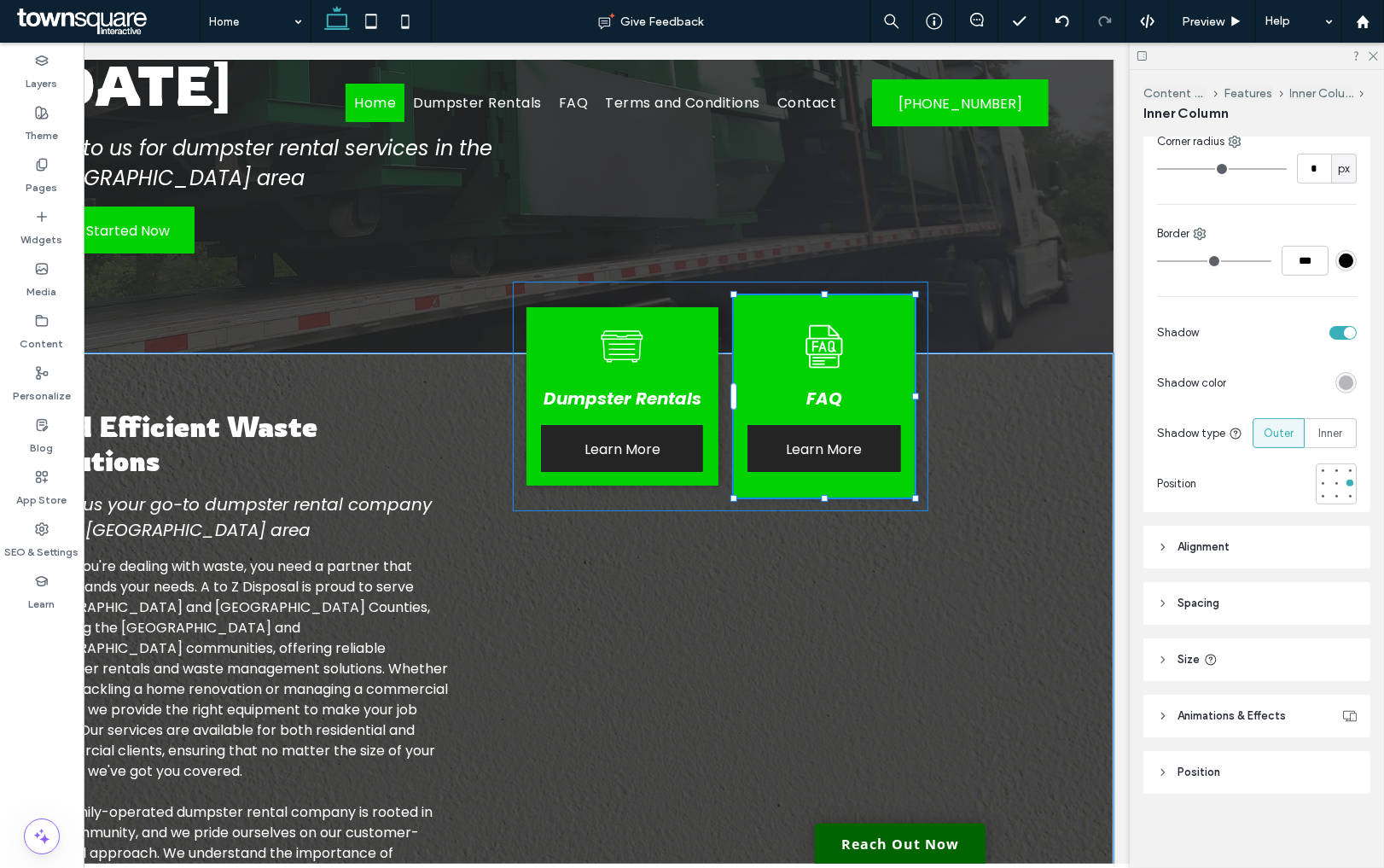
type input "**"
type input "****"
type input "**"
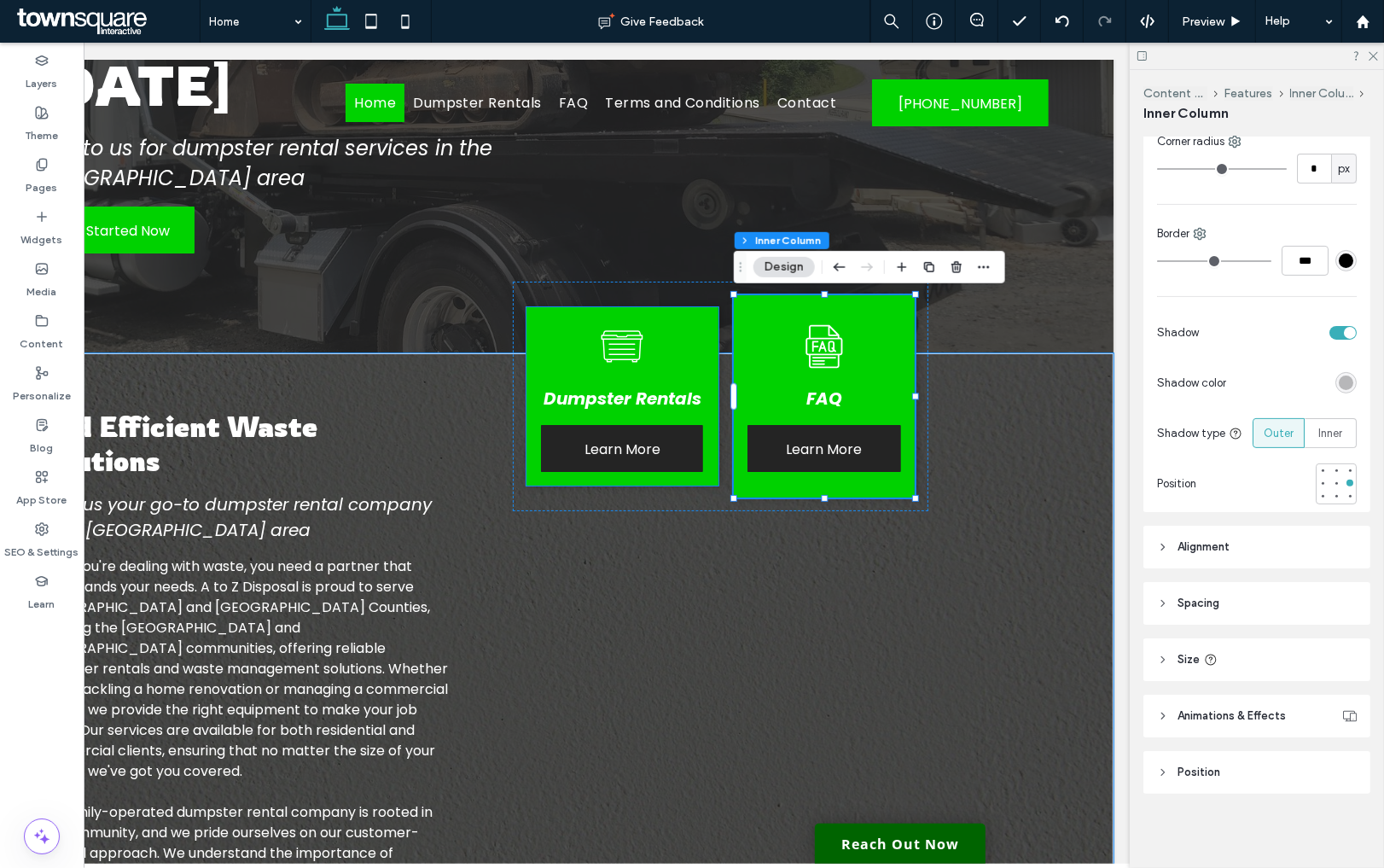
click at [671, 372] on div "Dumpster Rentals" at bounding box center [623, 399] width 166 height 53
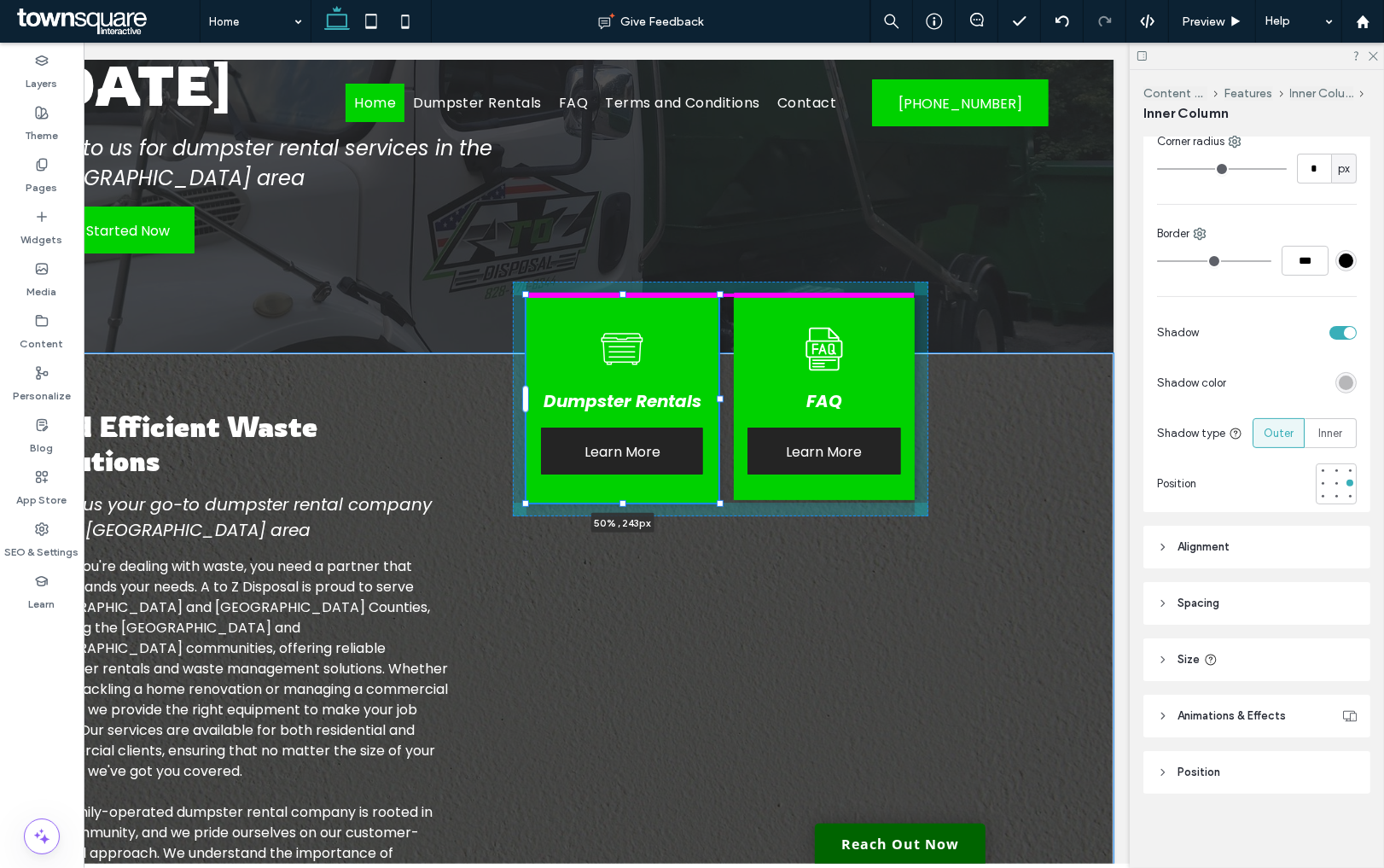
drag, startPoint x: 627, startPoint y: 306, endPoint x: 627, endPoint y: 291, distance: 15.0
click at [627, 291] on div at bounding box center [623, 293] width 7 height 7
type input "**"
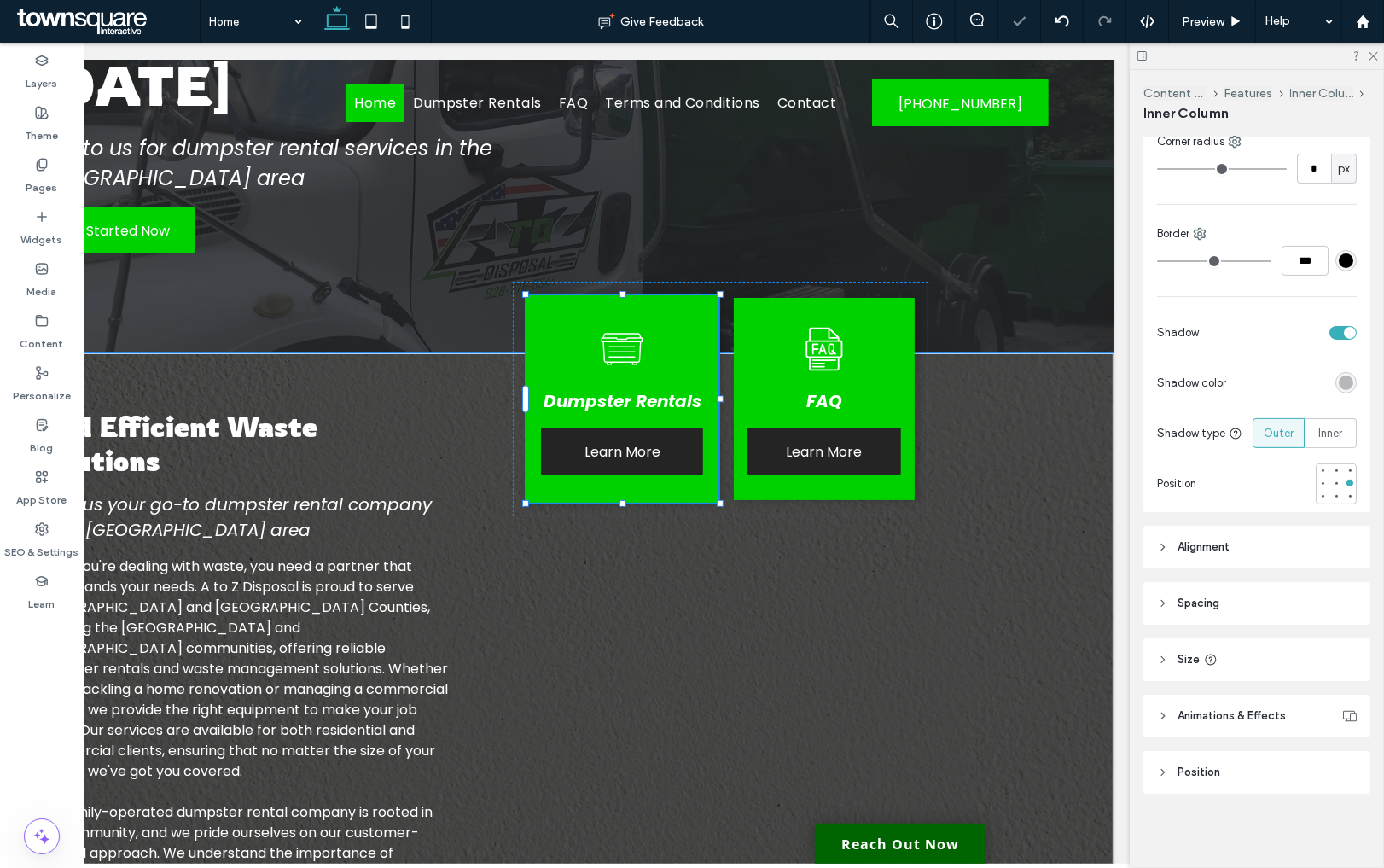
type input "***"
type input "**"
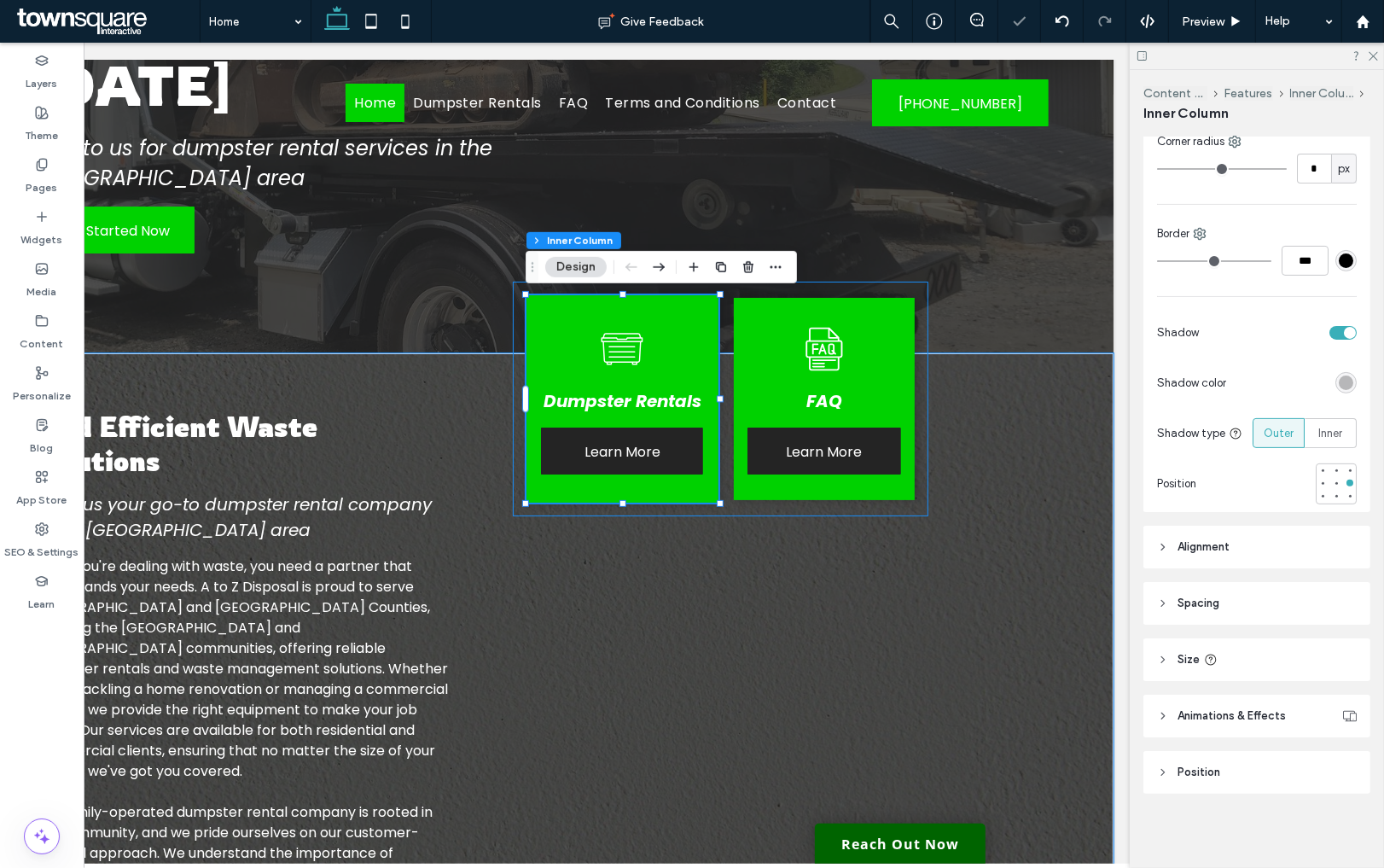
click at [806, 505] on div "Dumpster Rentals Learn More 50% , 243px FAQ Learn More" at bounding box center [721, 399] width 416 height 235
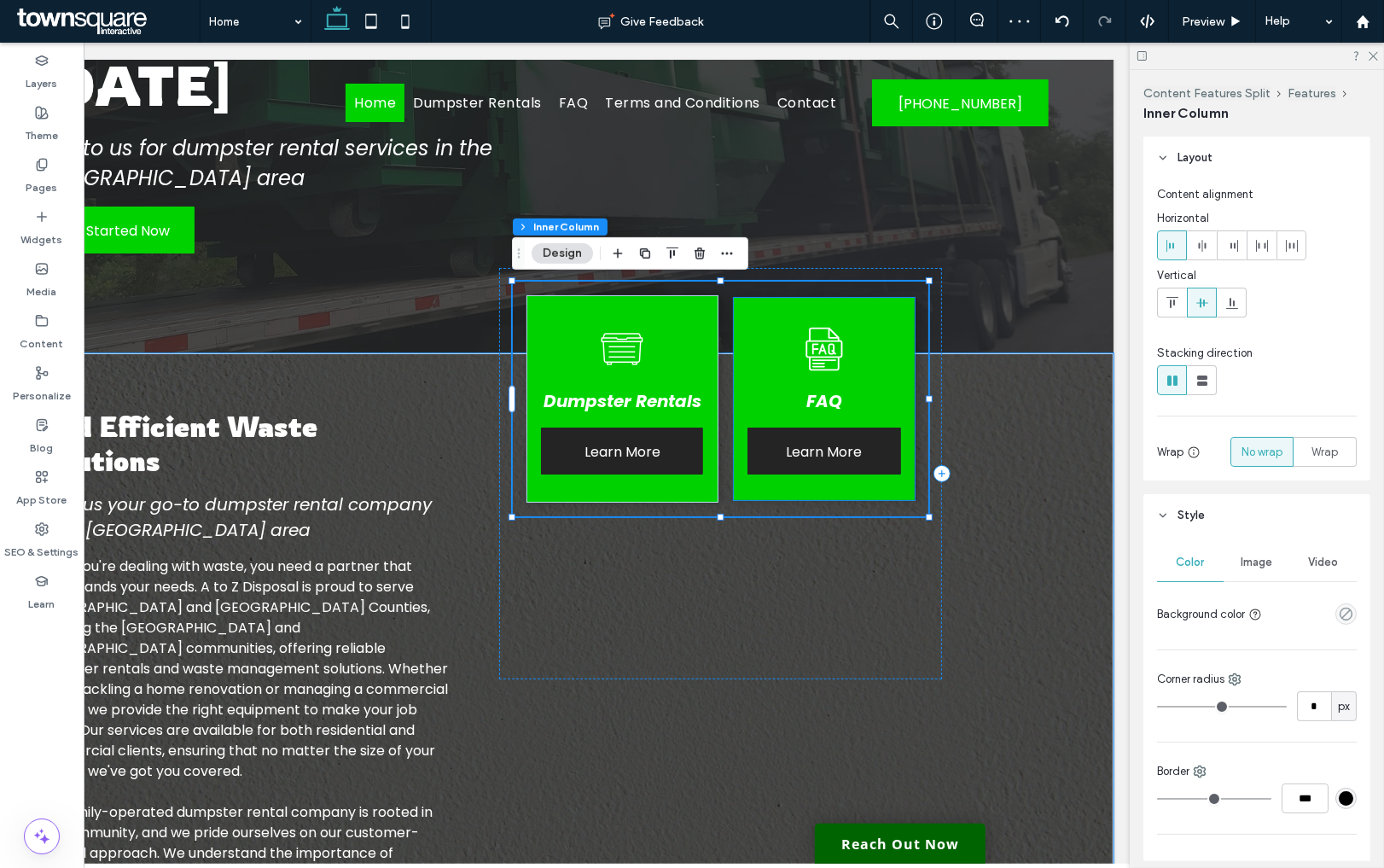
click at [825, 307] on div "FAQ Learn More" at bounding box center [825, 399] width 180 height 203
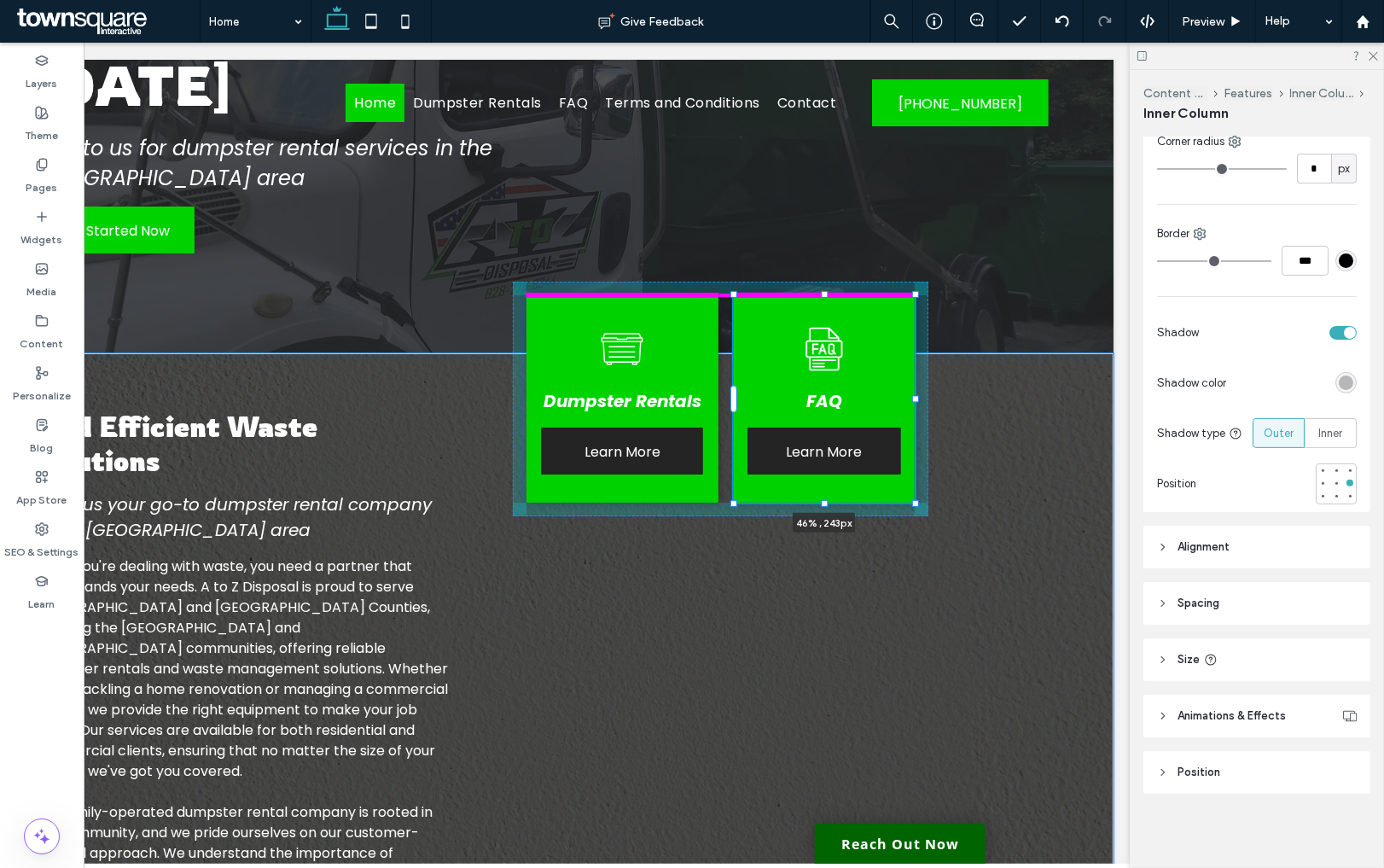
click at [826, 353] on div "Find Efficient Waste Solutions Make us your go-to dumpster rental company in th…" at bounding box center [482, 708] width 1024 height 710
type input "**"
type input "***"
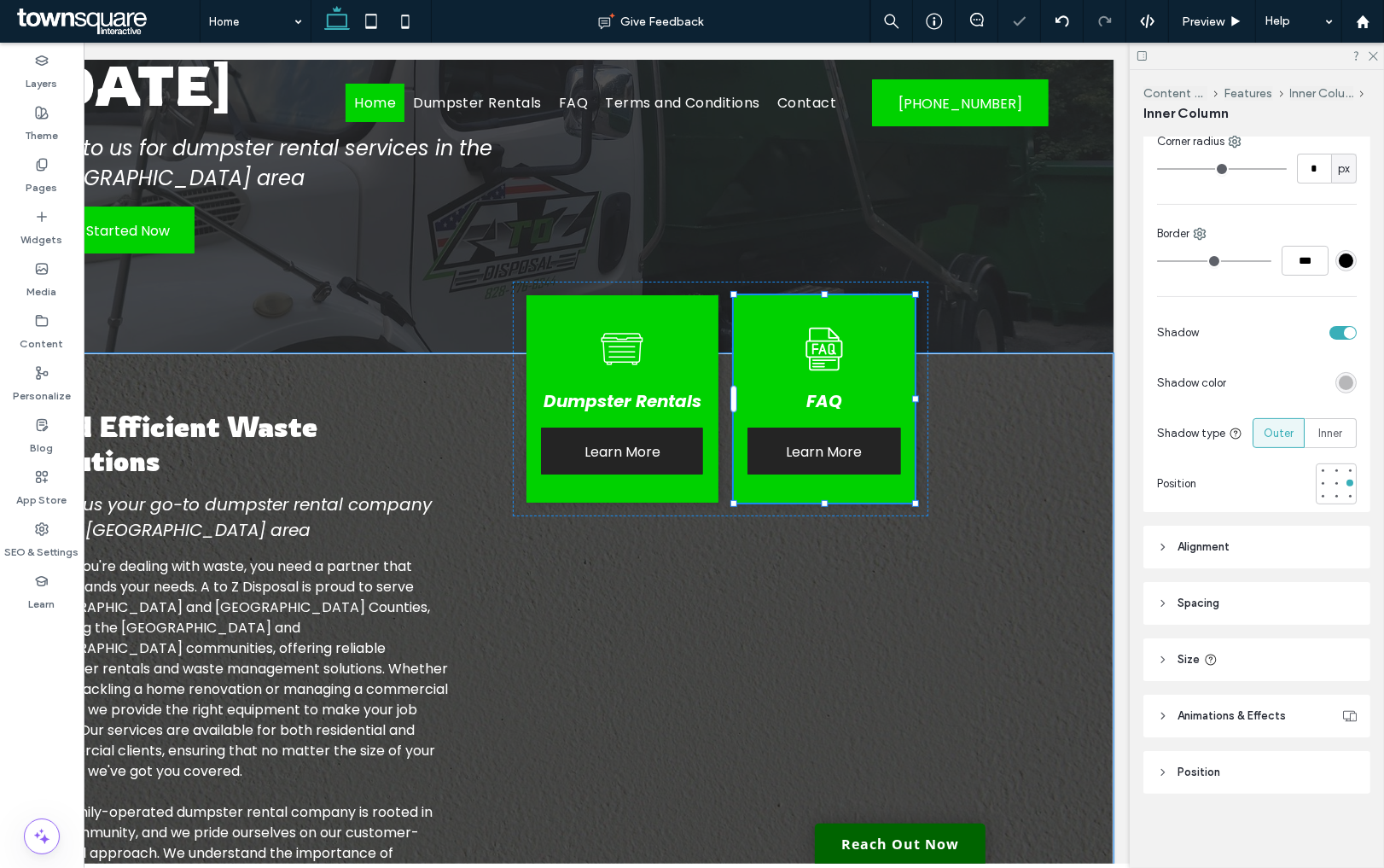
type input "**"
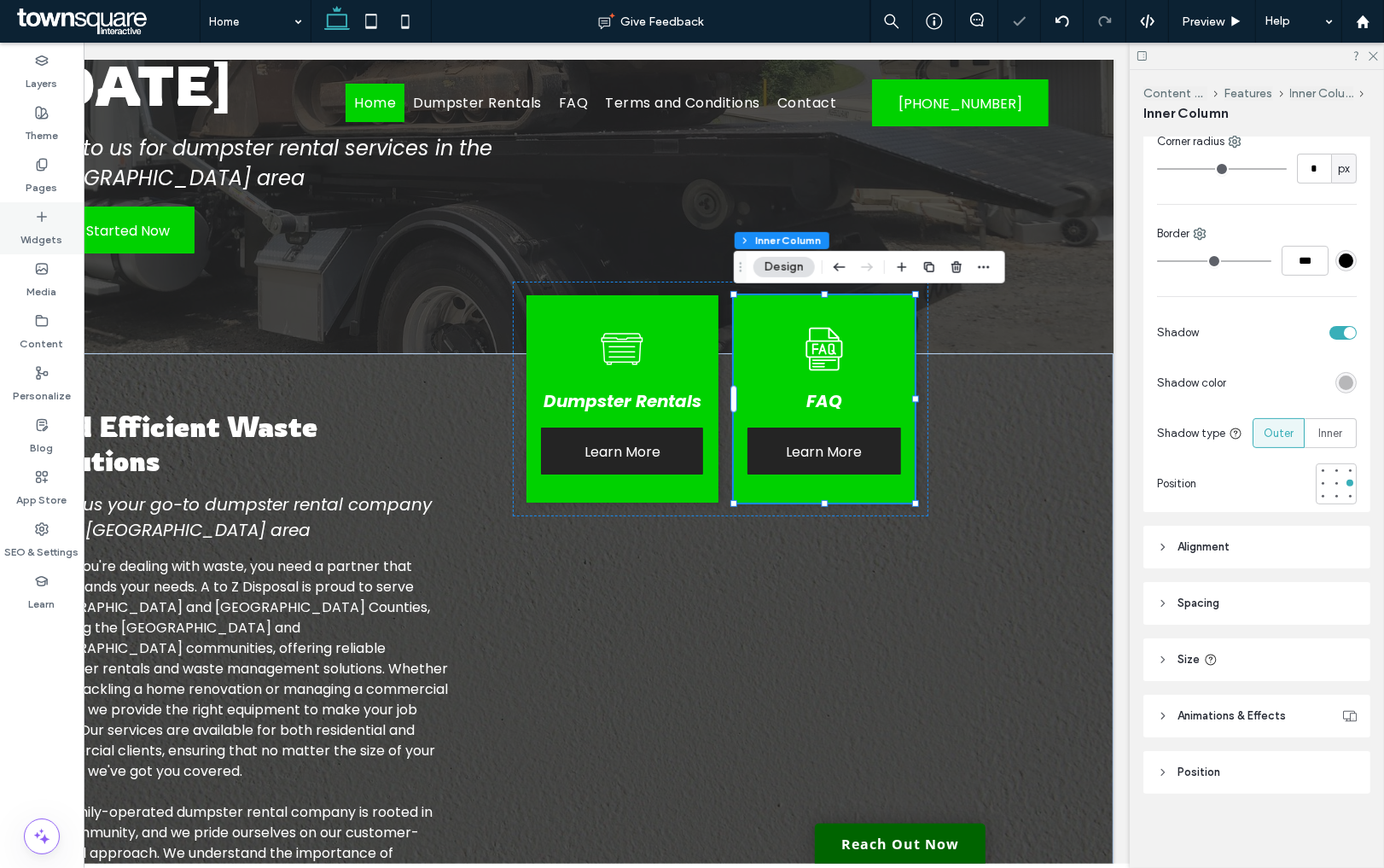
click at [50, 242] on label "Widgets" at bounding box center [43, 235] width 42 height 24
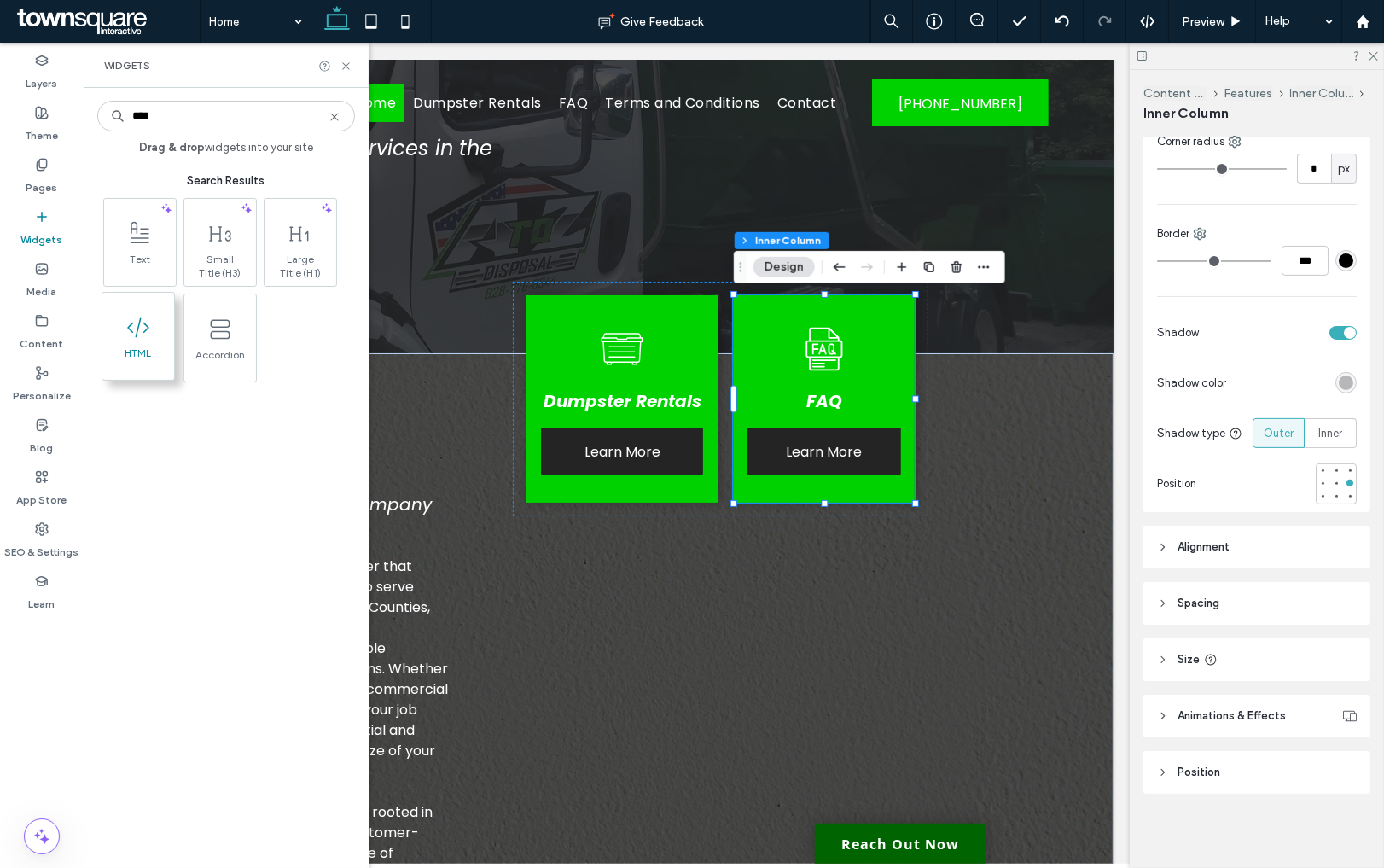
type input "****"
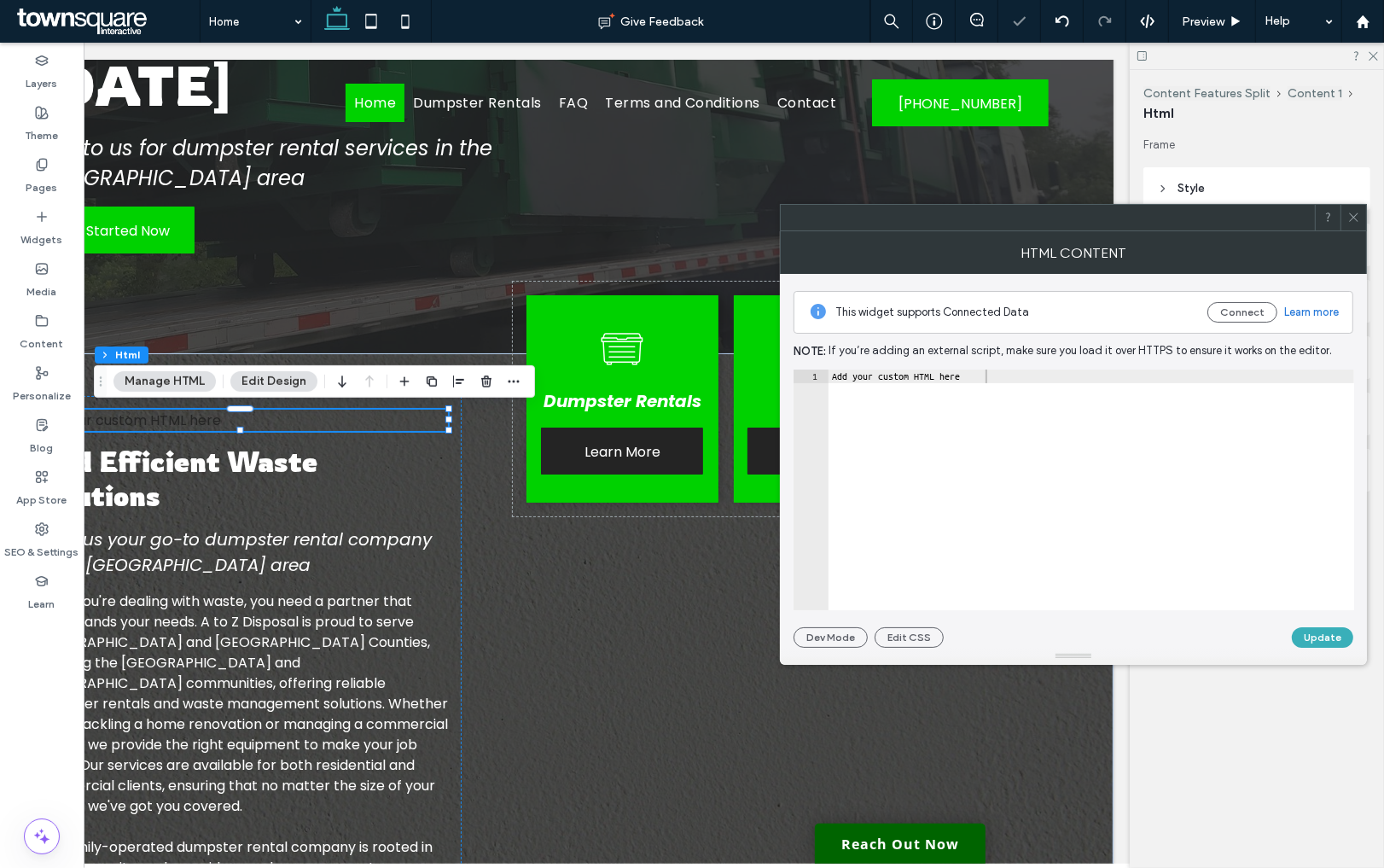
click at [1349, 216] on icon at bounding box center [1354, 218] width 13 height 13
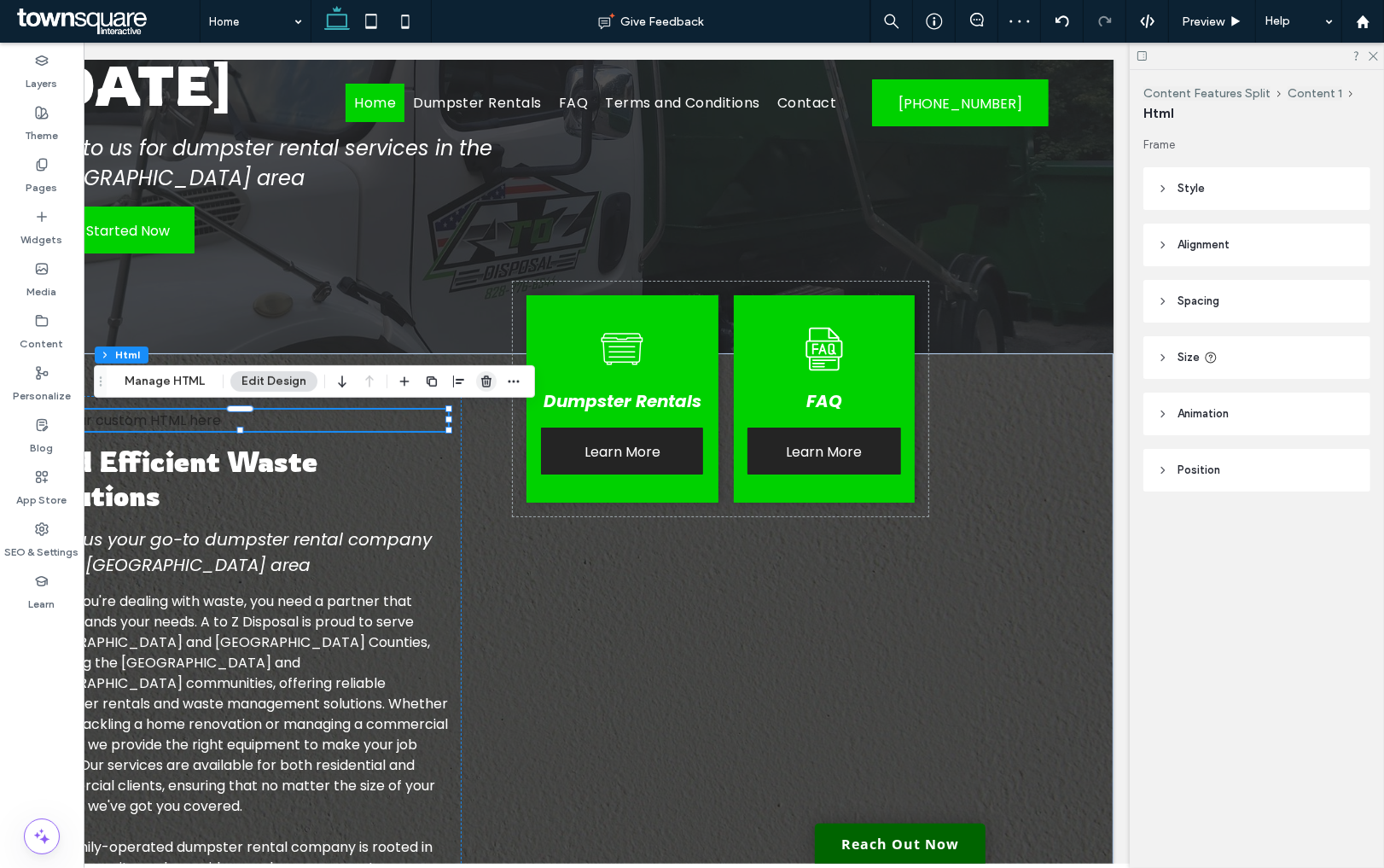
click at [488, 381] on icon "button" at bounding box center [487, 381] width 13 height 13
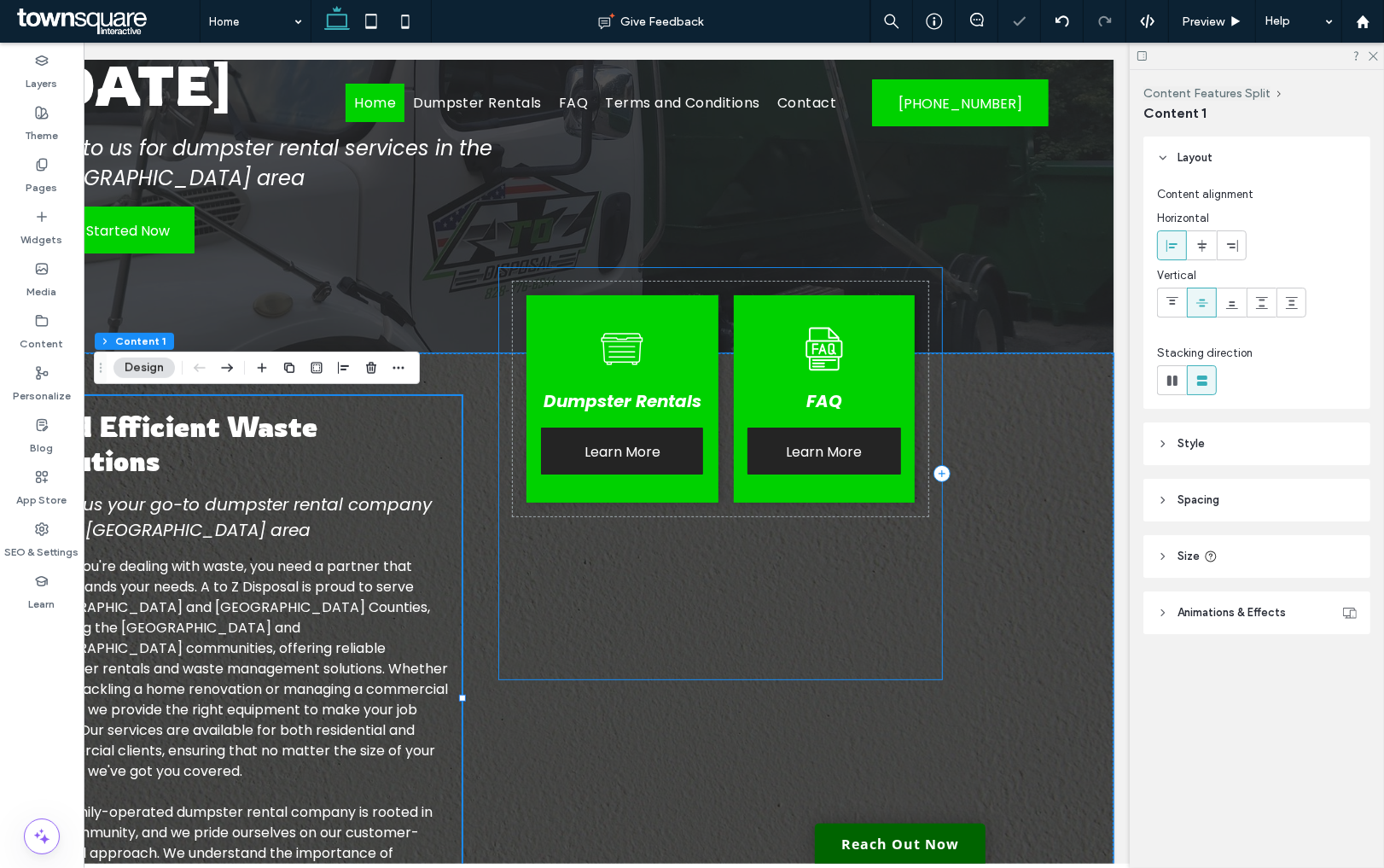
click at [501, 345] on div "Dumpster Rentals Learn More FAQ Learn More" at bounding box center [721, 473] width 443 height 411
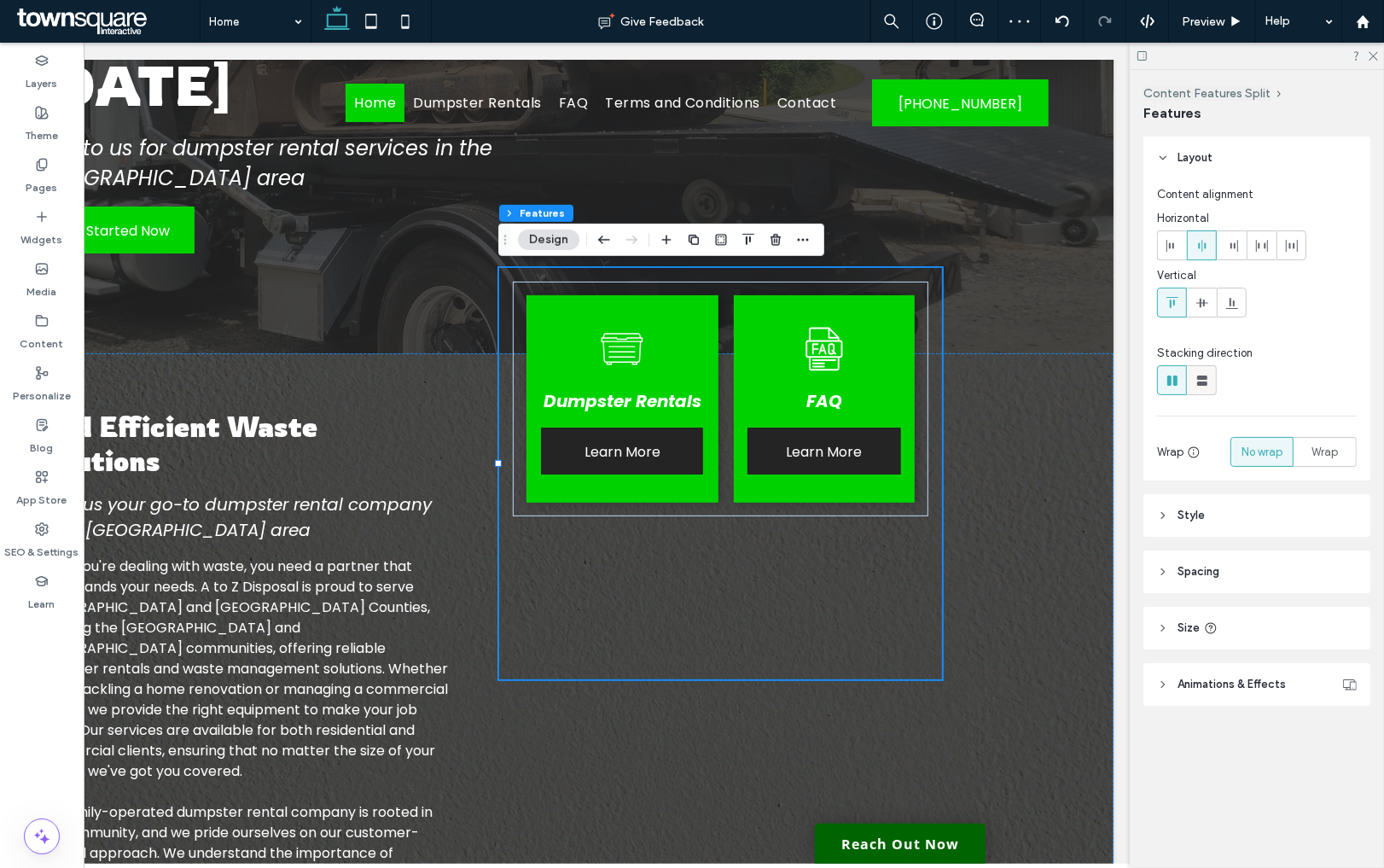
click at [1206, 385] on icon at bounding box center [1202, 381] width 17 height 17
type input "**"
type input "****"
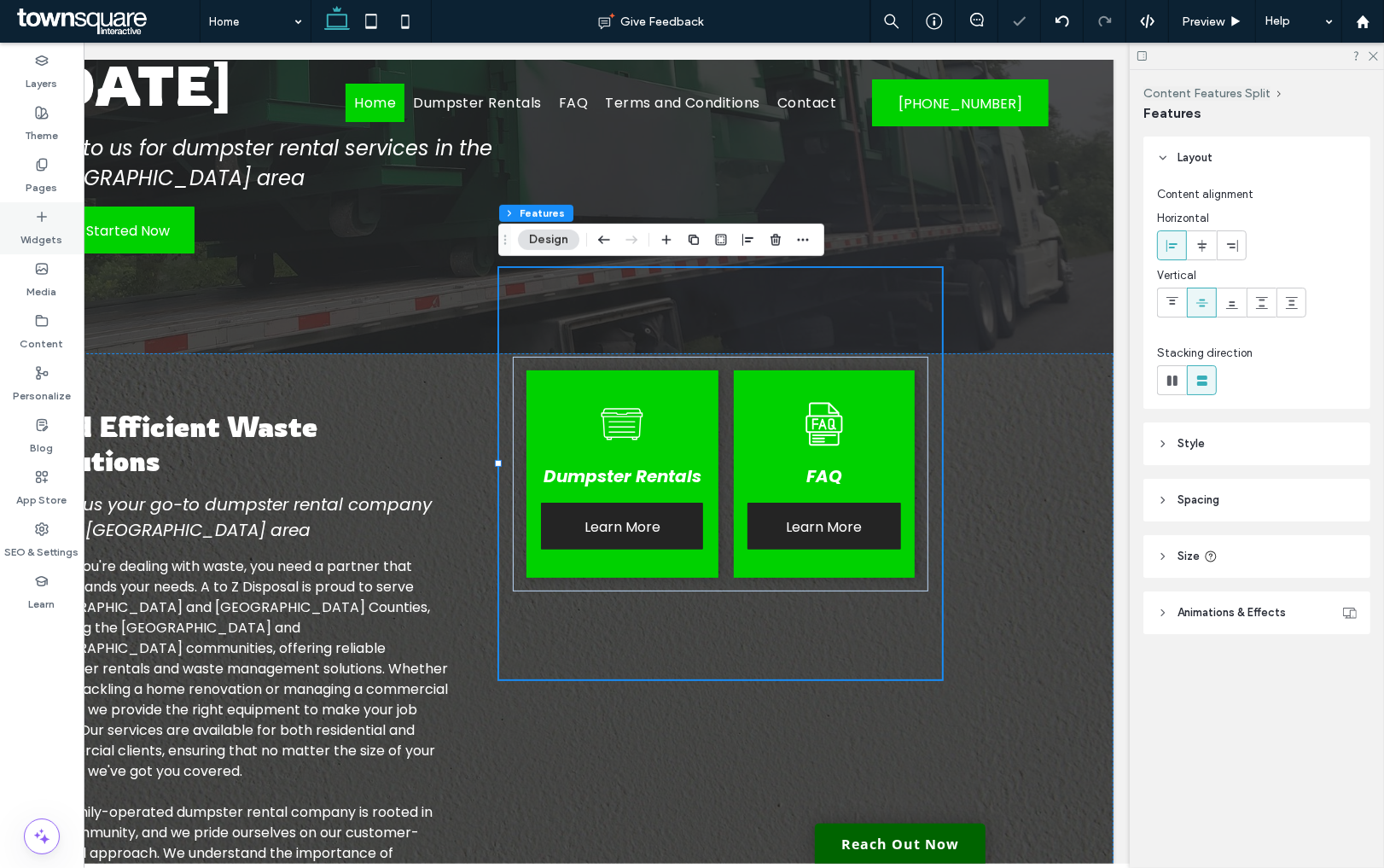
click at [41, 229] on label "Widgets" at bounding box center [43, 235] width 42 height 24
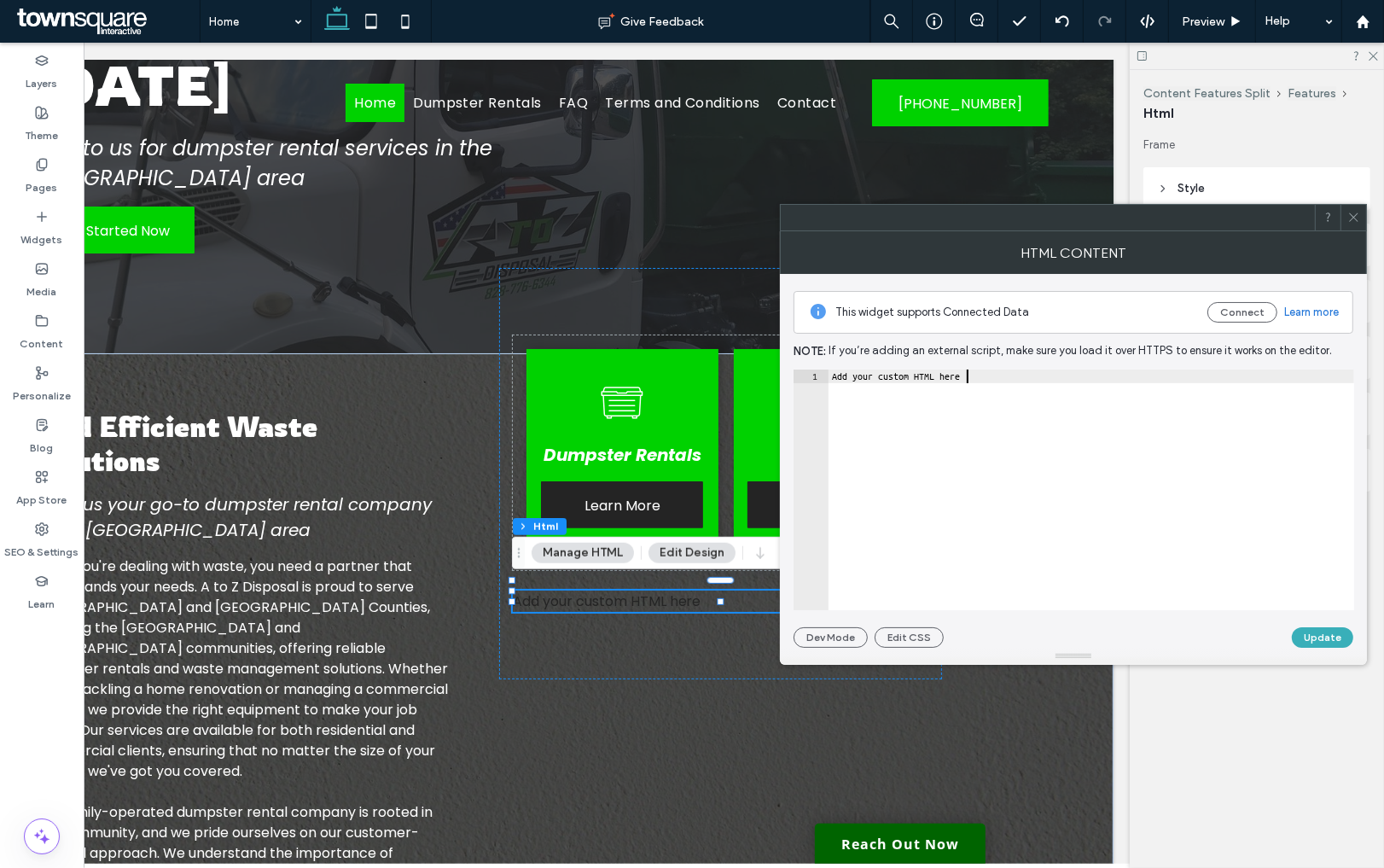
click at [969, 379] on div "Add your custom HTML here" at bounding box center [1091, 504] width 525 height 269
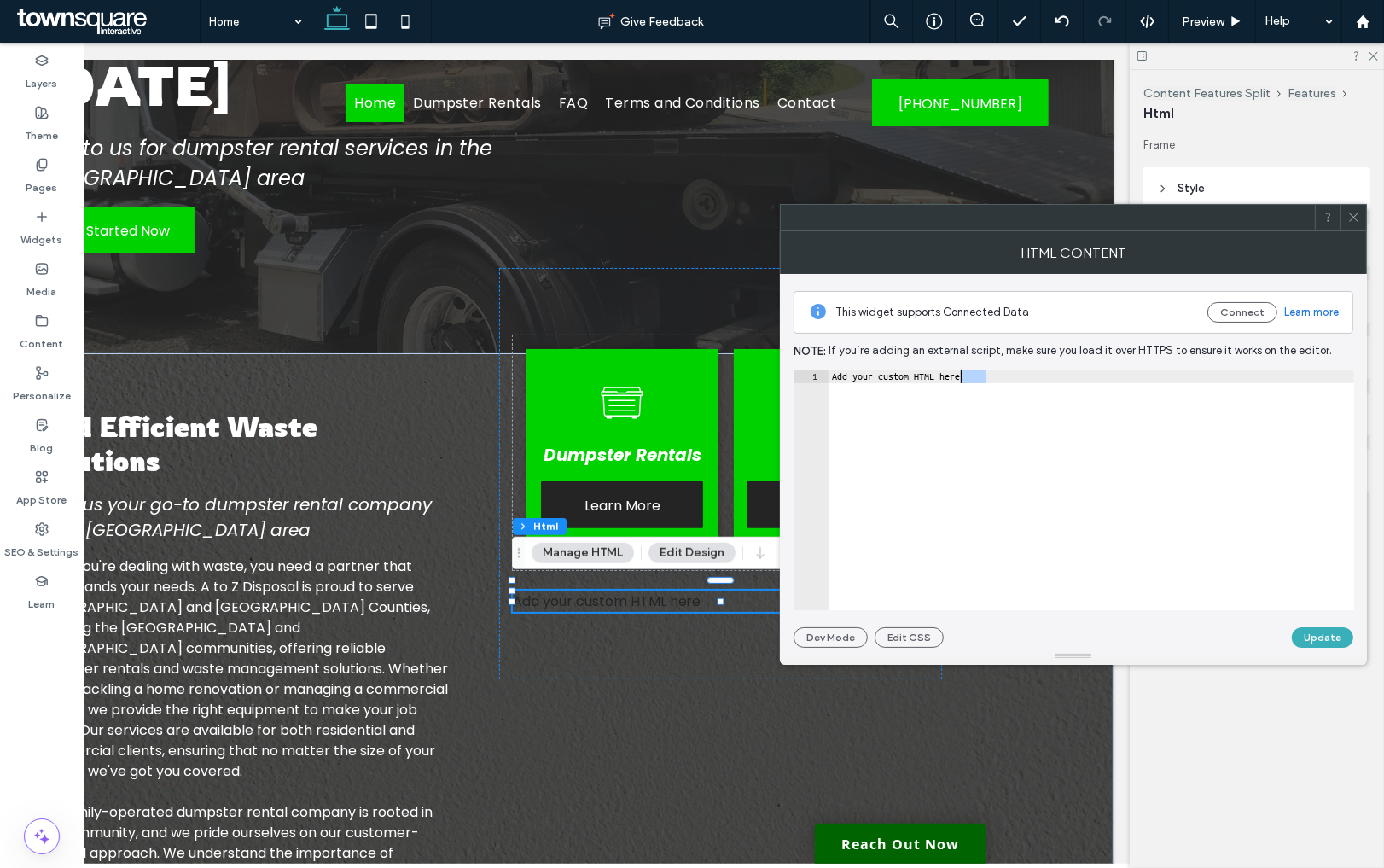
click at [969, 379] on div "Add your custom HTML here" at bounding box center [1091, 504] width 525 height 269
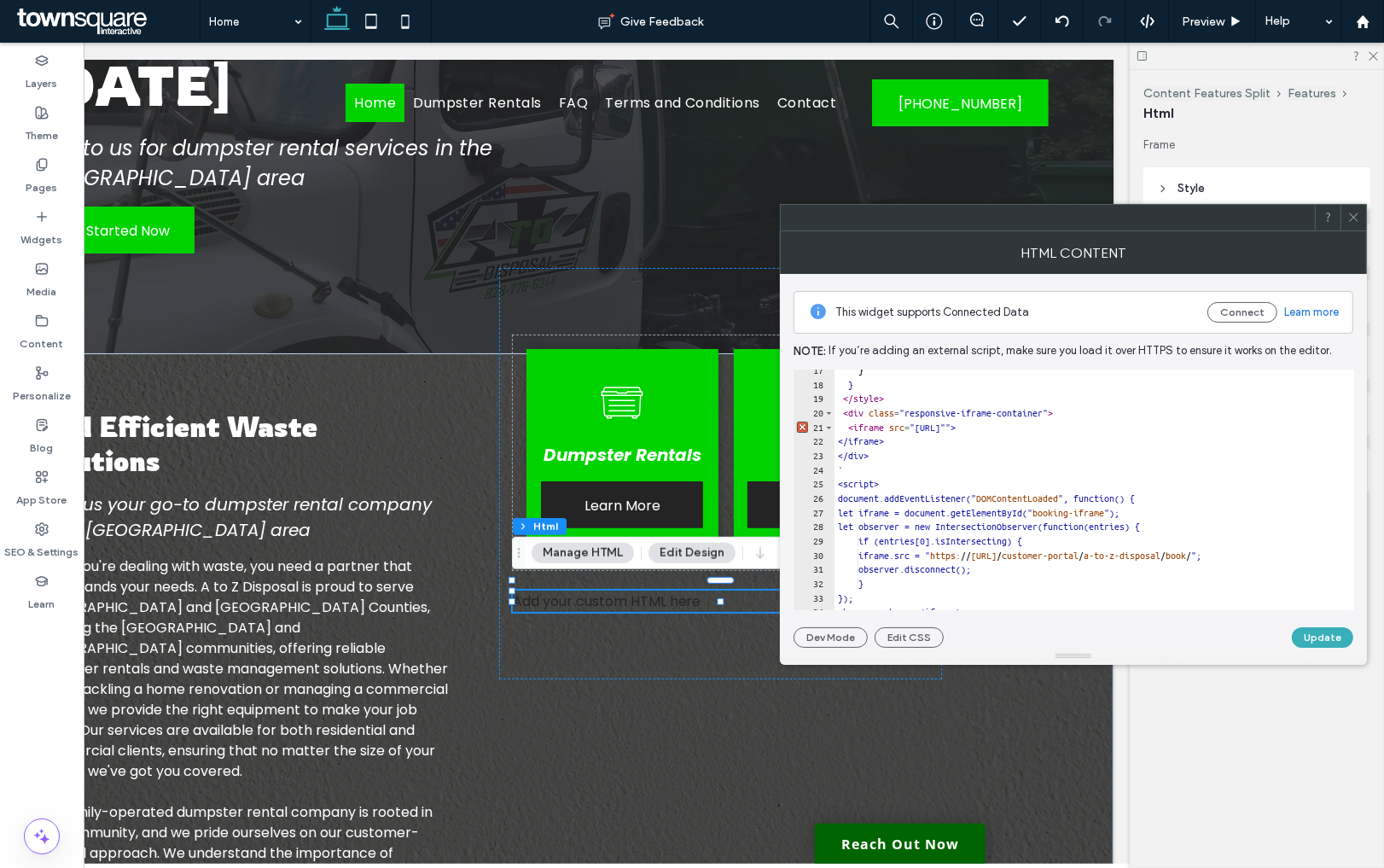
scroll to position [271, 0]
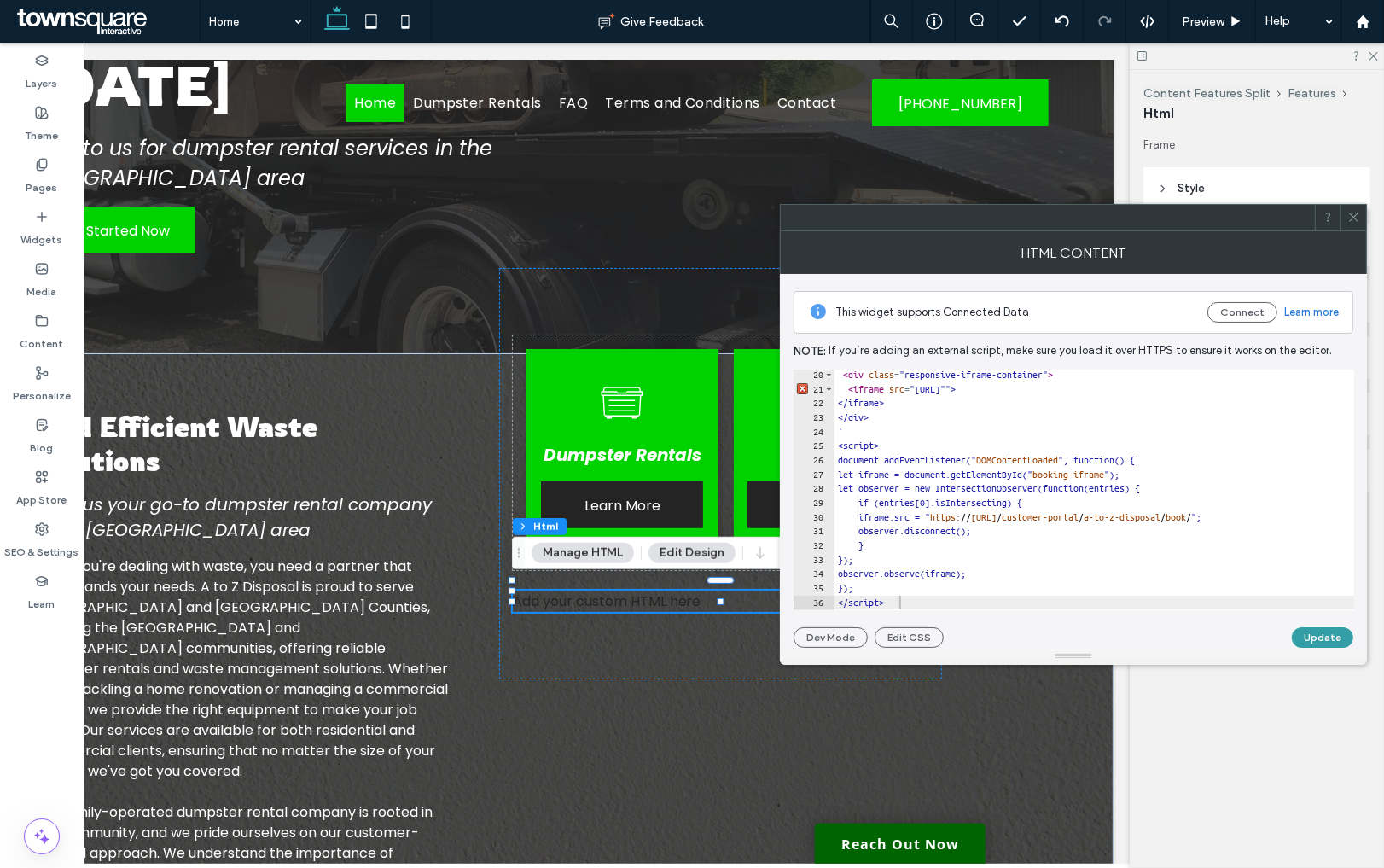
click at [1326, 645] on button "Update" at bounding box center [1322, 638] width 62 height 21
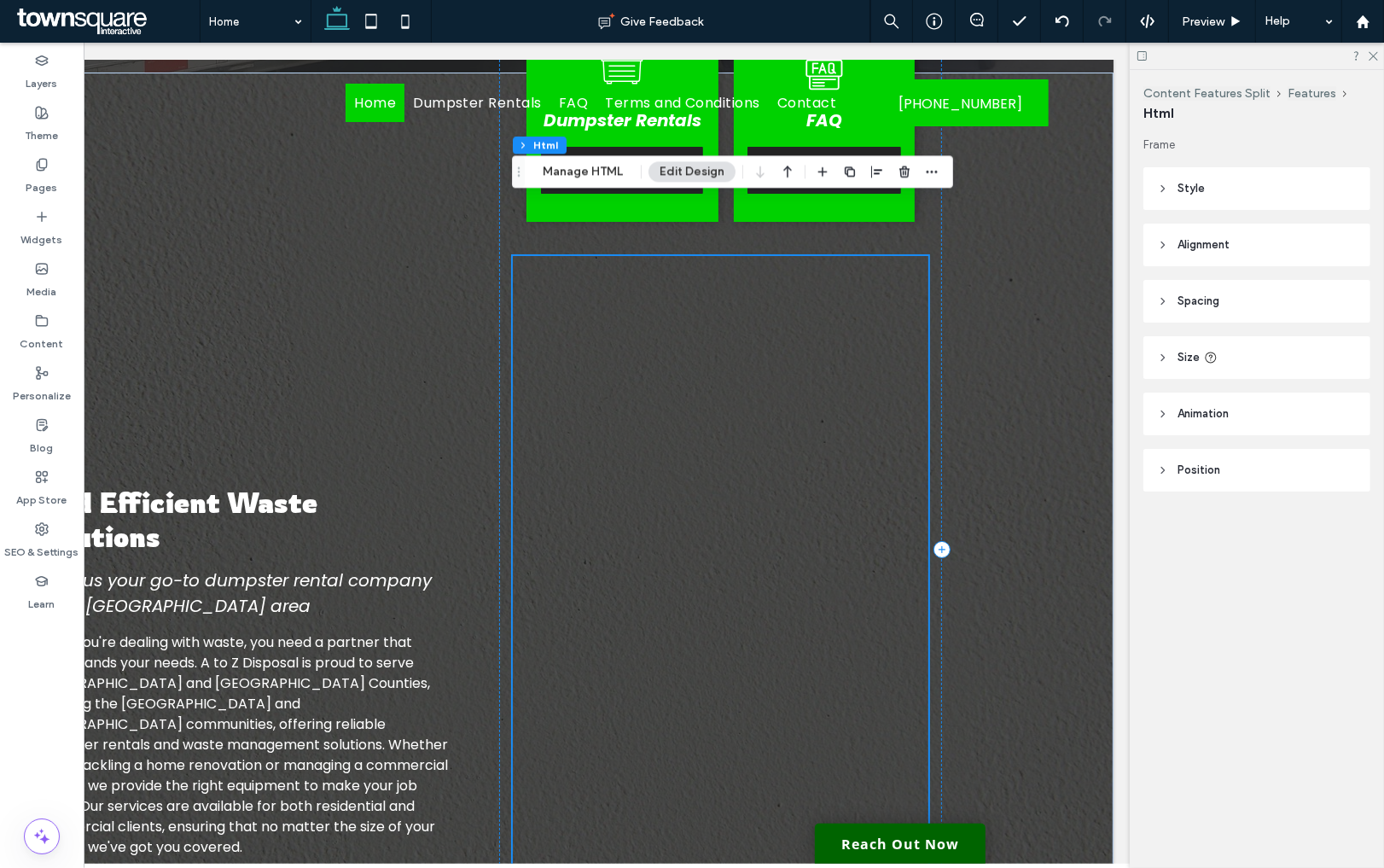
scroll to position [540, 0]
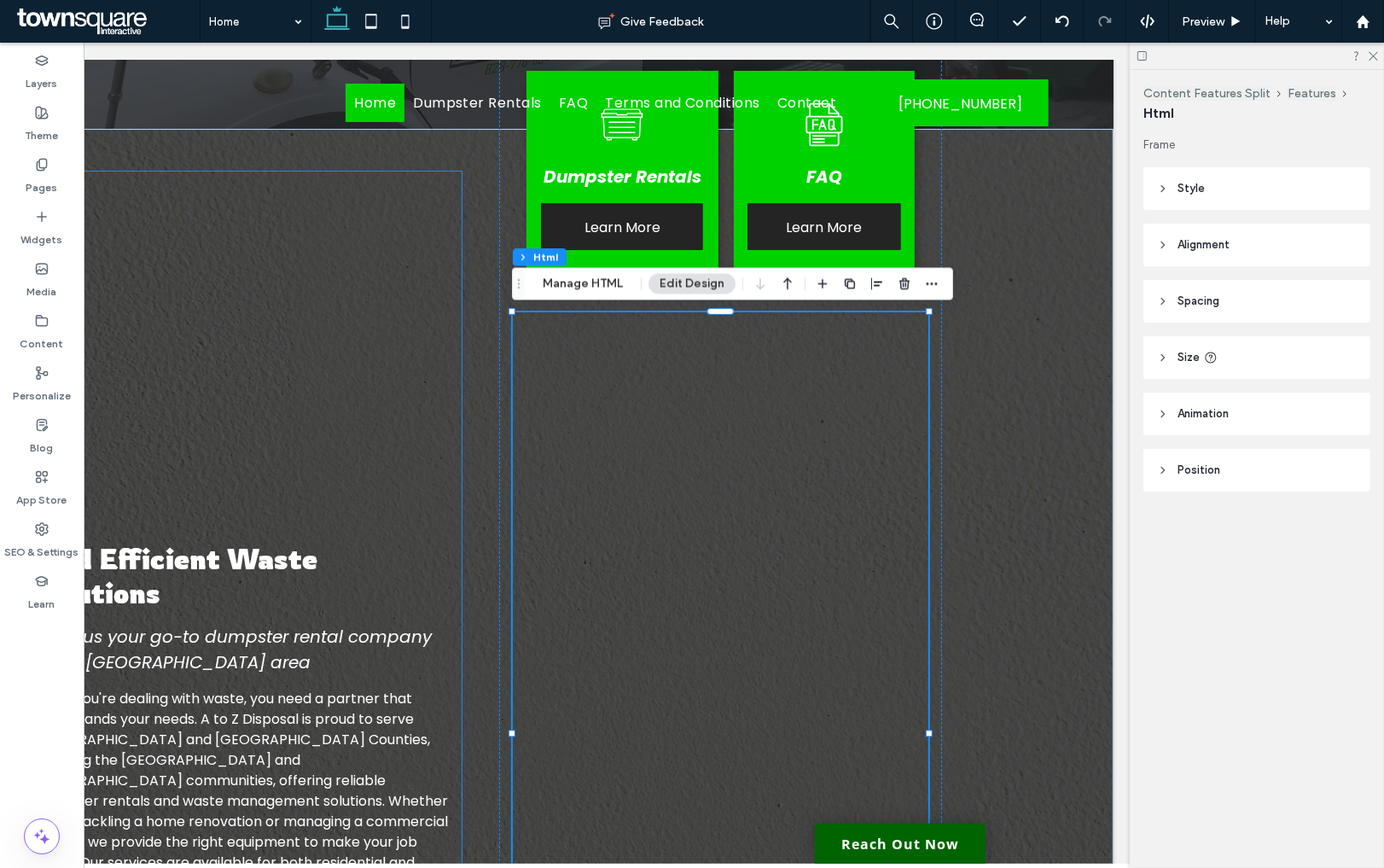
click at [363, 333] on div "Find Efficient Waste Solutions Make us your go-to dumpster rental company in th…" at bounding box center [241, 840] width 443 height 1337
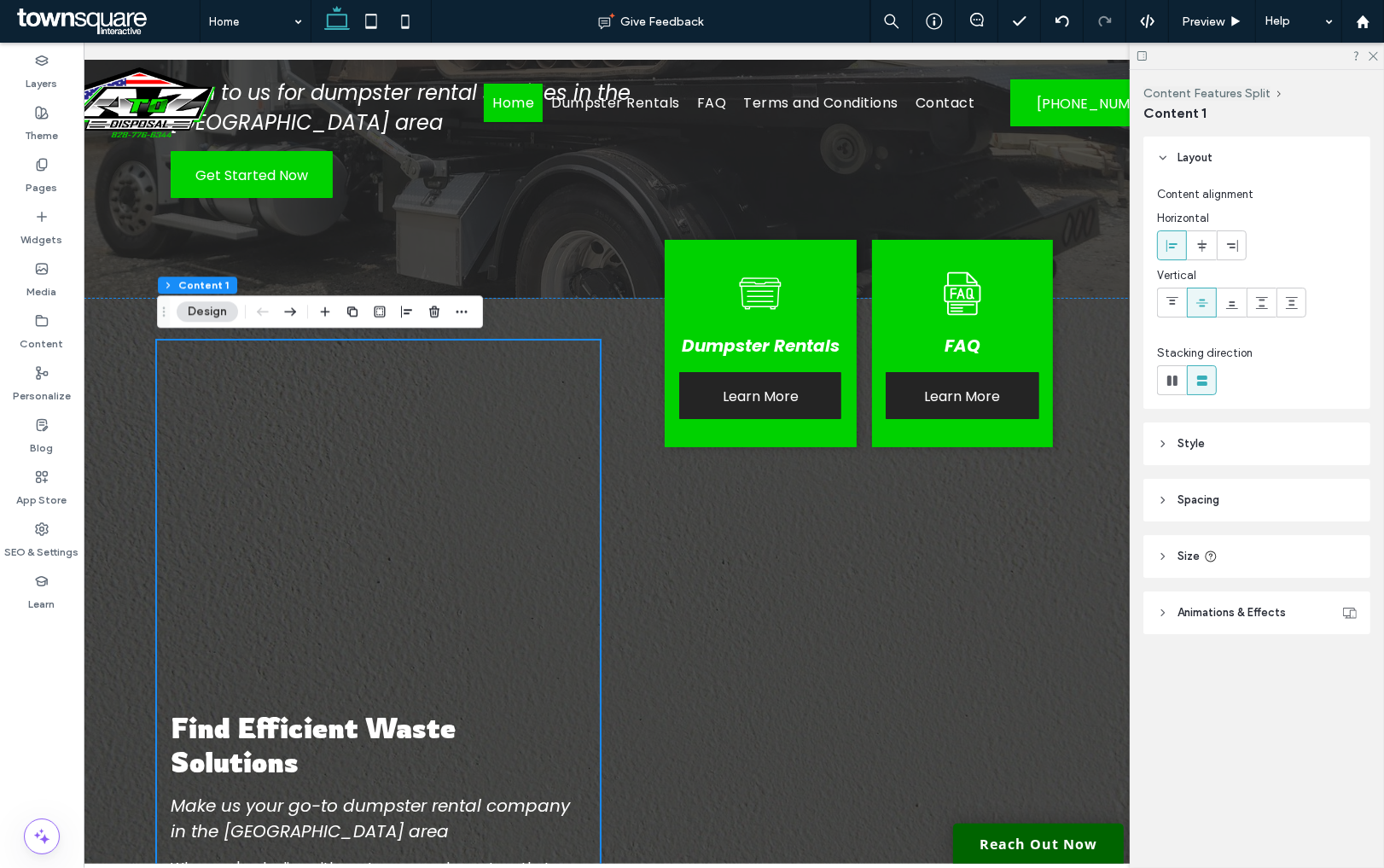
scroll to position [322, 0]
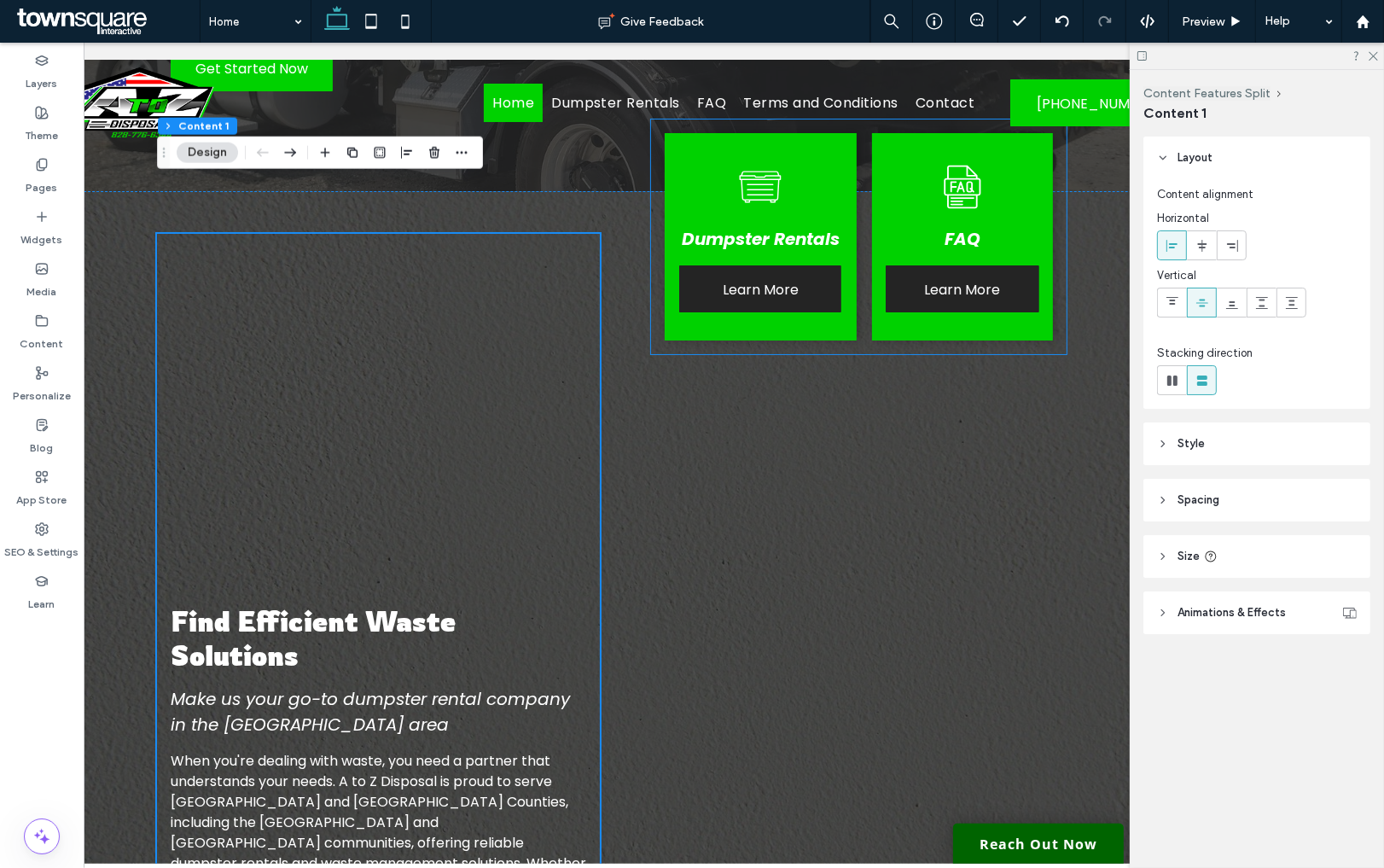
scroll to position [472, 0]
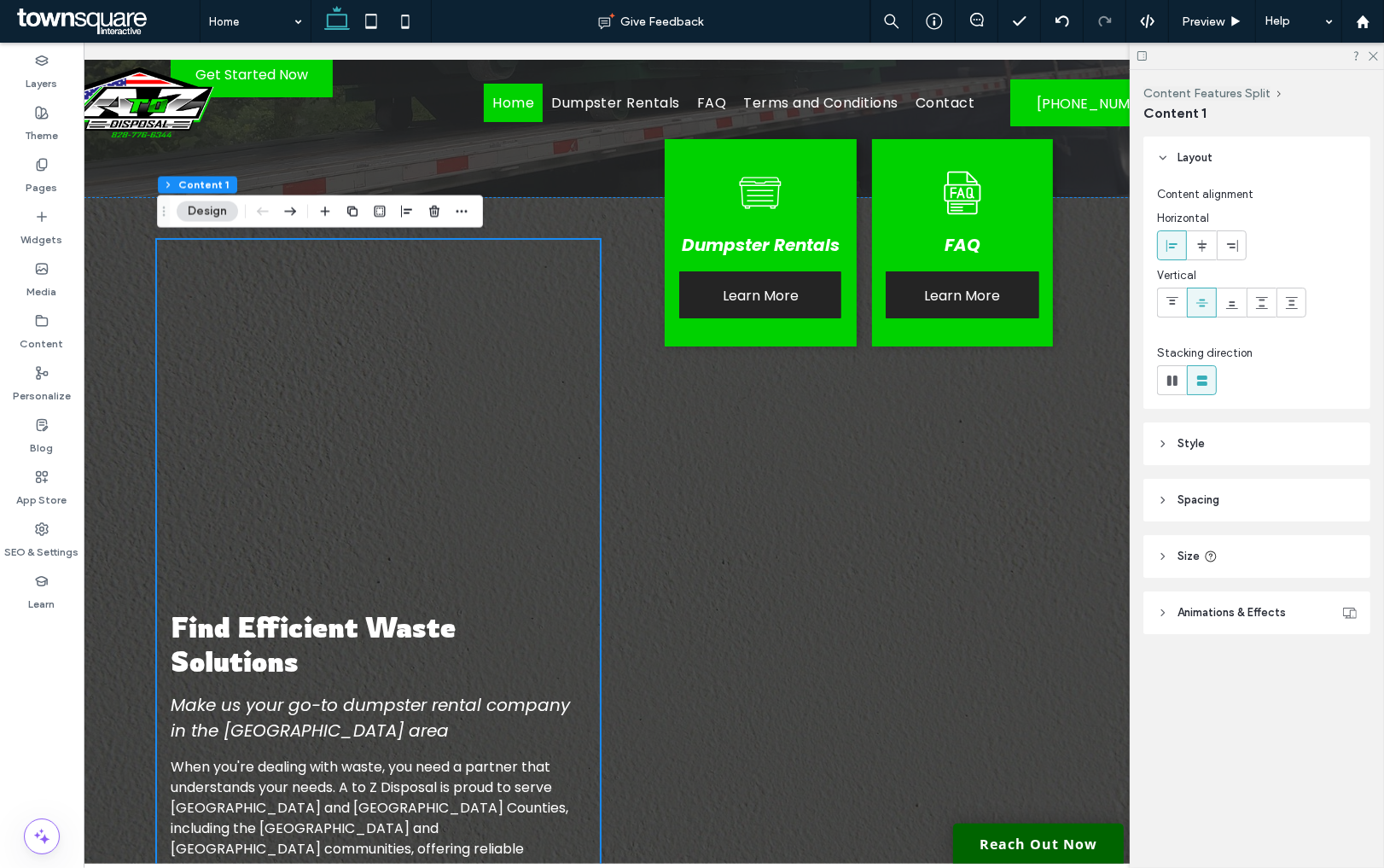
click at [1178, 291] on span at bounding box center [1172, 303] width 13 height 28
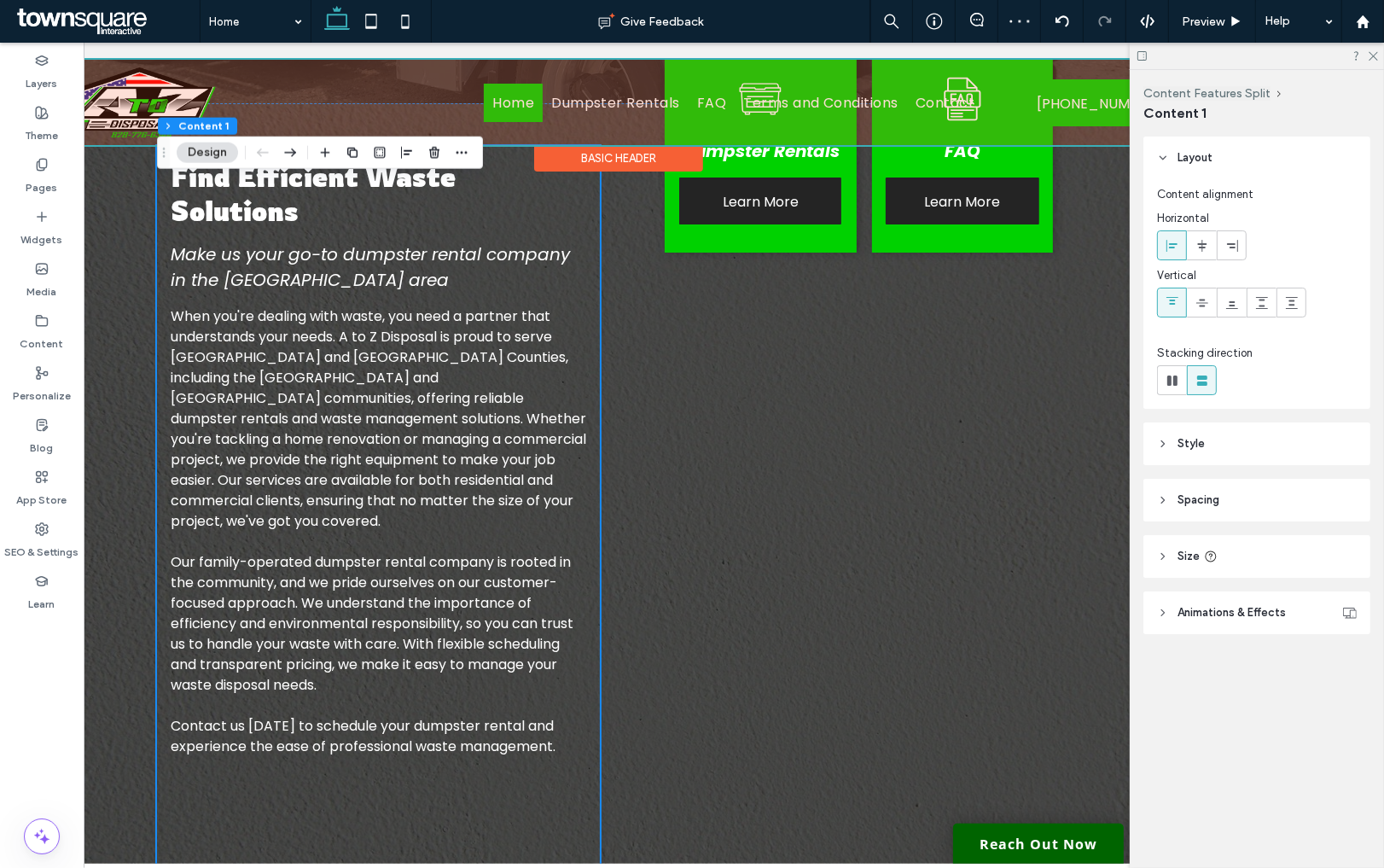
scroll to position [591, 0]
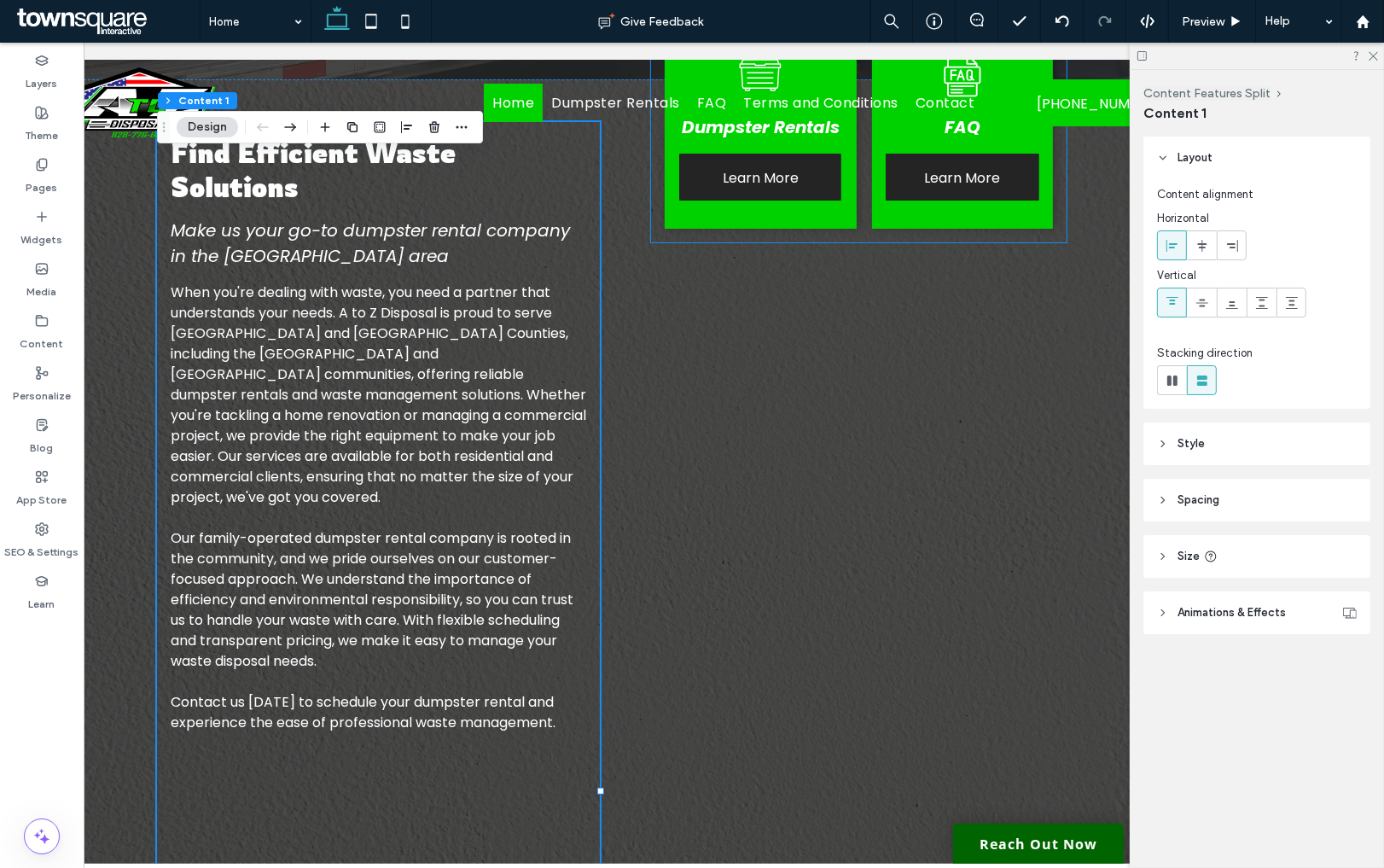
click at [658, 221] on div "Dumpster Rentals Learn More FAQ Learn More" at bounding box center [859, 125] width 416 height 235
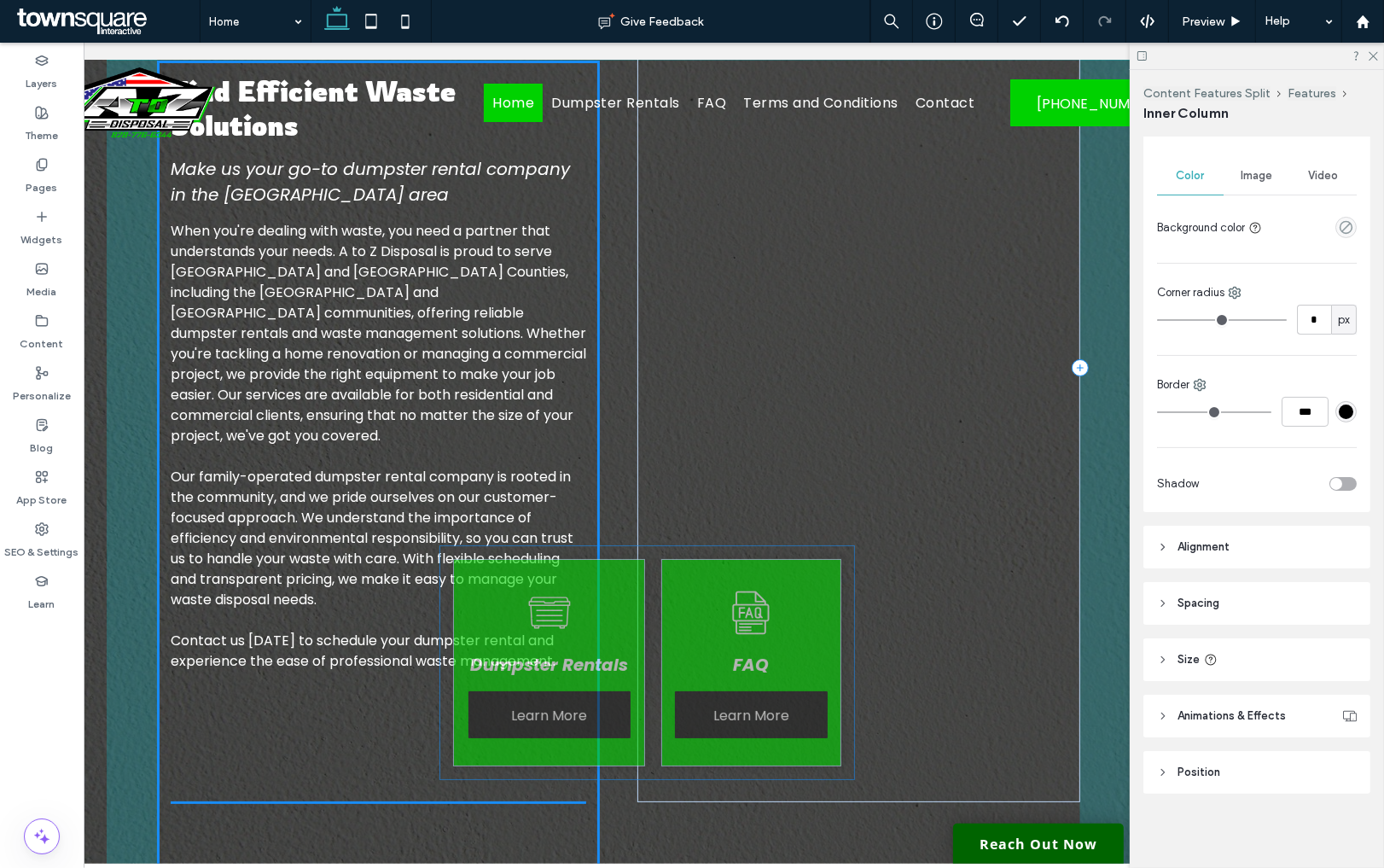
scroll to position [689, 0]
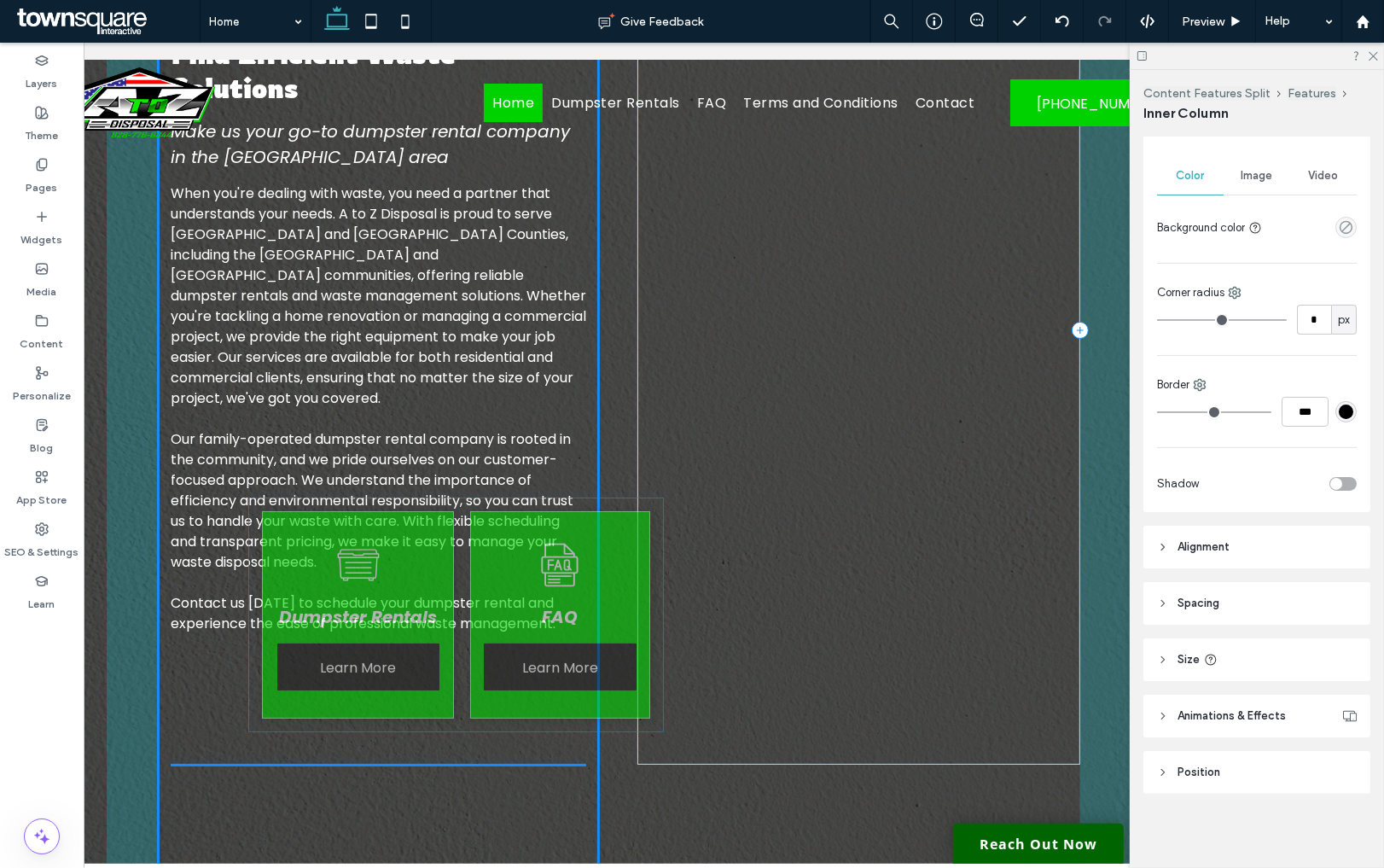
drag, startPoint x: 665, startPoint y: 229, endPoint x: 260, endPoint y: 724, distance: 639.6
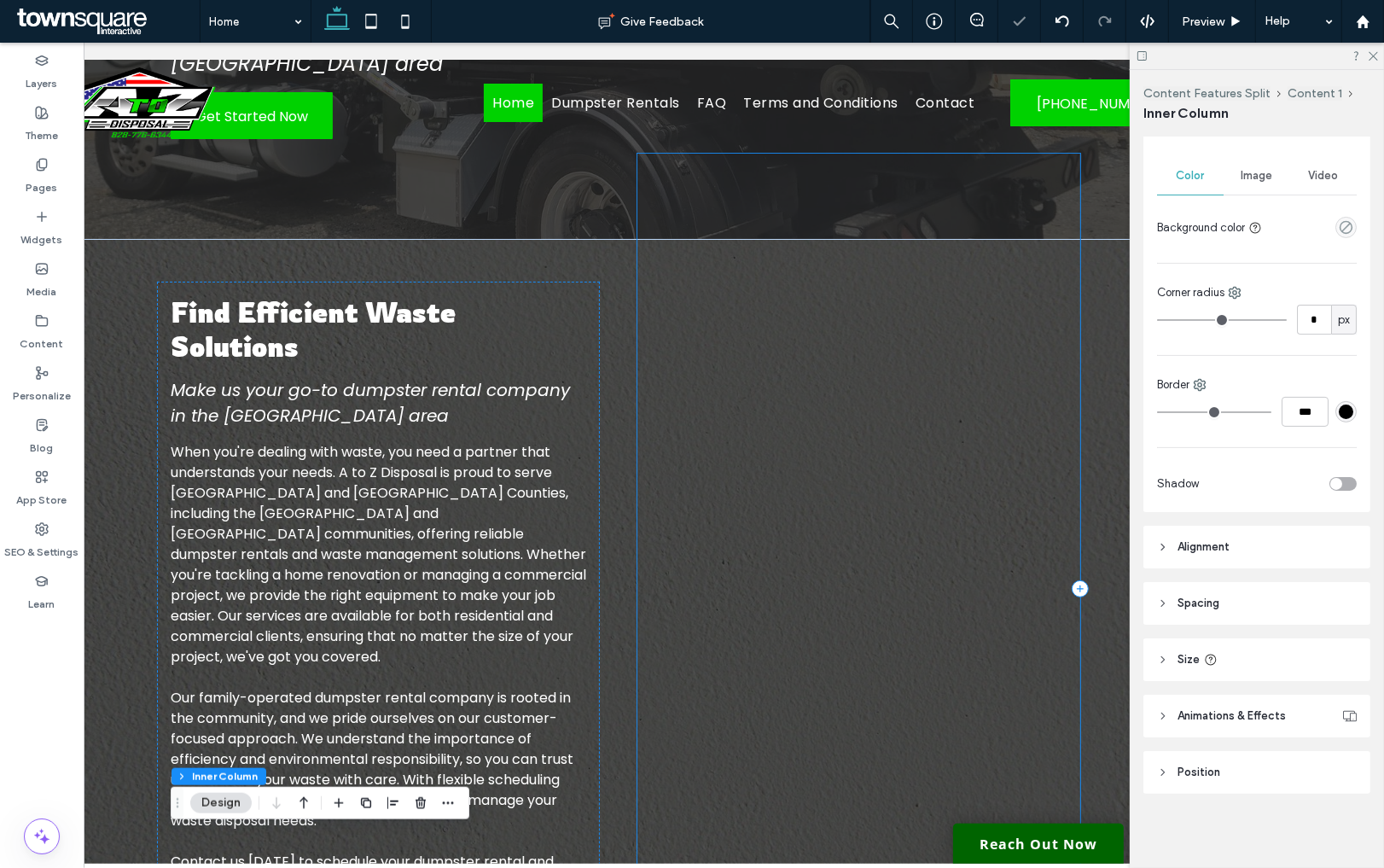
scroll to position [424, 0]
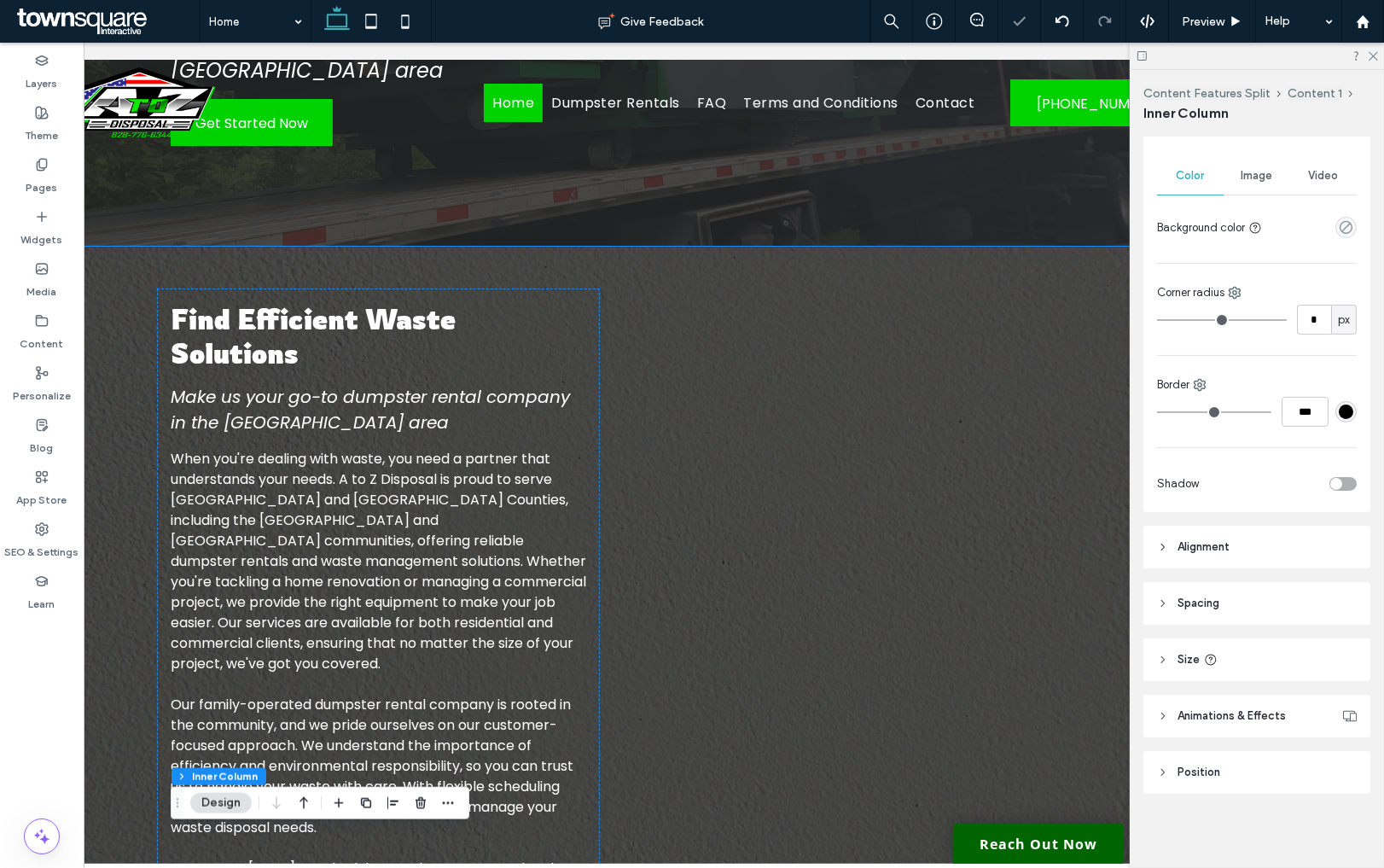
click at [421, 264] on div "Find Efficient Waste Solutions Make us your go-to dumpster rental company in th…" at bounding box center [619, 830] width 1024 height 1168
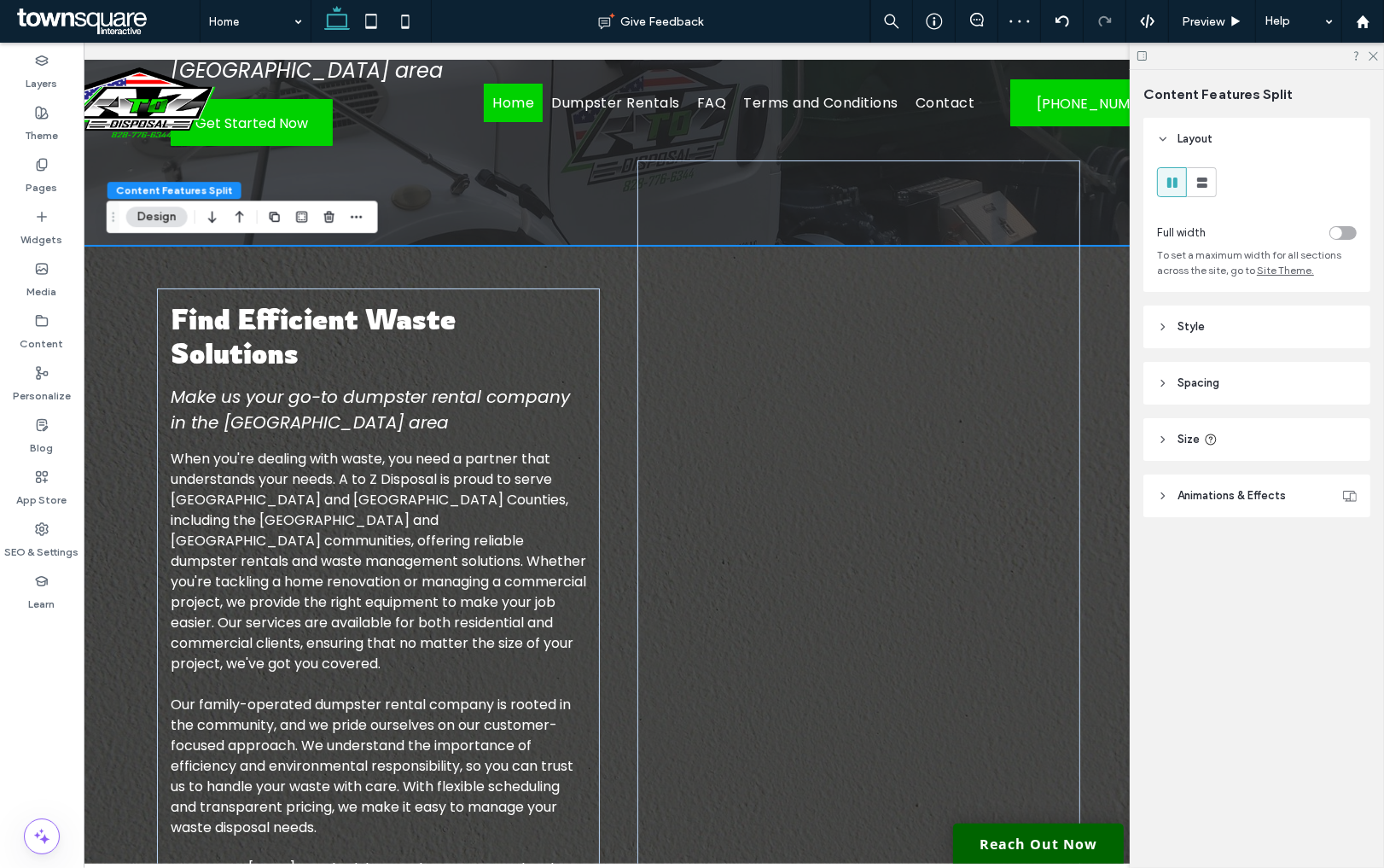
click at [102, 304] on div "Find Efficient Waste Solutions Make us your go-to dumpster rental company in th…" at bounding box center [619, 830] width 1267 height 1168
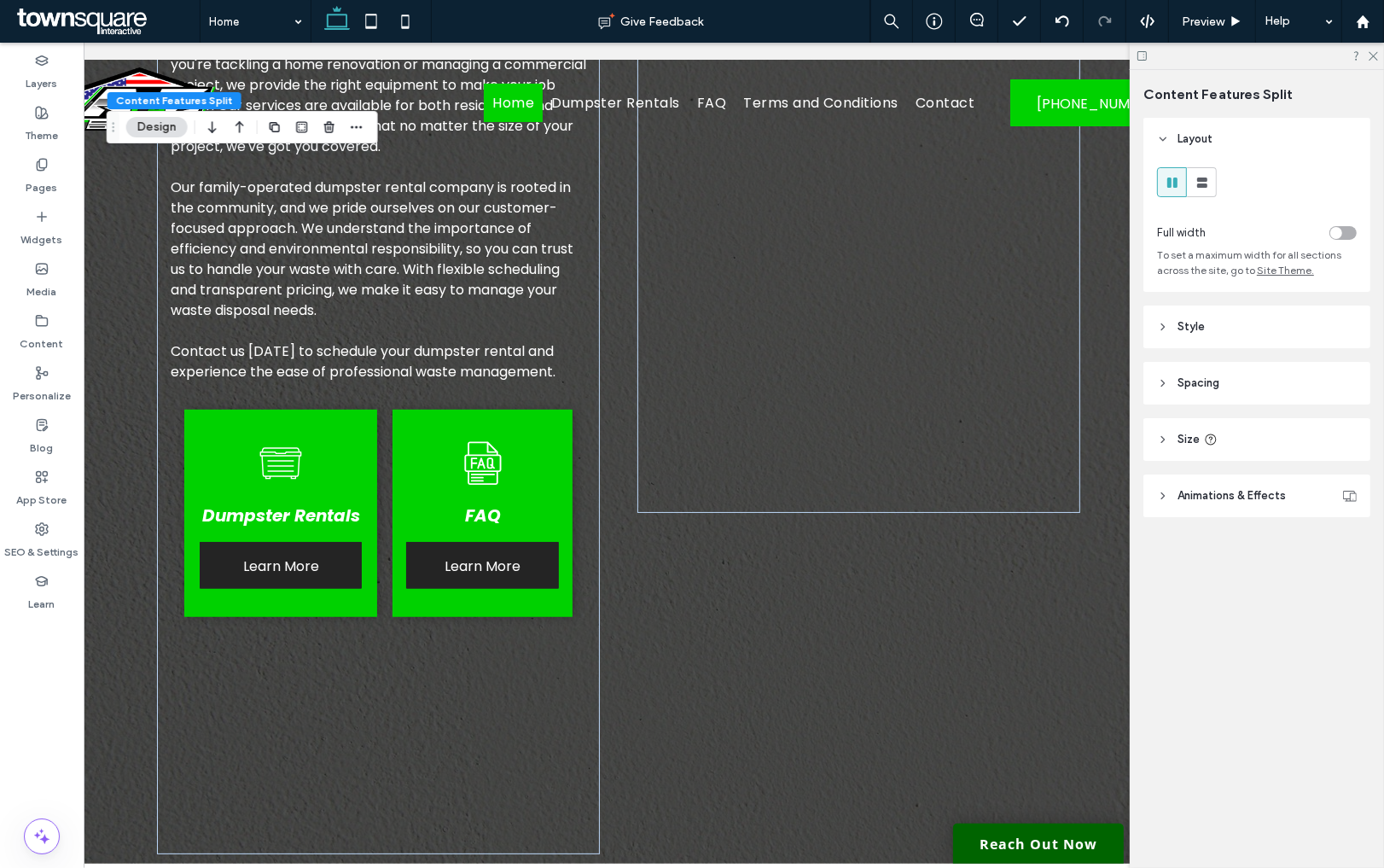
scroll to position [946, 0]
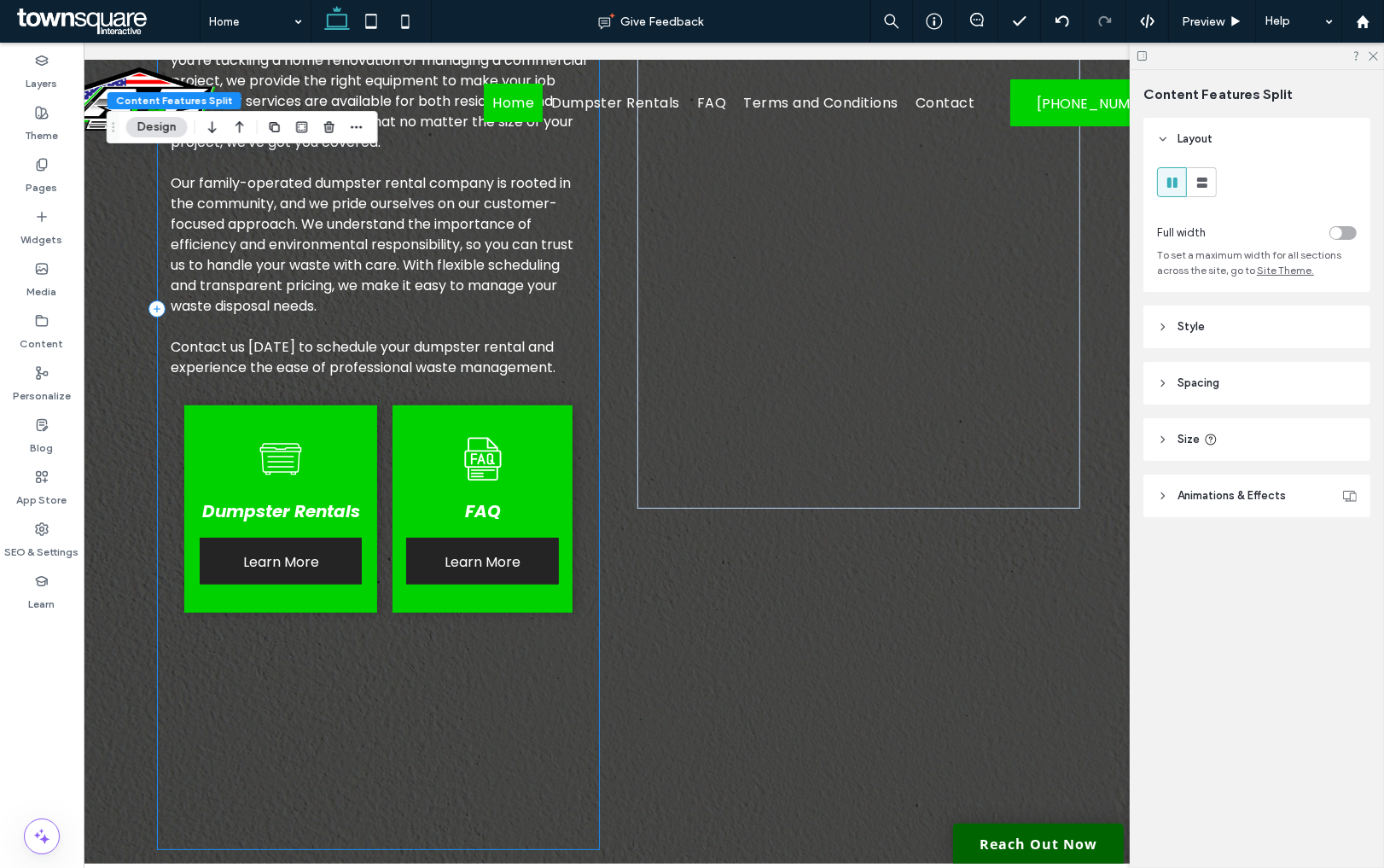
click at [274, 649] on div "Find Efficient Waste Solutions Make us your go-to dumpster rental company in th…" at bounding box center [379, 309] width 443 height 1083
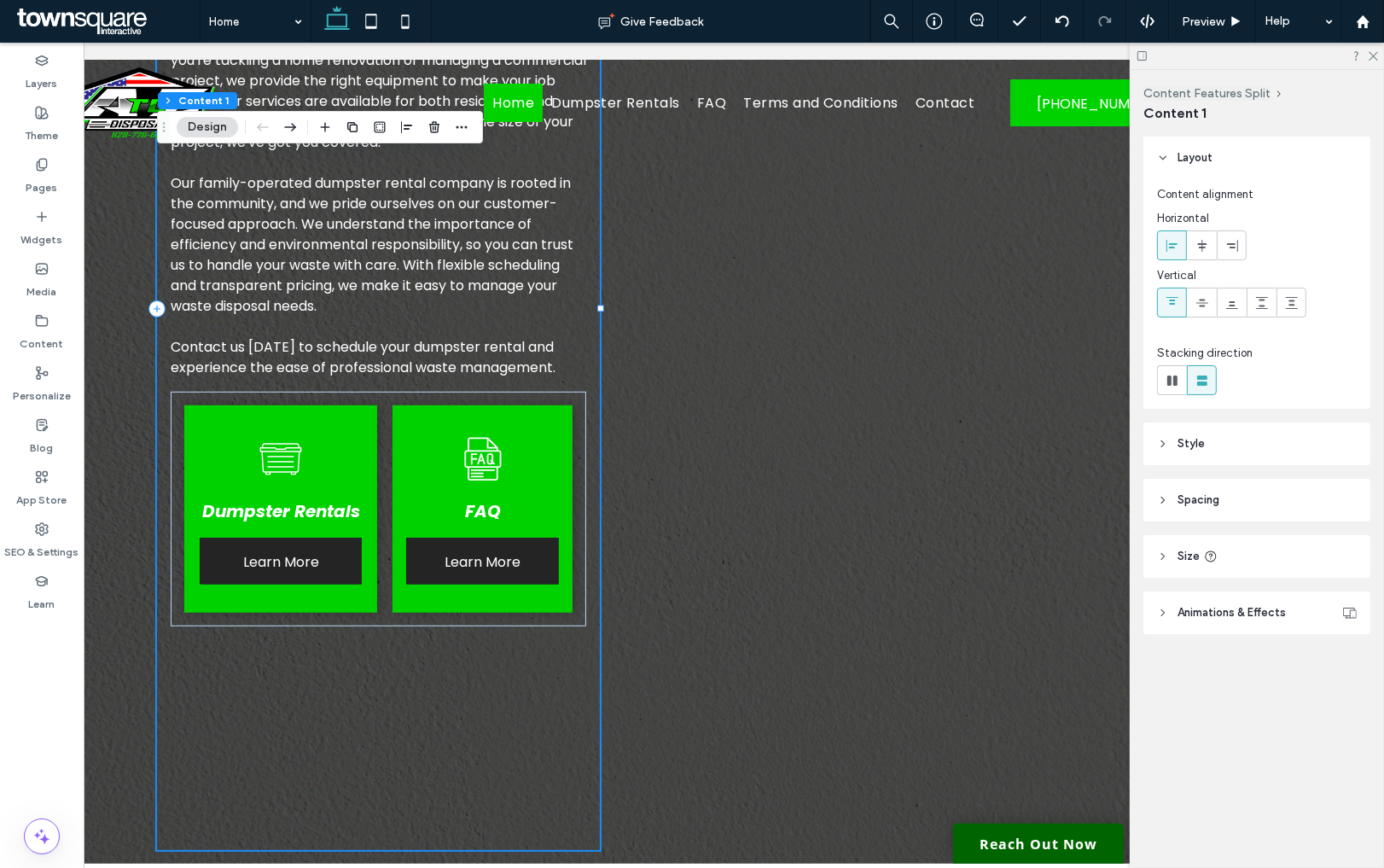
click at [526, 708] on div "Find Efficient Waste Solutions Make us your go-to dumpster rental company in th…" at bounding box center [379, 309] width 443 height 1083
click at [386, 776] on div "Find Efficient Waste Solutions Make us your go-to dumpster rental company in th…" at bounding box center [379, 309] width 443 height 1083
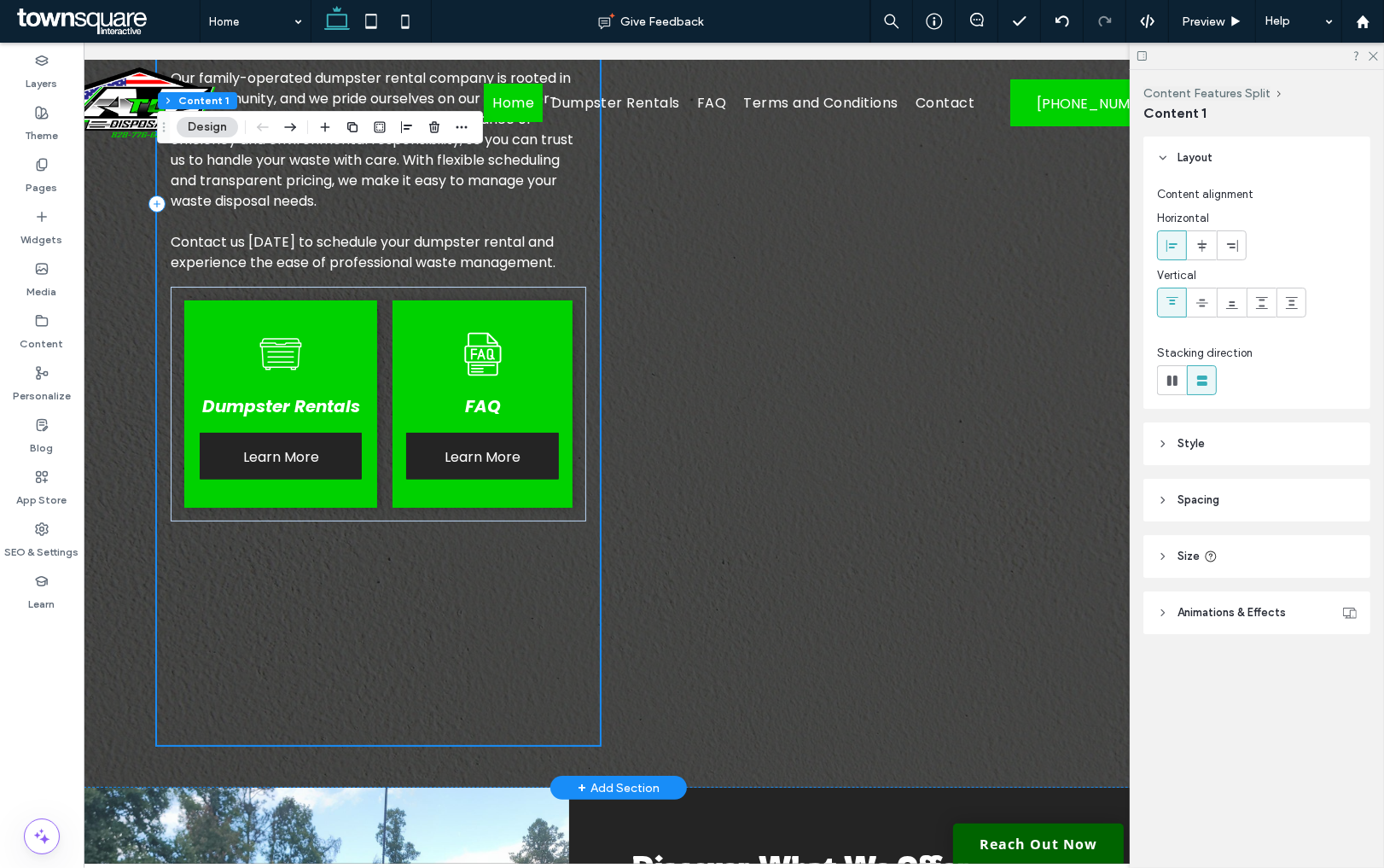
scroll to position [1052, 0]
click at [386, 704] on div "Find Efficient Waste Solutions Make us your go-to dumpster rental company in th…" at bounding box center [379, 203] width 443 height 1083
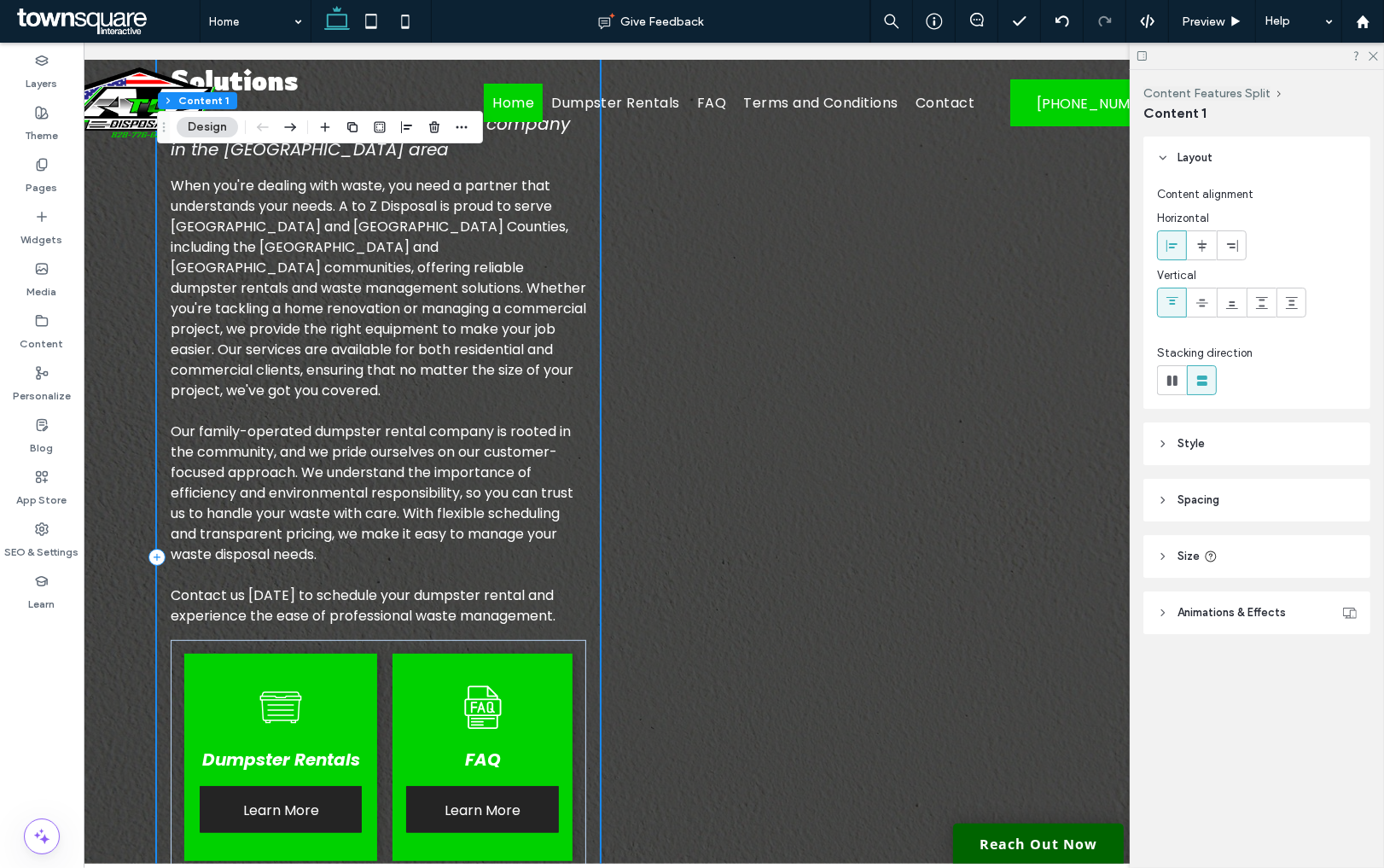
scroll to position [458, 0]
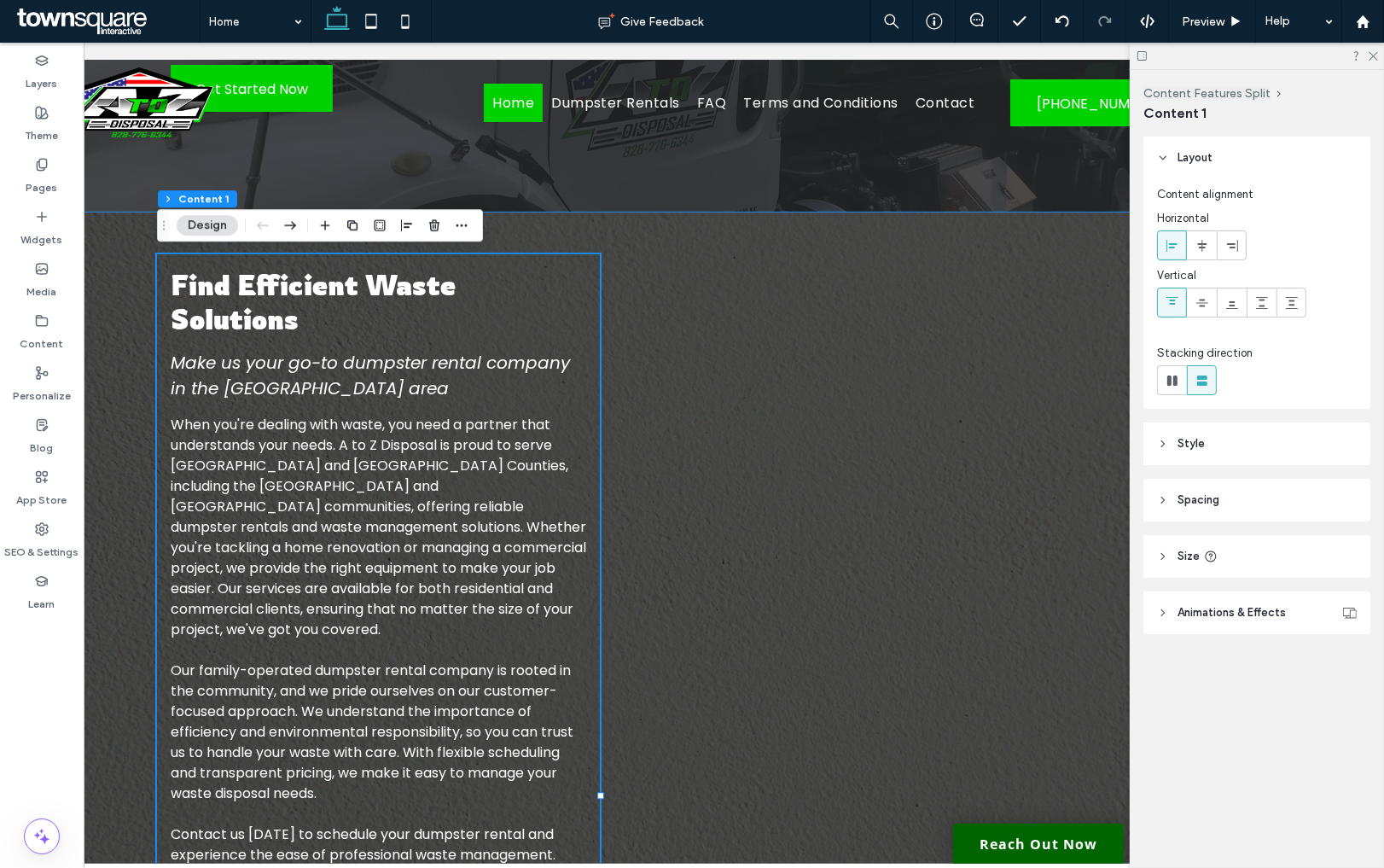
click at [601, 272] on div "Find Efficient Waste Solutions Make us your go-to dumpster rental company in th…" at bounding box center [619, 796] width 1024 height 1168
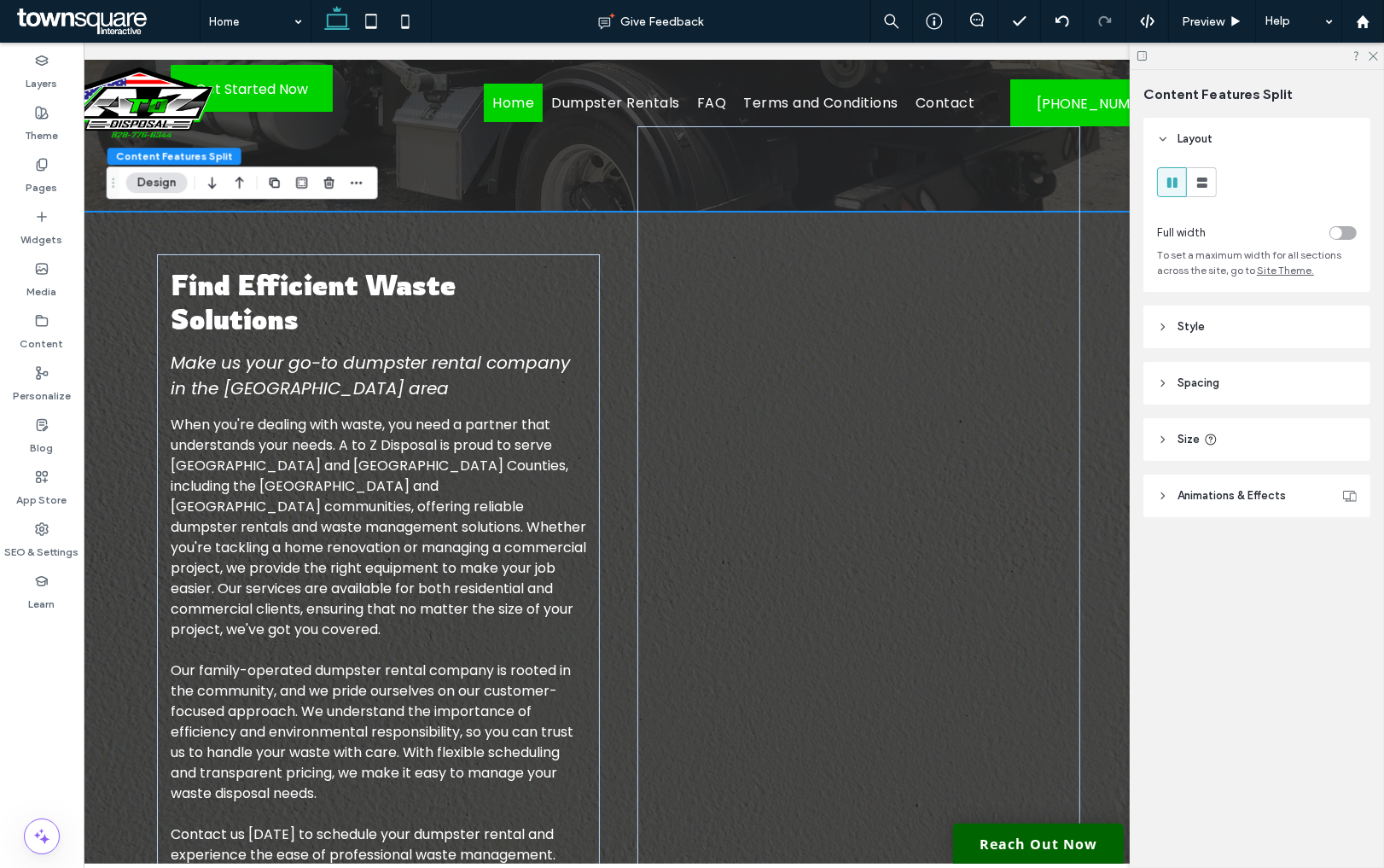
click at [1197, 328] on span "Style" at bounding box center [1191, 327] width 27 height 17
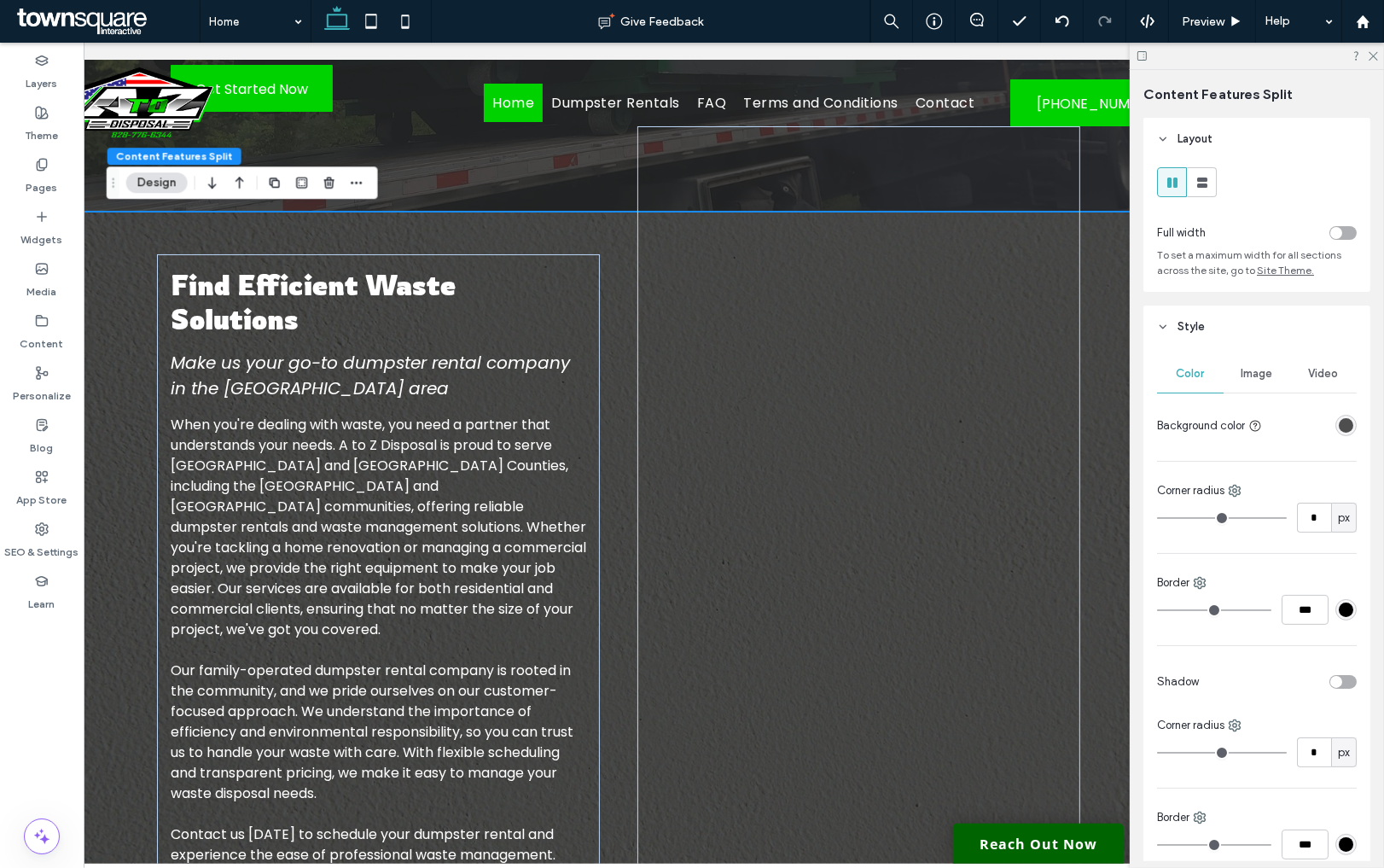
click at [538, 221] on div "Find Efficient Waste Solutions Make us your go-to dumpster rental company in th…" at bounding box center [619, 796] width 1024 height 1168
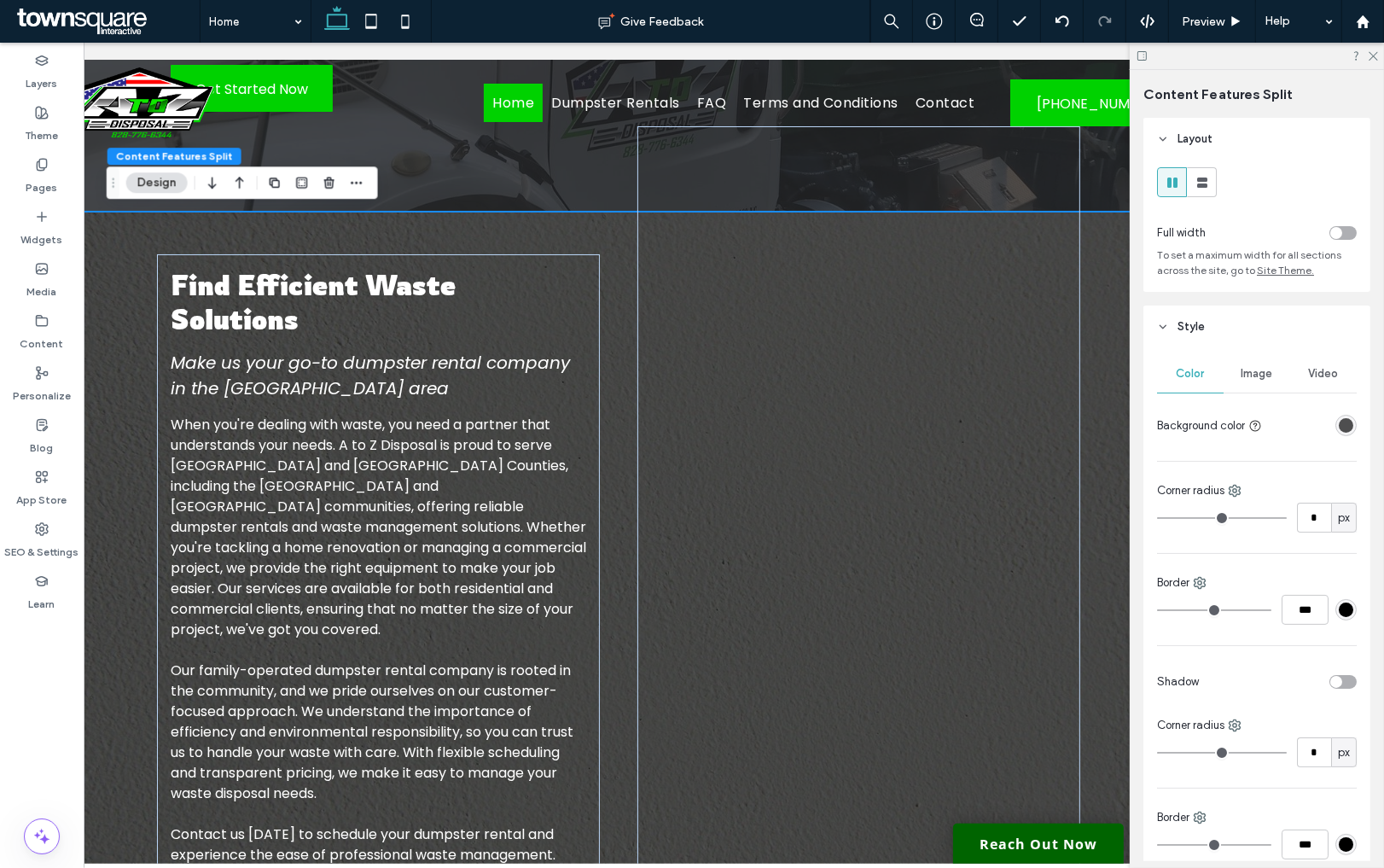
click at [538, 221] on div "Find Efficient Waste Solutions Make us your go-to dumpster rental company in th…" at bounding box center [619, 796] width 1024 height 1168
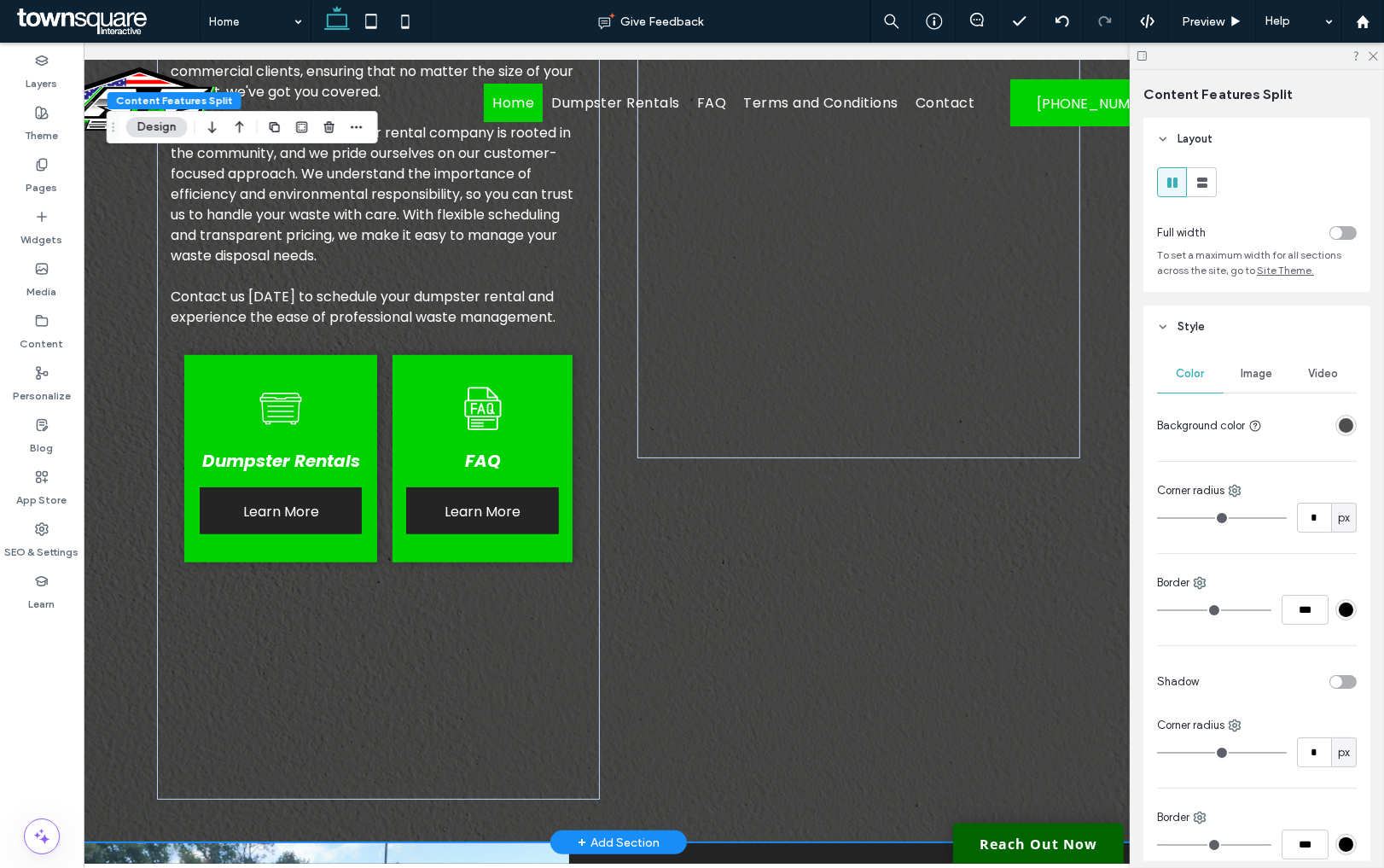
scroll to position [1026, 0]
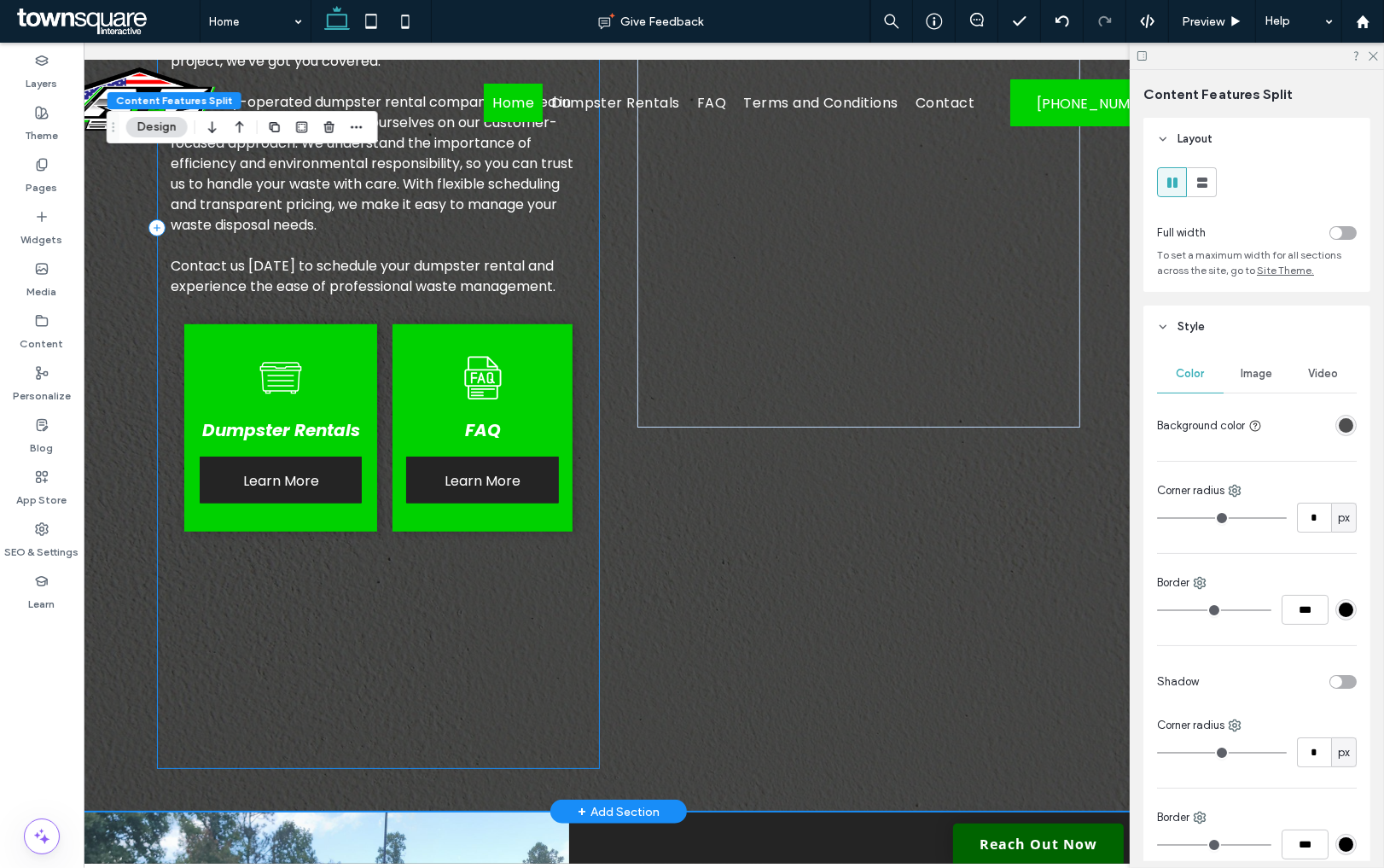
click at [517, 627] on div "Find Efficient Waste Solutions Make us your go-to dumpster rental company in th…" at bounding box center [379, 227] width 443 height 1083
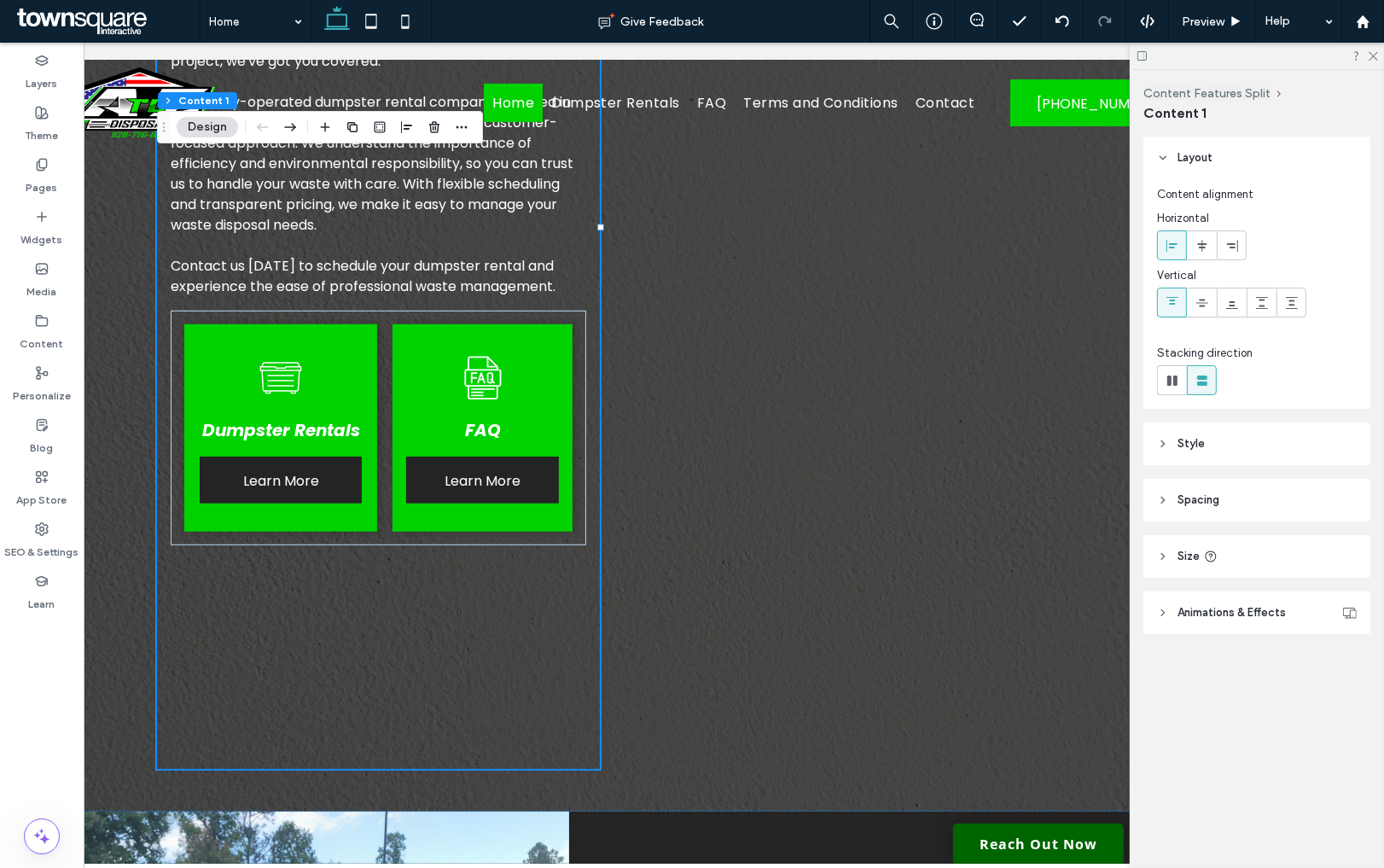
click at [1178, 549] on span "Size" at bounding box center [1188, 557] width 22 height 17
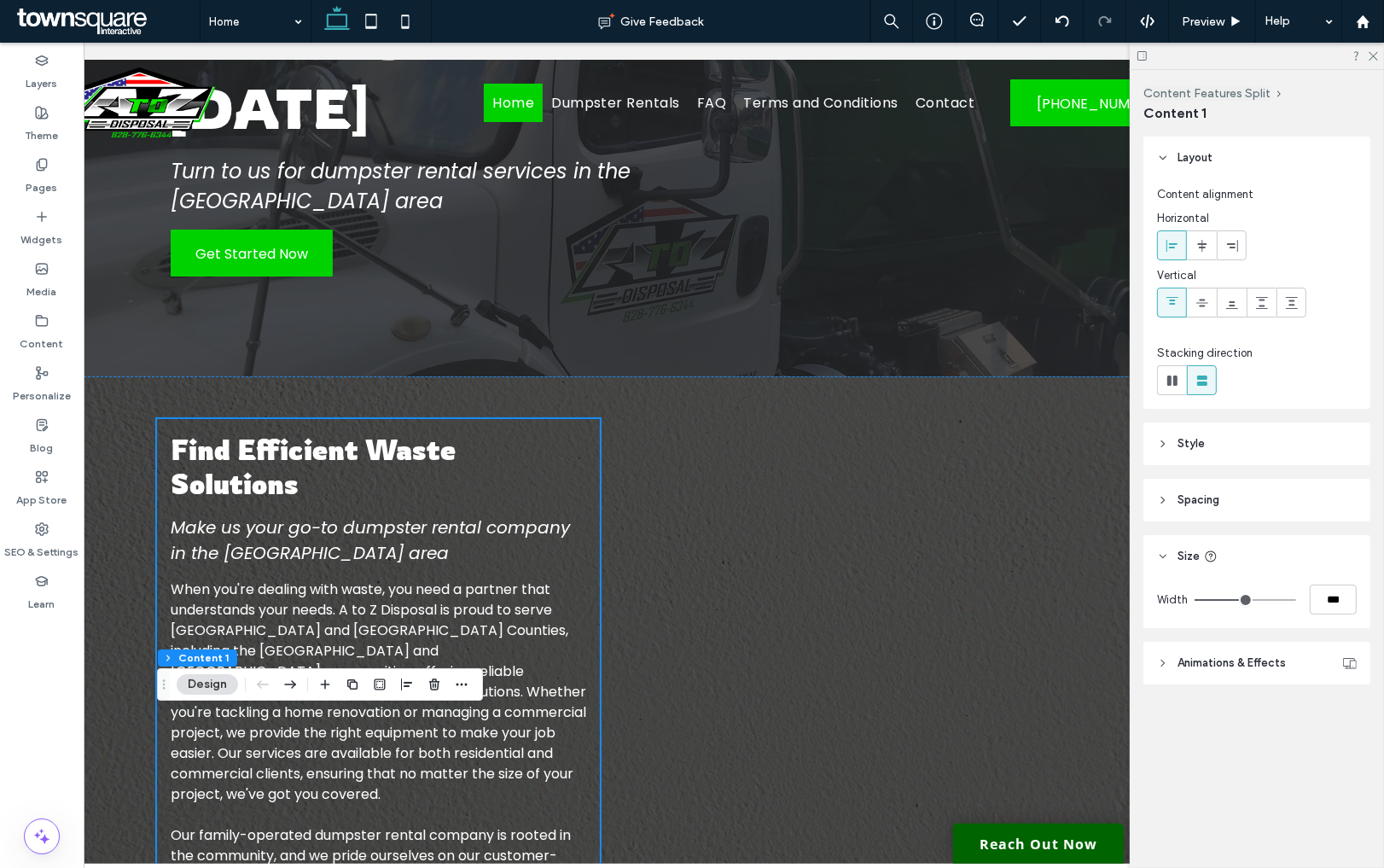
scroll to position [0, 0]
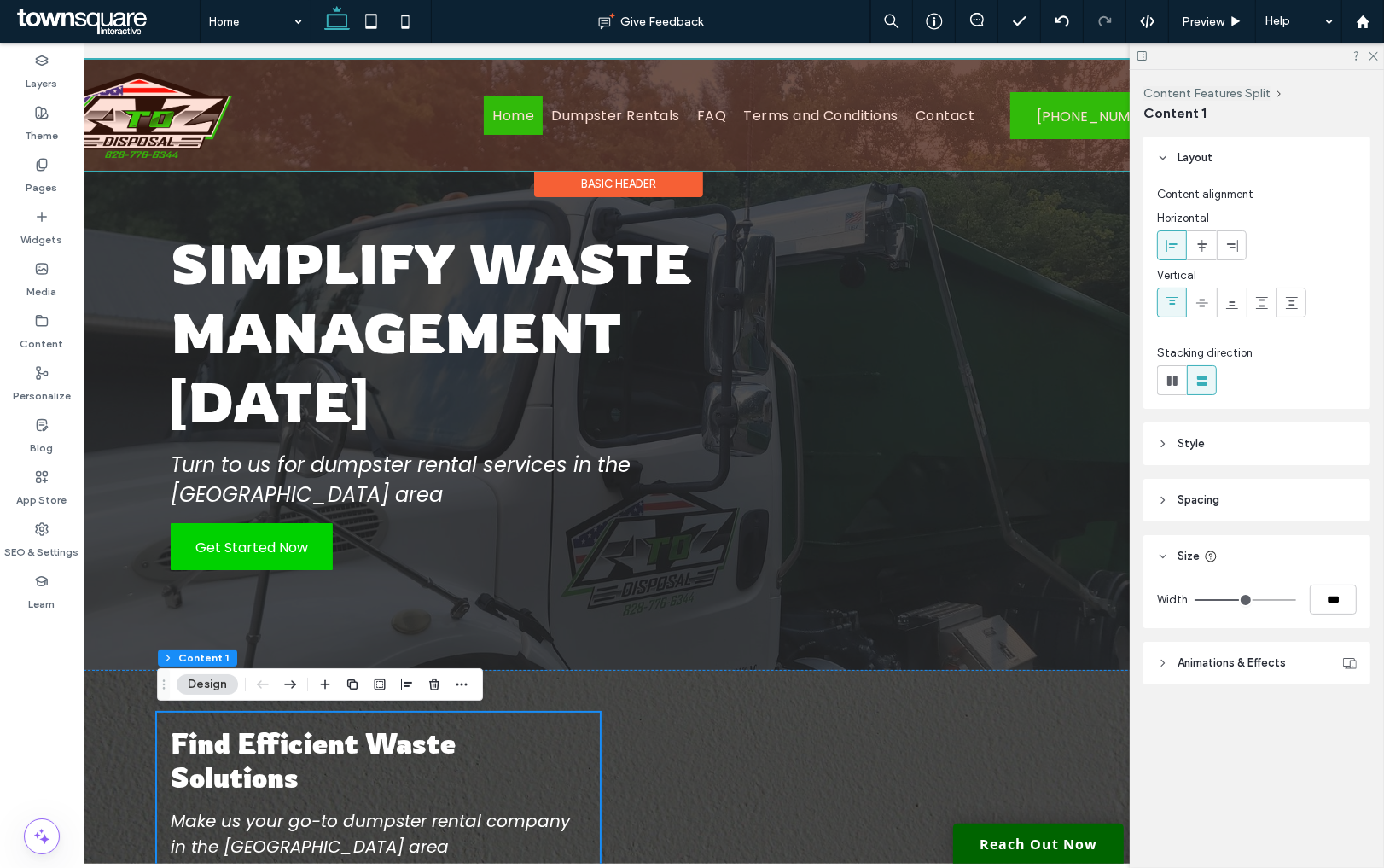
click at [606, 189] on div "Basic Header" at bounding box center [618, 184] width 169 height 27
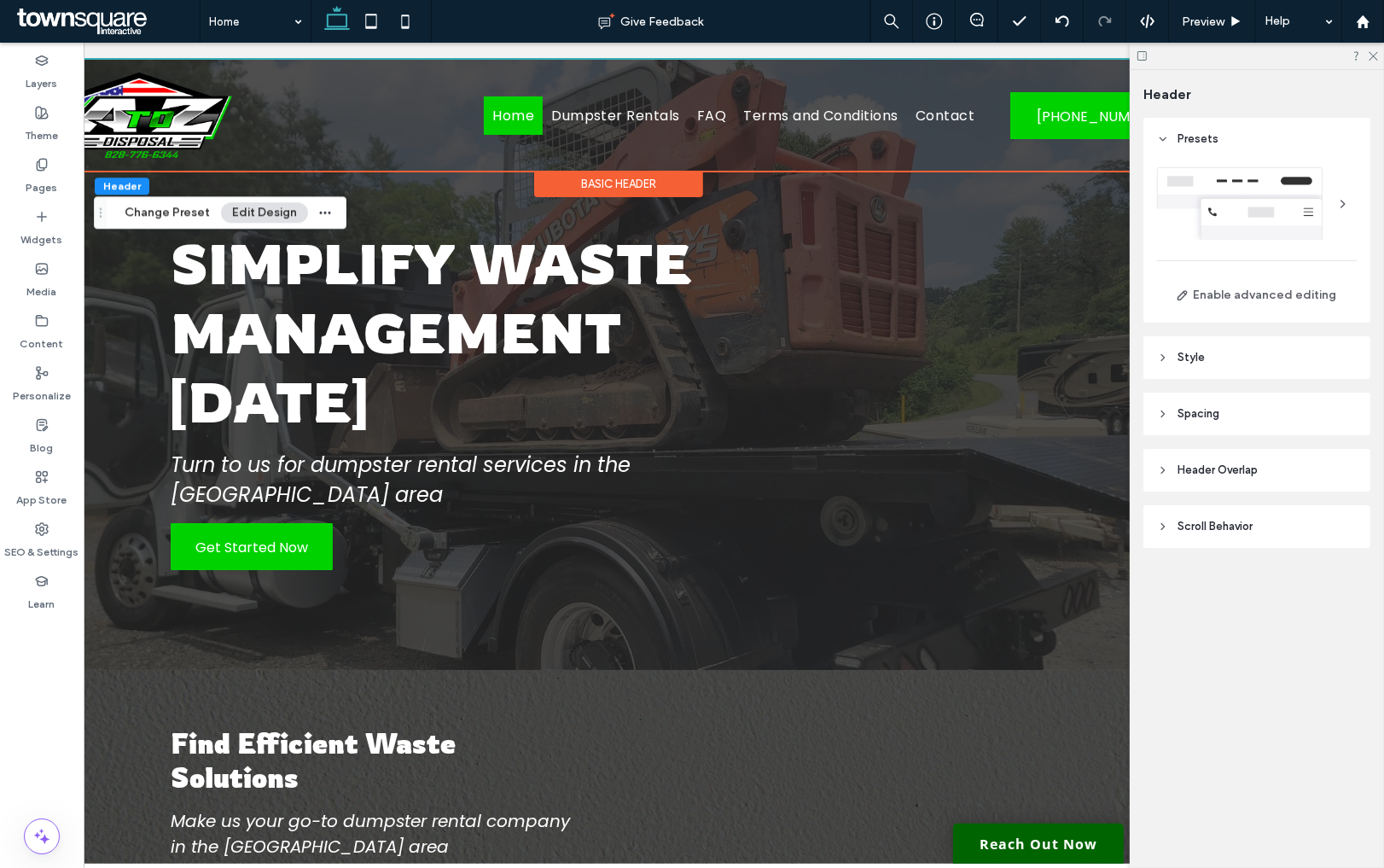
click at [1196, 469] on span "Header Overlap" at bounding box center [1217, 470] width 80 height 17
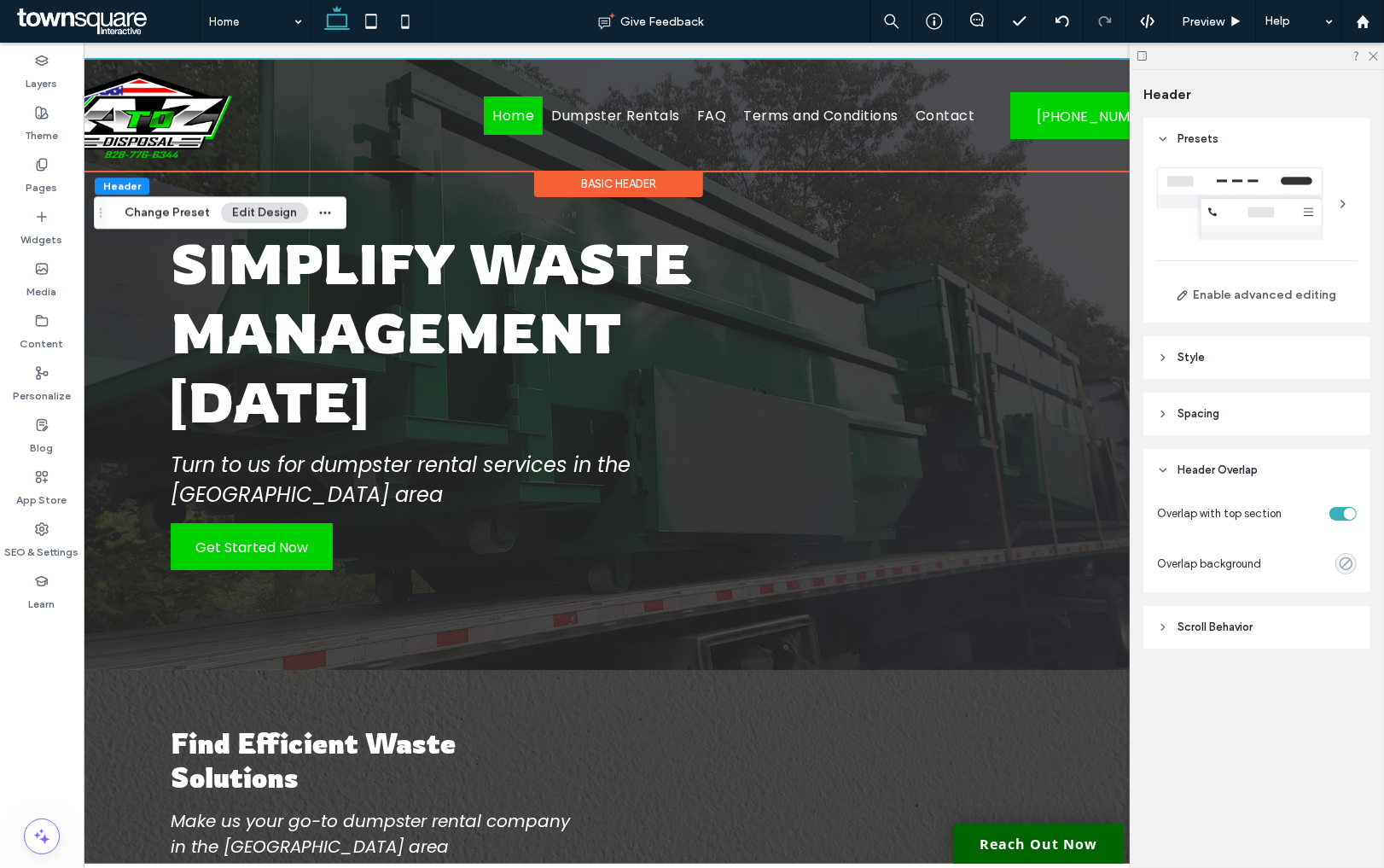
click at [1346, 567] on icon "rgba(0, 0, 0, 0)" at bounding box center [1345, 563] width 14 height 14
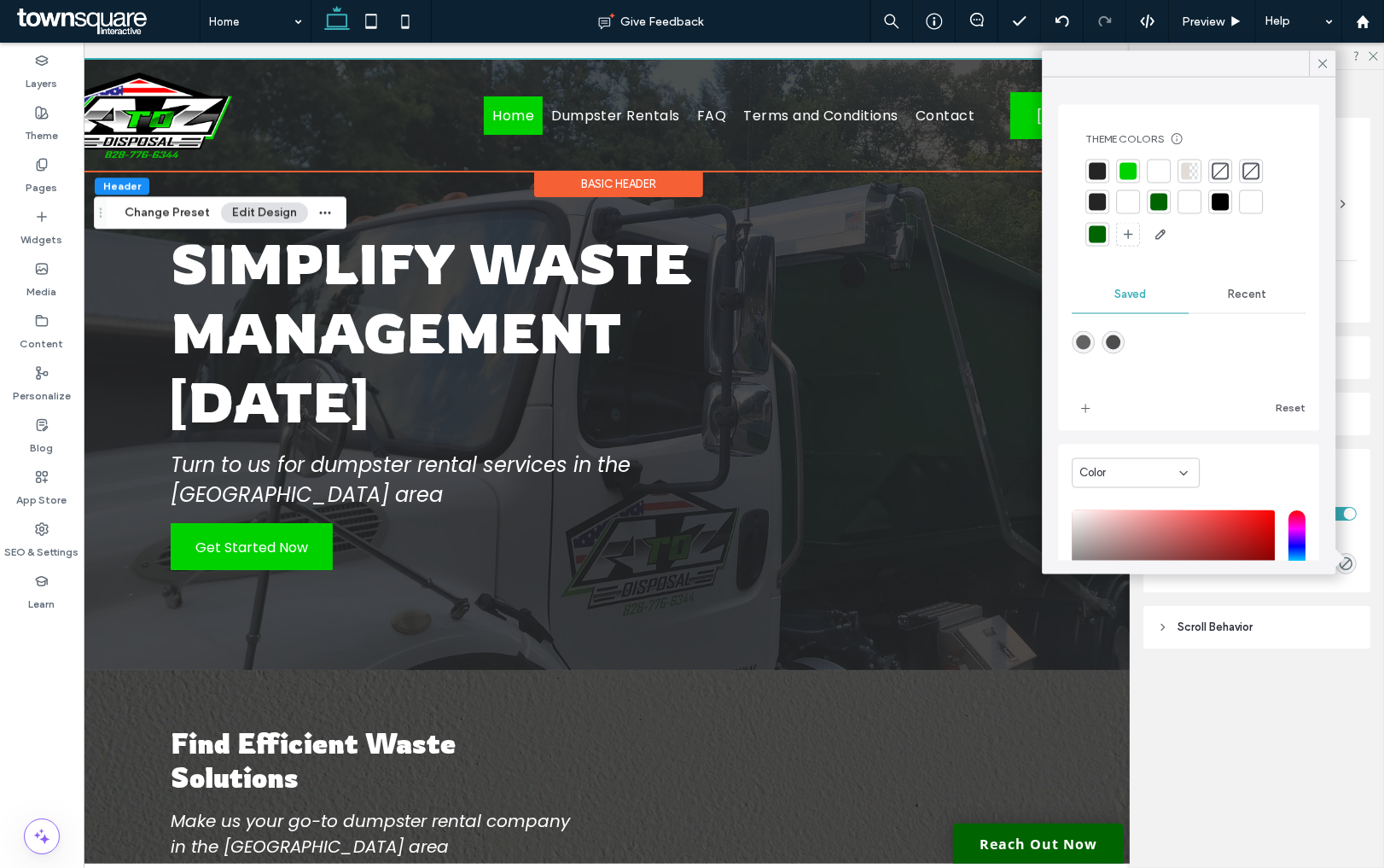
click at [1094, 161] on div at bounding box center [1097, 171] width 24 height 24
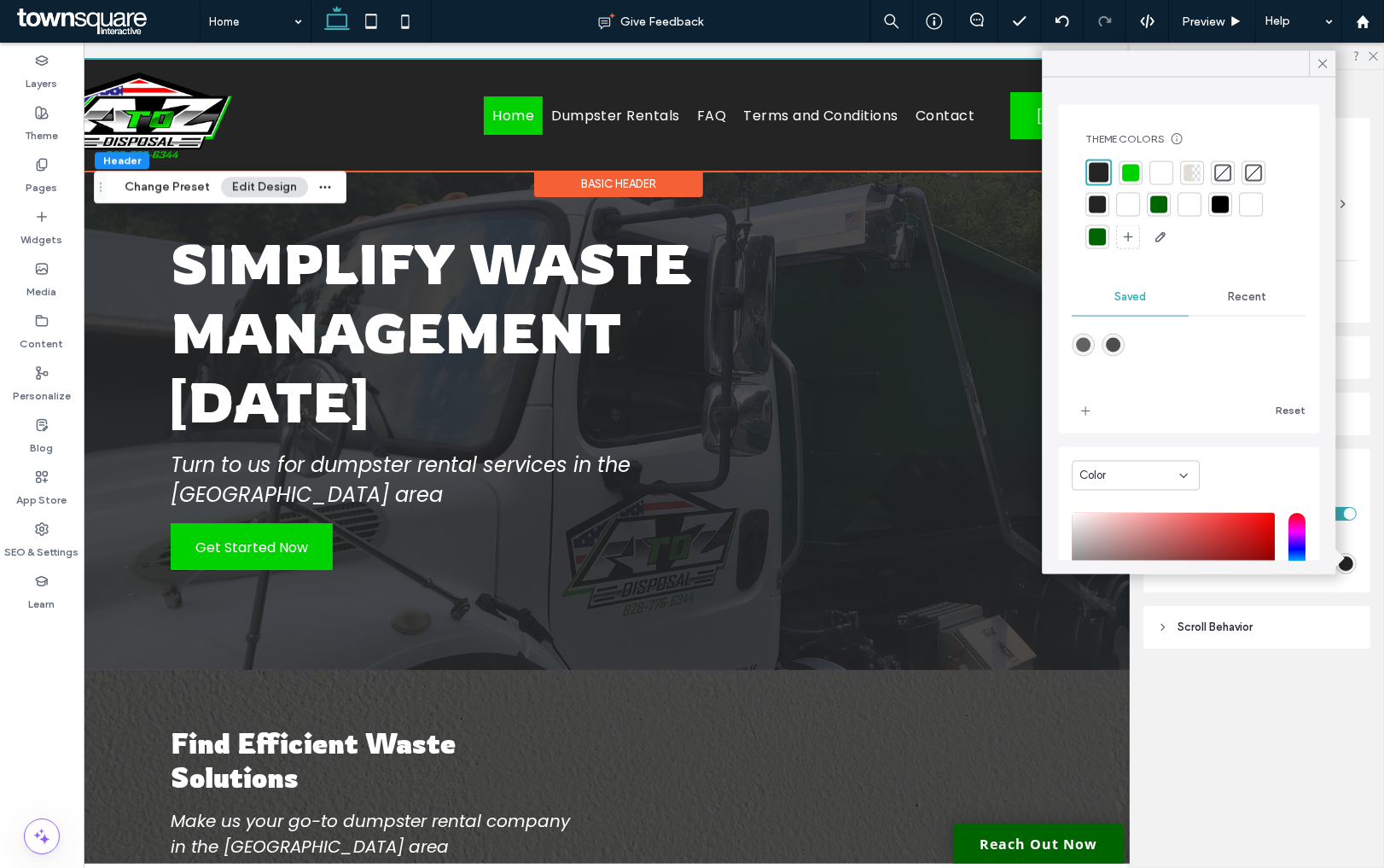
click at [1221, 169] on div at bounding box center [1223, 172] width 17 height 17
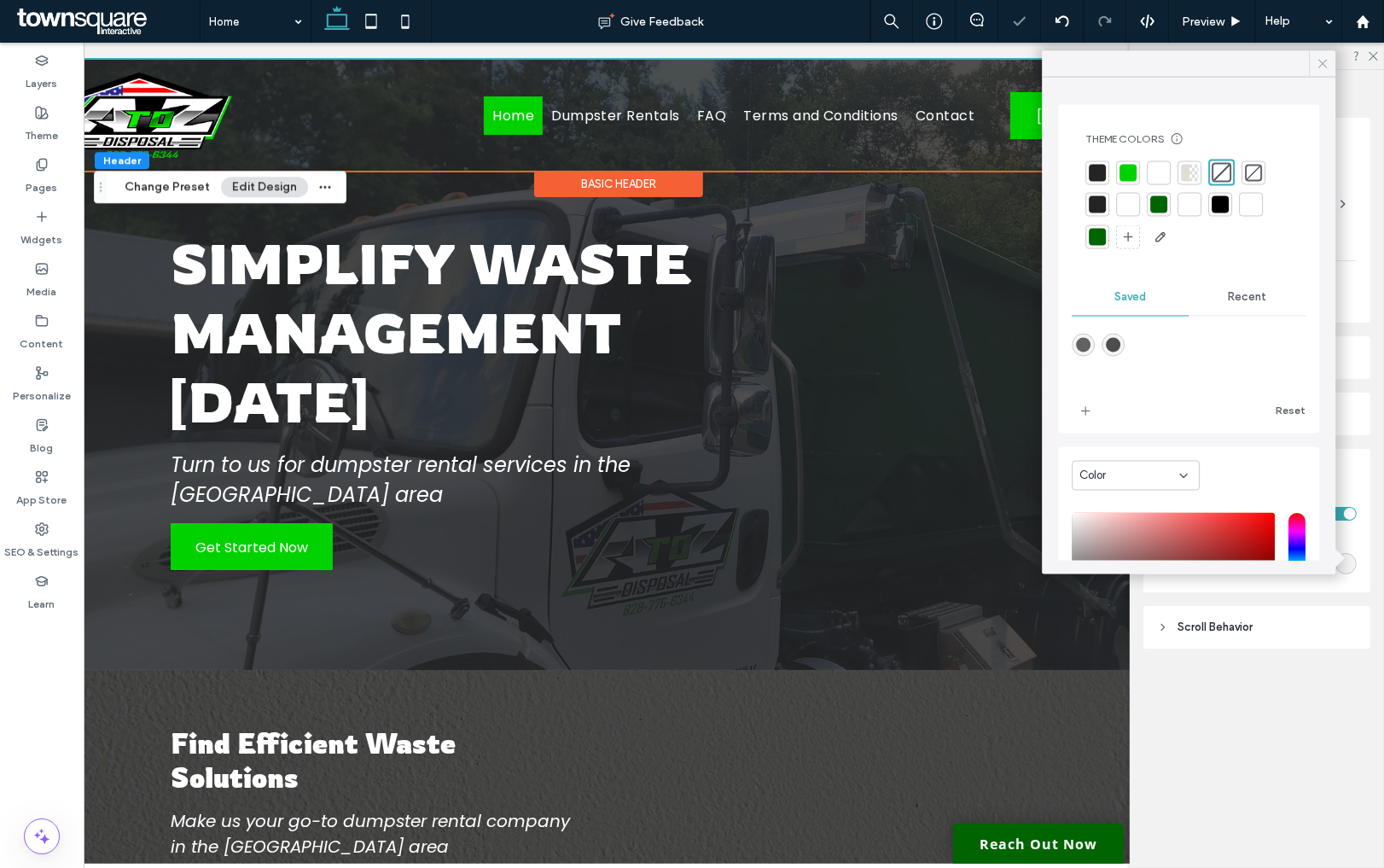
click at [1323, 62] on icon at bounding box center [1322, 63] width 15 height 15
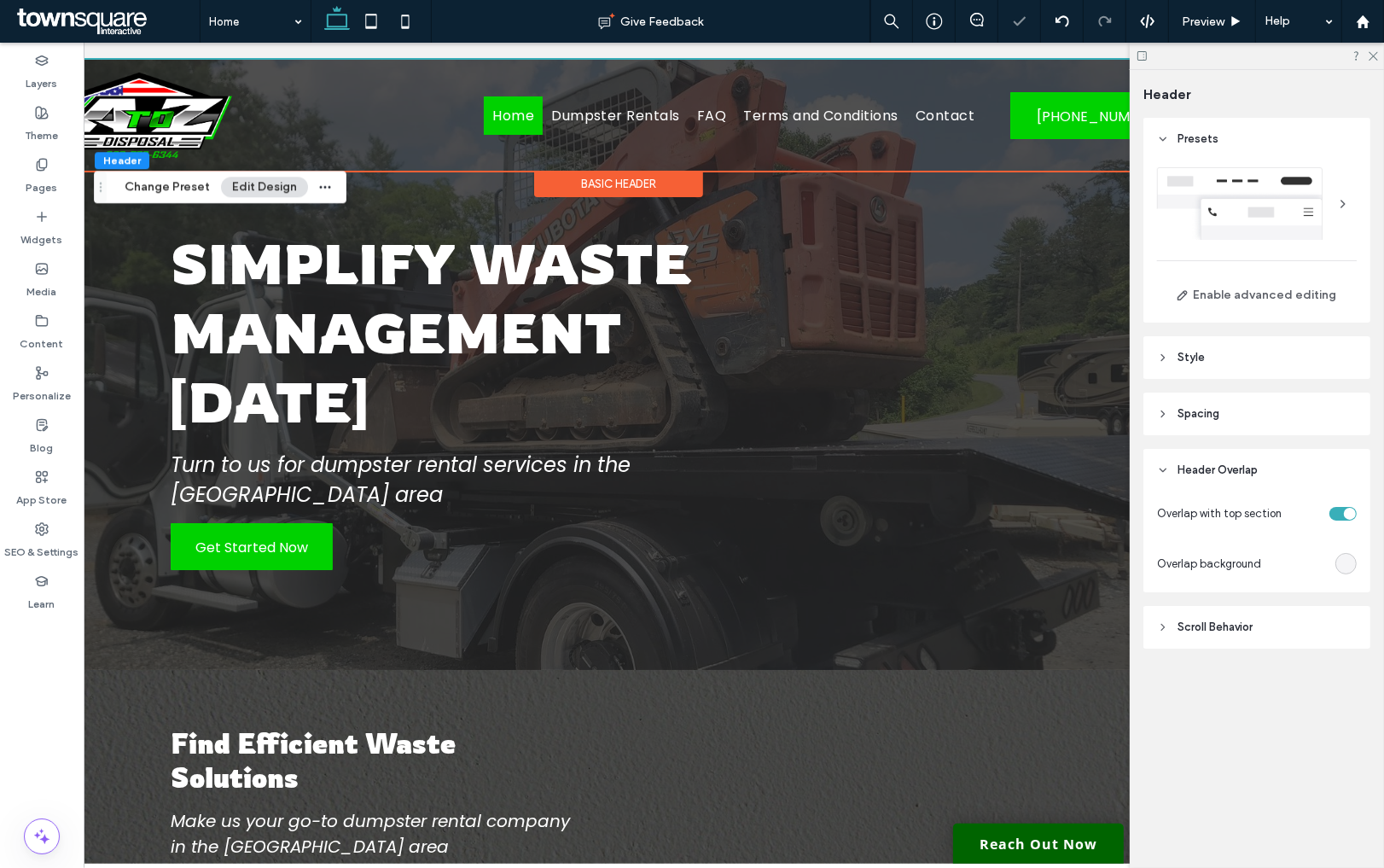
click at [1347, 560] on div "rgba(0, 0, 0, 0)" at bounding box center [1345, 563] width 14 height 14
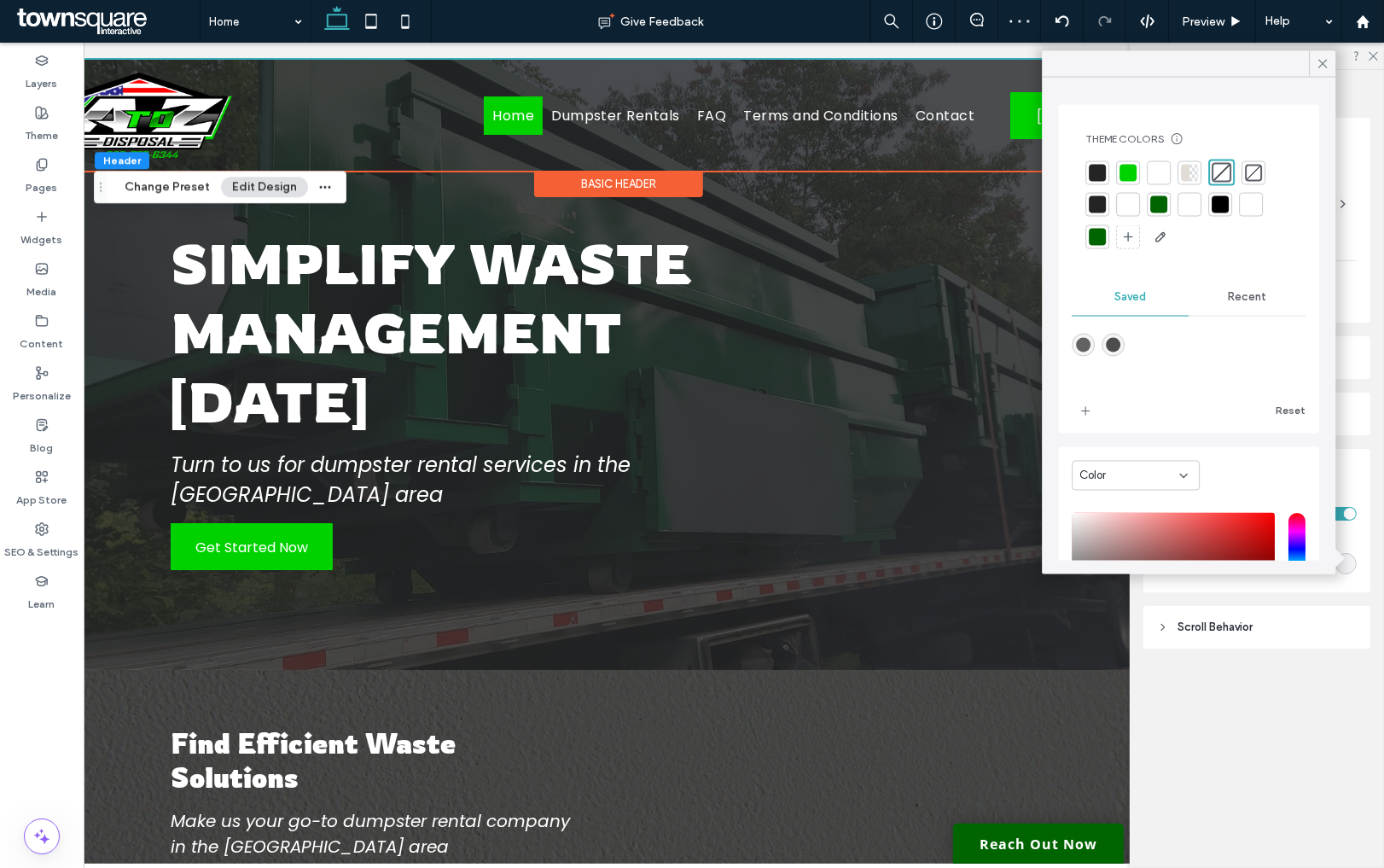
click at [1100, 173] on div at bounding box center [1097, 172] width 17 height 17
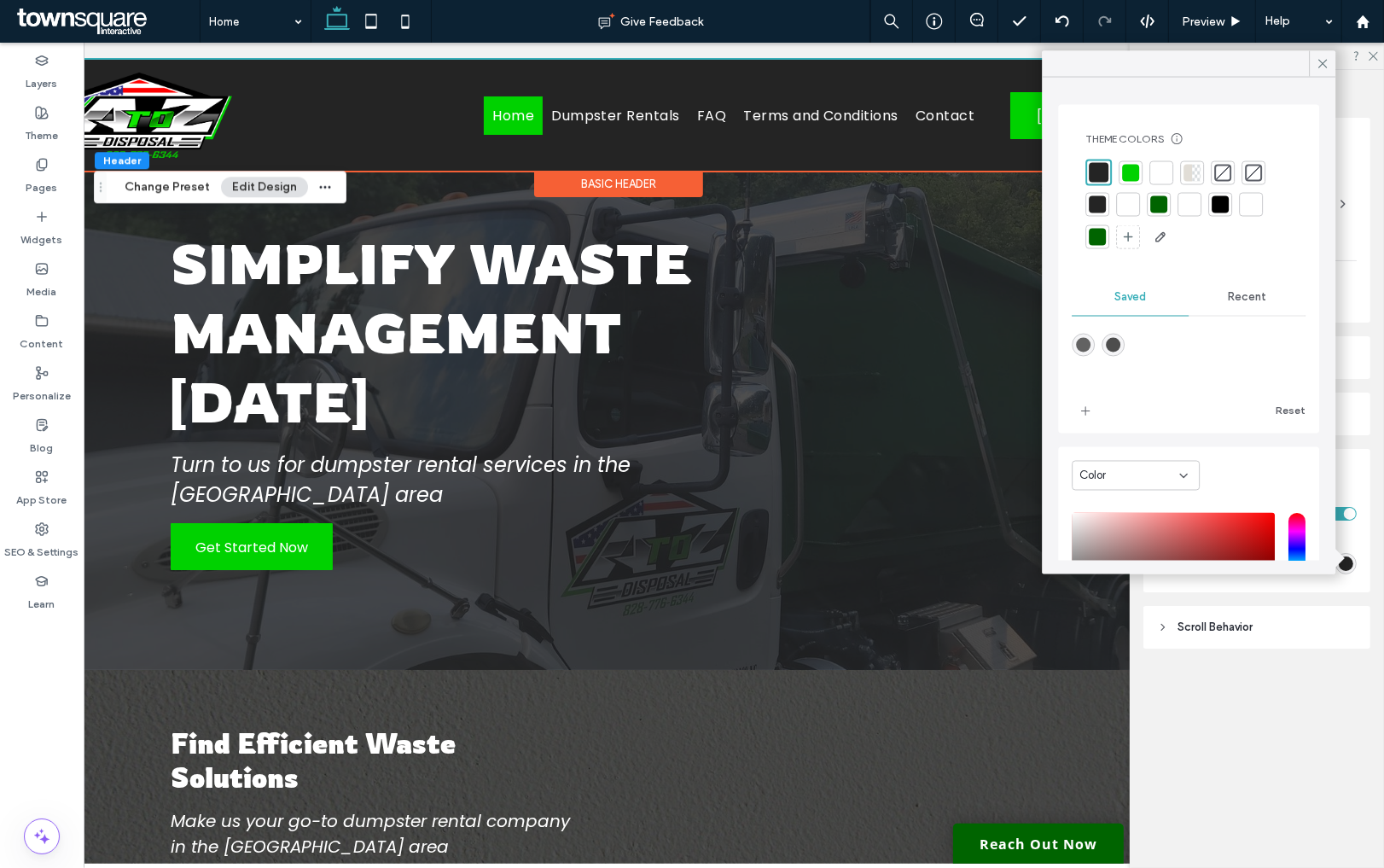
click at [1226, 174] on div at bounding box center [1223, 172] width 17 height 17
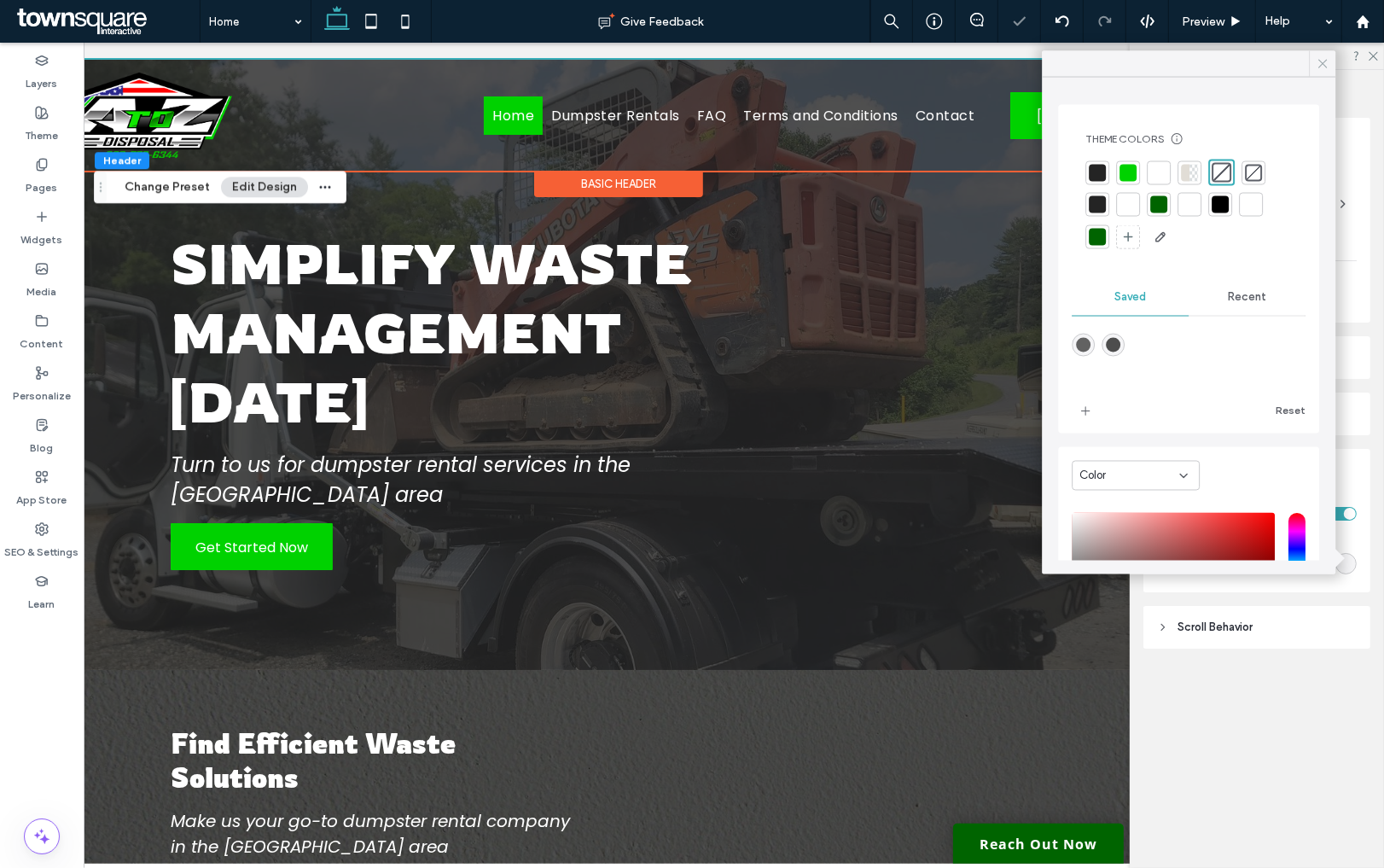
click at [1327, 62] on icon at bounding box center [1322, 63] width 15 height 15
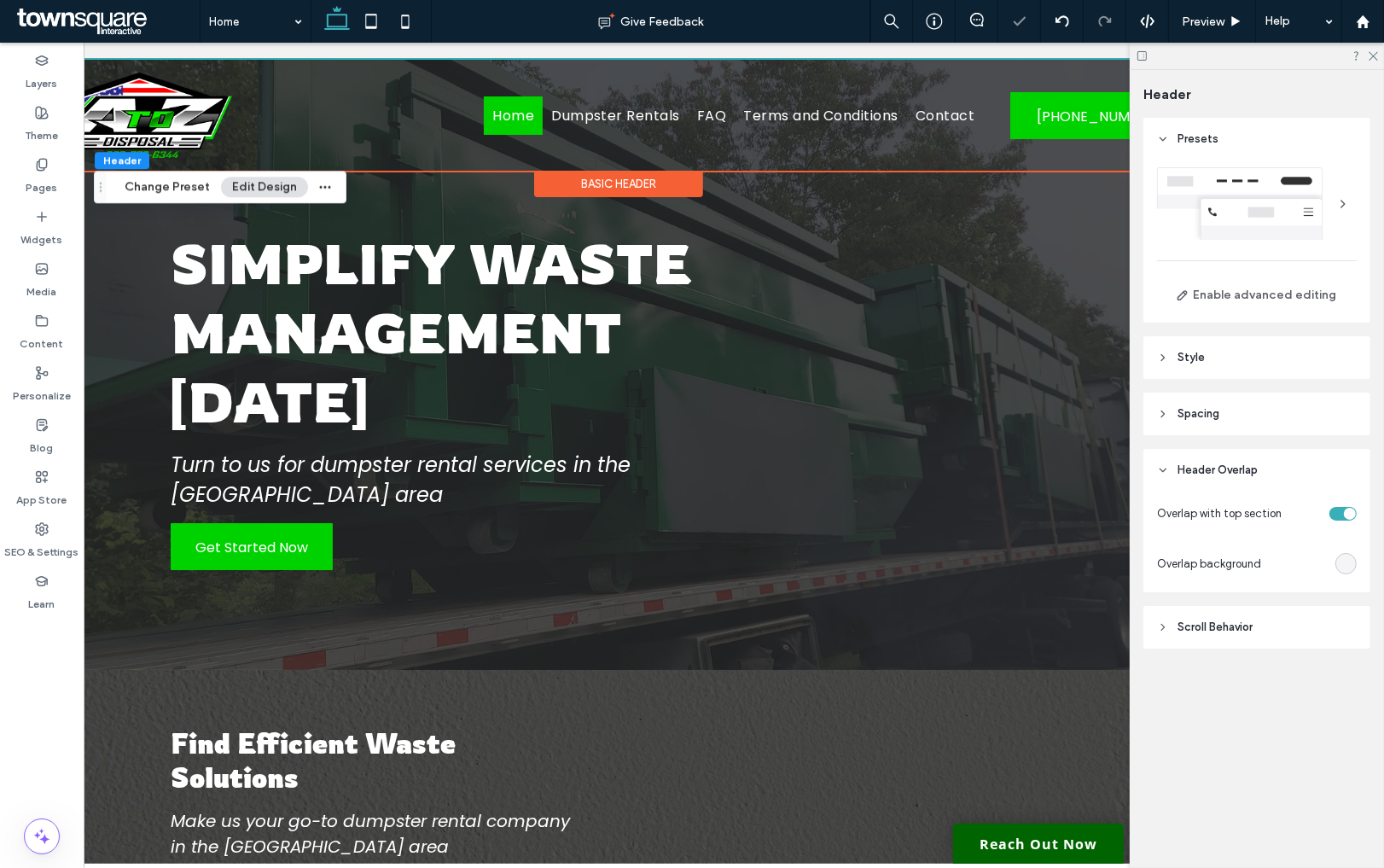
click at [1190, 616] on header "Scroll Behavior" at bounding box center [1257, 627] width 227 height 43
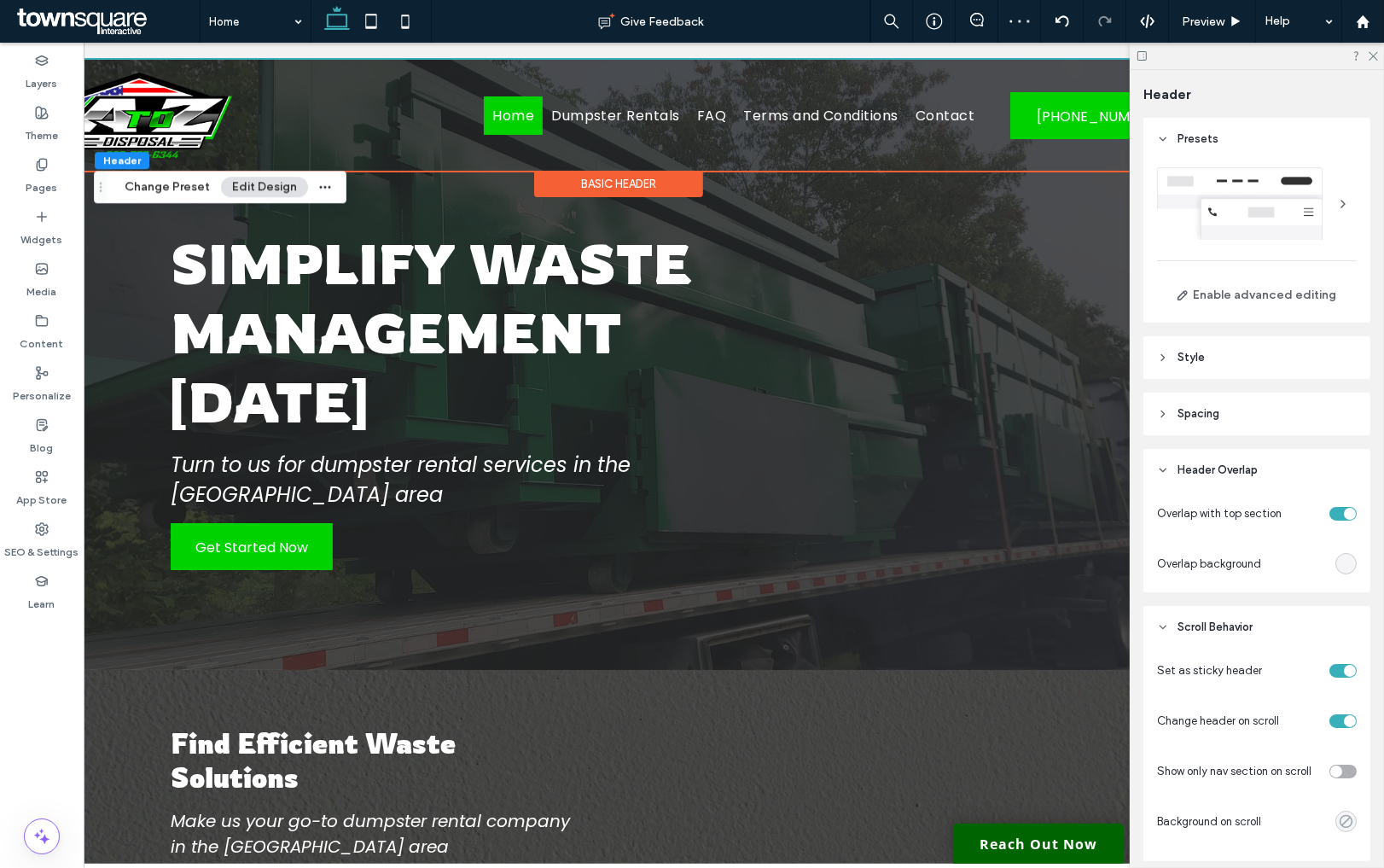
click at [1349, 818] on use "rgba(0, 0, 0, 0)" at bounding box center [1346, 822] width 13 height 13
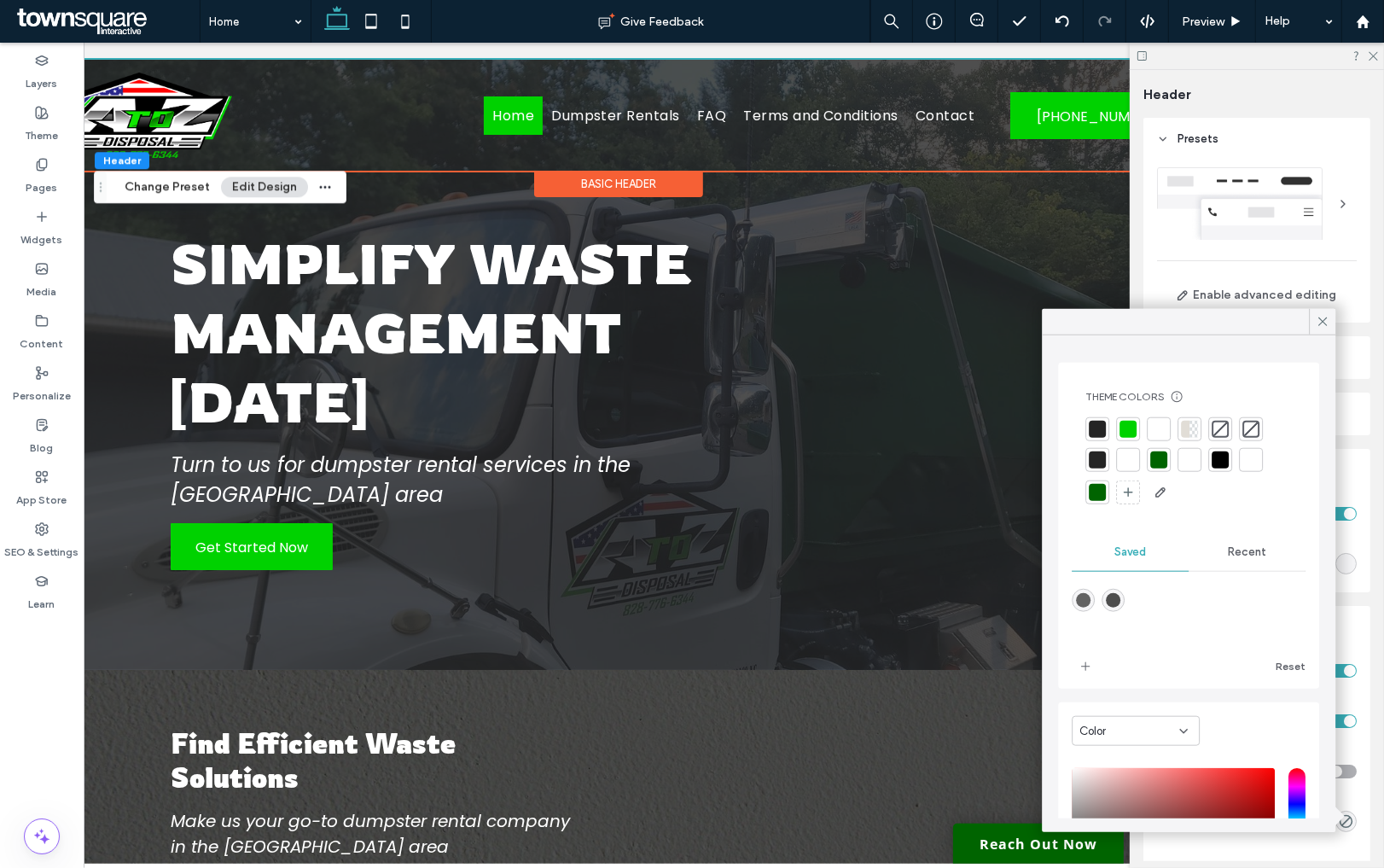
click at [1099, 433] on div at bounding box center [1097, 429] width 17 height 17
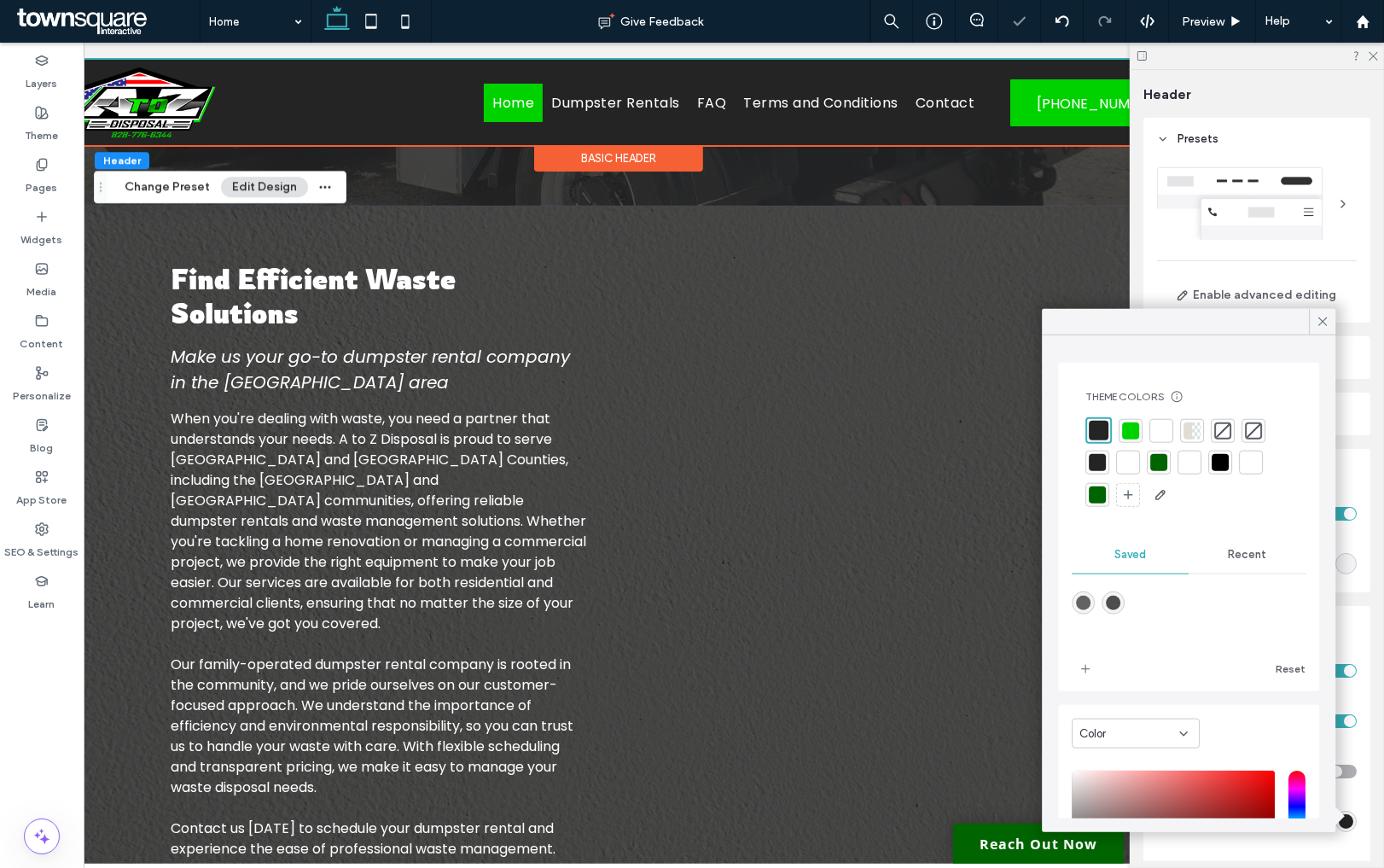
scroll to position [467, 0]
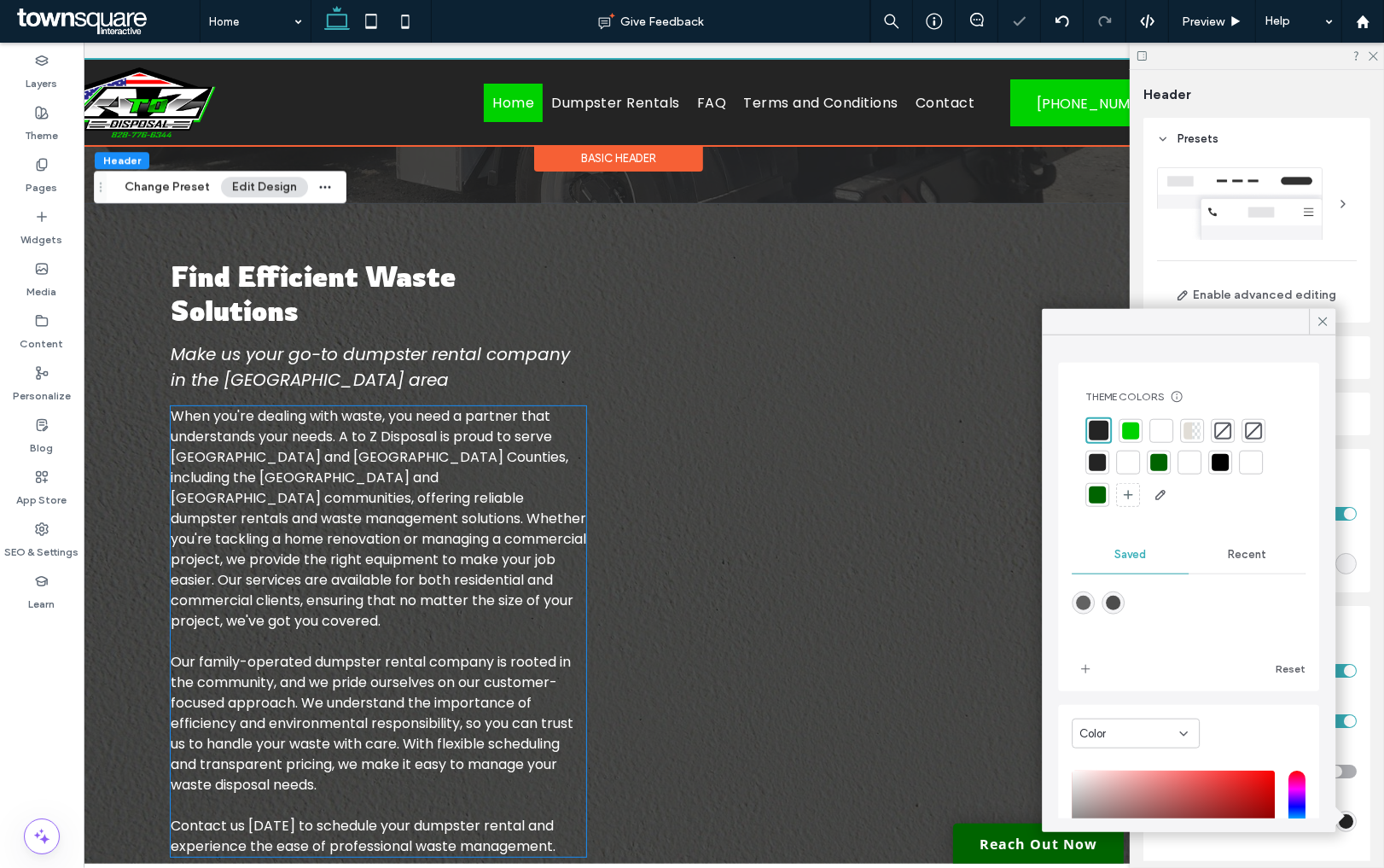
click at [584, 528] on p "When you're dealing with waste, you need a partner that understands your needs.…" at bounding box center [378, 529] width 416 height 246
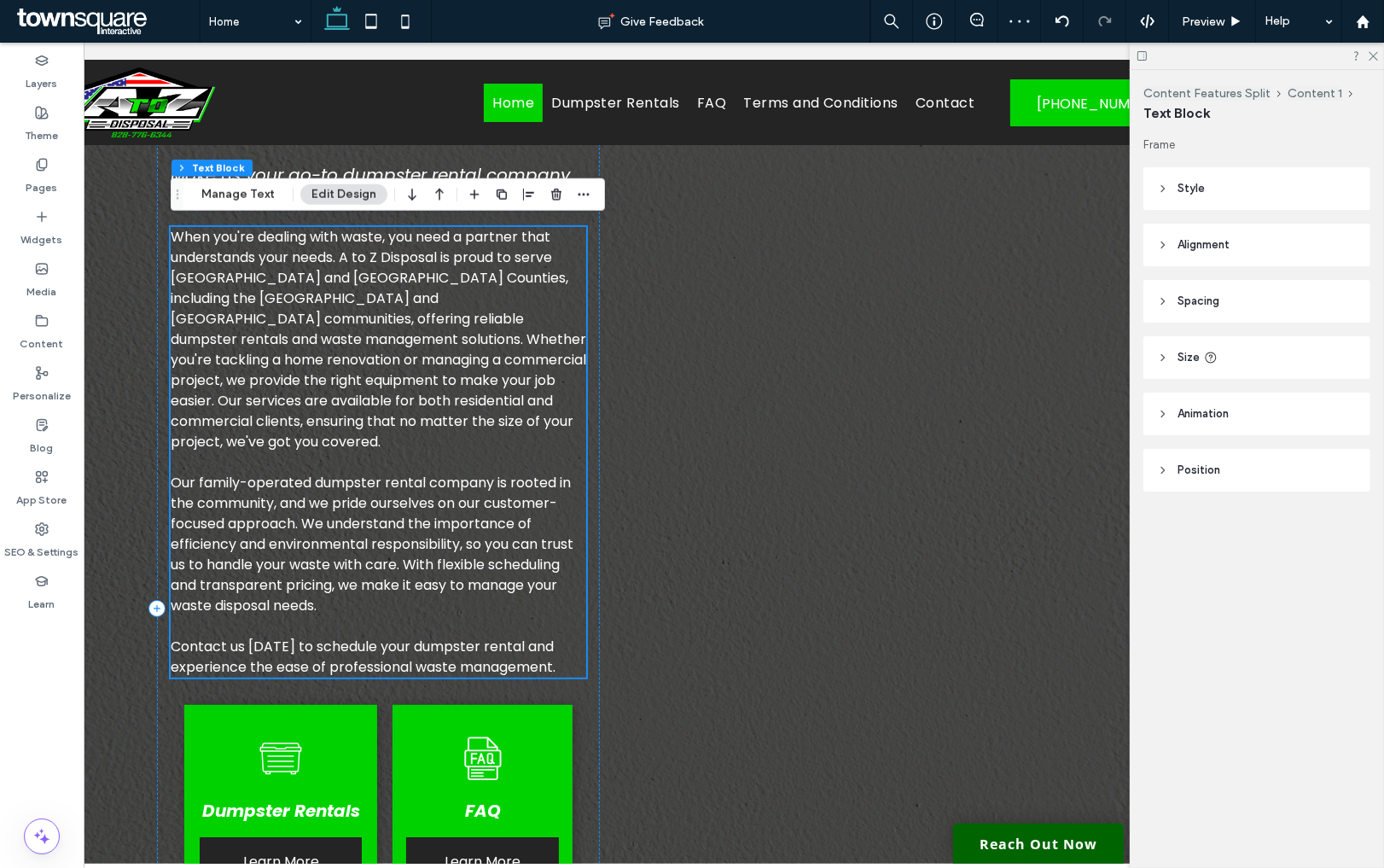
scroll to position [650, 0]
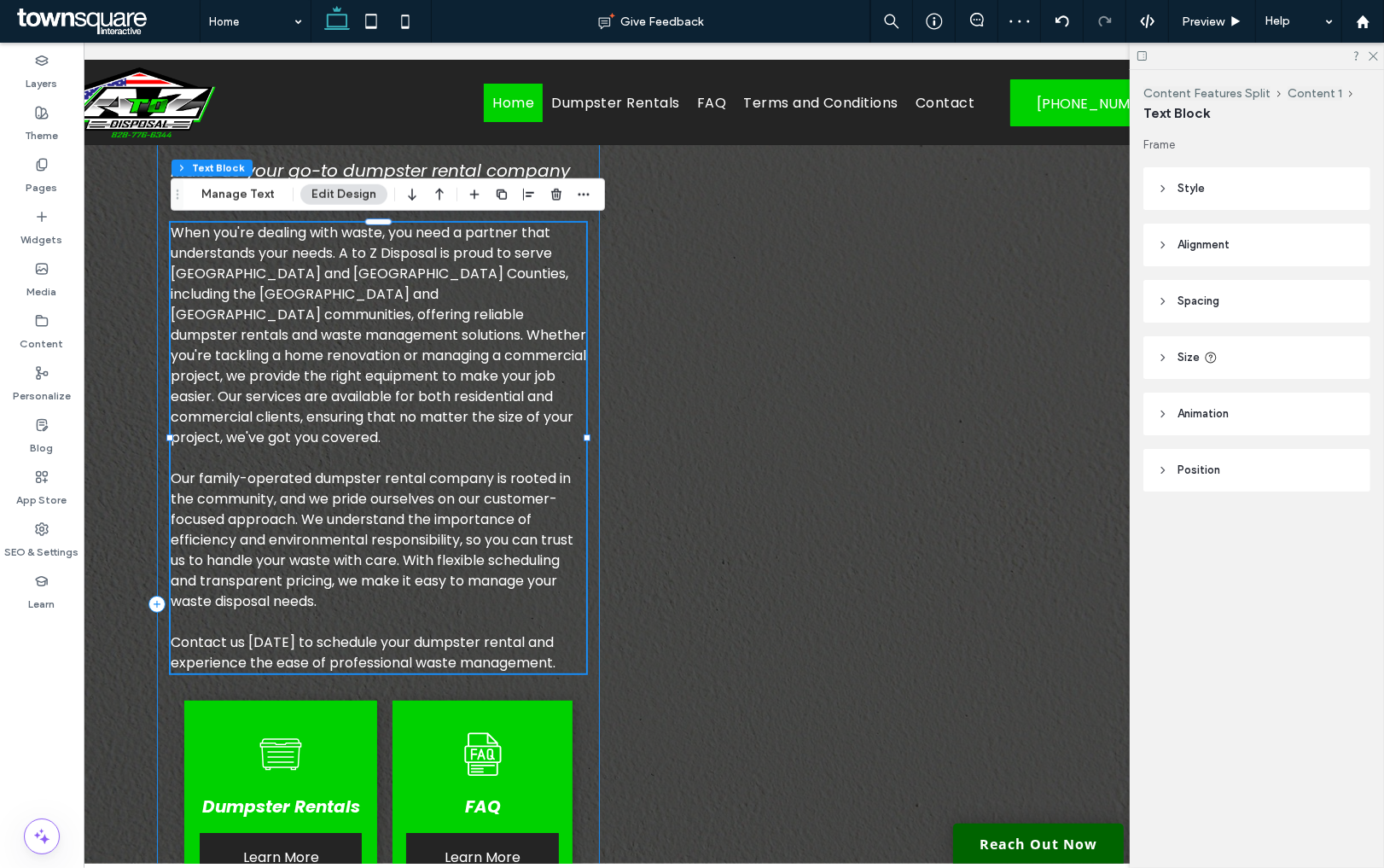
click at [590, 678] on div "Find Efficient Waste Solutions Make us your go-to dumpster rental company in th…" at bounding box center [379, 604] width 443 height 1083
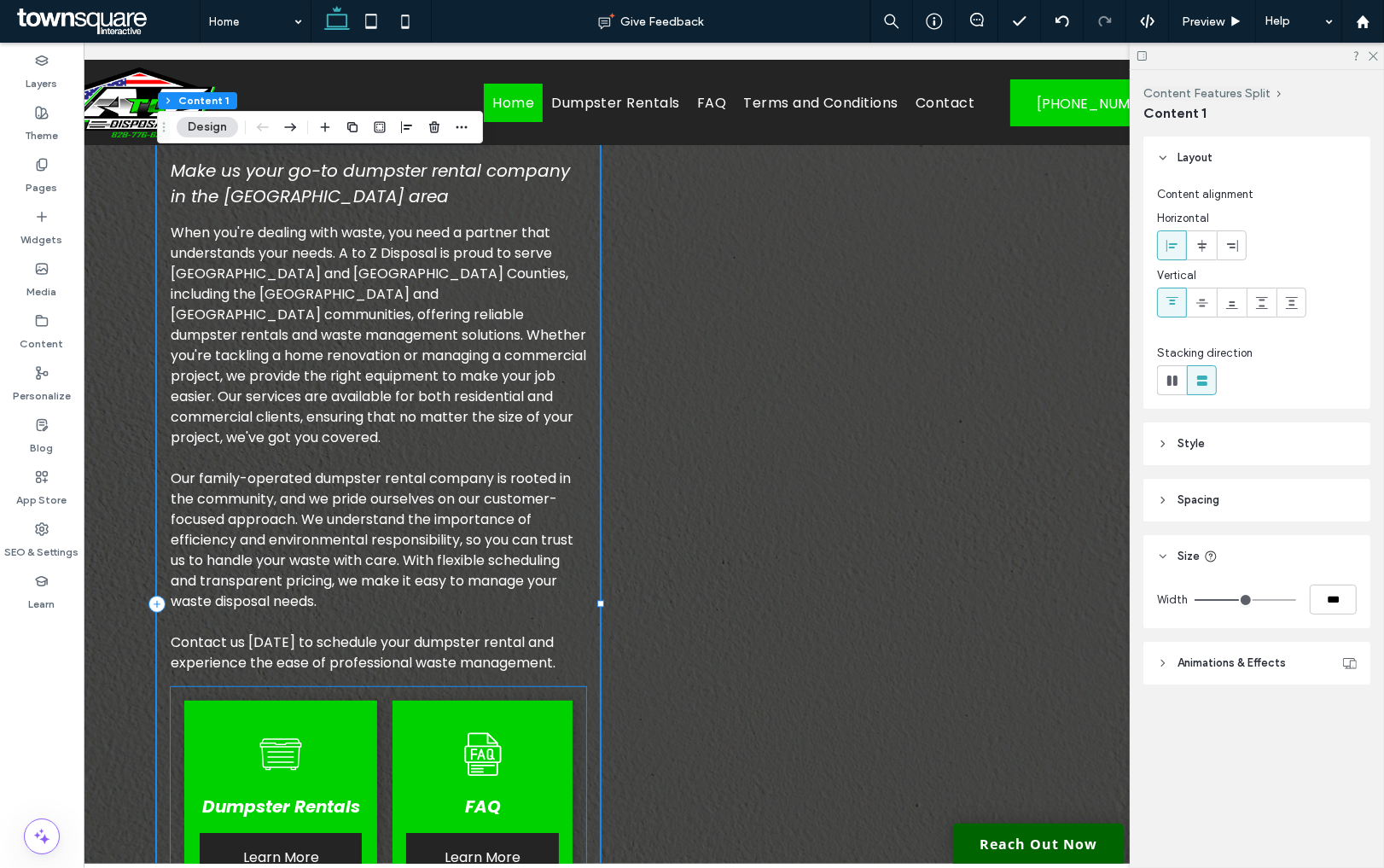
click at [581, 687] on div "Dumpster Rentals Learn More FAQ Learn More" at bounding box center [378, 805] width 416 height 235
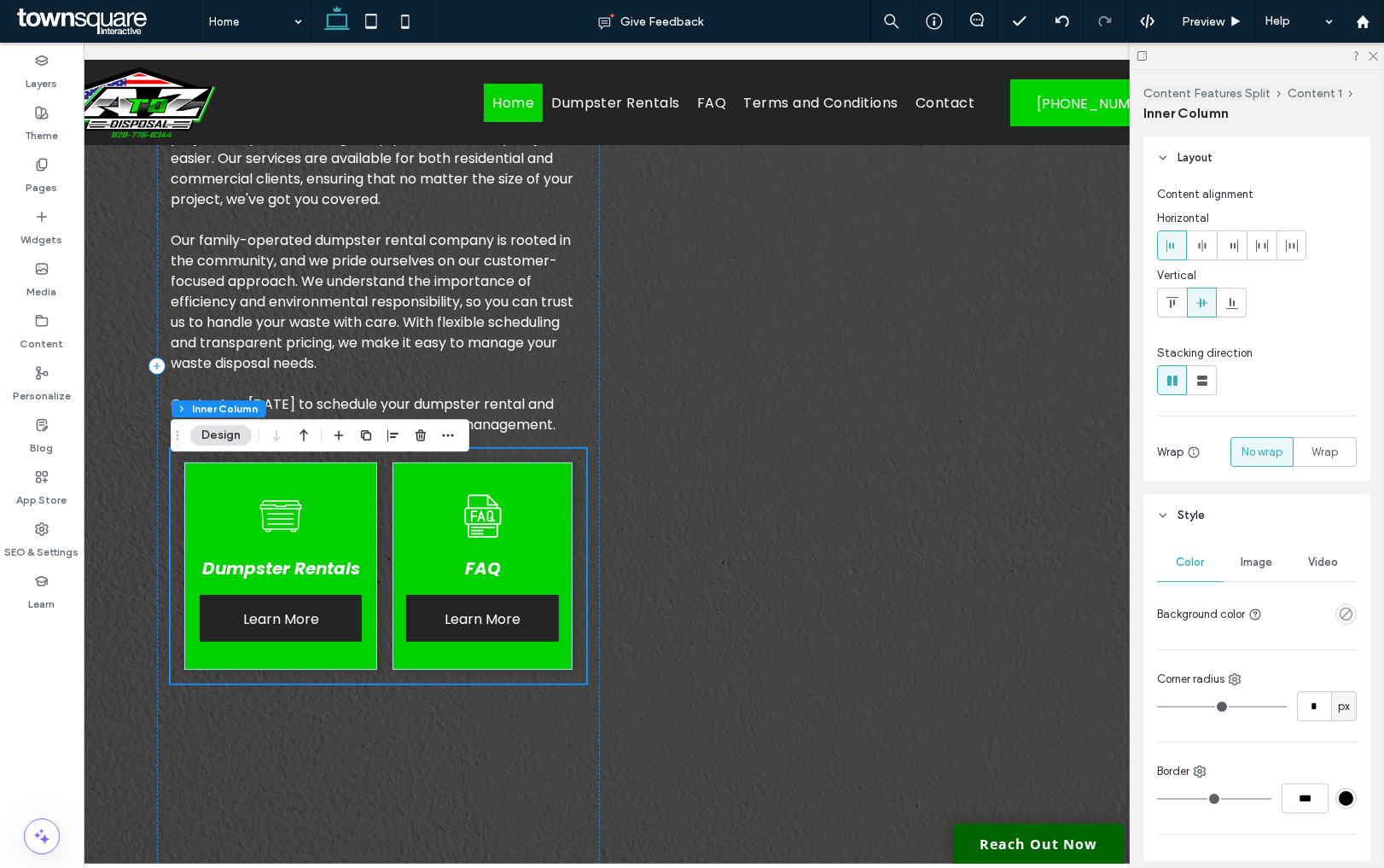
scroll to position [892, 0]
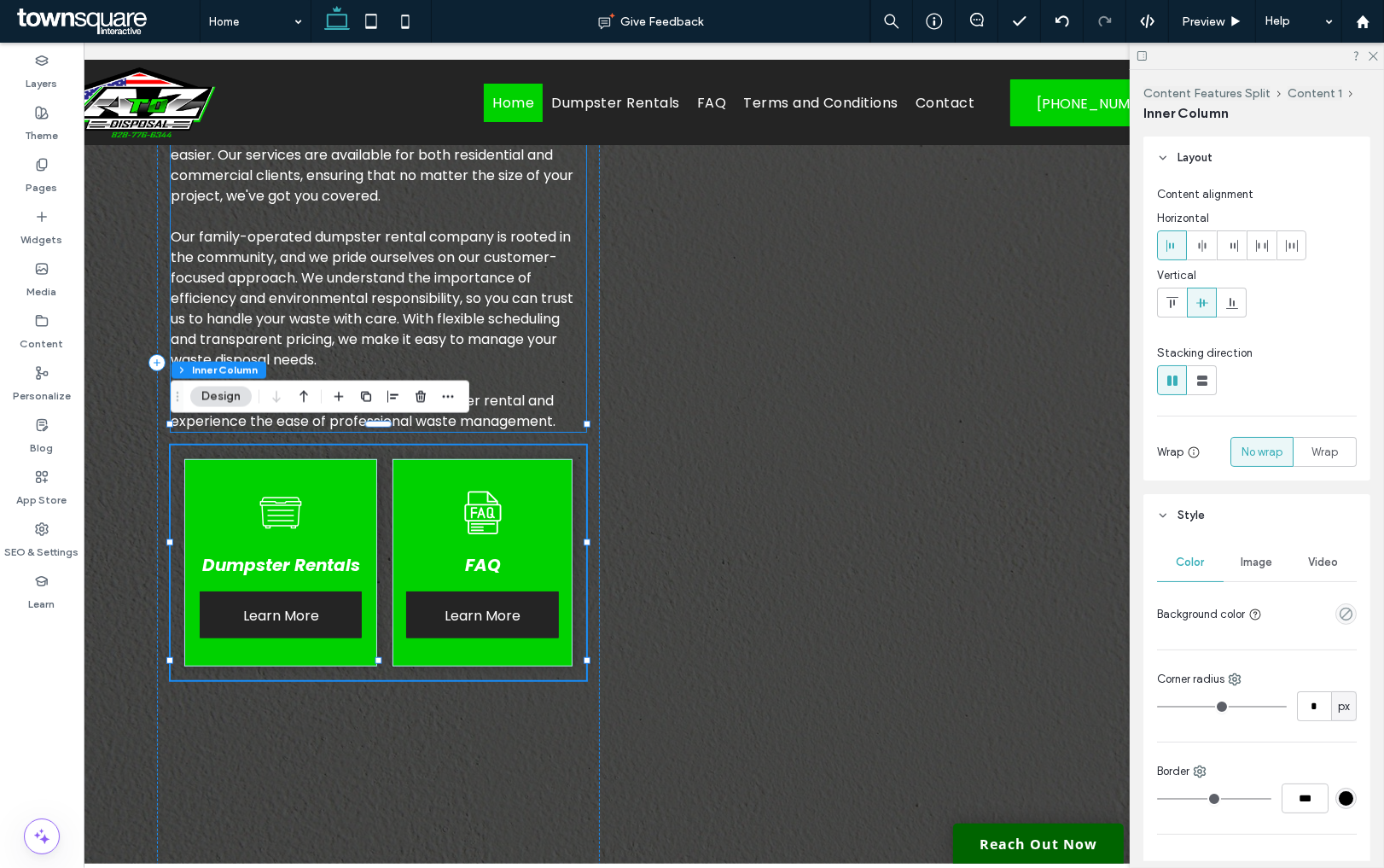
drag, startPoint x: 491, startPoint y: 523, endPoint x: 581, endPoint y: 413, distance: 142.1
click at [581, 412] on div "Find Efficient Waste Solutions Make us your go-to dumpster rental company in th…" at bounding box center [379, 363] width 443 height 1083
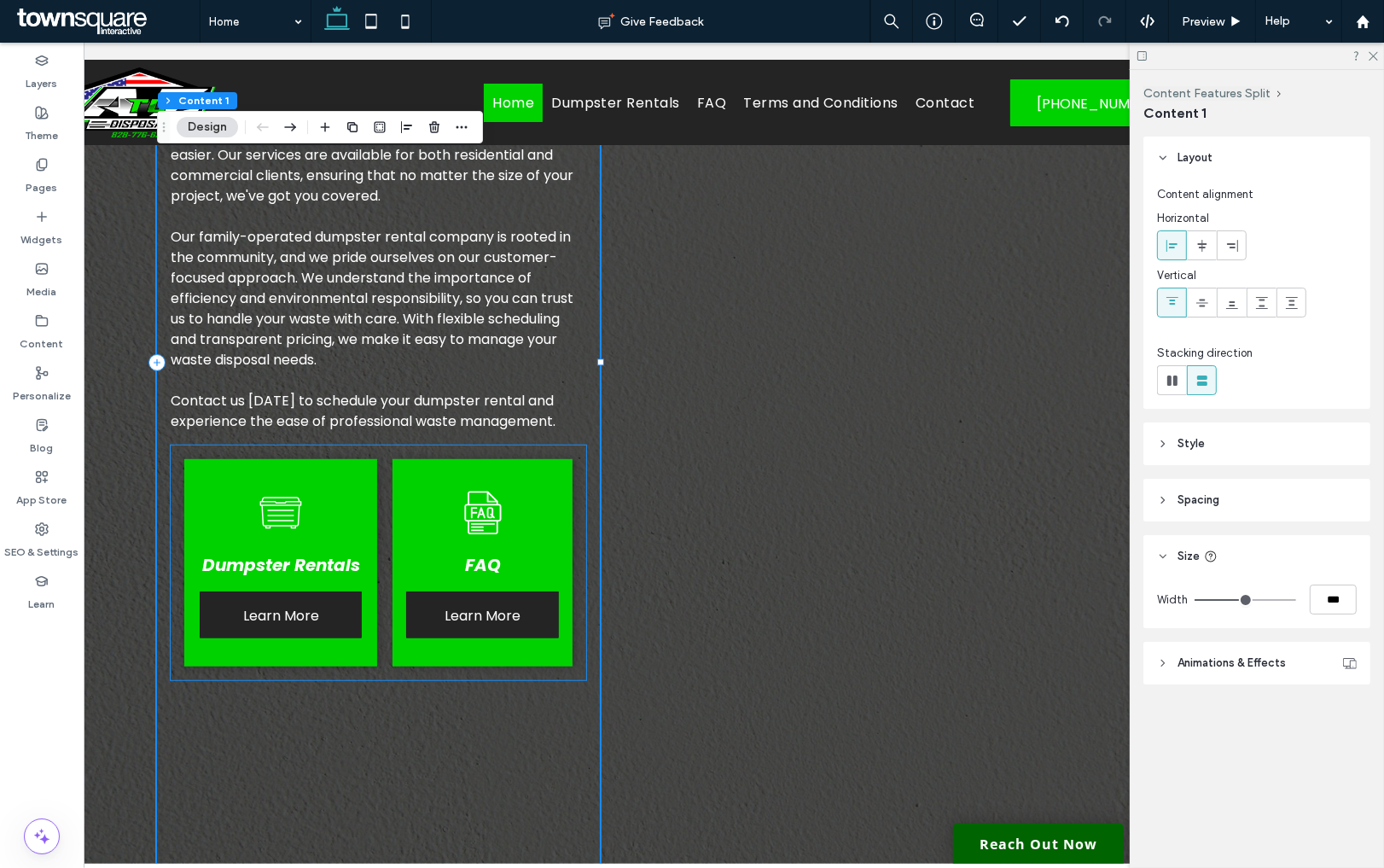
click at [576, 446] on div "Dumpster Rentals Learn More FAQ Learn More" at bounding box center [378, 563] width 416 height 235
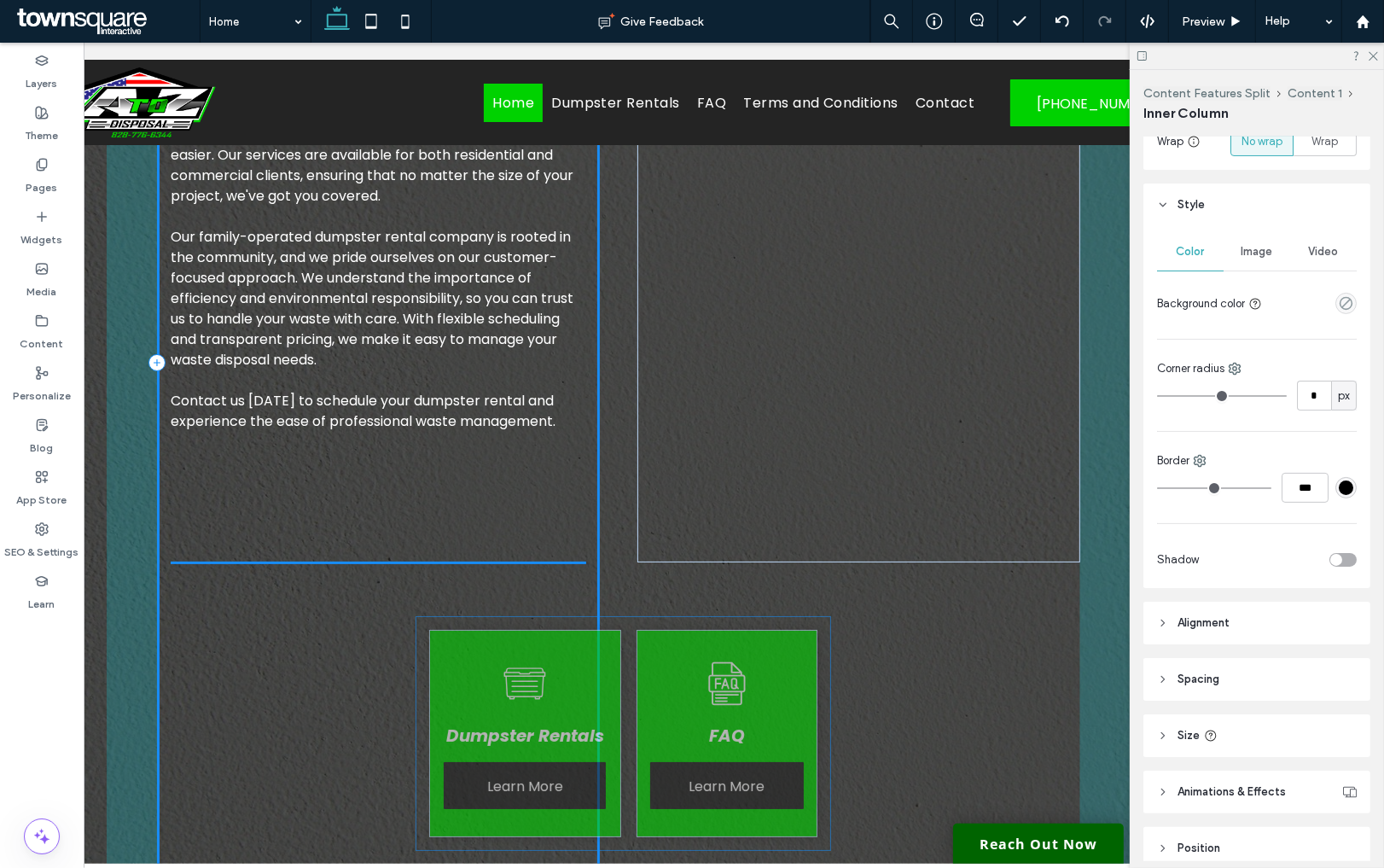
scroll to position [386, 0]
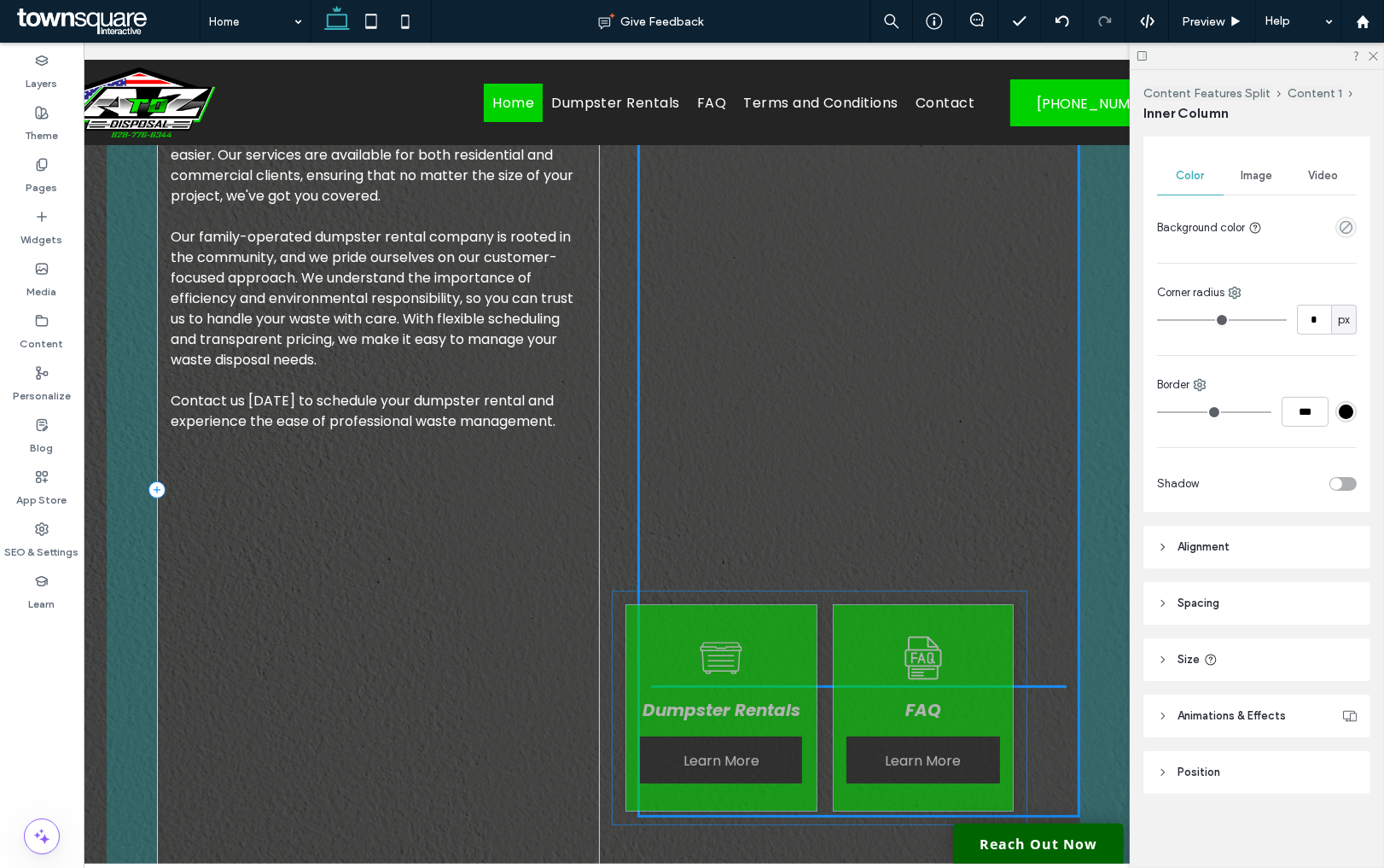
drag, startPoint x: 580, startPoint y: 447, endPoint x: 1020, endPoint y: 612, distance: 469.9
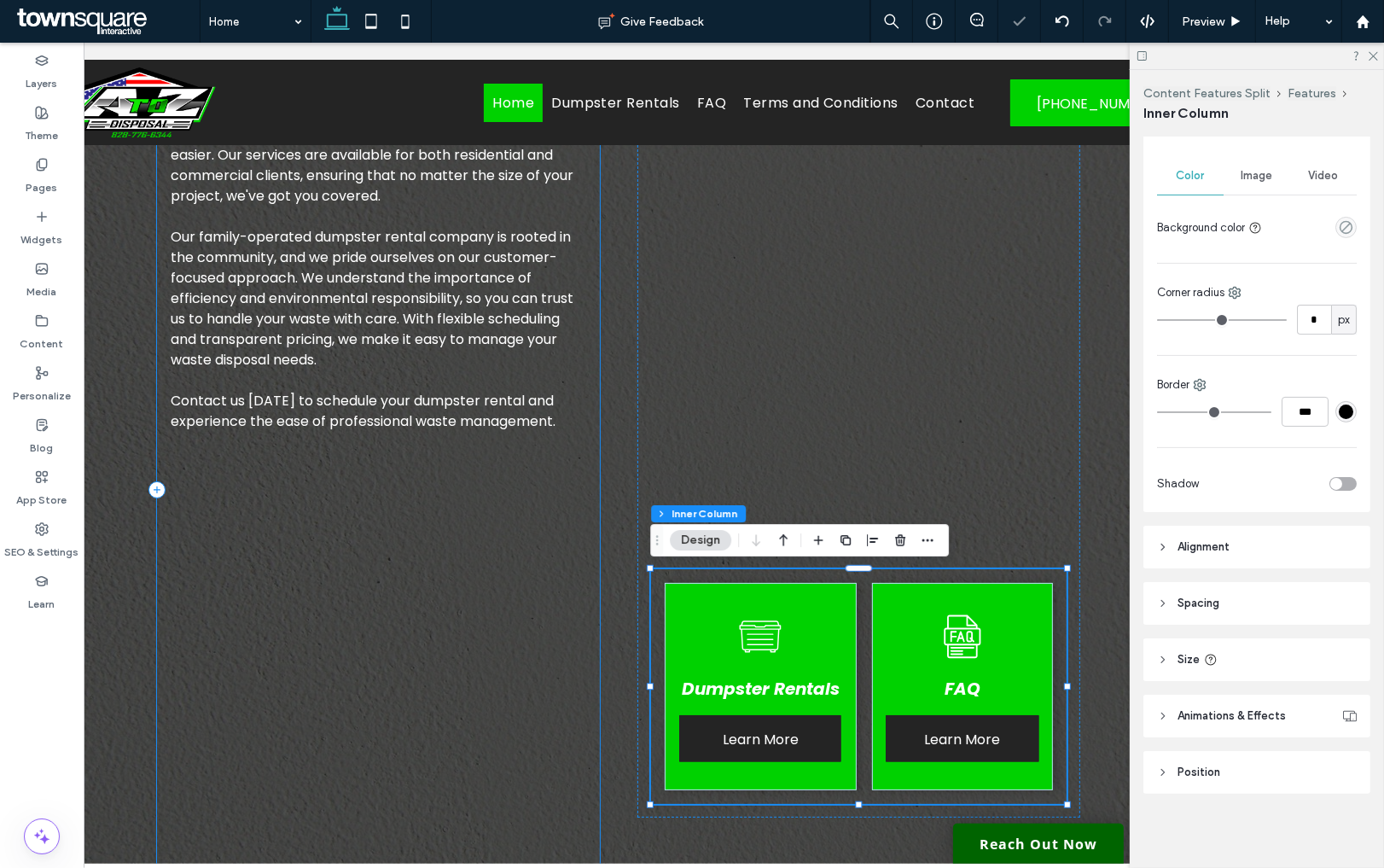
click at [441, 540] on div "Find Efficient Waste Solutions Make us your go-to dumpster rental company in th…" at bounding box center [379, 489] width 443 height 1337
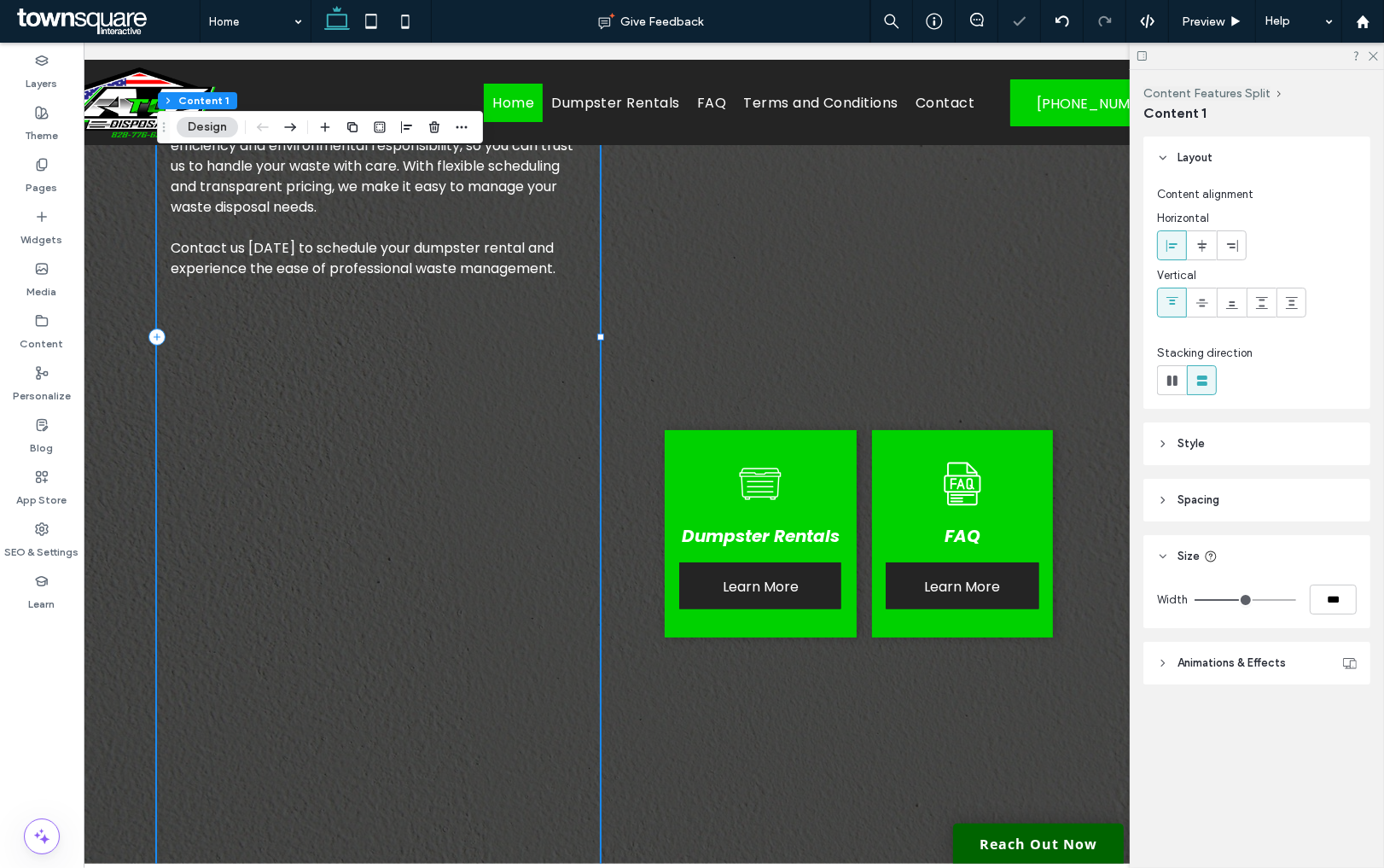
scroll to position [1086, 0]
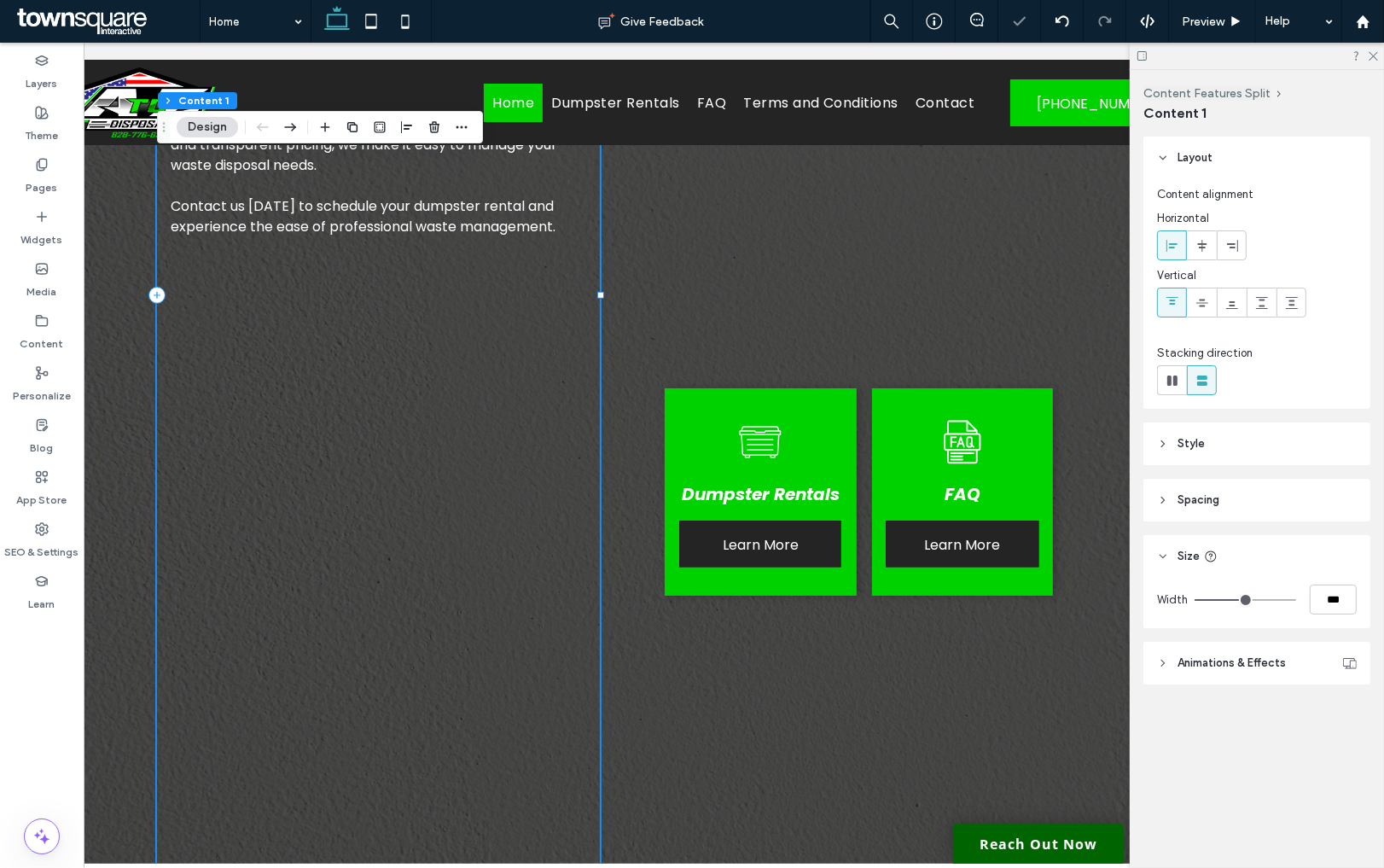
click at [441, 540] on div "Find Efficient Waste Solutions Make us your go-to dumpster rental company in th…" at bounding box center [379, 294] width 443 height 1337
click at [352, 219] on div "Find Efficient Waste Solutions Make us your go-to dumpster rental company in th…" at bounding box center [379, 294] width 443 height 1337
click at [539, 251] on div "Find Efficient Waste Solutions Make us your go-to dumpster rental company in th…" at bounding box center [379, 294] width 443 height 1337
click at [567, 212] on p "Contact us [DATE] to schedule your dumpster rental and experience the ease of p…" at bounding box center [378, 216] width 416 height 41
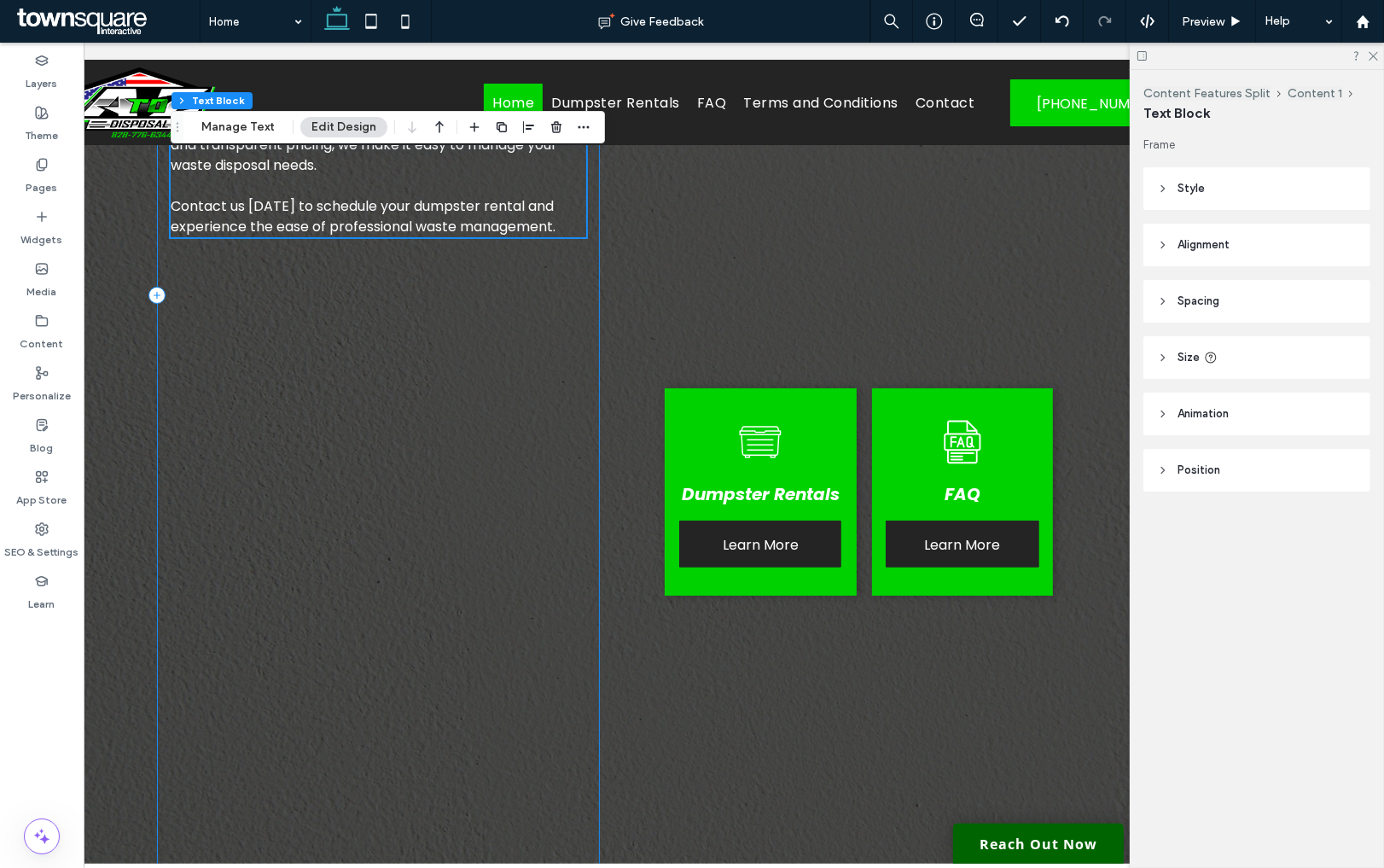
click at [545, 282] on div "Find Efficient Waste Solutions Make us your go-to dumpster rental company in th…" at bounding box center [379, 294] width 443 height 1337
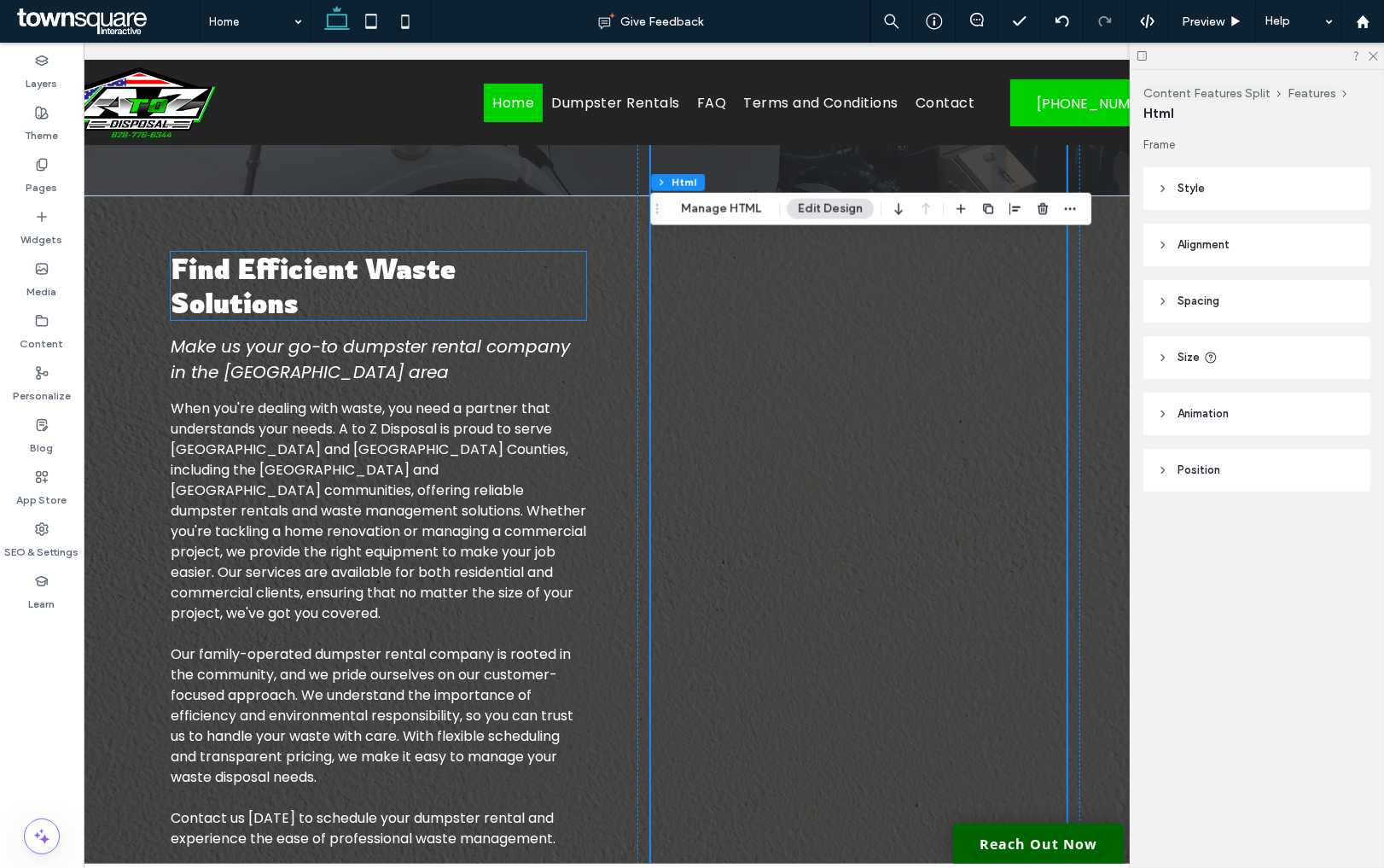
scroll to position [361, 0]
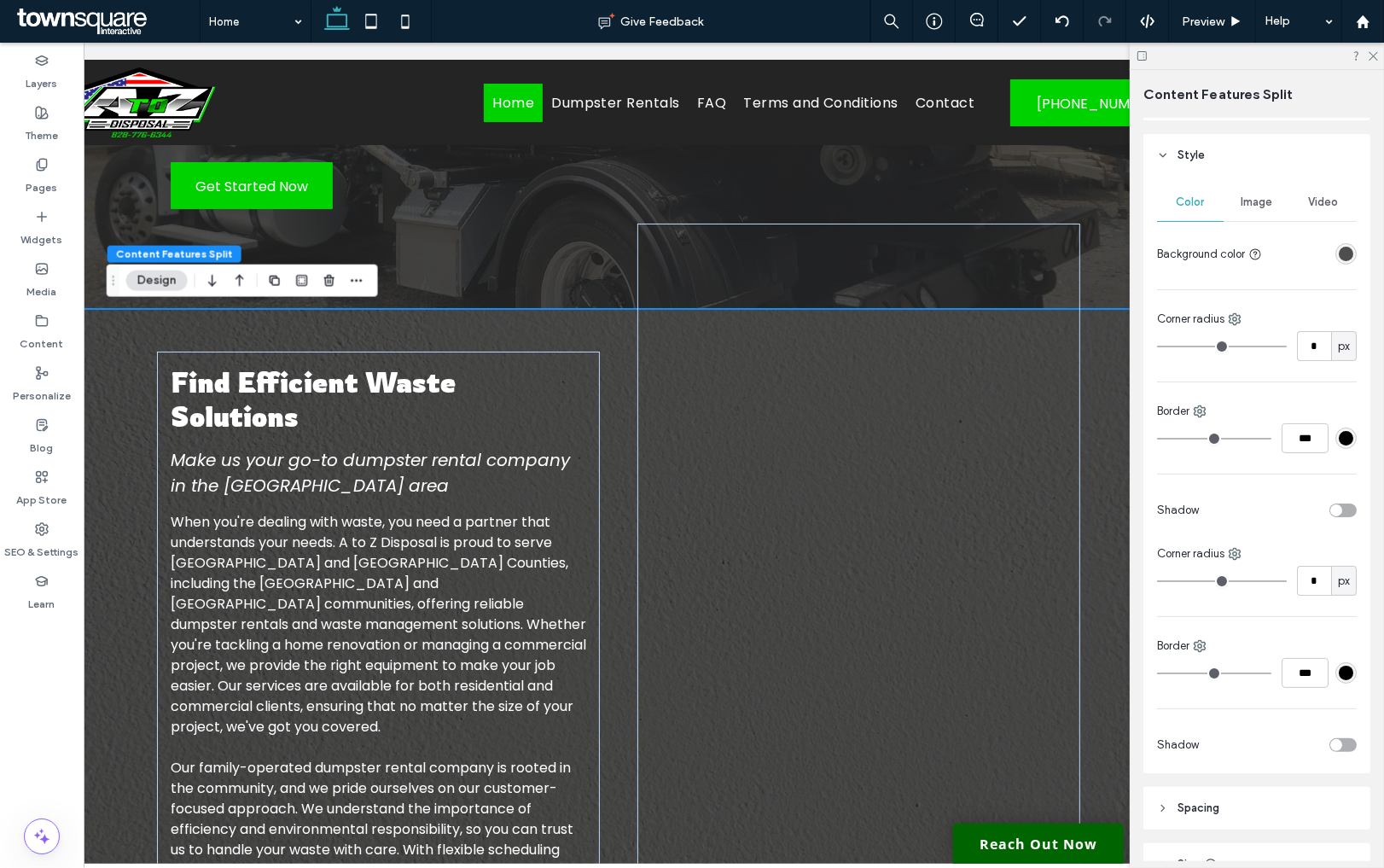
scroll to position [322, 0]
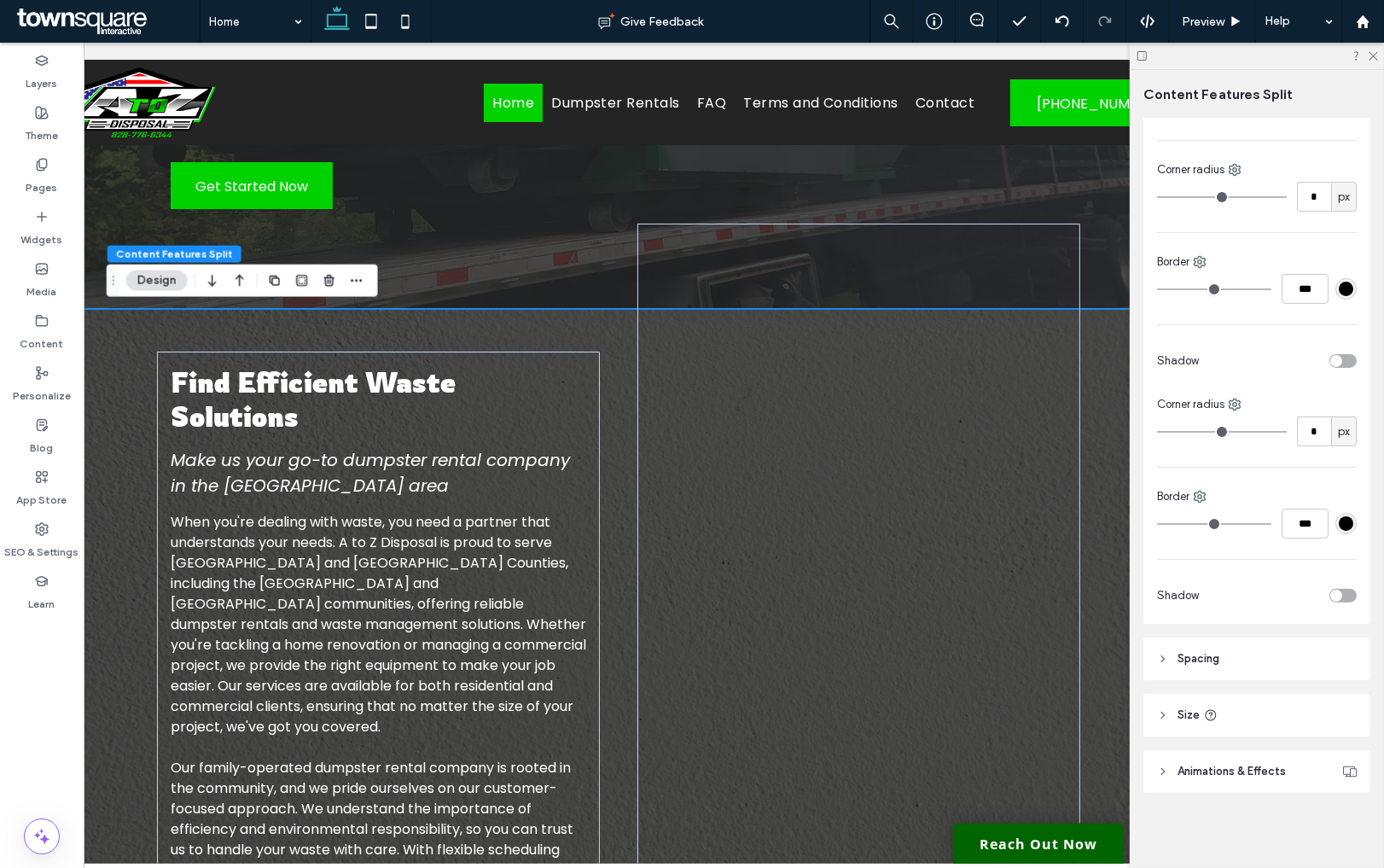
click at [1216, 718] on header "Size" at bounding box center [1257, 715] width 227 height 43
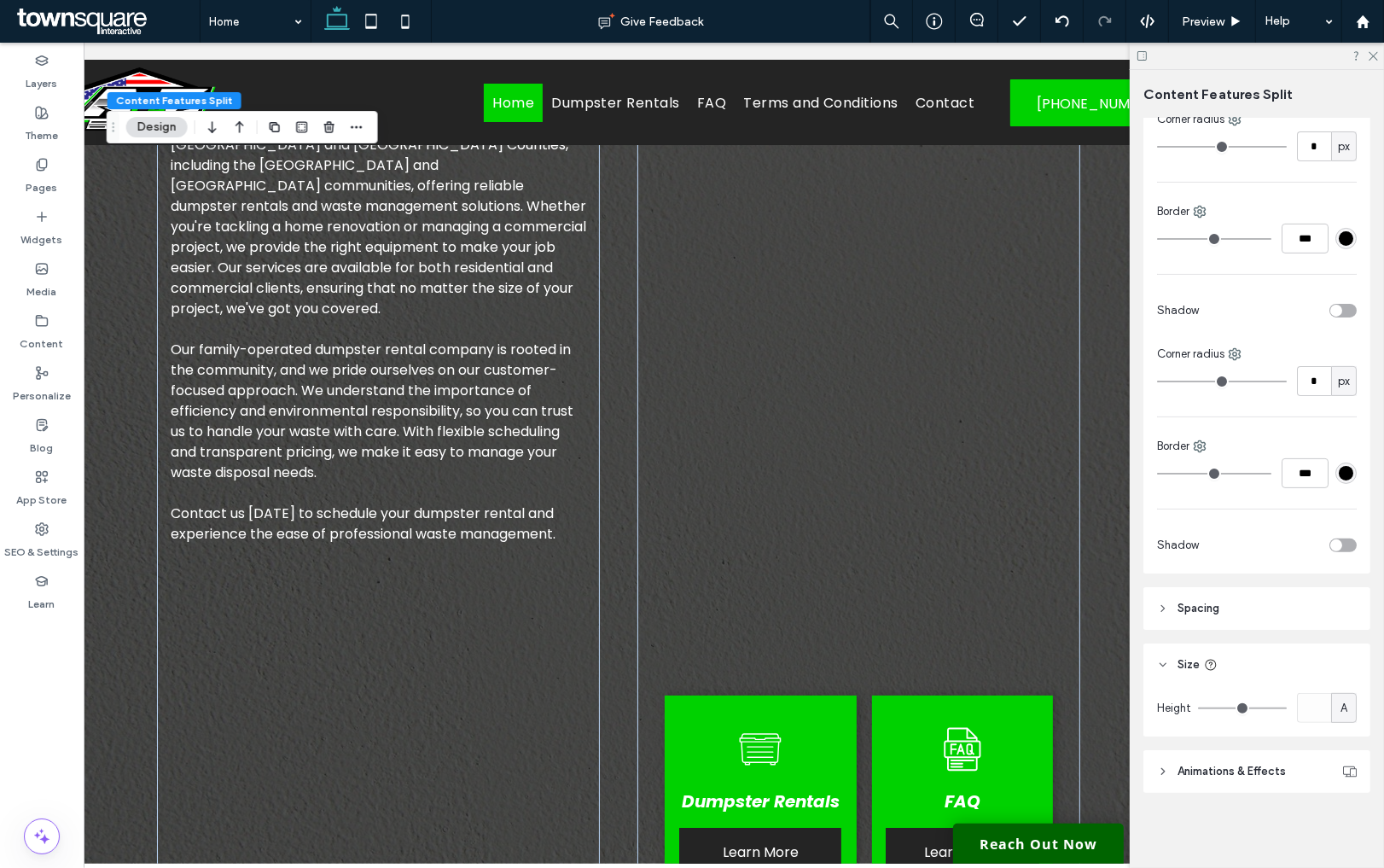
scroll to position [783, 0]
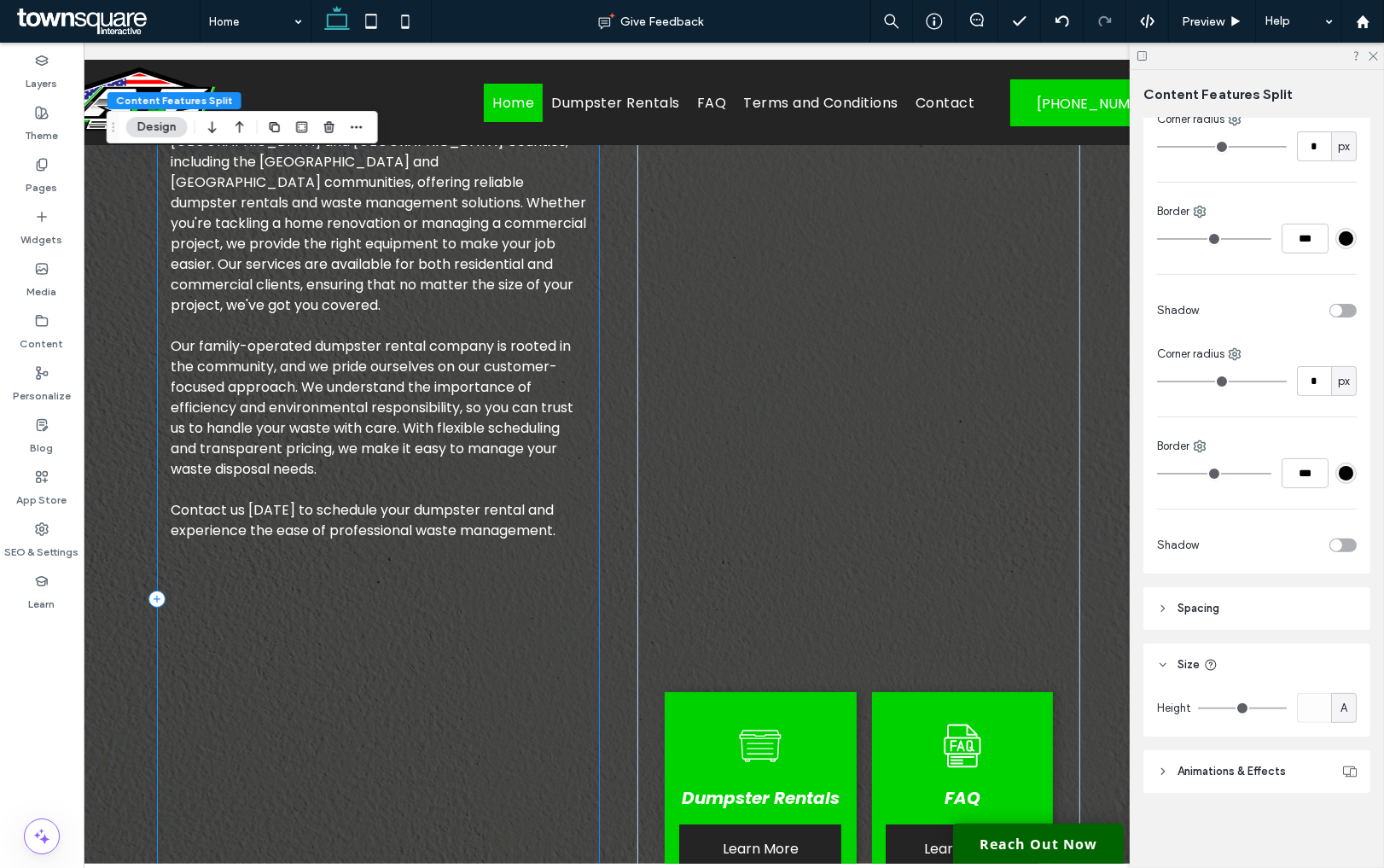
click at [586, 600] on div "Find Efficient Waste Solutions Make us your go-to dumpster rental company in th…" at bounding box center [379, 598] width 443 height 1337
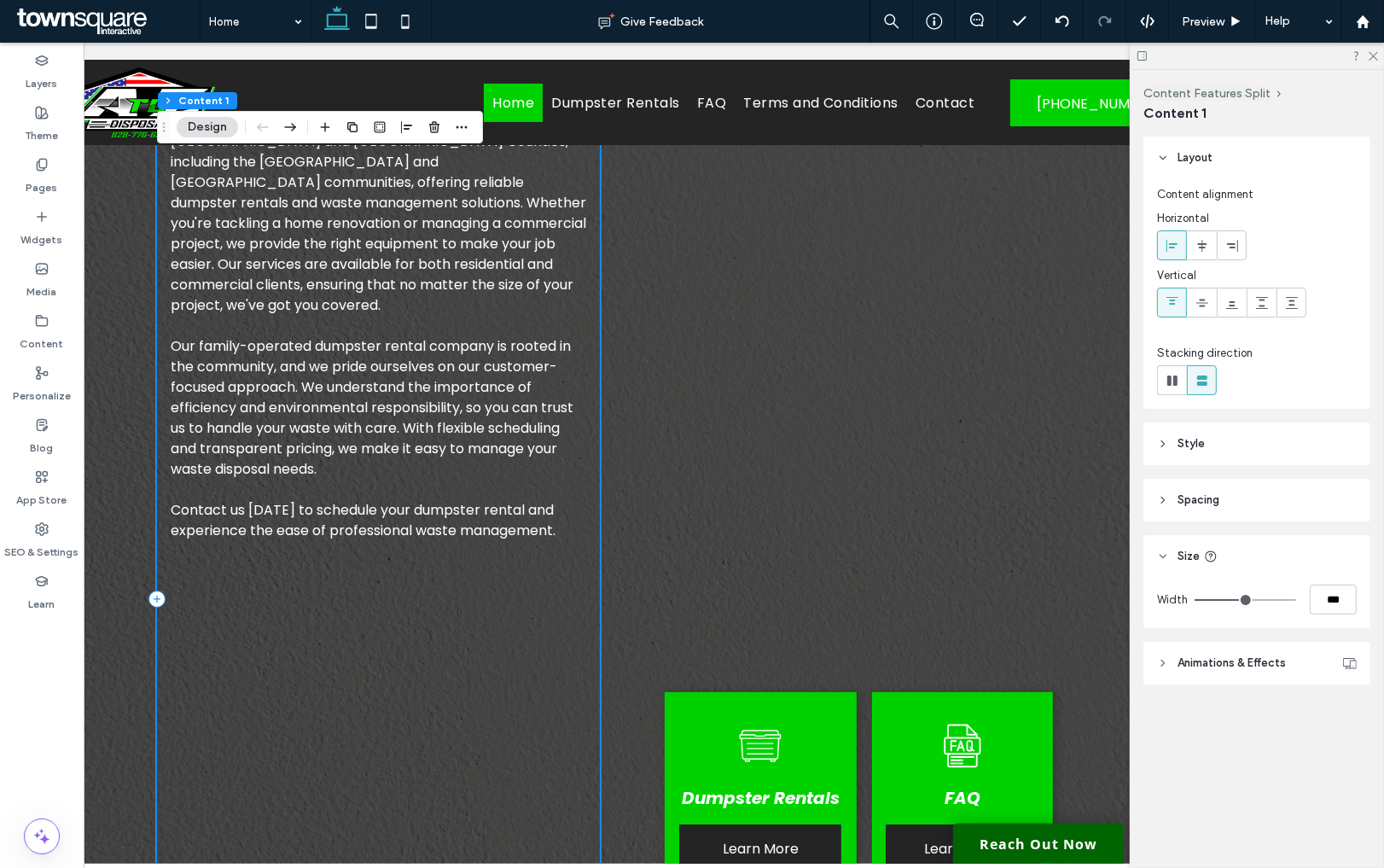
scroll to position [945, 0]
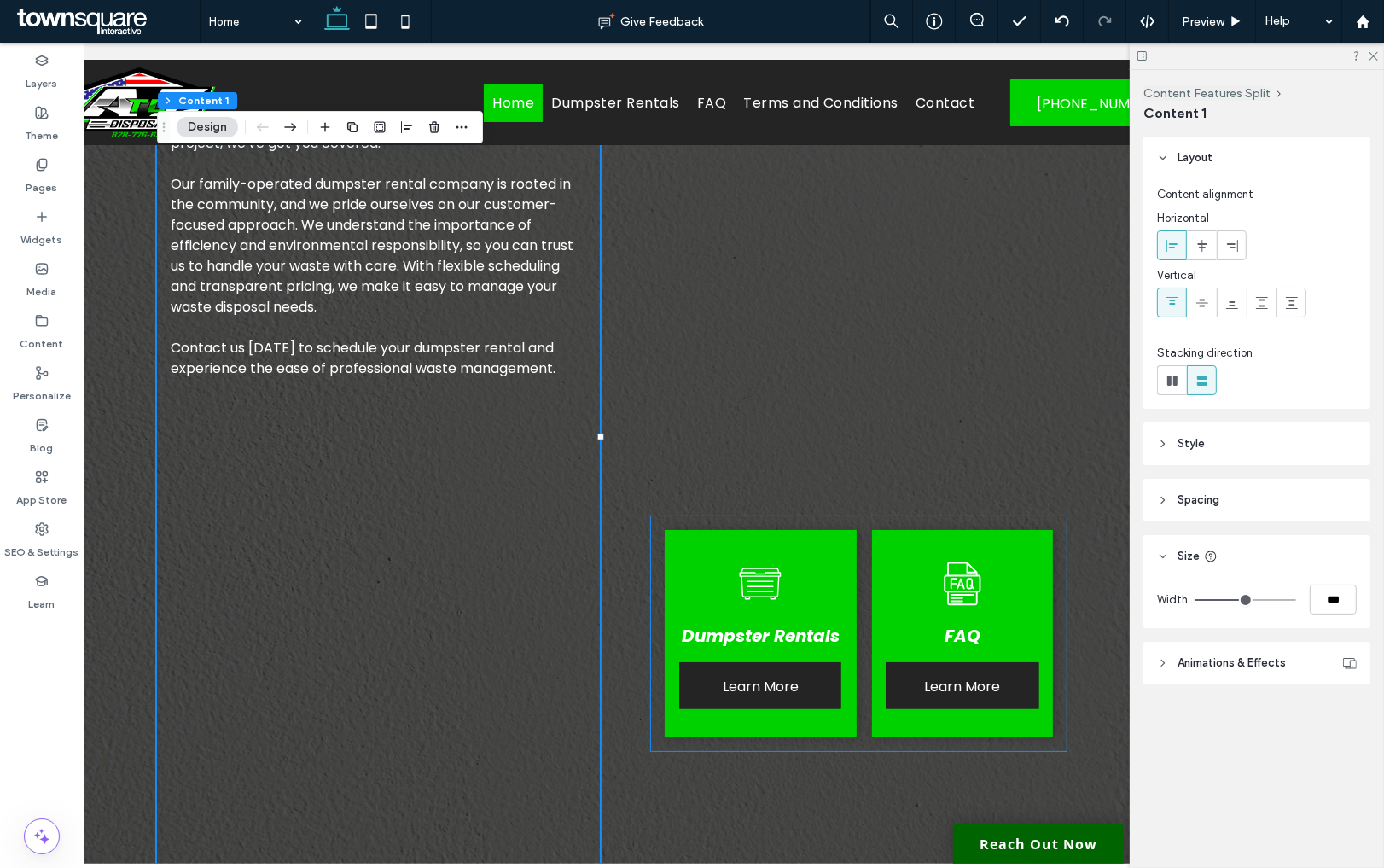
click at [653, 674] on div "Dumpster Rentals Learn More FAQ Learn More" at bounding box center [859, 633] width 416 height 235
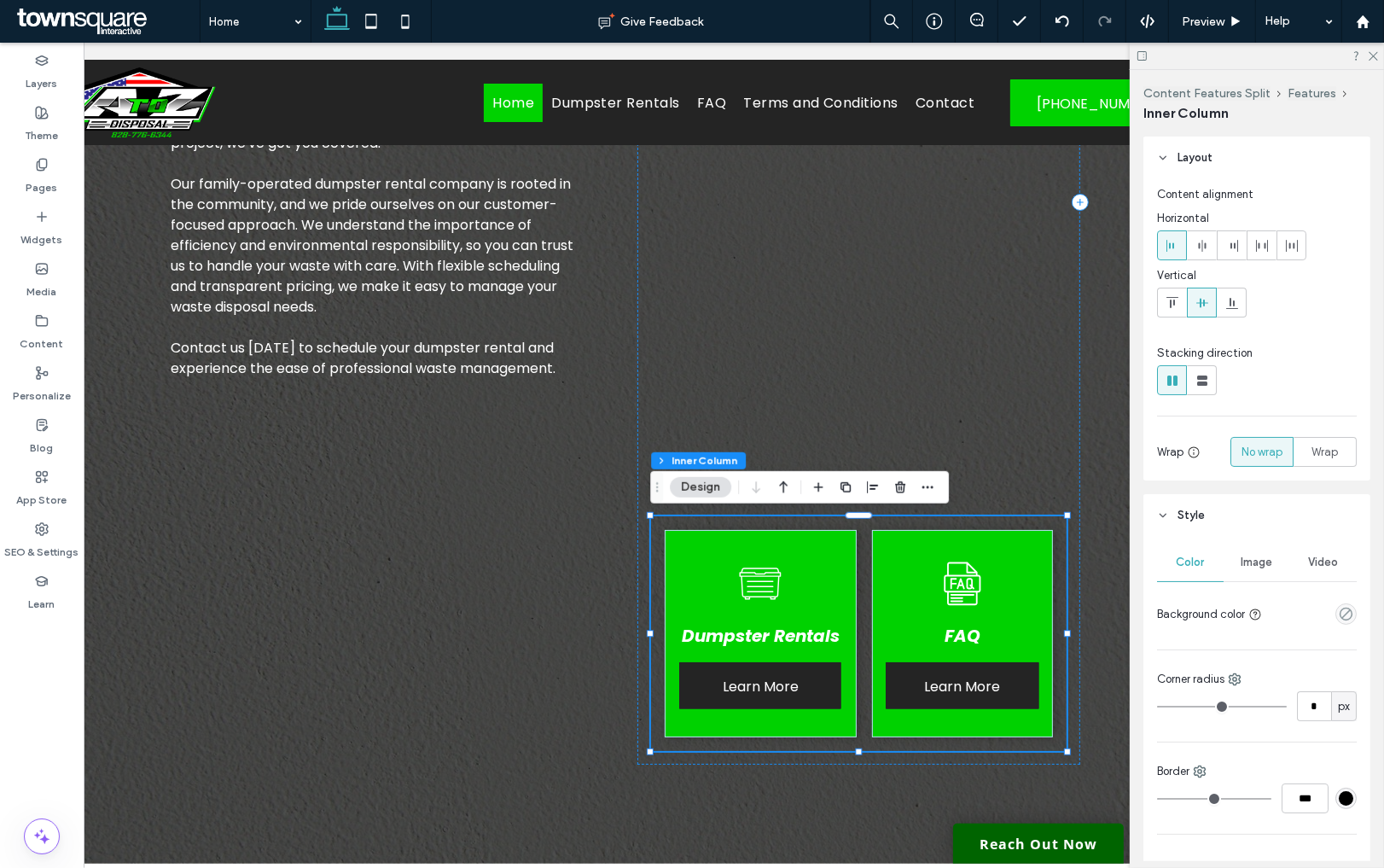
click at [654, 665] on div "Dumpster Rentals Learn More FAQ Learn More" at bounding box center [859, 633] width 416 height 235
click at [655, 668] on div "Dumpster Rentals Learn More FAQ Learn More" at bounding box center [859, 633] width 416 height 235
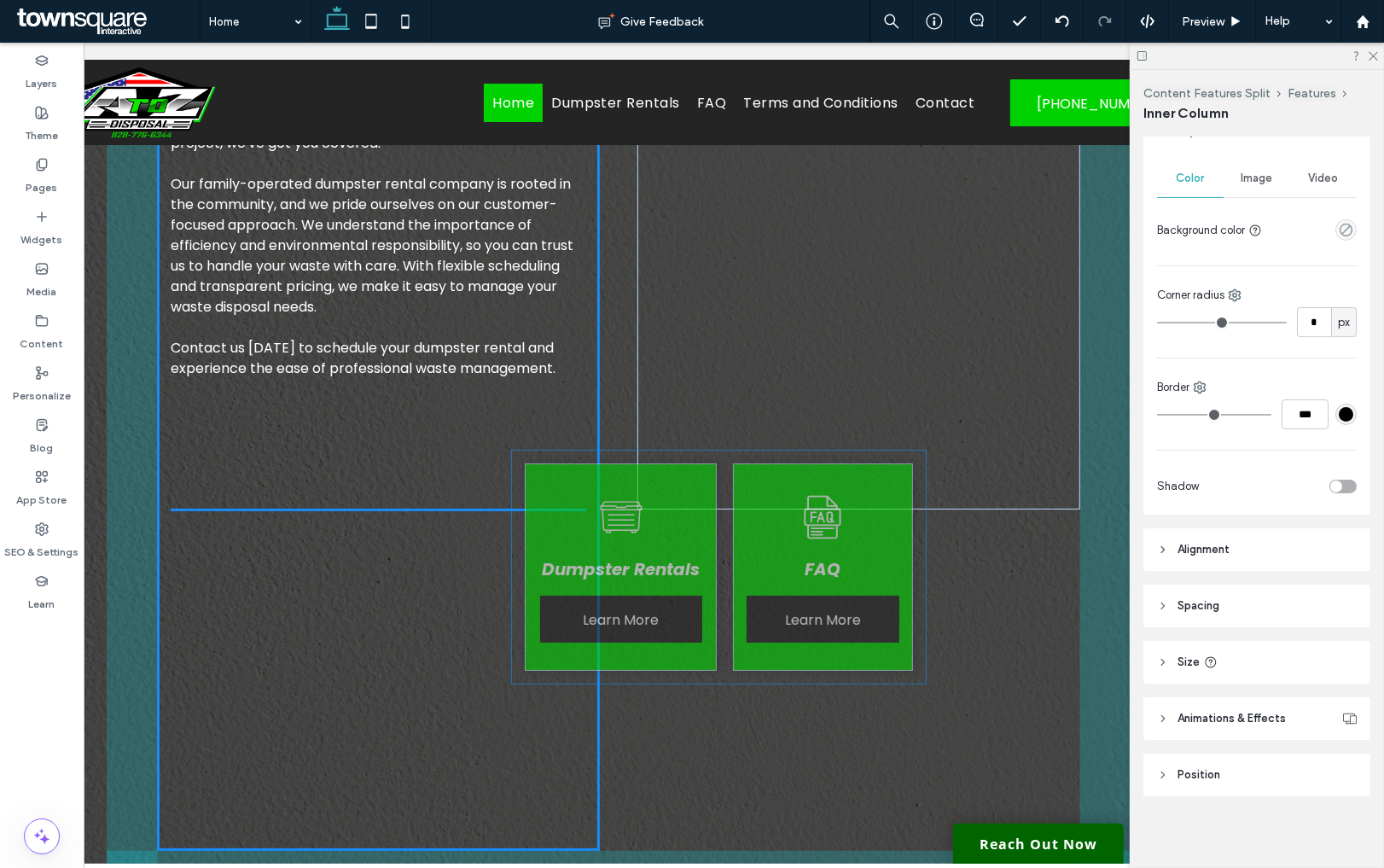
scroll to position [386, 0]
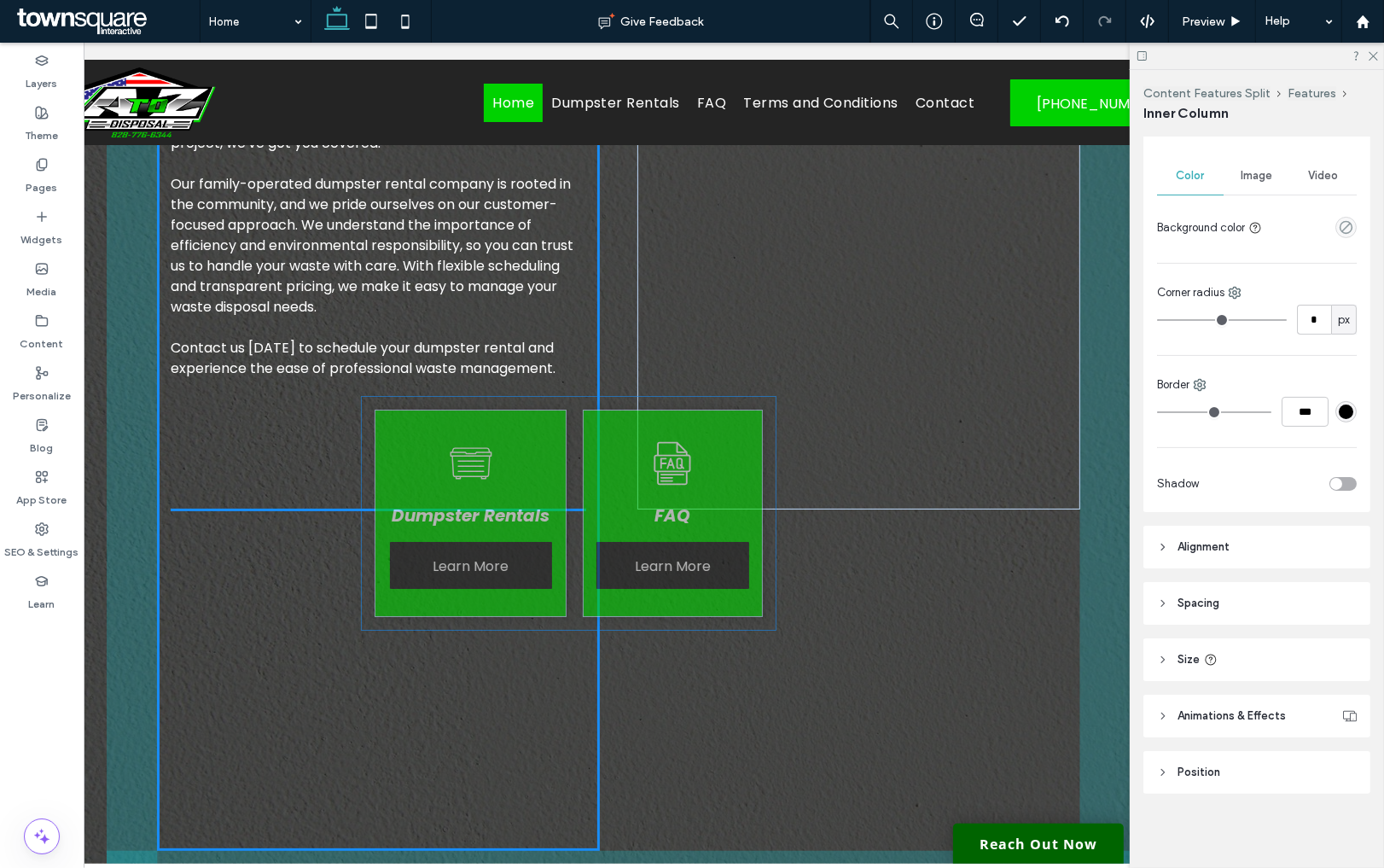
drag, startPoint x: 655, startPoint y: 668, endPoint x: 359, endPoint y: 548, distance: 319.4
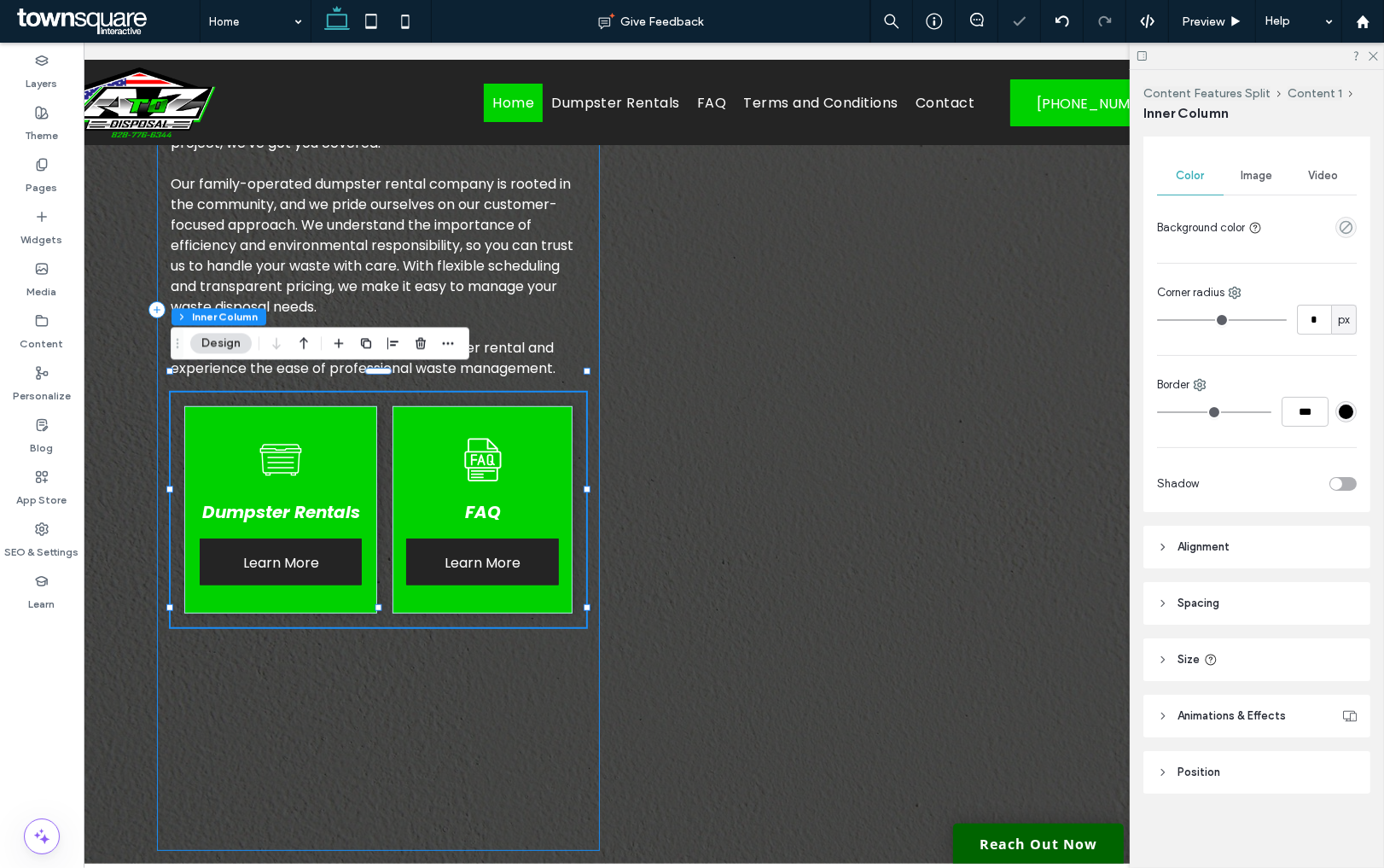
click at [565, 669] on div "Find Efficient Waste Solutions Make us your go-to dumpster rental company in th…" at bounding box center [379, 310] width 443 height 1083
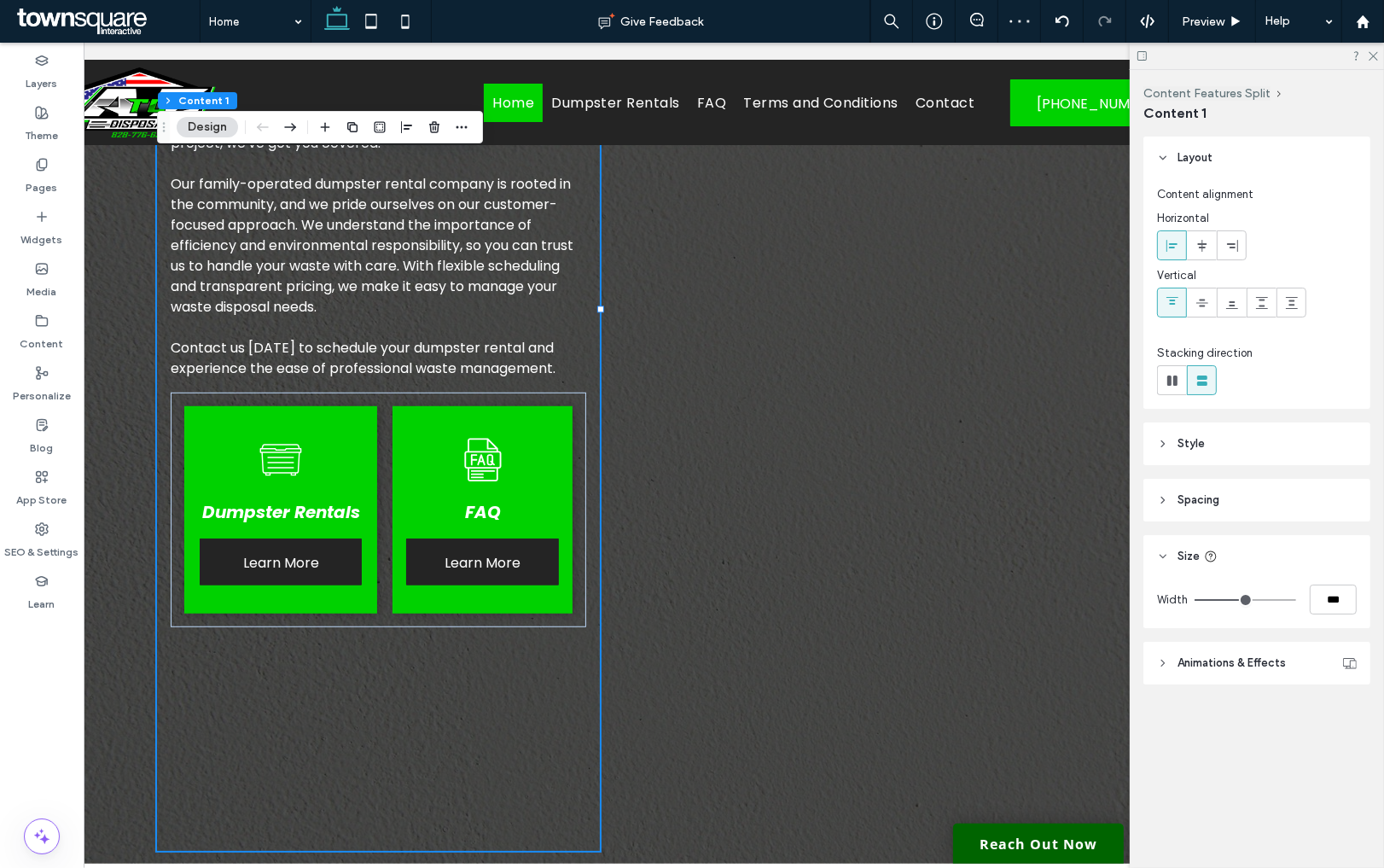
click at [1195, 500] on span "Spacing" at bounding box center [1198, 500] width 42 height 17
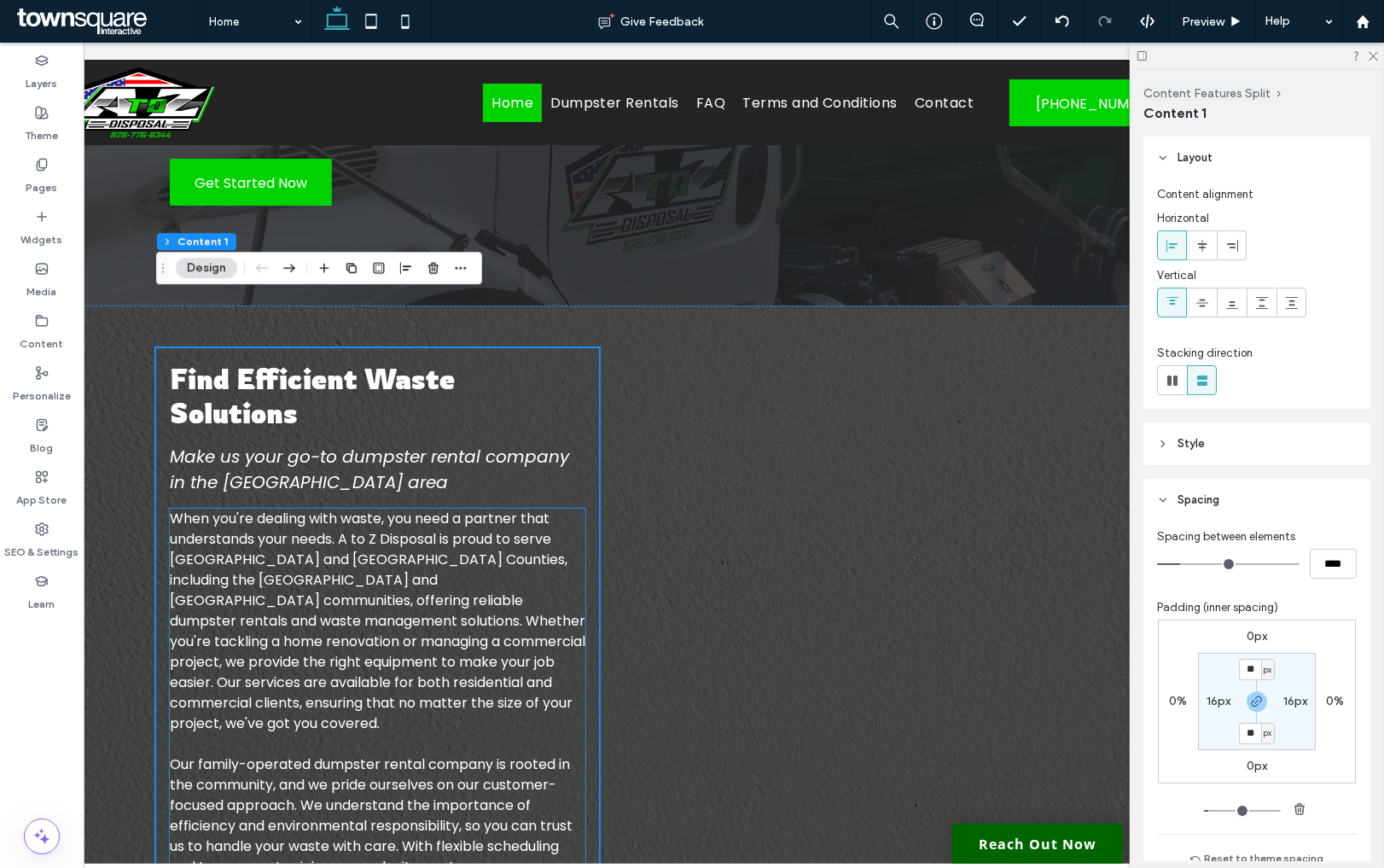
scroll to position [351, 0]
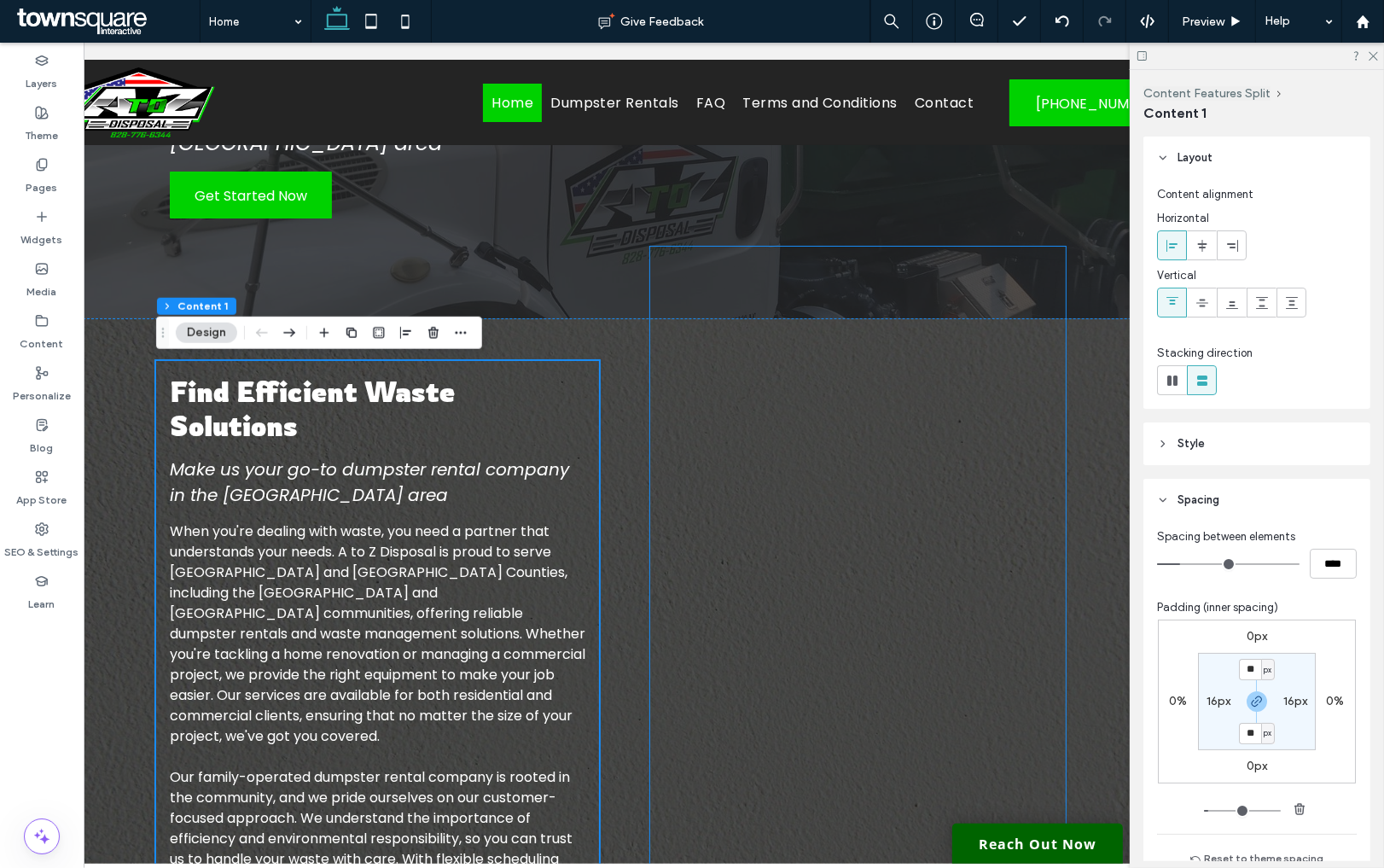
click at [668, 321] on div at bounding box center [858, 657] width 416 height 821
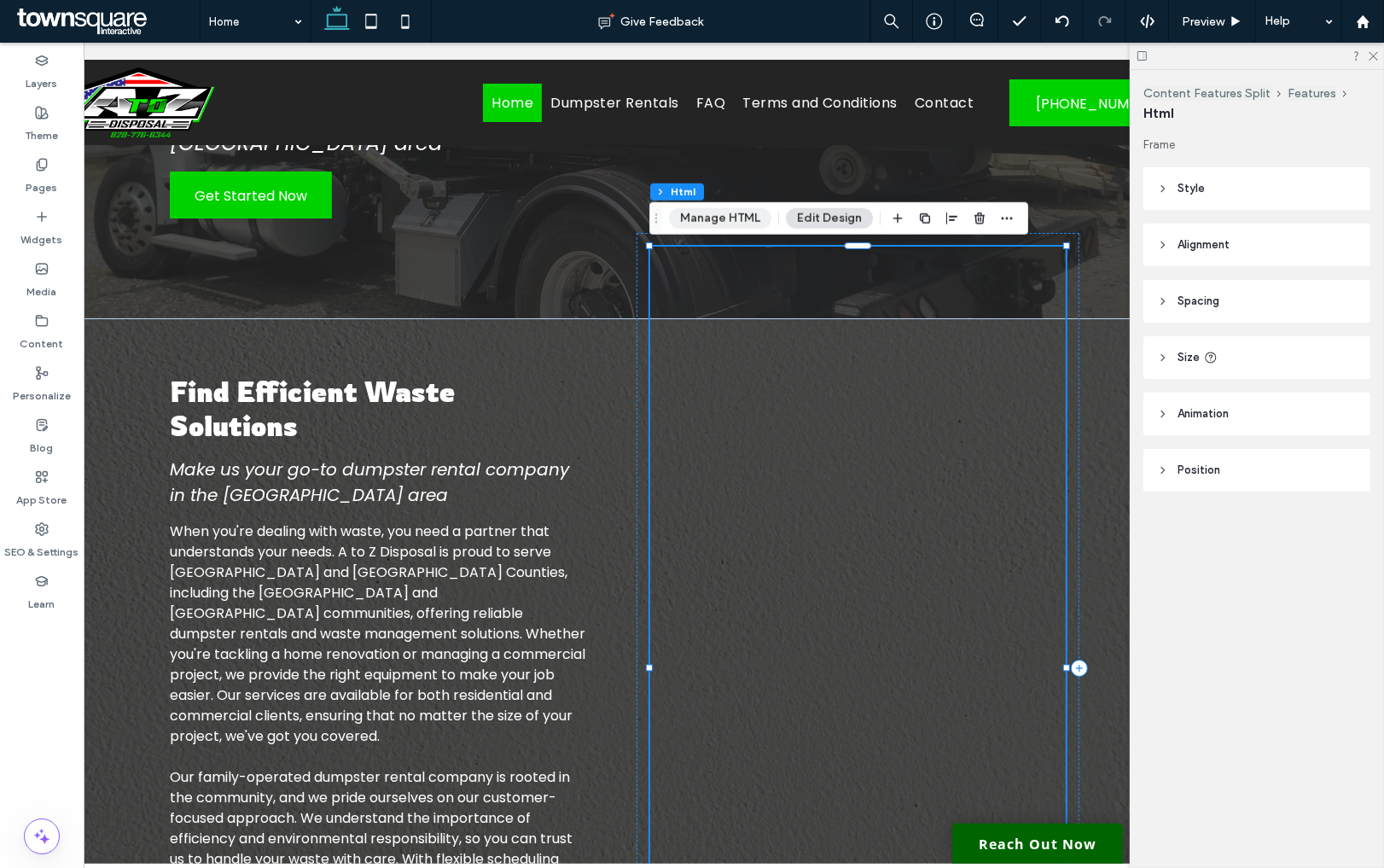
click at [699, 216] on button "Manage HTML" at bounding box center [720, 219] width 102 height 21
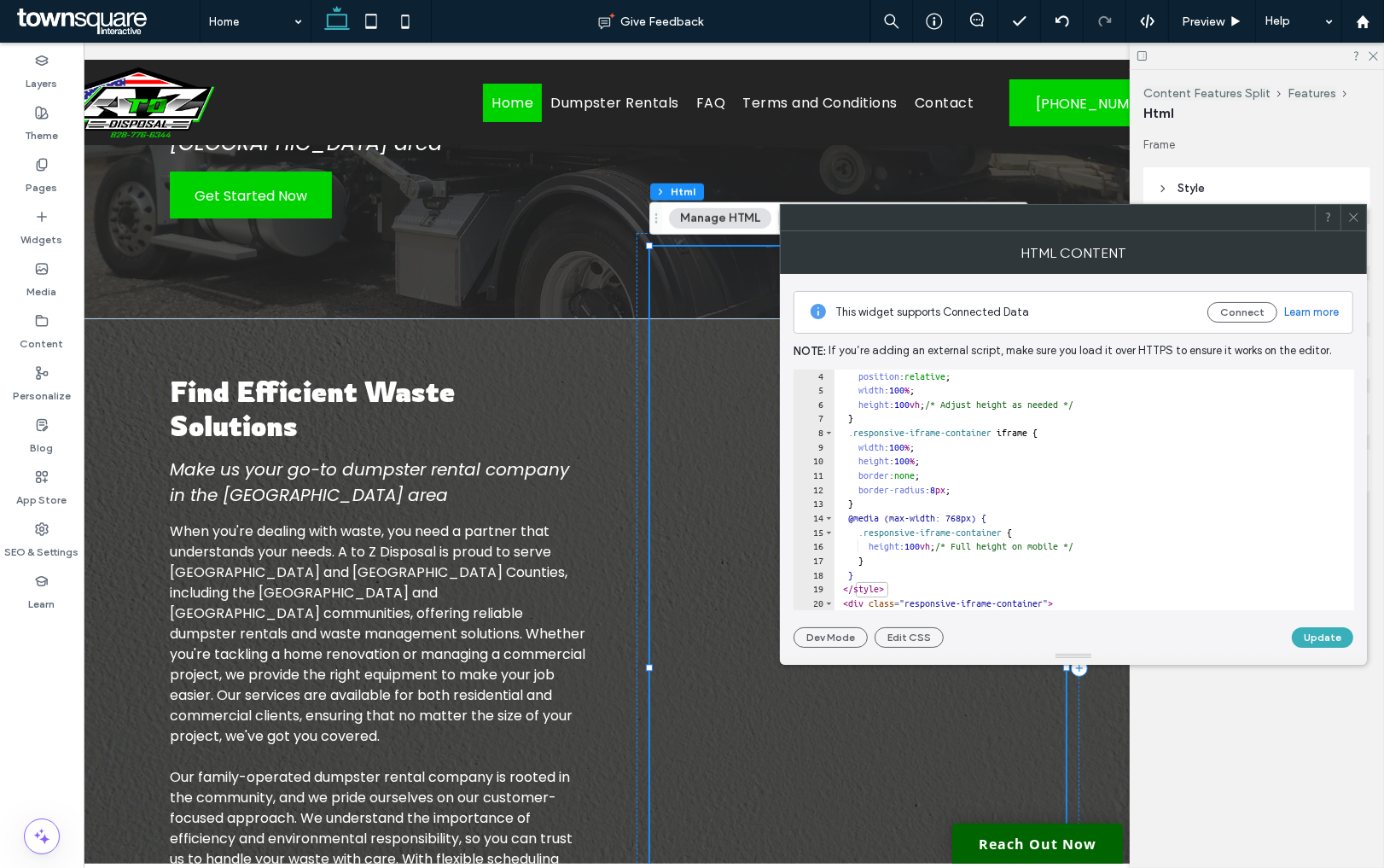
scroll to position [49, 0]
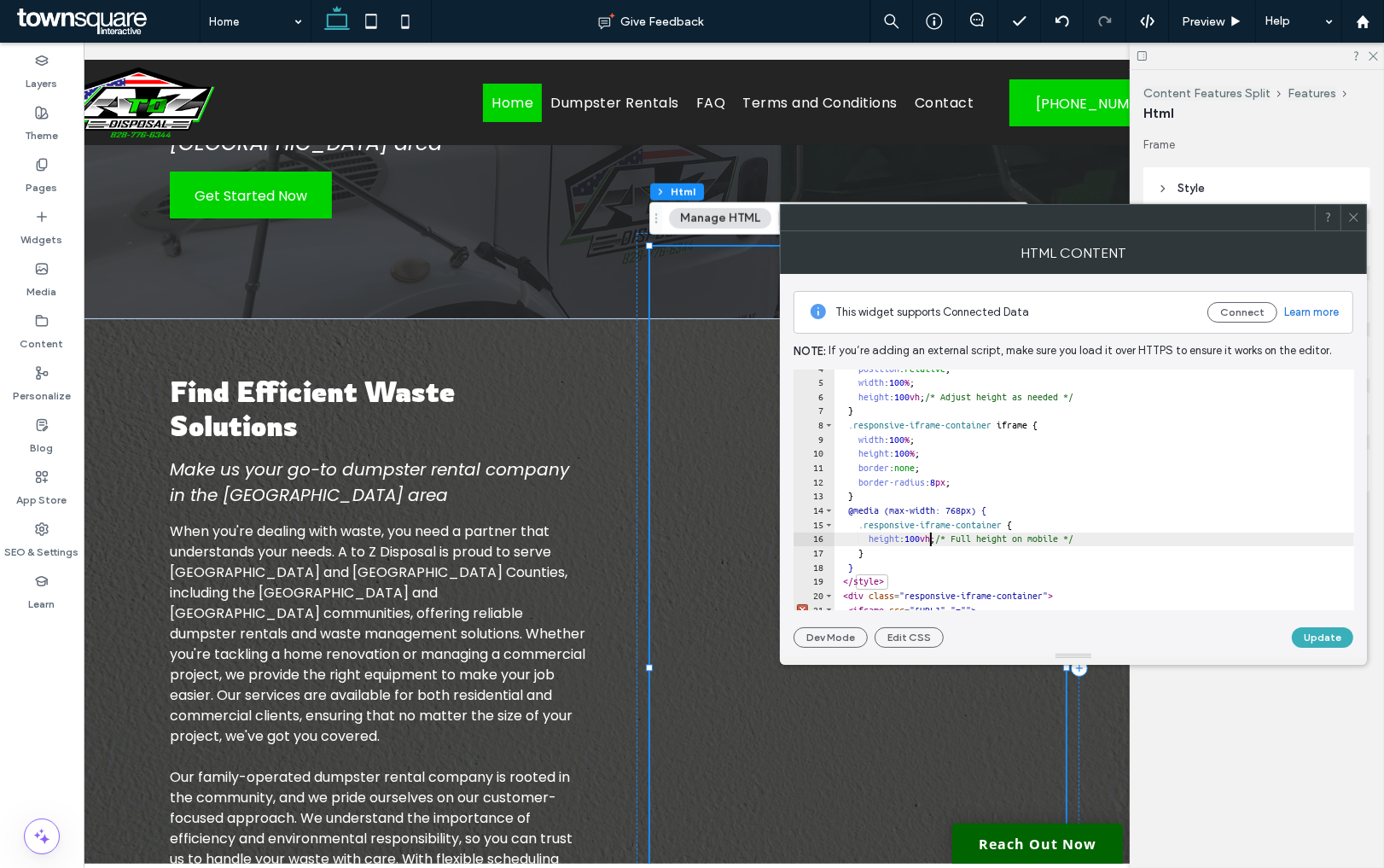
click at [932, 542] on div "position : relative ; width : 100 % ; height : 100 vh ; /* Adjust height as nee…" at bounding box center [1094, 496] width 520 height 269
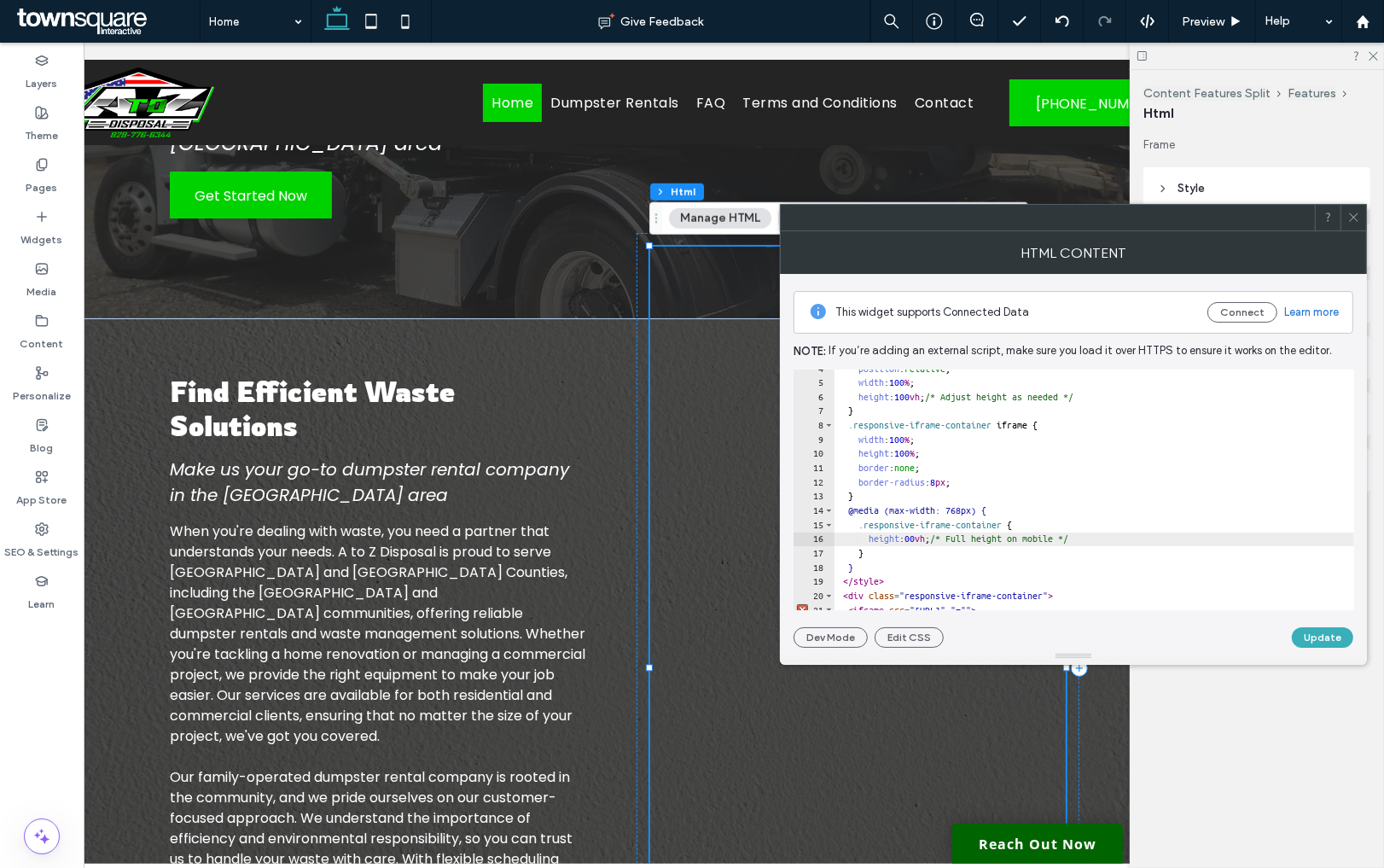
type textarea "**"
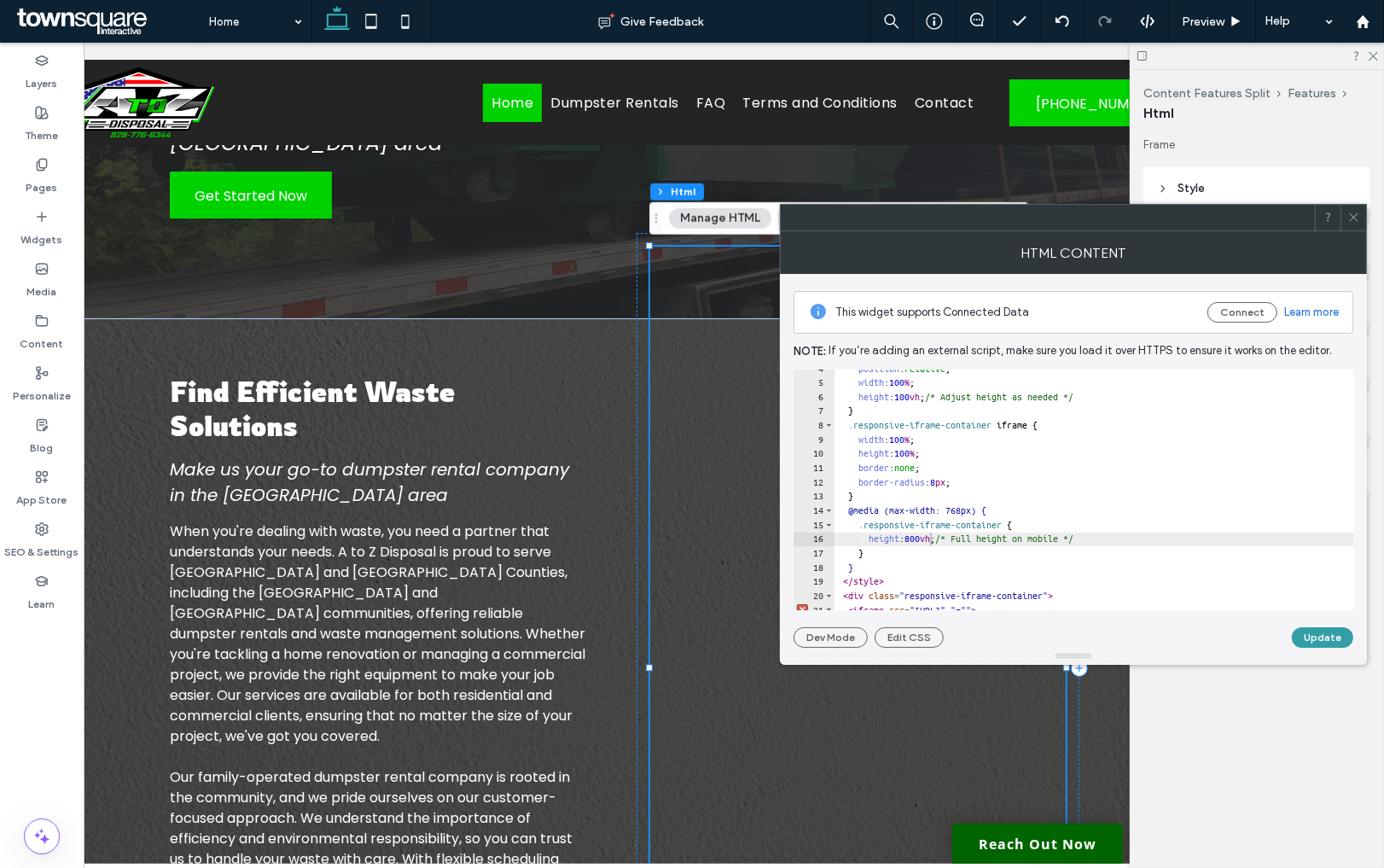
click at [1310, 636] on button "Update" at bounding box center [1322, 638] width 62 height 21
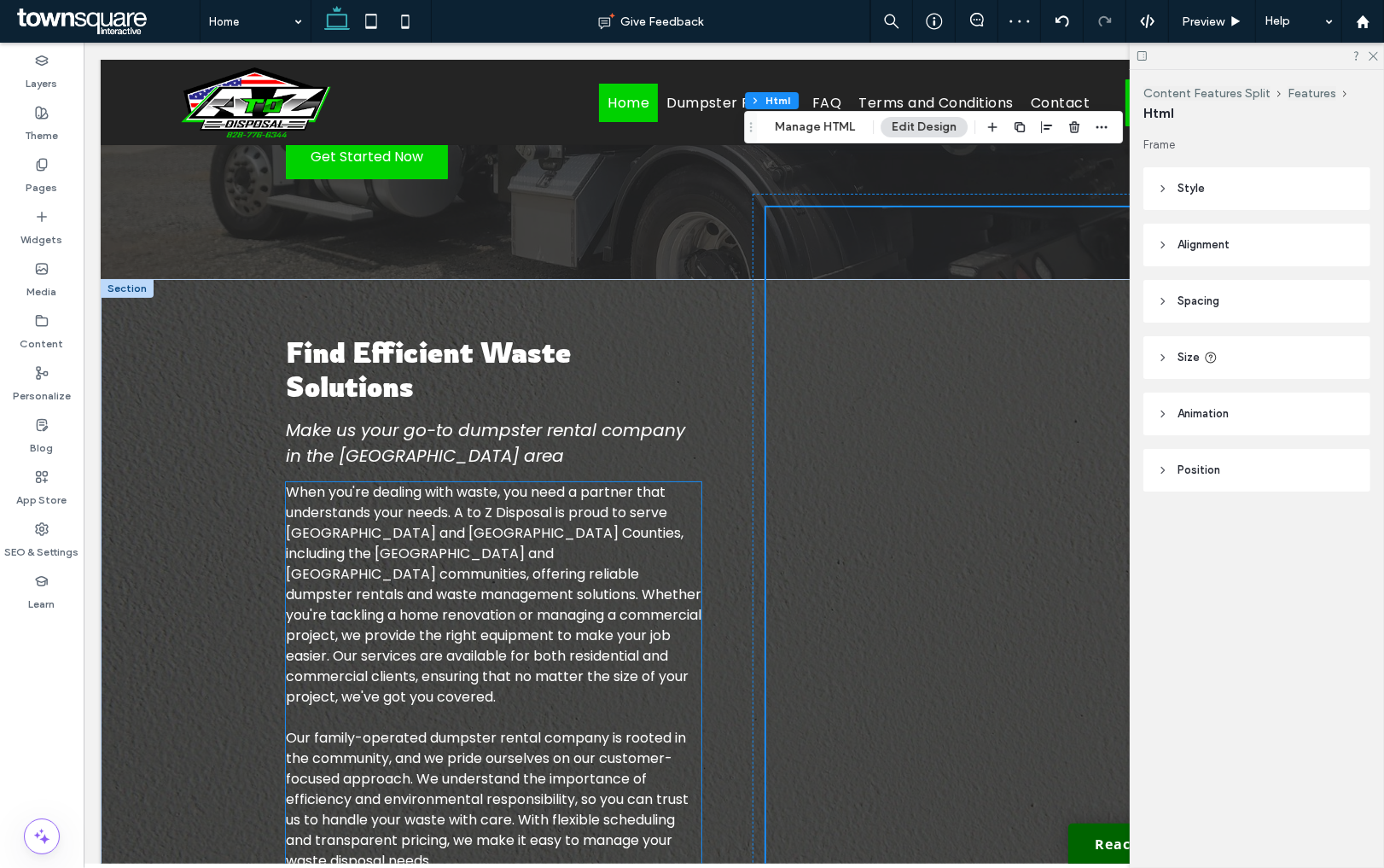
scroll to position [328, 0]
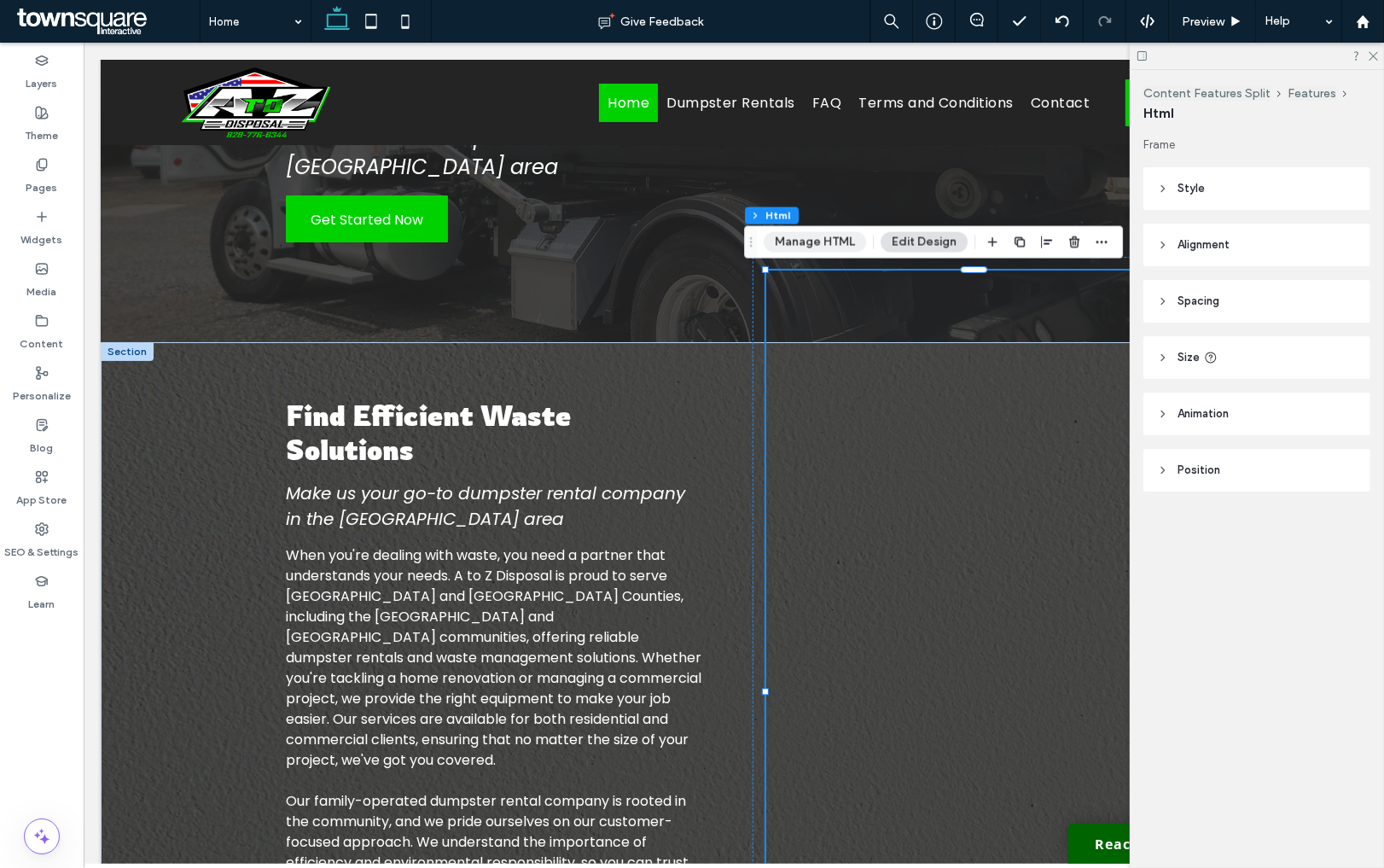
click at [838, 243] on button "Manage HTML" at bounding box center [815, 242] width 102 height 21
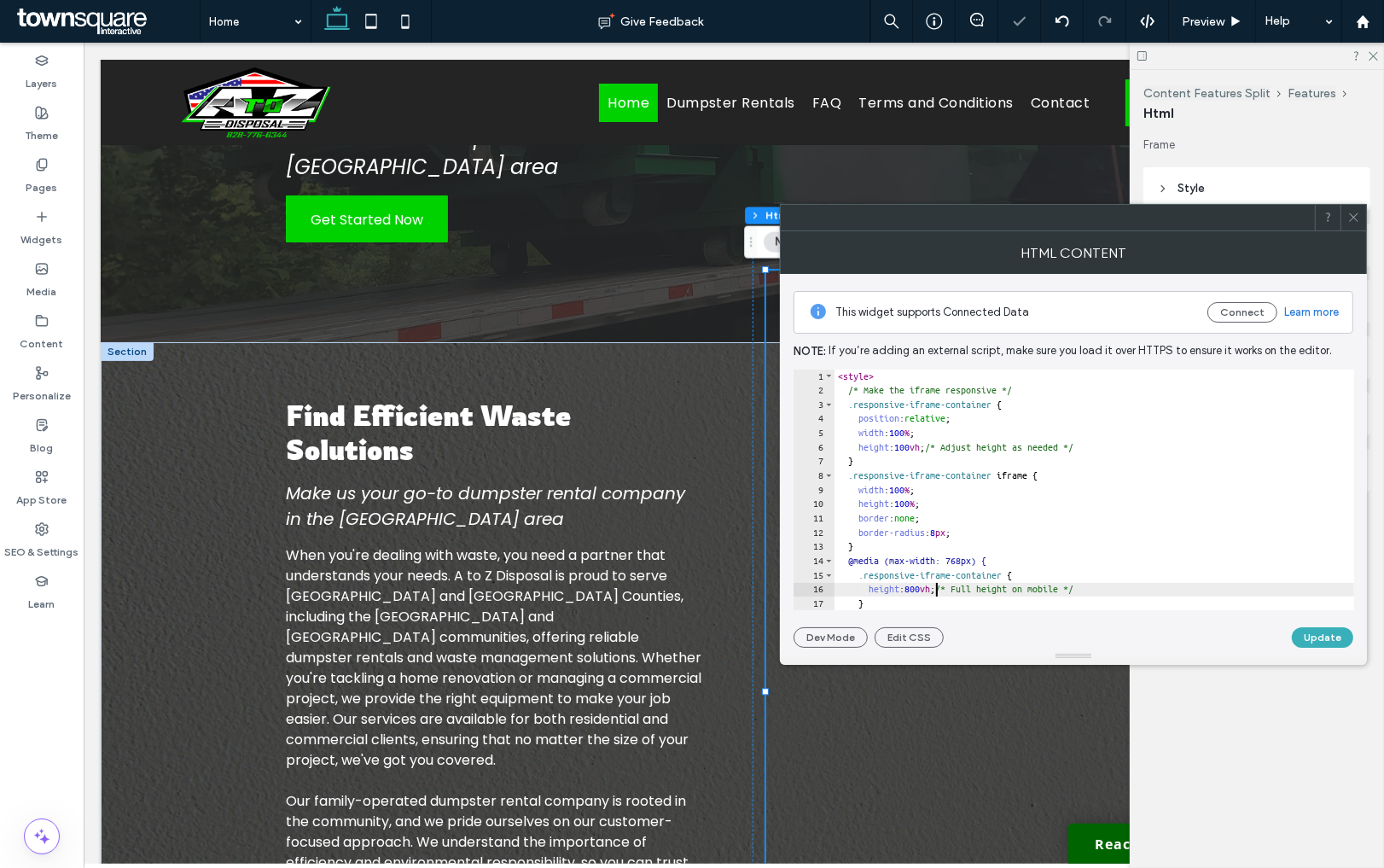
click at [933, 584] on div "< style > /* Make the iframe responsive */ .responsive-iframe-container { posit…" at bounding box center [1094, 504] width 520 height 269
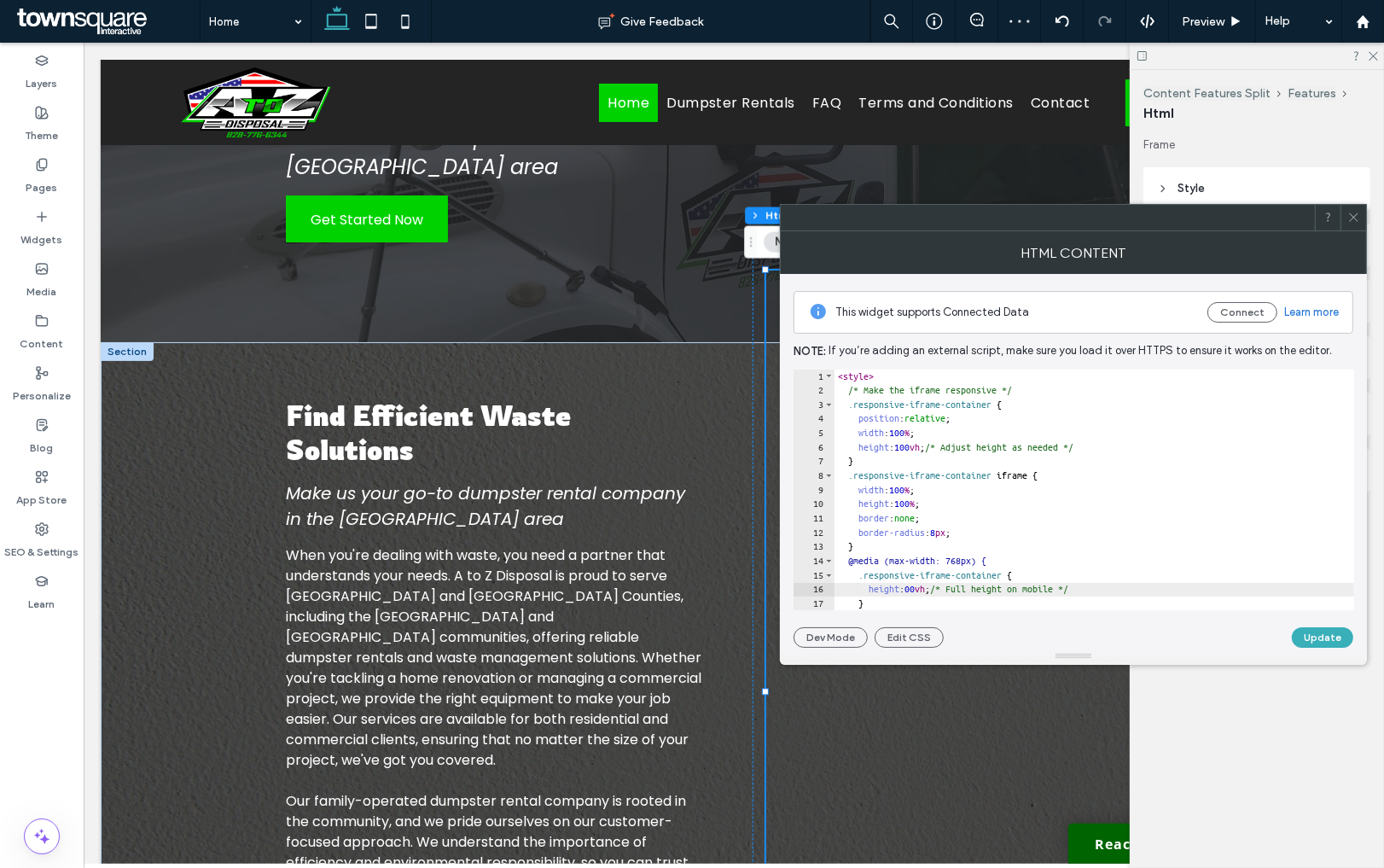
type textarea "**"
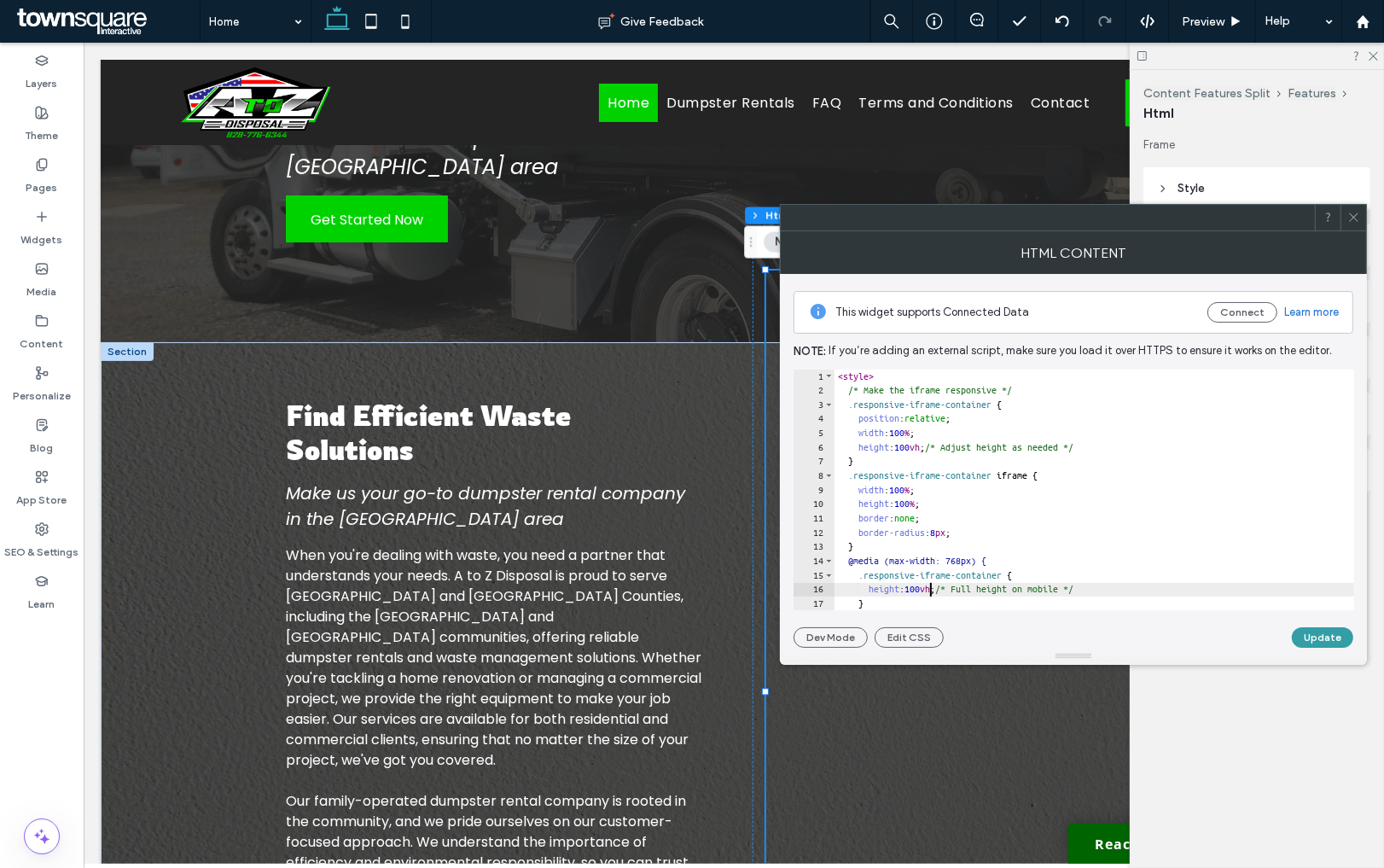
click at [1306, 638] on button "Update" at bounding box center [1322, 638] width 62 height 21
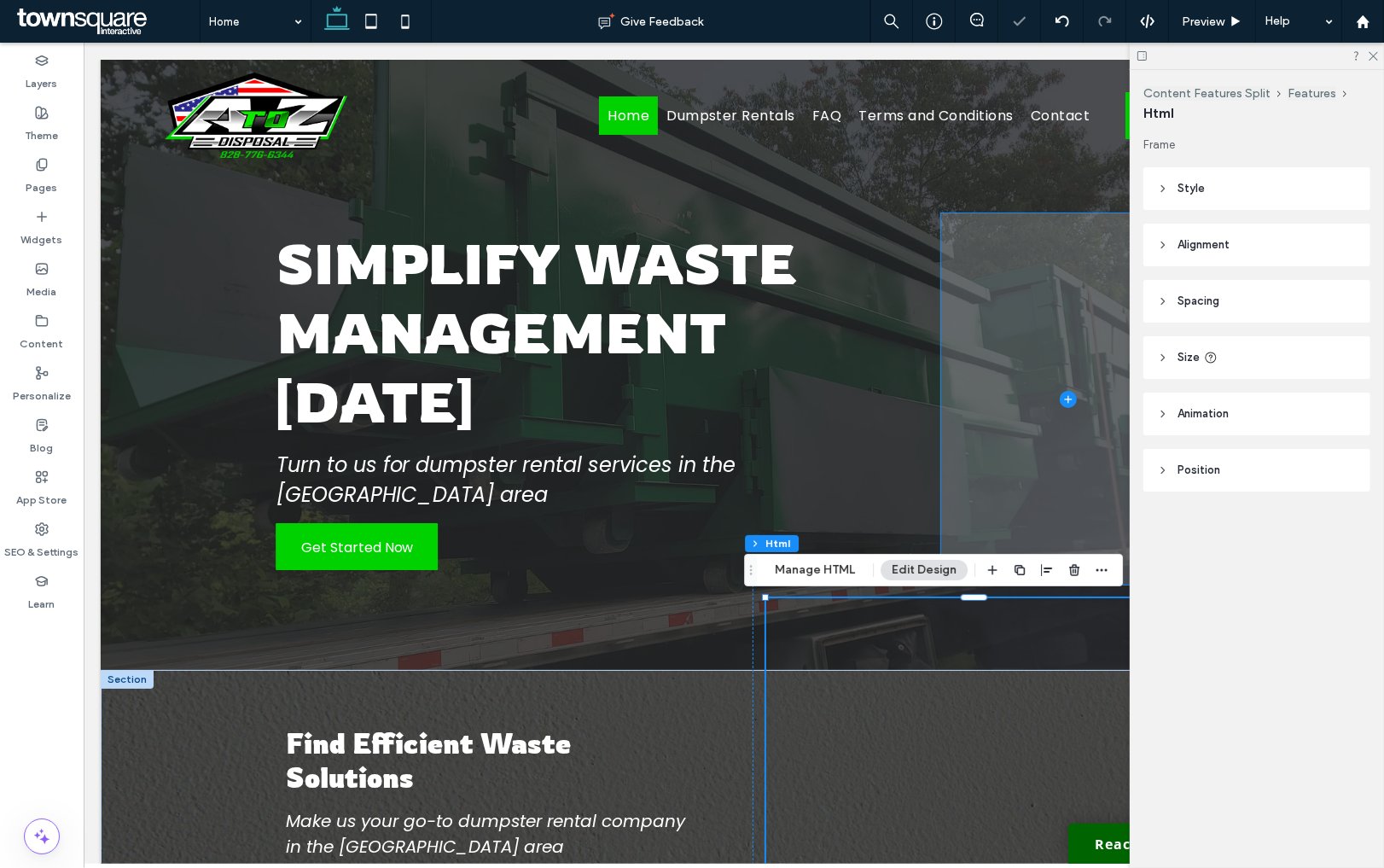
scroll to position [0, 0]
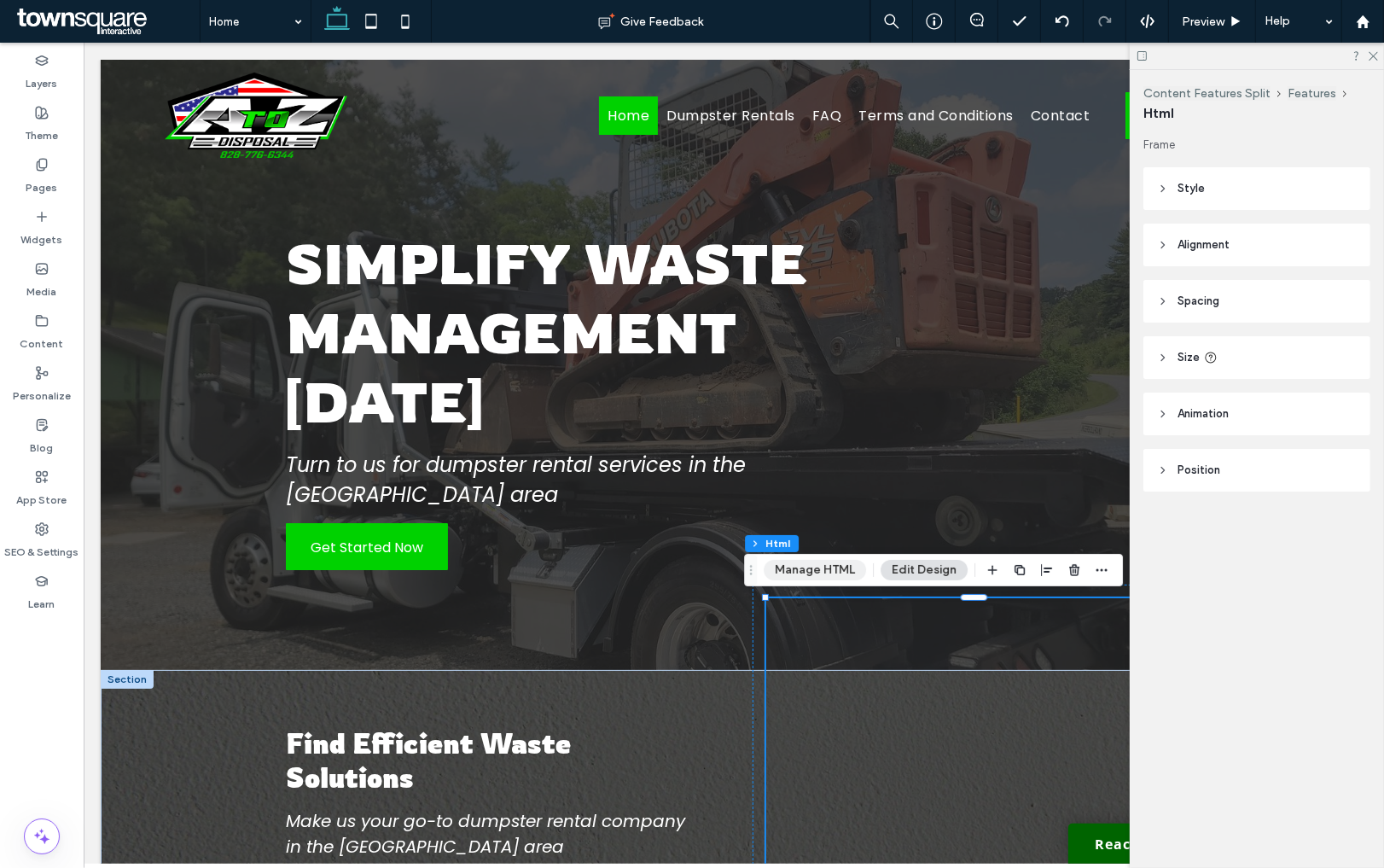
click at [820, 568] on button "Manage HTML" at bounding box center [815, 570] width 102 height 21
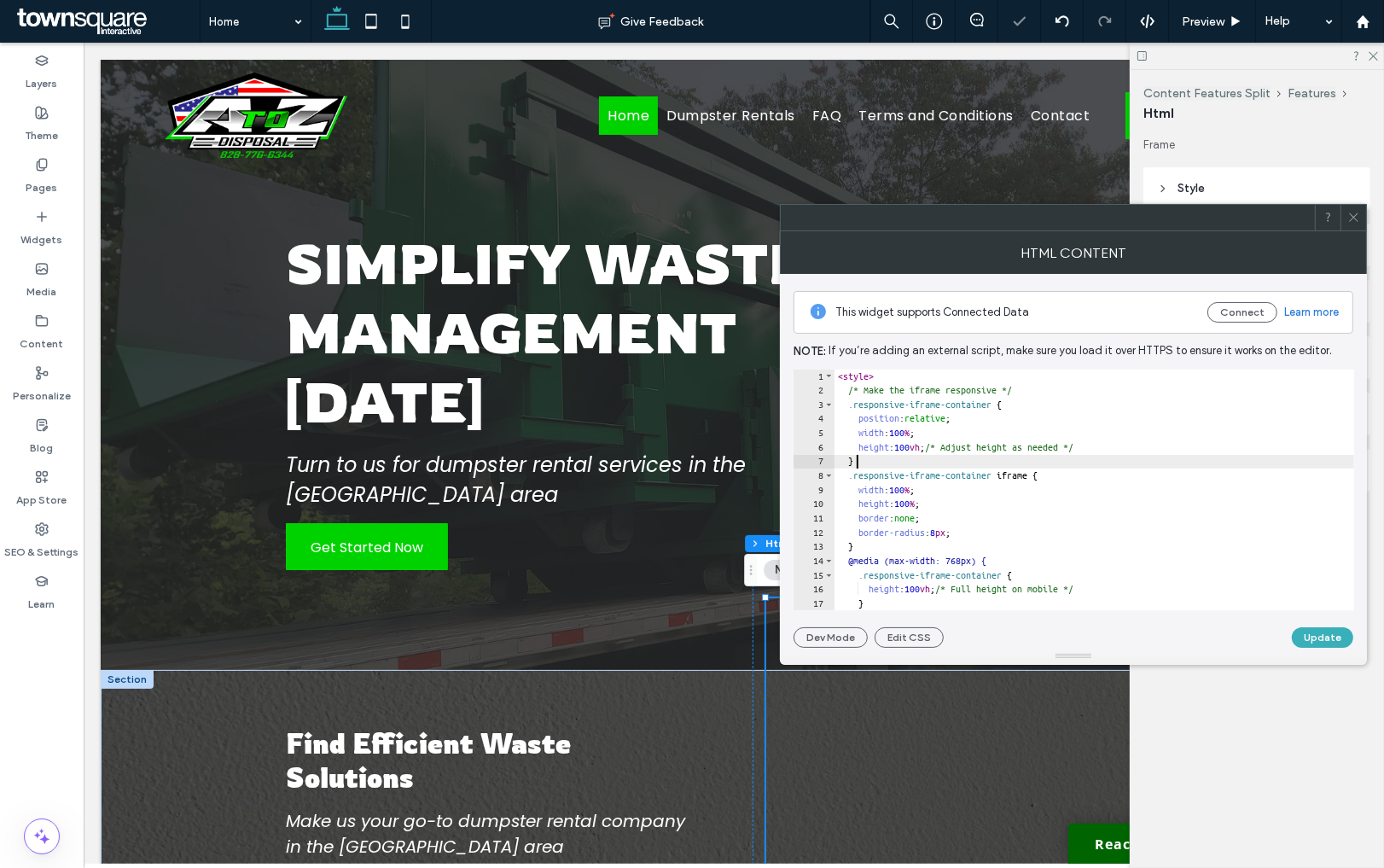
click at [931, 454] on div "< style > /* Make the iframe responsive */ .responsive-iframe-container { posit…" at bounding box center [1094, 504] width 520 height 269
click at [917, 451] on div "< style > /* Make the iframe responsive */ .responsive-iframe-container { posit…" at bounding box center [1094, 504] width 520 height 269
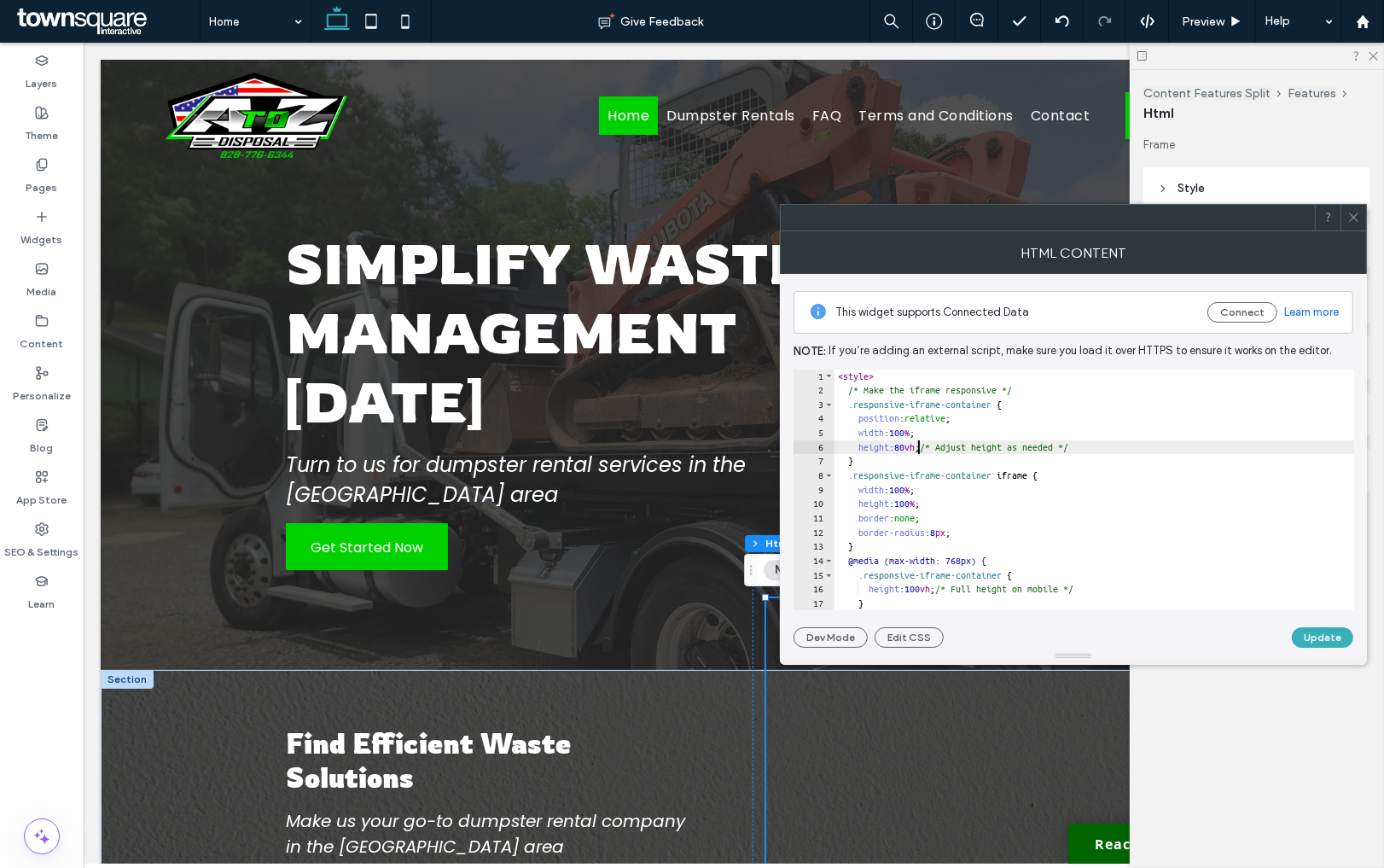
type textarea "**"
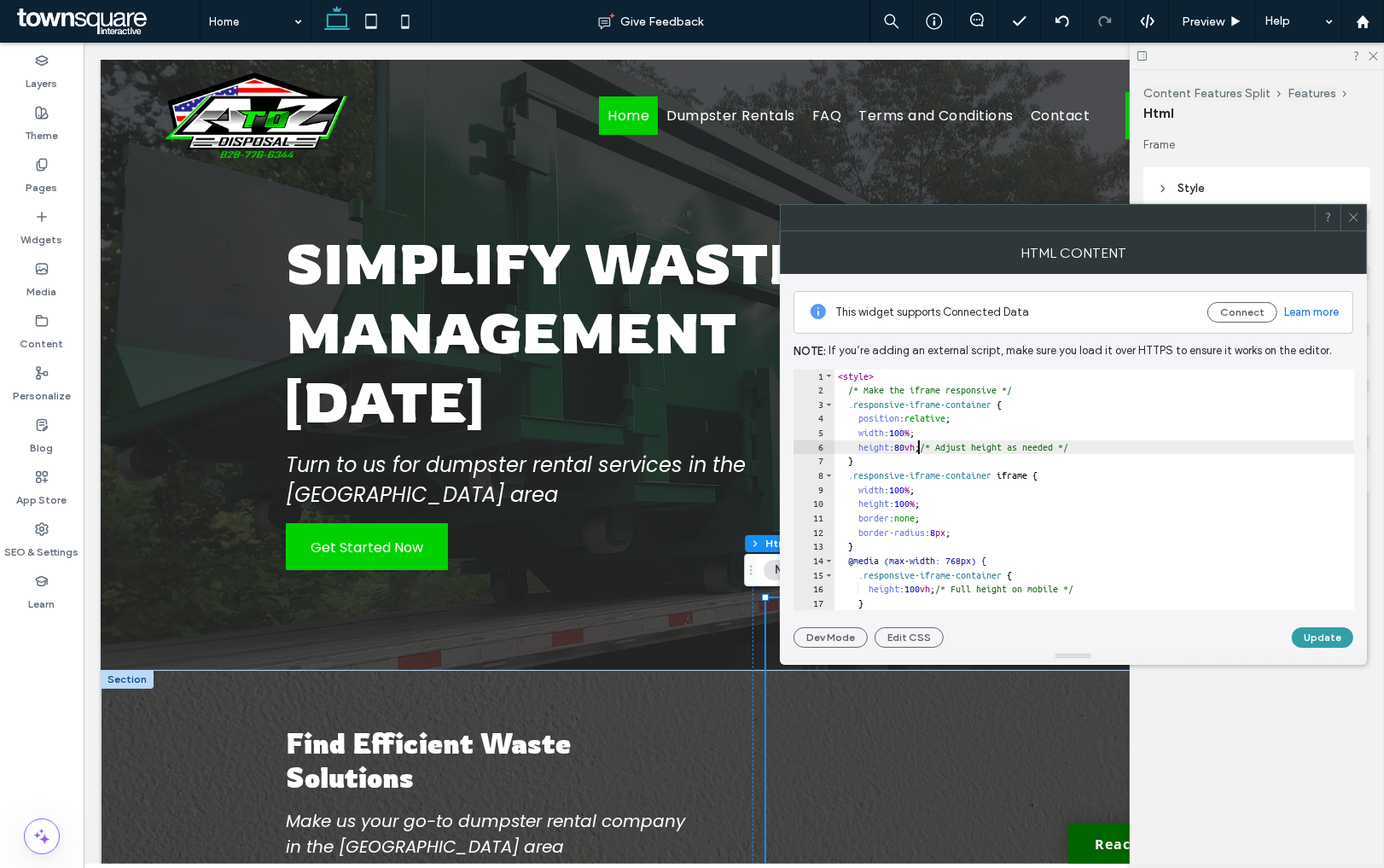
click at [1315, 636] on button "Update" at bounding box center [1322, 638] width 62 height 21
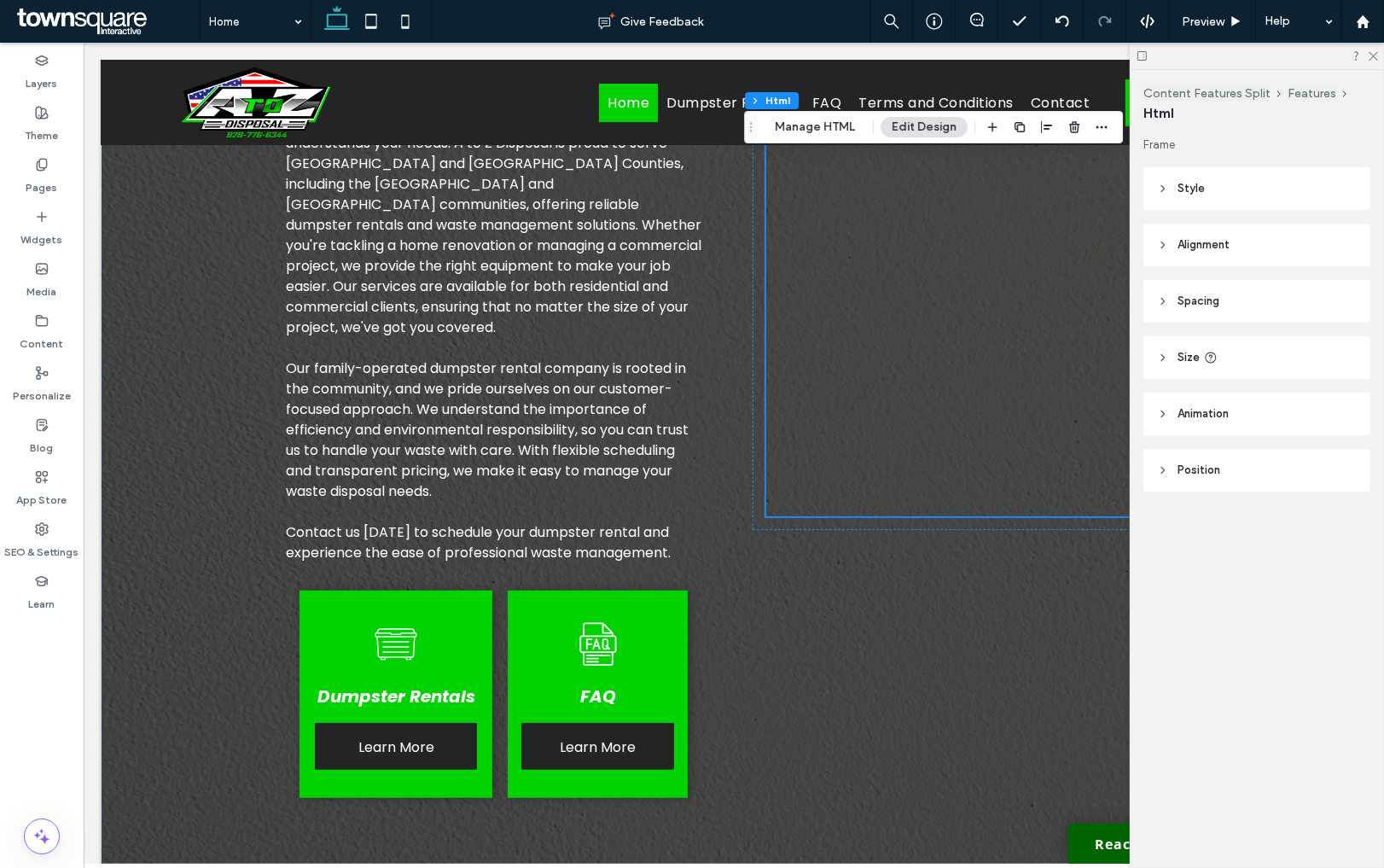
scroll to position [764, 0]
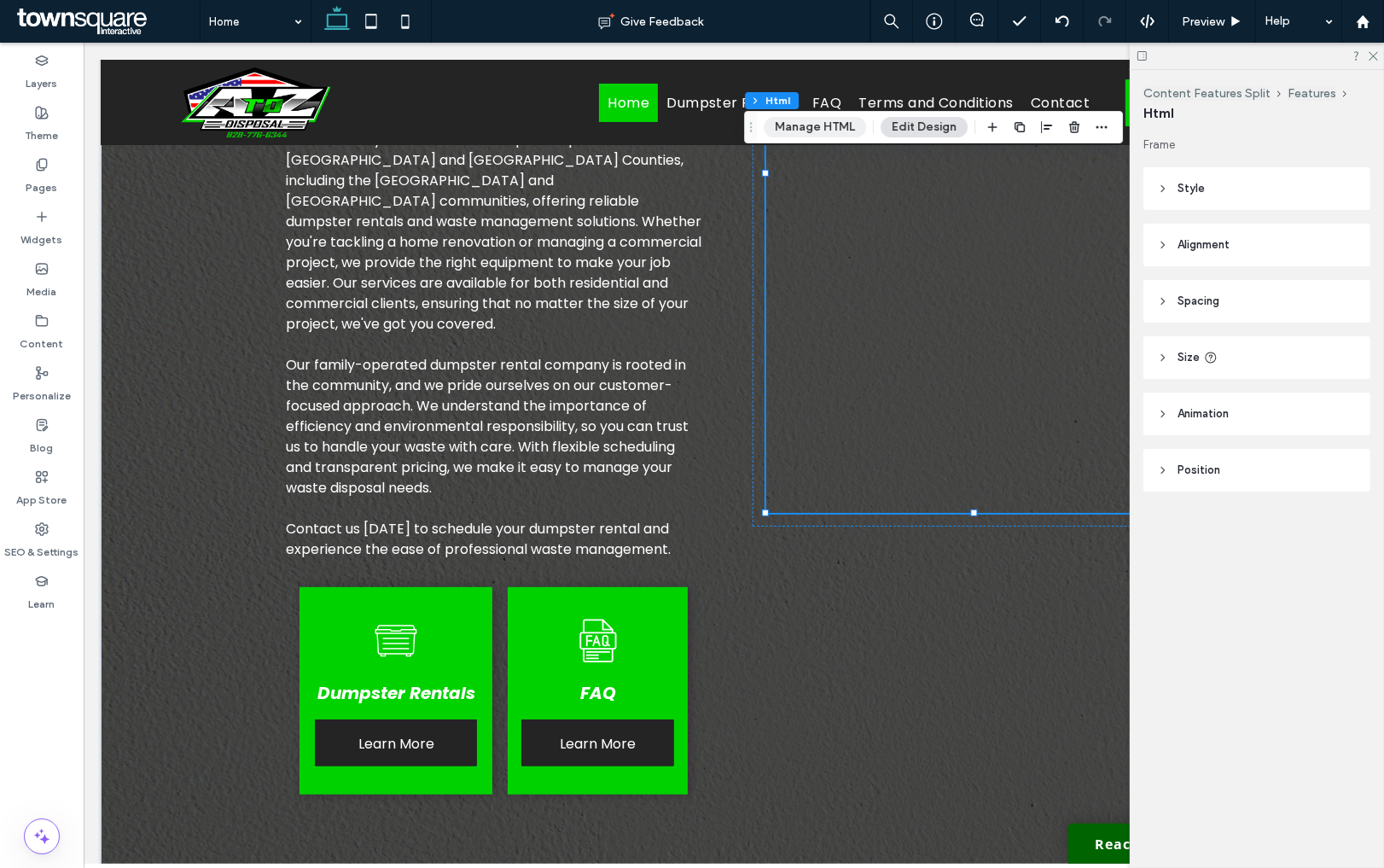
click at [826, 128] on button "Manage HTML" at bounding box center [815, 127] width 102 height 21
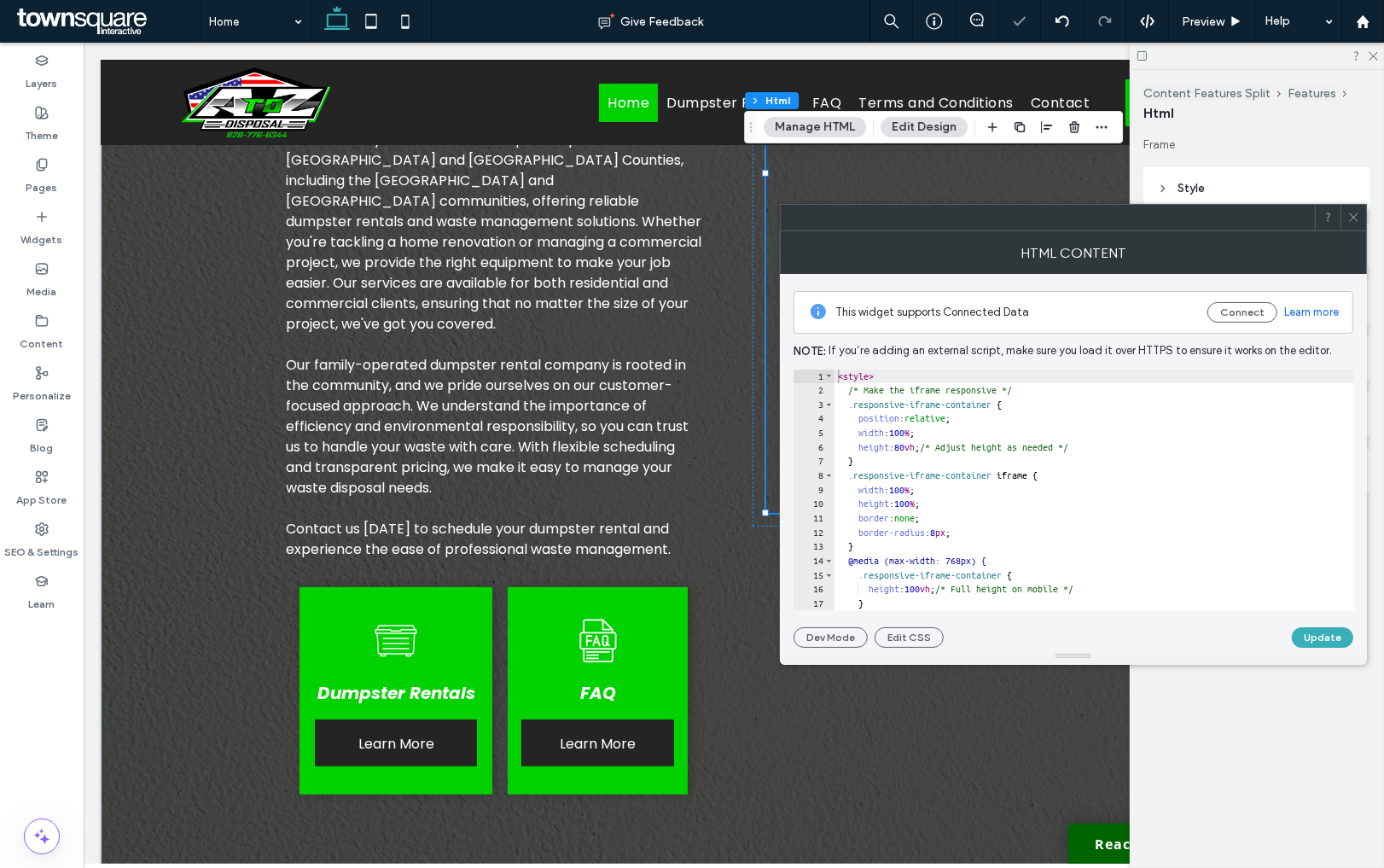
click at [926, 454] on div "< style > /* Make the iframe responsive */ .responsive-iframe-container { posit…" at bounding box center [1094, 504] width 520 height 269
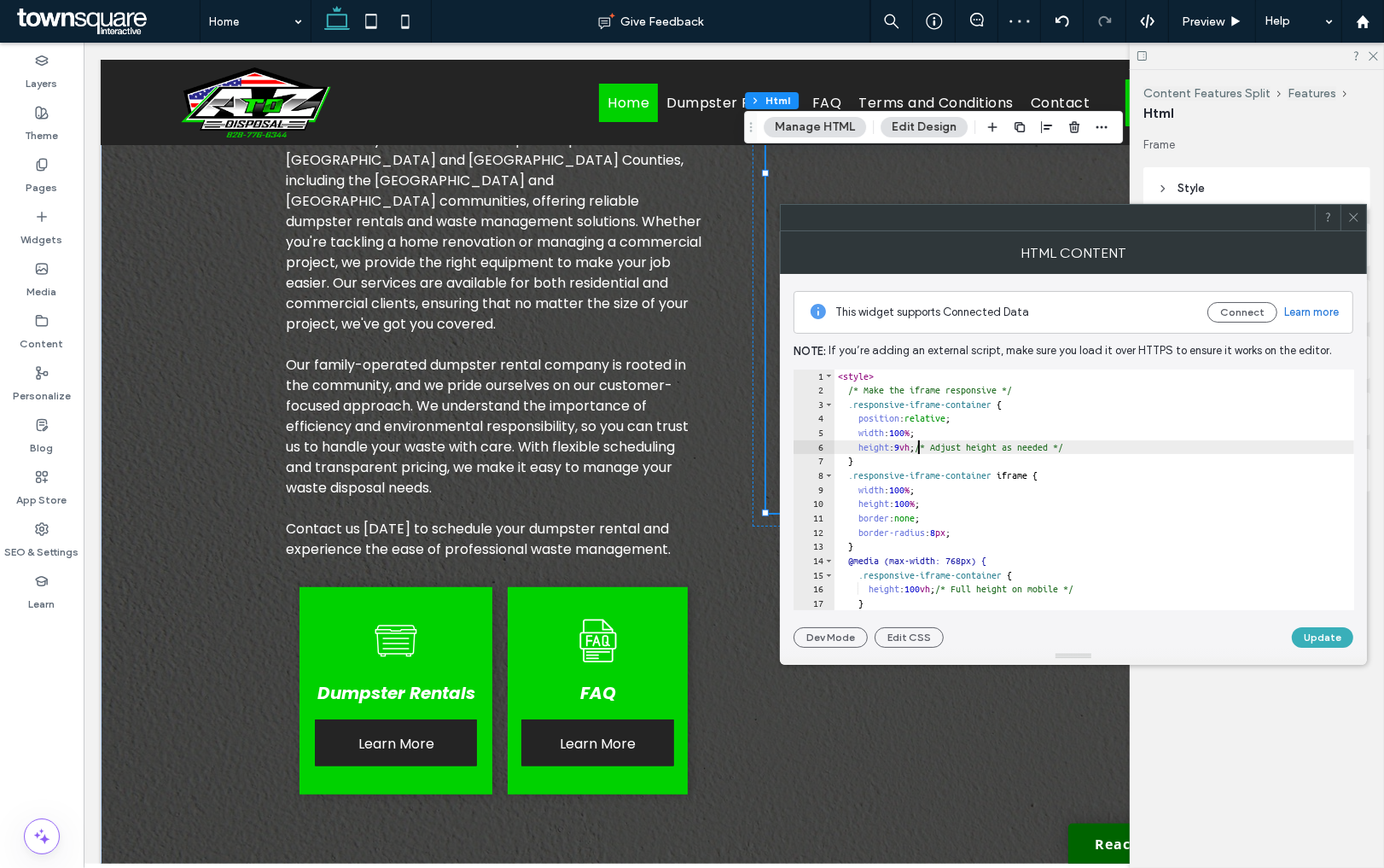
type textarea "**"
click at [1320, 635] on button "Update" at bounding box center [1322, 638] width 62 height 21
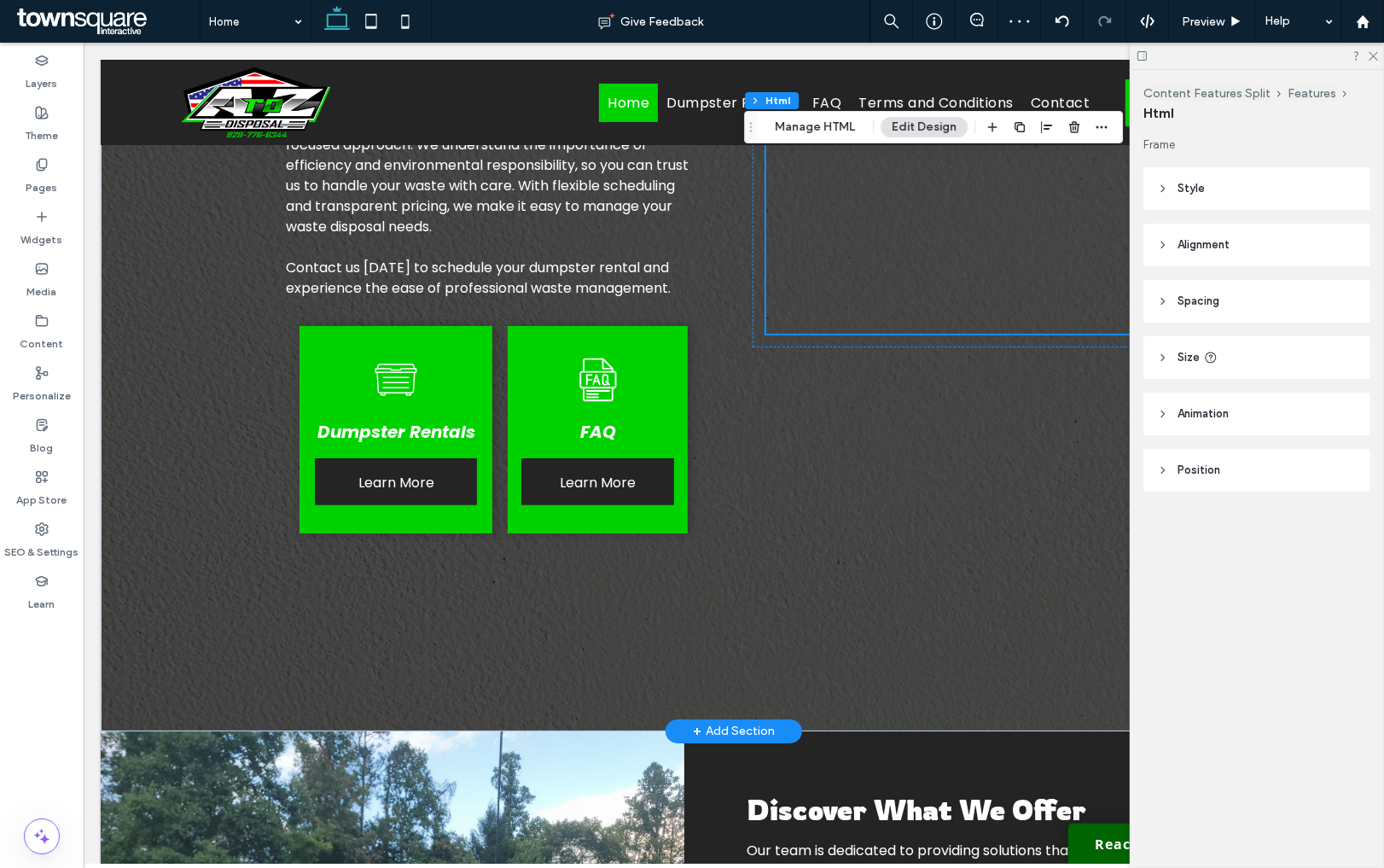
scroll to position [1036, 0]
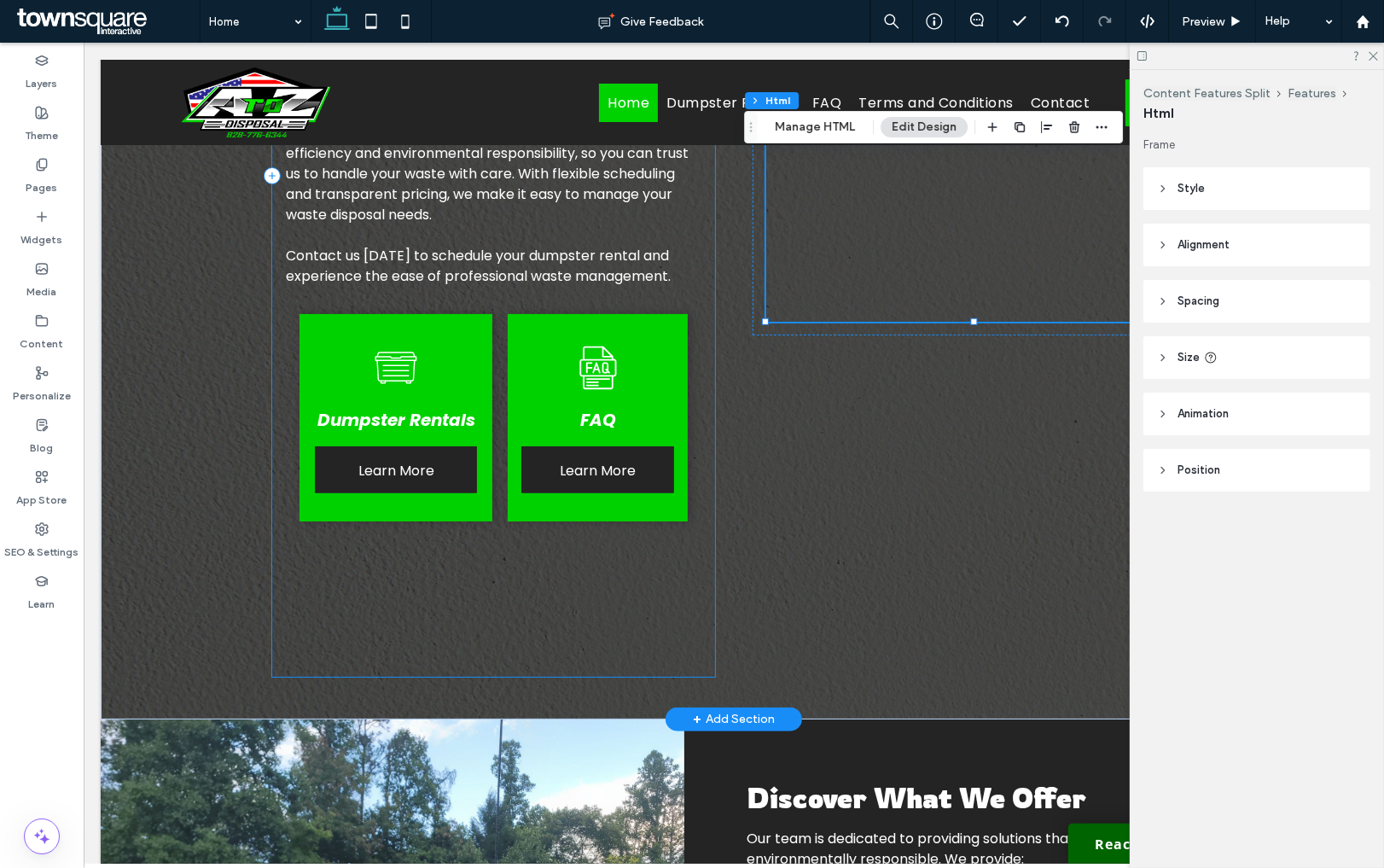
click at [680, 606] on div "Find Efficient Waste Solutions Make us your go-to dumpster rental company in th…" at bounding box center [493, 175] width 443 height 1001
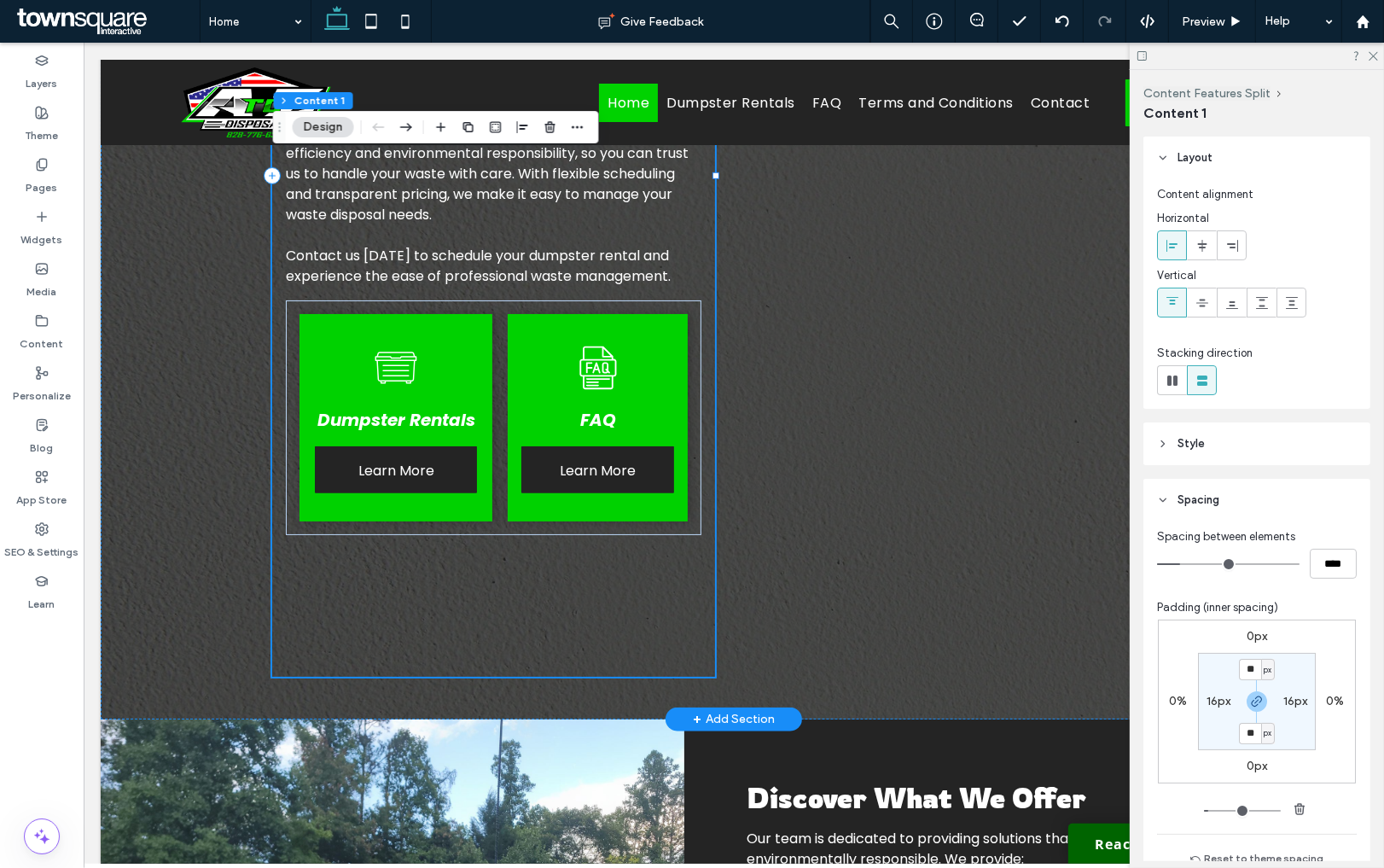
click at [694, 612] on div "Find Efficient Waste Solutions Make us your go-to dumpster rental company in th…" at bounding box center [493, 175] width 443 height 1001
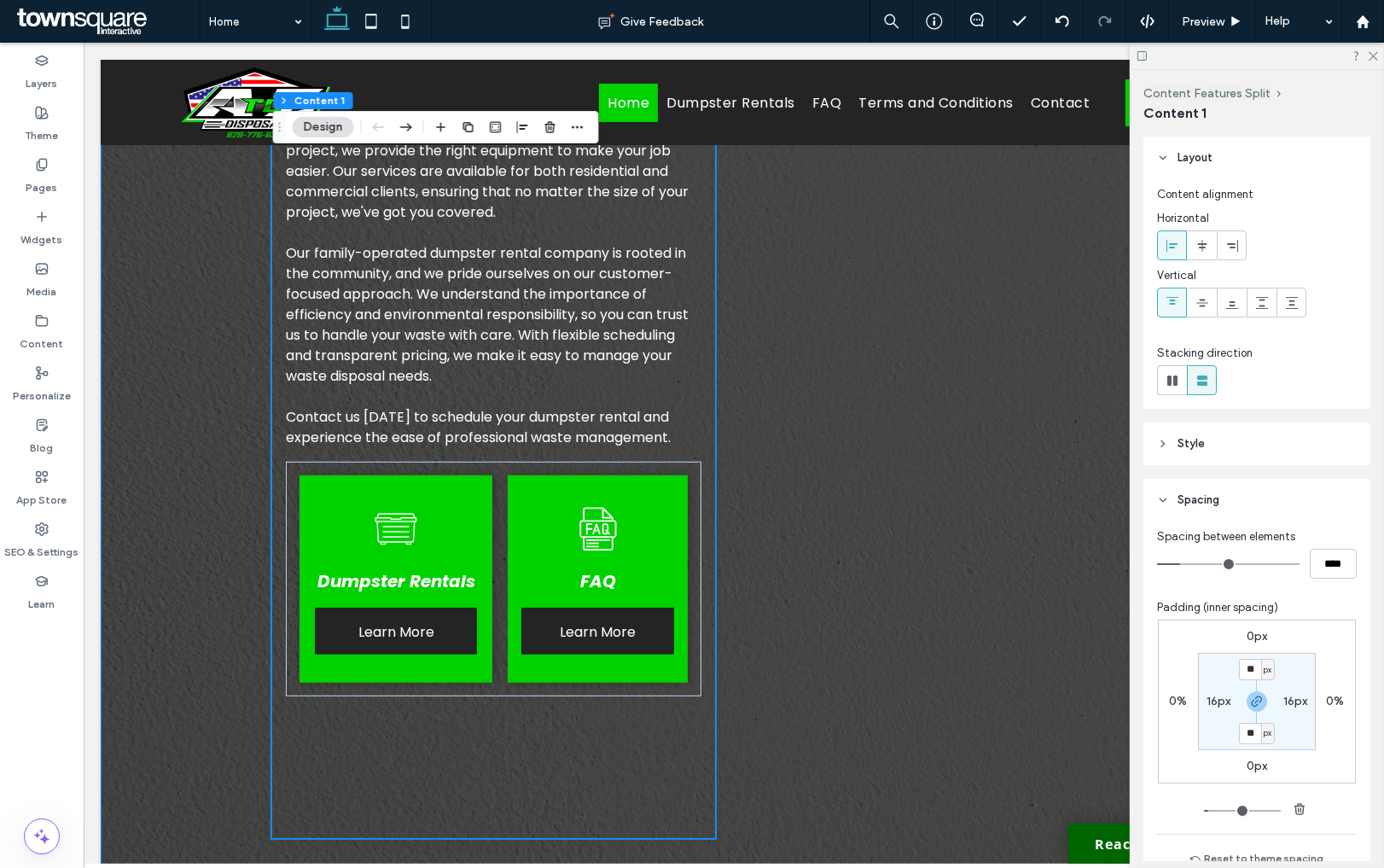
scroll to position [868, 0]
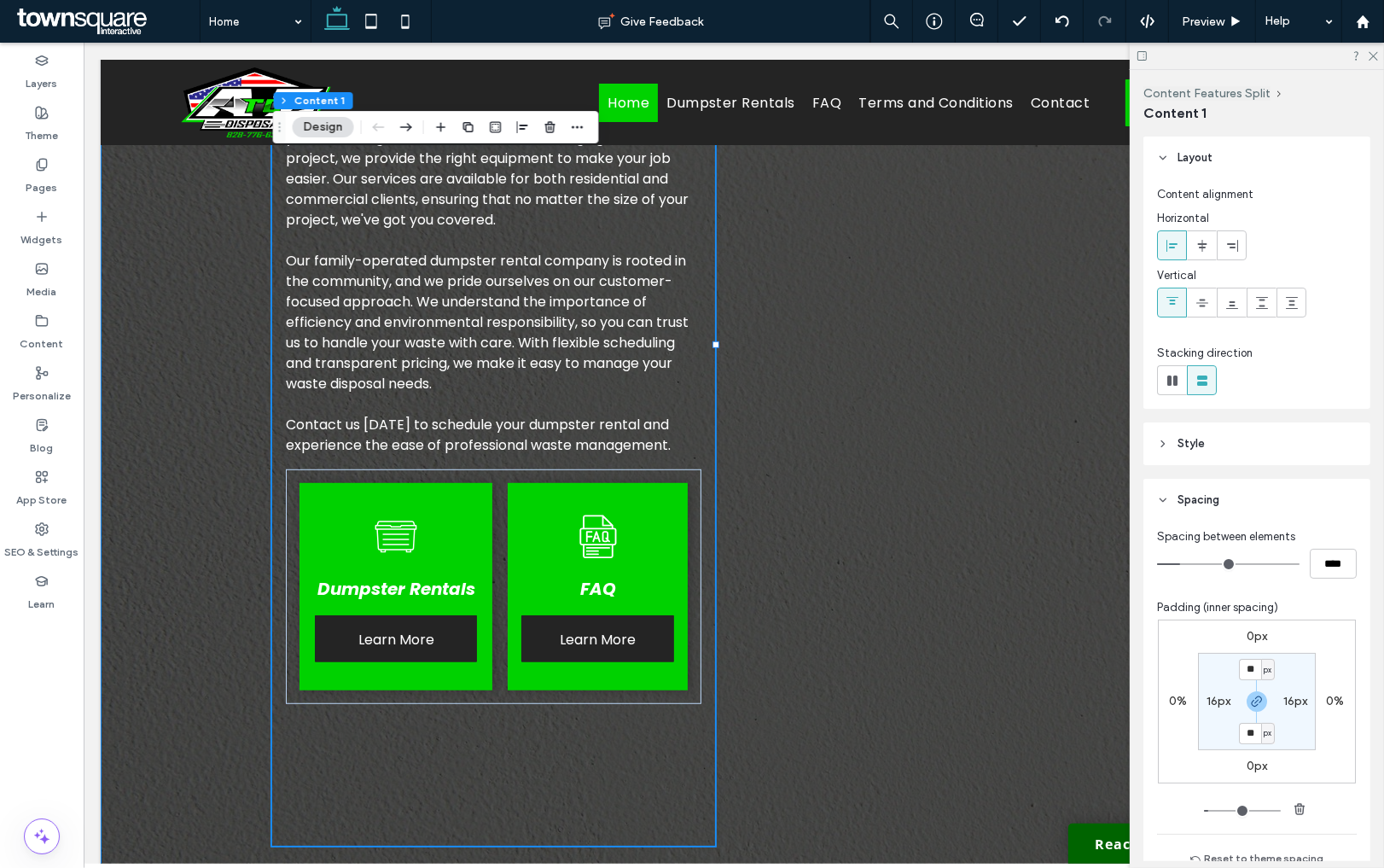
click at [842, 550] on div "Find Efficient Waste Solutions Make us your go-to dumpster rental company in th…" at bounding box center [733, 345] width 1024 height 1086
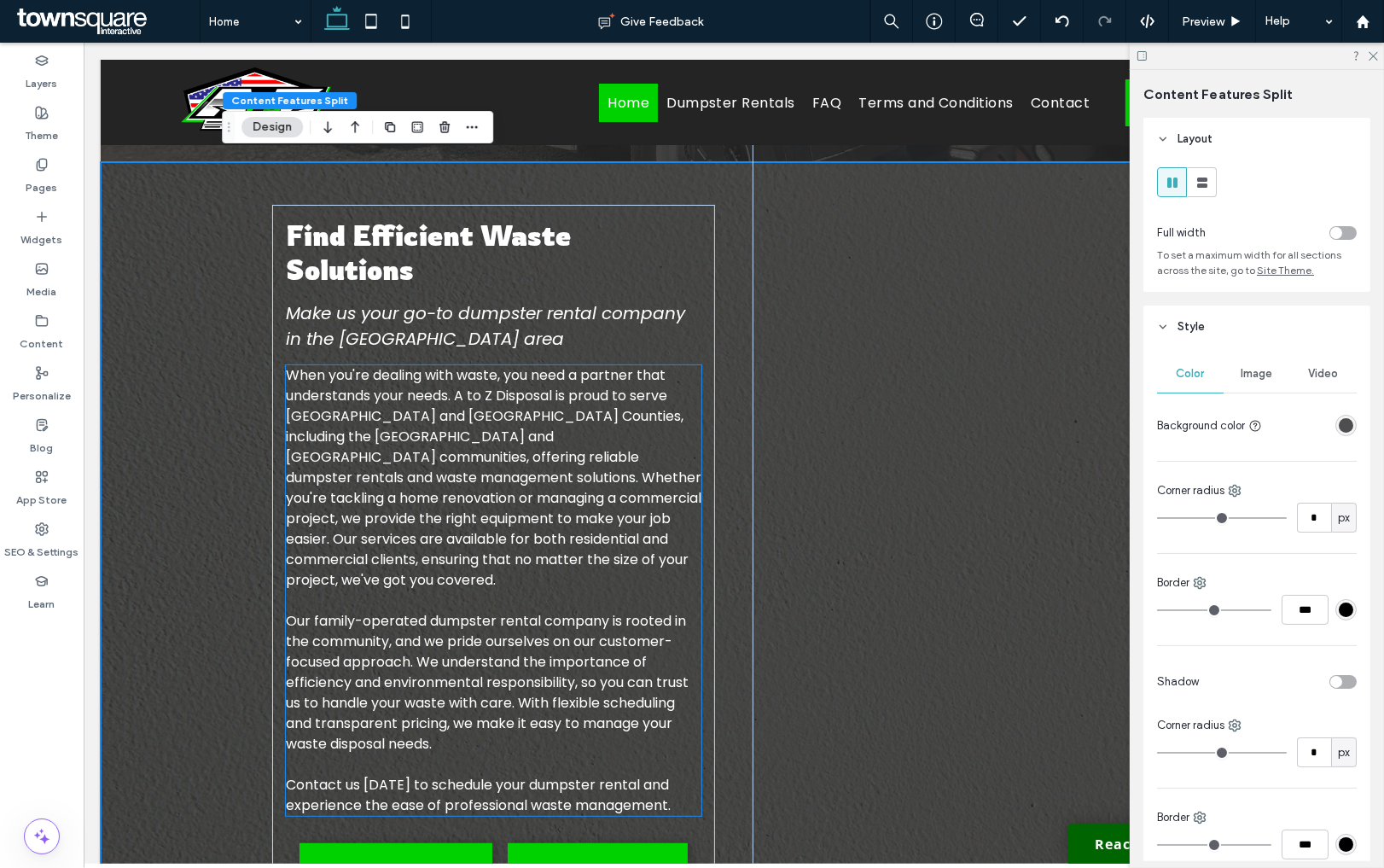
scroll to position [544, 0]
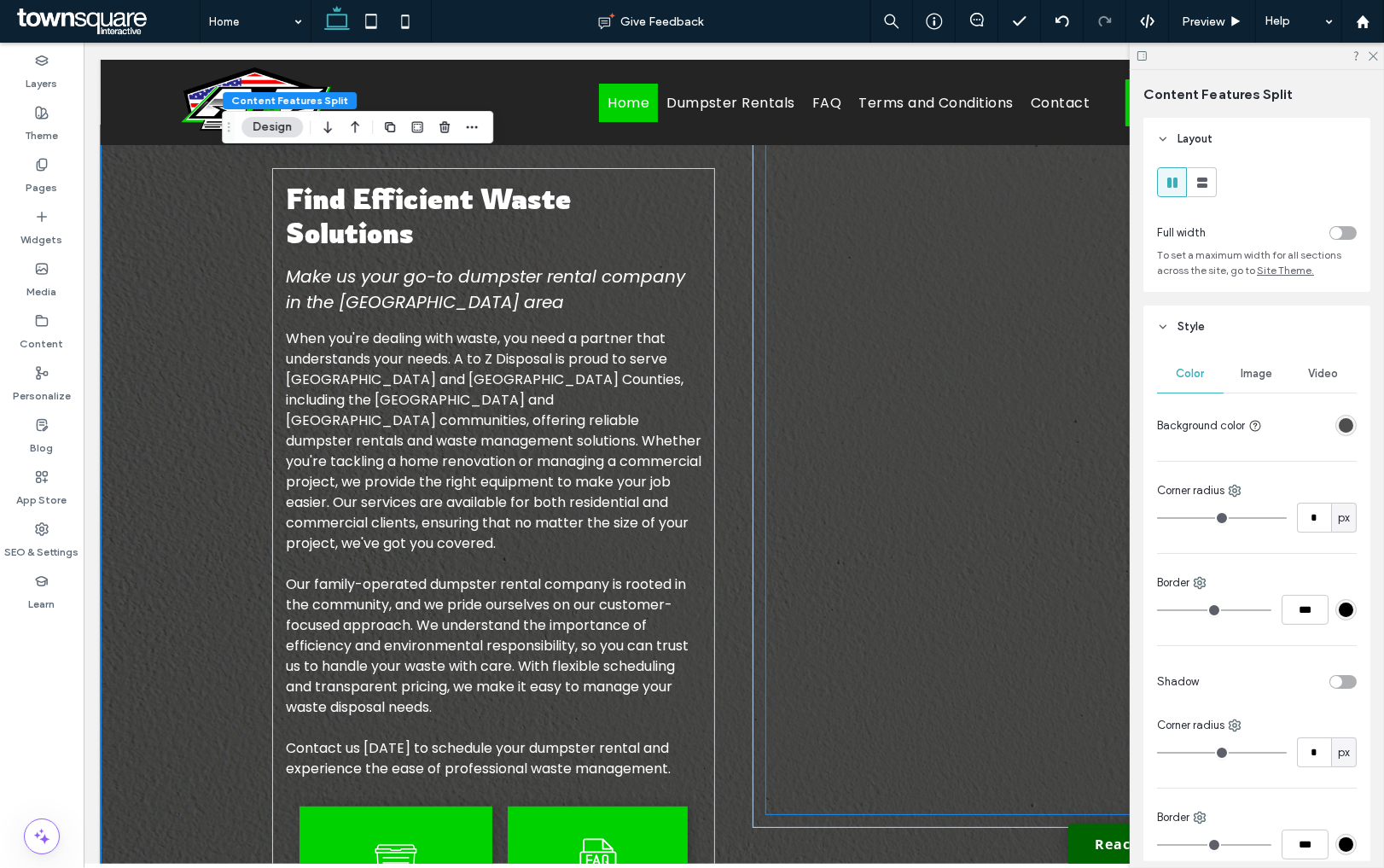
click at [881, 545] on div at bounding box center [973, 423] width 416 height 739
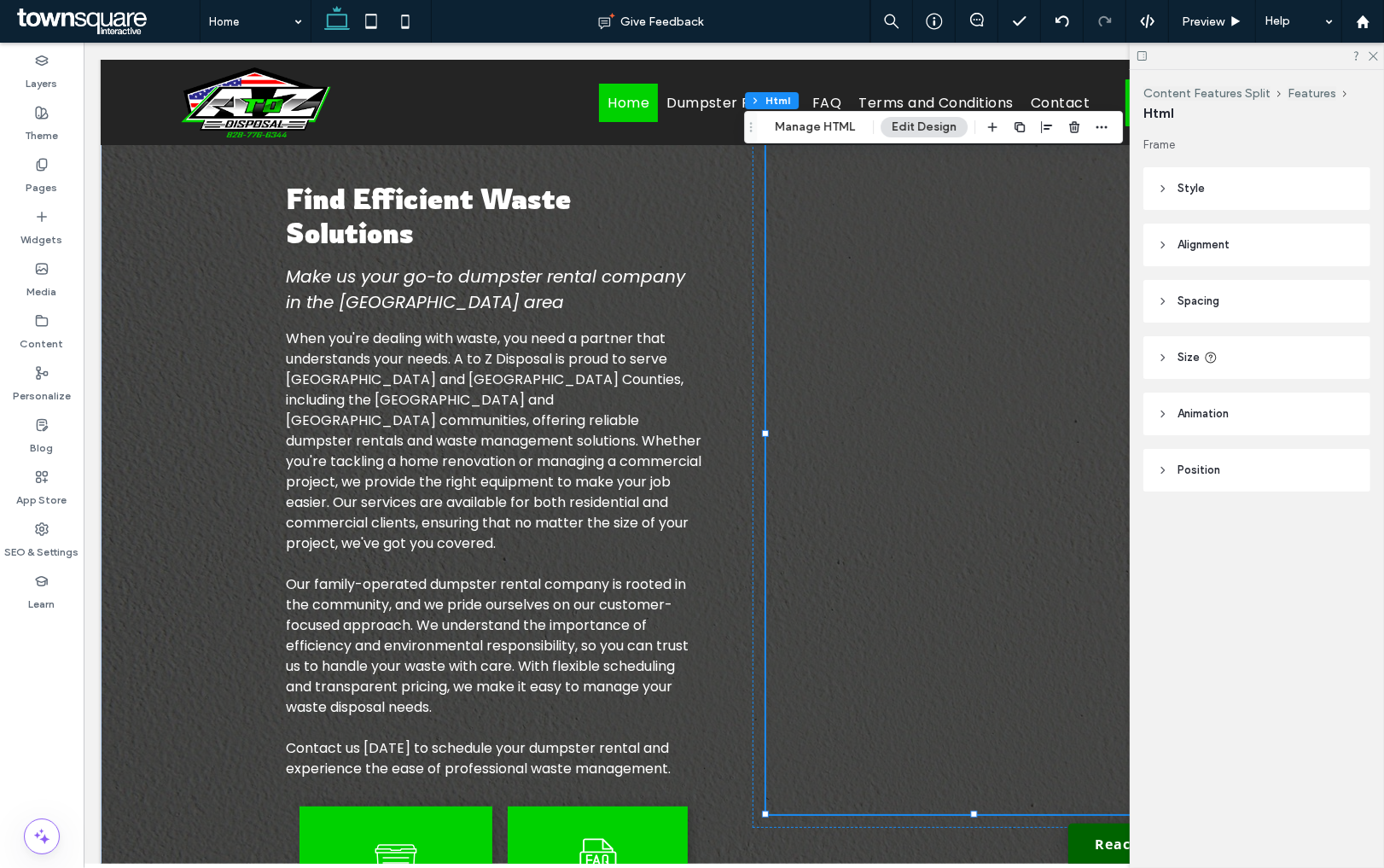
click at [893, 503] on div at bounding box center [973, 423] width 416 height 739
click at [758, 259] on div "`" at bounding box center [973, 434] width 443 height 788
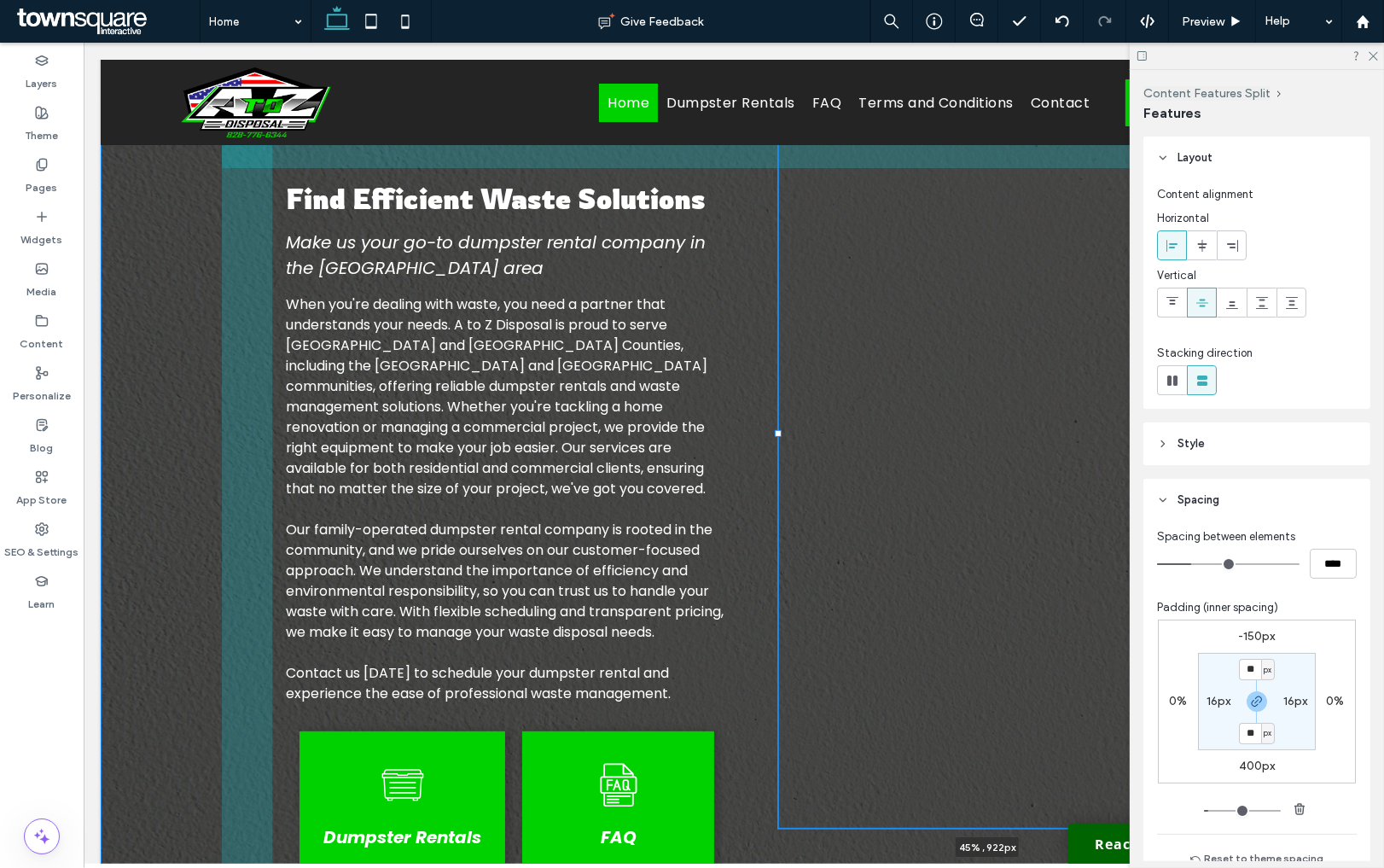
drag, startPoint x: 752, startPoint y: 430, endPoint x: 779, endPoint y: 452, distance: 34.8
click at [779, 41] on div at bounding box center [778, 40] width 1 height 1
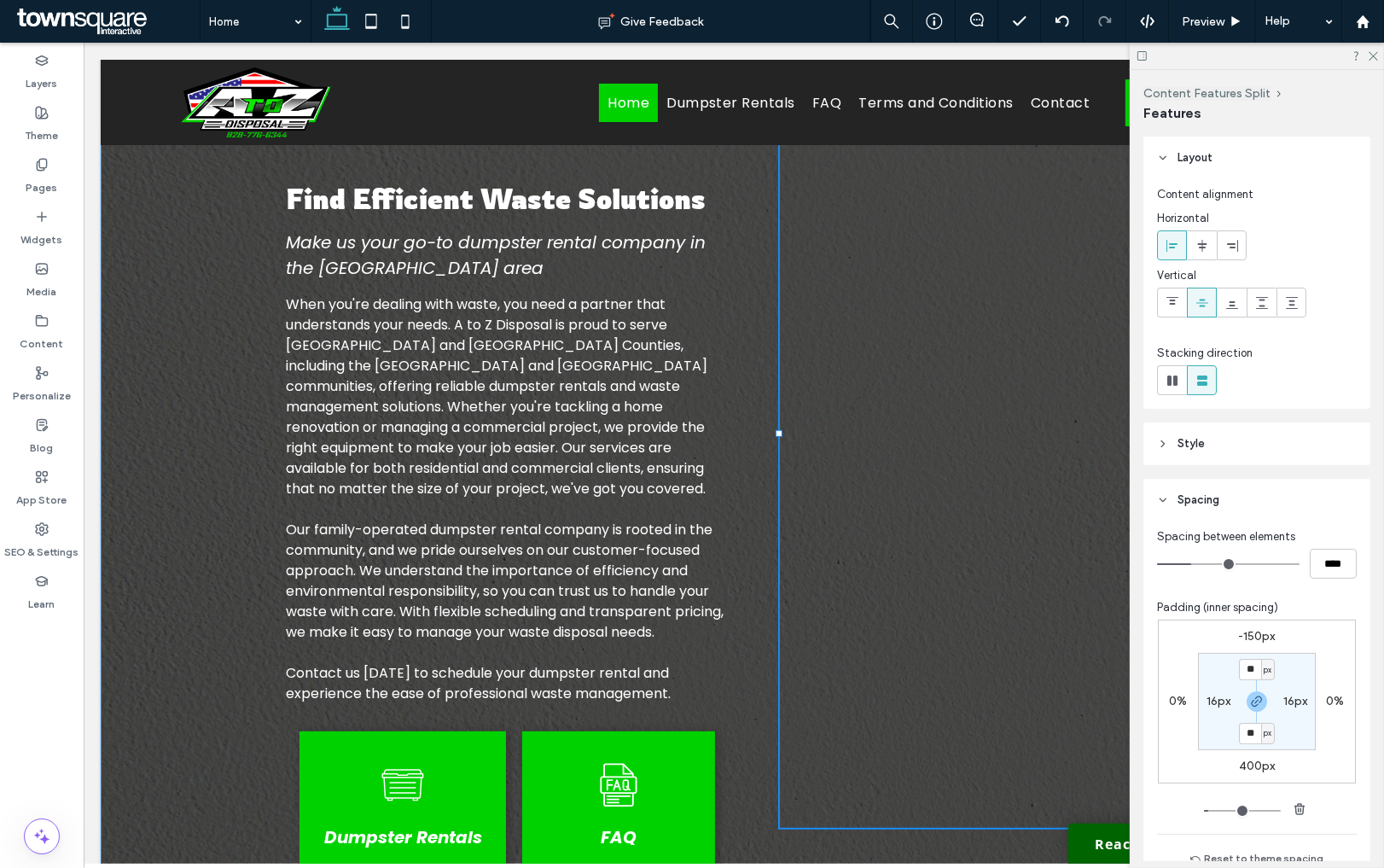
type input "**"
type input "***"
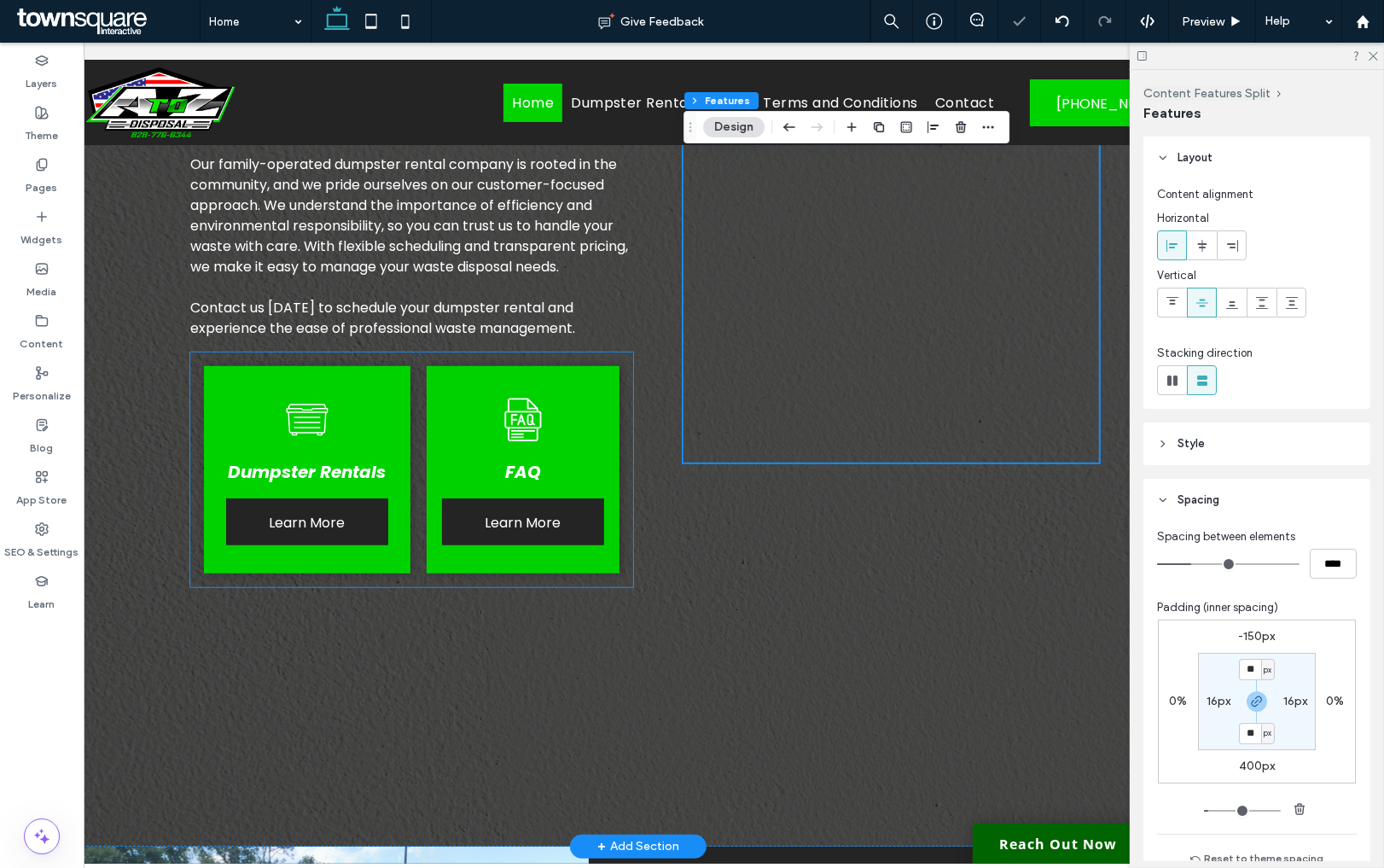
scroll to position [917, 0]
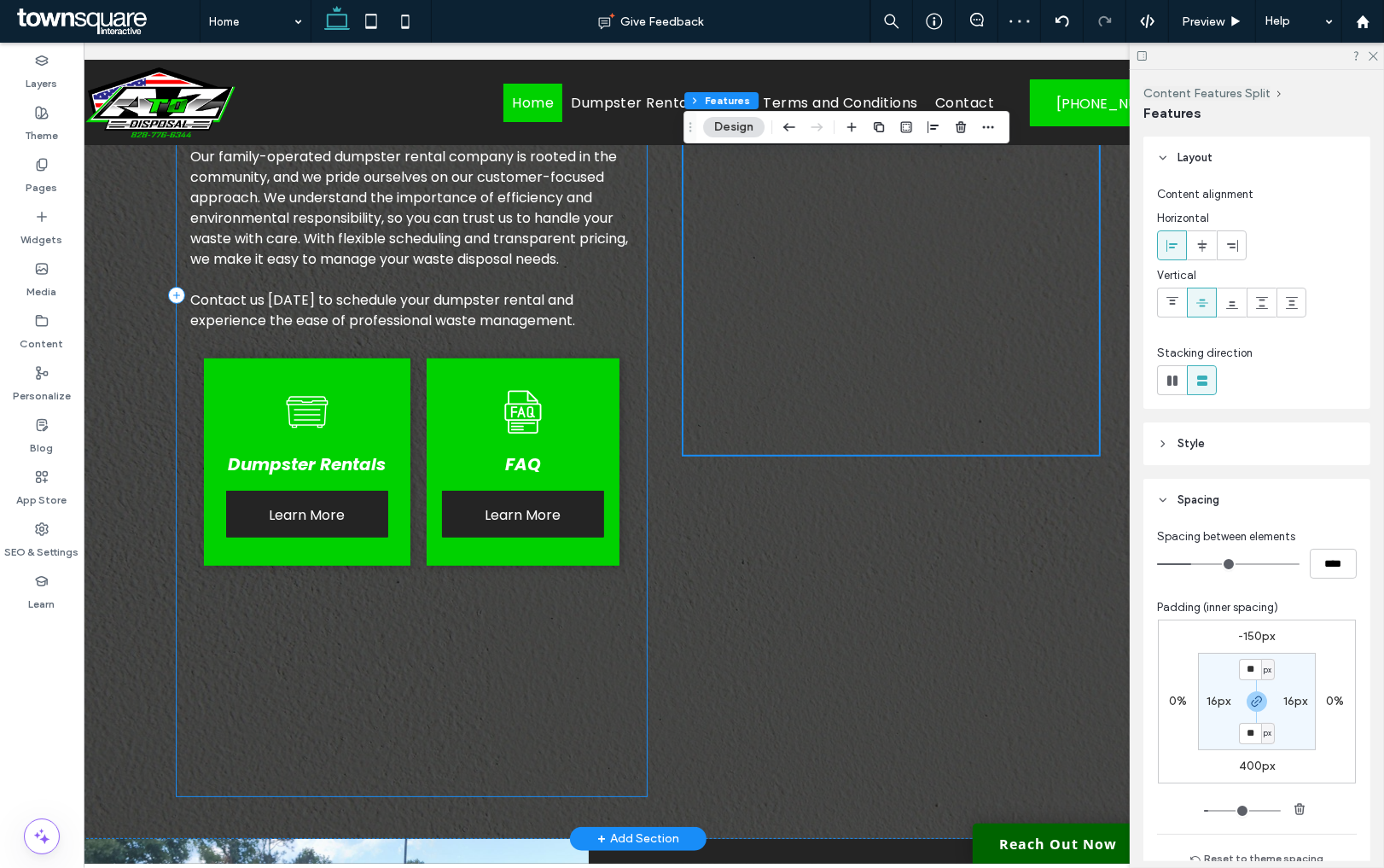
click at [623, 646] on div "Find Efficient Waste Solutions Make us your go-to dumpster rental company in th…" at bounding box center [412, 295] width 470 height 1001
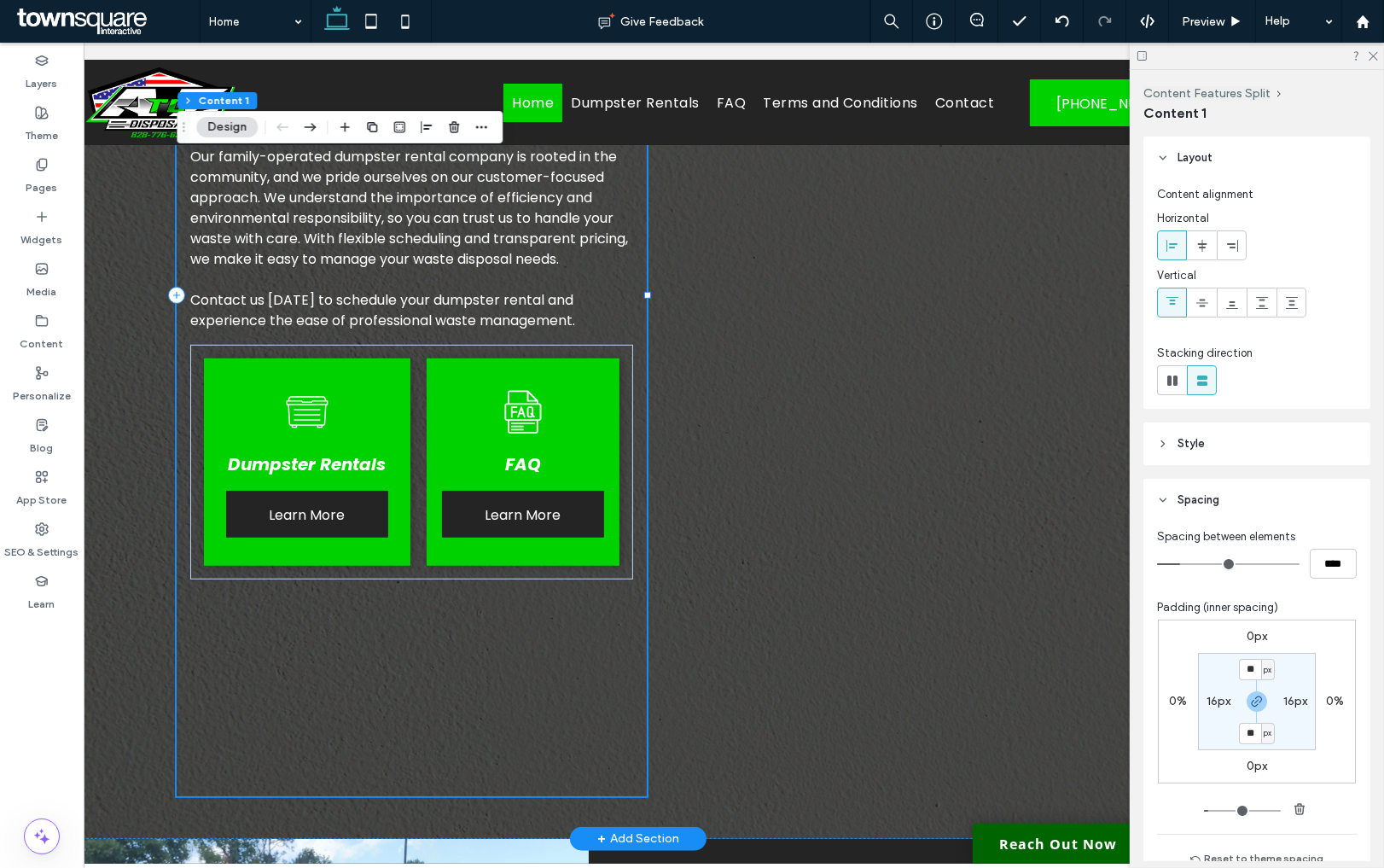
click at [623, 646] on div "Find Efficient Waste Solutions Make us your go-to dumpster rental company in th…" at bounding box center [412, 295] width 470 height 1001
click at [452, 126] on icon "button" at bounding box center [453, 127] width 13 height 13
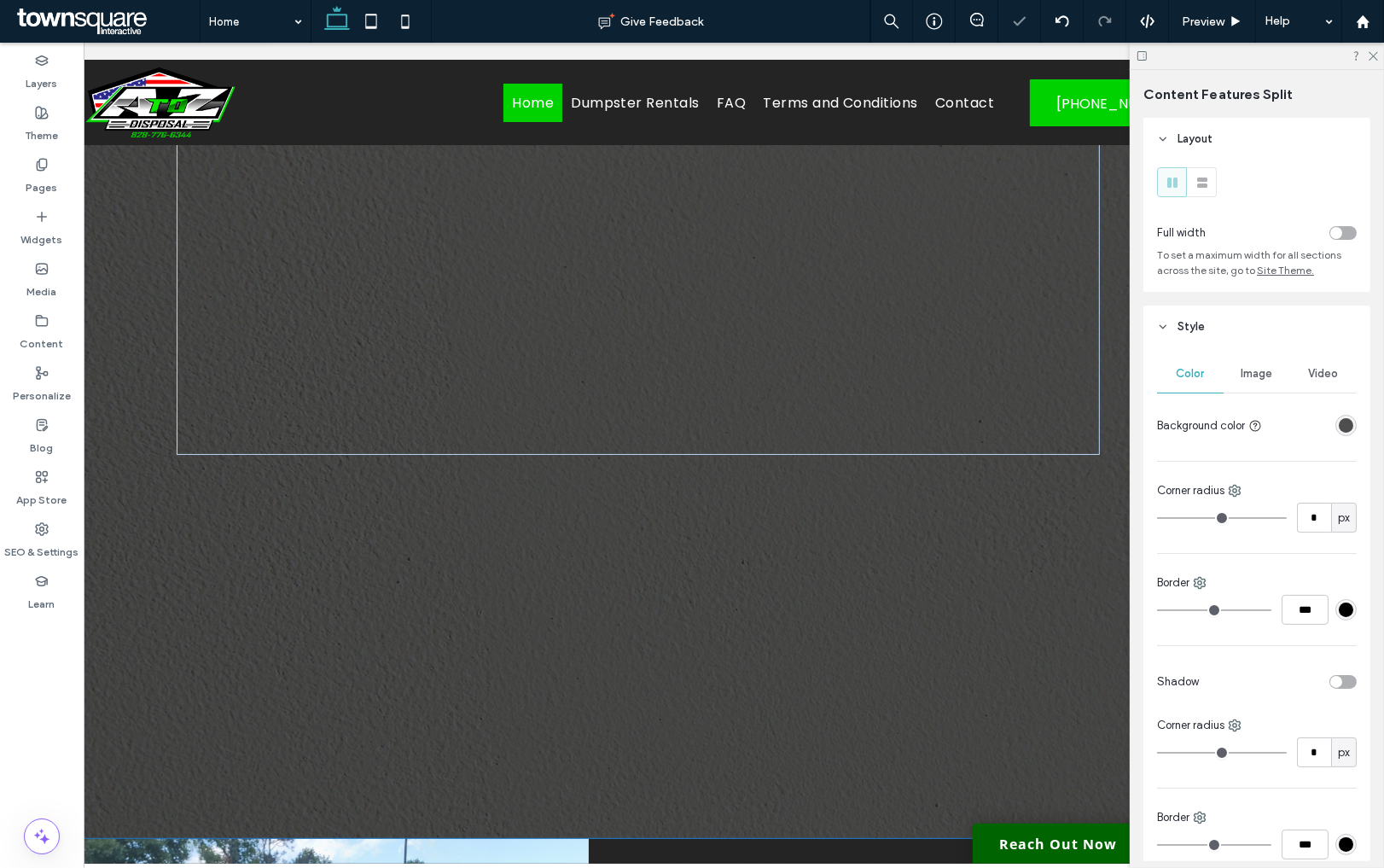
type input "***"
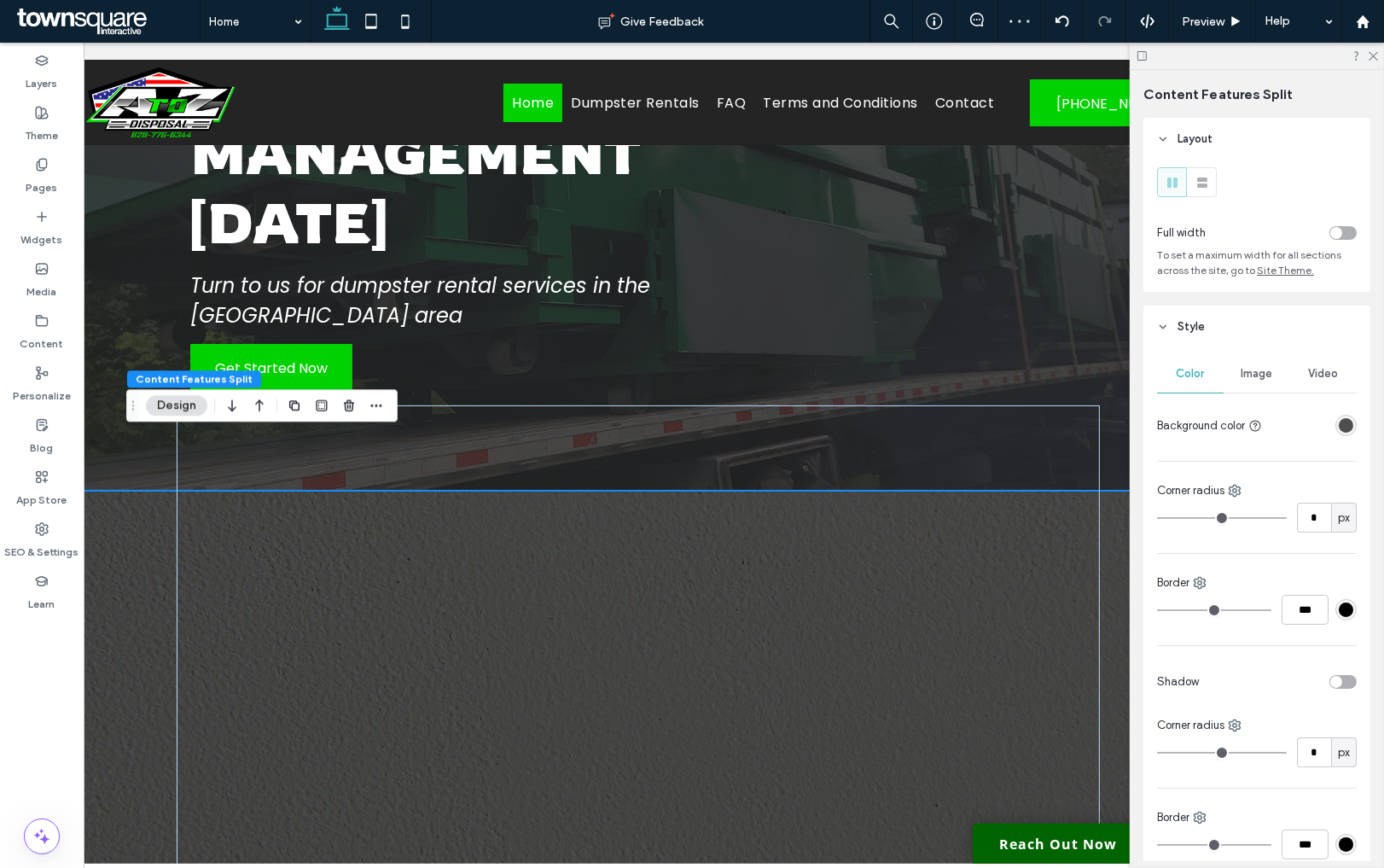
scroll to position [250, 0]
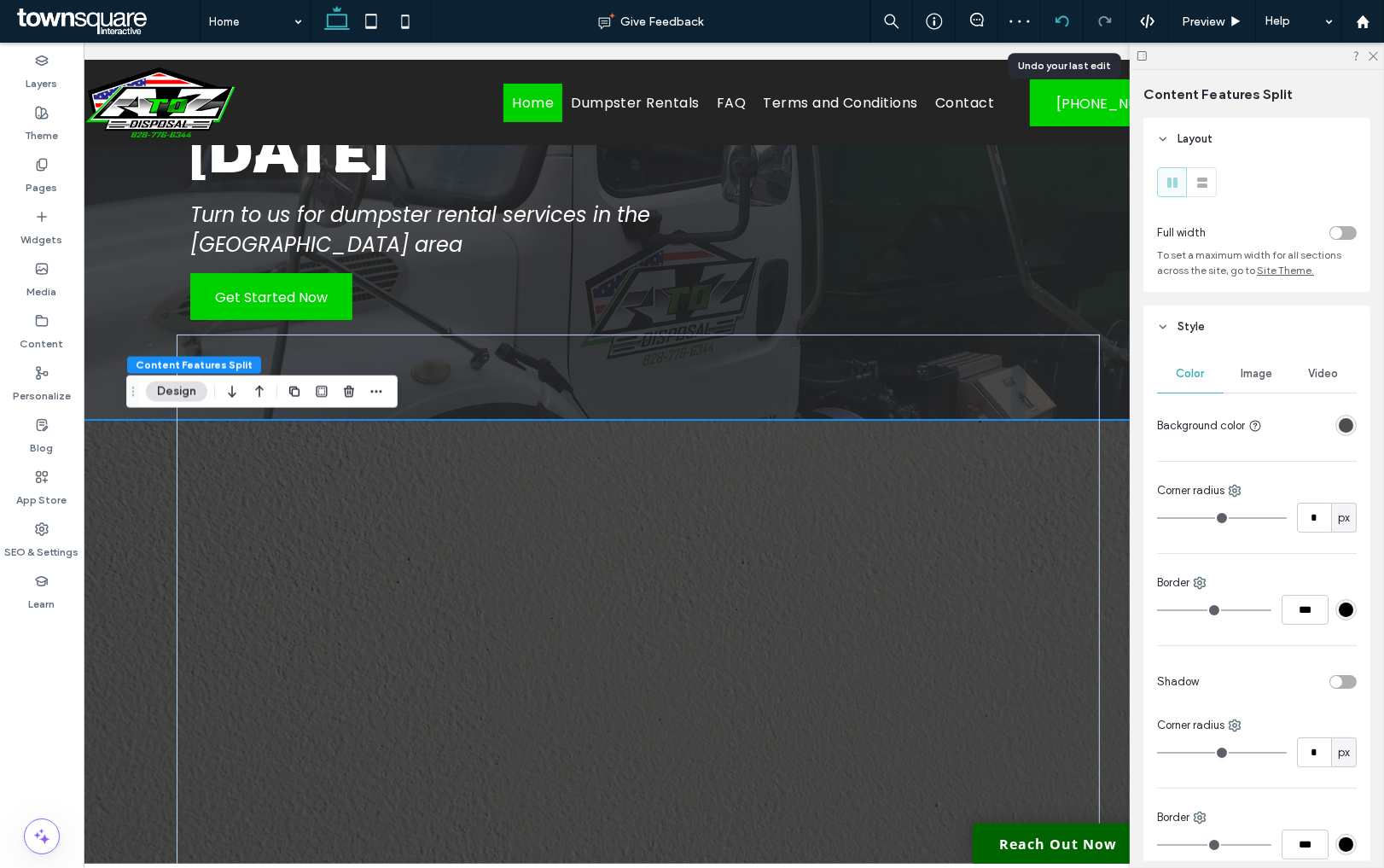
click at [1069, 18] on div at bounding box center [1062, 21] width 42 height 13
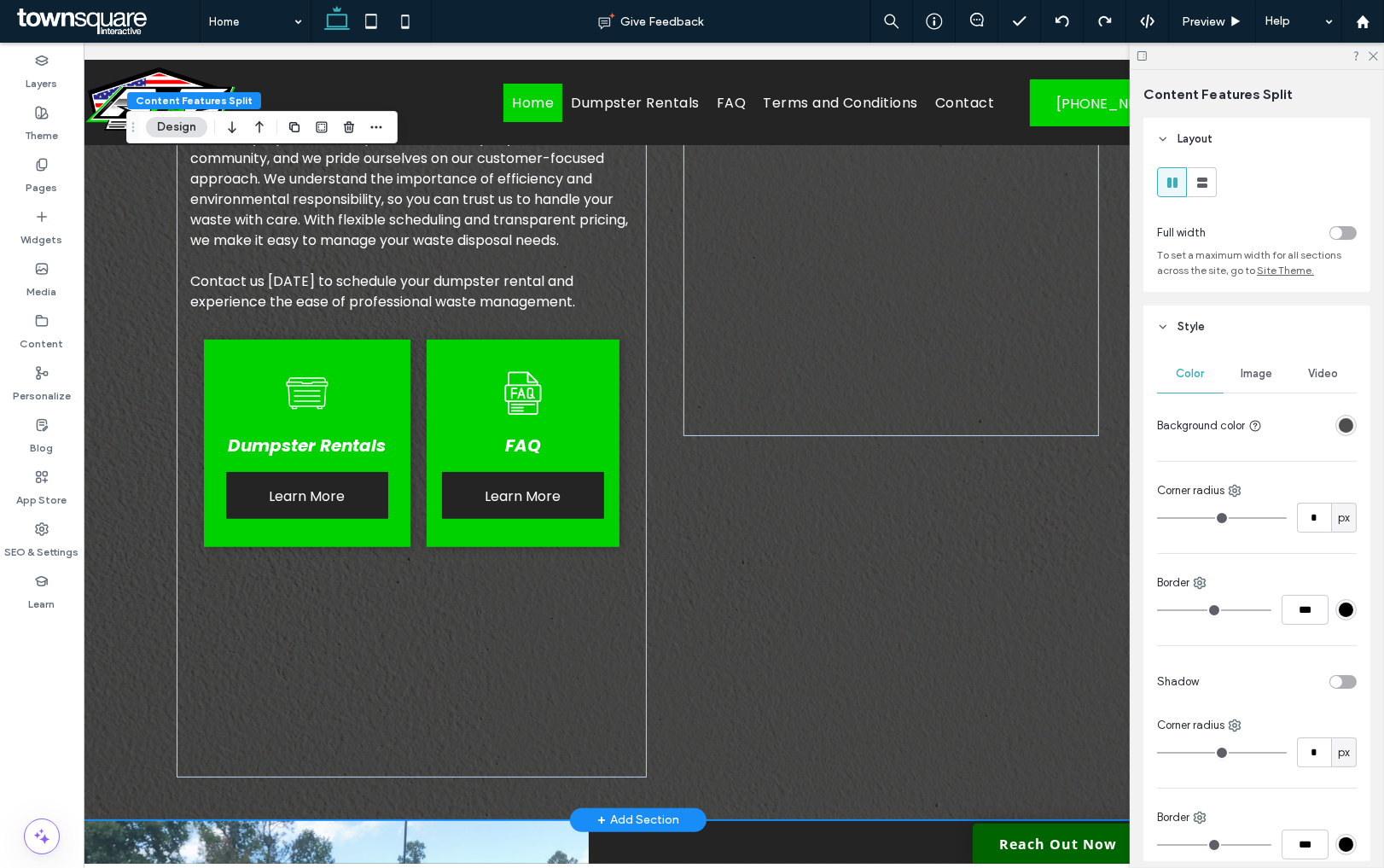
scroll to position [957, 0]
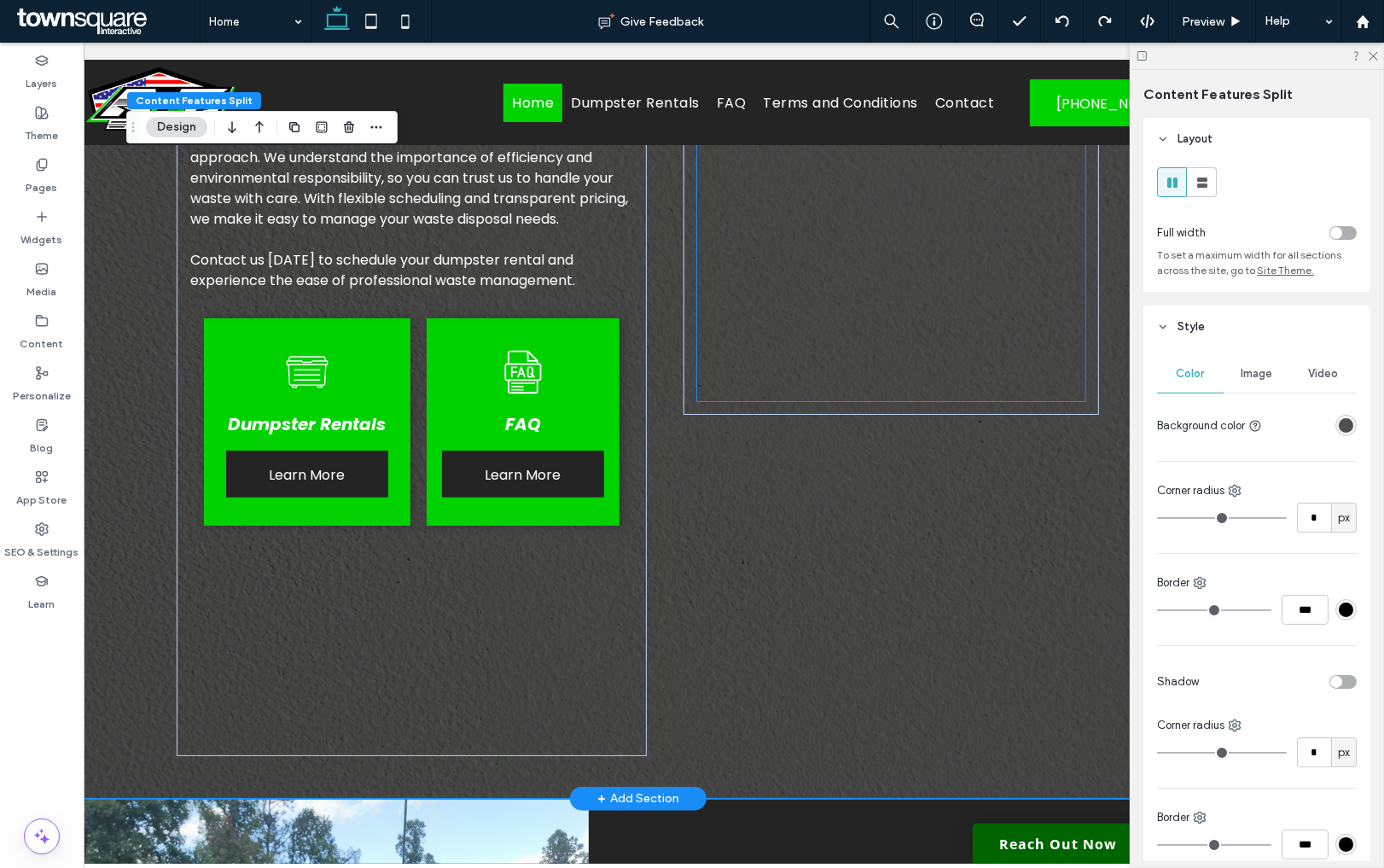
click at [730, 308] on div at bounding box center [891, 10] width 388 height 739
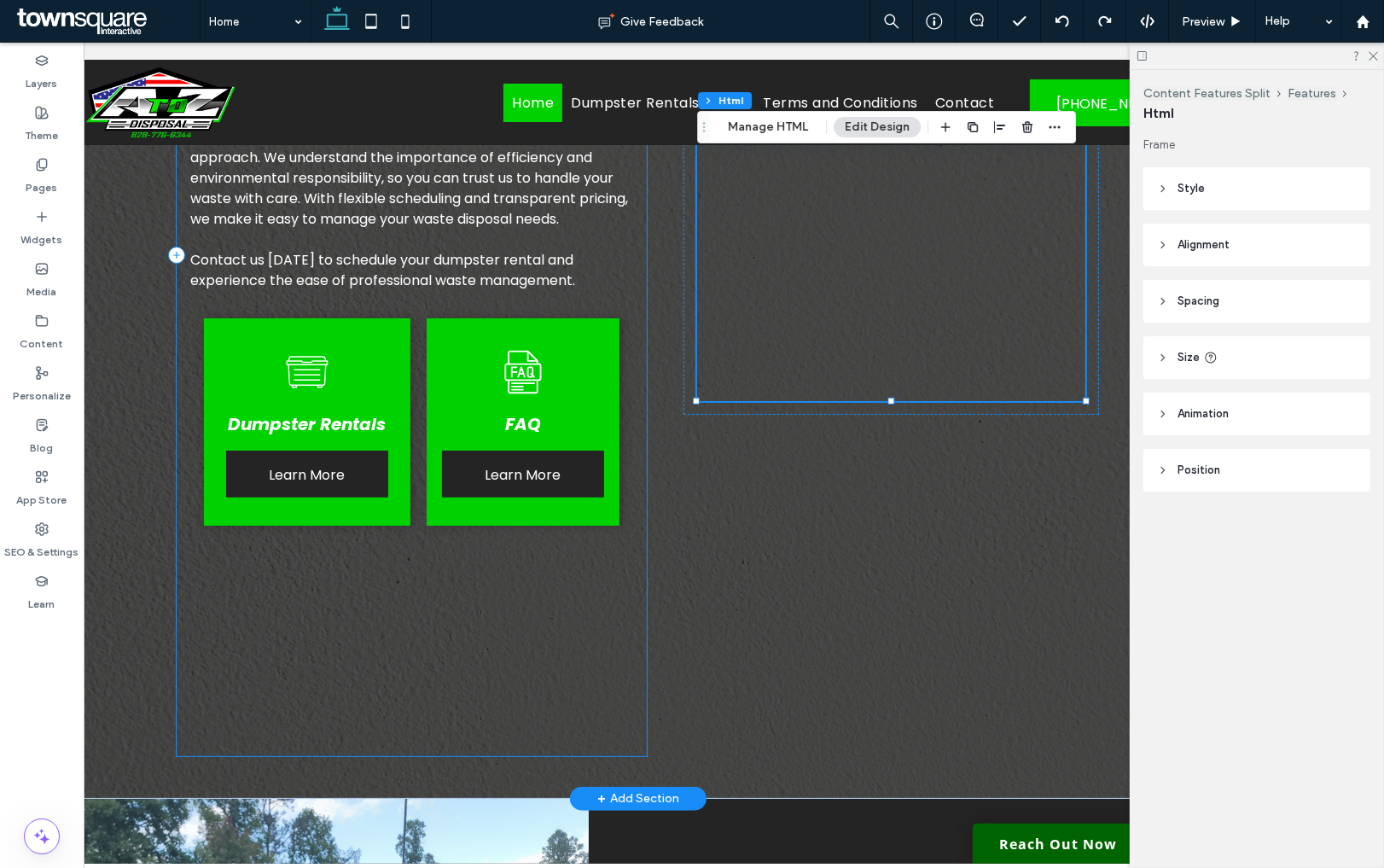
click at [492, 743] on div "Find Efficient Waste Solutions Make us your go-to dumpster rental company in th…" at bounding box center [412, 255] width 470 height 1001
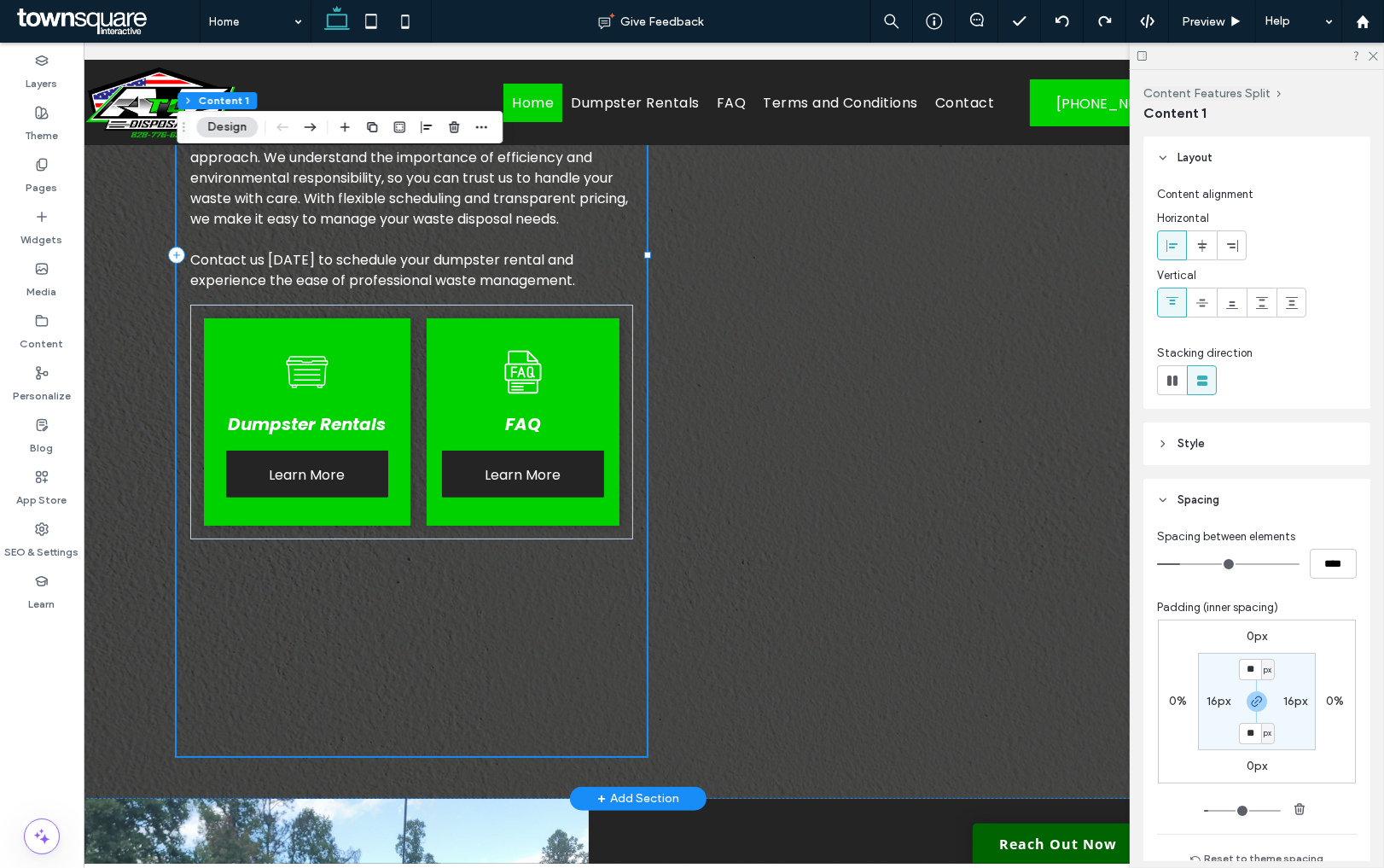
click at [490, 752] on div "Find Efficient Waste Solutions Make us your go-to dumpster rental company in th…" at bounding box center [412, 255] width 470 height 1001
click at [488, 722] on div "Find Efficient Waste Solutions Make us your go-to dumpster rental company in th…" at bounding box center [412, 255] width 470 height 1001
click at [484, 125] on icon "button" at bounding box center [481, 127] width 13 height 13
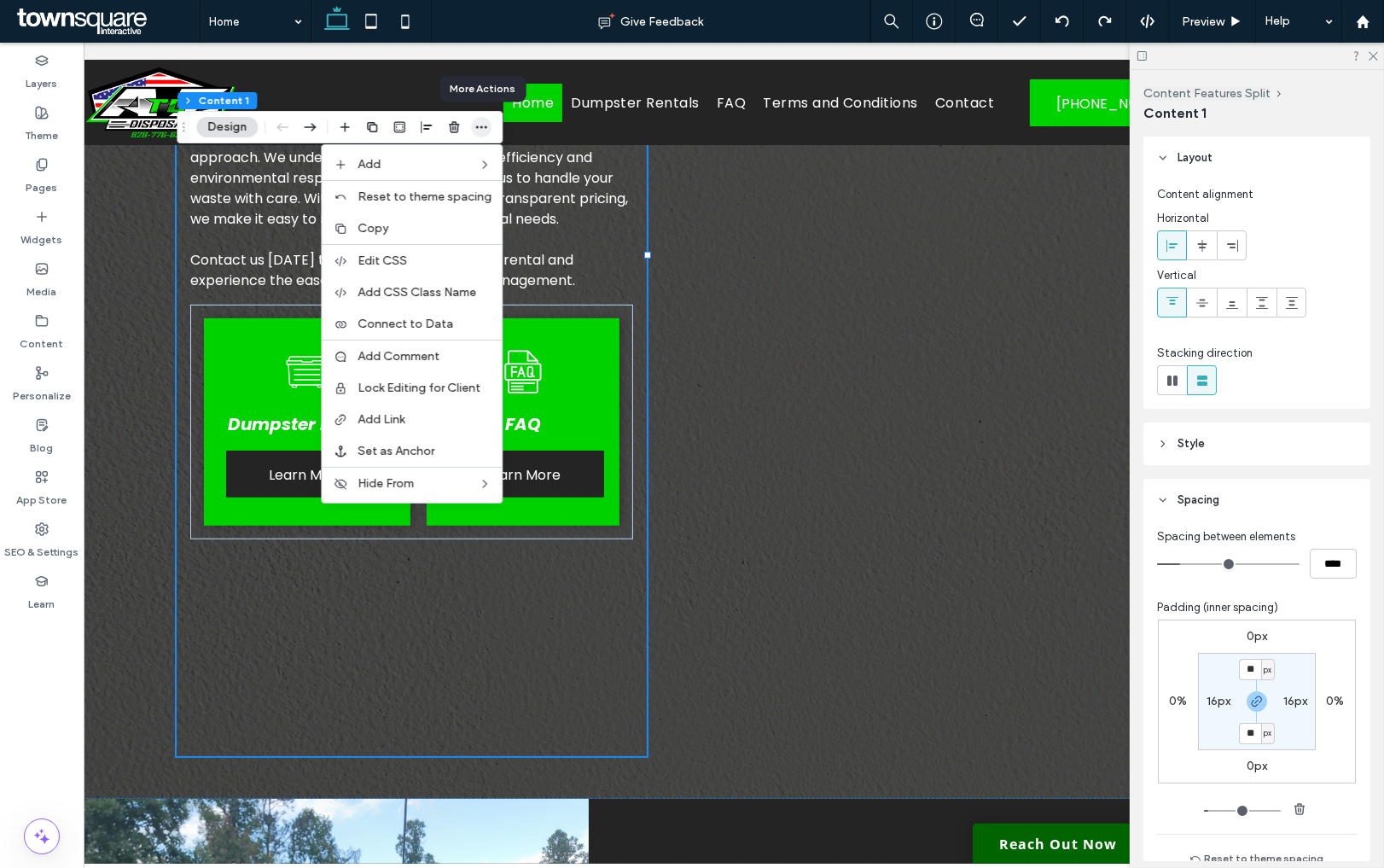
scroll to position [957, 0]
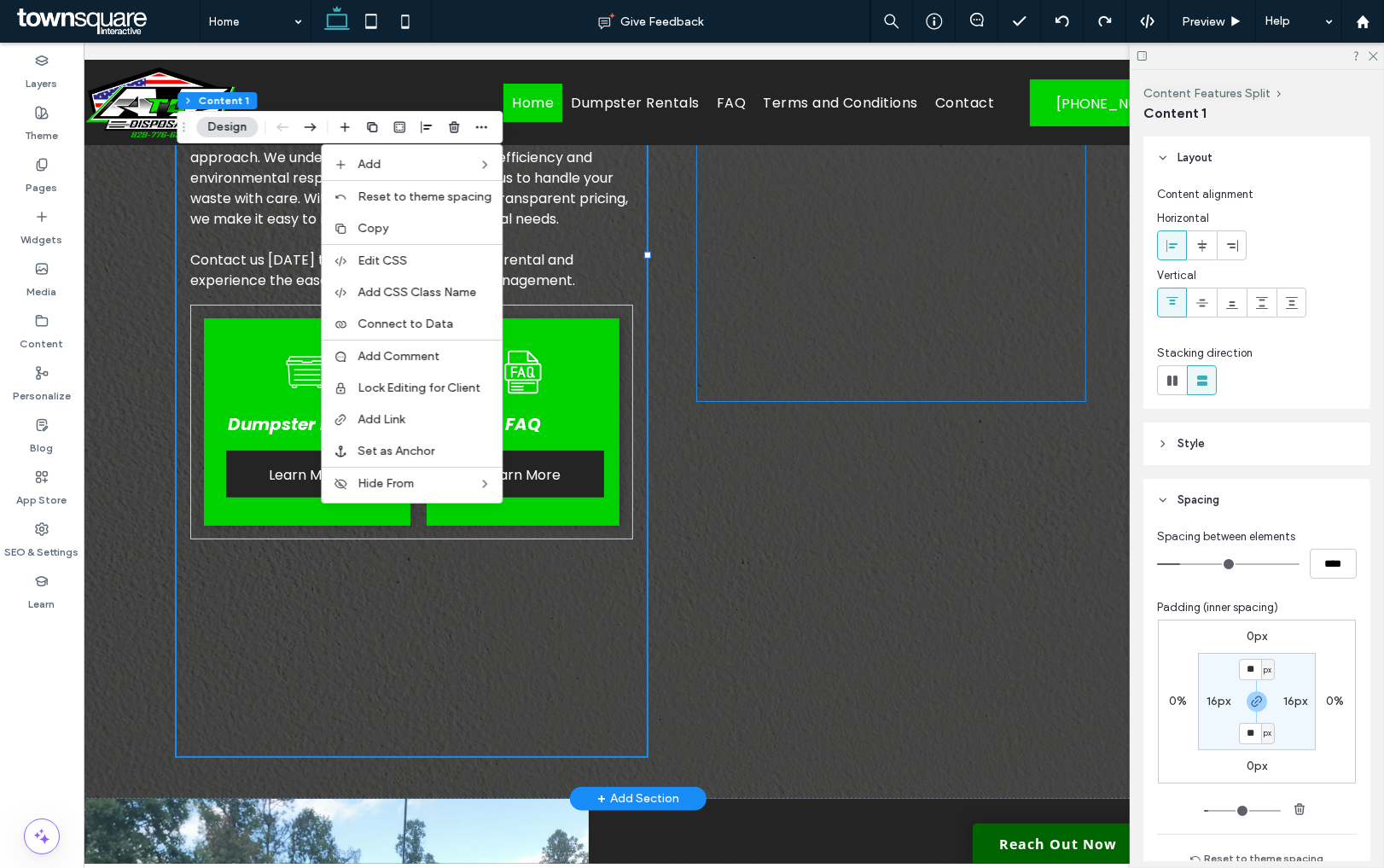
click at [782, 345] on div at bounding box center [891, 10] width 388 height 739
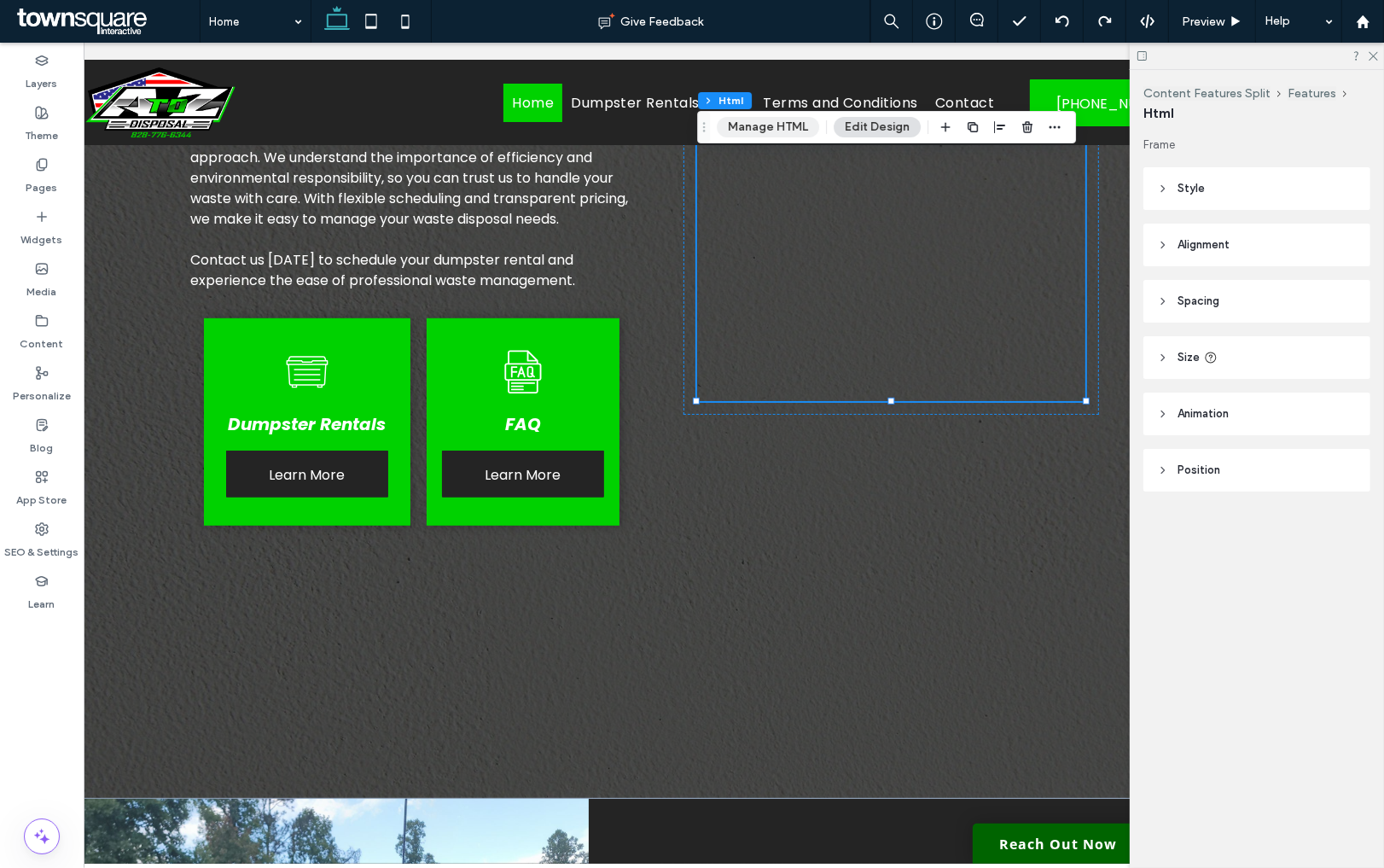
click at [748, 131] on button "Manage HTML" at bounding box center [768, 127] width 102 height 21
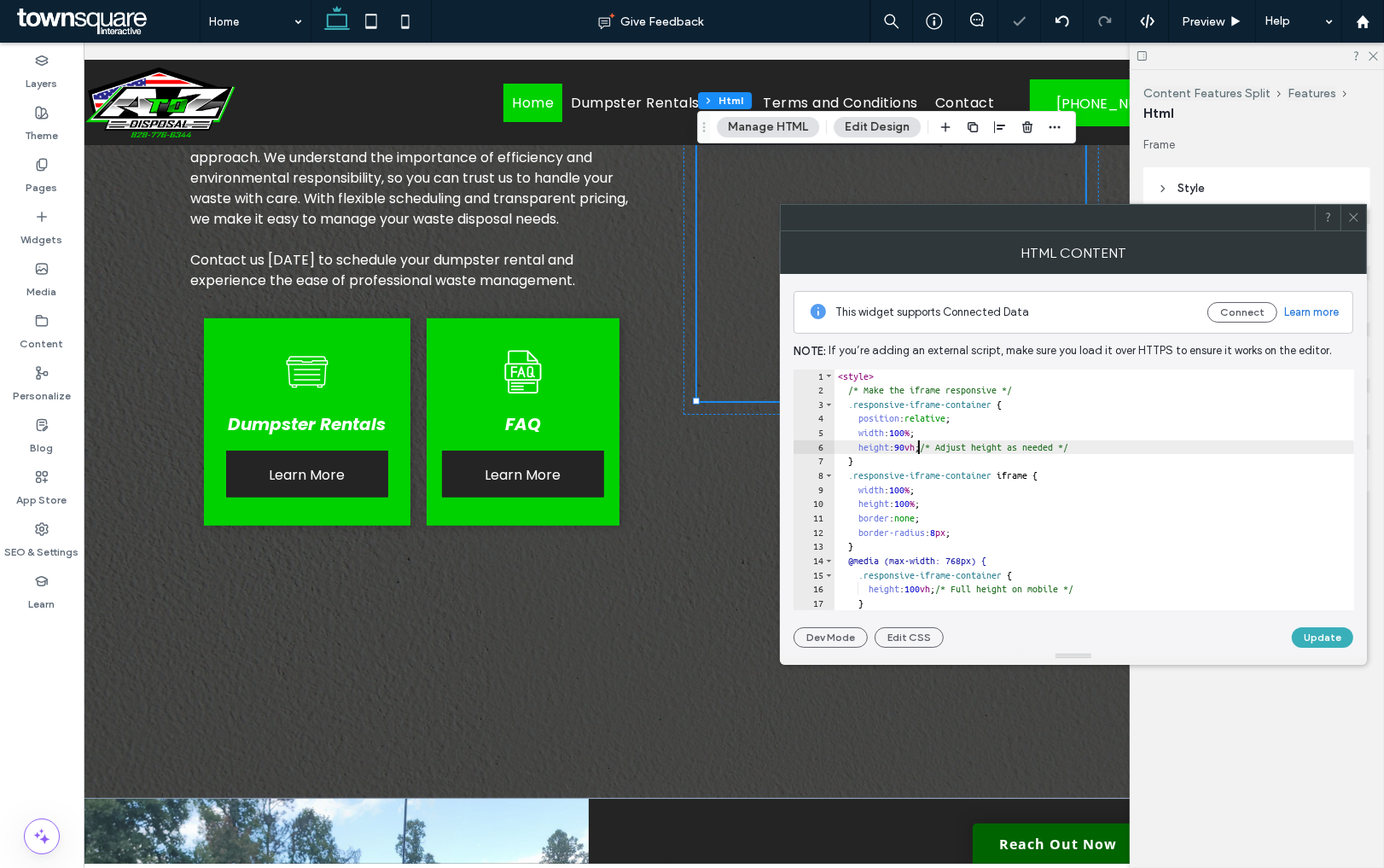
click at [920, 452] on div "< style > /* Make the iframe responsive */ .responsive-iframe-container { posit…" at bounding box center [1094, 504] width 520 height 269
type textarea "**"
click at [1308, 635] on button "Update" at bounding box center [1322, 638] width 62 height 21
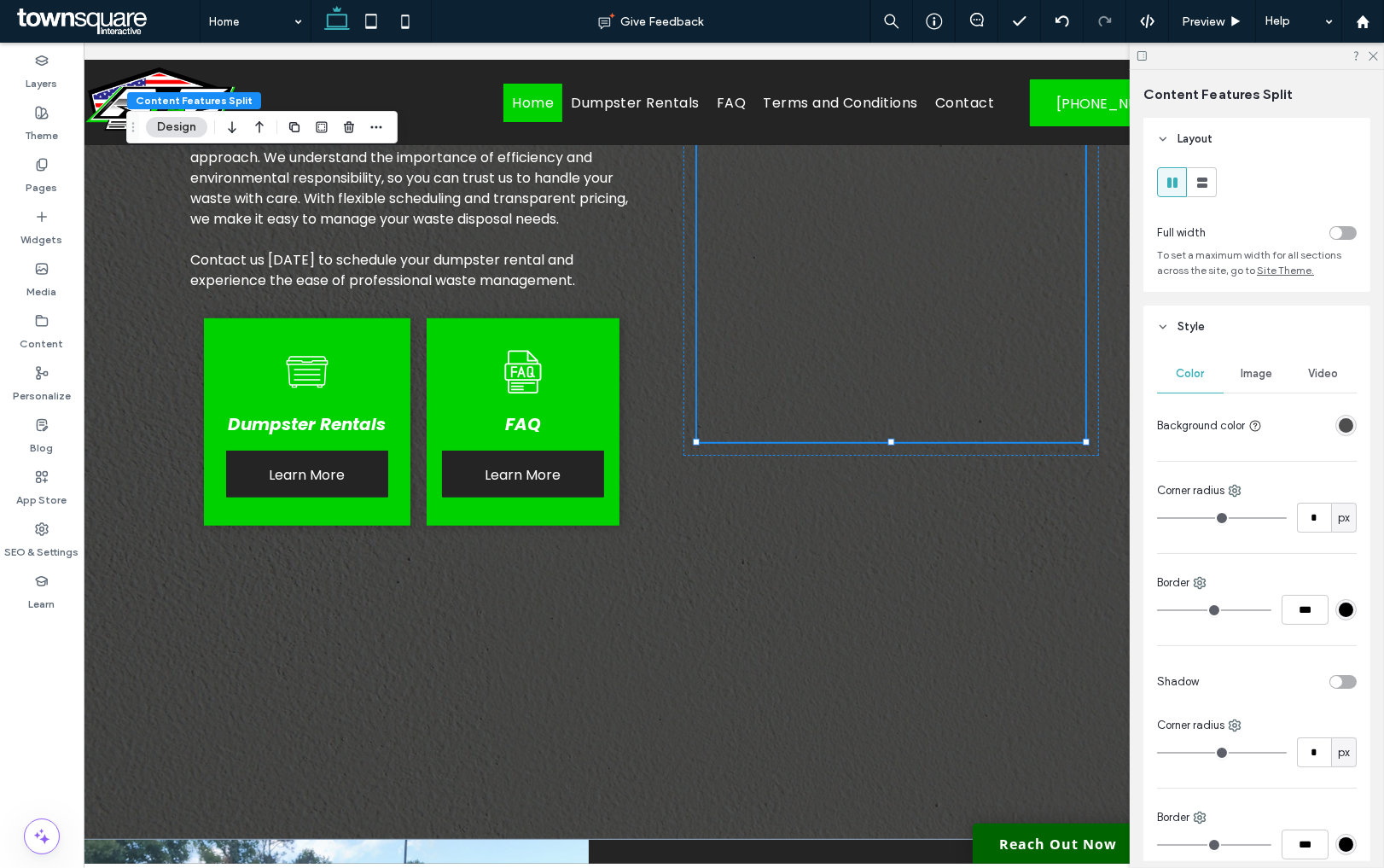
click at [1191, 326] on span "Style" at bounding box center [1191, 327] width 27 height 17
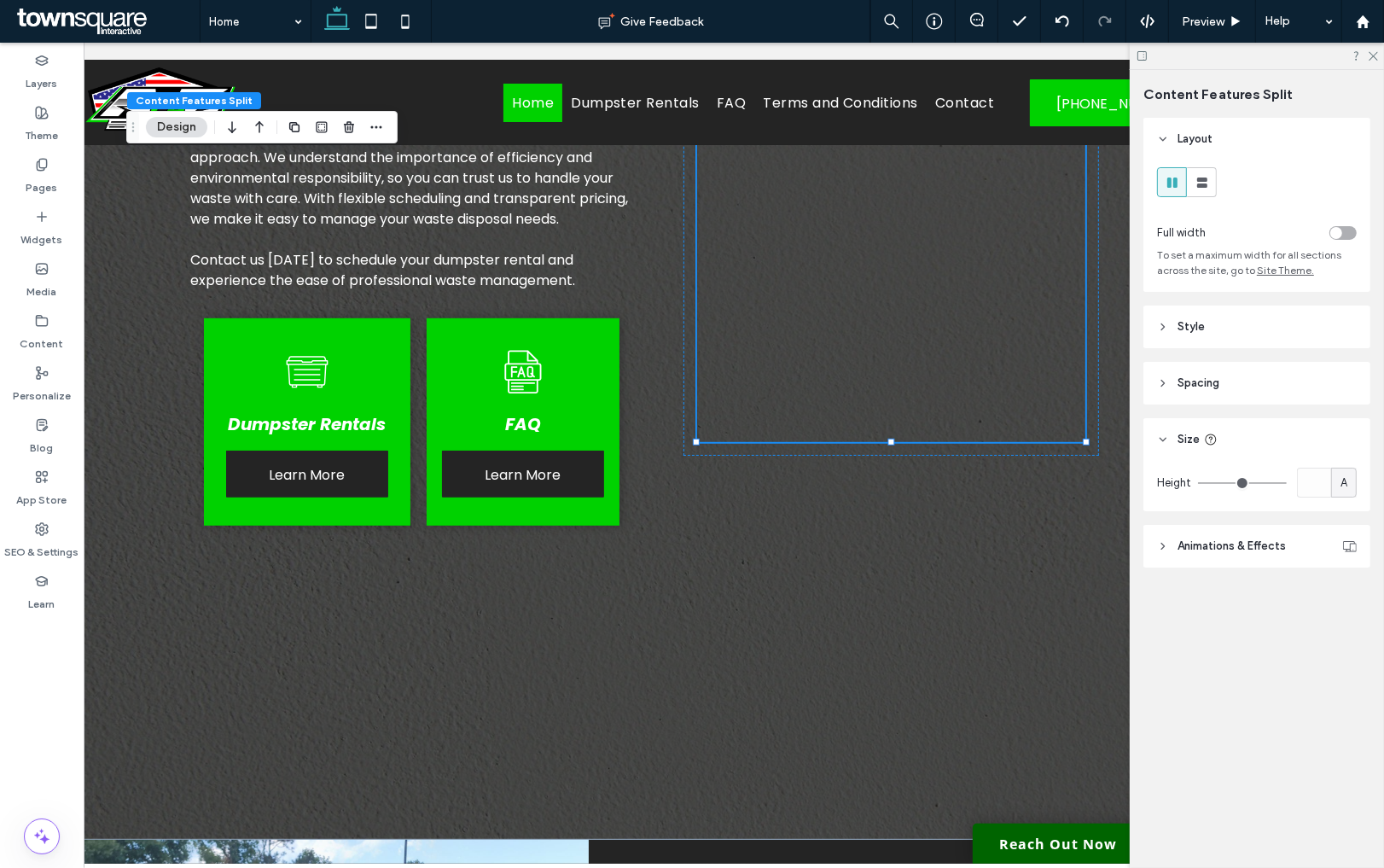
click at [1175, 439] on header "Size" at bounding box center [1257, 439] width 227 height 43
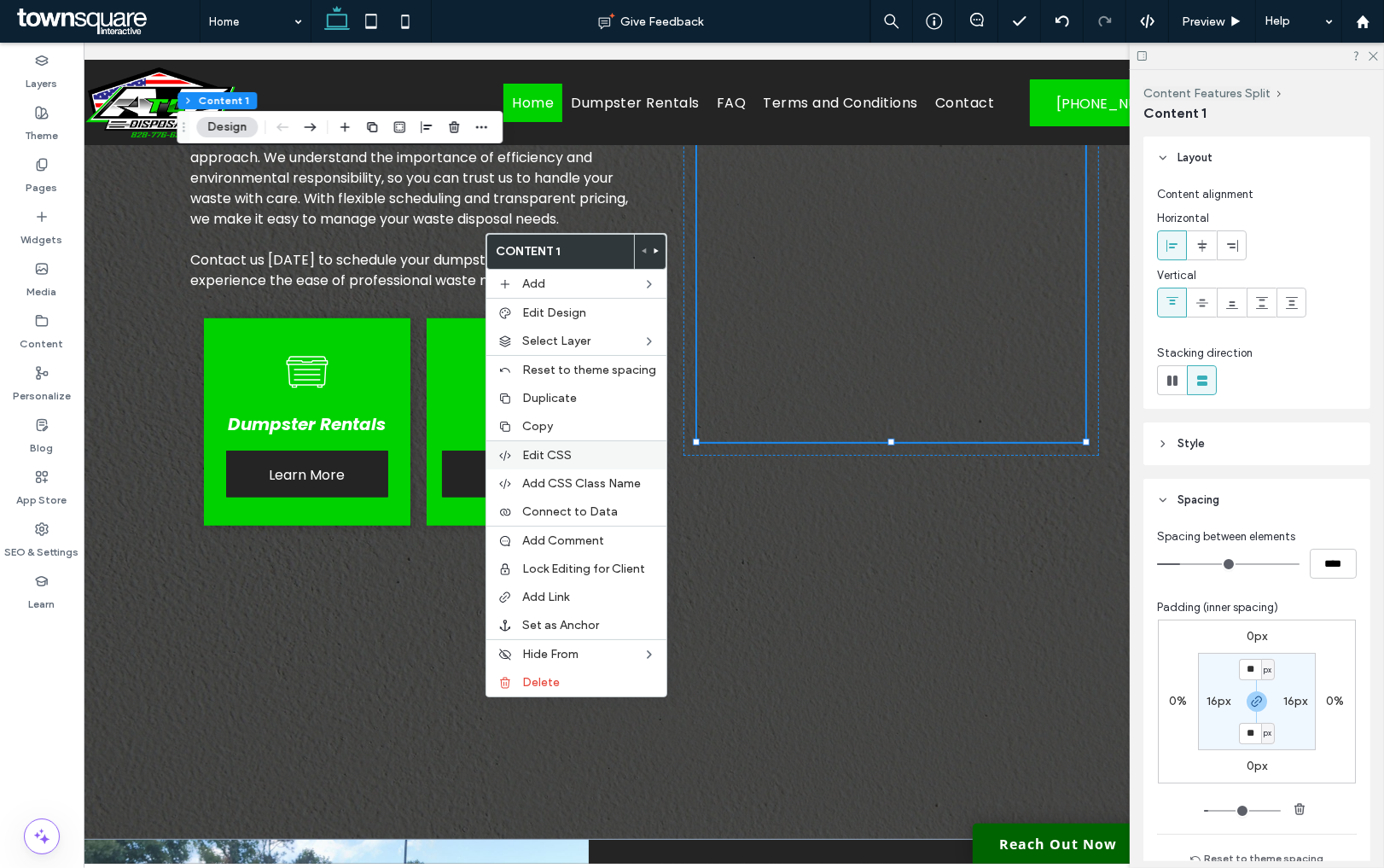
click at [566, 454] on span "Edit CSS" at bounding box center [547, 454] width 49 height 14
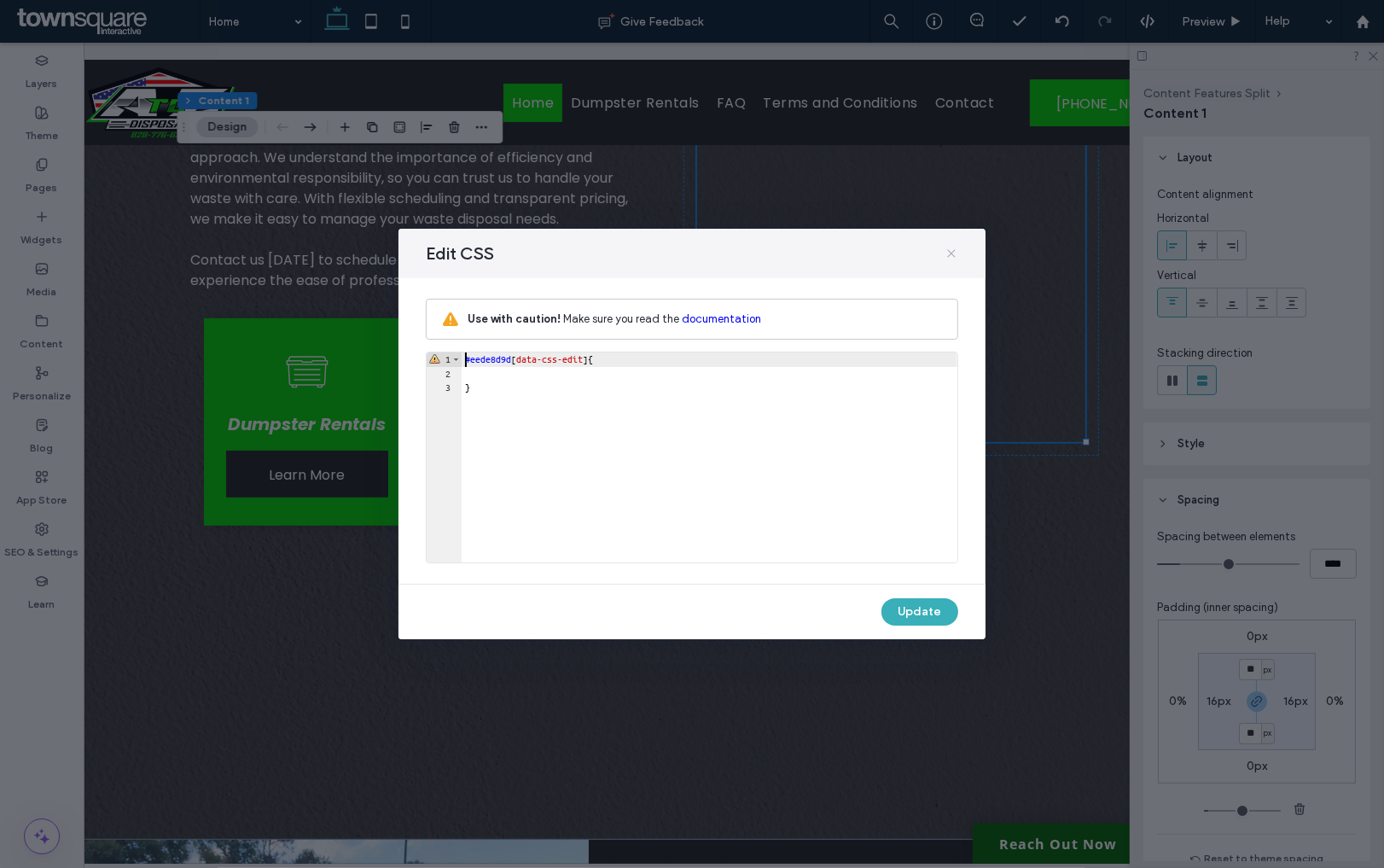
click at [952, 257] on icon at bounding box center [951, 254] width 13 height 13
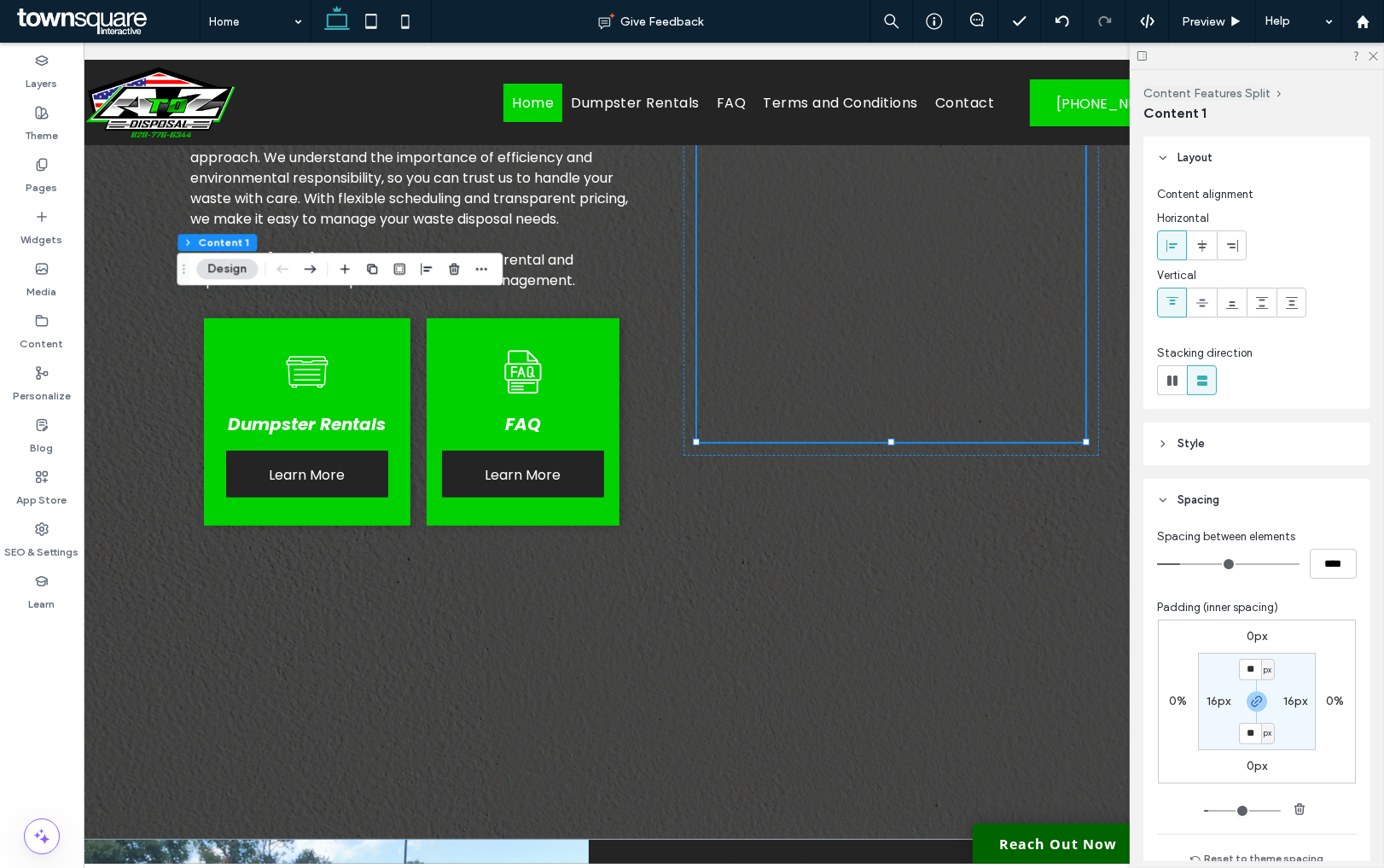
click at [1178, 445] on span "Style" at bounding box center [1191, 444] width 27 height 17
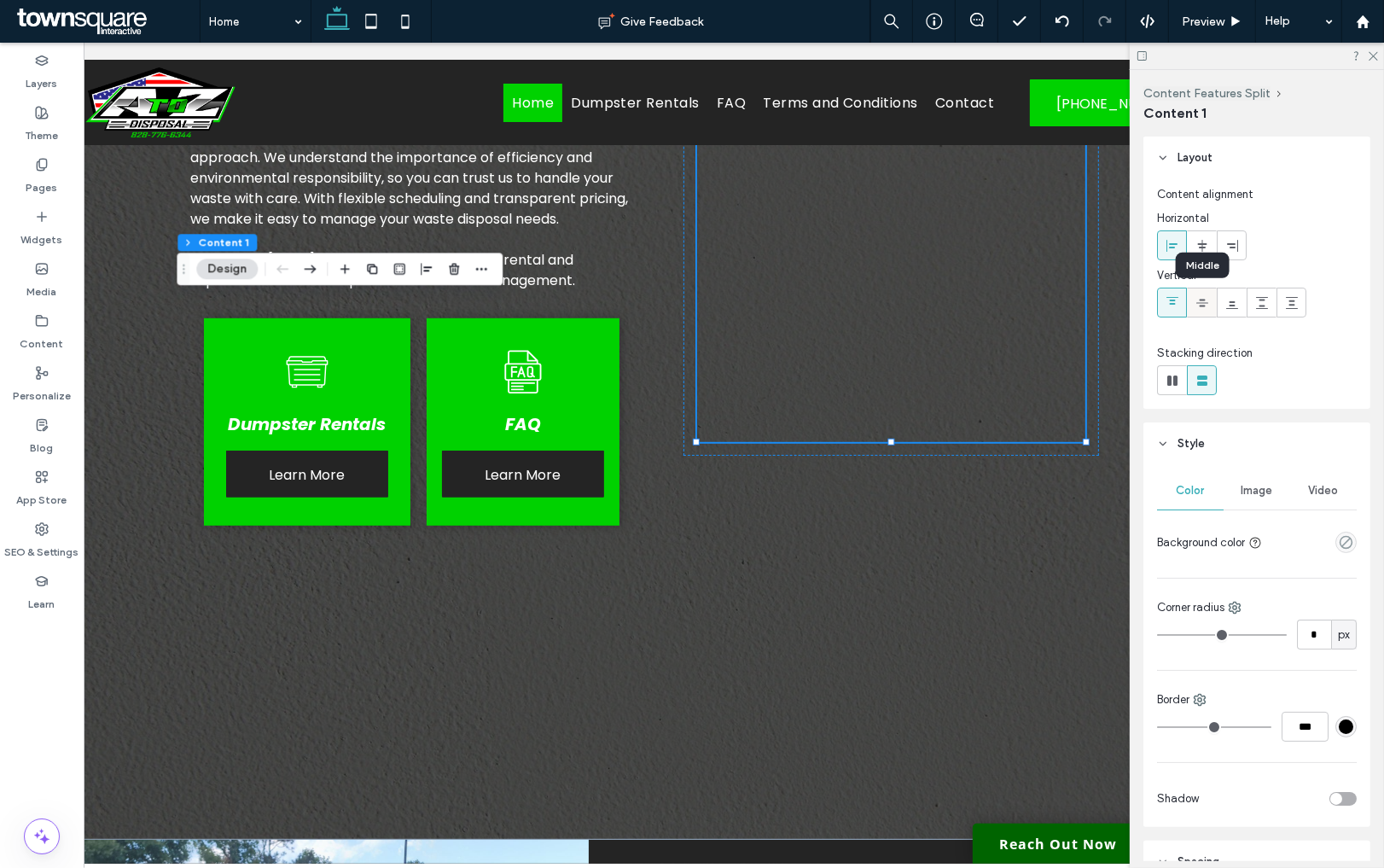
click at [1207, 305] on icon at bounding box center [1202, 303] width 13 height 13
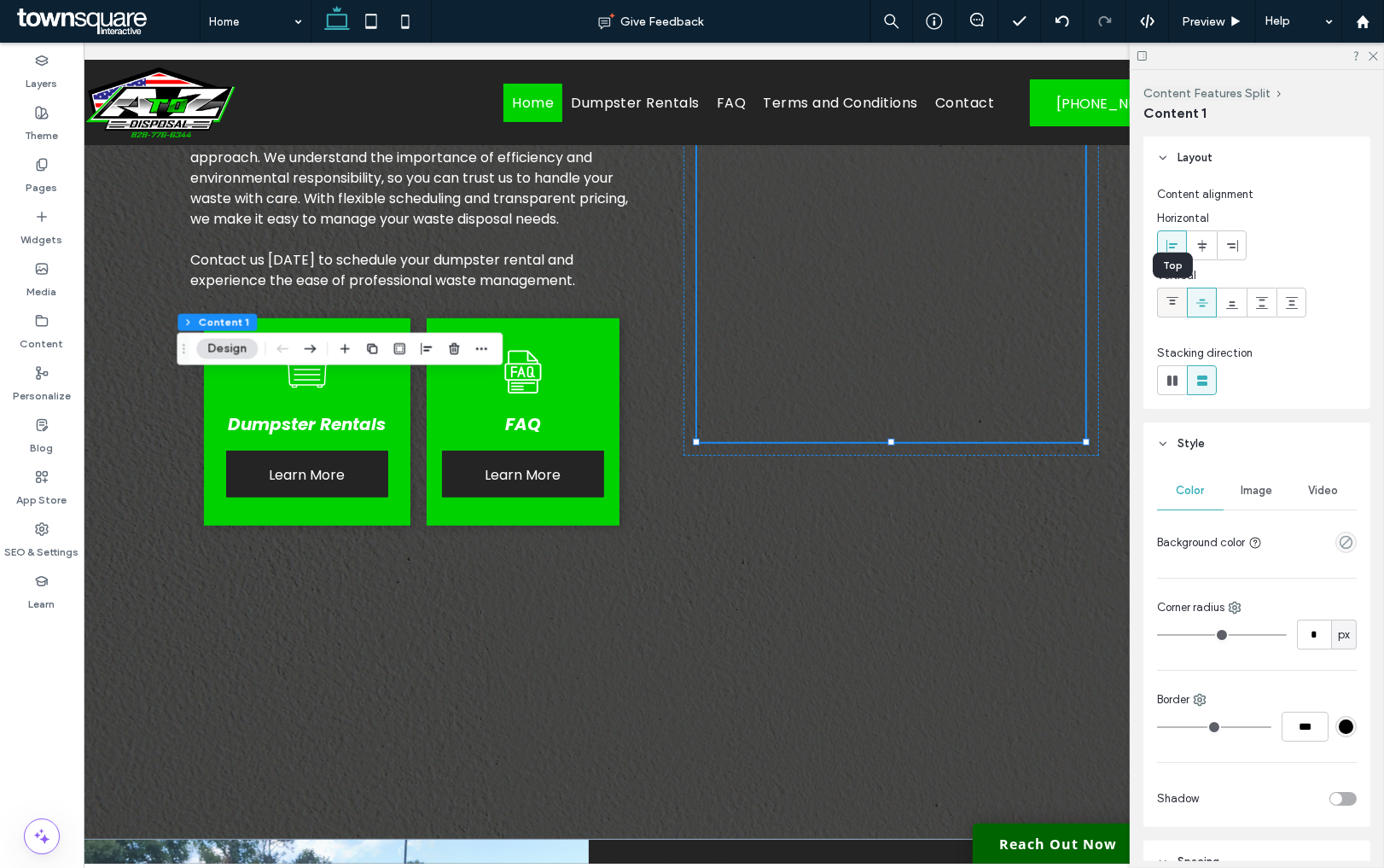
click at [1173, 303] on use at bounding box center [1172, 301] width 12 height 8
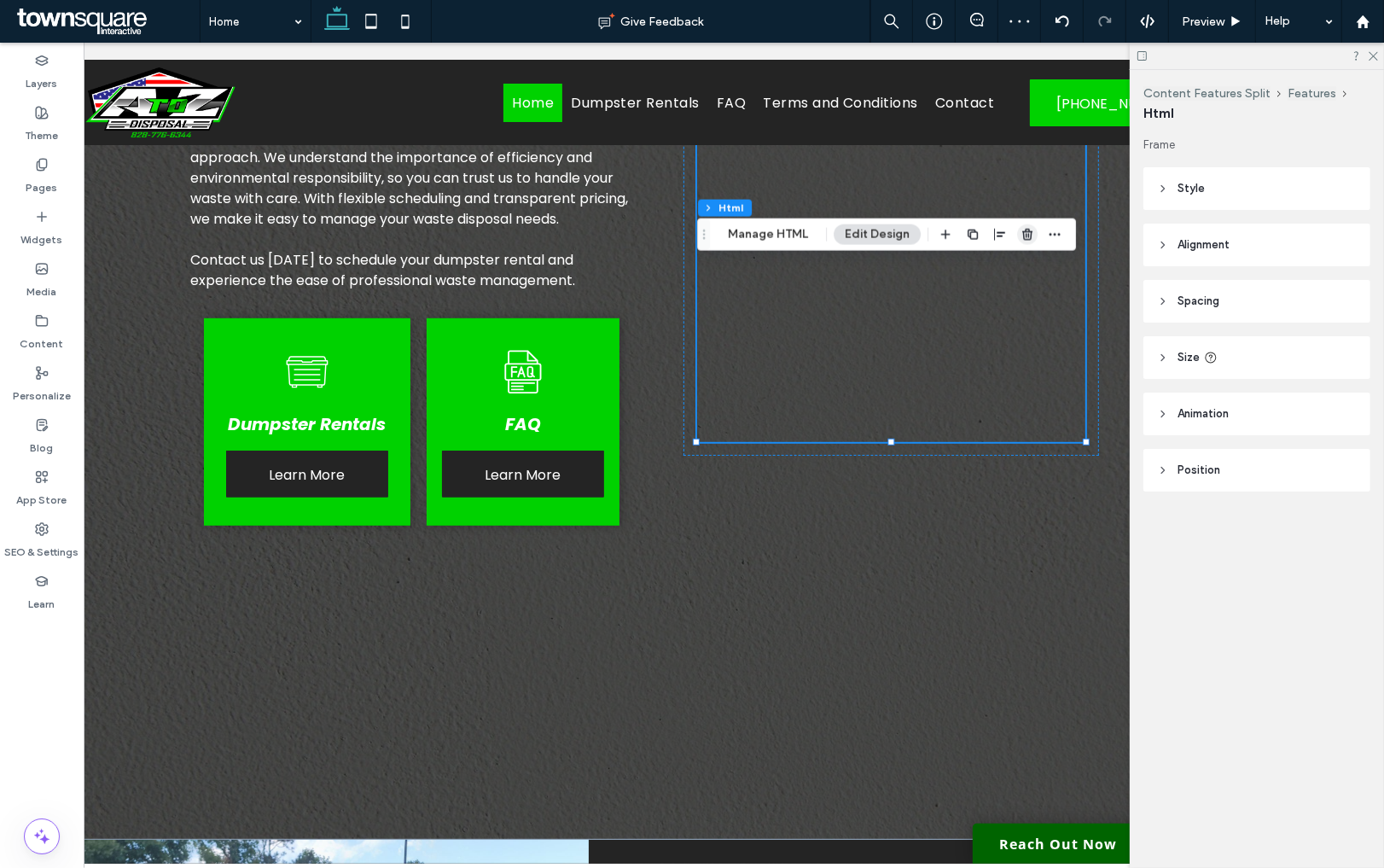
click at [1027, 234] on icon "button" at bounding box center [1027, 235] width 13 height 13
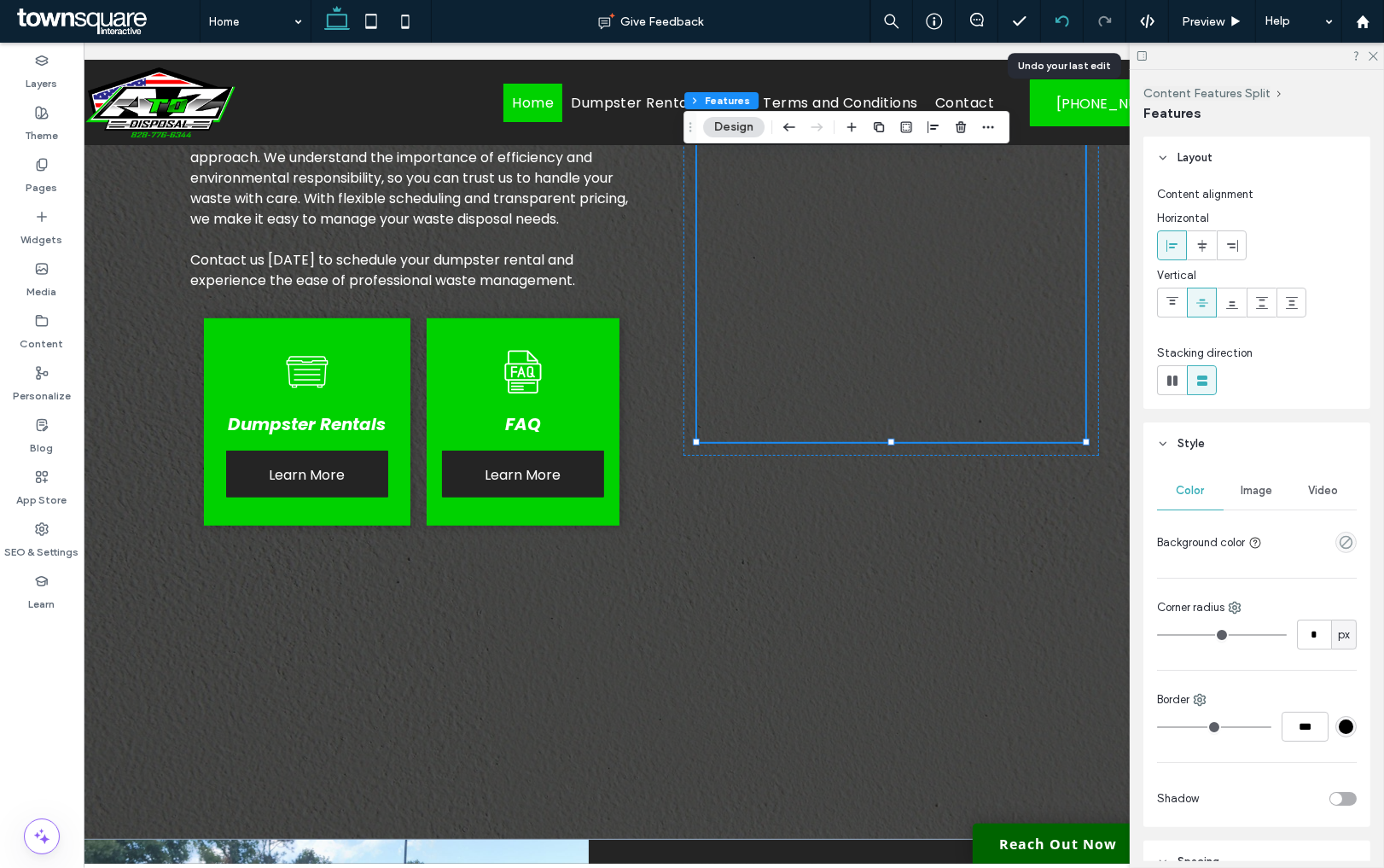
click at [1062, 25] on icon at bounding box center [1062, 21] width 13 height 13
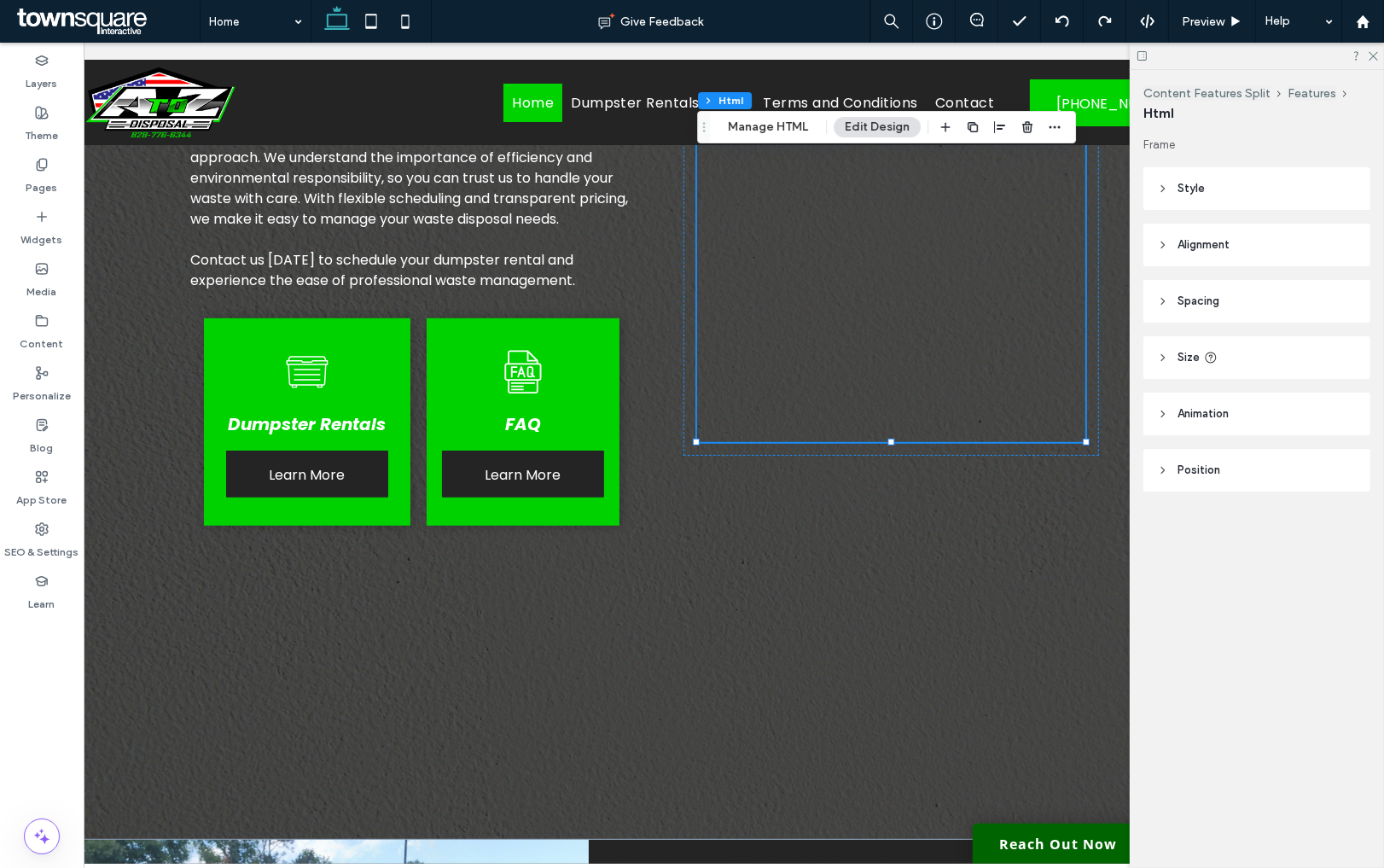
click at [778, 137] on div "Content Features Split Features Html Manage HTML Edit Design" at bounding box center [886, 127] width 379 height 32
click at [777, 137] on div "Content Features Split Features Html Manage HTML Edit Design" at bounding box center [886, 127] width 379 height 32
click at [777, 129] on button "Manage HTML" at bounding box center [768, 127] width 102 height 21
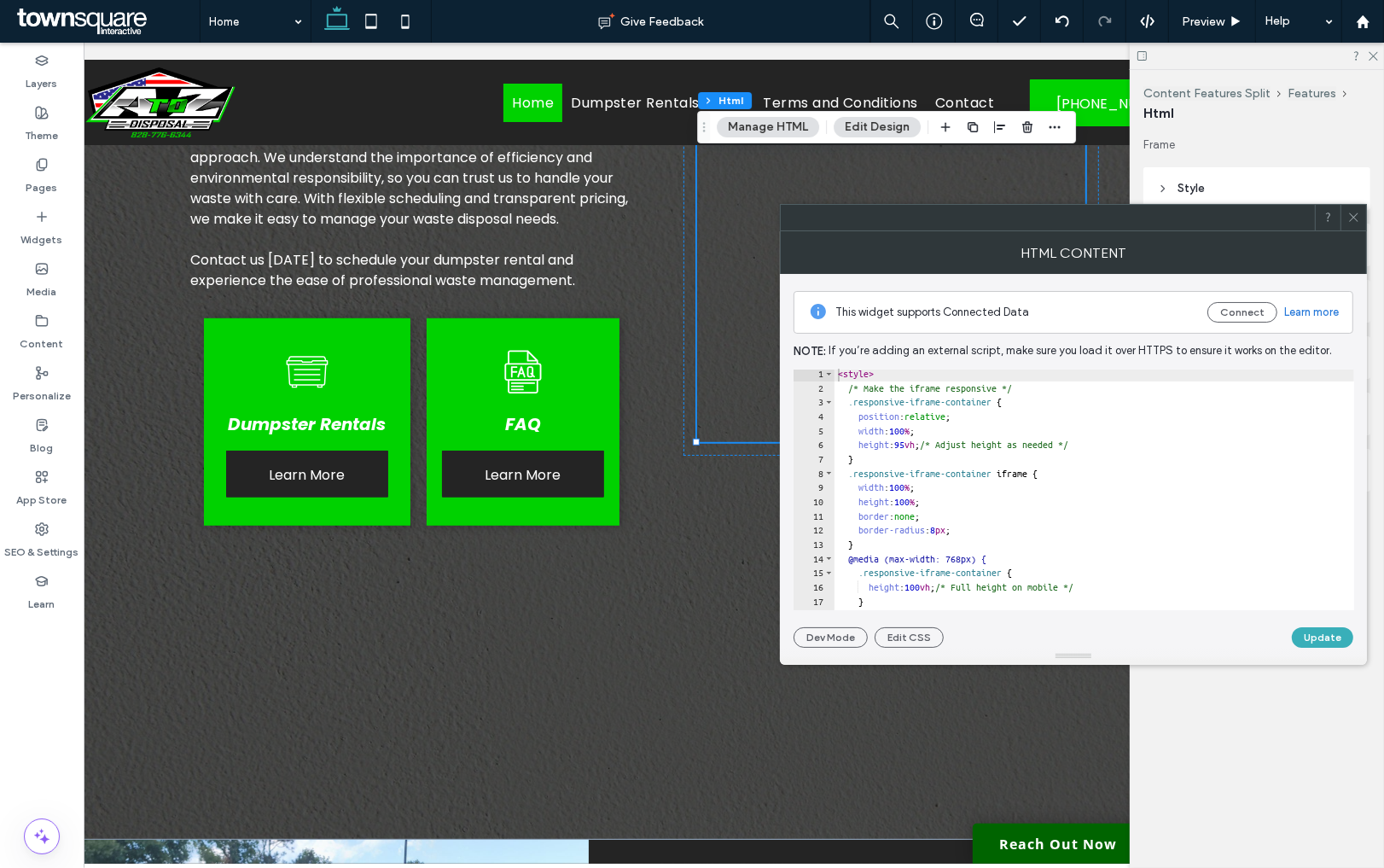
scroll to position [0, 0]
click at [922, 511] on div "< style > /* Make the iframe responsive */ .responsive-iframe-container { posit…" at bounding box center [1094, 504] width 520 height 269
type textarea "**"
click at [1317, 634] on button "Update" at bounding box center [1322, 638] width 62 height 21
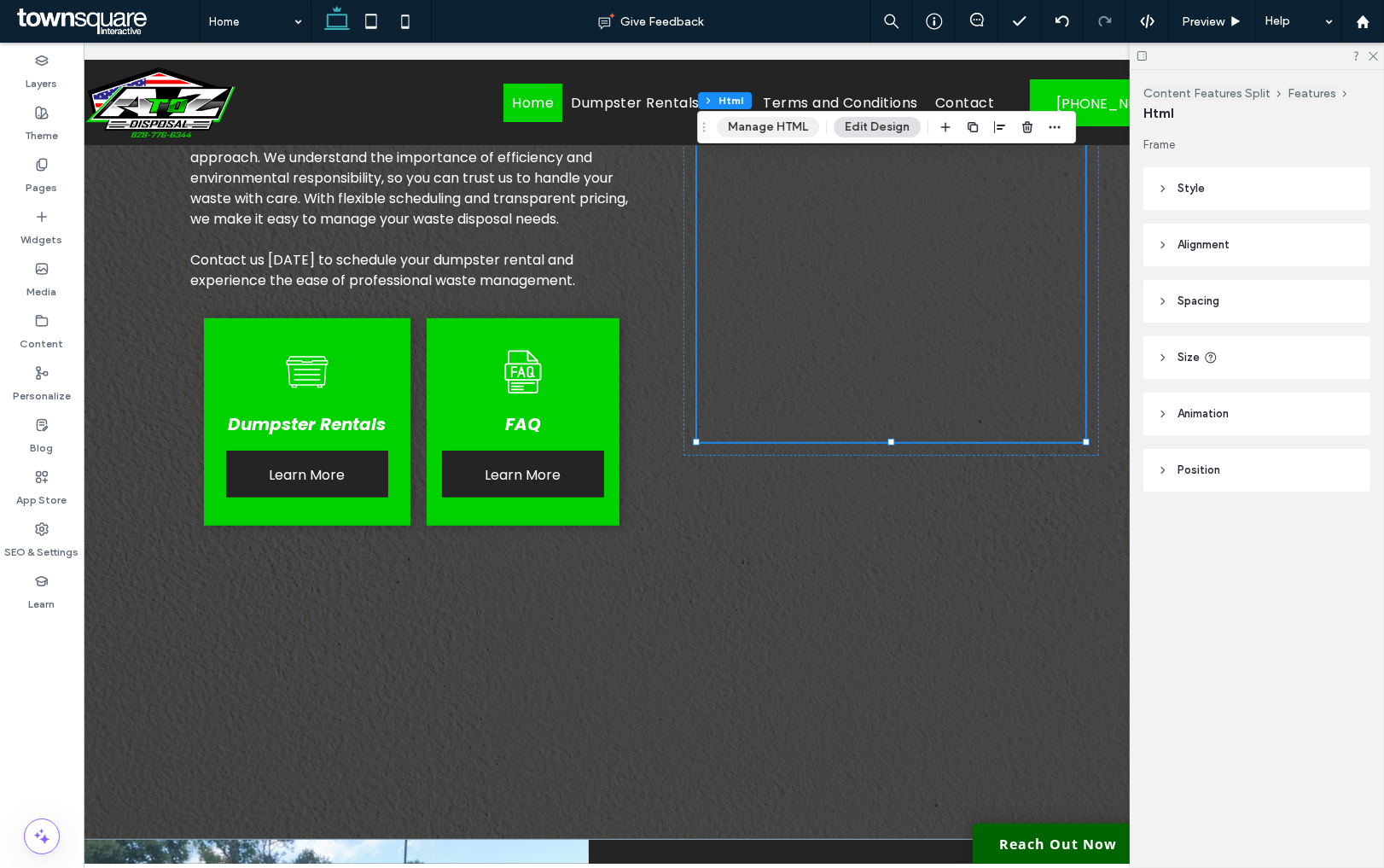
click at [760, 126] on button "Manage HTML" at bounding box center [768, 127] width 102 height 21
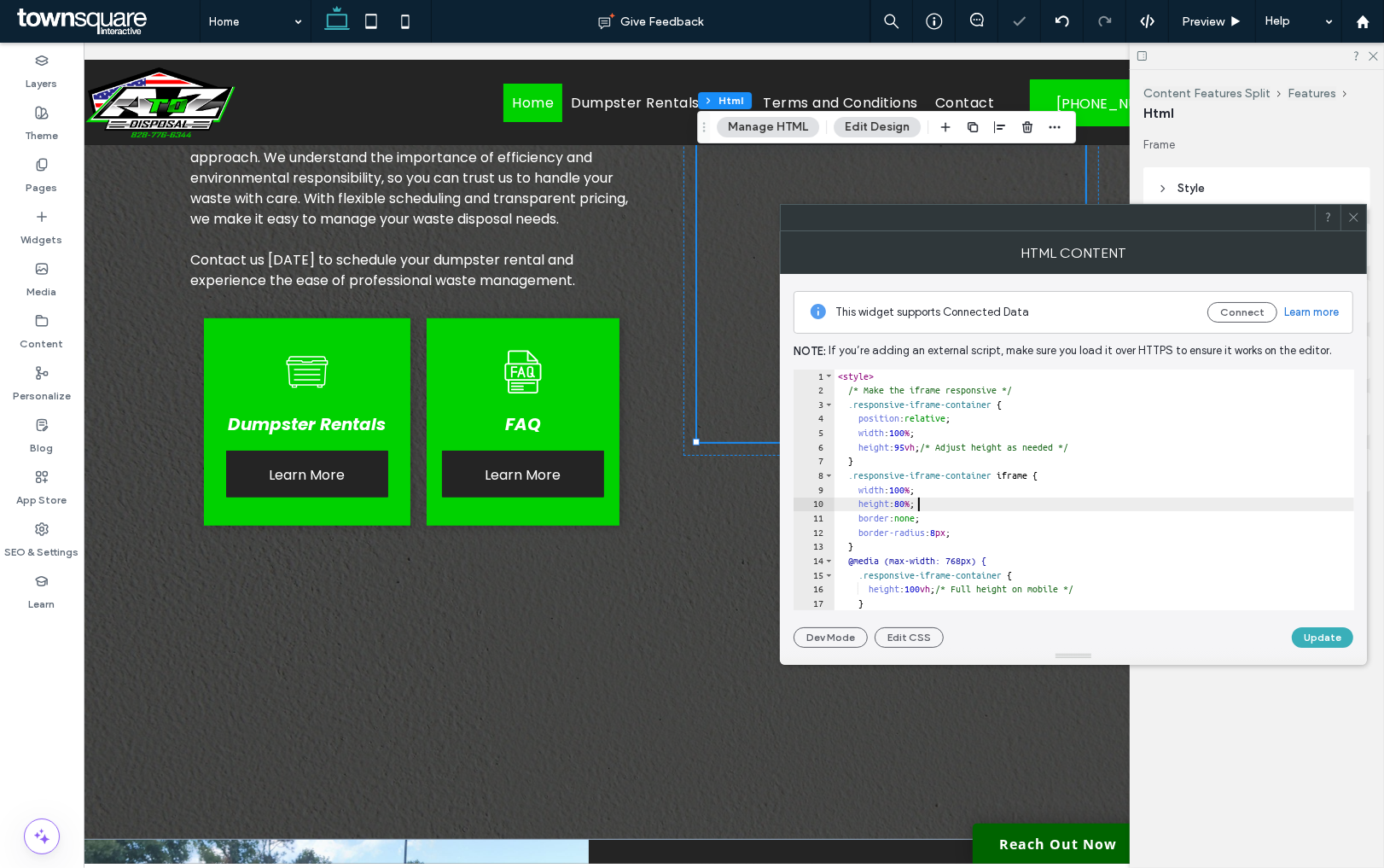
click at [914, 507] on div "< style > /* Make the iframe responsive */ .responsive-iframe-container { posit…" at bounding box center [1094, 504] width 520 height 269
type textarea "**"
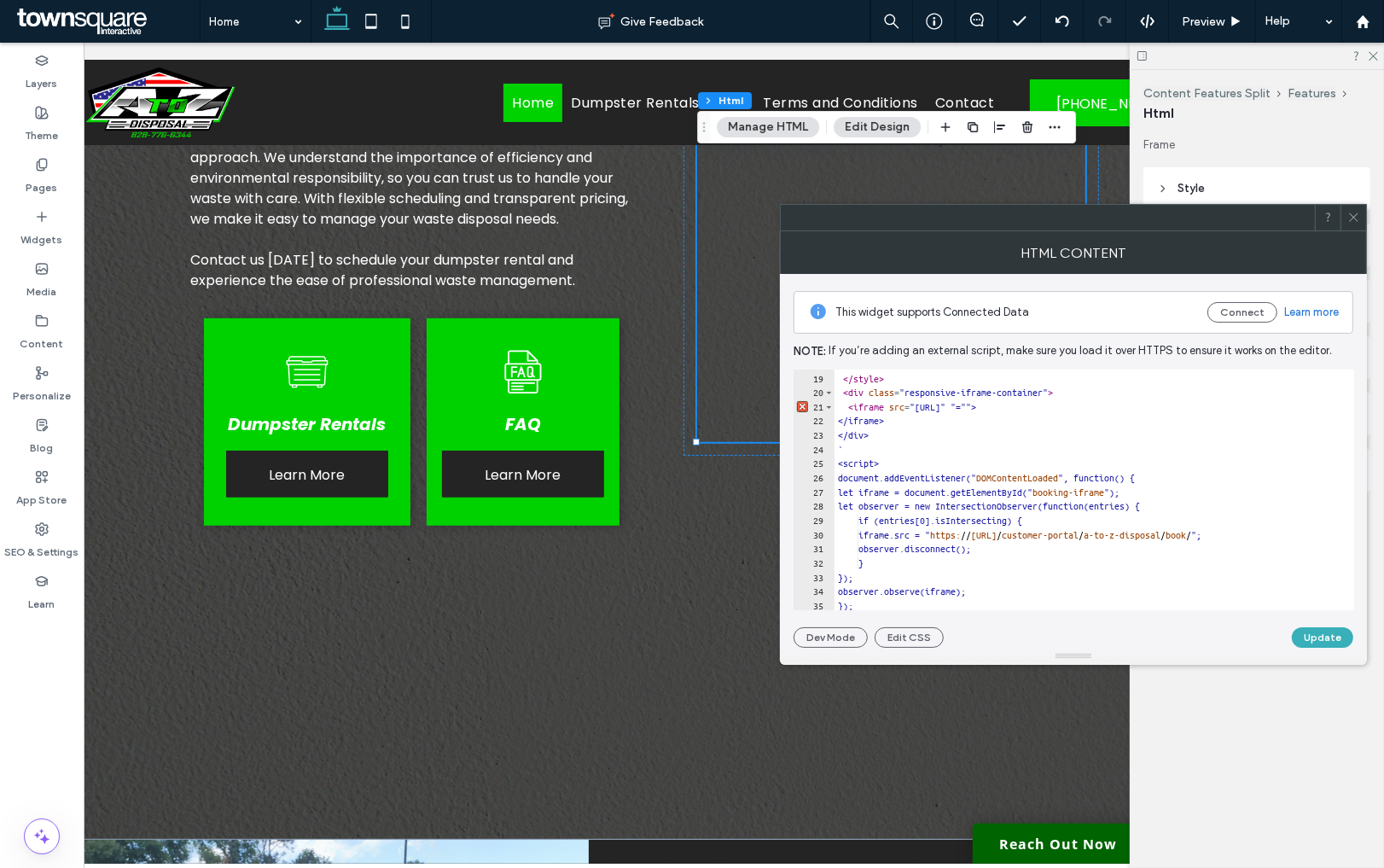
scroll to position [271, 0]
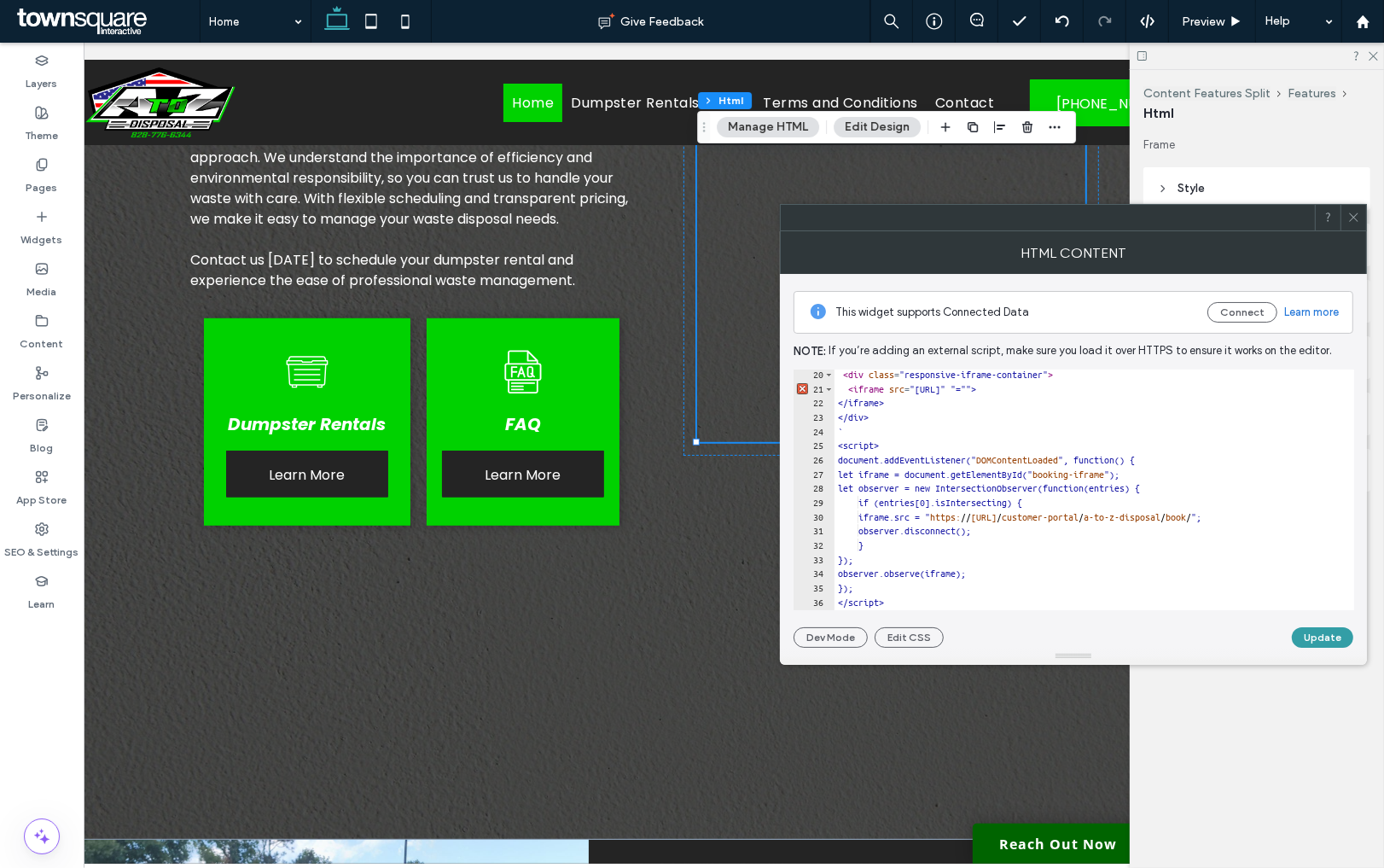
click at [1313, 636] on button "Update" at bounding box center [1322, 638] width 62 height 21
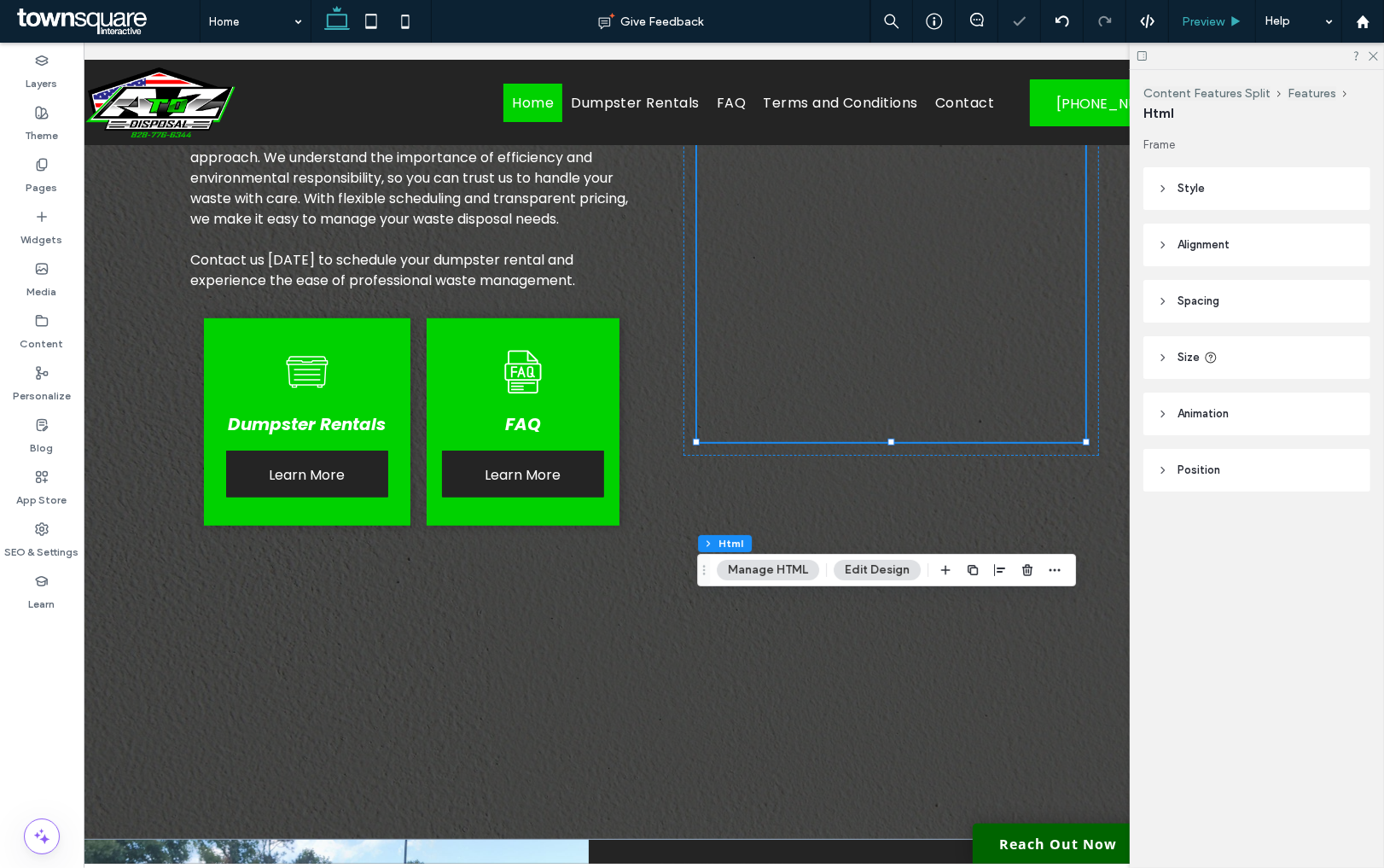
click at [1199, 39] on div "Preview" at bounding box center [1213, 21] width 87 height 43
click at [1199, 31] on div "Preview" at bounding box center [1213, 21] width 87 height 43
click at [1202, 29] on div "Preview" at bounding box center [1213, 21] width 87 height 43
click at [1199, 8] on div "Preview" at bounding box center [1213, 21] width 87 height 43
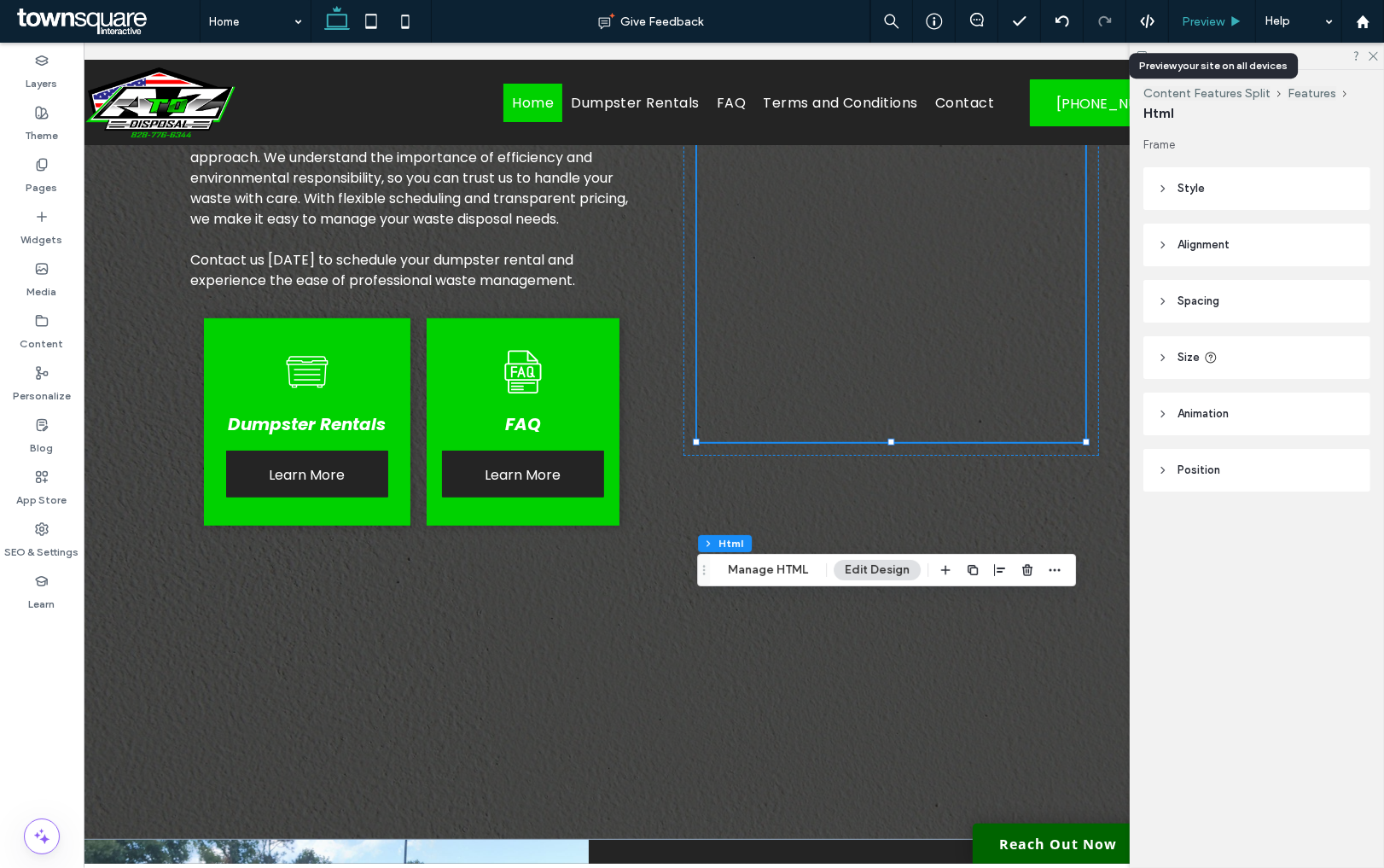
click at [1215, 26] on span "Preview" at bounding box center [1202, 21] width 43 height 14
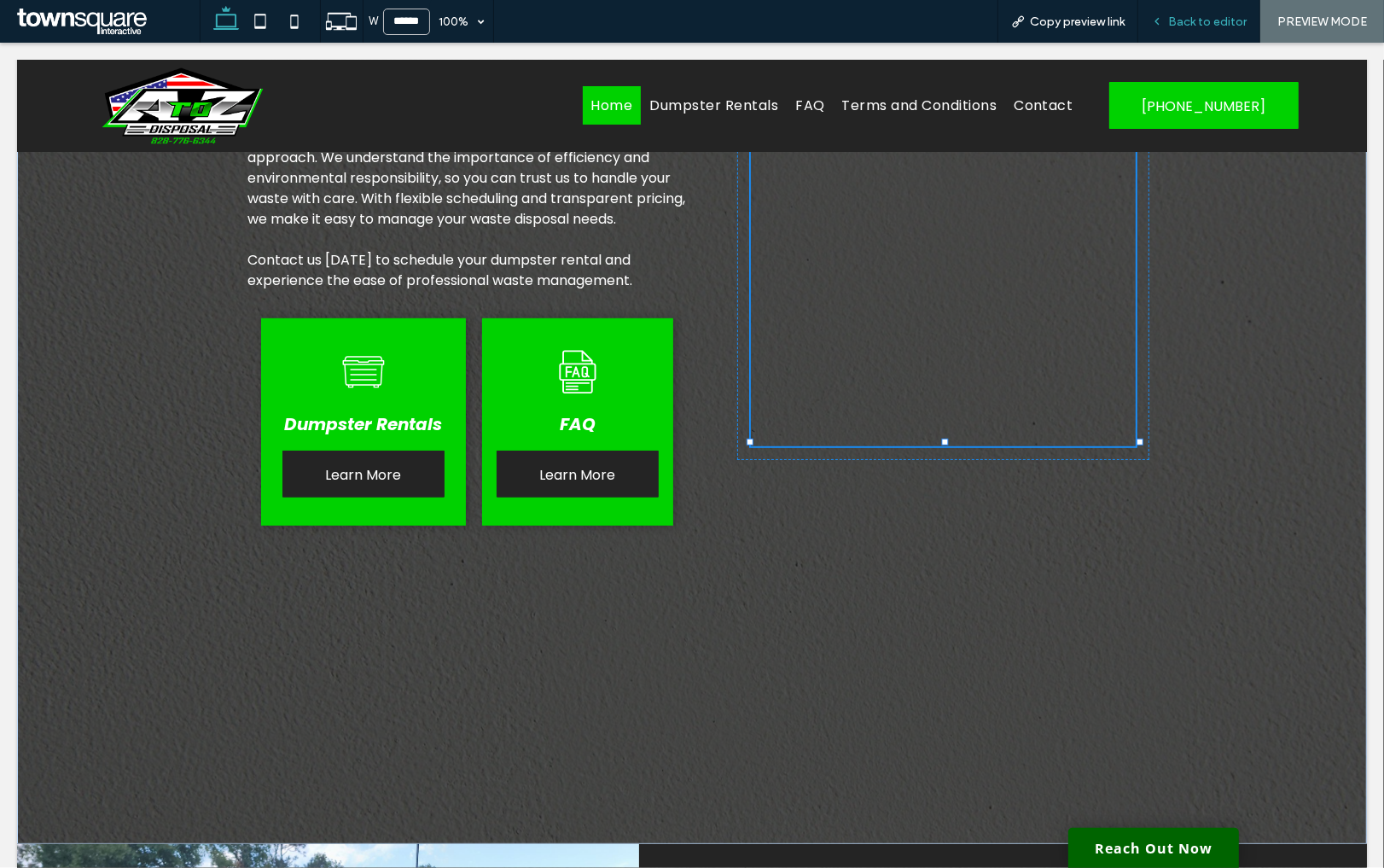
click at [1188, 28] on div "Back to editor" at bounding box center [1198, 21] width 122 height 43
click at [1185, 24] on span "Back to editor" at bounding box center [1207, 21] width 79 height 14
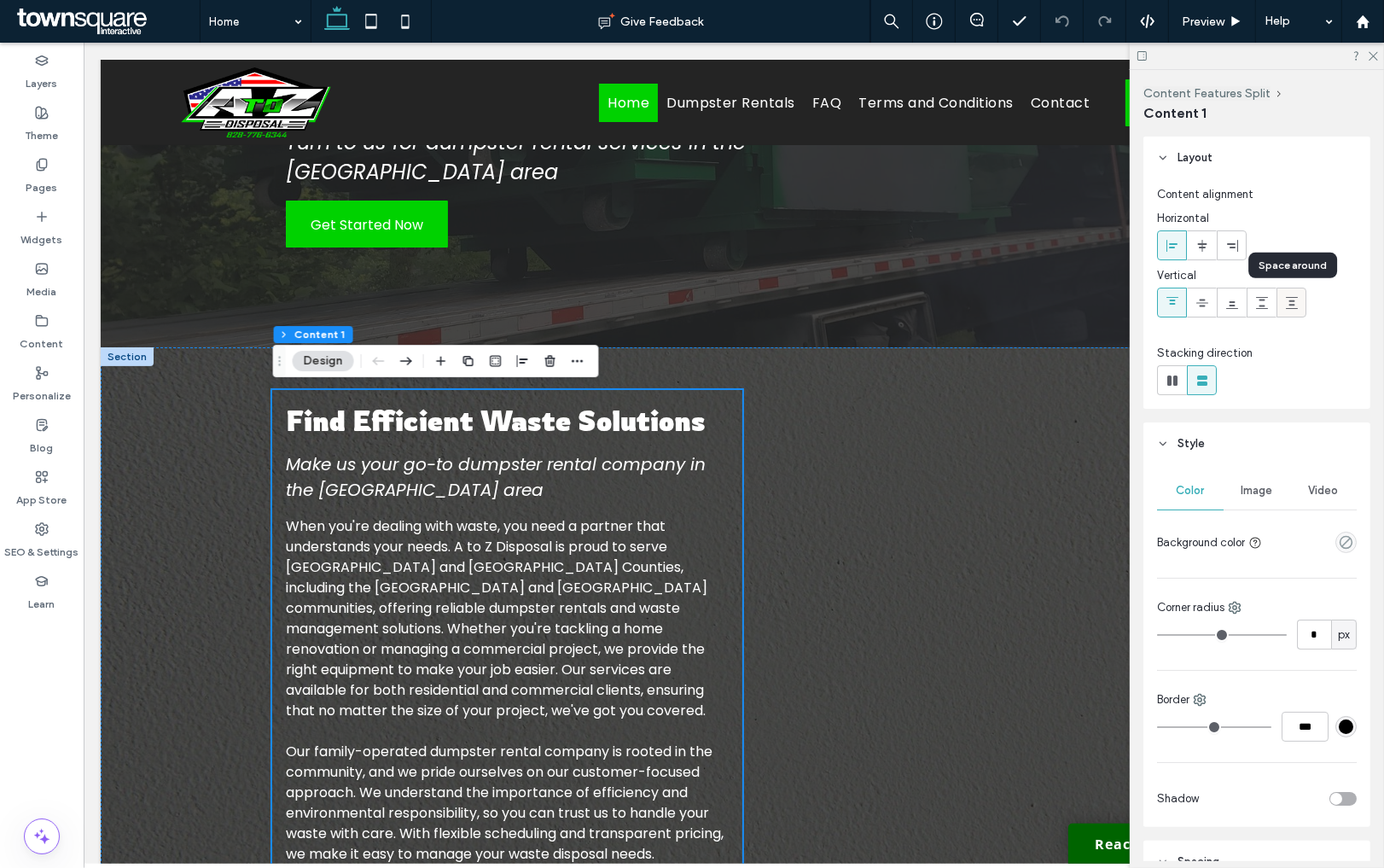
click at [1293, 305] on use at bounding box center [1291, 303] width 12 height 12
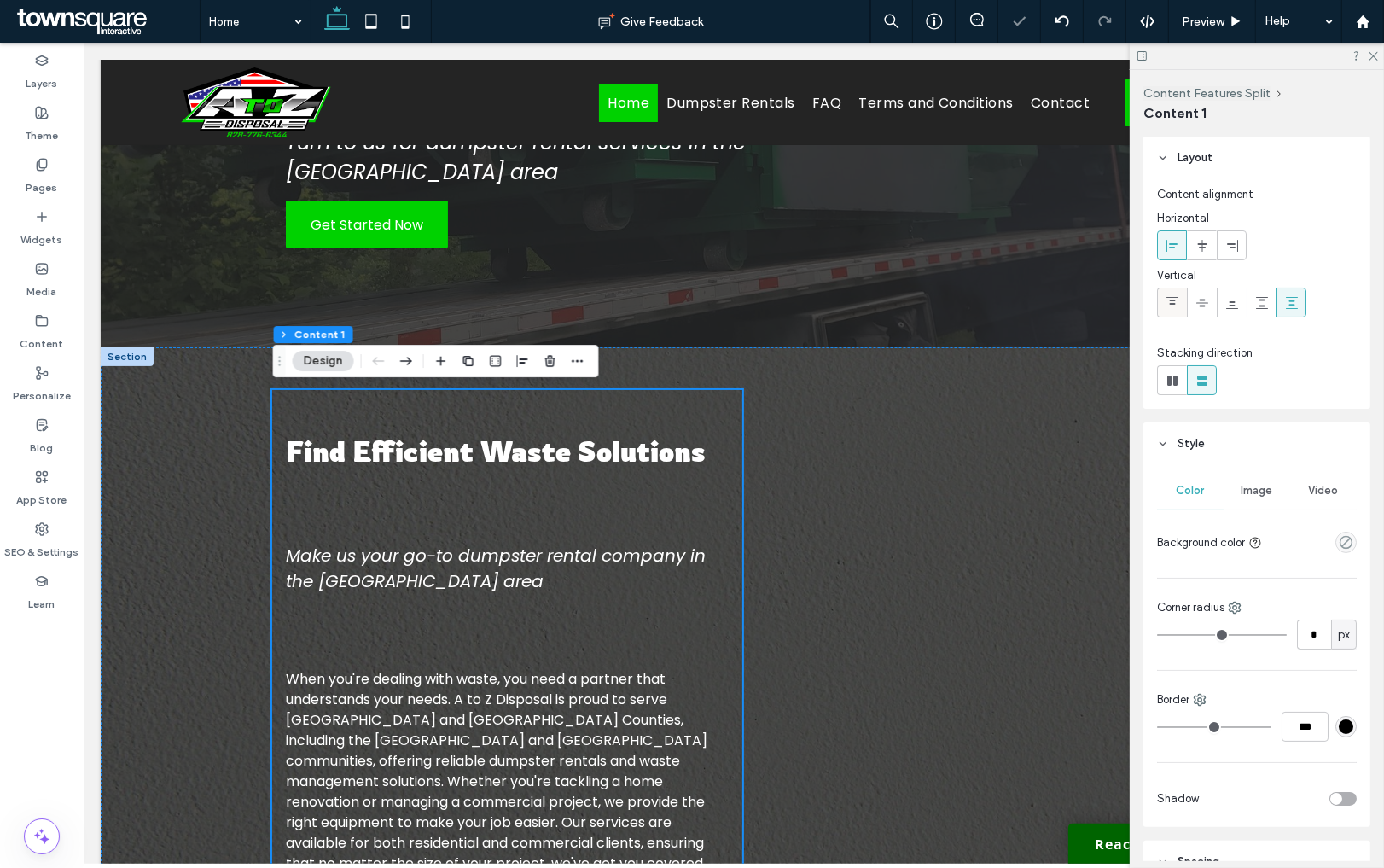
click at [1179, 299] on icon at bounding box center [1172, 303] width 13 height 13
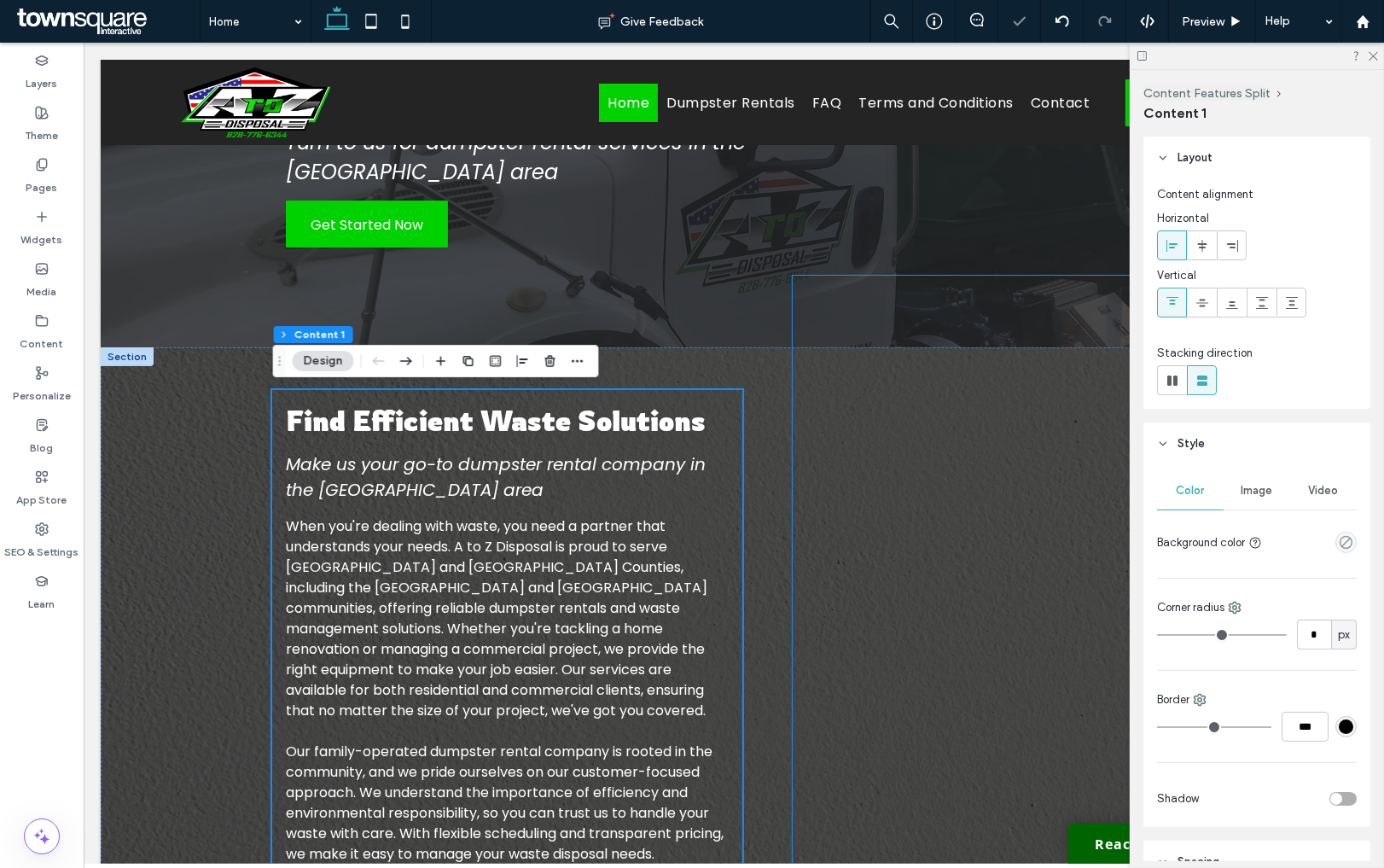
click at [813, 377] on div at bounding box center [986, 665] width 388 height 780
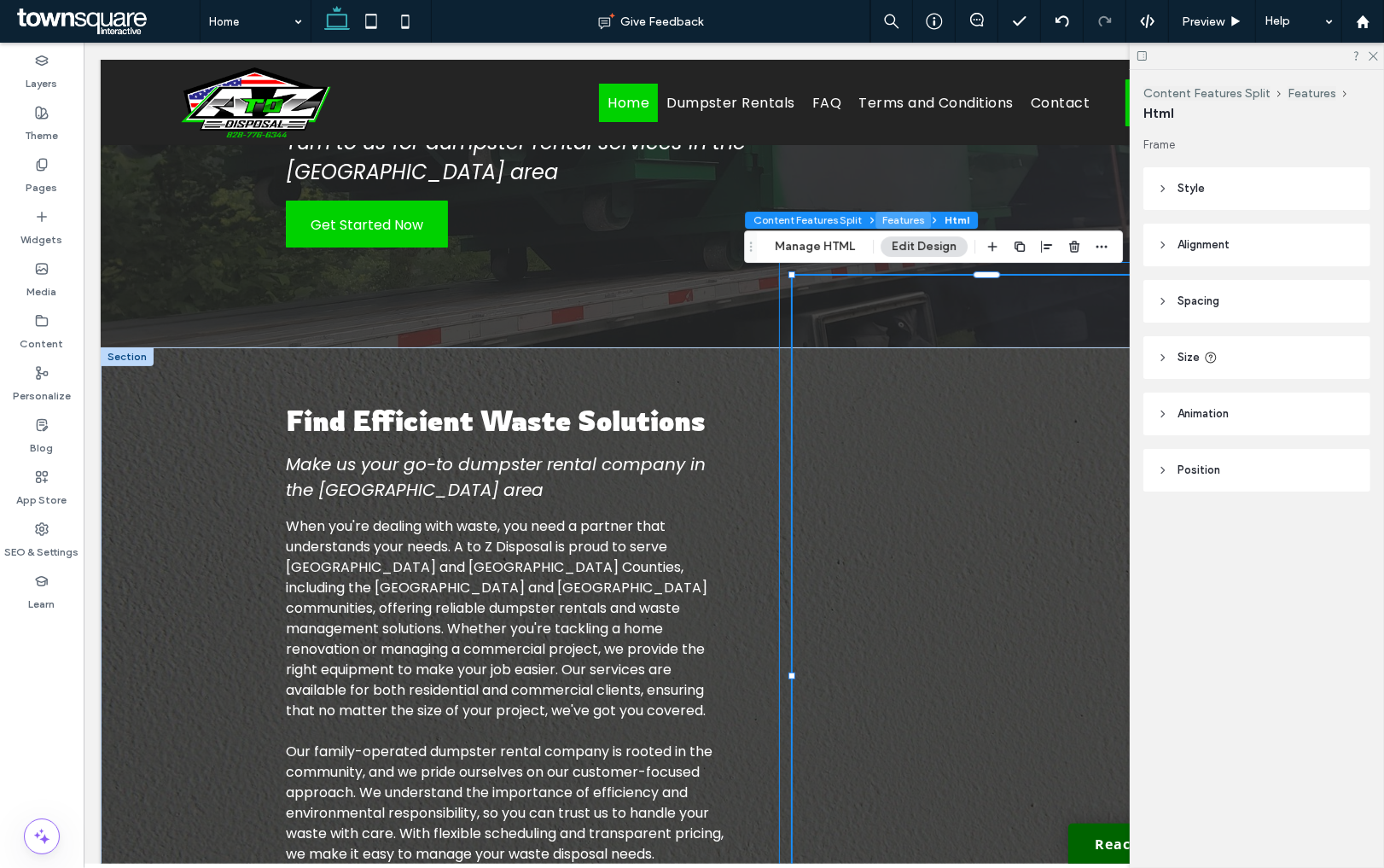
click at [897, 216] on button "Features" at bounding box center [903, 221] width 56 height 17
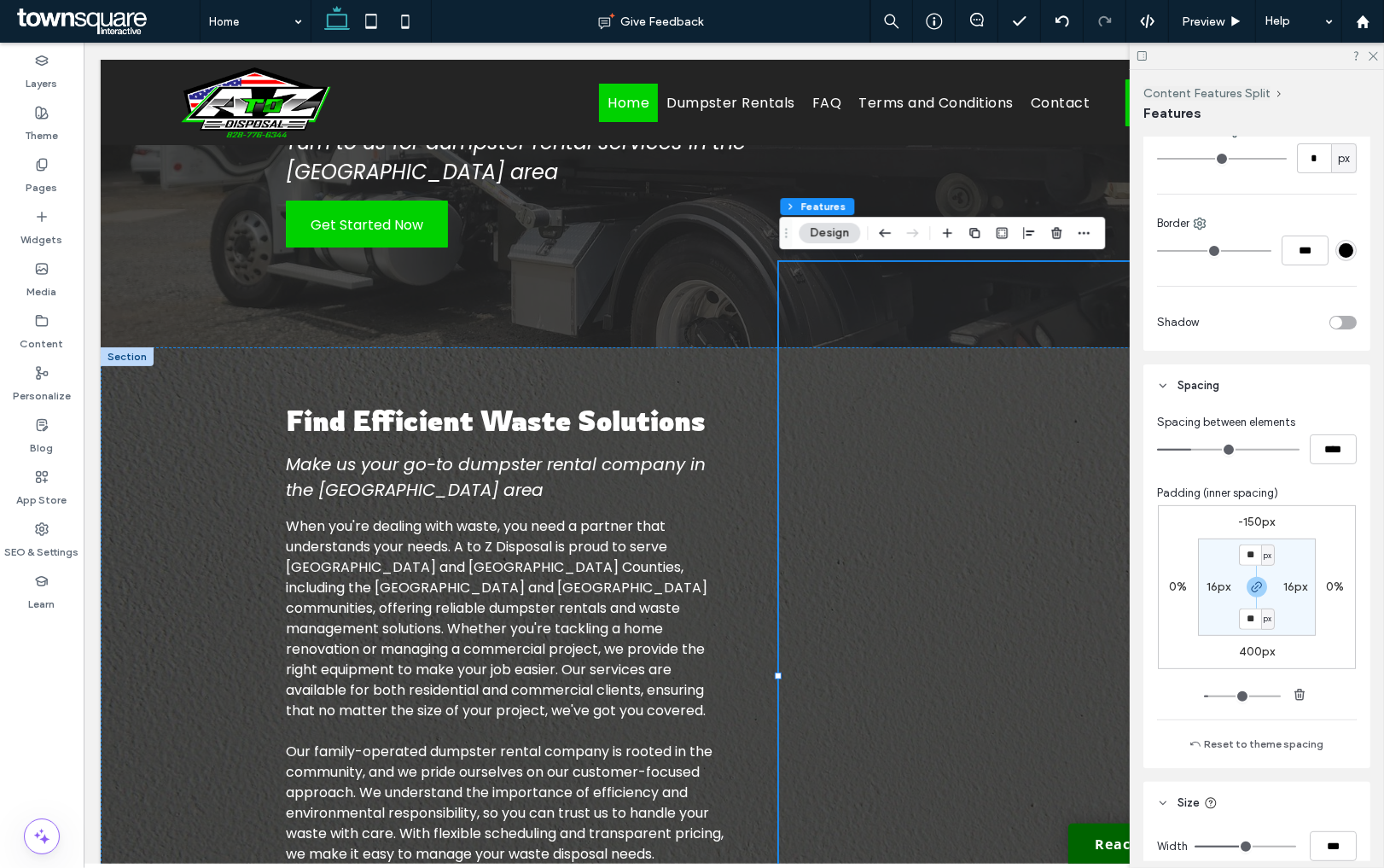
scroll to position [480, 0]
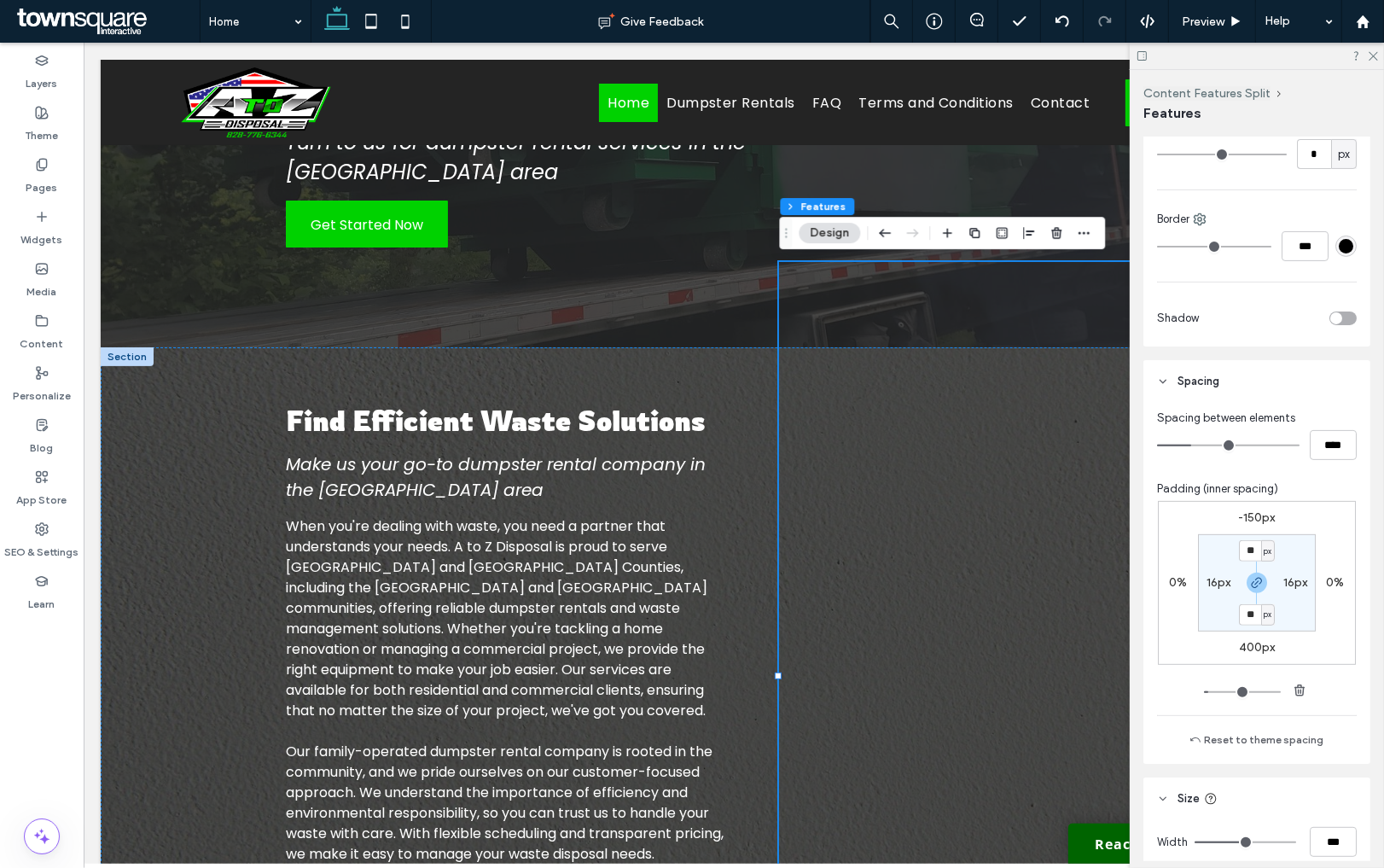
click at [1255, 643] on label "400px" at bounding box center [1257, 647] width 36 height 14
type input "***"
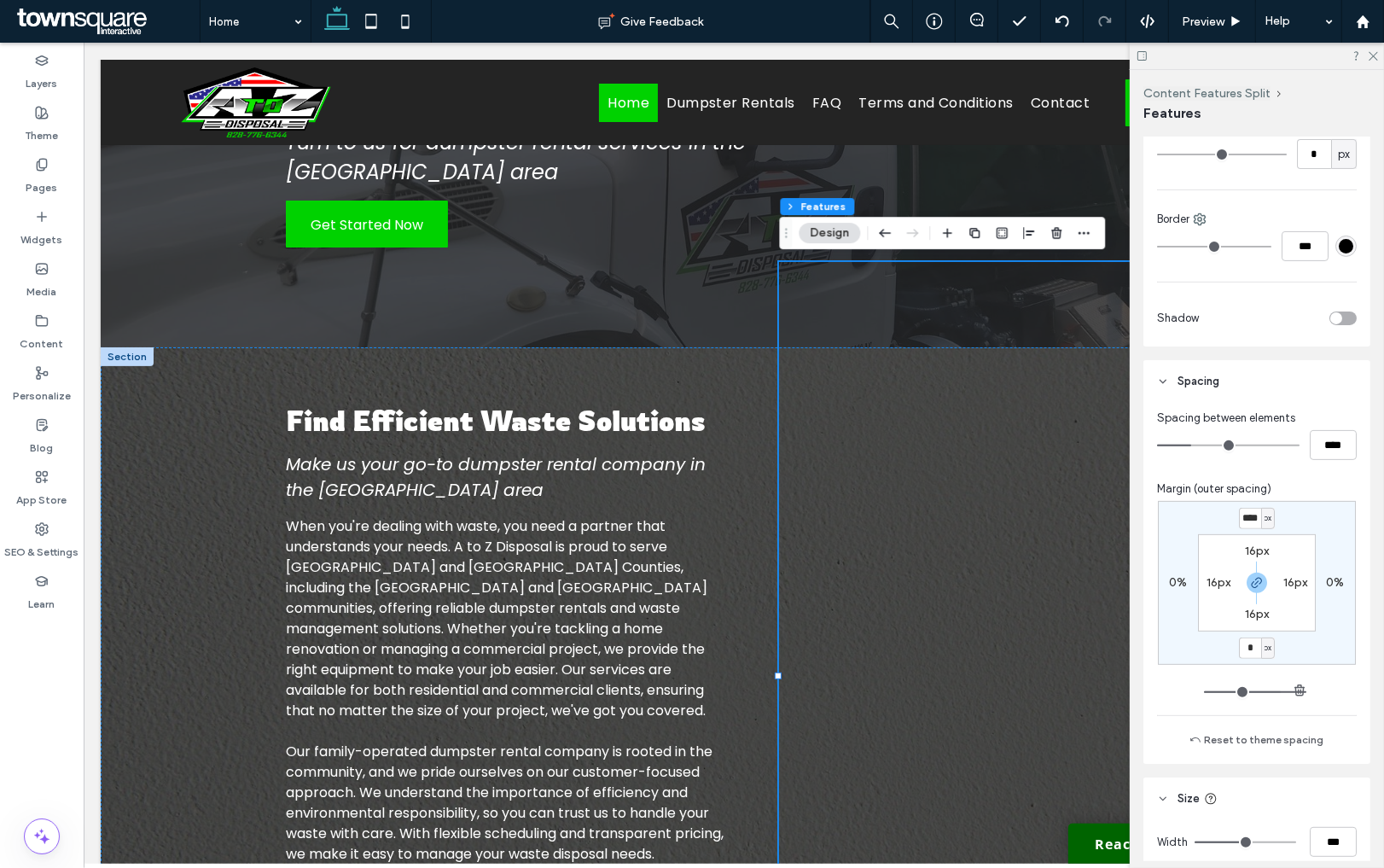
type input "*"
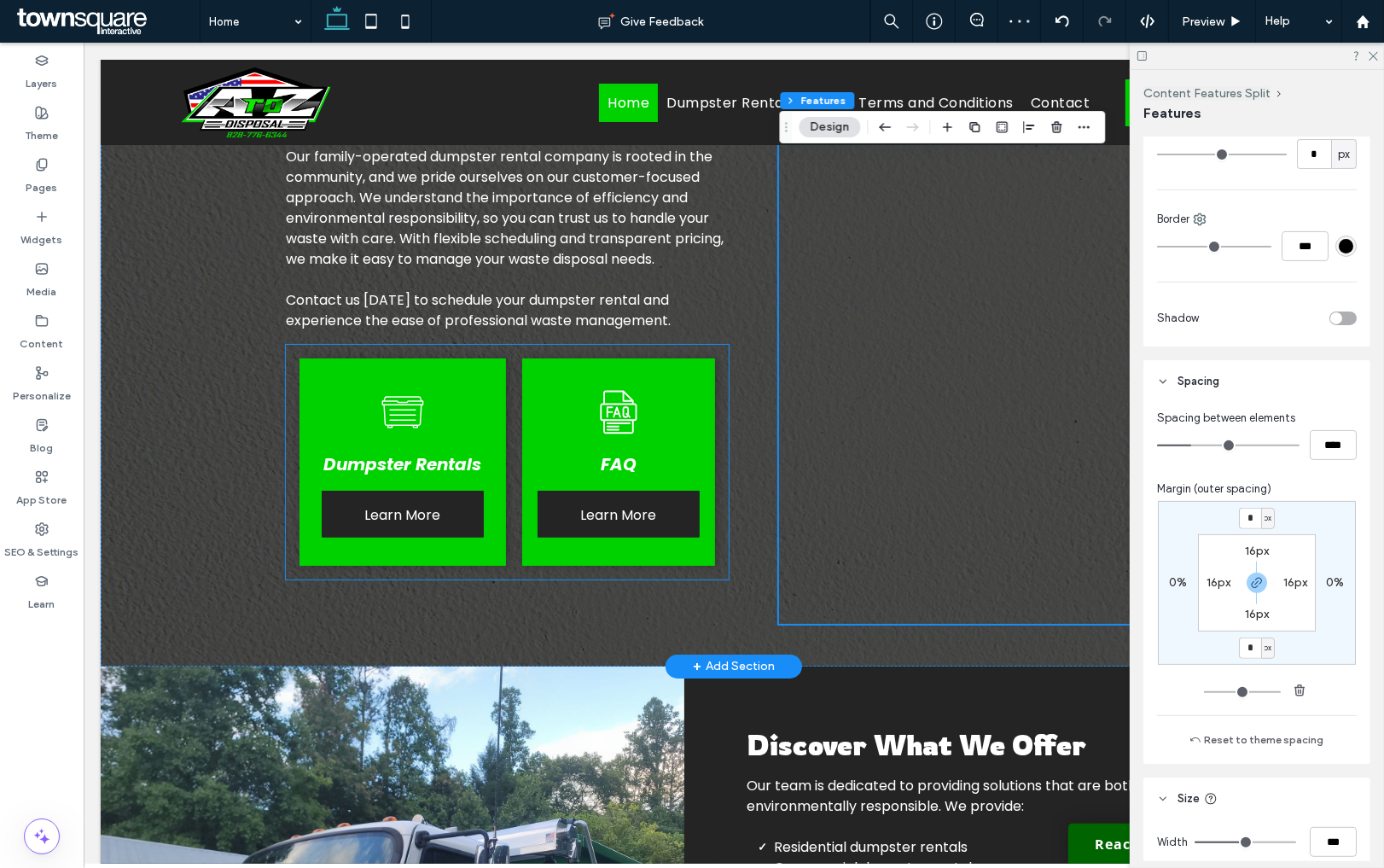
scroll to position [662, 0]
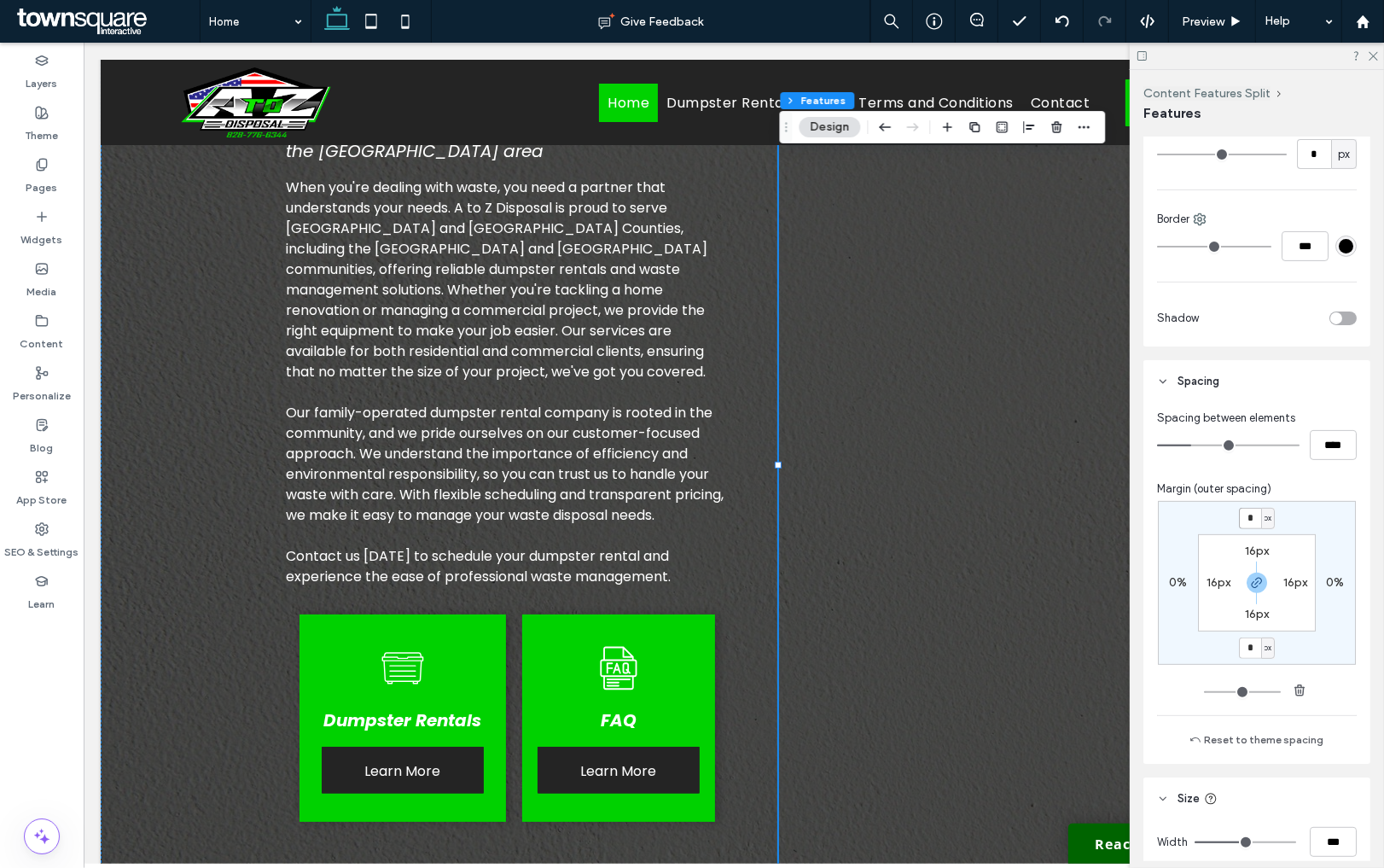
click at [1249, 518] on input "*" at bounding box center [1250, 518] width 22 height 22
click at [1254, 518] on input "*" at bounding box center [1250, 518] width 22 height 22
click at [1251, 583] on icon "button" at bounding box center [1257, 582] width 13 height 13
click at [1252, 523] on label "0px" at bounding box center [1257, 517] width 21 height 14
type input "****"
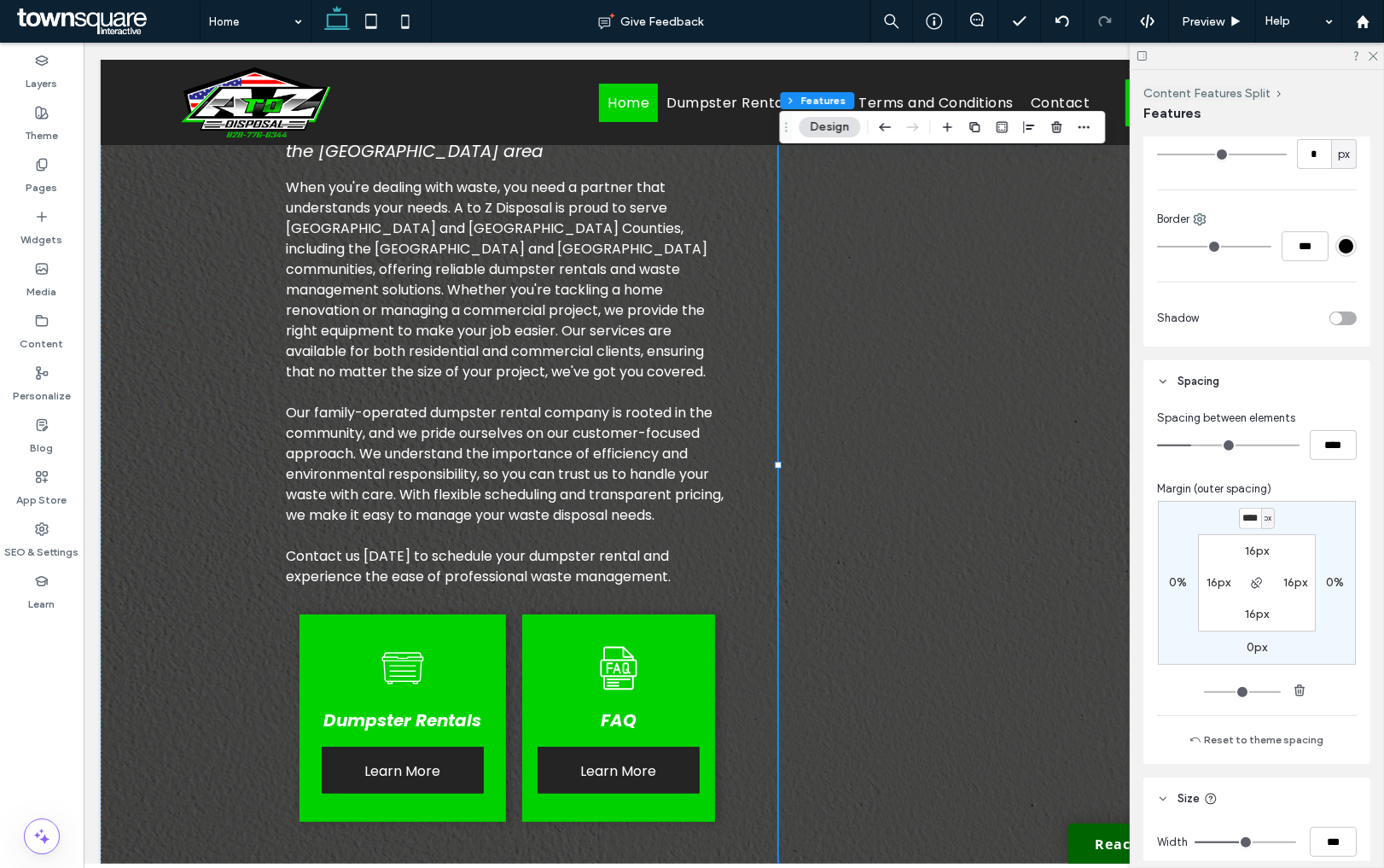
type input "*"
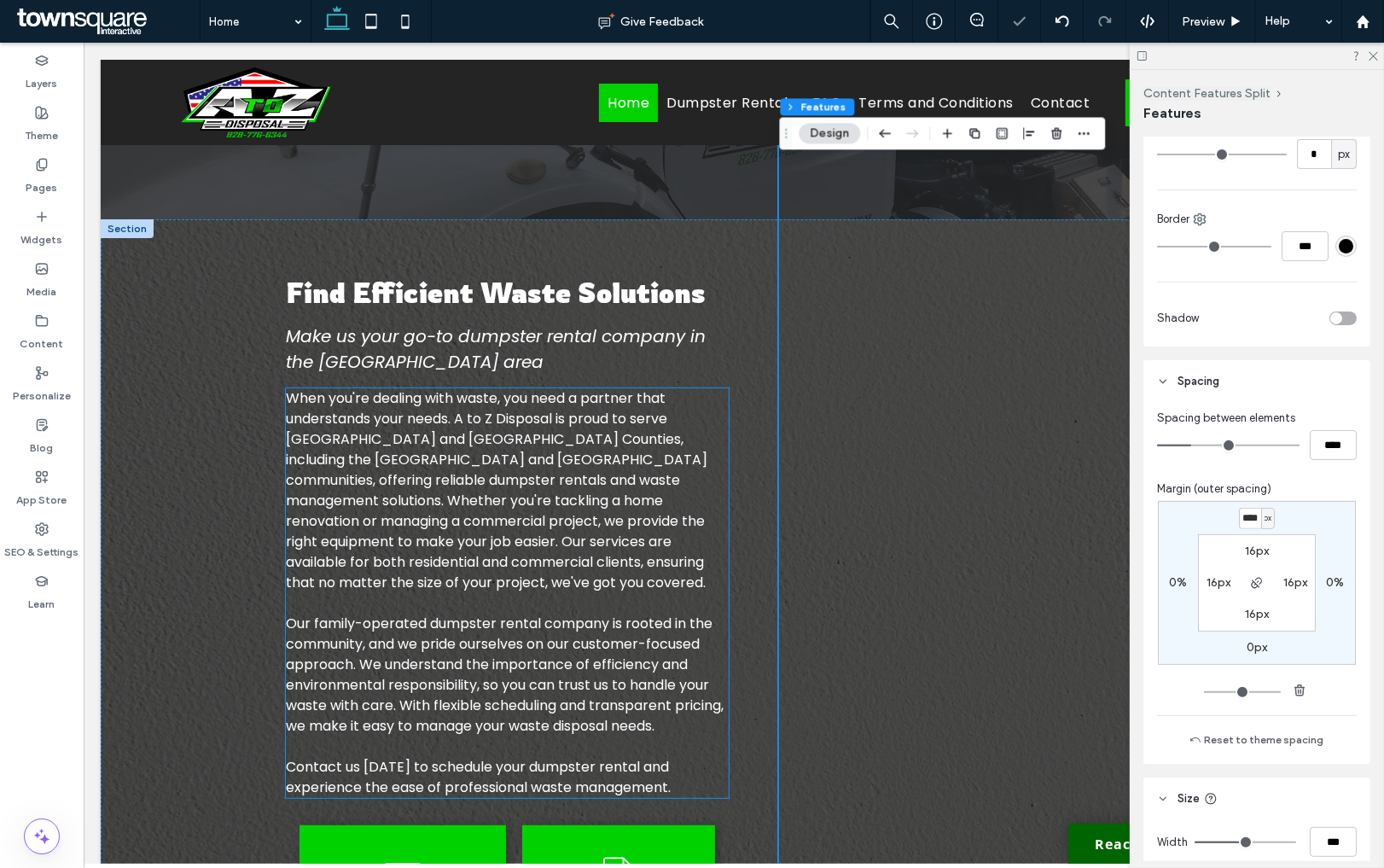
scroll to position [422, 0]
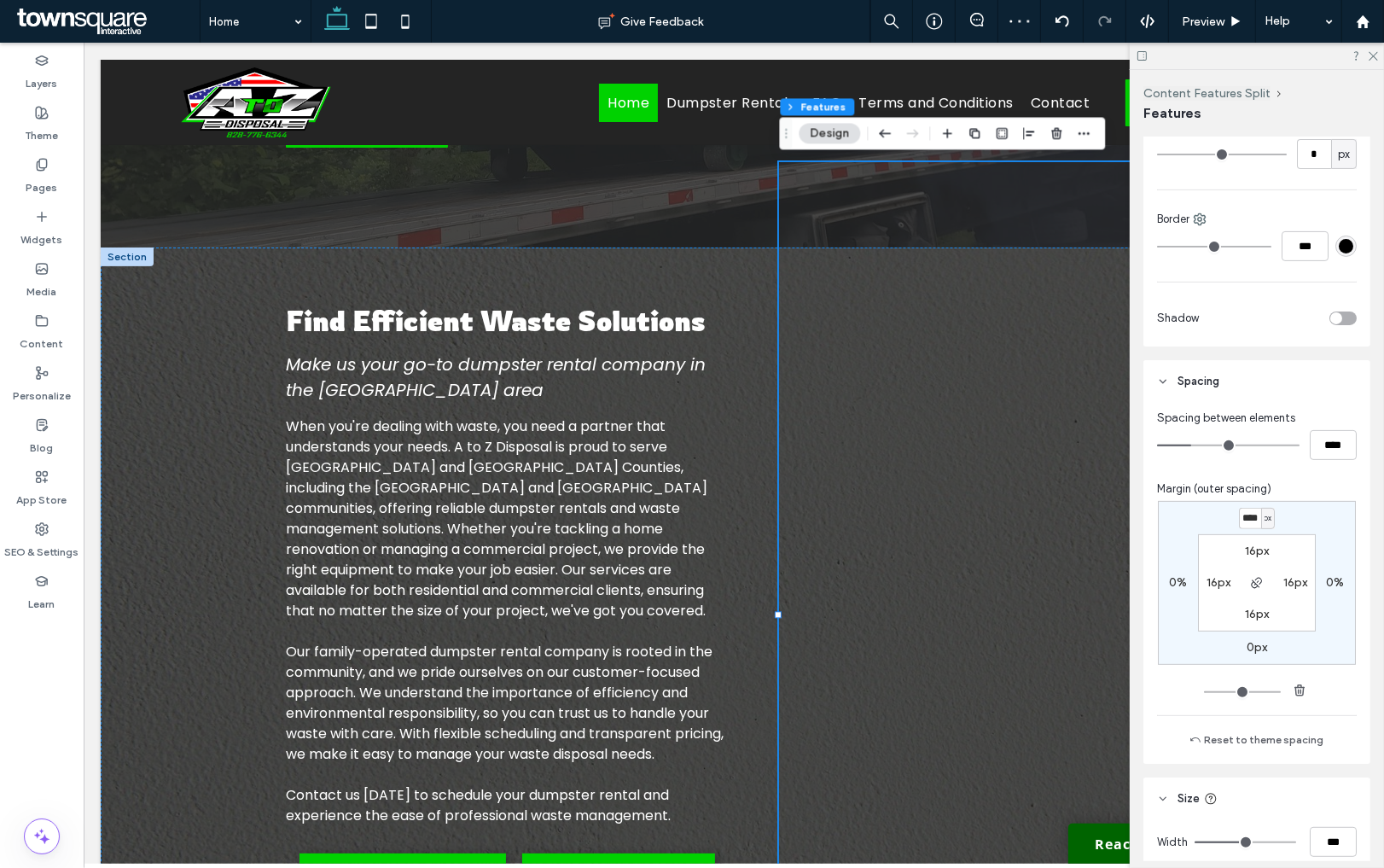
type input "****"
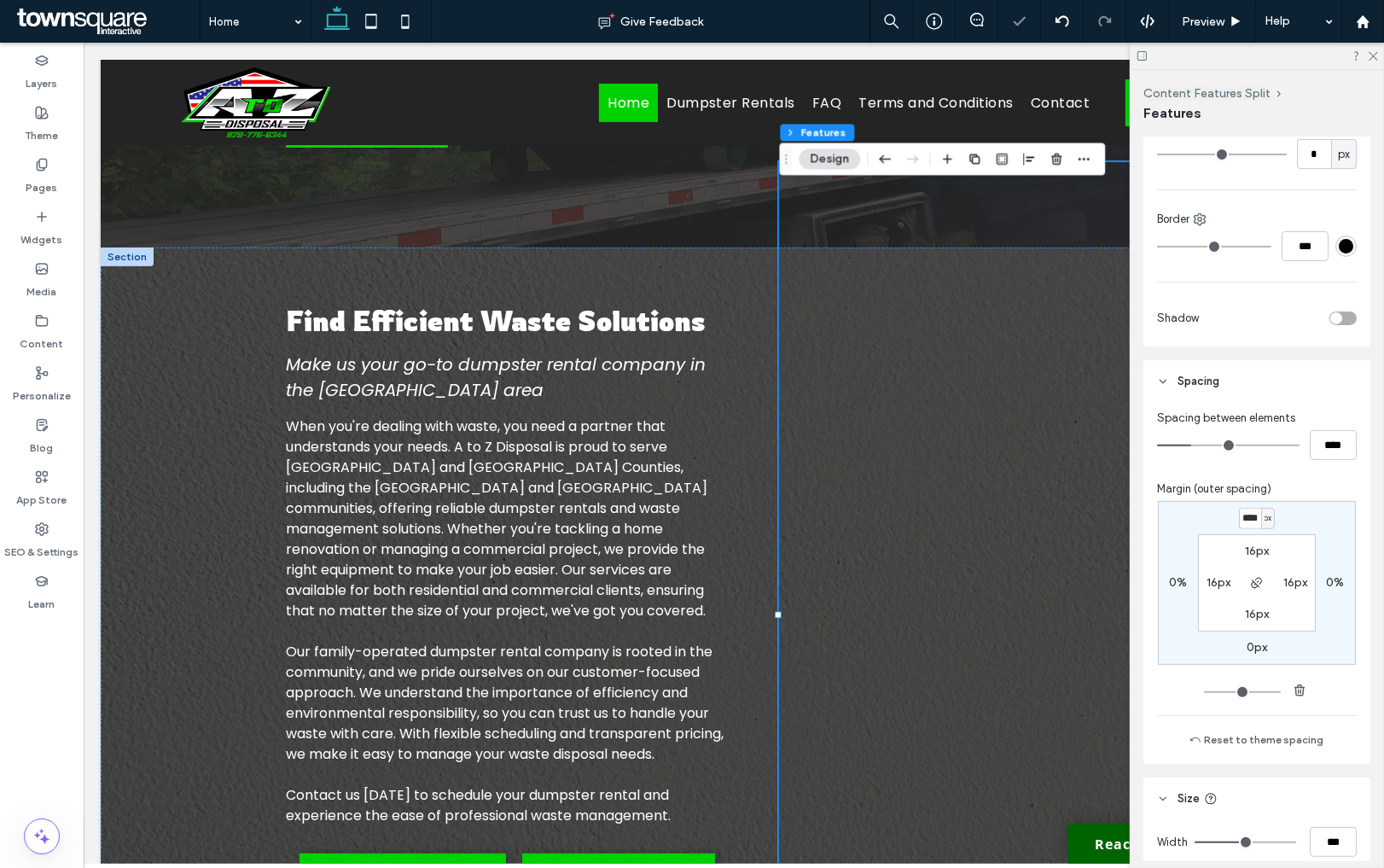
type input "*"
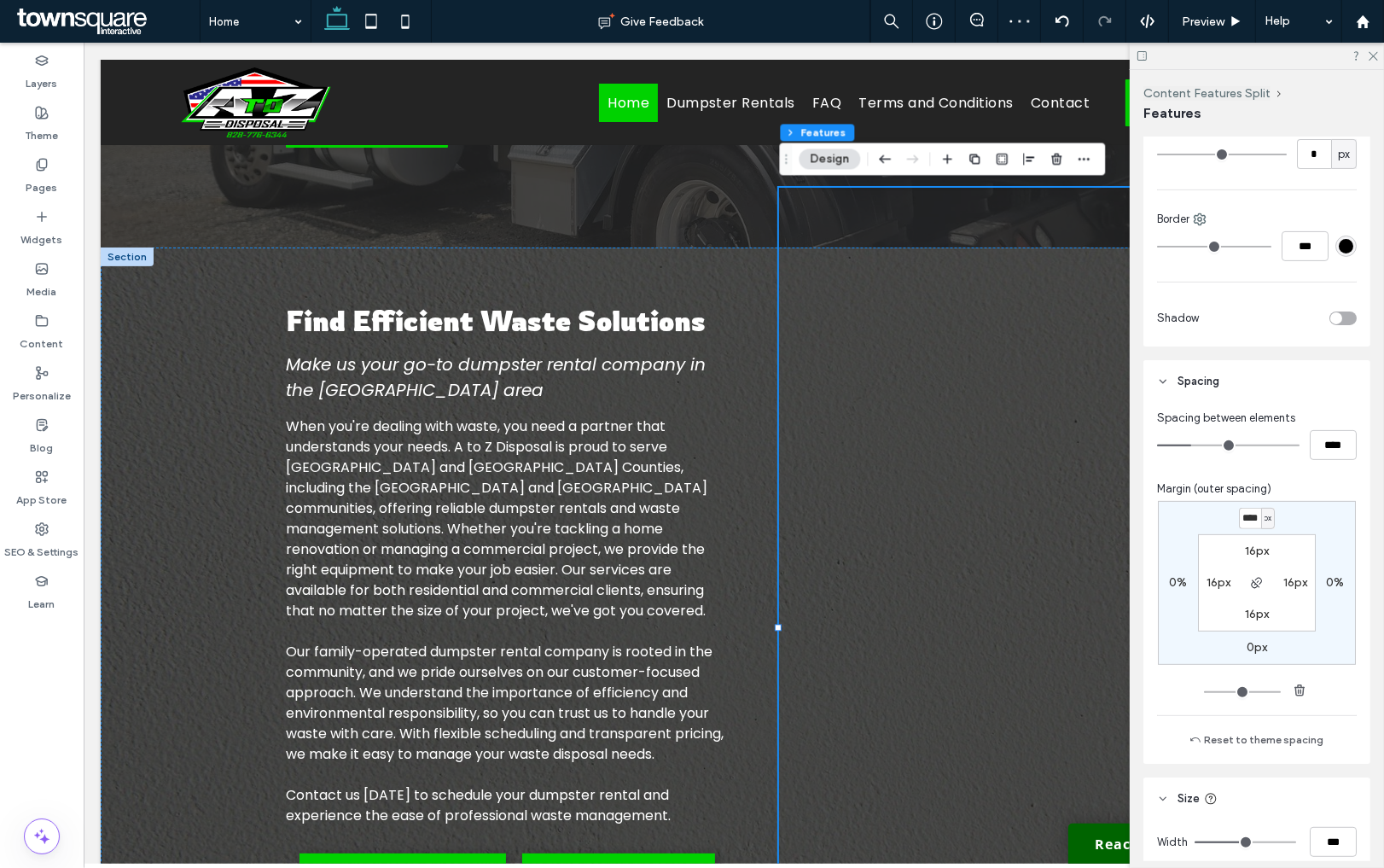
scroll to position [0, 1]
type input "****"
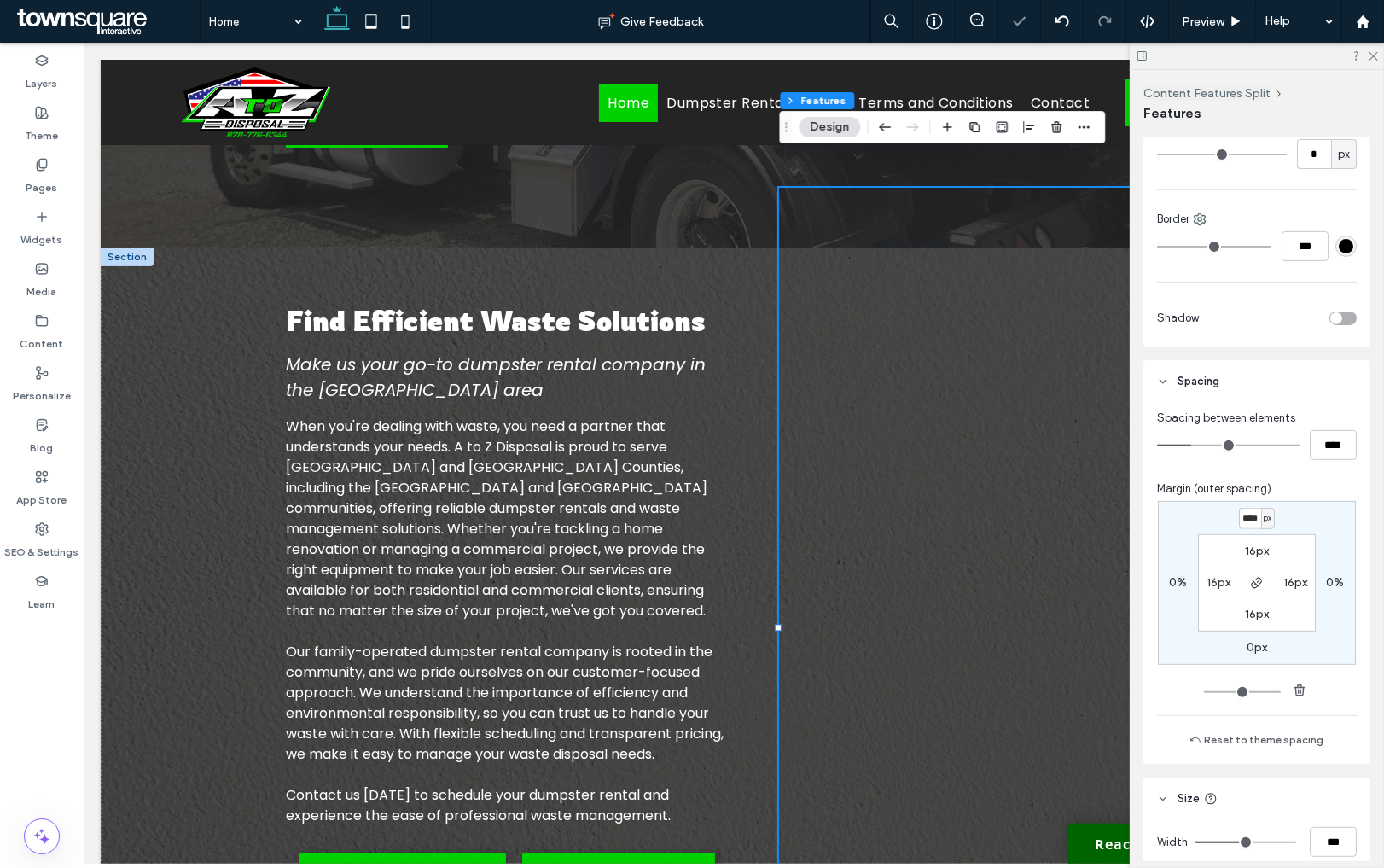
type input "*"
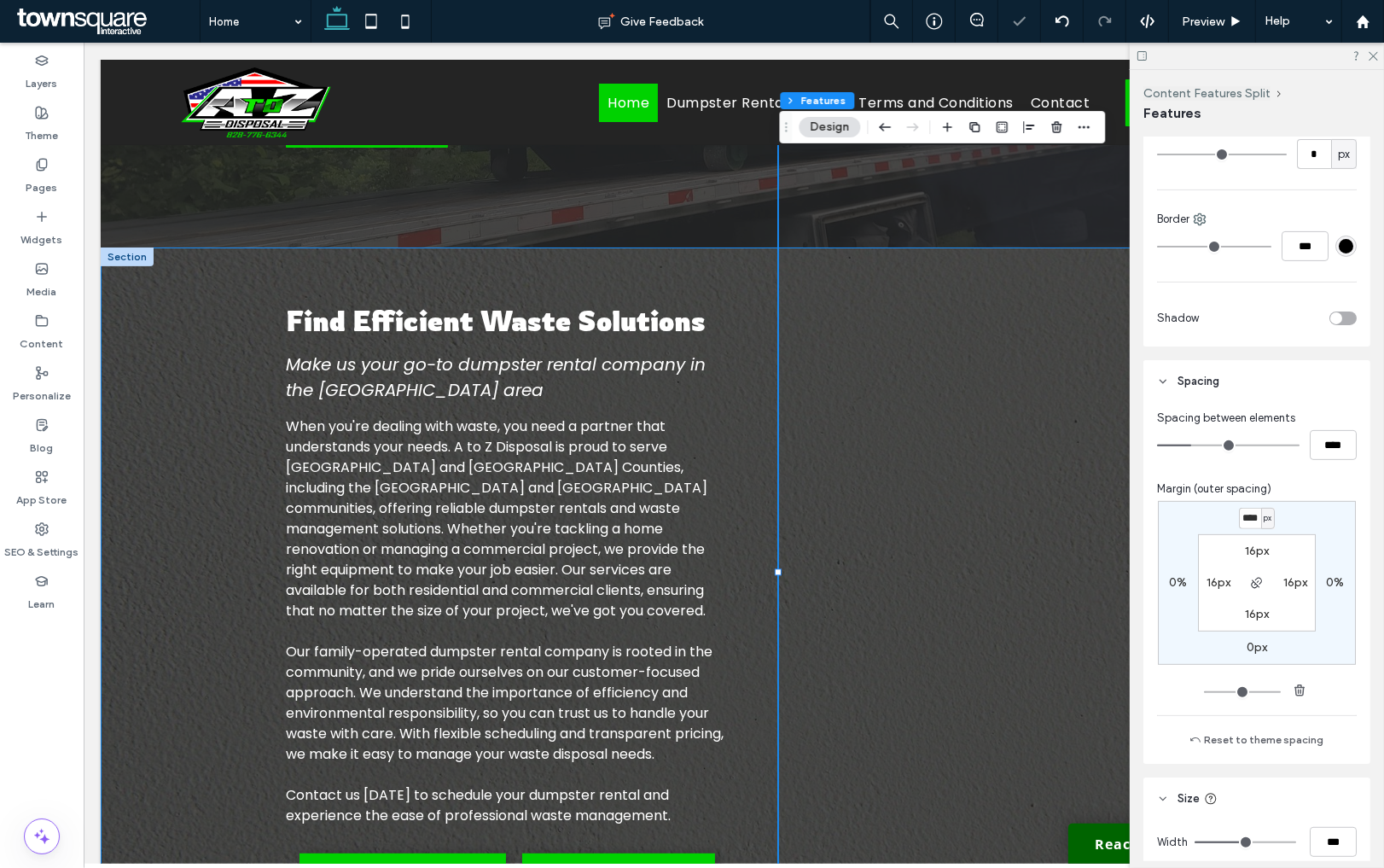
scroll to position [0, 0]
click at [175, 440] on div "Find Efficient Waste Solutions Make us your go-to dumpster rental company in th…" at bounding box center [733, 688] width 1267 height 883
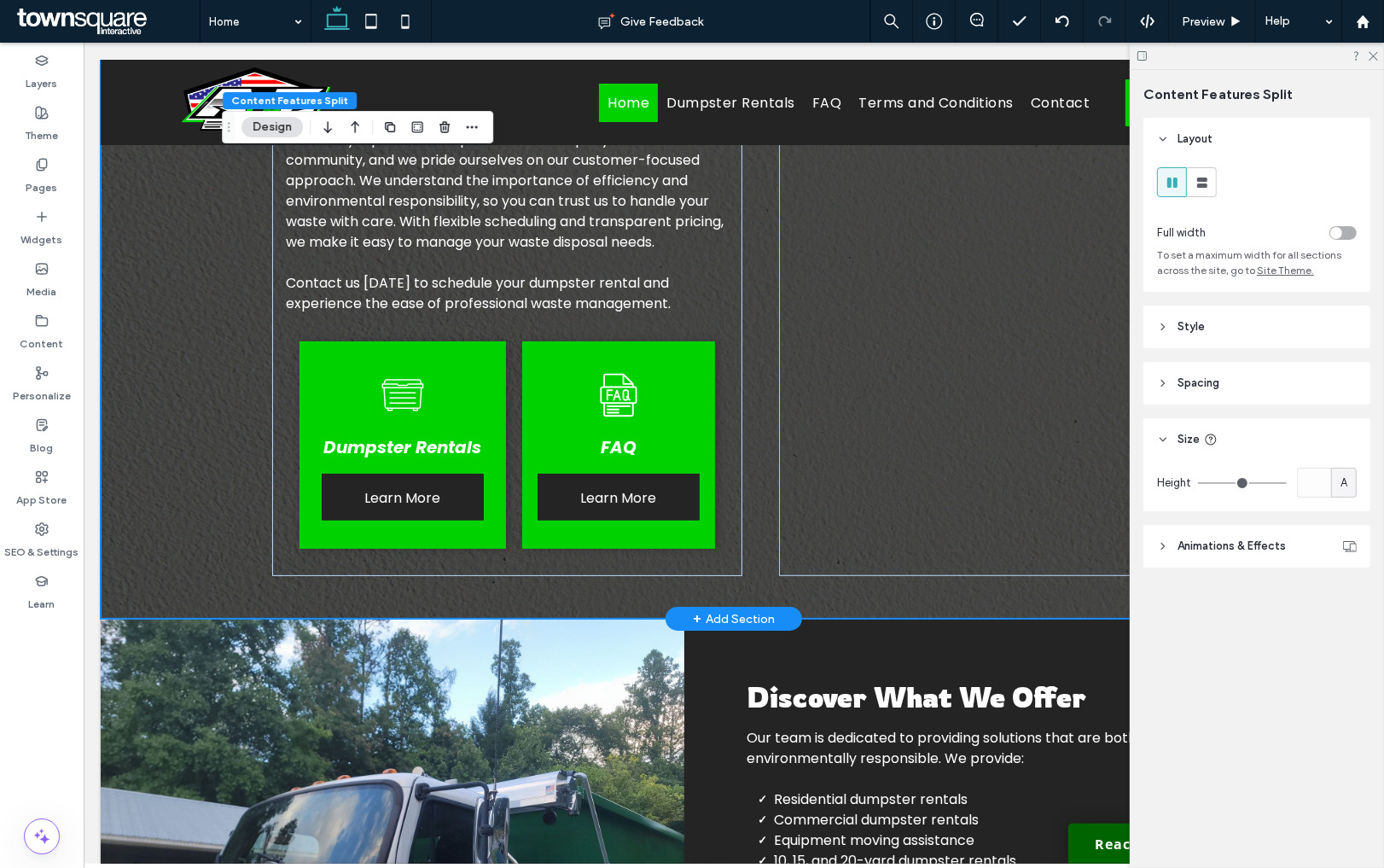
scroll to position [896, 0]
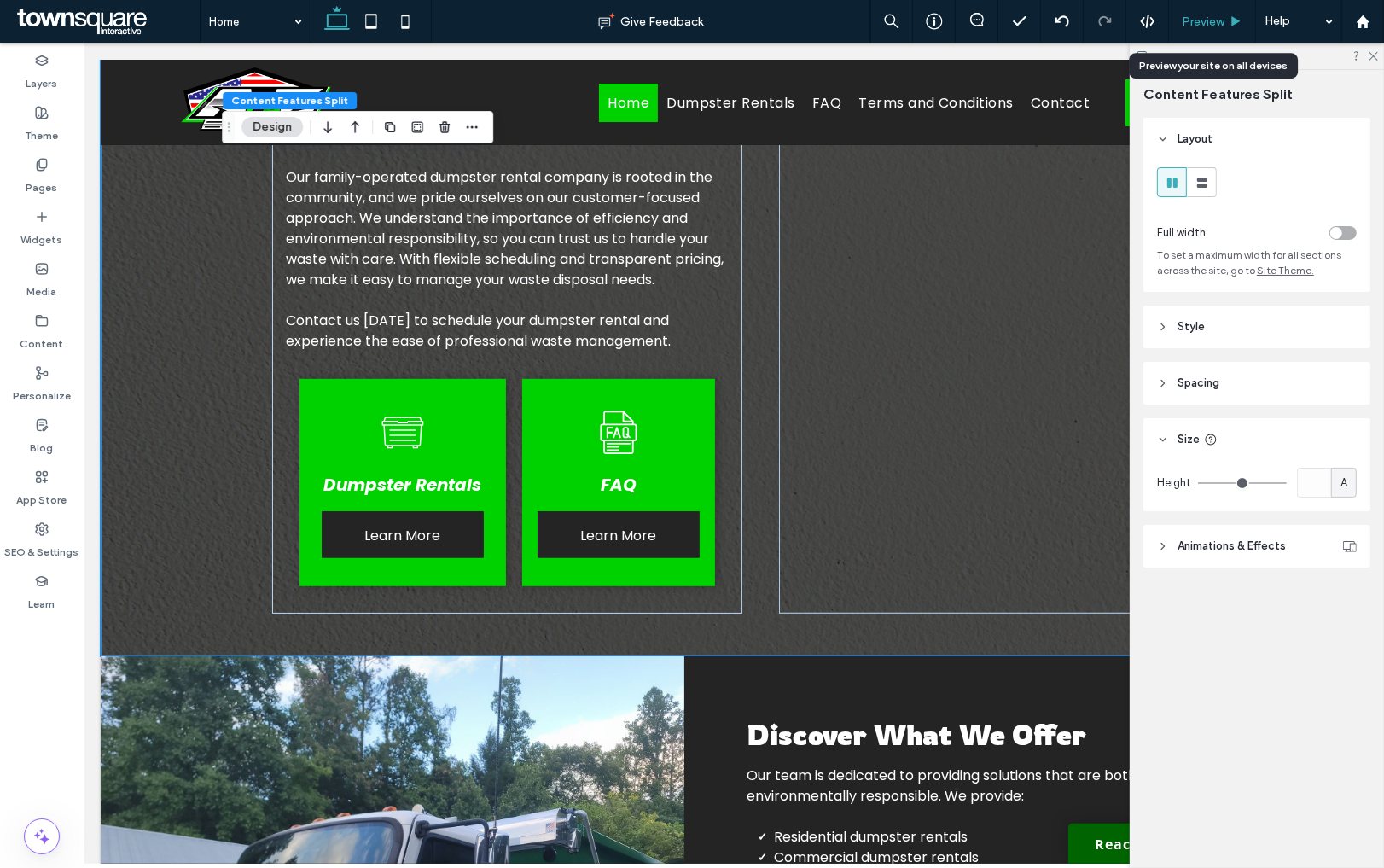
click at [1195, 21] on span "Preview" at bounding box center [1202, 21] width 43 height 14
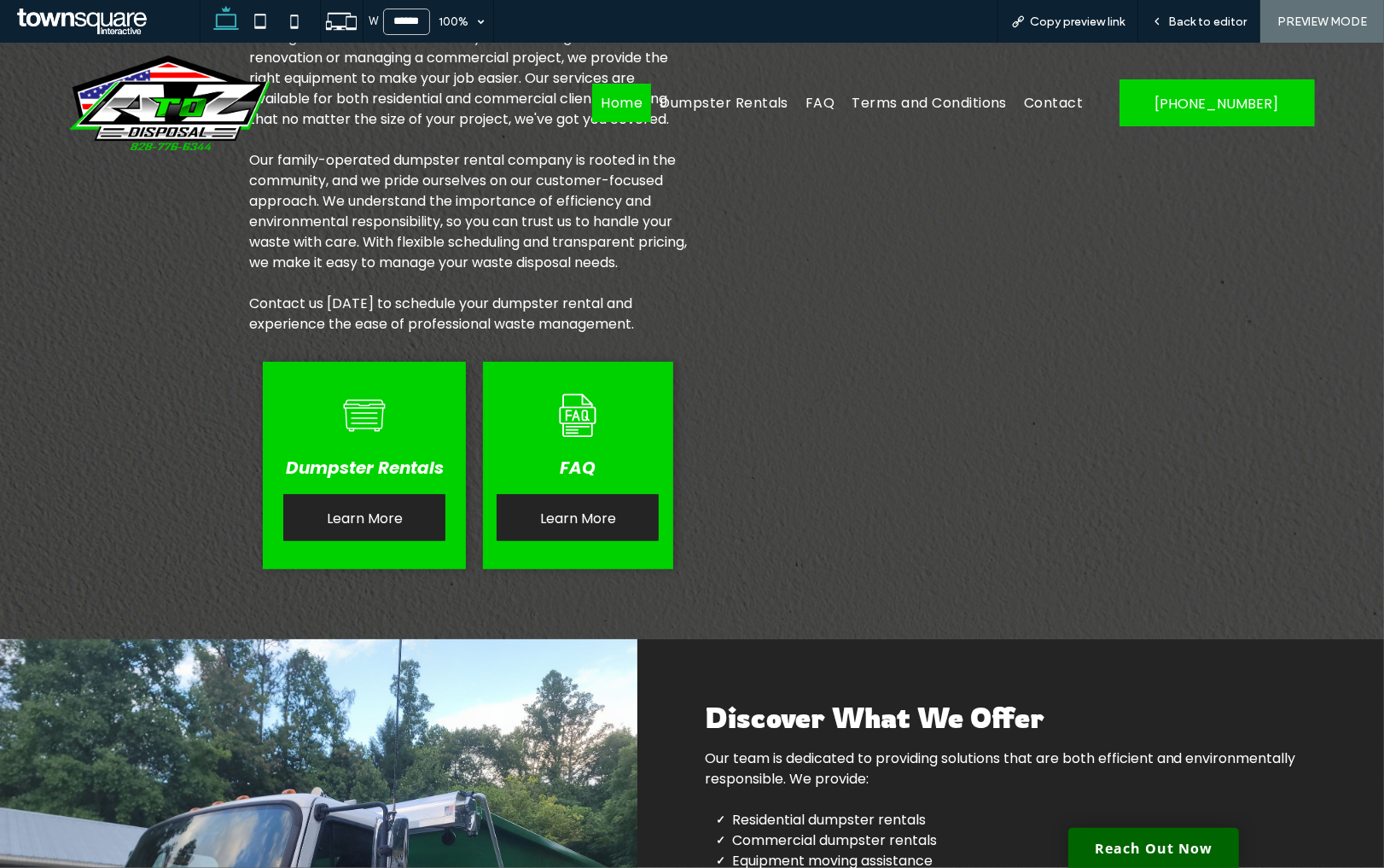
scroll to position [879, 0]
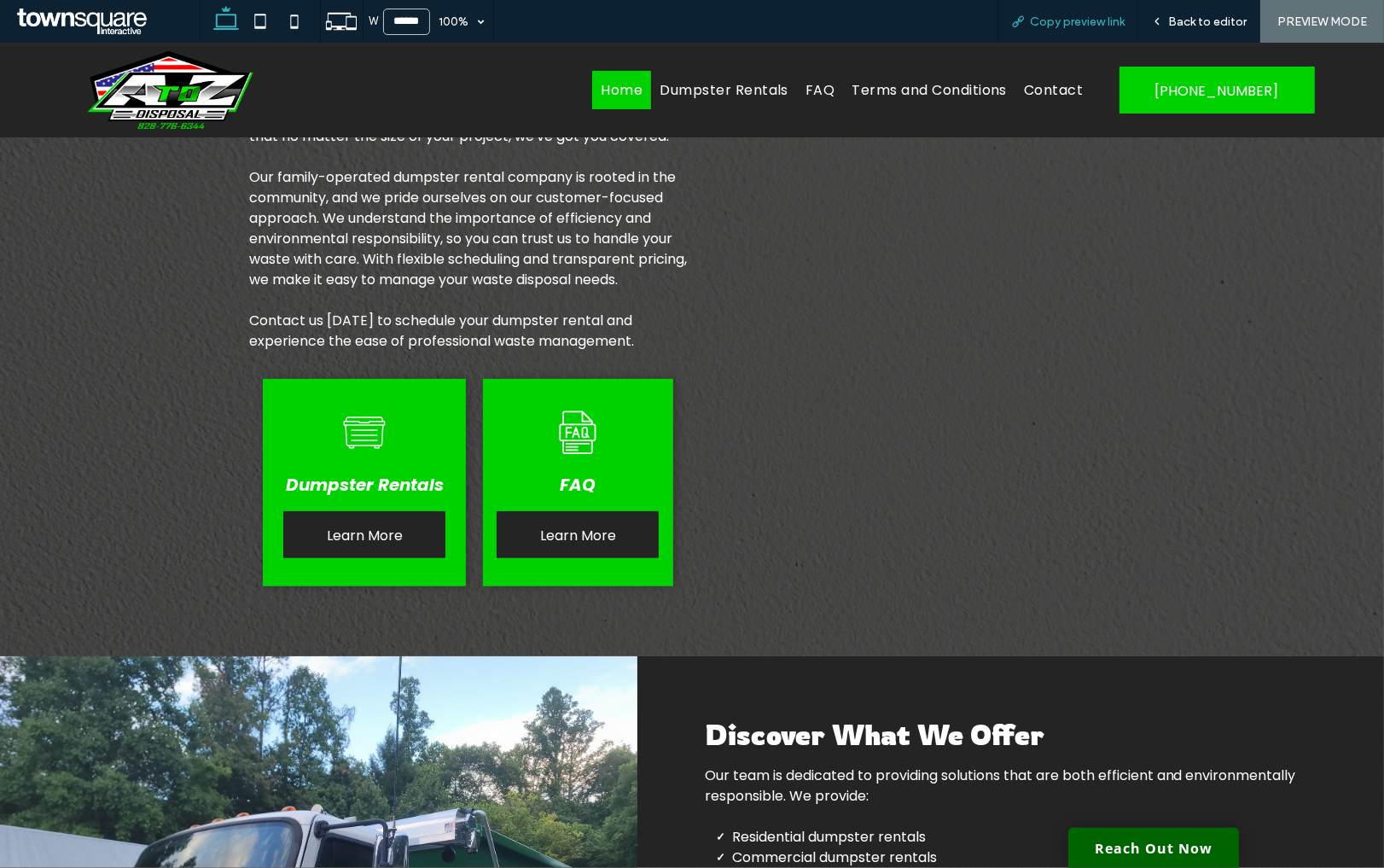
click at [1100, 21] on span "Copy preview link" at bounding box center [1077, 21] width 95 height 14
click at [256, 21] on icon at bounding box center [260, 22] width 34 height 34
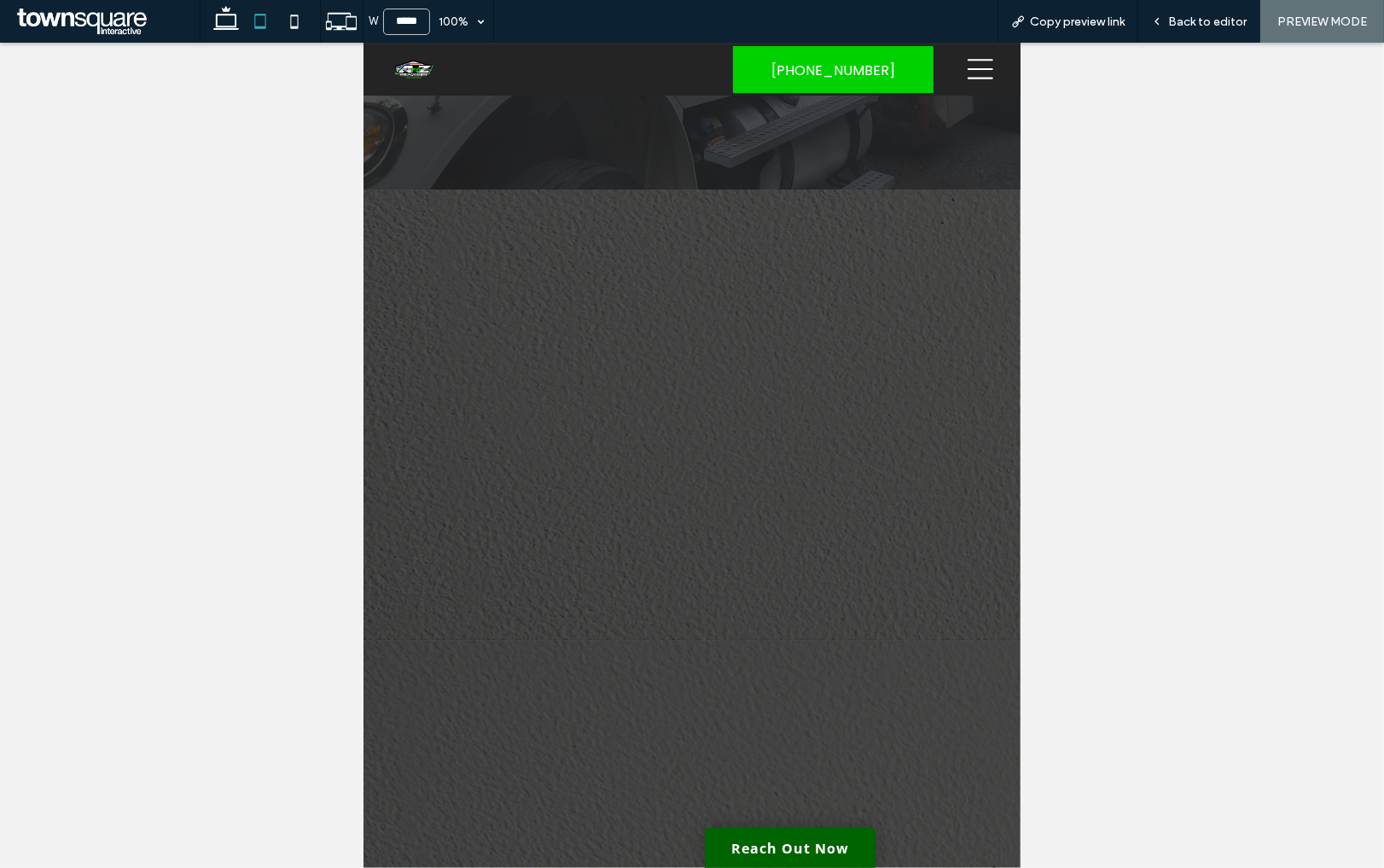
scroll to position [0, 0]
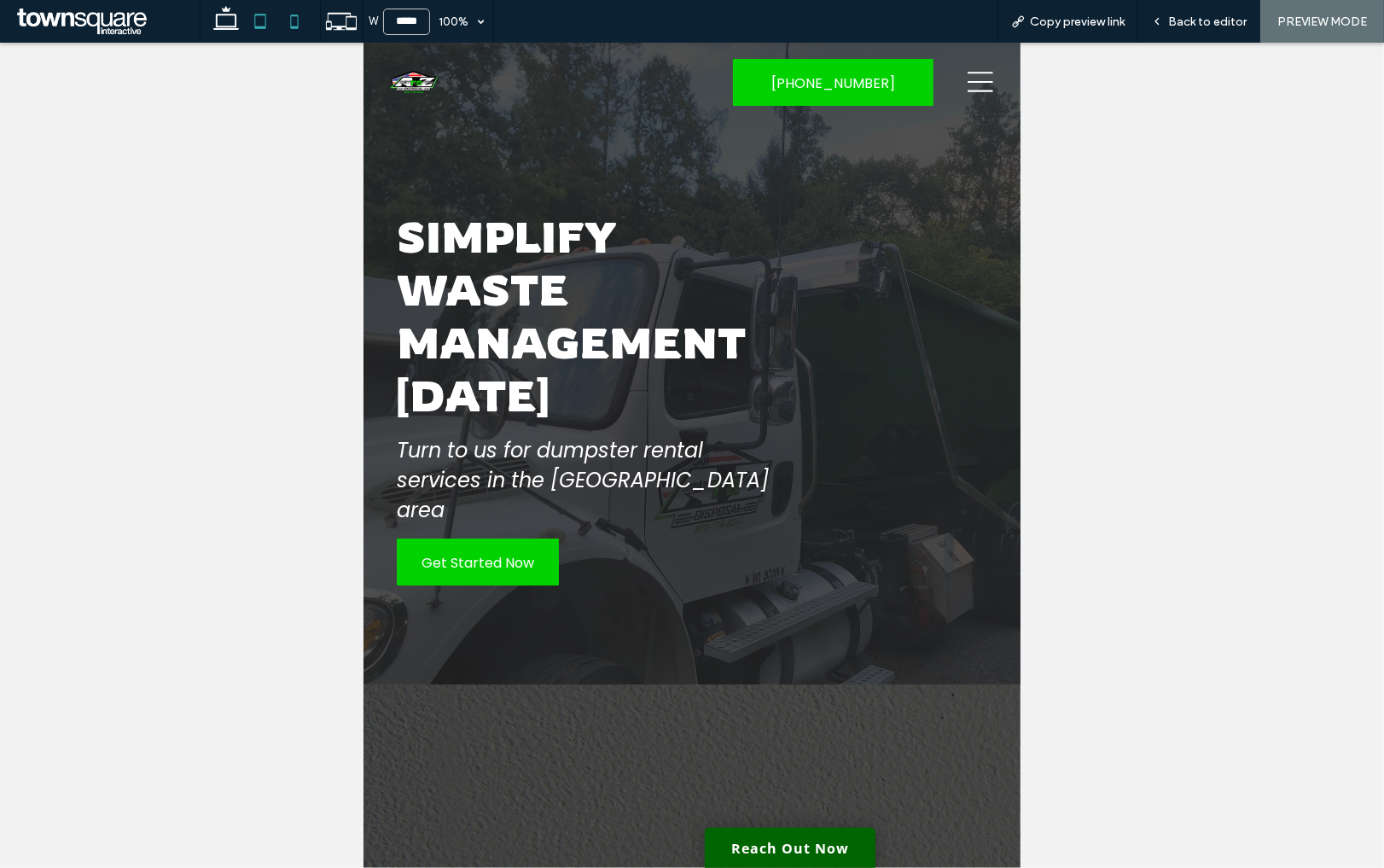
click at [299, 24] on icon at bounding box center [294, 22] width 34 height 34
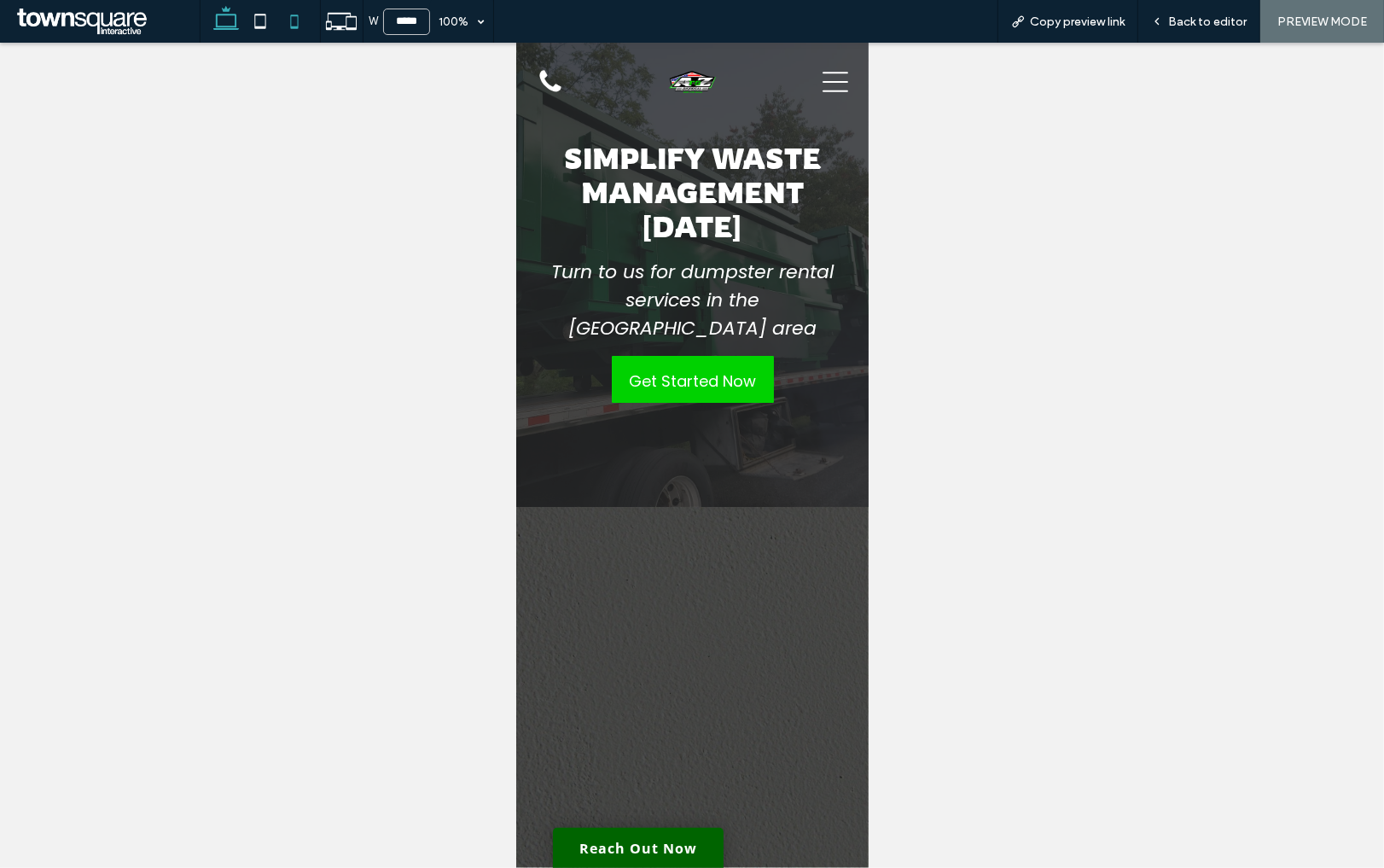
click at [232, 18] on icon at bounding box center [226, 22] width 34 height 34
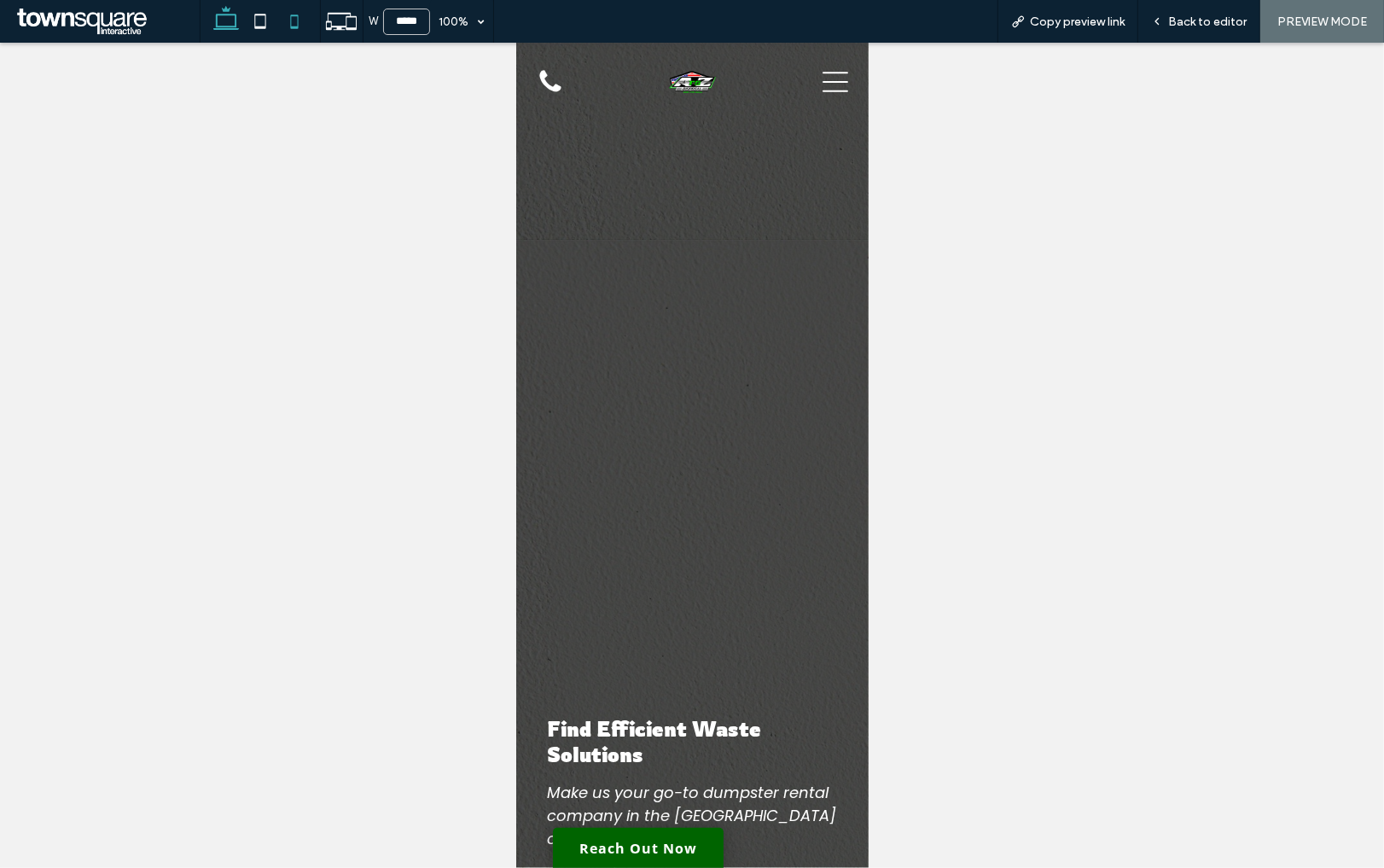
type input "******"
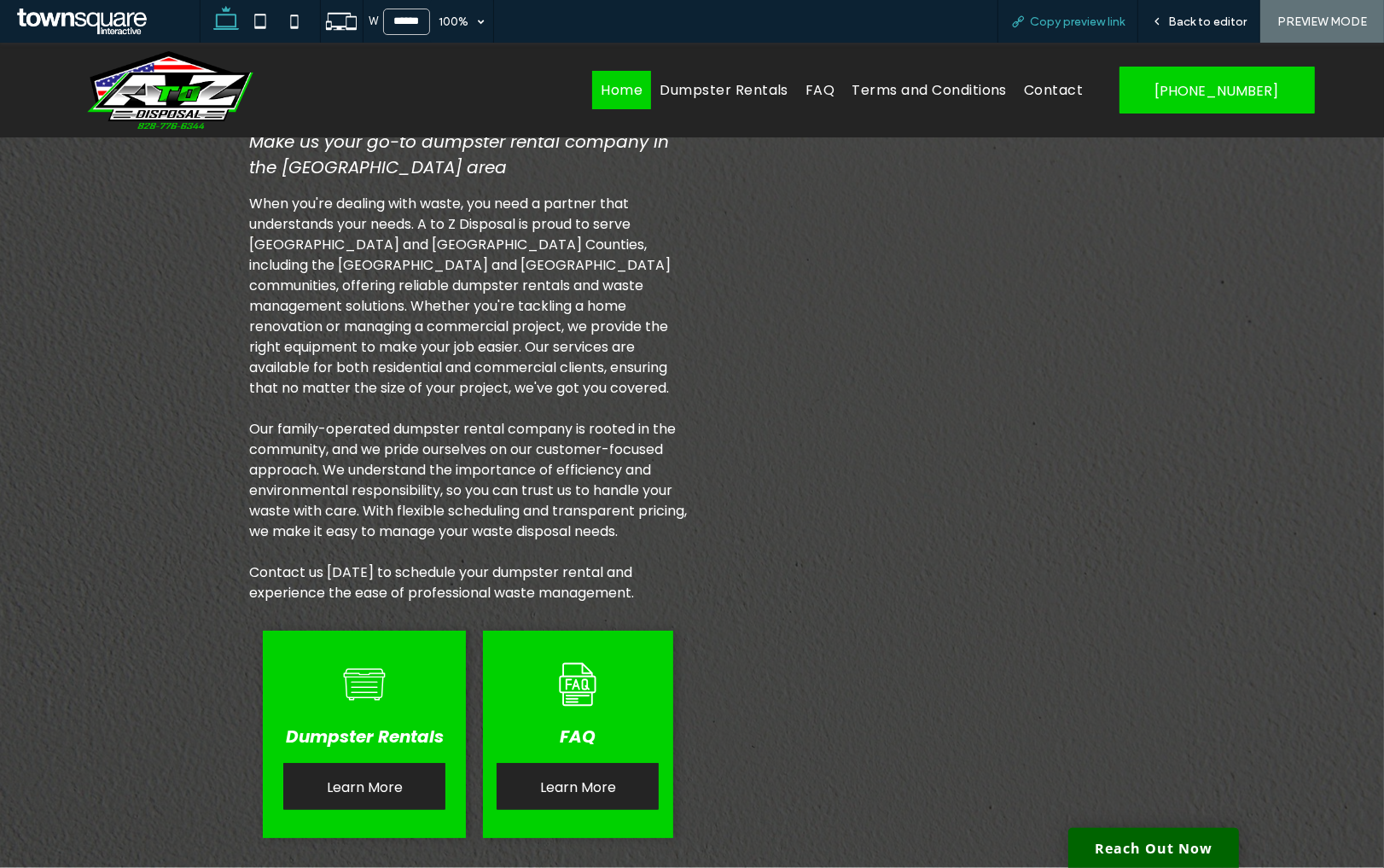
click at [1059, 19] on span "Copy preview link" at bounding box center [1077, 21] width 95 height 14
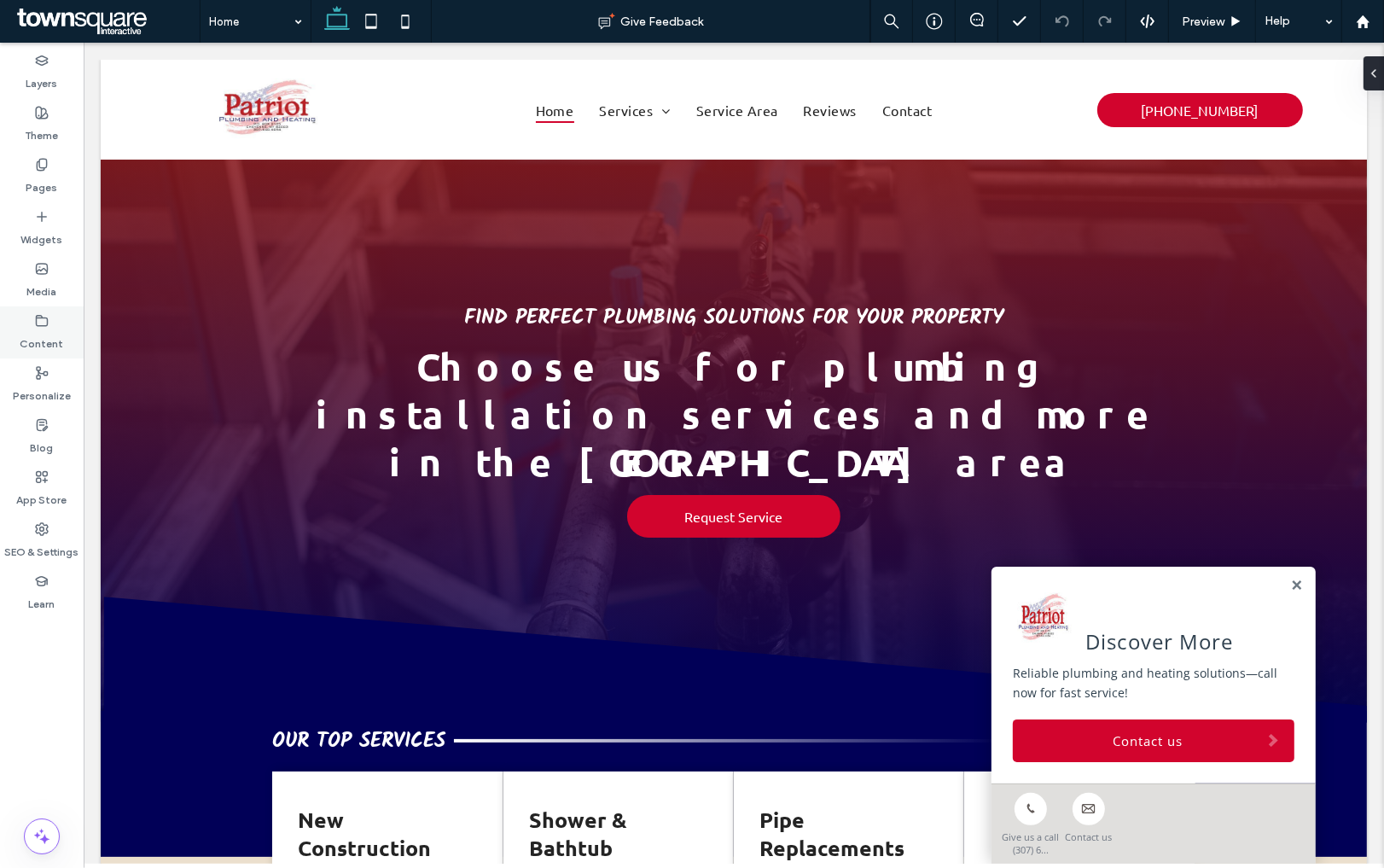
click at [55, 328] on label "Content" at bounding box center [43, 339] width 44 height 24
